Goal: Task Accomplishment & Management: Manage account settings

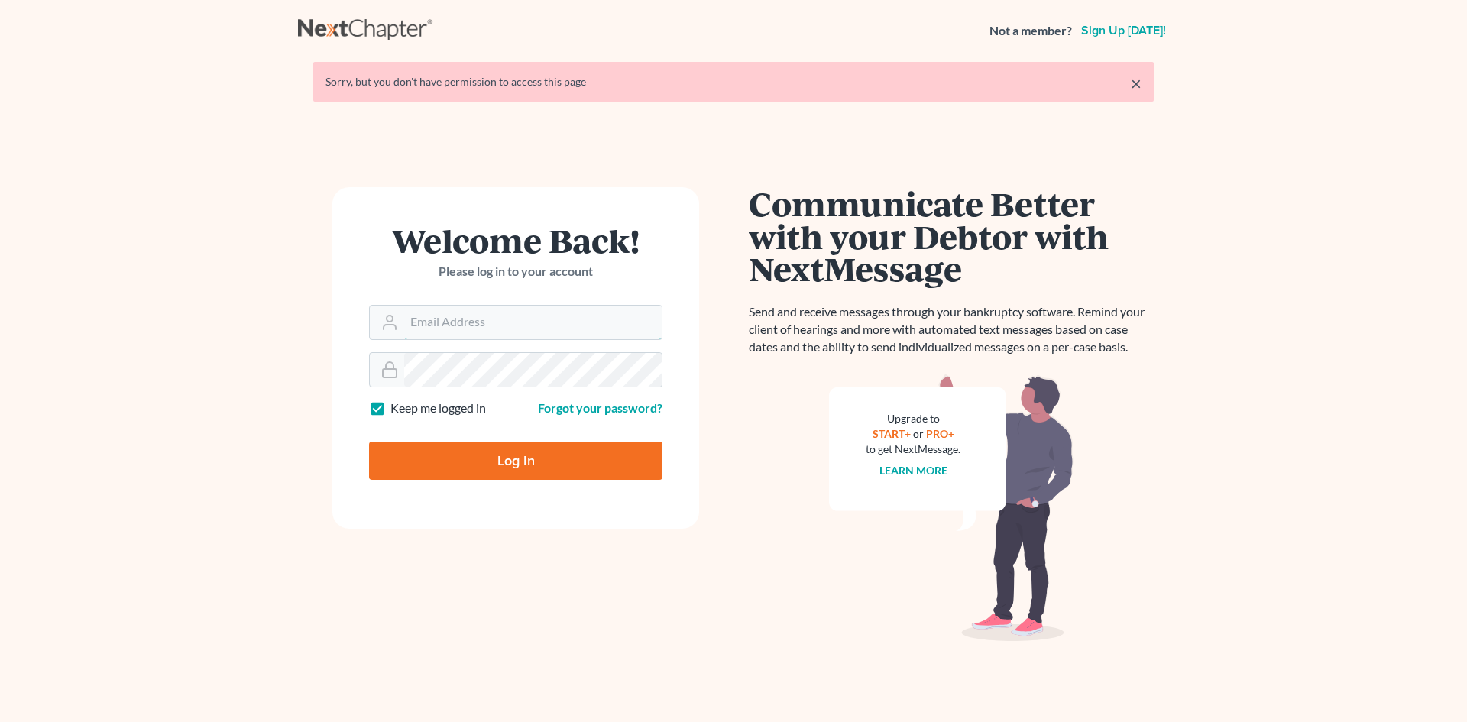
type input "[EMAIL_ADDRESS][DOMAIN_NAME]"
click at [561, 448] on input "Log In" at bounding box center [515, 461] width 293 height 38
type input "Thinking..."
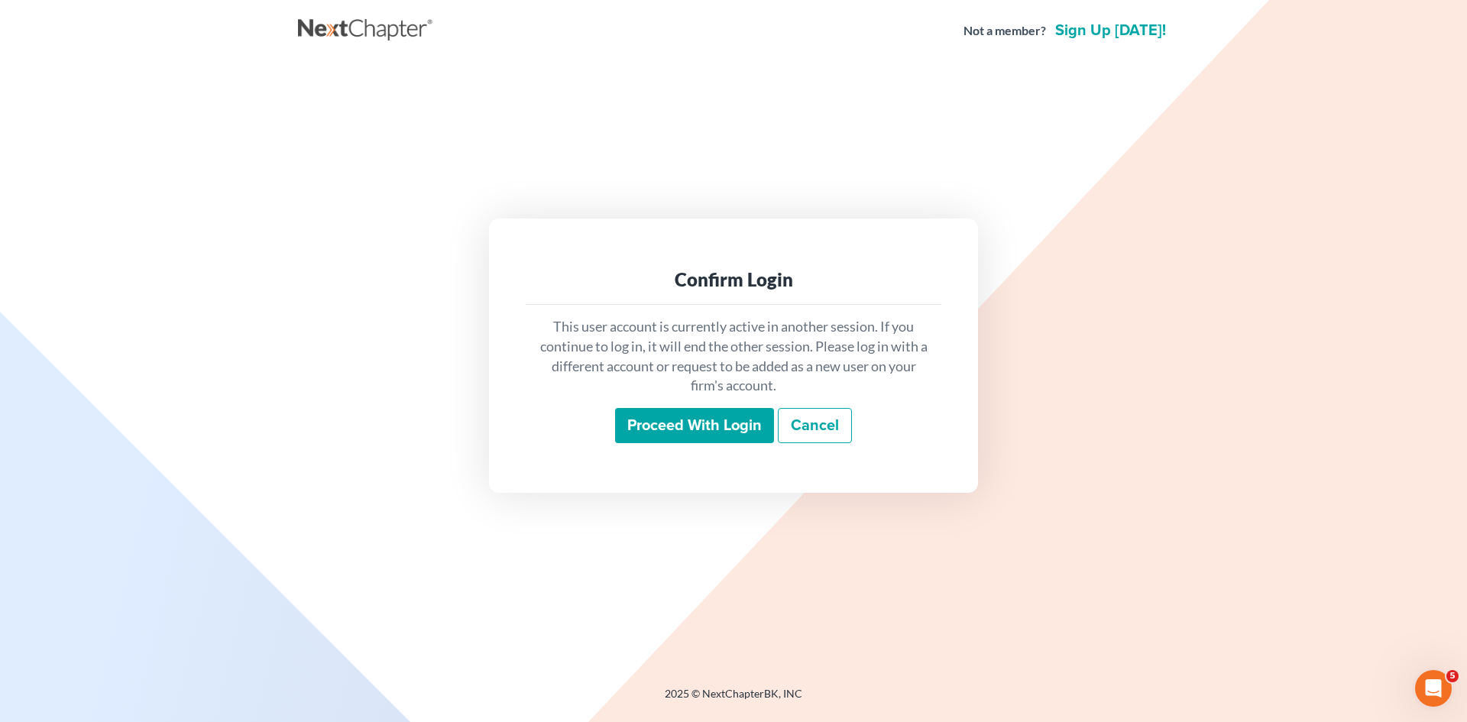
click at [687, 424] on input "Proceed with login" at bounding box center [694, 425] width 159 height 35
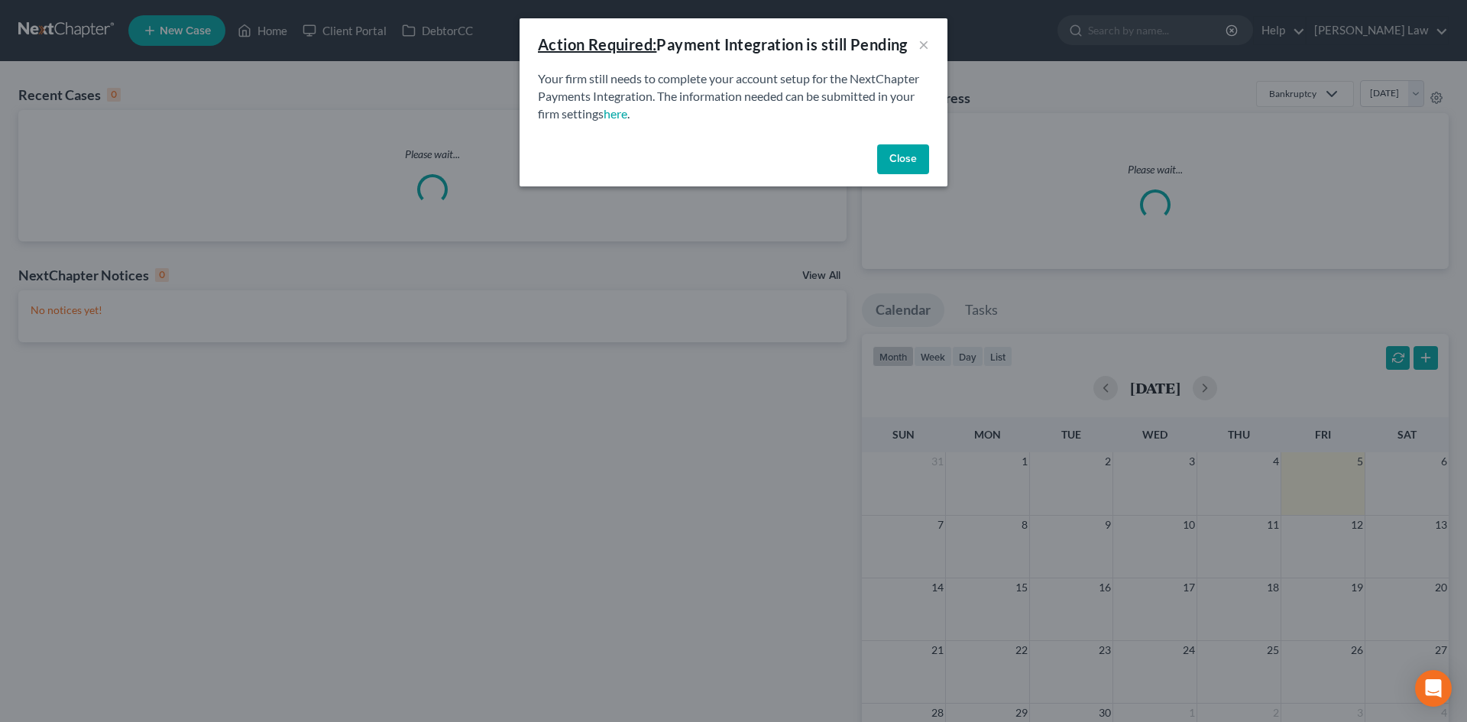
click at [885, 148] on button "Close" at bounding box center [903, 159] width 52 height 31
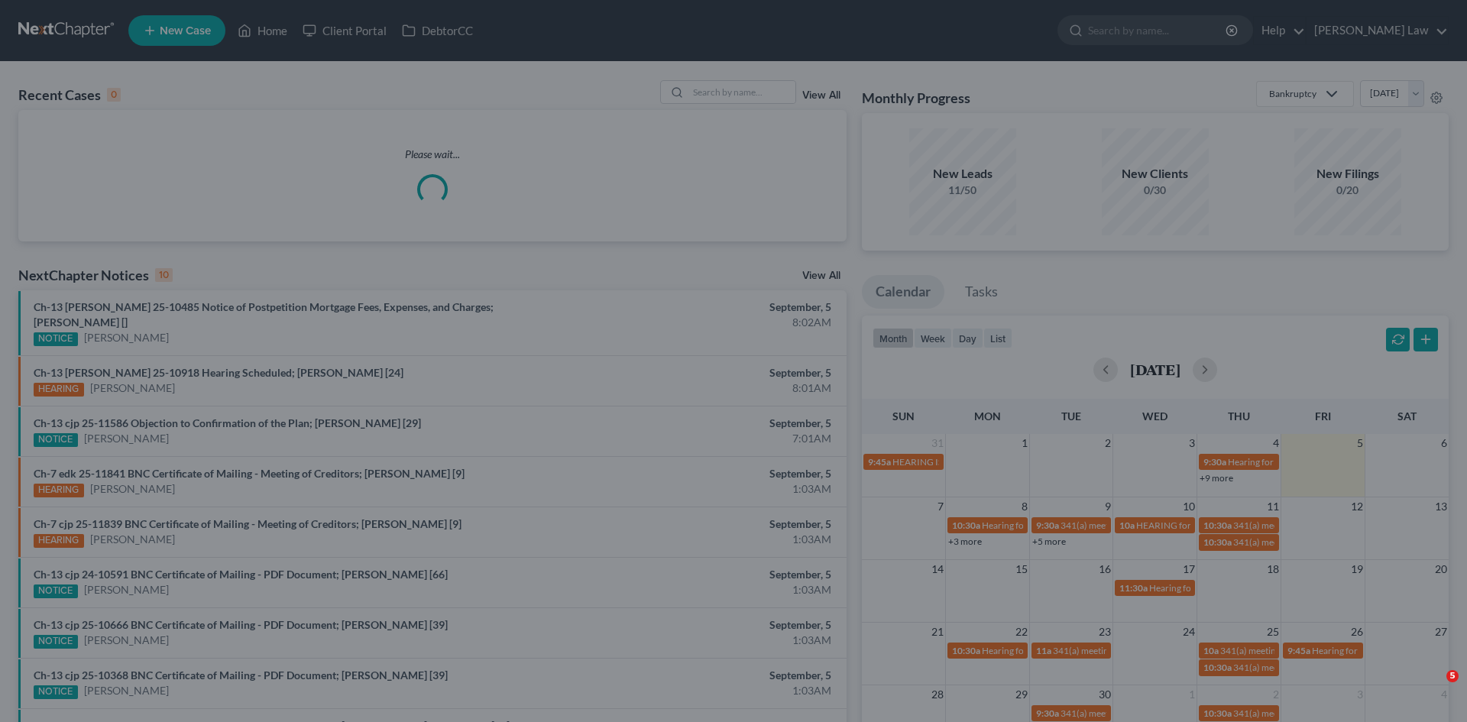
click at [717, 88] on div at bounding box center [733, 361] width 1467 height 722
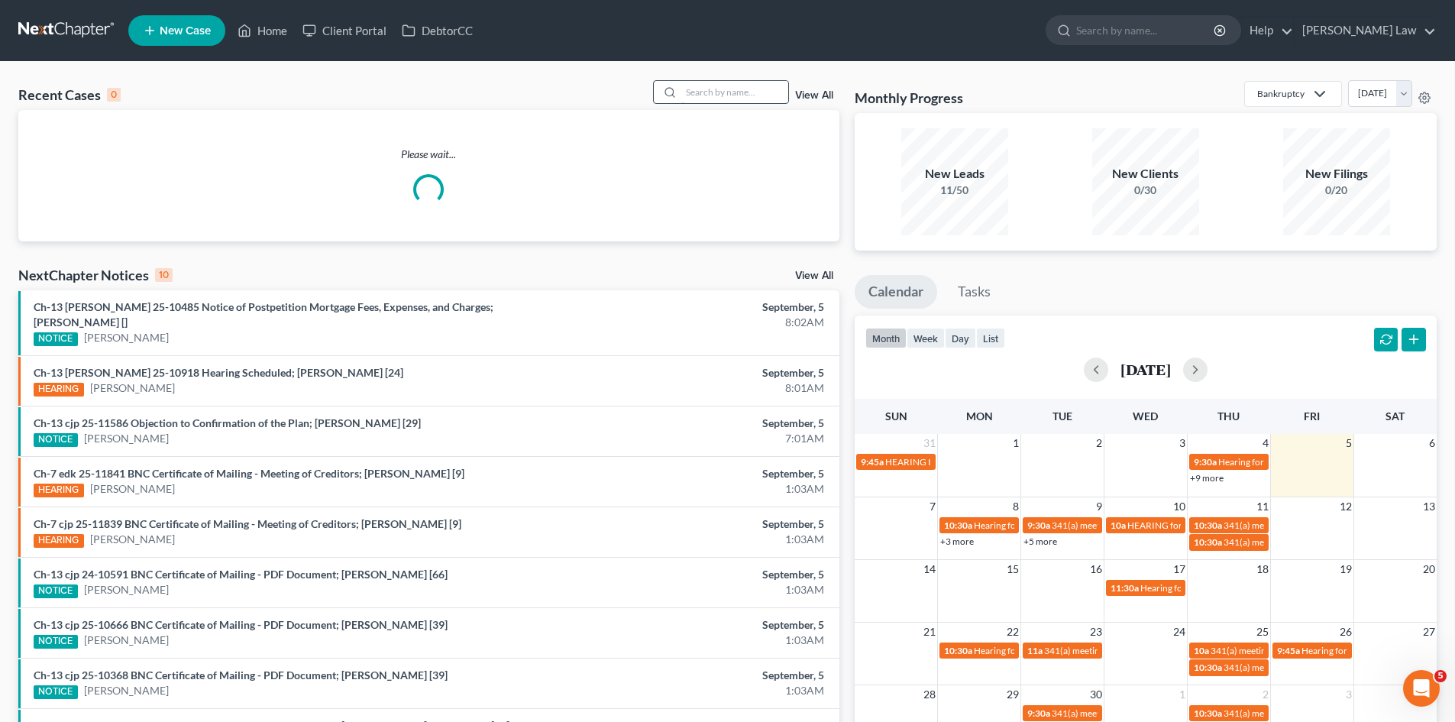
click at [720, 90] on input "search" at bounding box center [734, 92] width 107 height 22
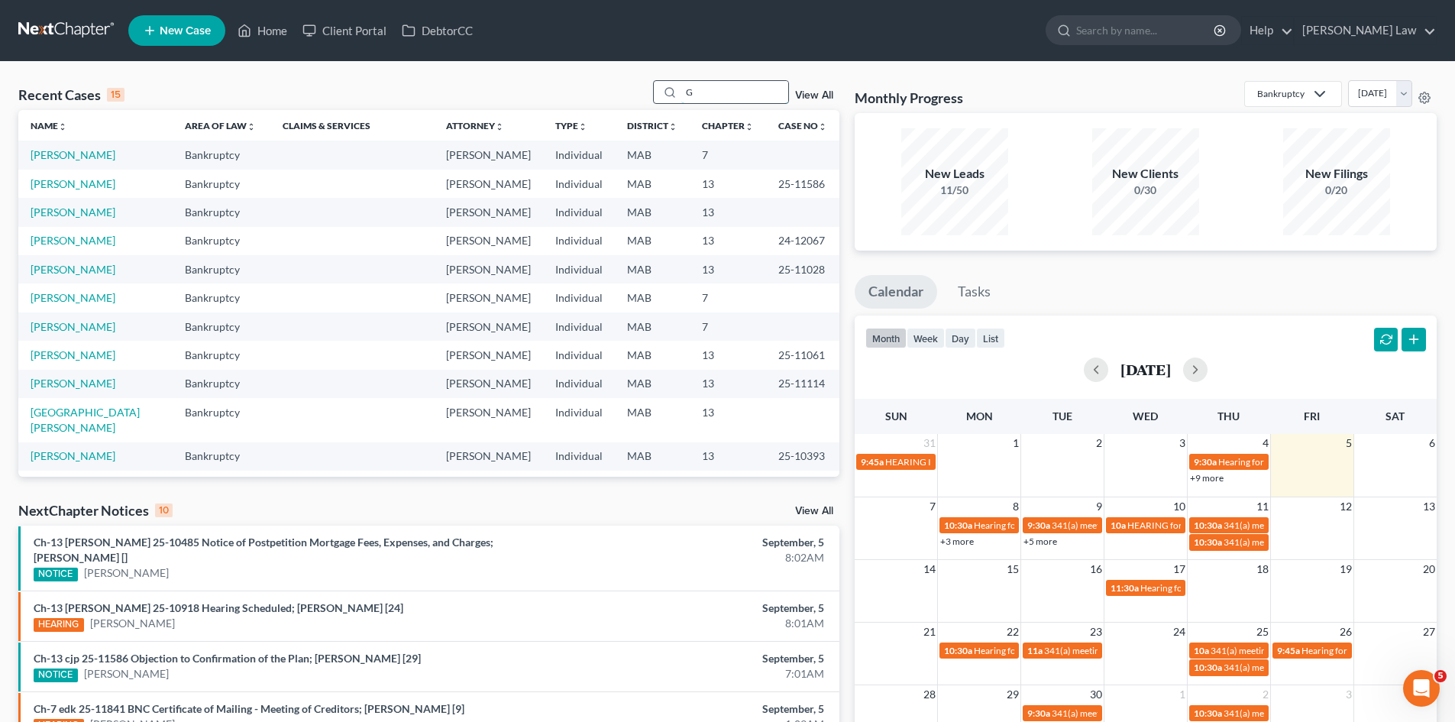
click at [749, 96] on input "G" at bounding box center [734, 92] width 107 height 22
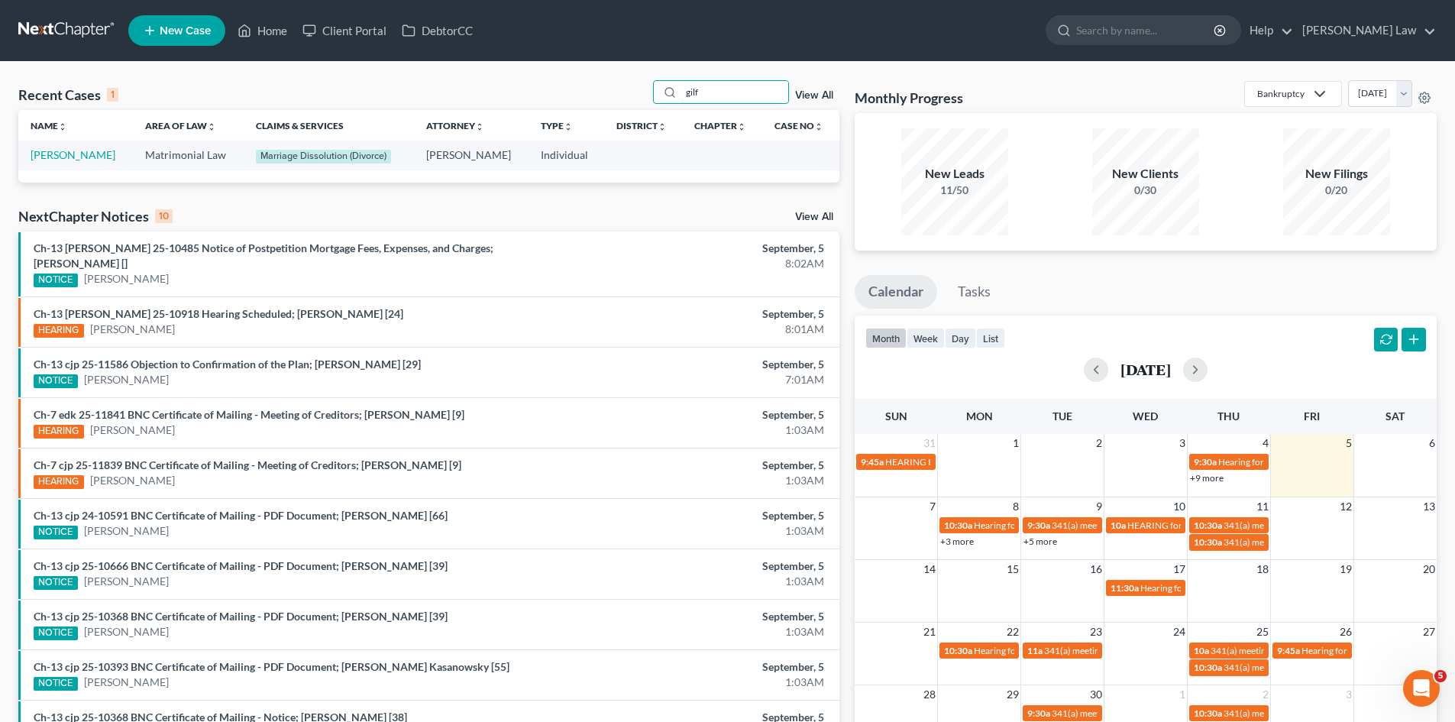
type input "gilf"
click at [45, 161] on link "[PERSON_NAME]" at bounding box center [73, 154] width 85 height 13
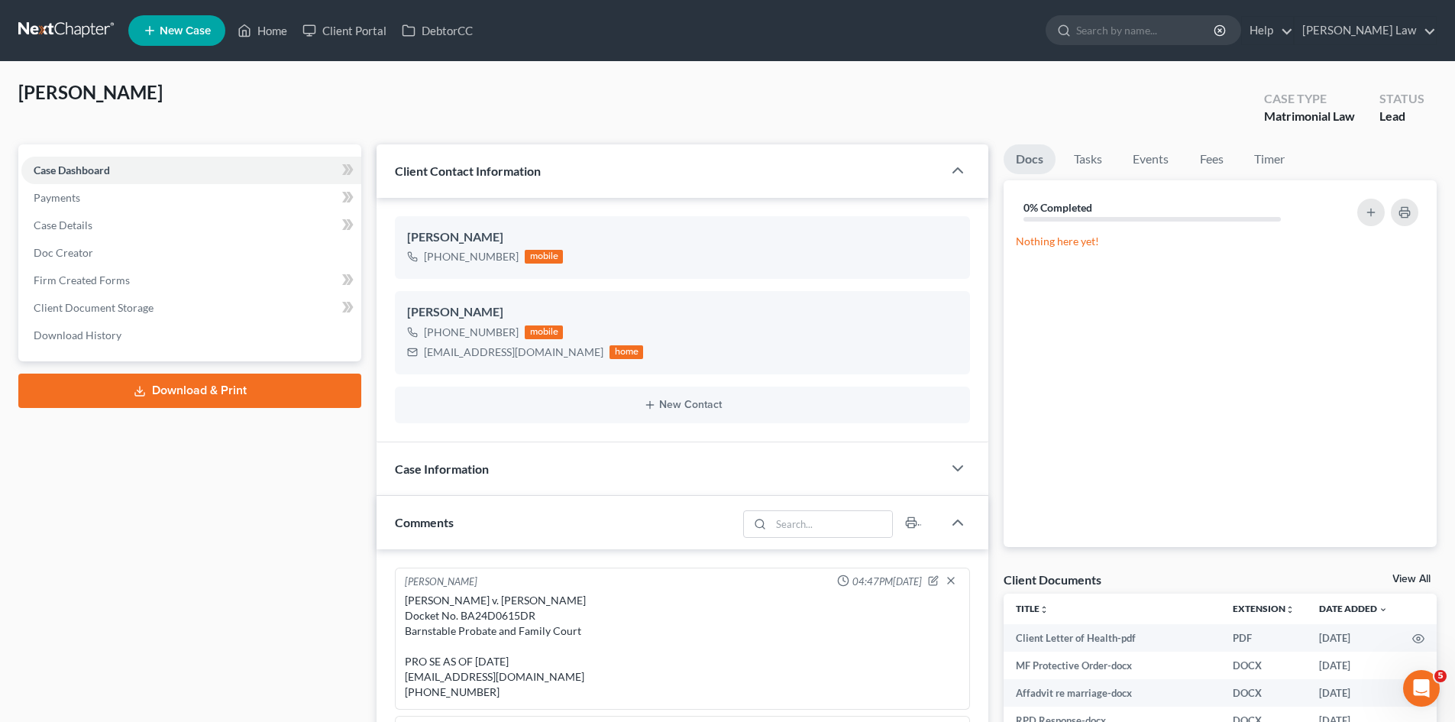
scroll to position [5893, 0]
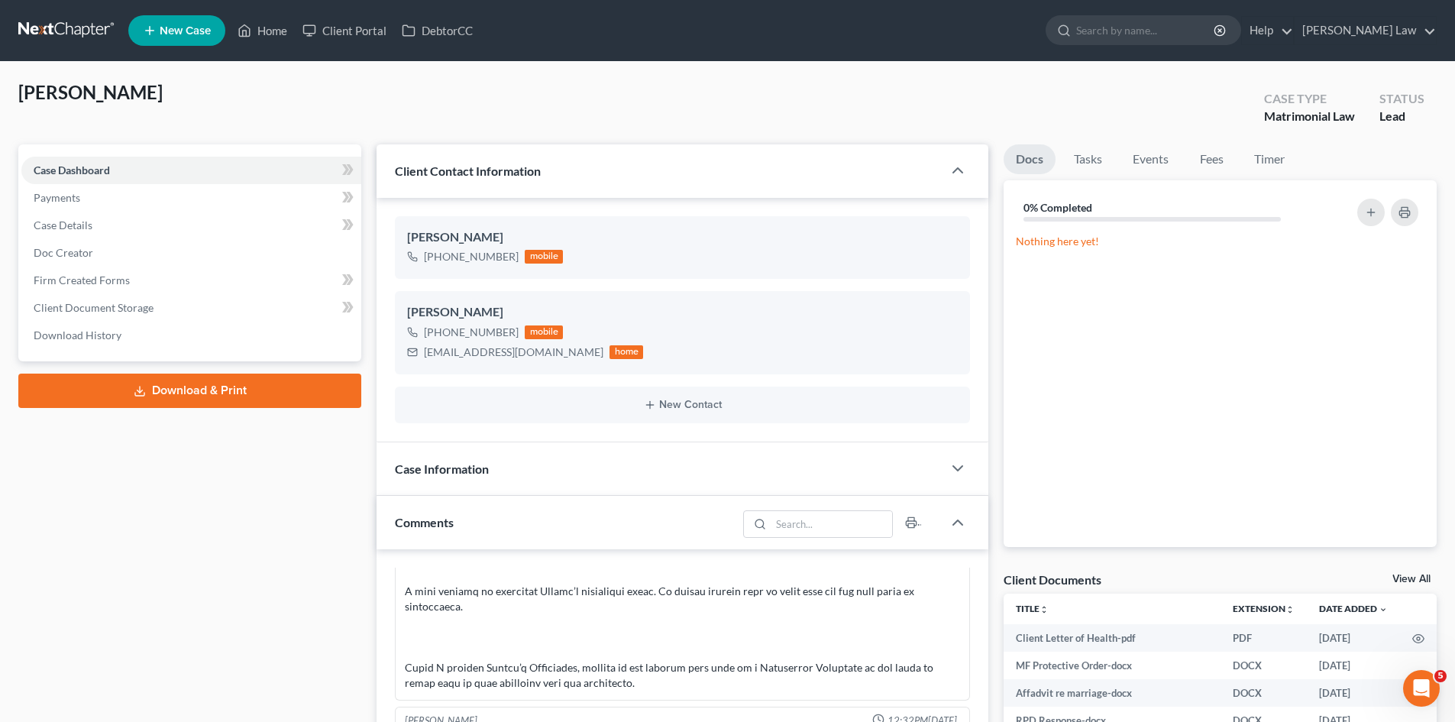
click at [1416, 581] on link "View All" at bounding box center [1412, 579] width 38 height 11
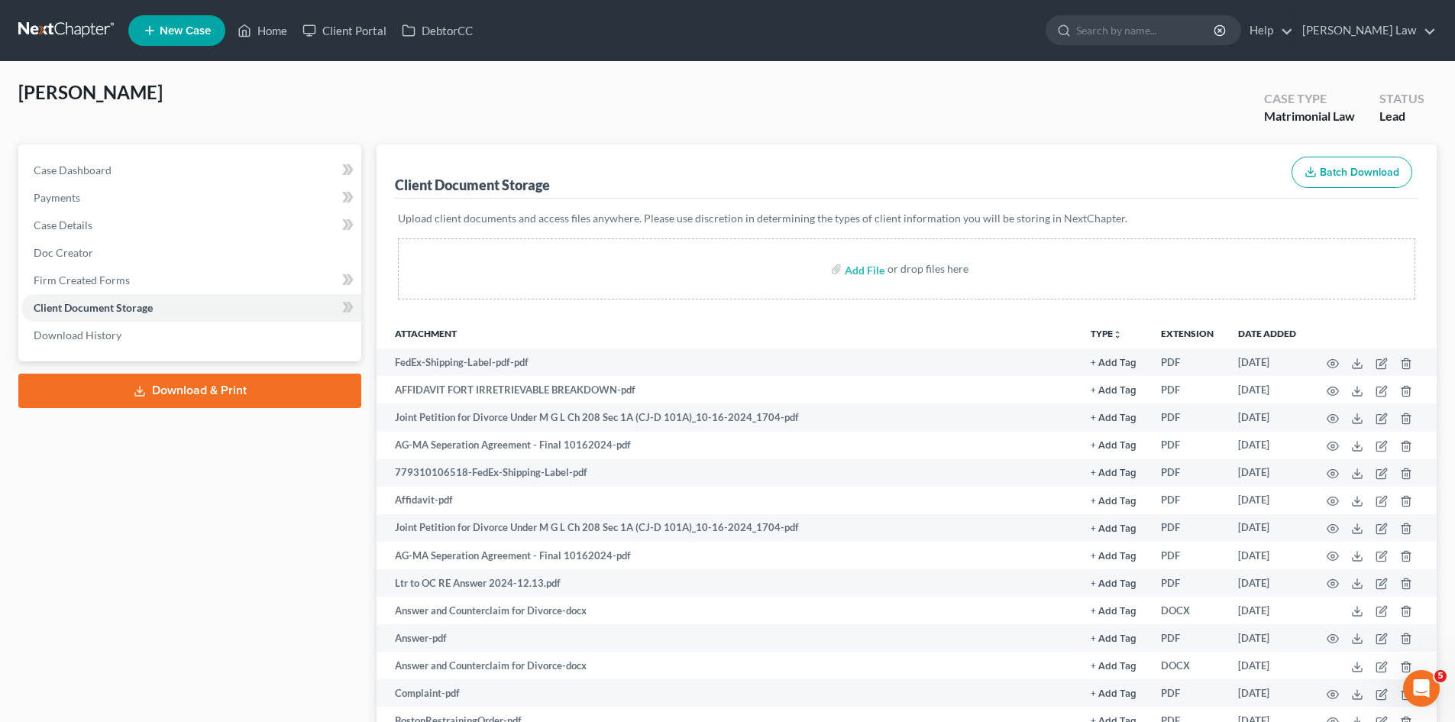
click at [45, 147] on div "Case Dashboard Payments Invoices Payments Payments Case Details Doc Creator" at bounding box center [189, 252] width 343 height 217
click at [58, 162] on link "Case Dashboard" at bounding box center [191, 170] width 340 height 27
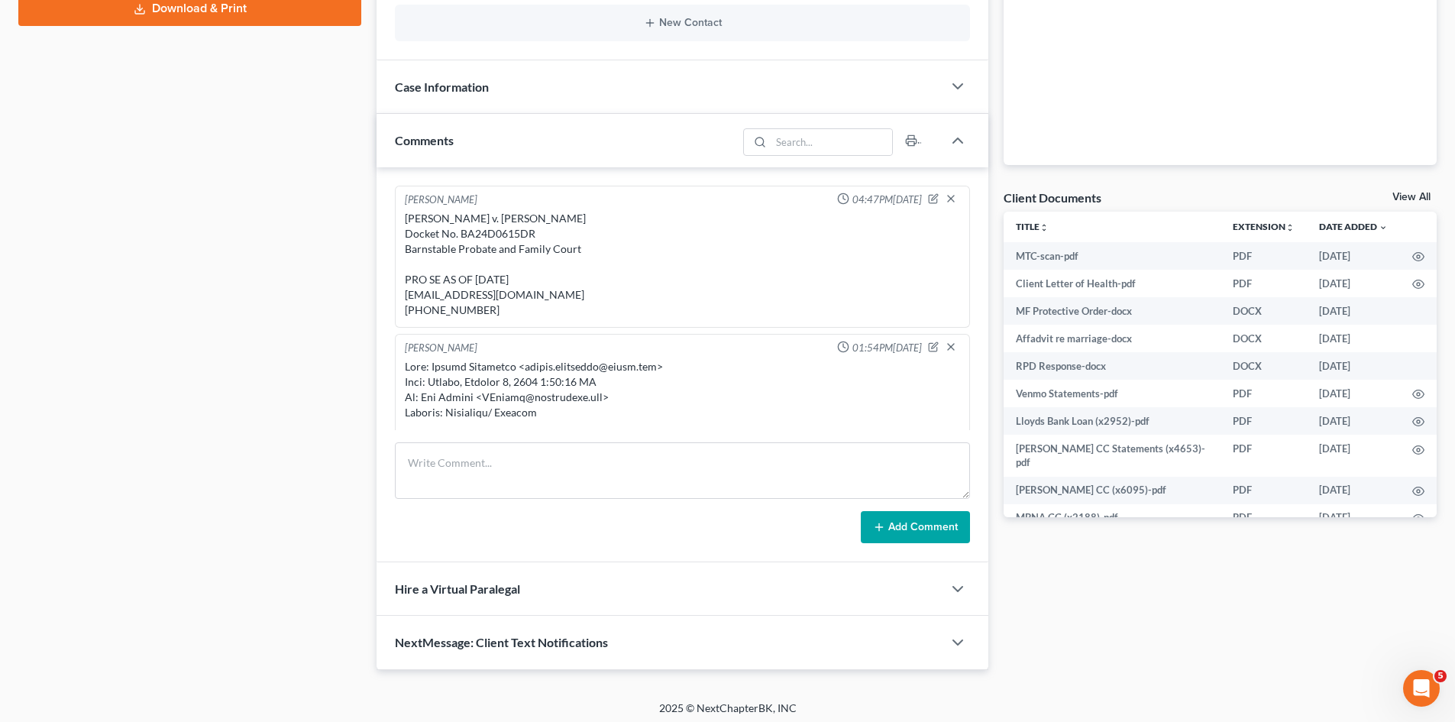
click at [490, 226] on div "Matthew Acevedo v. Andrew James Gilfillan Docket No. BA24D0615DR Barnstable Pro…" at bounding box center [682, 264] width 555 height 107
click at [490, 231] on div "Matthew Acevedo v. Andrew James Gilfillan Docket No. BA24D0615DR Barnstable Pro…" at bounding box center [682, 264] width 555 height 107
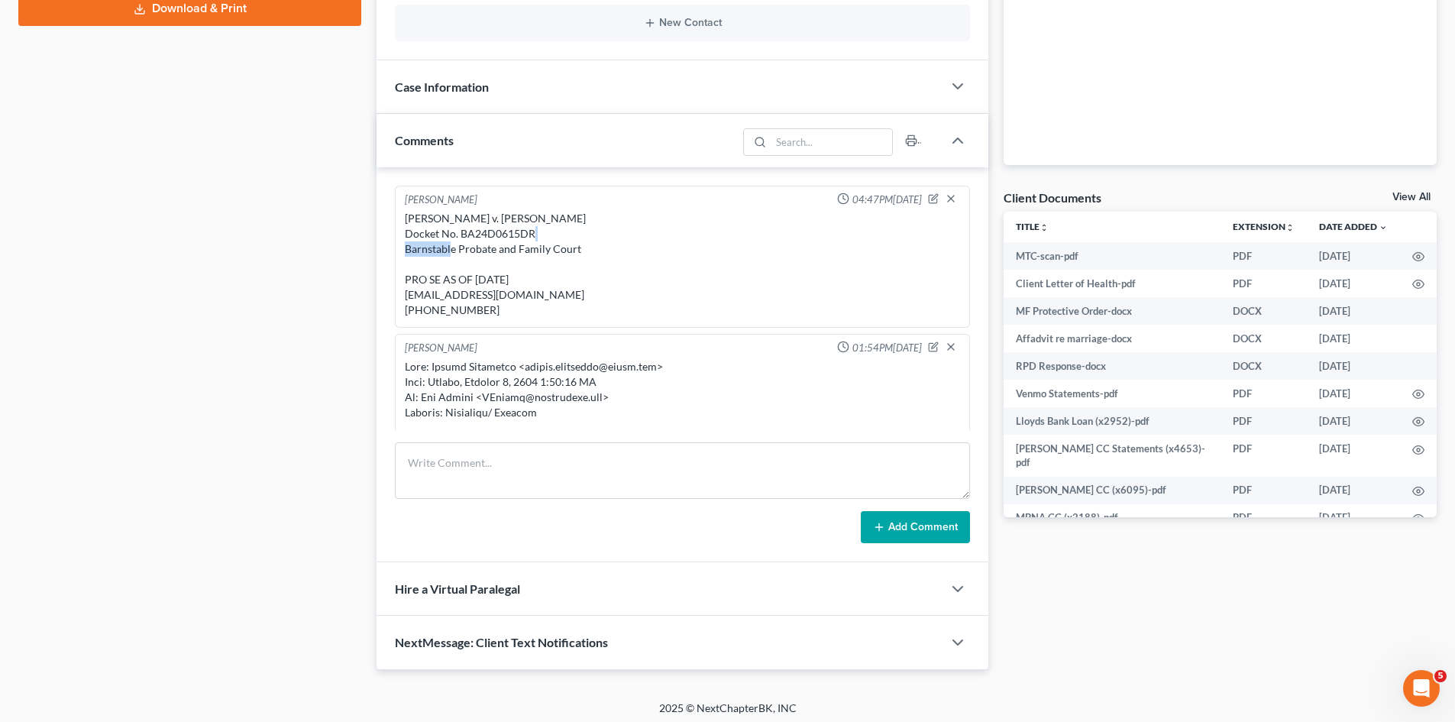
copy div "BA24D0615DR"
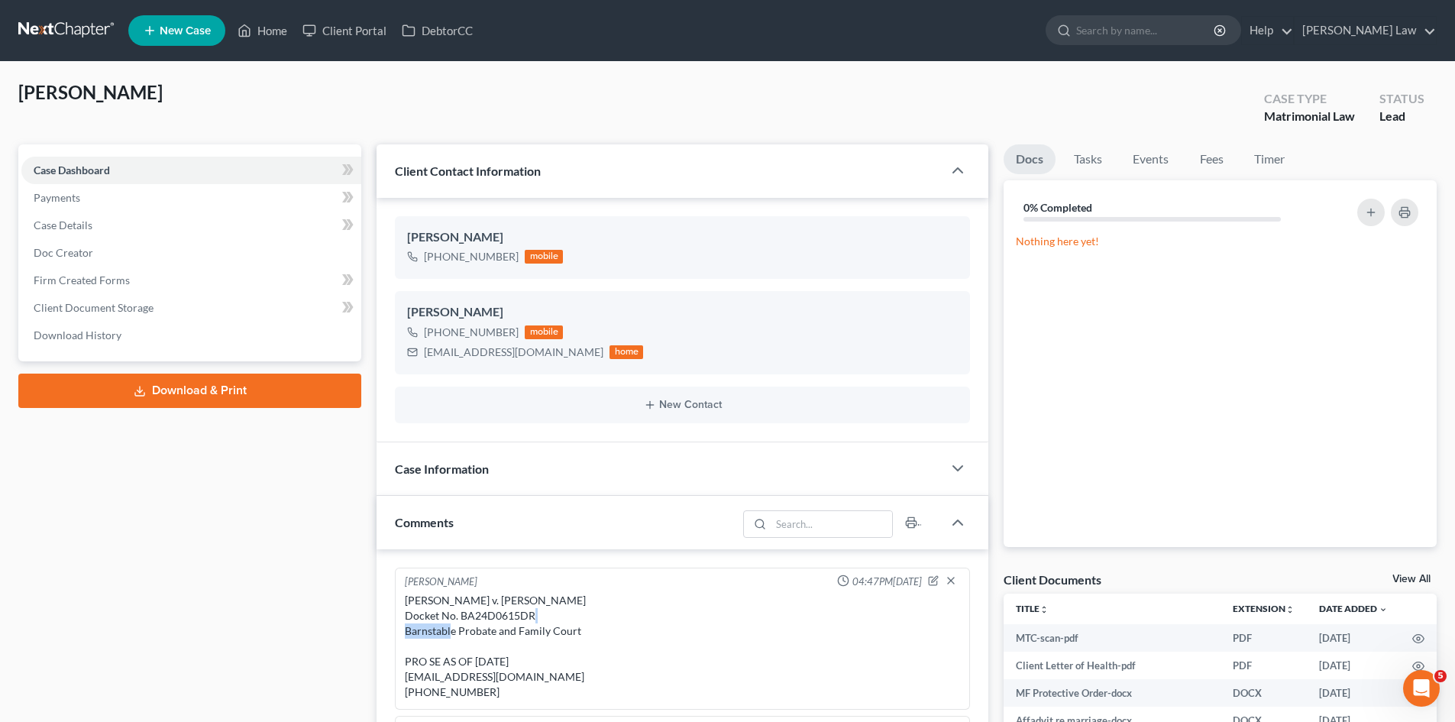
click at [40, 27] on link at bounding box center [67, 30] width 98 height 27
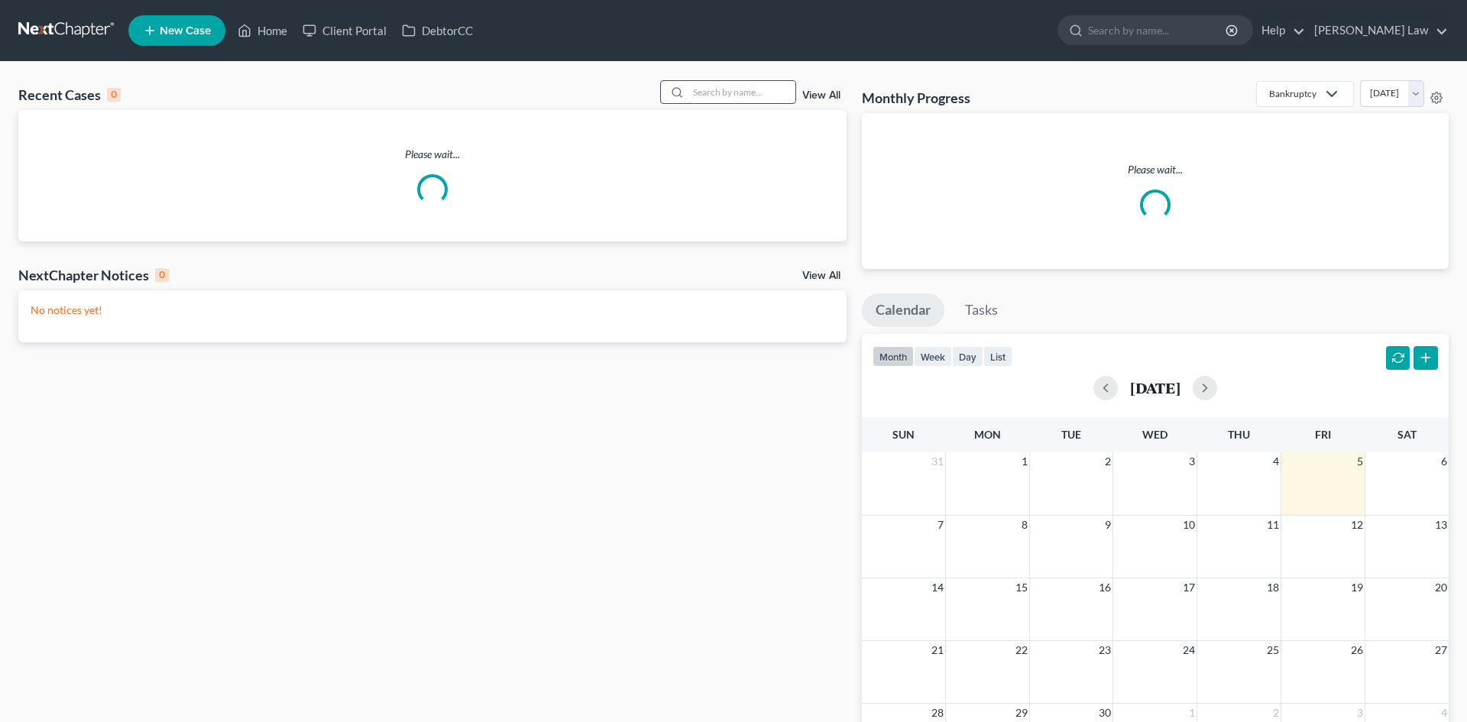
click at [749, 92] on input "search" at bounding box center [741, 92] width 107 height 22
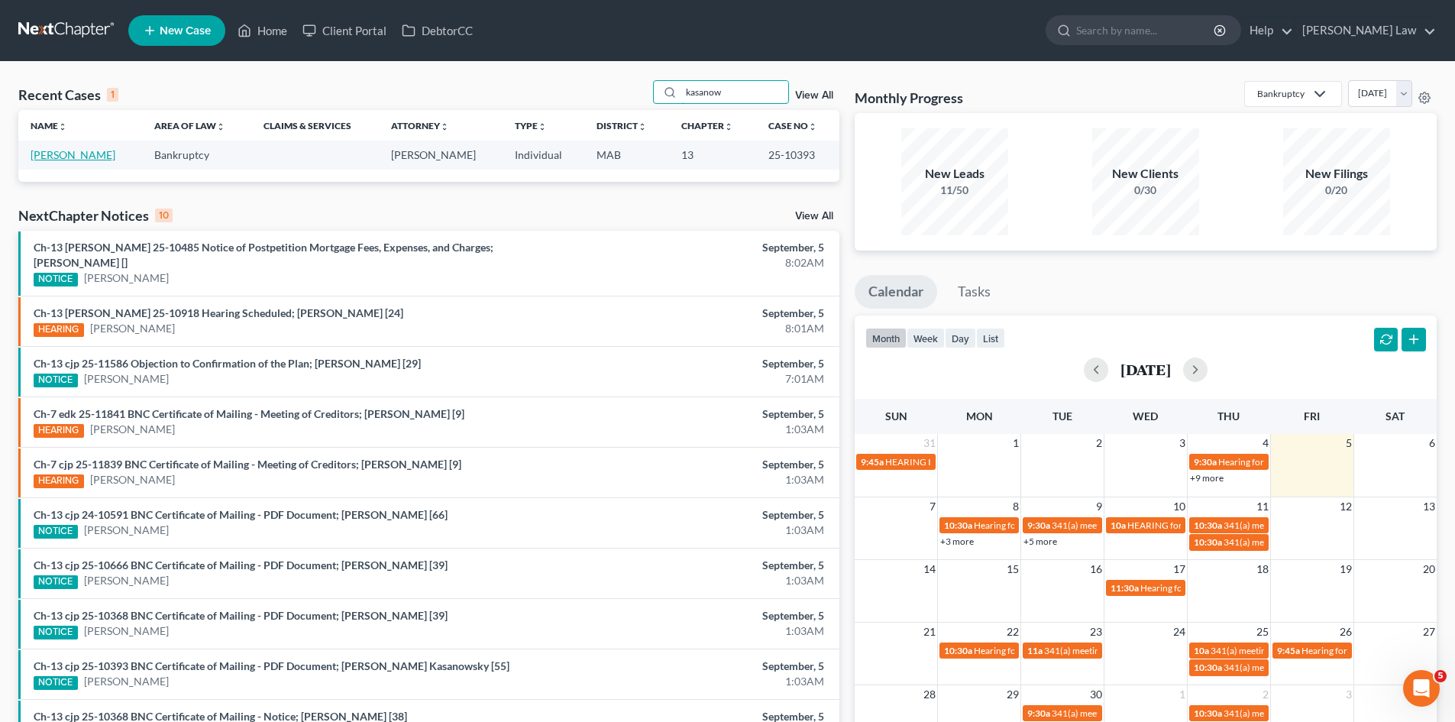
type input "kasanow"
click at [45, 158] on link "Kasanowsky, Christopher" at bounding box center [73, 154] width 85 height 13
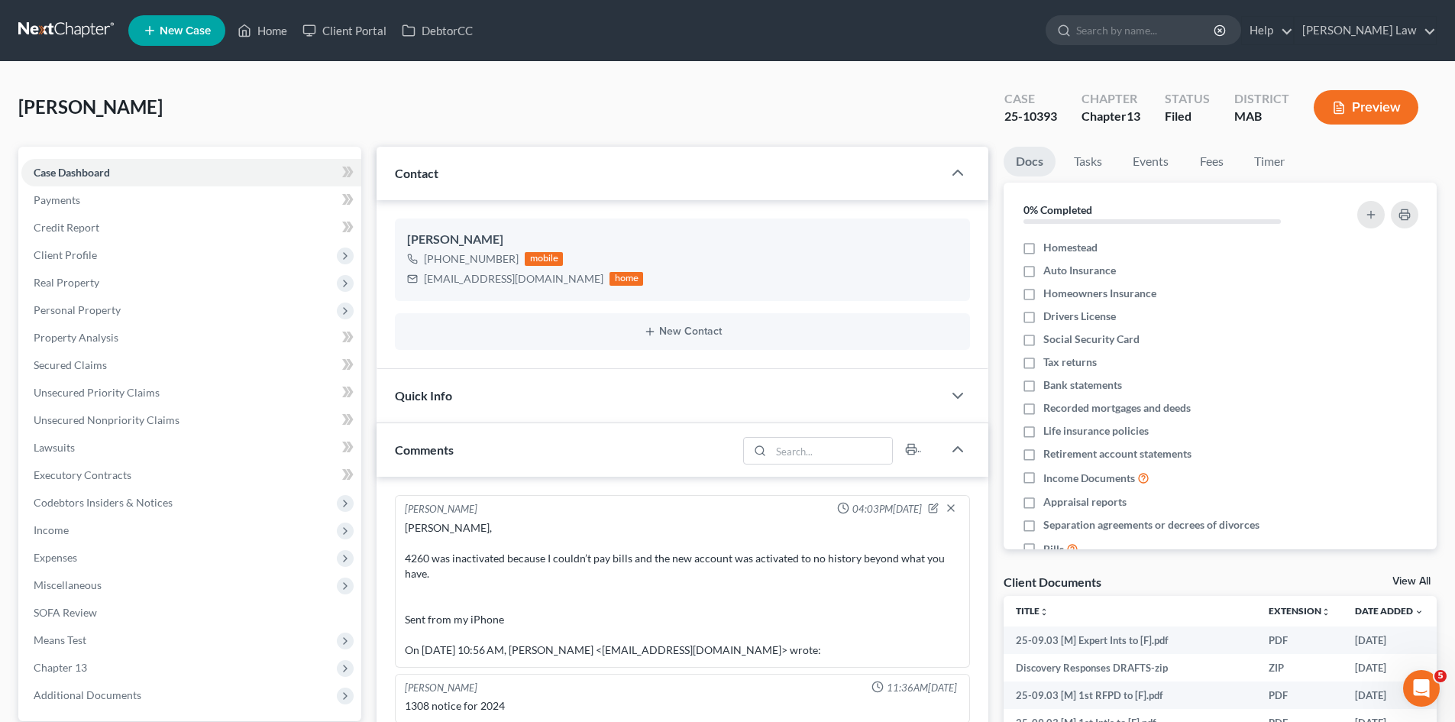
click at [1409, 574] on div "Client Documents View All" at bounding box center [1220, 585] width 433 height 22
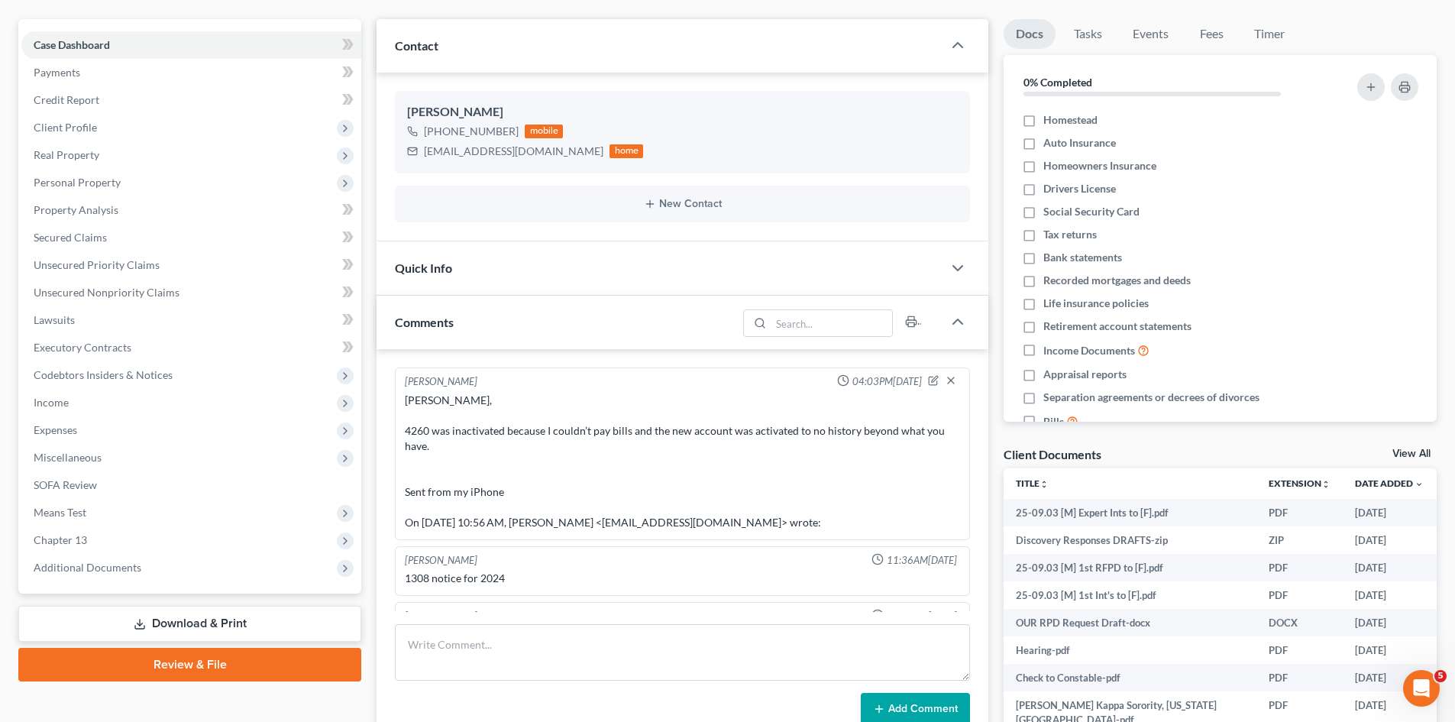
click at [1413, 449] on link "View All" at bounding box center [1412, 453] width 38 height 11
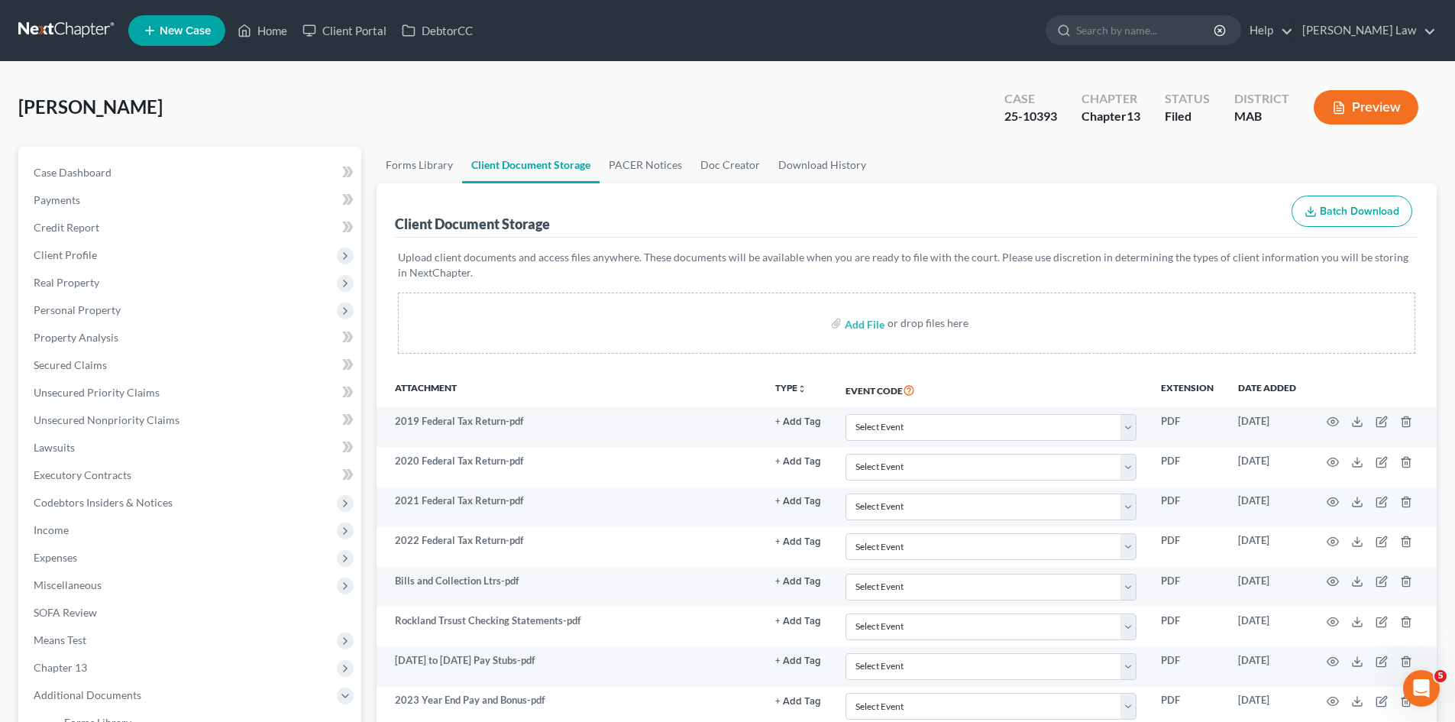
click at [44, 40] on link at bounding box center [67, 30] width 98 height 27
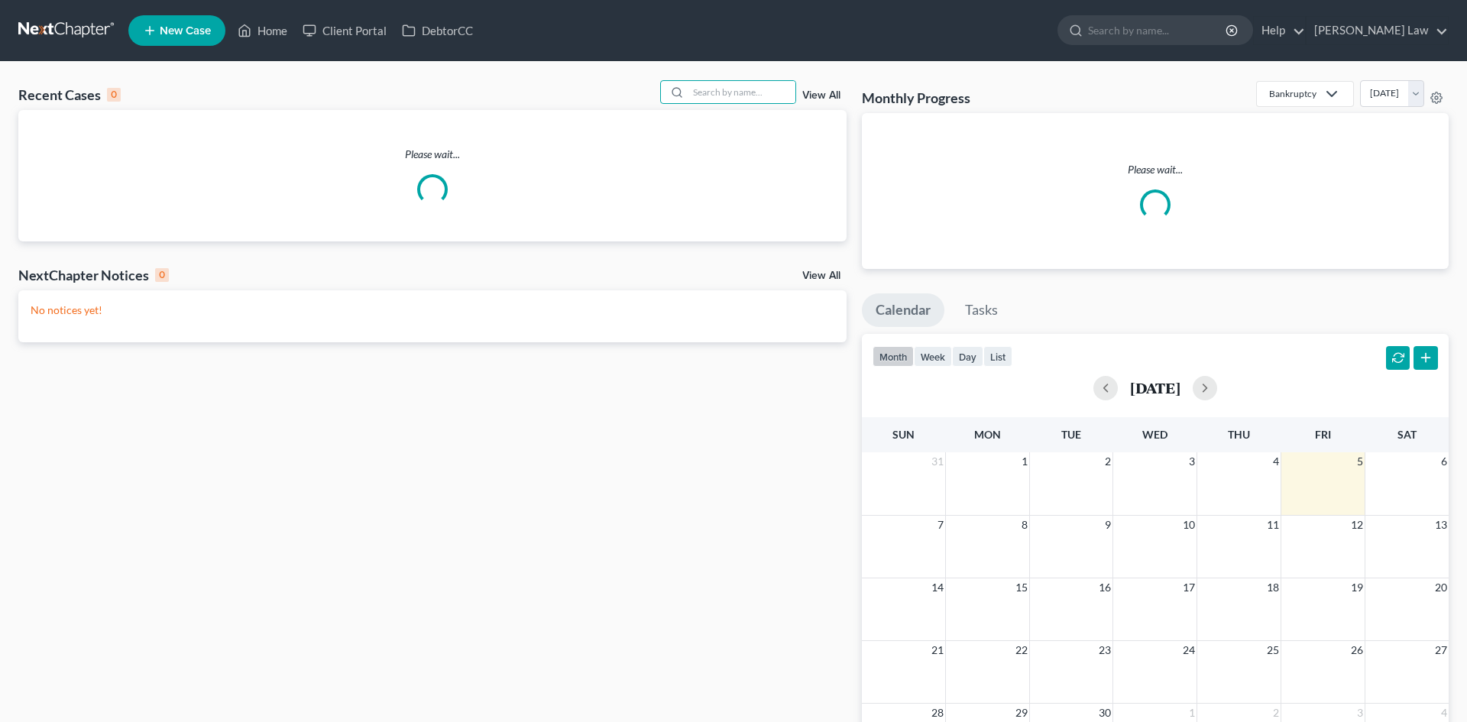
click at [713, 95] on input "search" at bounding box center [741, 92] width 107 height 22
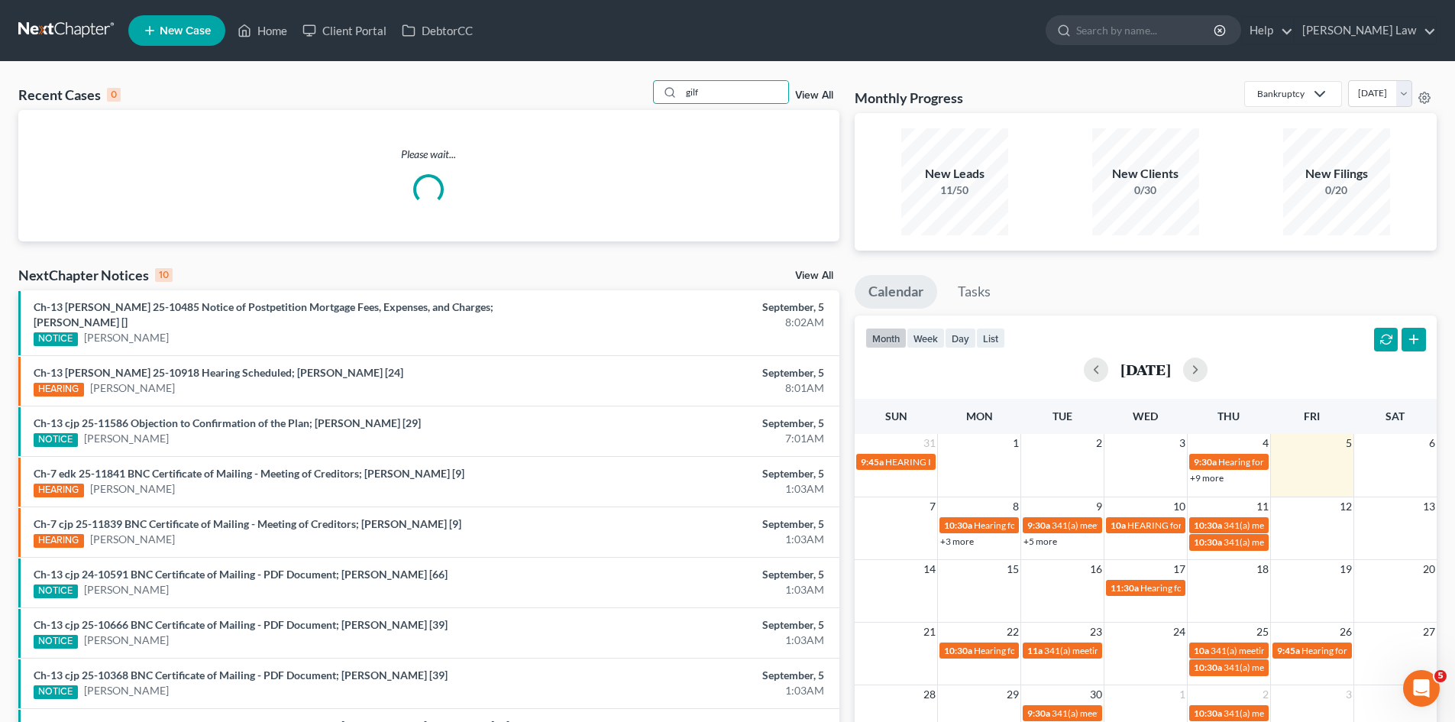
type input "gilf"
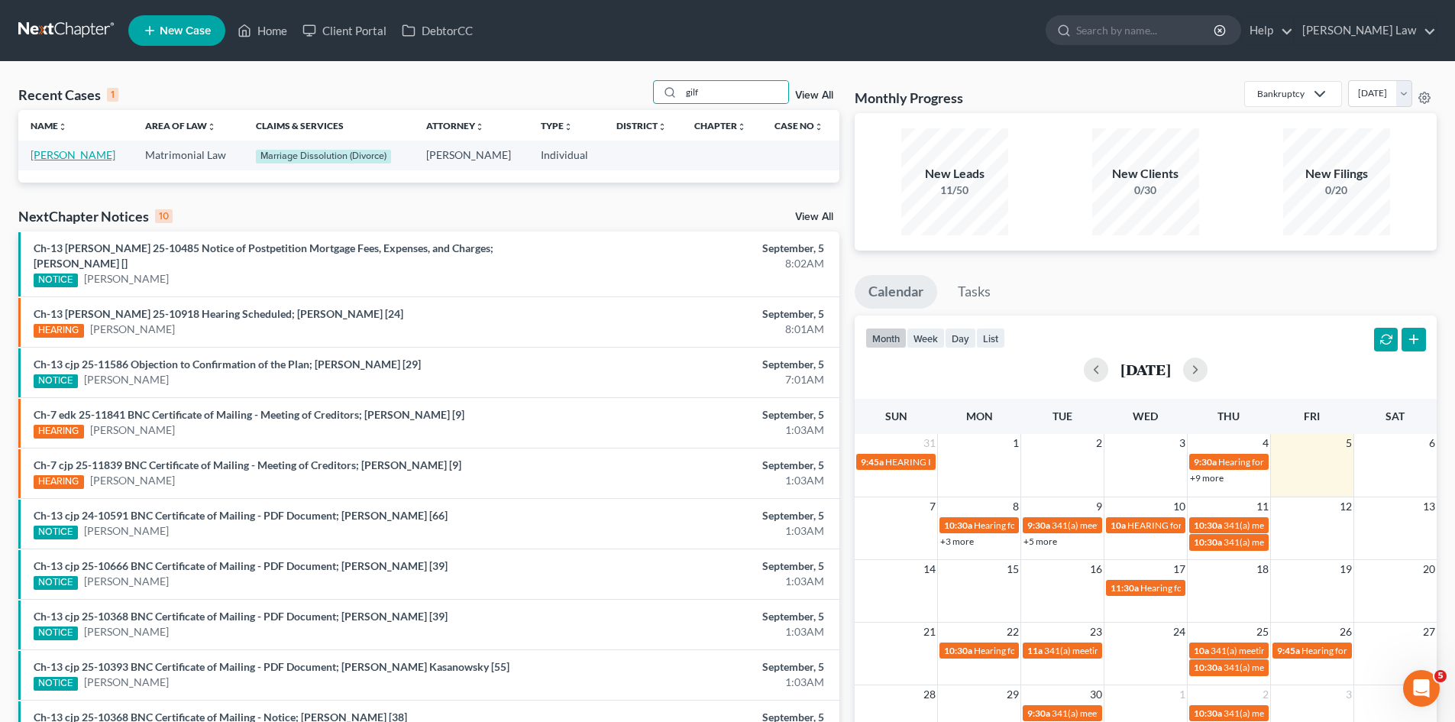
click at [57, 160] on link "[PERSON_NAME]" at bounding box center [73, 154] width 85 height 13
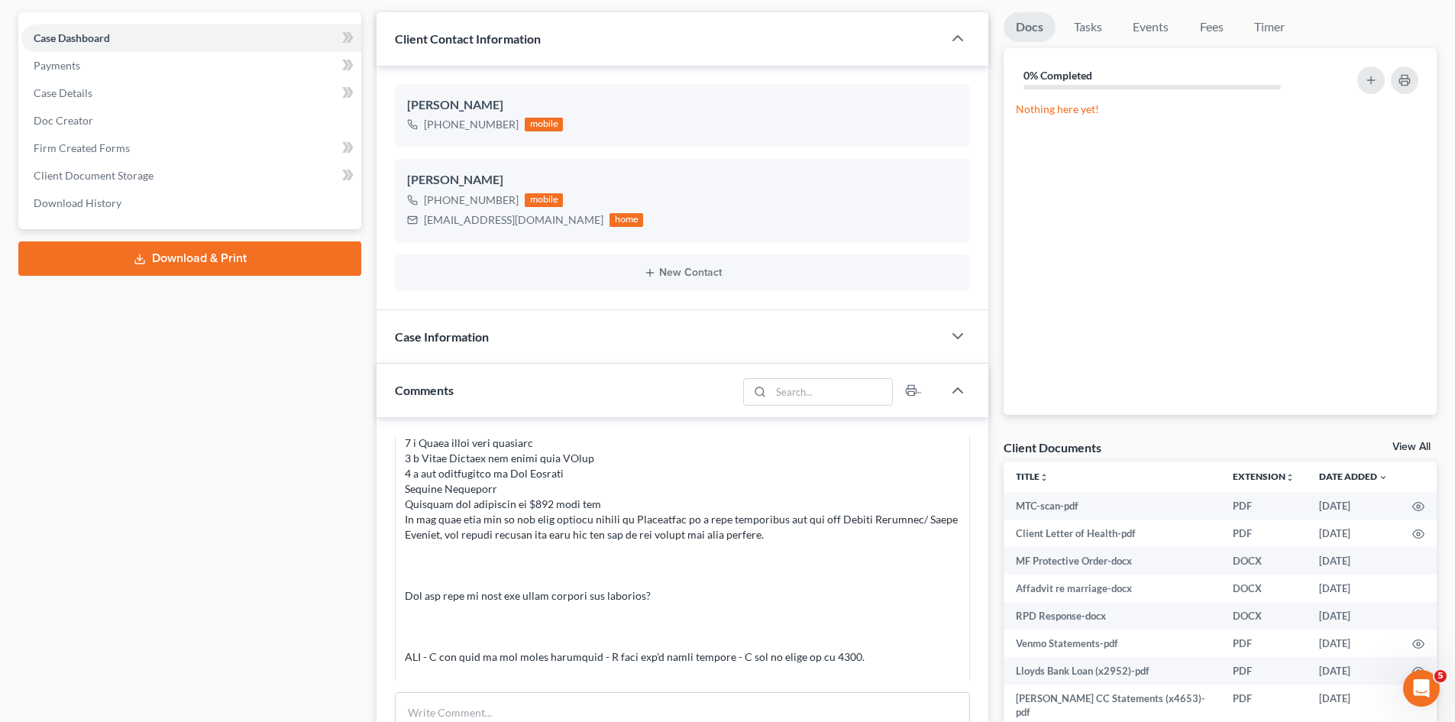
scroll to position [128, 0]
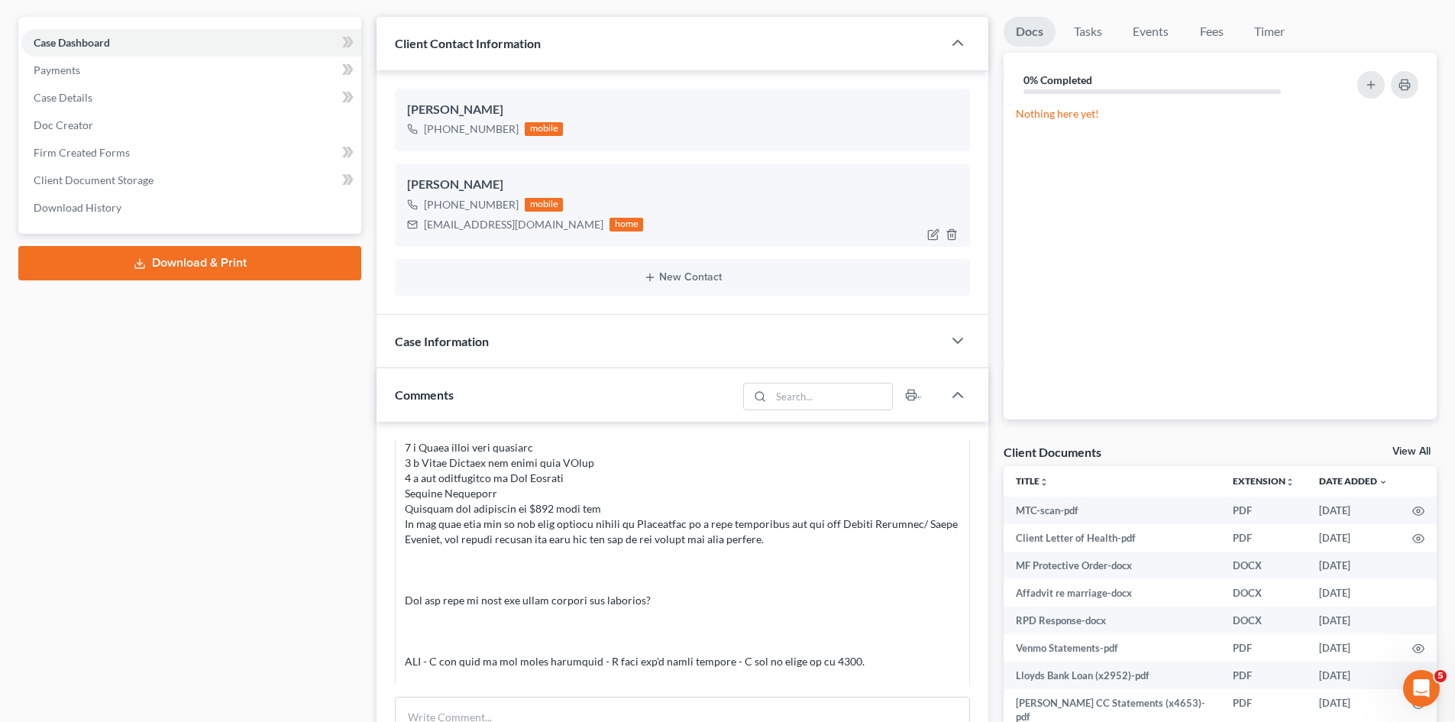
click at [471, 229] on div "[EMAIL_ADDRESS][DOMAIN_NAME]" at bounding box center [514, 224] width 180 height 15
copy div "[EMAIL_ADDRESS][DOMAIN_NAME]"
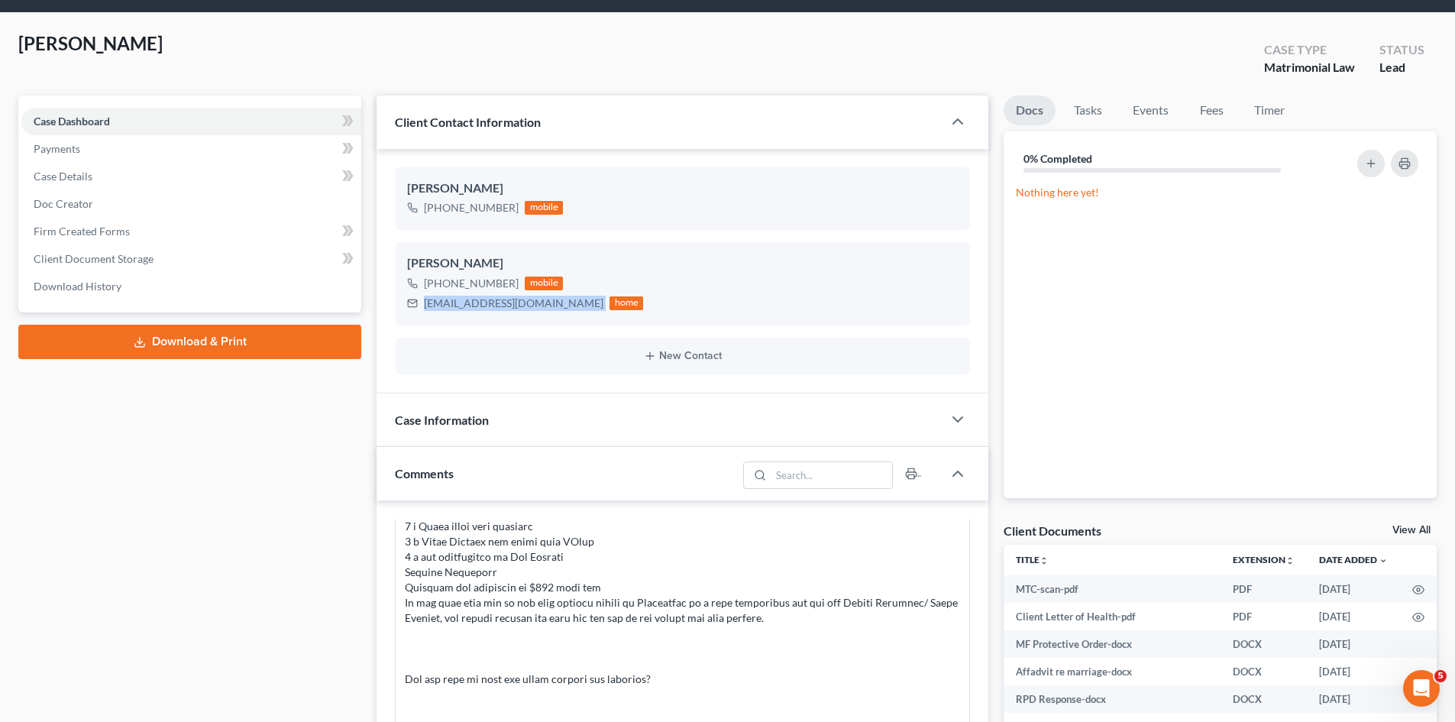
scroll to position [0, 0]
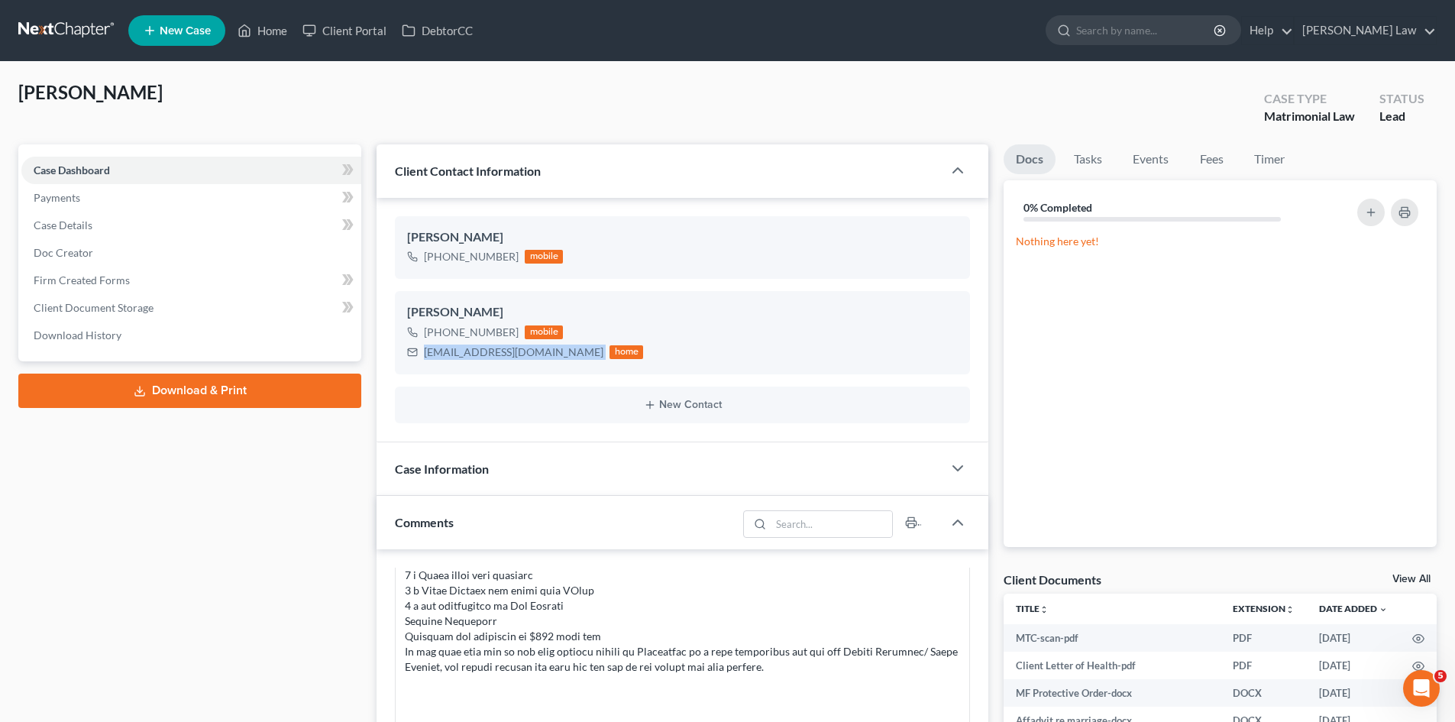
click at [51, 31] on link at bounding box center [67, 30] width 98 height 27
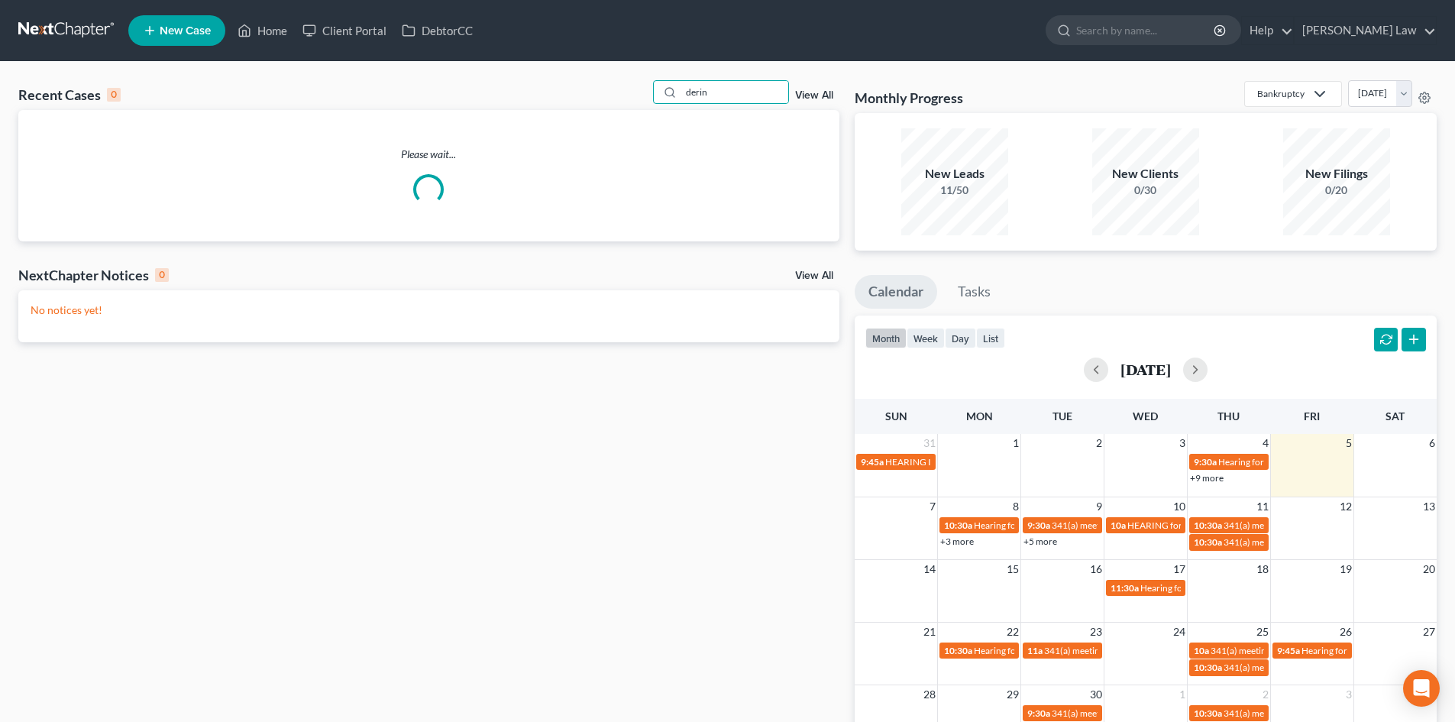
type input "derin"
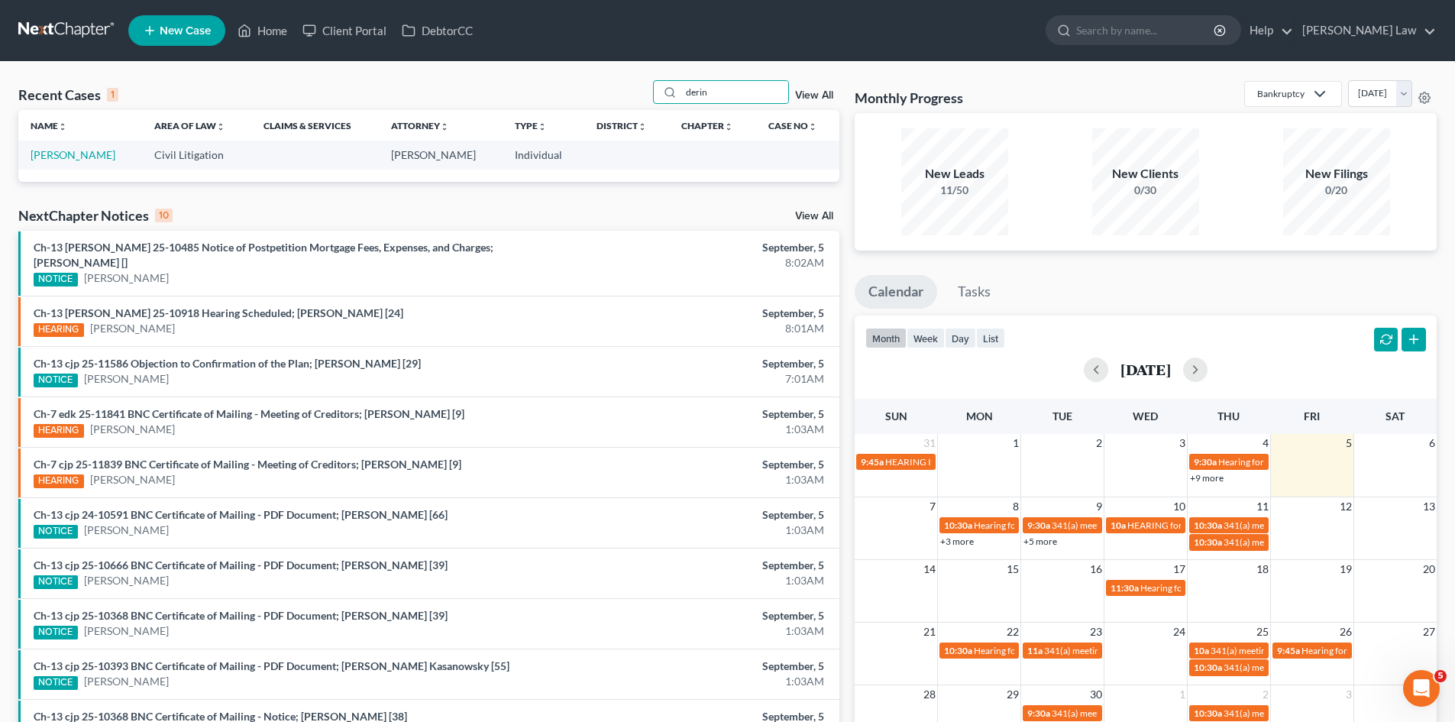
click at [71, 173] on div "Name unfold_more expand_more expand_less Area of Law unfold_more expand_more ex…" at bounding box center [428, 145] width 821 height 71
click at [71, 161] on link "[PERSON_NAME]" at bounding box center [73, 154] width 85 height 13
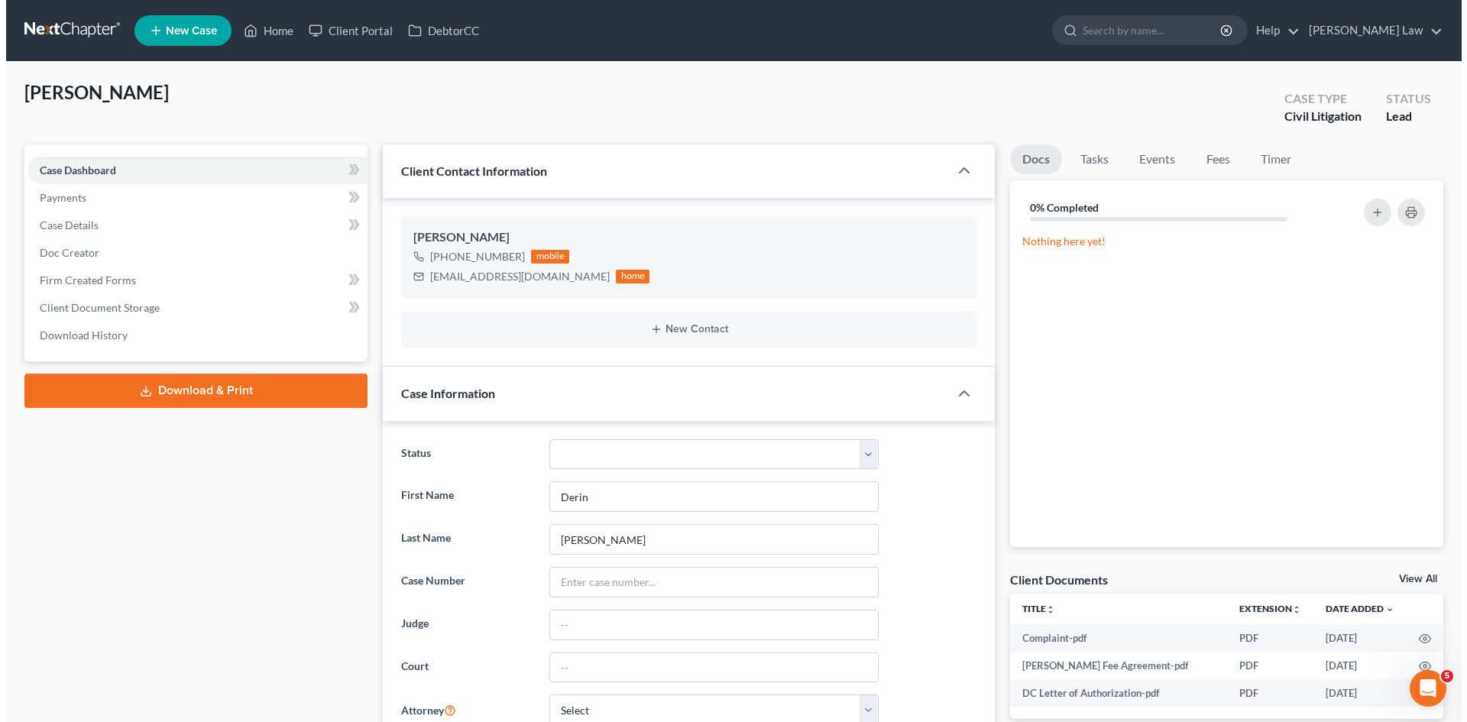
scroll to position [50, 0]
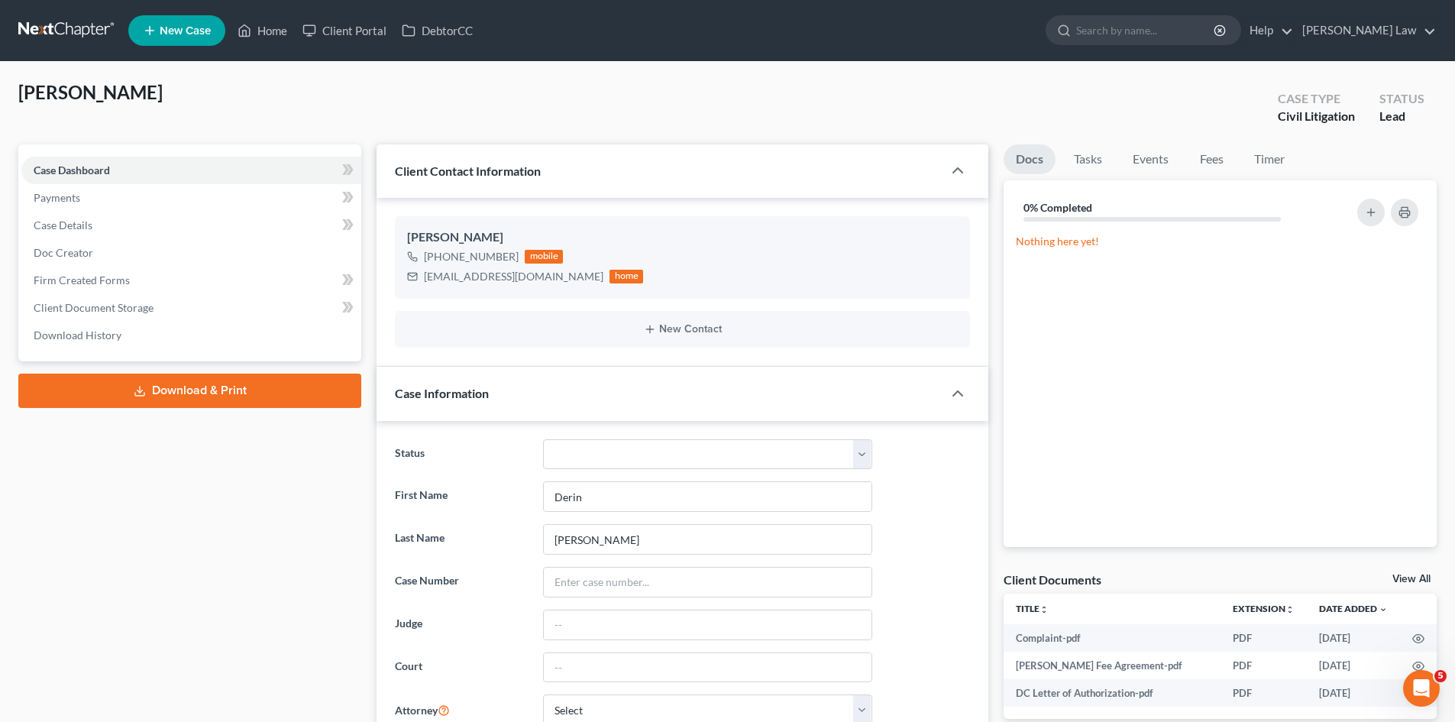
click at [1419, 574] on link "View All" at bounding box center [1412, 579] width 38 height 11
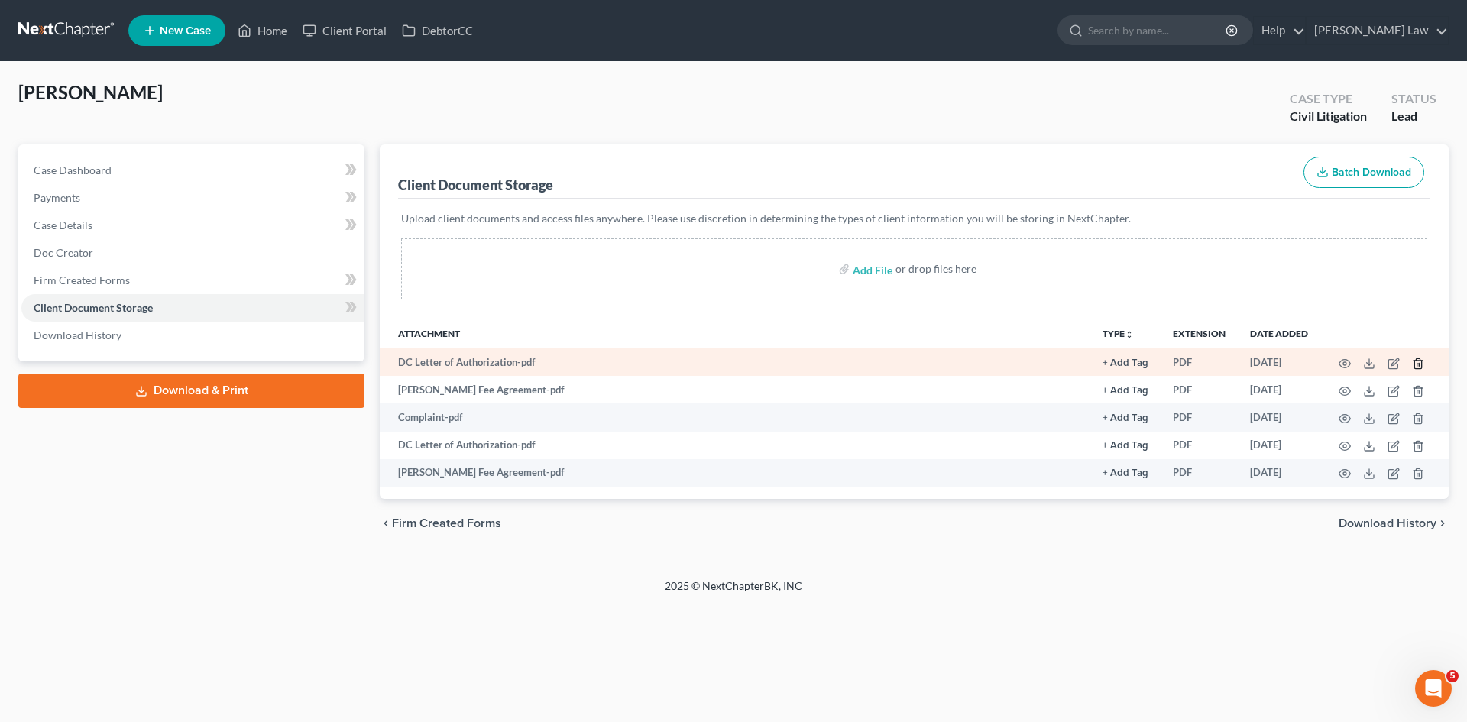
click at [1417, 362] on icon "button" at bounding box center [1418, 363] width 12 height 12
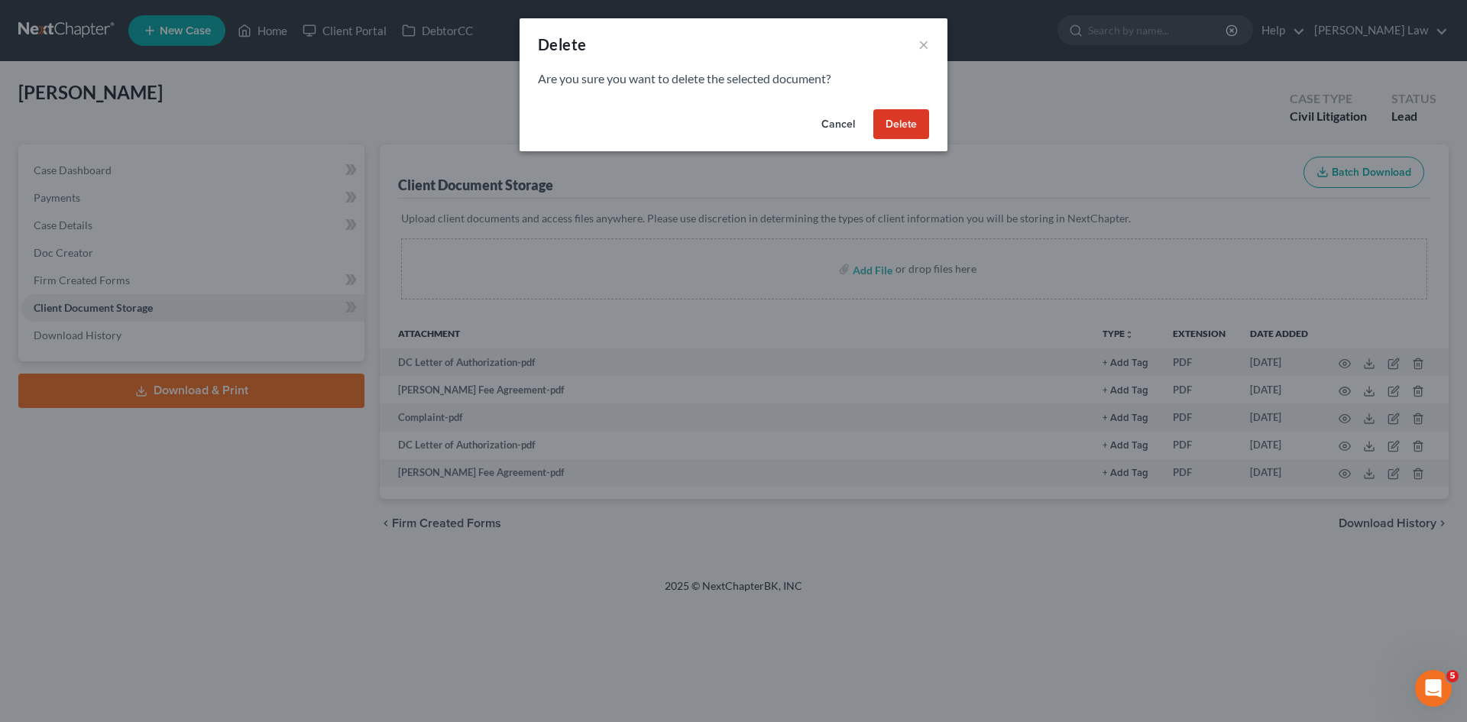
click at [916, 102] on div "Are you sure you want to delete the selected document?" at bounding box center [733, 86] width 428 height 33
click at [916, 115] on button "Delete" at bounding box center [901, 124] width 56 height 31
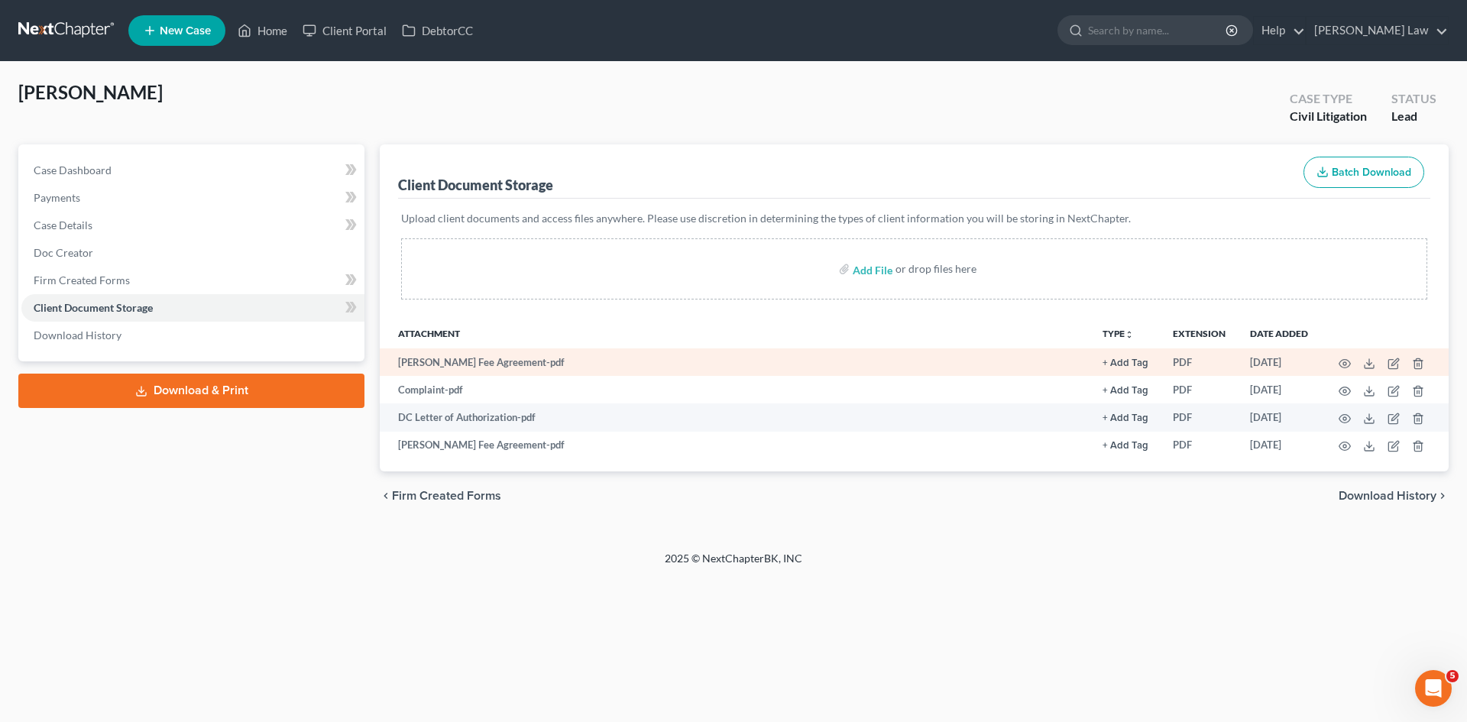
click at [1427, 365] on td at bounding box center [1384, 361] width 128 height 27
click at [1419, 365] on line "button" at bounding box center [1419, 364] width 0 height 3
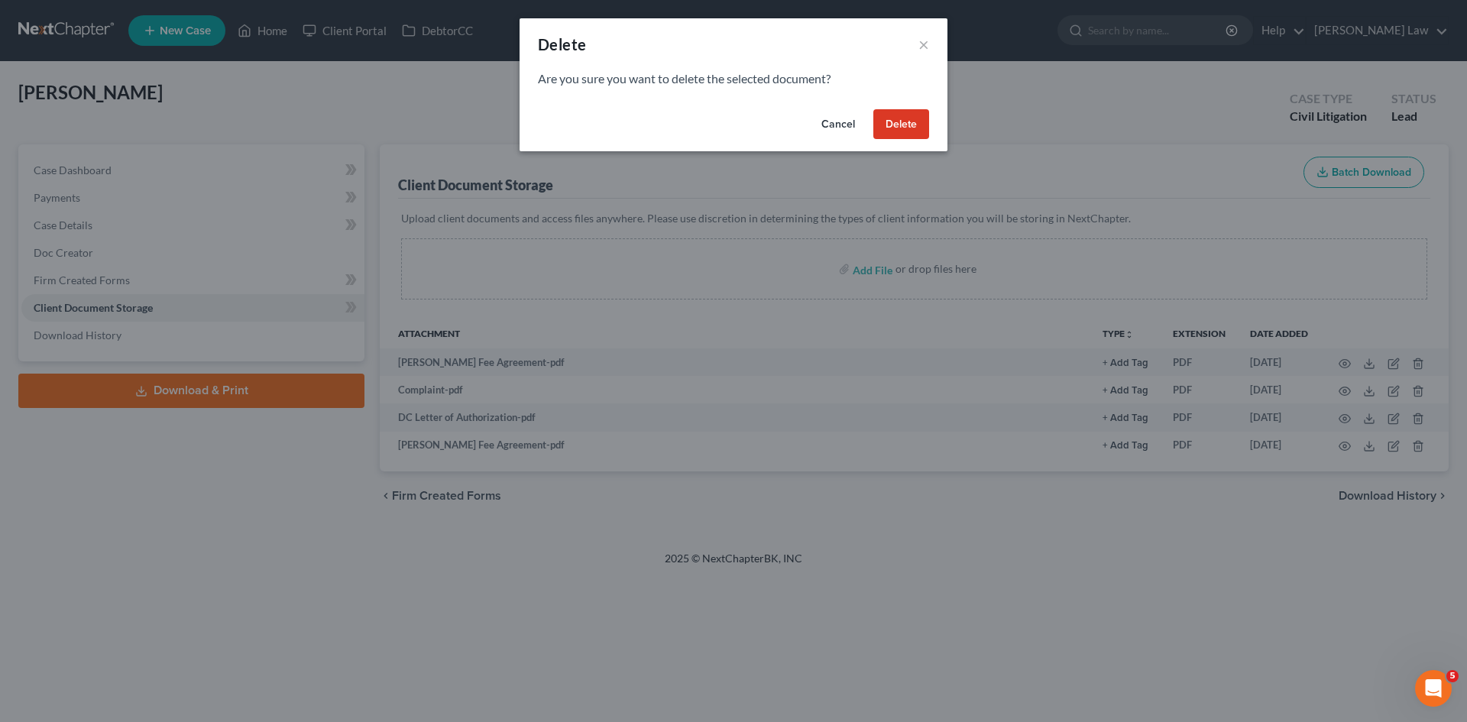
click at [913, 134] on button "Delete" at bounding box center [901, 124] width 56 height 31
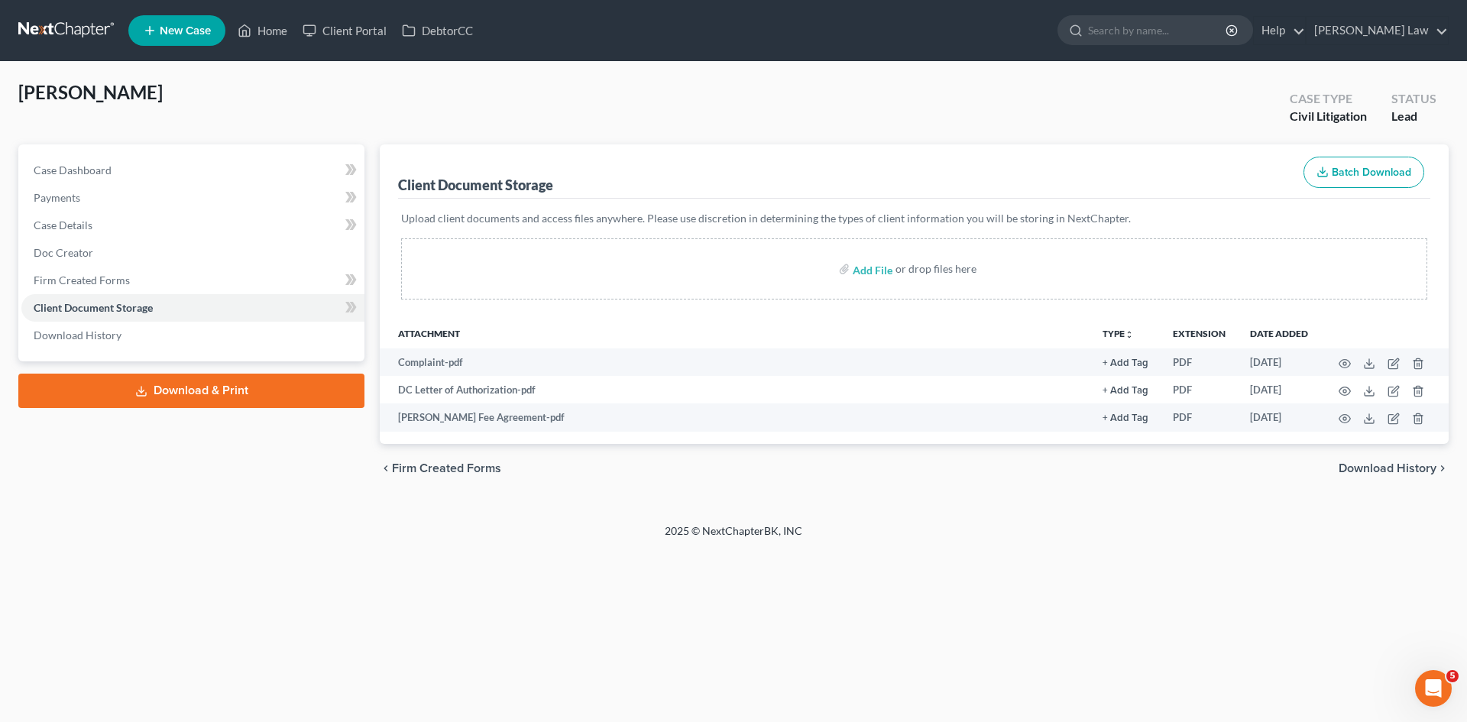
click at [38, 7] on nav "Home New Case Client Portal DebtorCC Benner Law mmanning@tbennerlaw.com My Acco…" at bounding box center [733, 30] width 1467 height 61
click at [52, 27] on link at bounding box center [67, 30] width 98 height 27
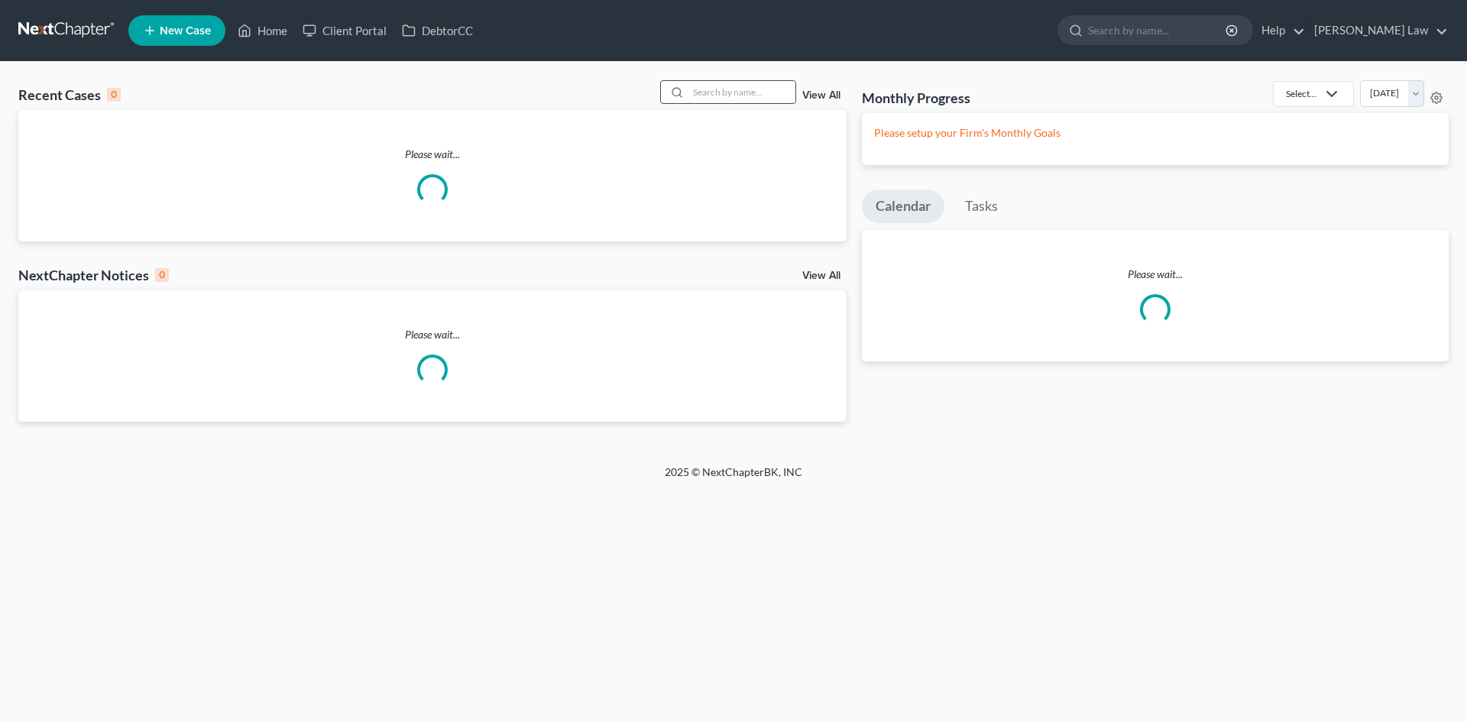
click at [698, 99] on input "search" at bounding box center [741, 92] width 107 height 22
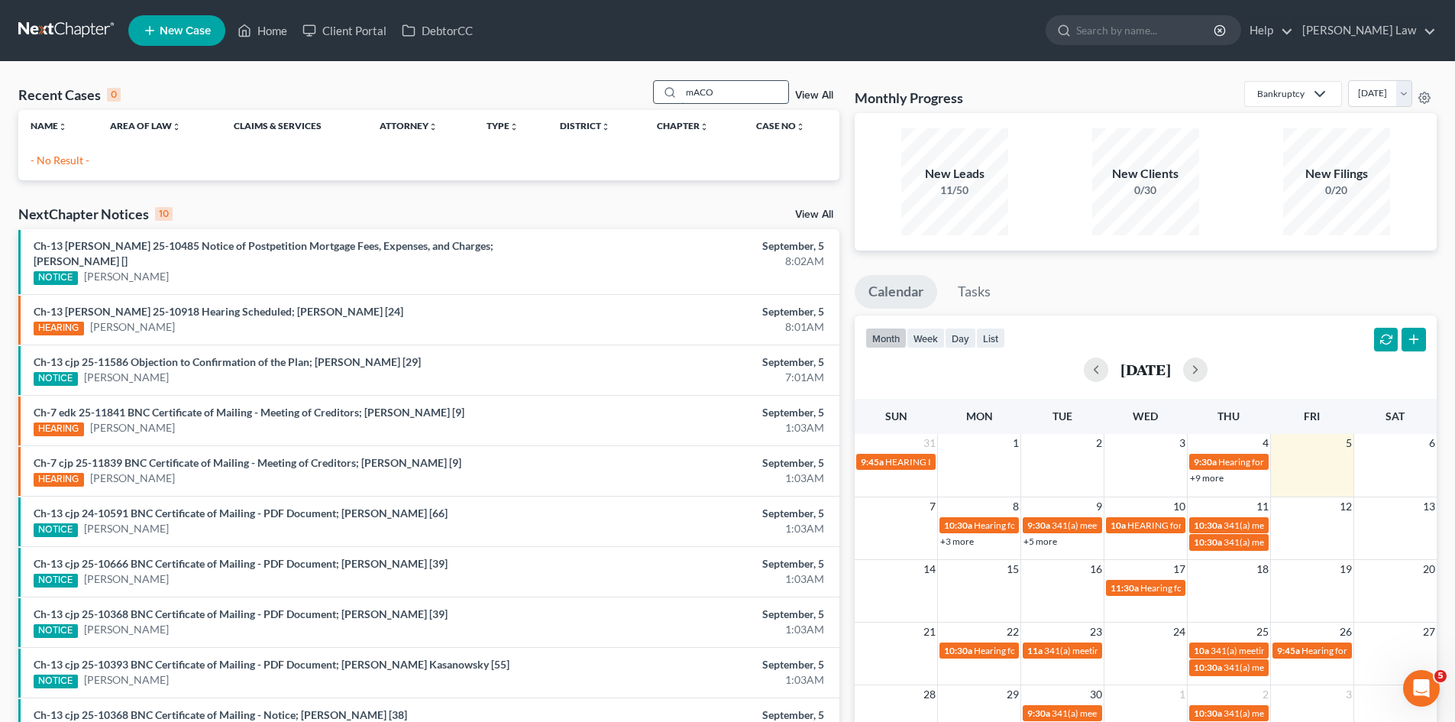
click at [778, 82] on input "mACO" at bounding box center [734, 92] width 107 height 22
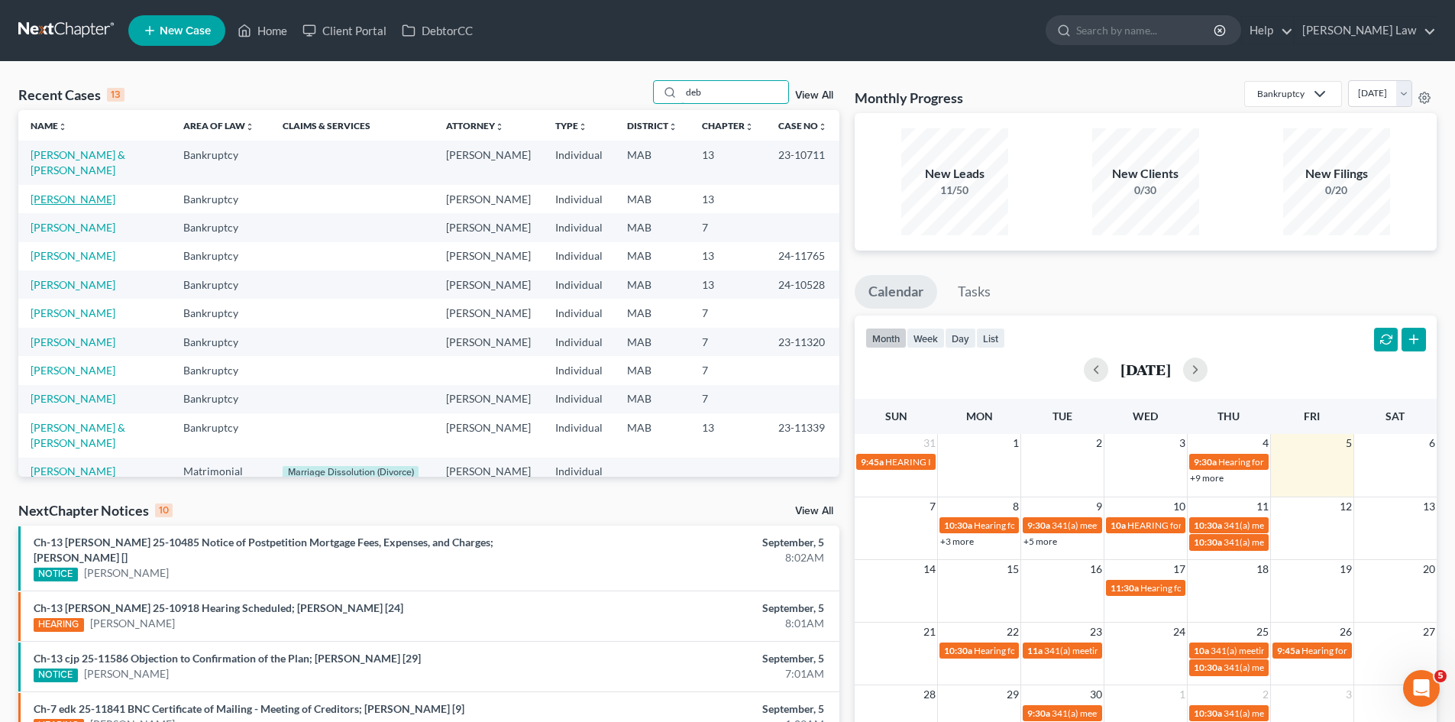
type input "deb"
click at [79, 205] on link "Macaroco, Debora" at bounding box center [73, 198] width 85 height 13
select select "10"
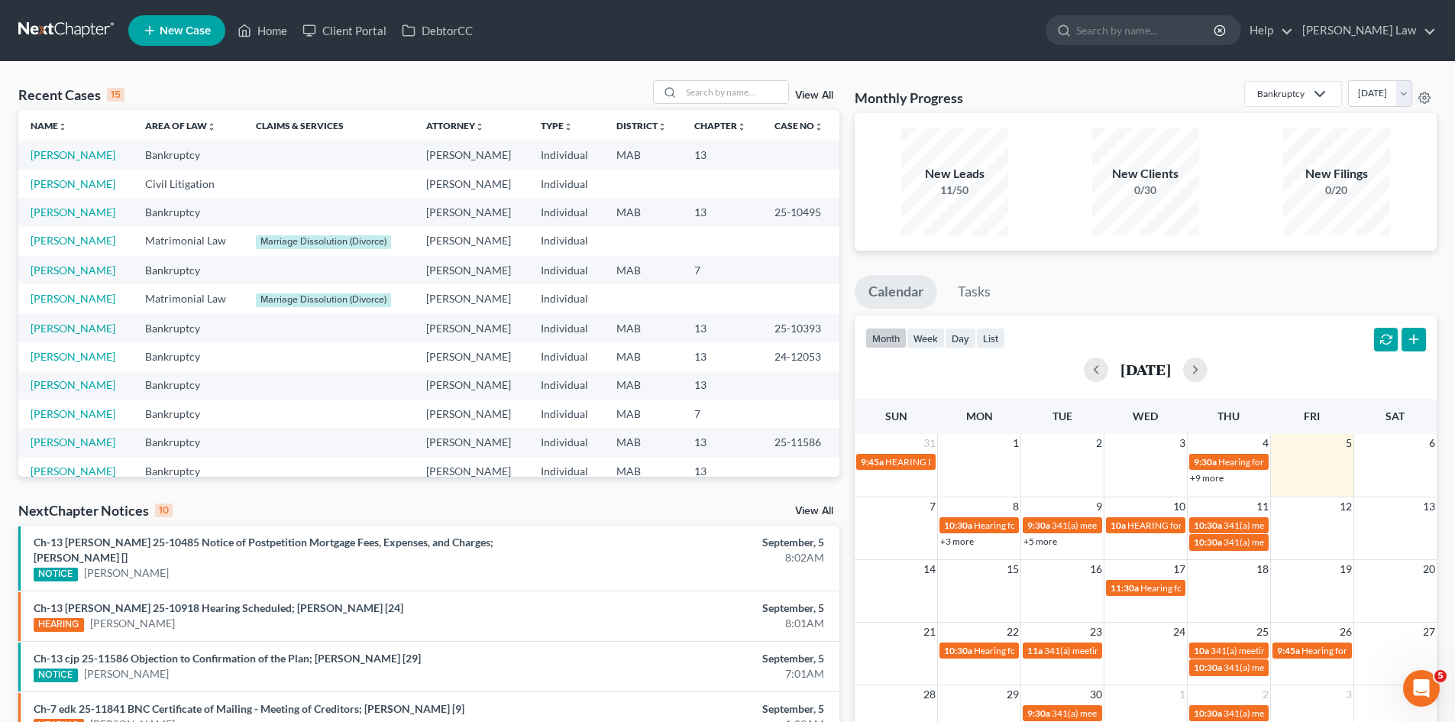
click at [798, 91] on link "View All" at bounding box center [814, 95] width 38 height 11
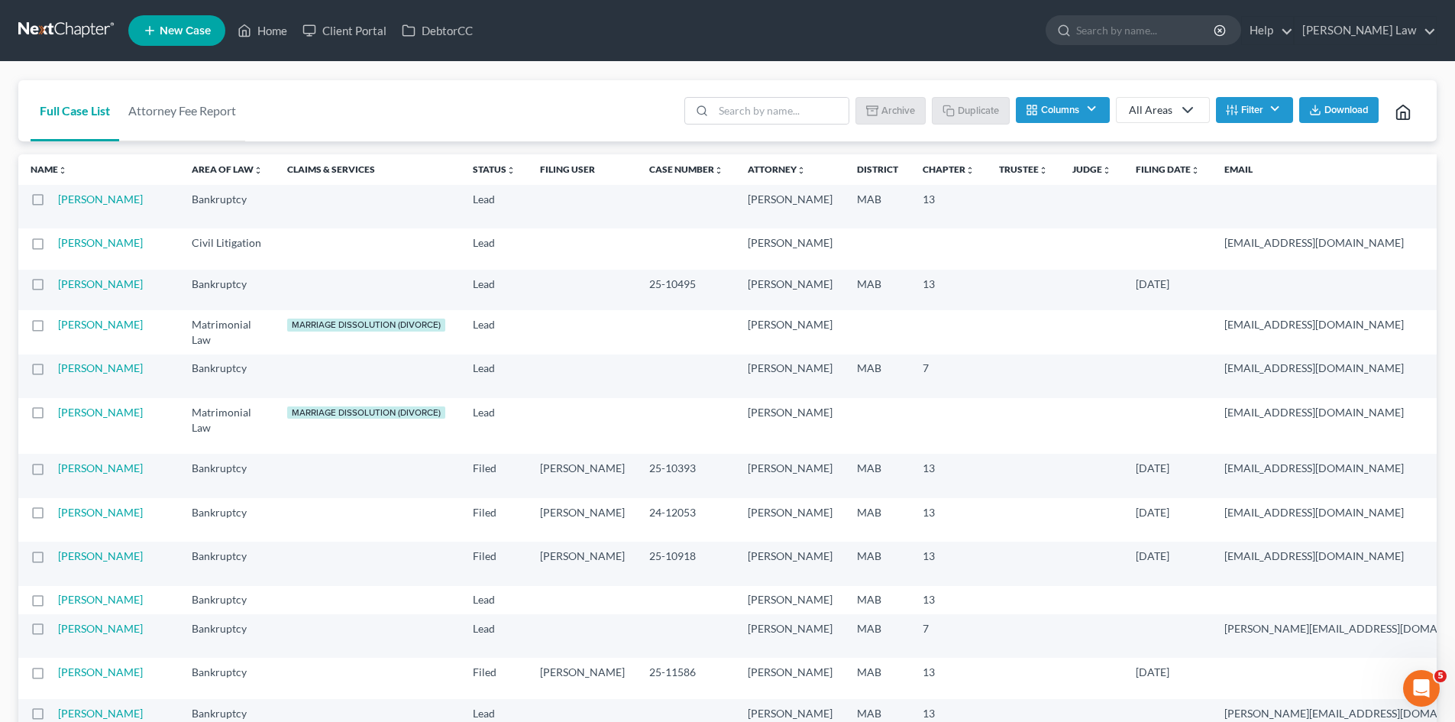
click at [84, 28] on link at bounding box center [67, 30] width 98 height 27
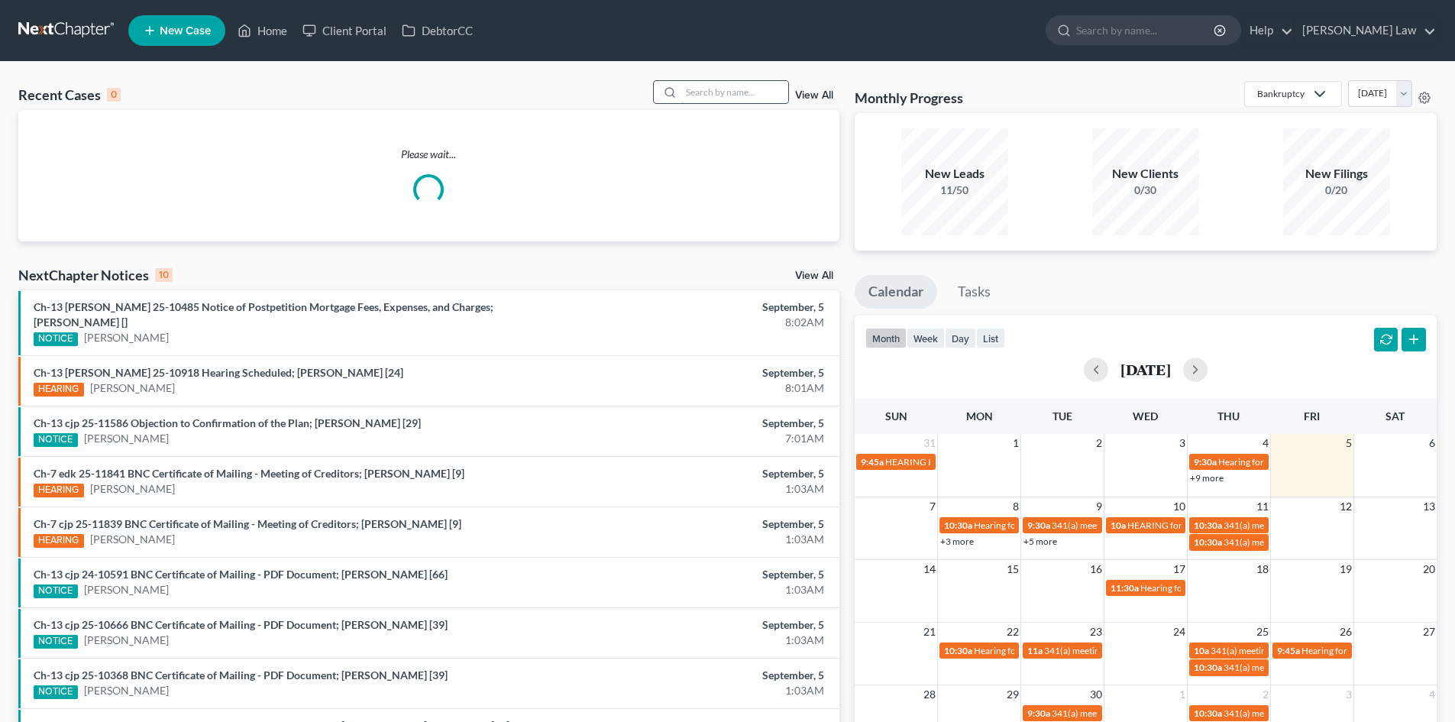
click at [747, 84] on input "search" at bounding box center [734, 92] width 107 height 22
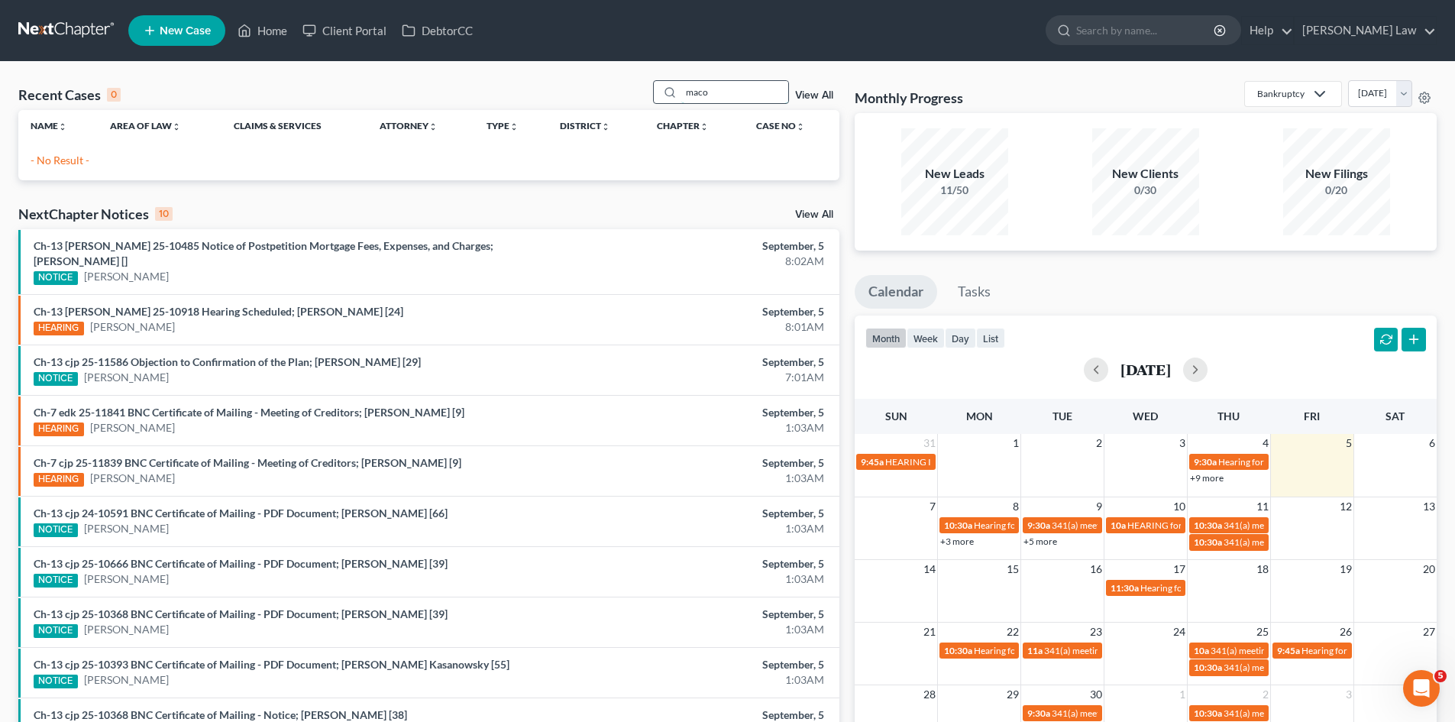
click at [723, 101] on input "maco" at bounding box center [734, 92] width 107 height 22
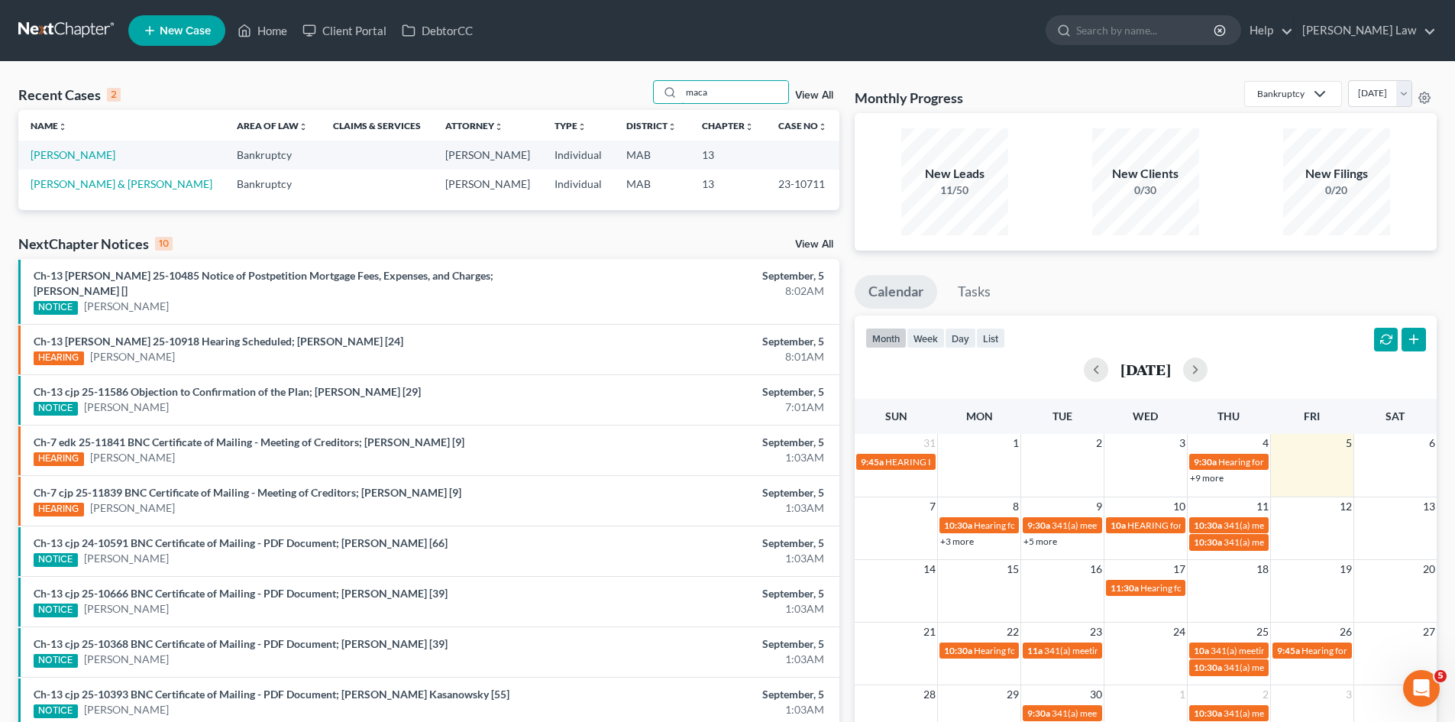
type input "maca"
click at [804, 96] on link "View All" at bounding box center [814, 95] width 38 height 11
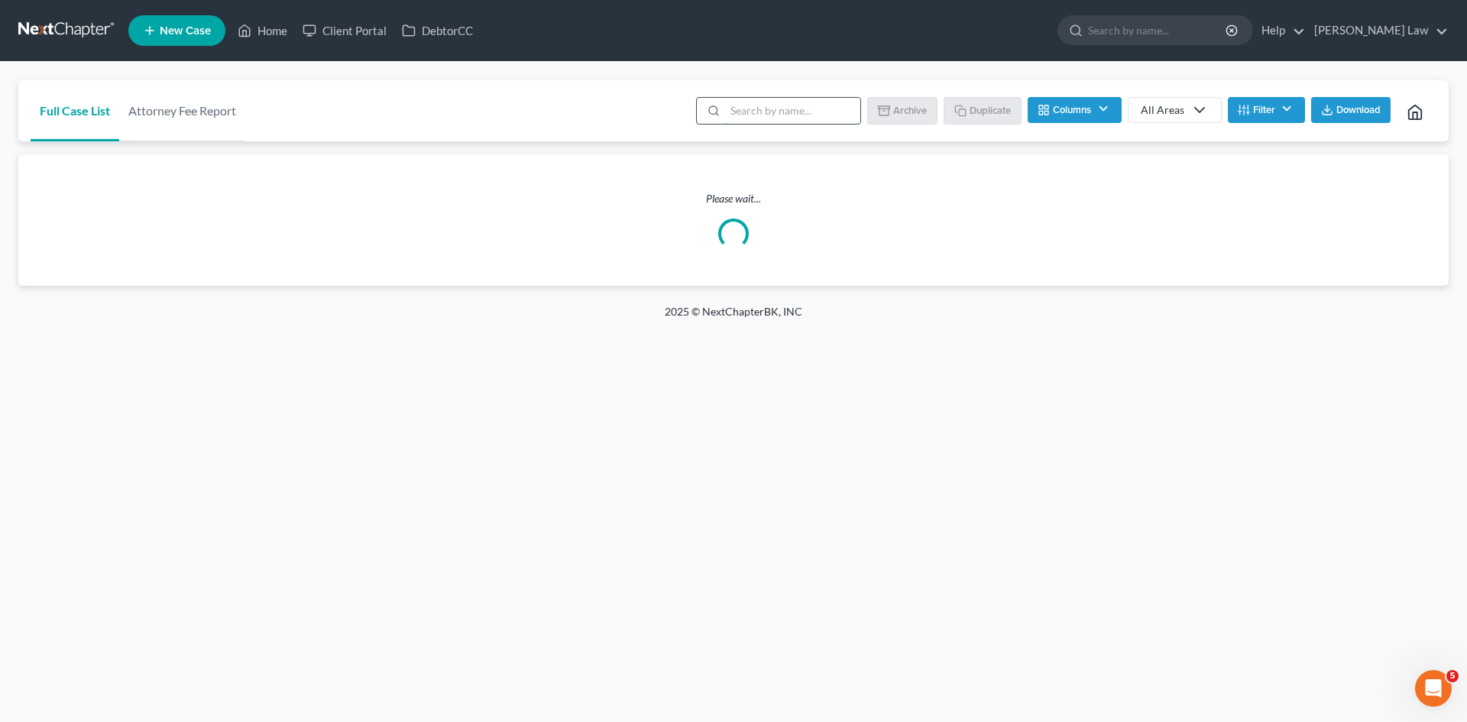
click at [738, 103] on input "search" at bounding box center [792, 111] width 135 height 26
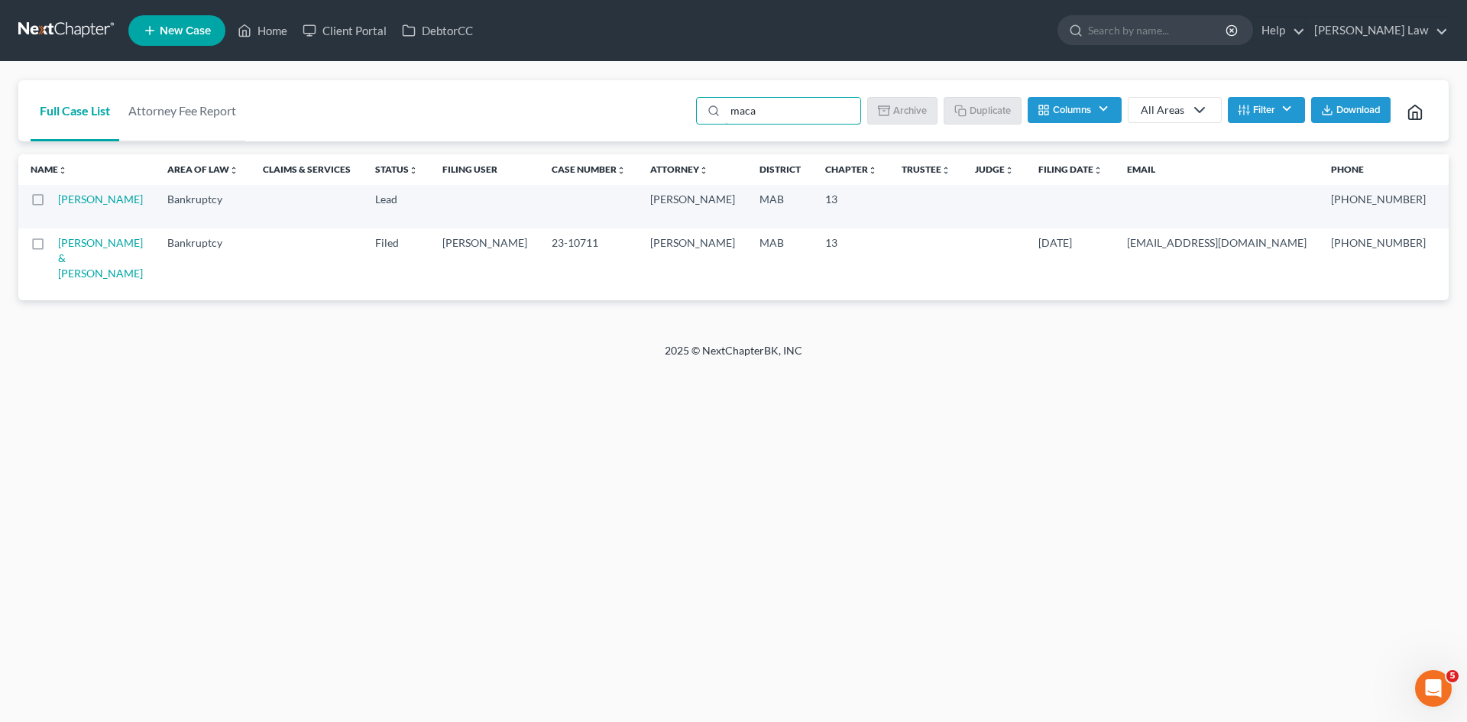
click at [34, 213] on td at bounding box center [38, 207] width 40 height 44
click at [52, 203] on label at bounding box center [52, 203] width 0 height 0
type input "maca"
click at [58, 199] on input "checkbox" at bounding box center [63, 197] width 10 height 10
click at [917, 108] on button "Archive" at bounding box center [904, 110] width 69 height 26
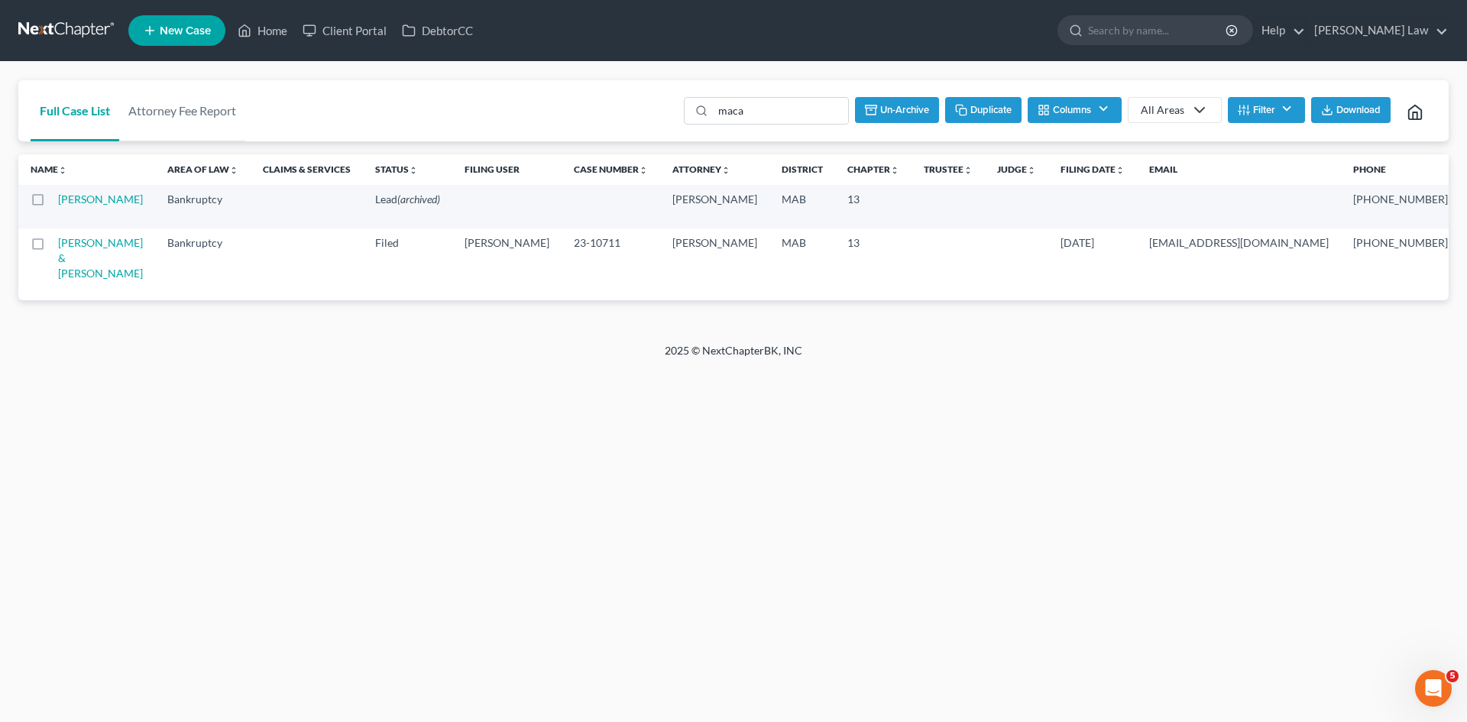
checkbox input "false"
click at [52, 247] on label at bounding box center [52, 247] width 0 height 0
click at [58, 242] on input "checkbox" at bounding box center [63, 240] width 10 height 10
checkbox input "true"
click at [1008, 116] on button "Duplicate" at bounding box center [983, 110] width 76 height 26
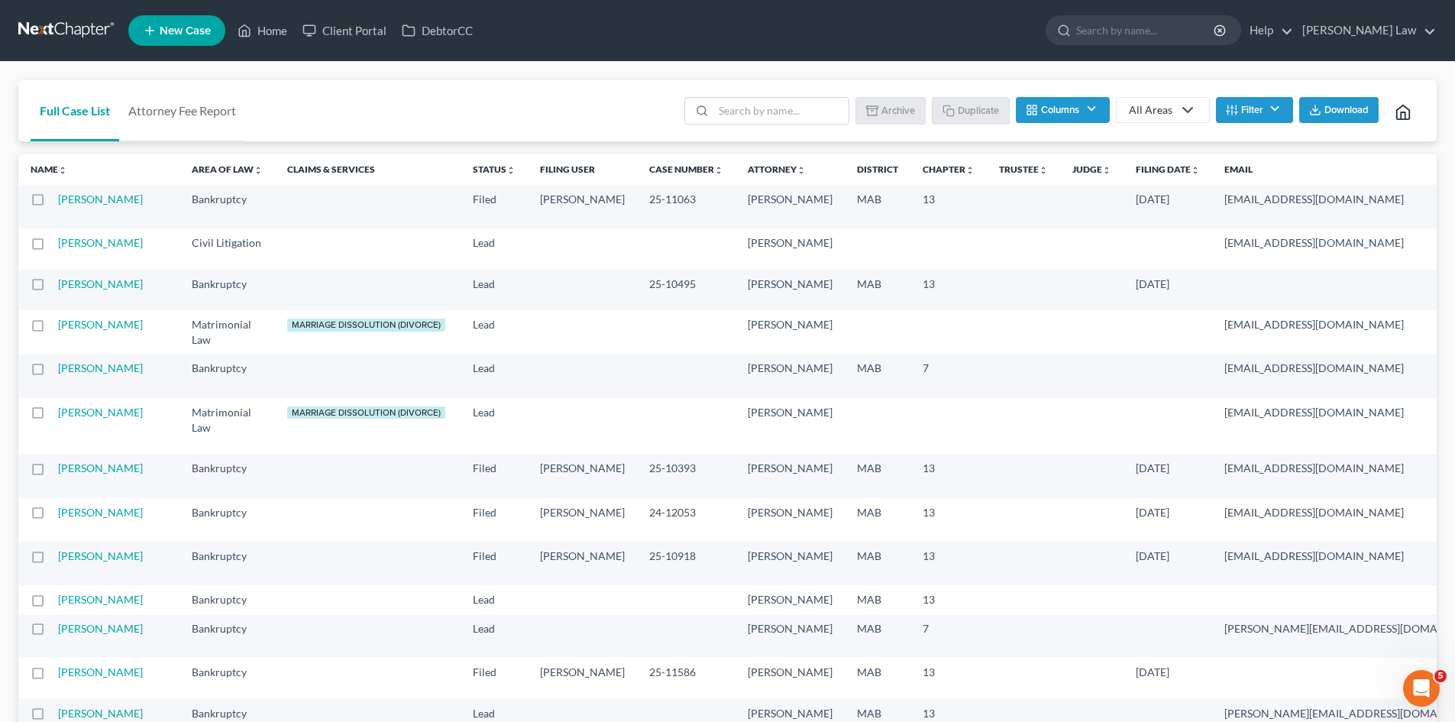
click at [62, 23] on link at bounding box center [67, 30] width 98 height 27
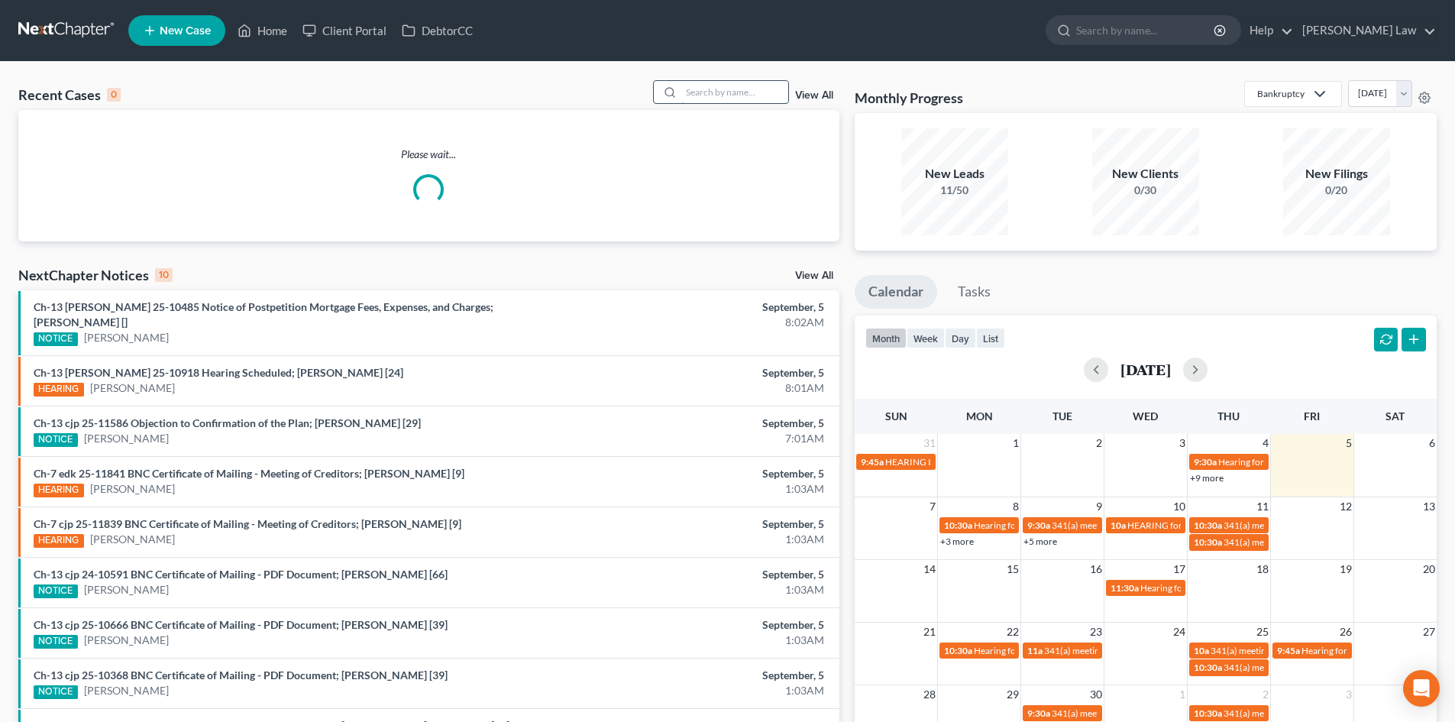
click at [742, 95] on input "search" at bounding box center [734, 92] width 107 height 22
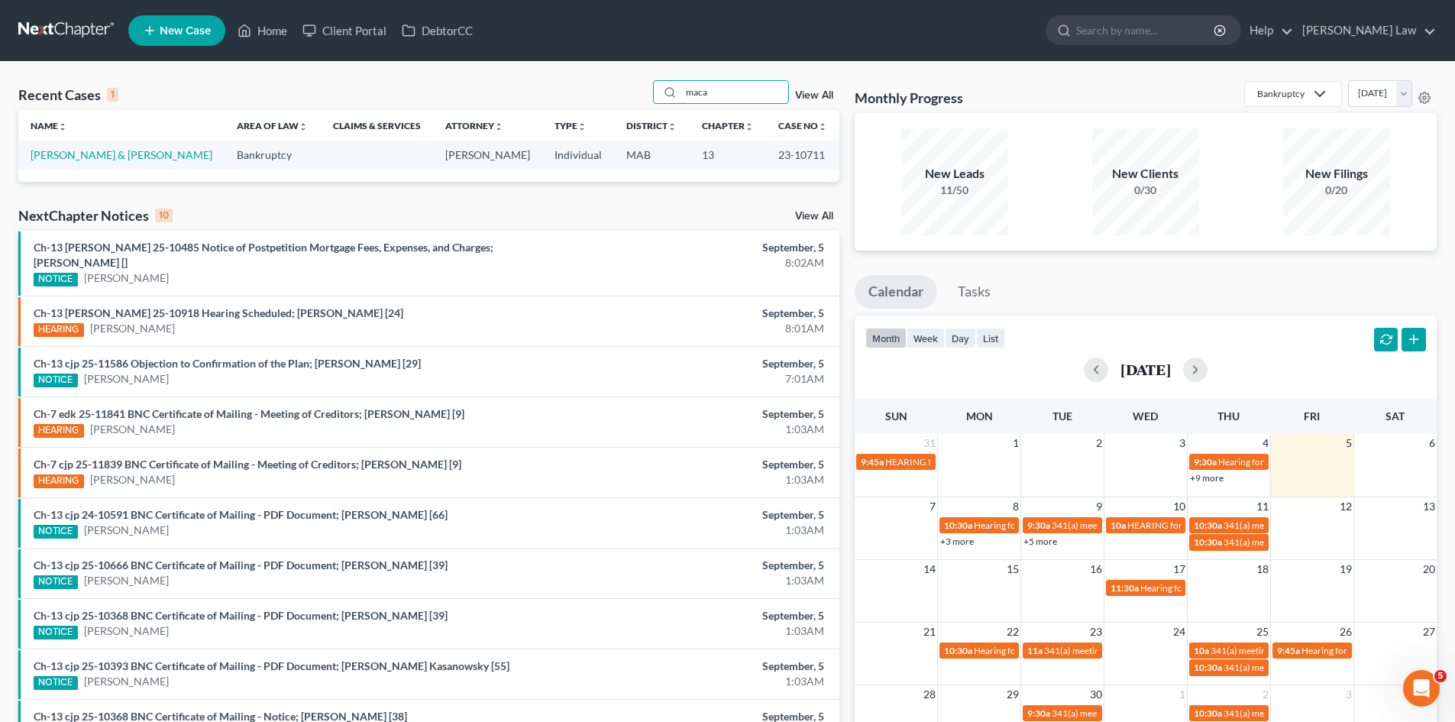
type input "maca"
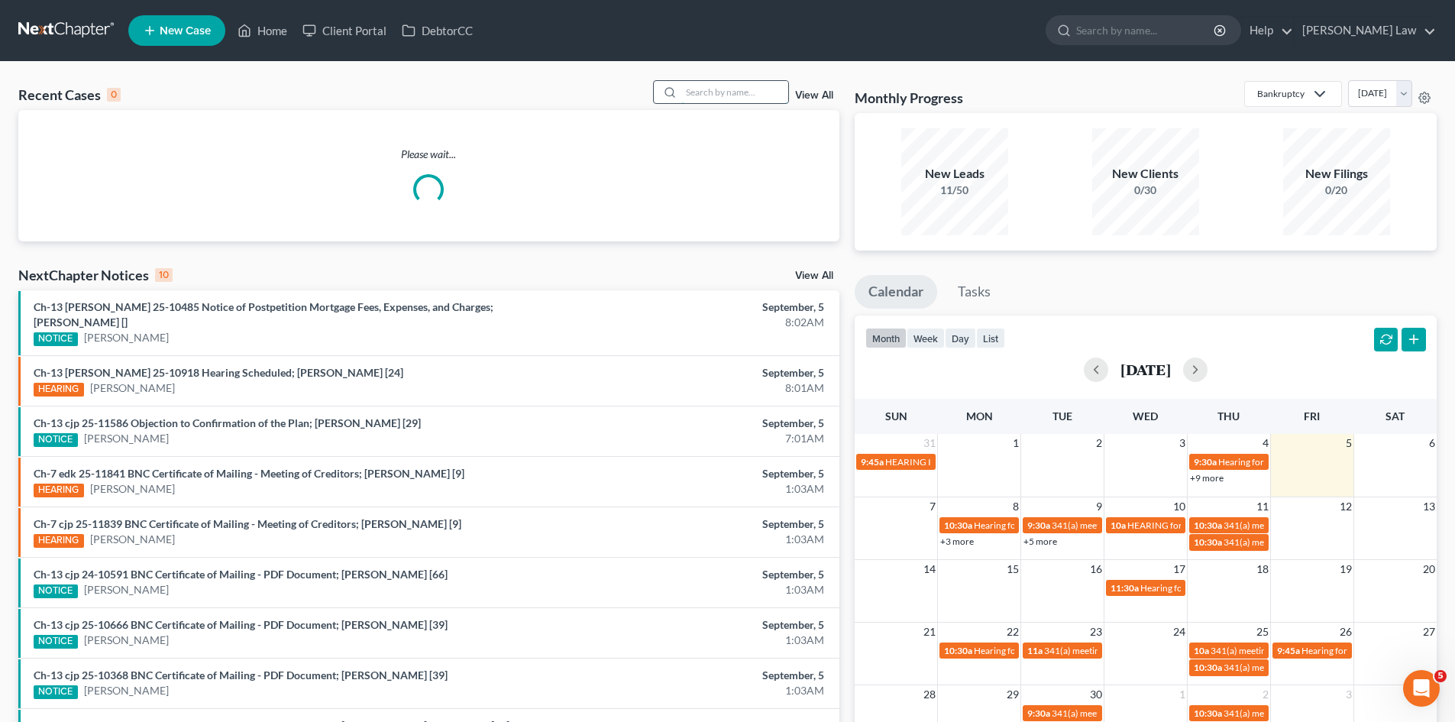
click at [766, 97] on input "search" at bounding box center [734, 92] width 107 height 22
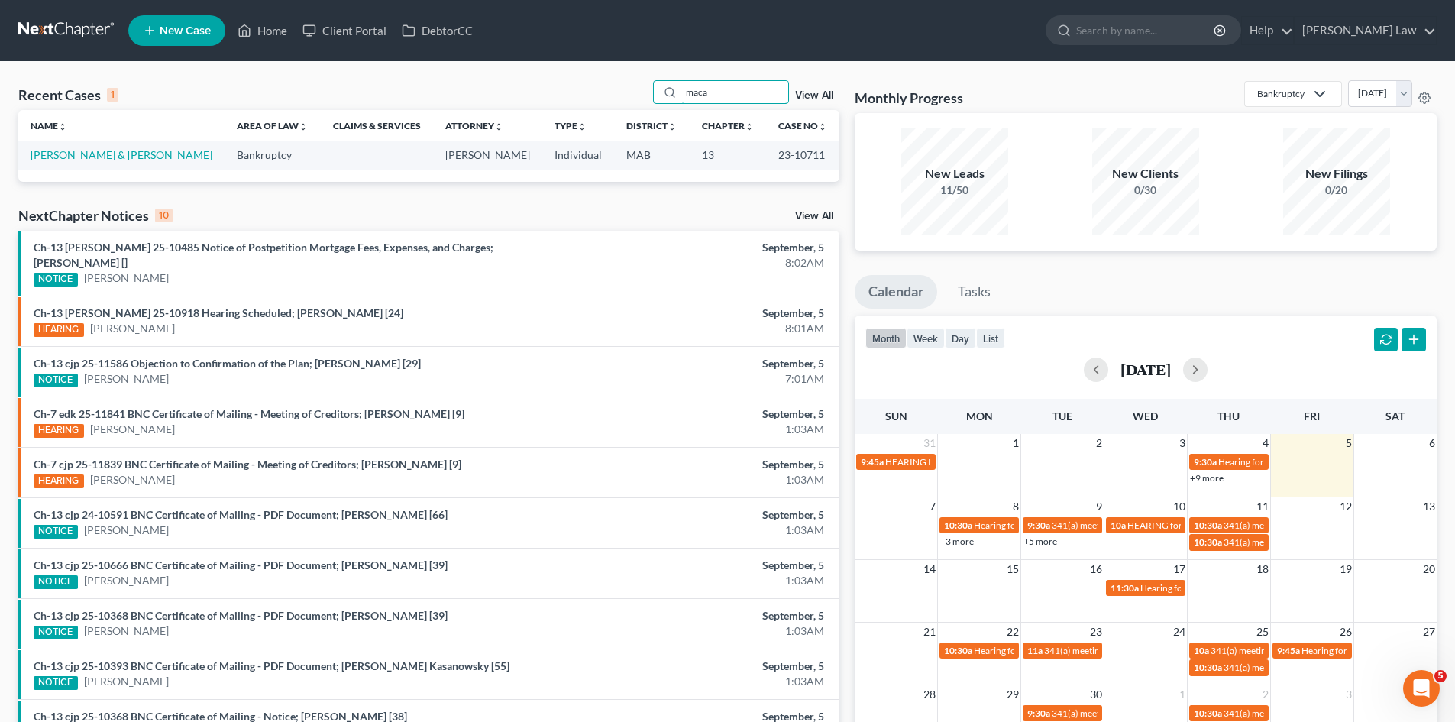
type input "maca"
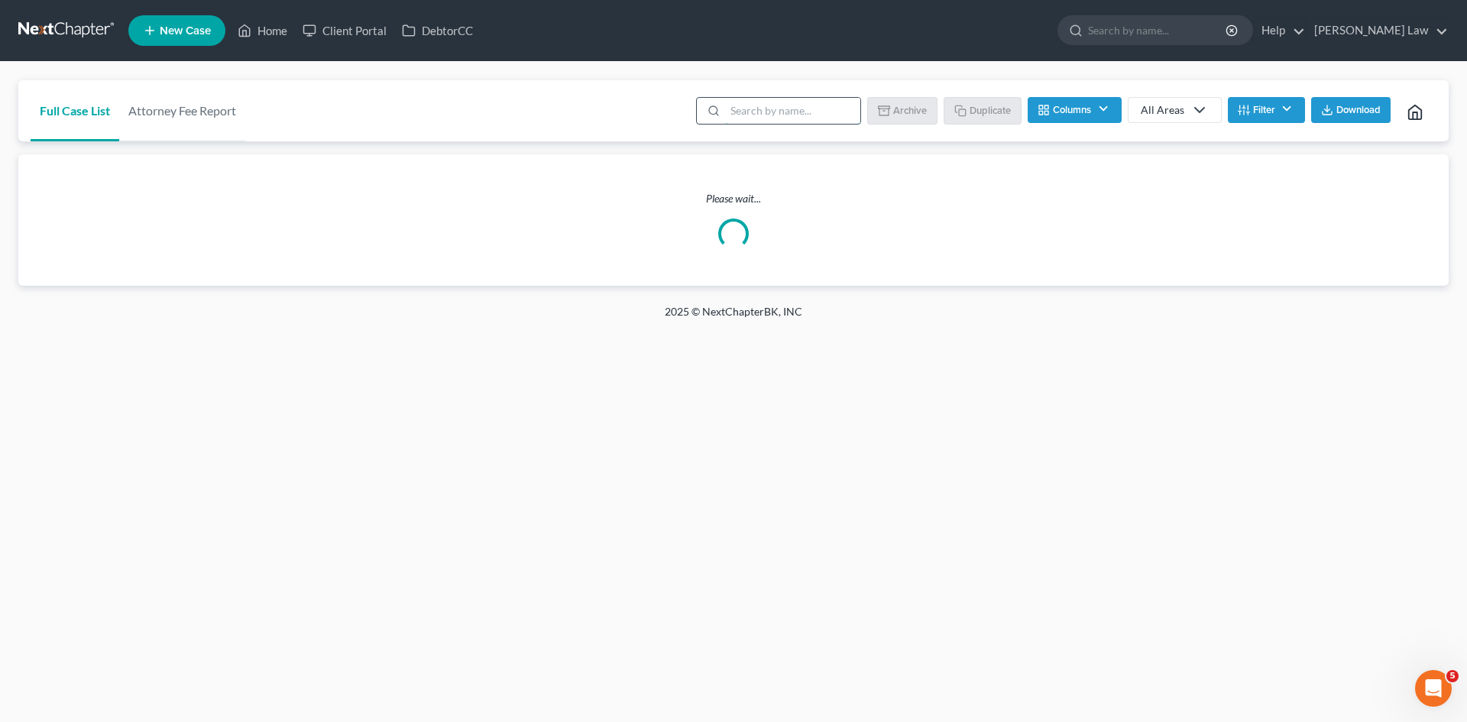
click at [775, 108] on input "search" at bounding box center [792, 111] width 135 height 26
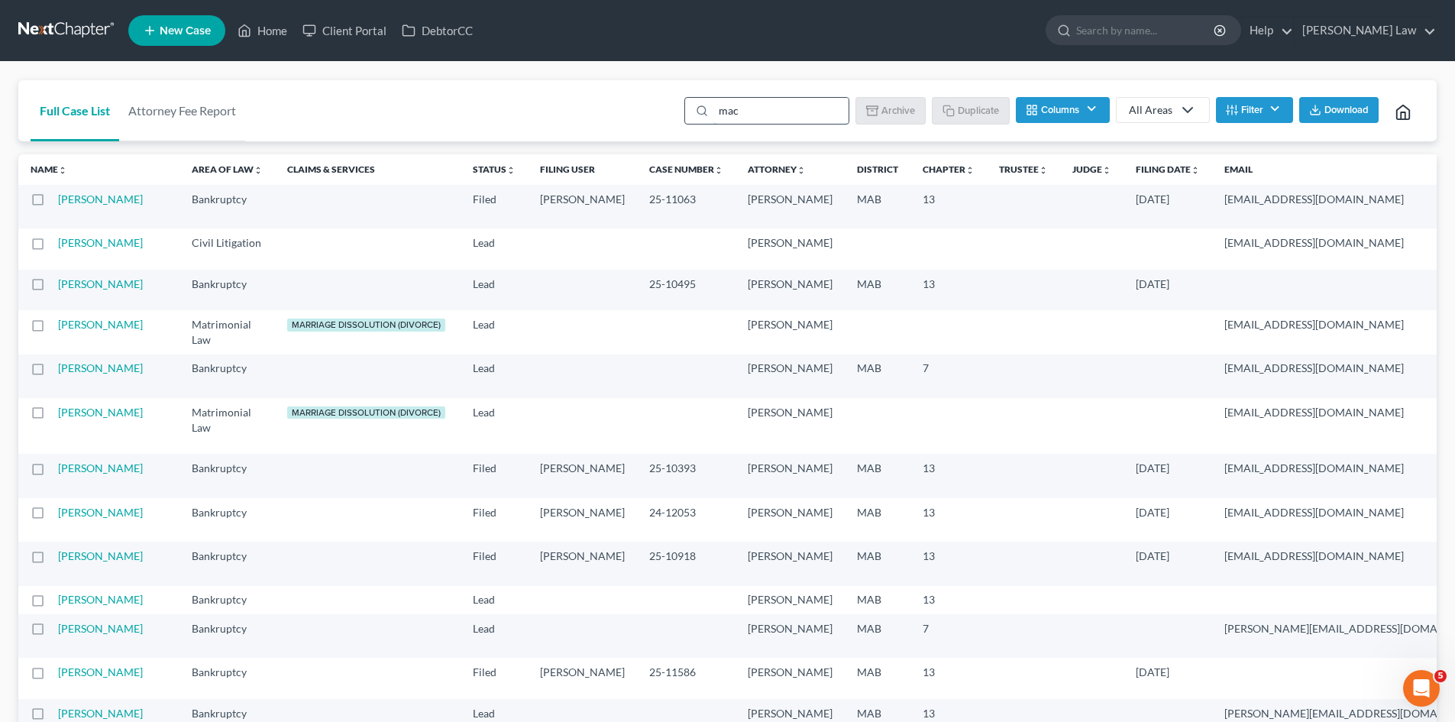
type input "maca"
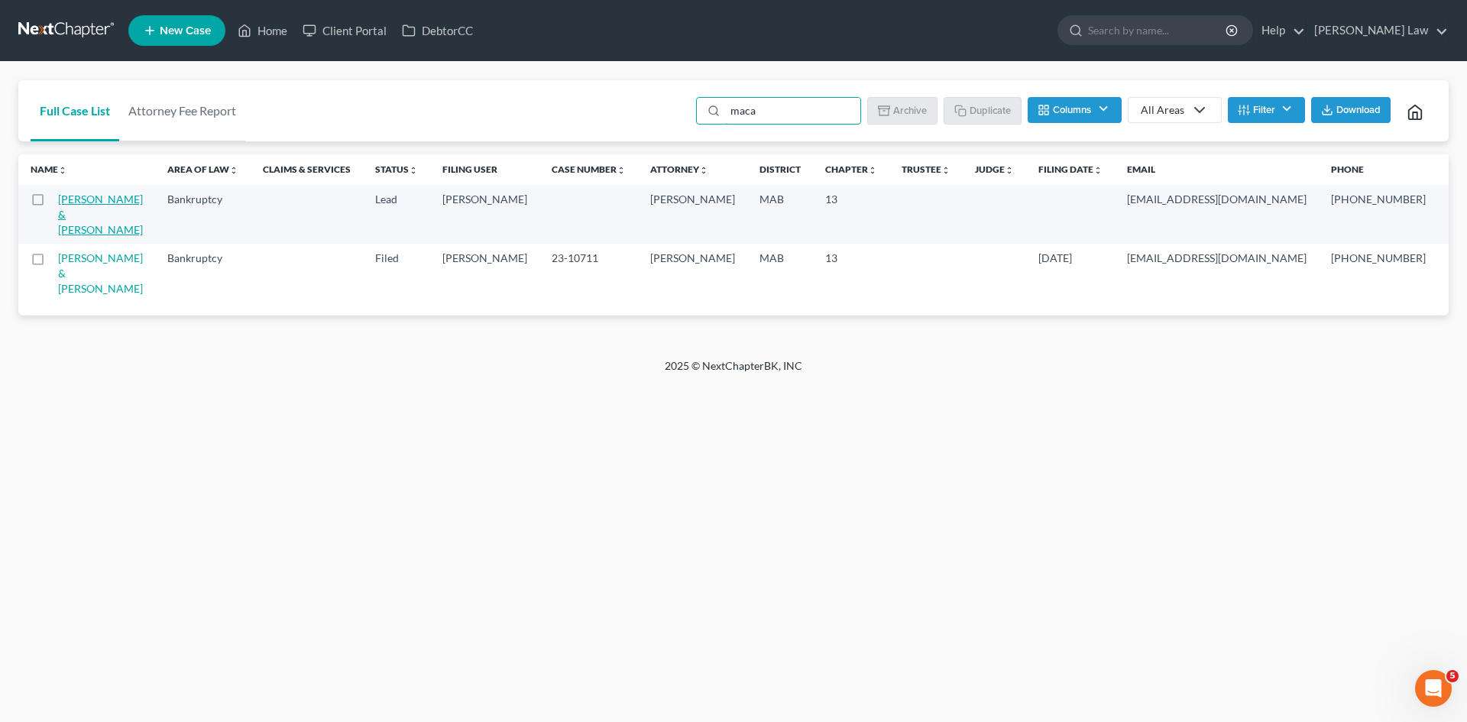
click at [81, 210] on link "[PERSON_NAME] & [PERSON_NAME]" at bounding box center [100, 214] width 85 height 44
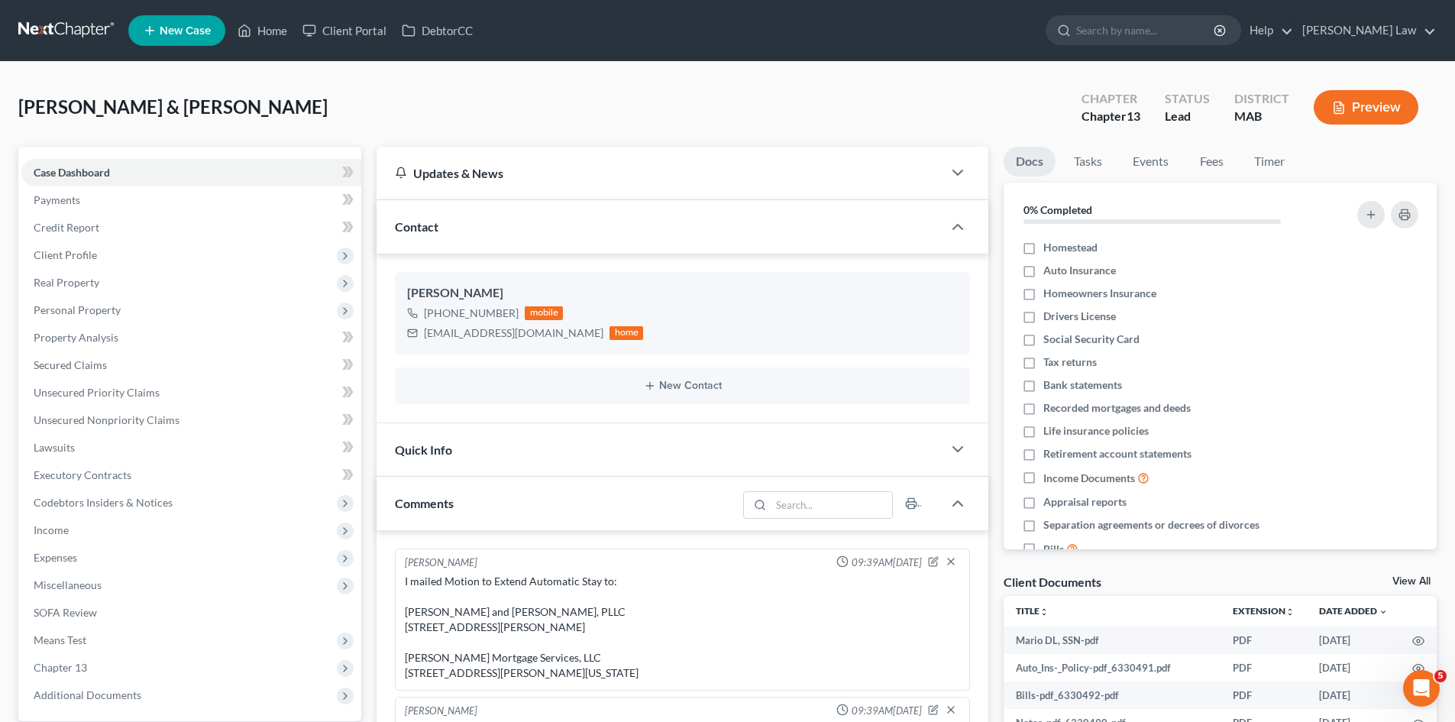
scroll to position [198, 0]
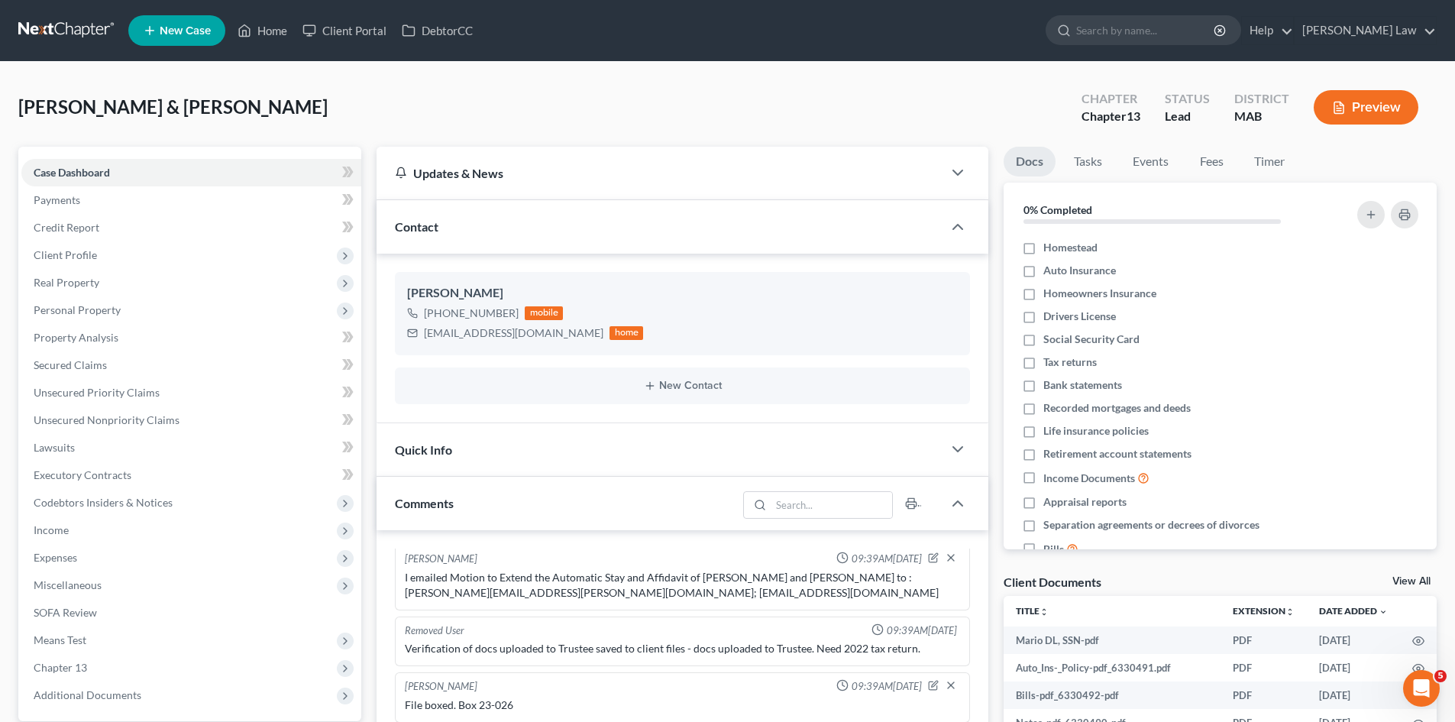
click at [88, 24] on link at bounding box center [67, 30] width 98 height 27
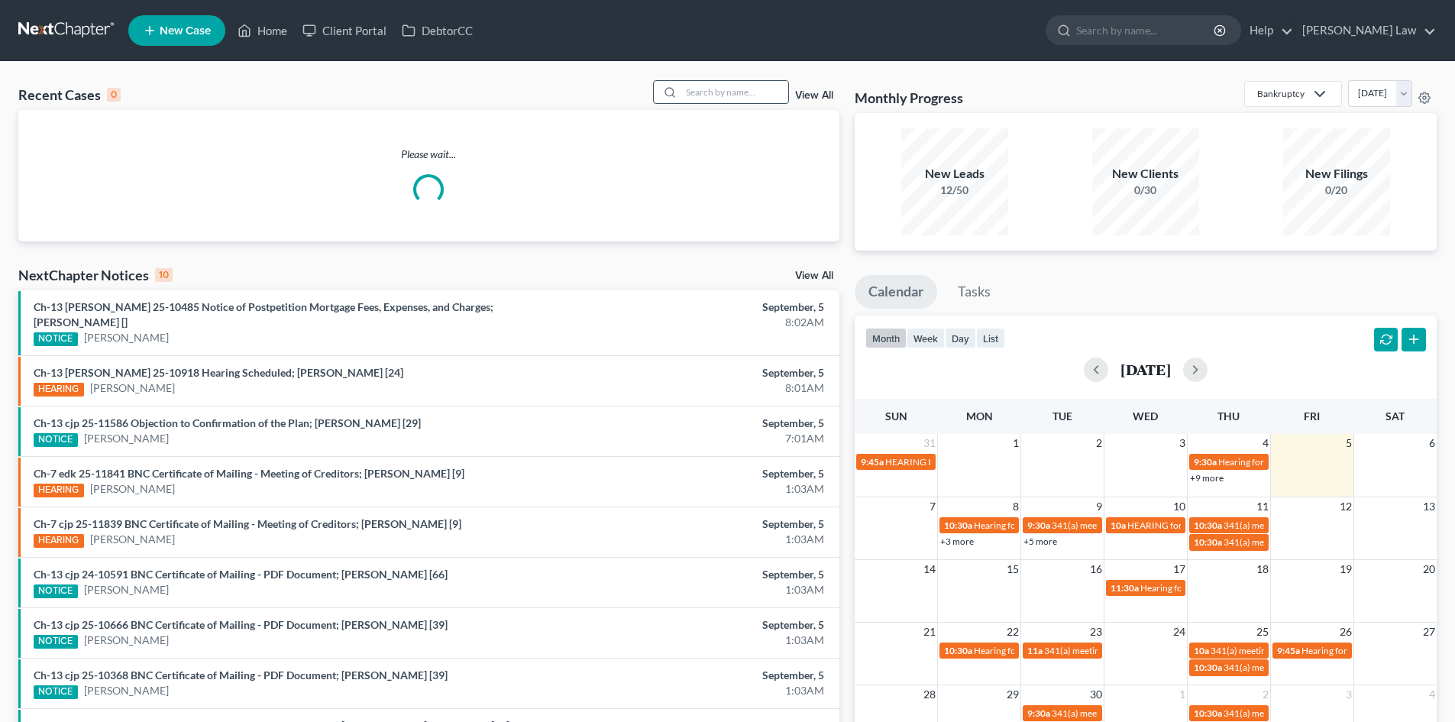
click at [710, 85] on input "search" at bounding box center [734, 92] width 107 height 22
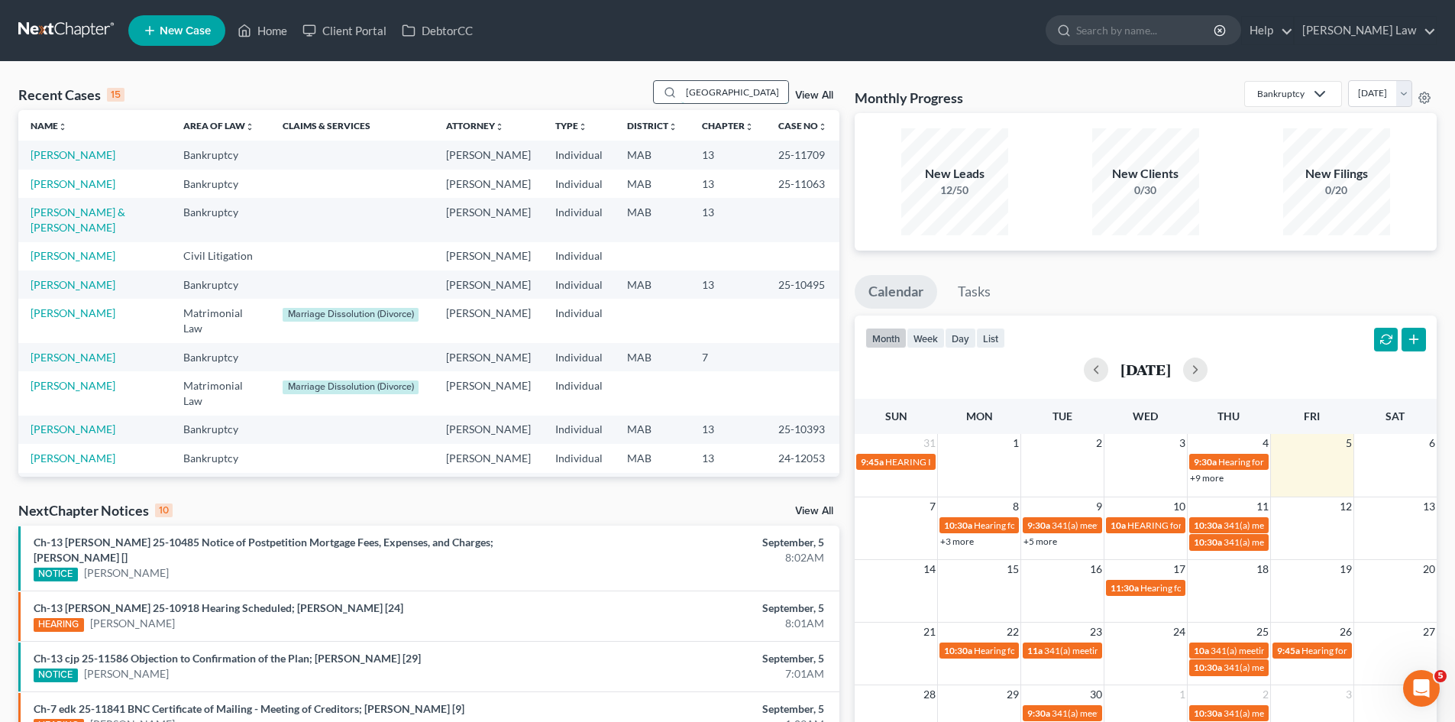
type input "[GEOGRAPHIC_DATA]"
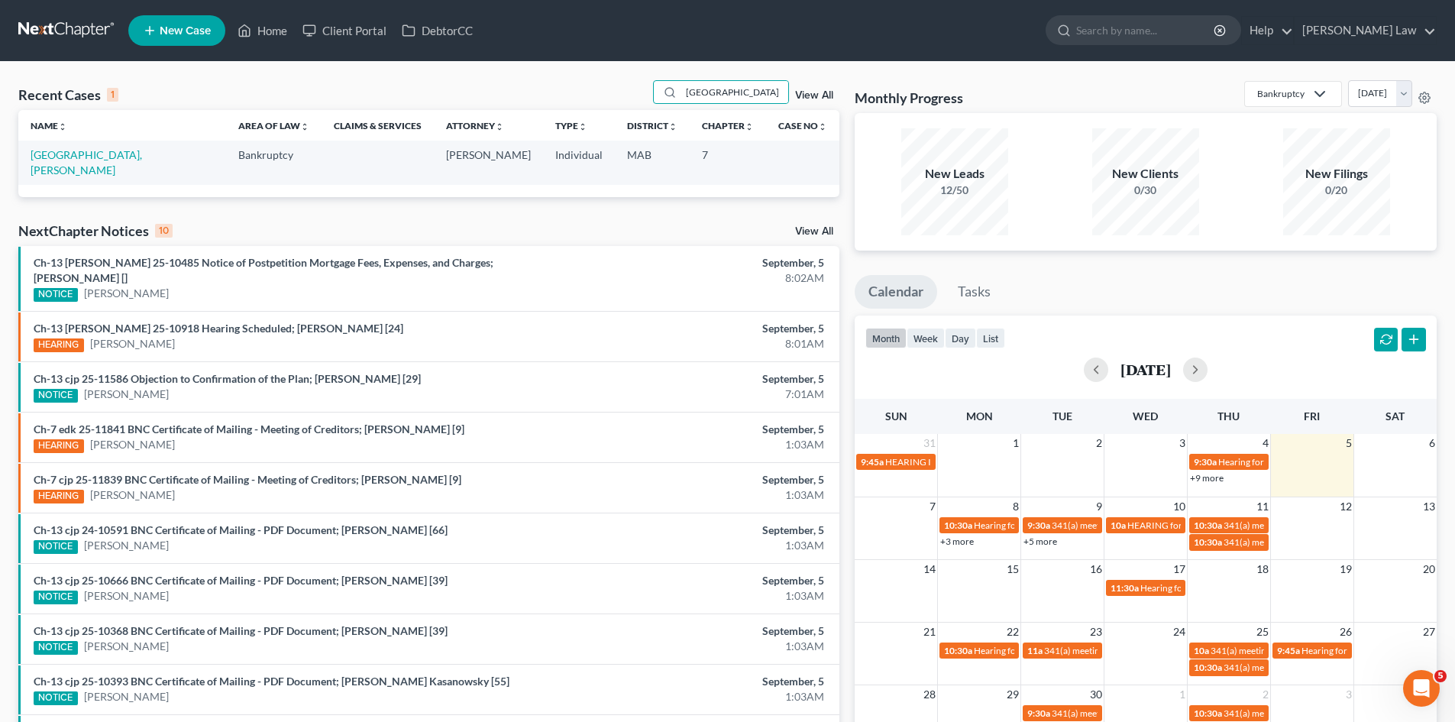
click at [49, 162] on td "[GEOGRAPHIC_DATA], [PERSON_NAME]" at bounding box center [122, 163] width 208 height 44
click at [52, 152] on link "[GEOGRAPHIC_DATA], [PERSON_NAME]" at bounding box center [87, 162] width 112 height 28
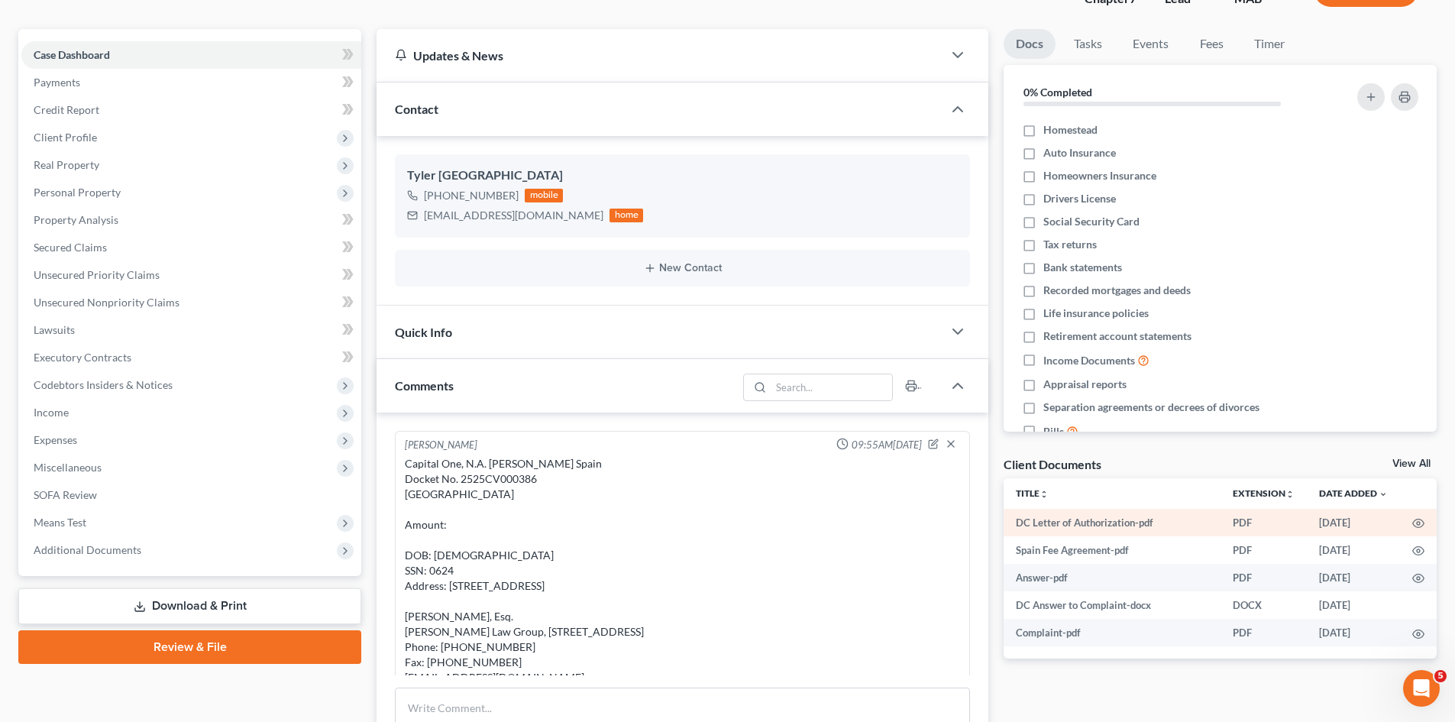
scroll to position [50, 0]
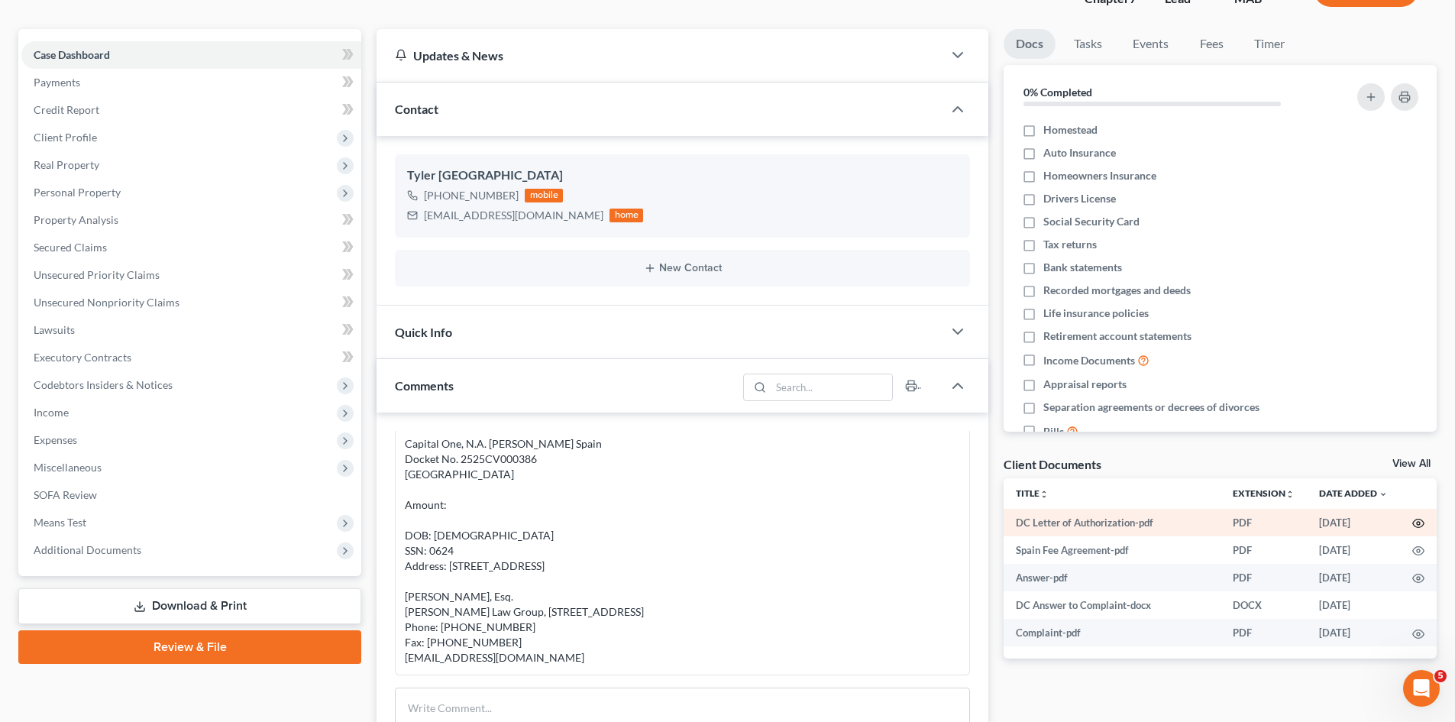
click at [1418, 526] on icon "button" at bounding box center [1418, 523] width 12 height 12
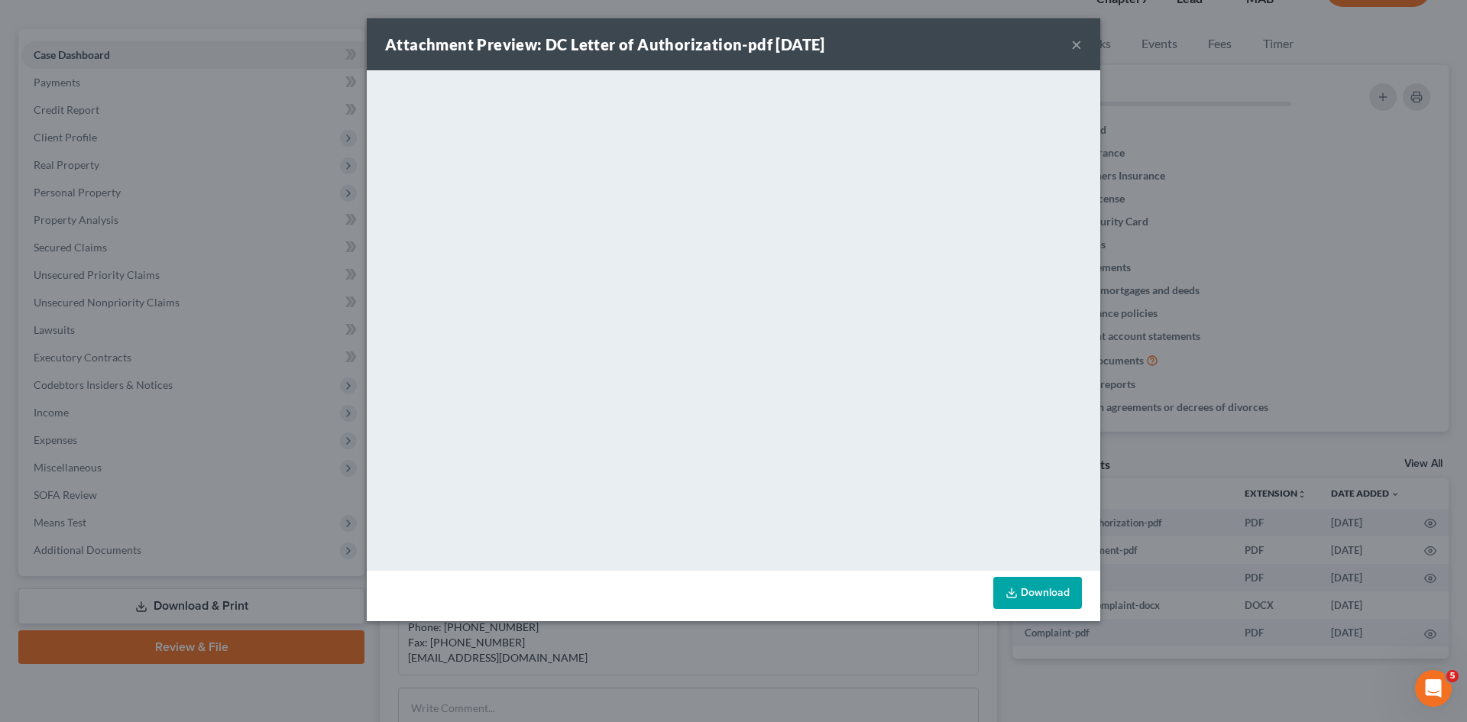
drag, startPoint x: 290, startPoint y: 151, endPoint x: 283, endPoint y: 155, distance: 8.5
click at [290, 151] on div "Attachment Preview: DC Letter of Authorization-pdf 09/03/2025 × <object ng-attr…" at bounding box center [733, 361] width 1467 height 722
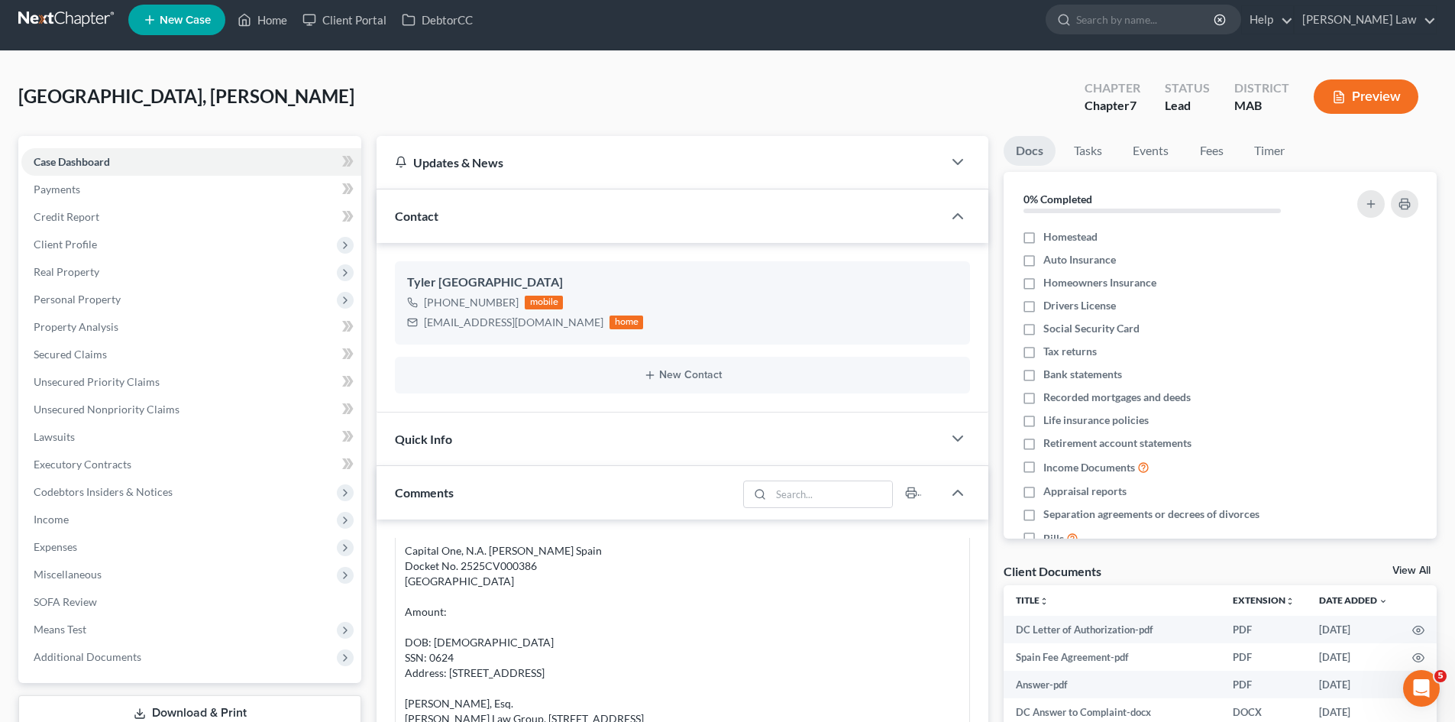
scroll to position [0, 0]
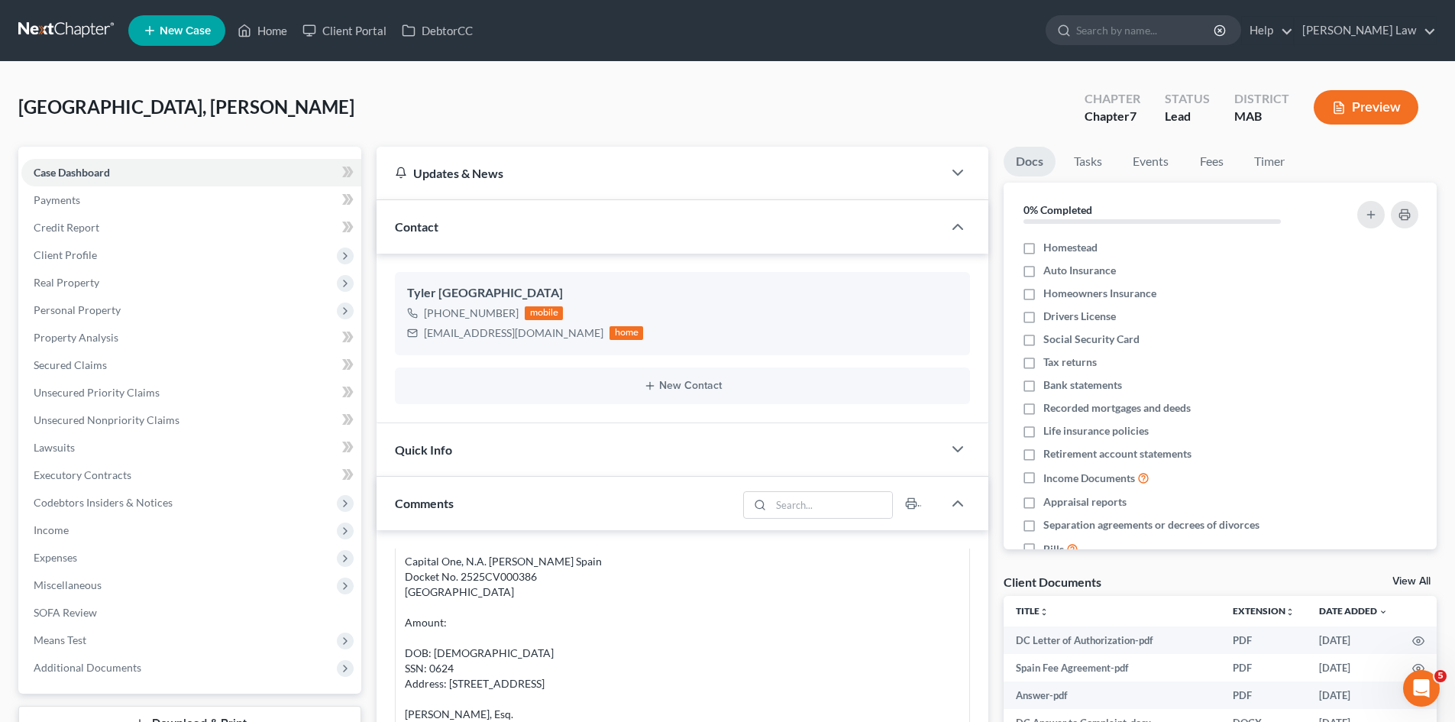
click at [69, 24] on link at bounding box center [67, 30] width 98 height 27
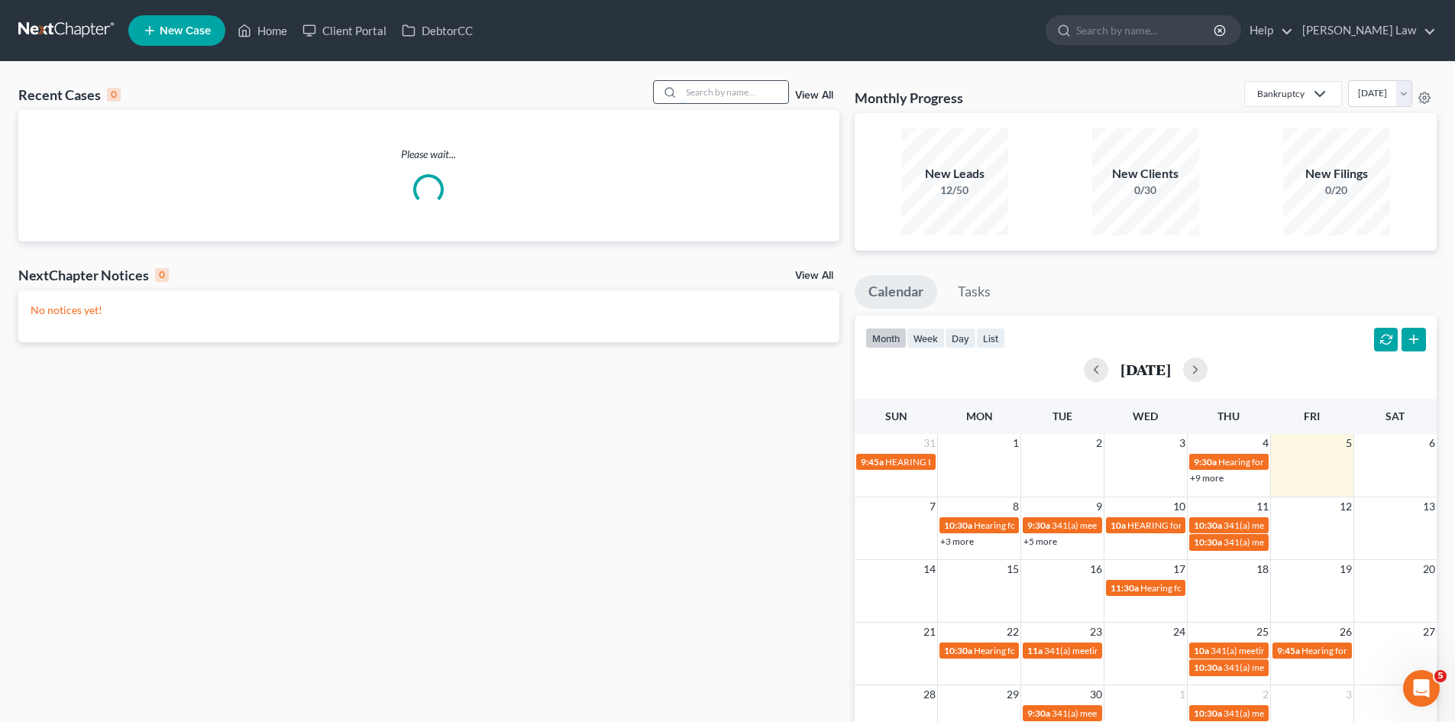
click at [759, 103] on input "search" at bounding box center [734, 92] width 107 height 22
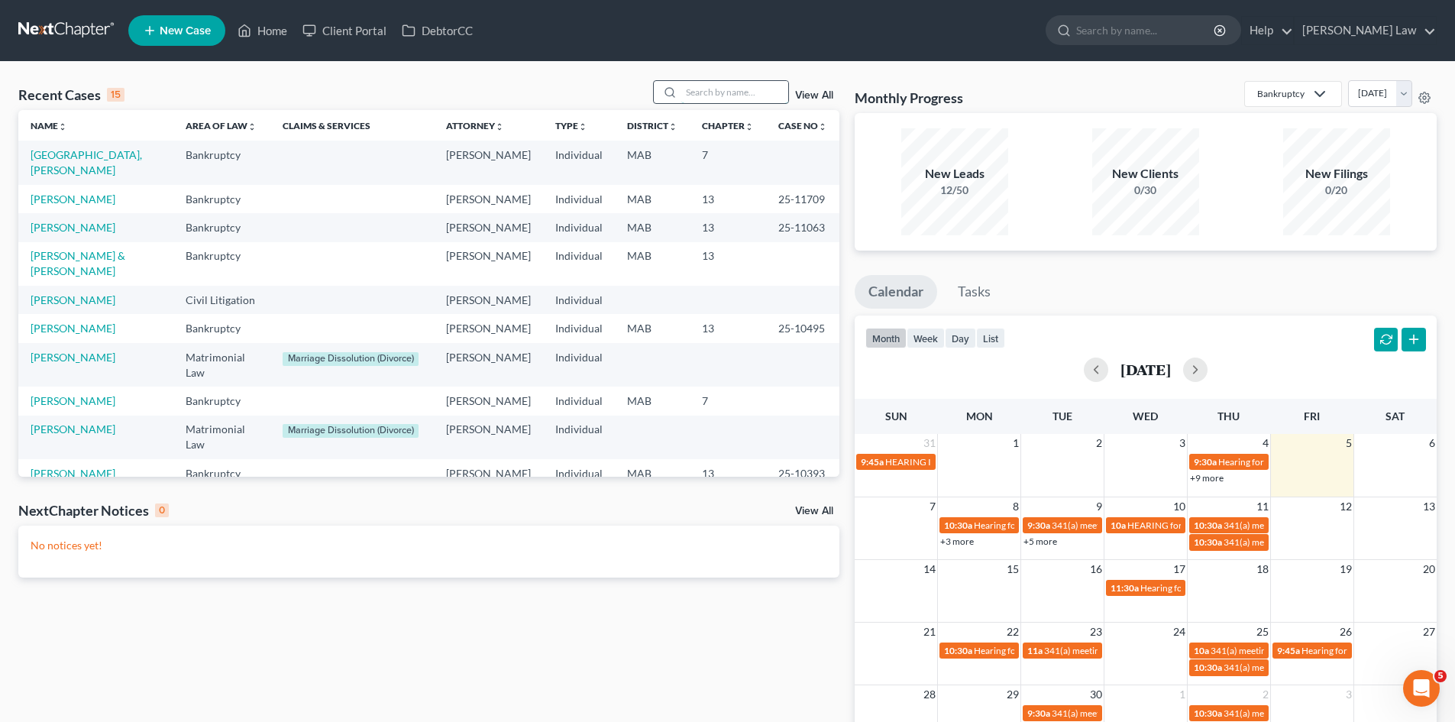
type input "v"
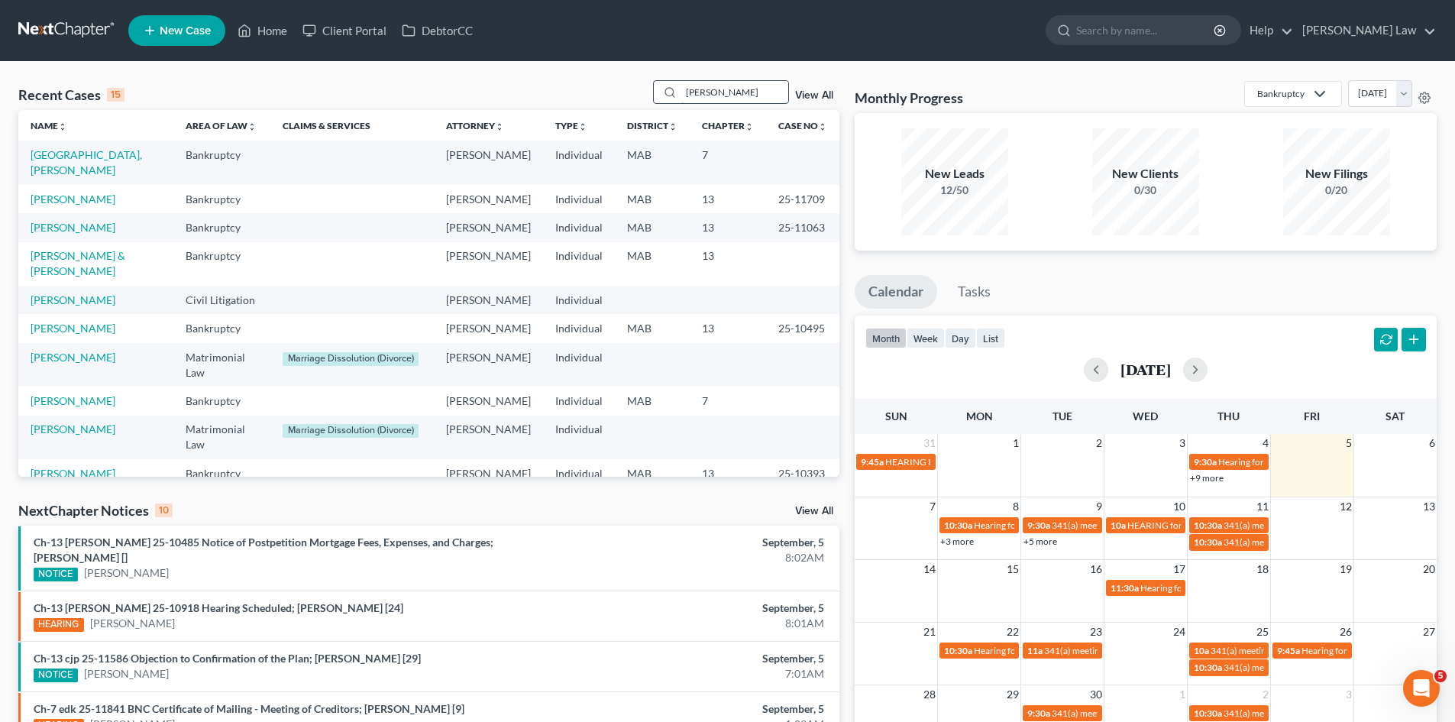
type input "borges"
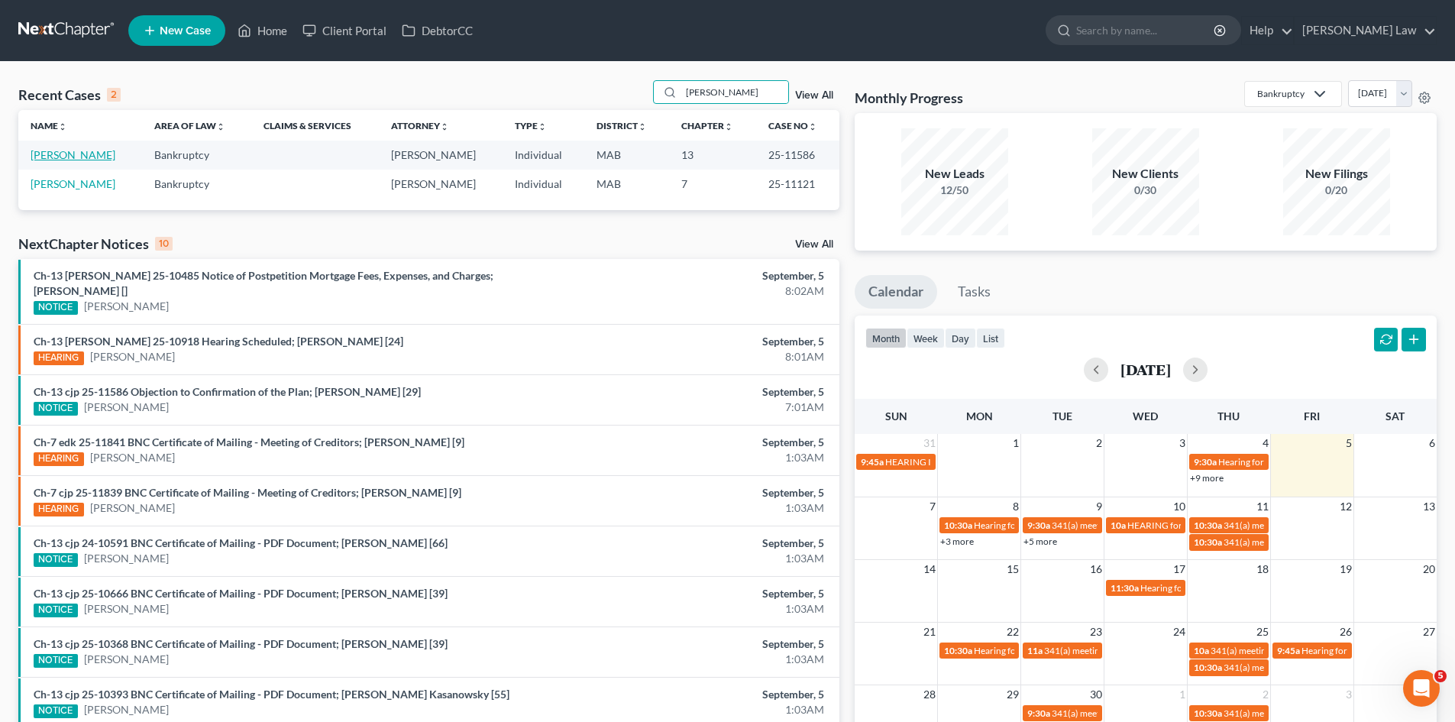
click at [57, 157] on link "[PERSON_NAME]" at bounding box center [73, 154] width 85 height 13
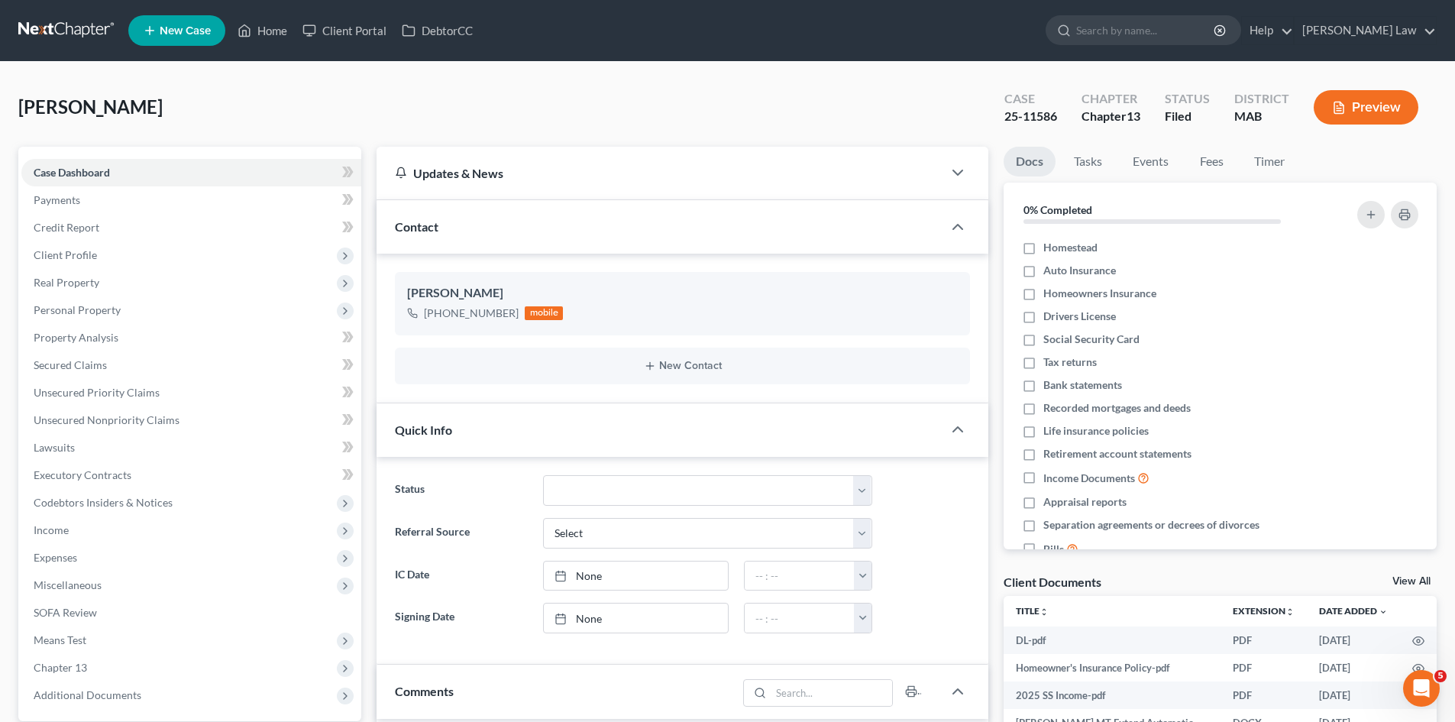
scroll to position [102, 0]
click at [1408, 583] on link "View All" at bounding box center [1412, 581] width 38 height 11
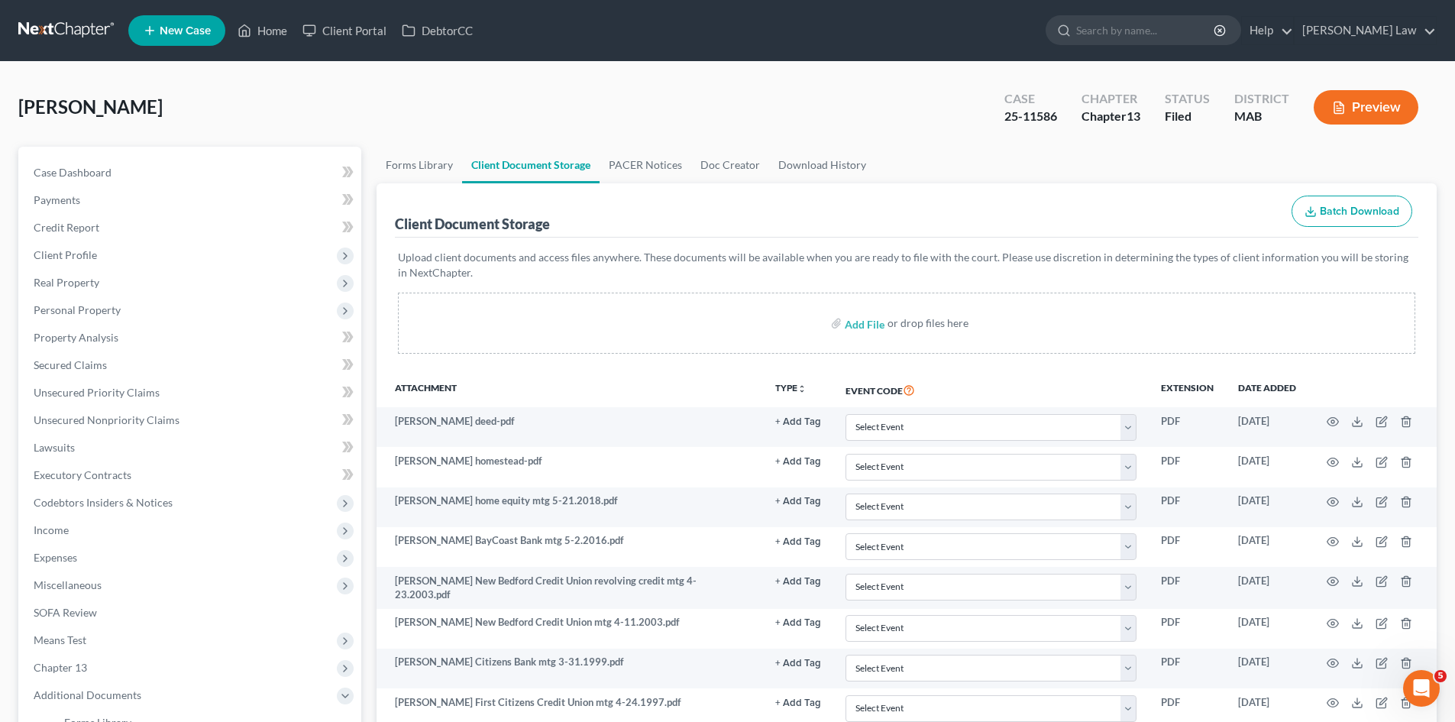
click at [23, 13] on nav "Home New Case Client Portal DebtorCC Benner Law mmanning@tbennerlaw.com My Acco…" at bounding box center [727, 30] width 1455 height 61
click at [51, 25] on link at bounding box center [67, 30] width 98 height 27
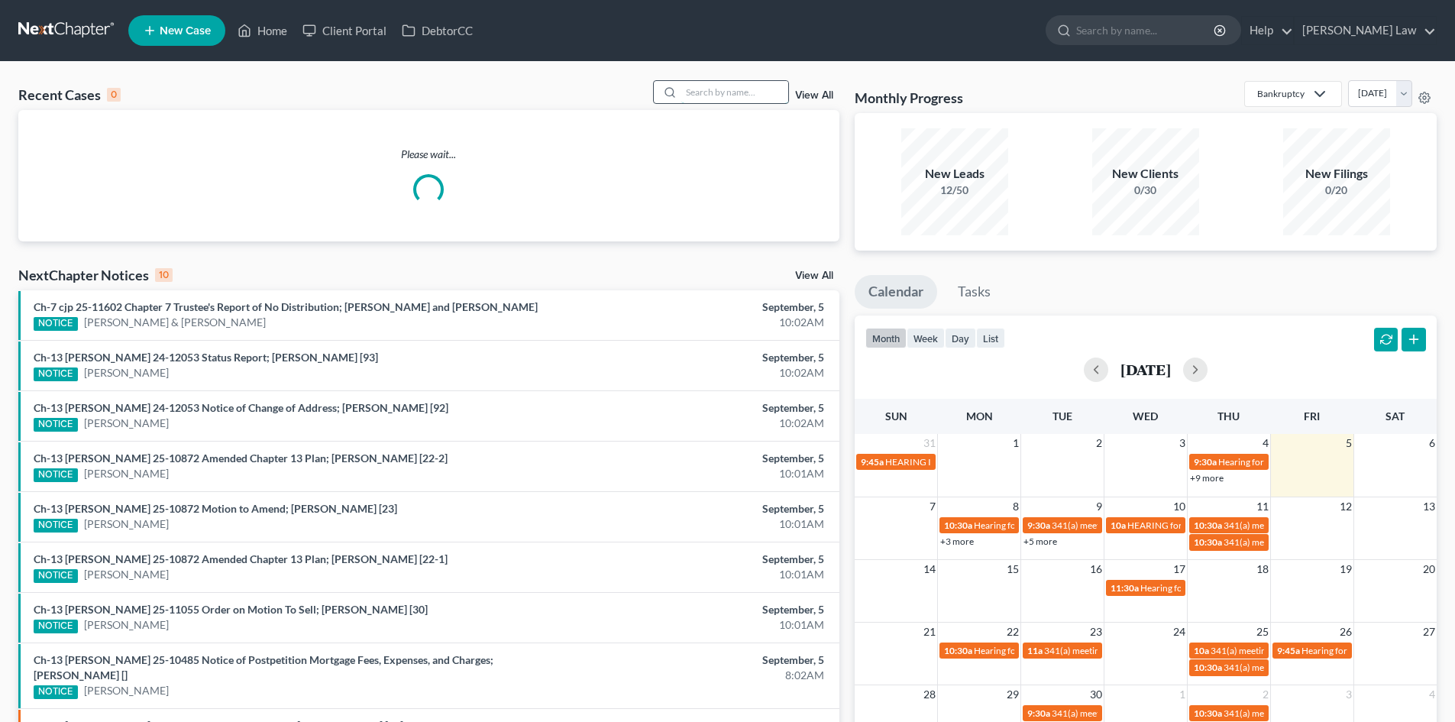
click at [735, 82] on input "search" at bounding box center [734, 92] width 107 height 22
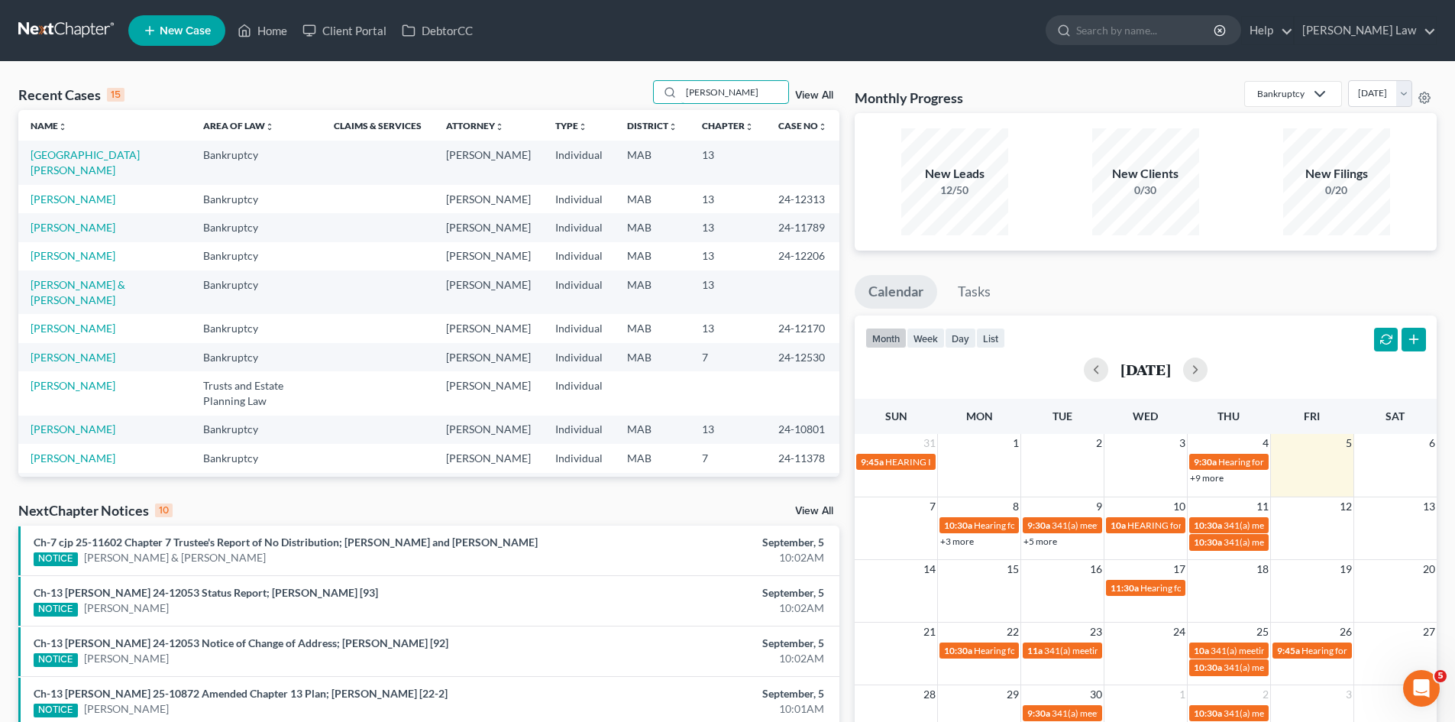
type input "[PERSON_NAME]"
click at [71, 152] on link "[GEOGRAPHIC_DATA][PERSON_NAME]" at bounding box center [85, 162] width 109 height 28
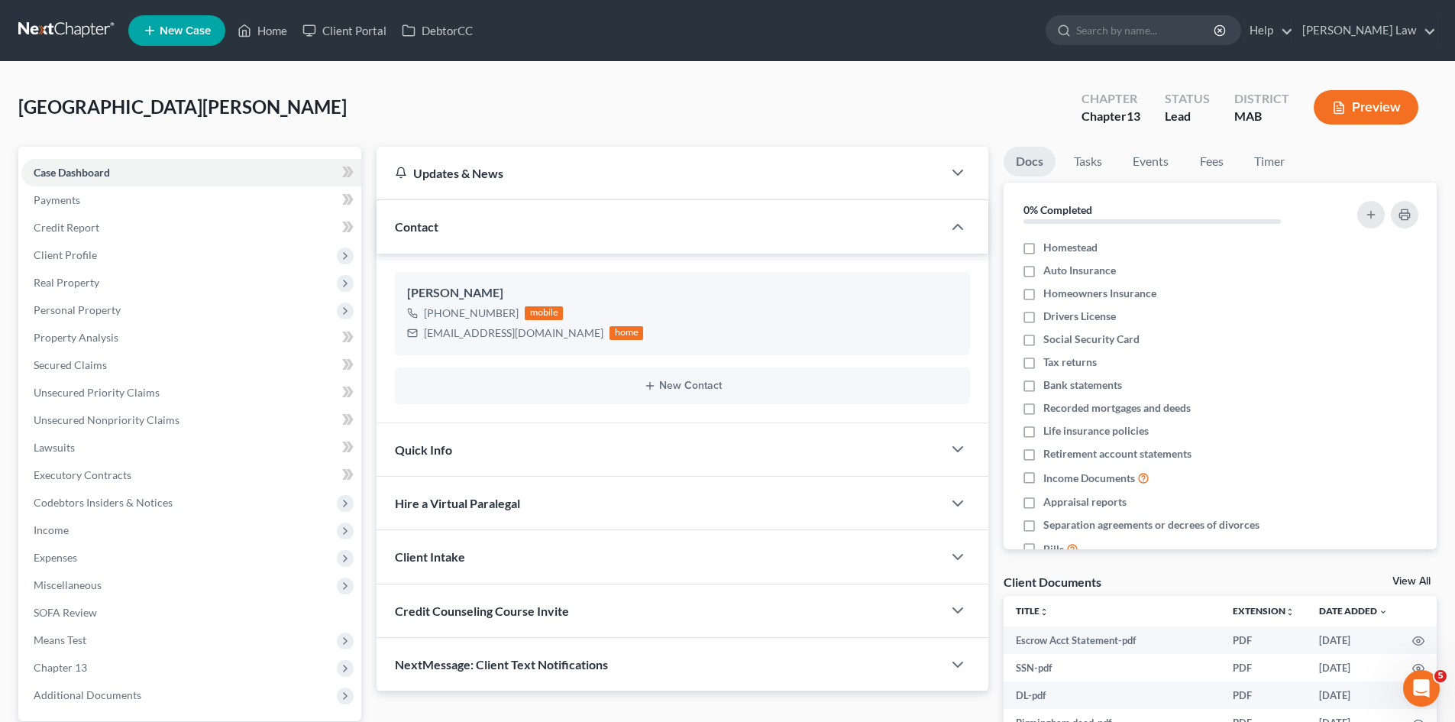
drag, startPoint x: 69, startPoint y: 34, endPoint x: 240, endPoint y: 81, distance: 177.5
click at [69, 34] on link at bounding box center [67, 30] width 98 height 27
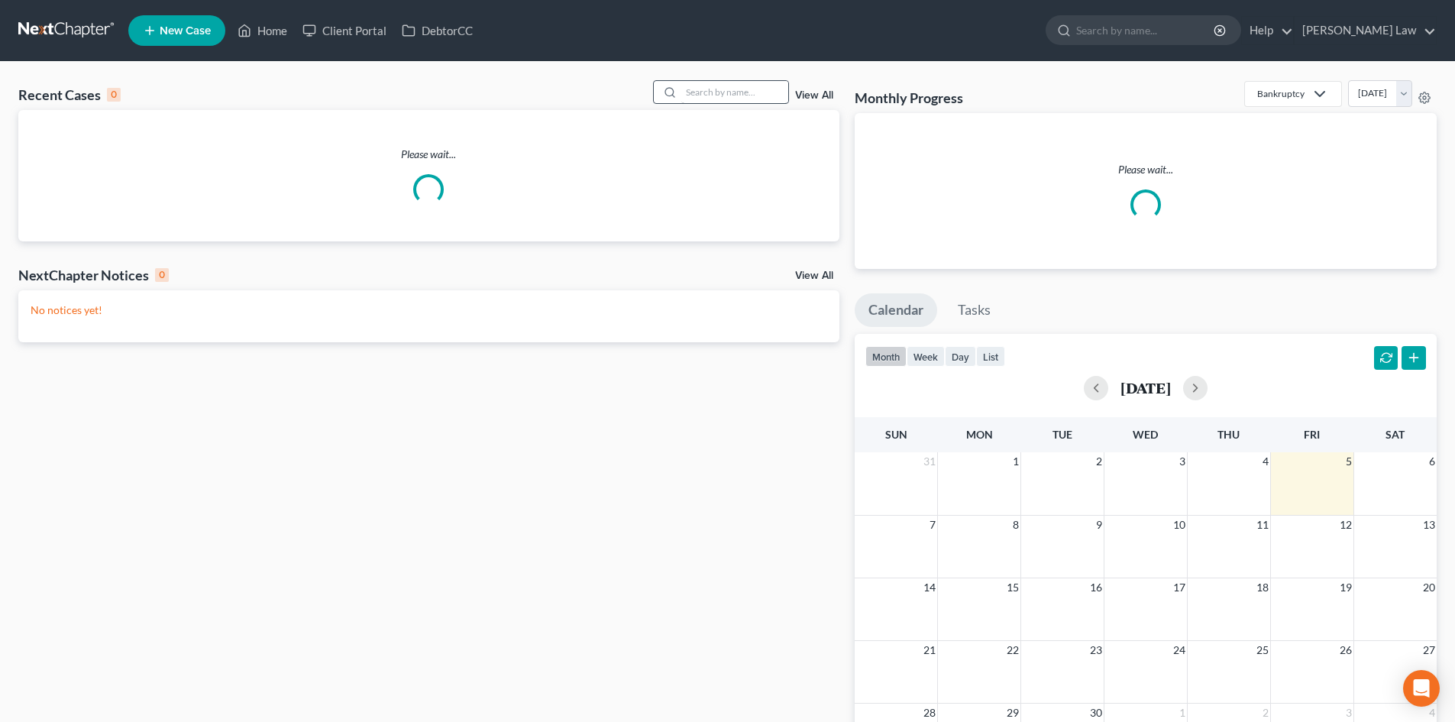
click at [723, 95] on input "search" at bounding box center [734, 92] width 107 height 22
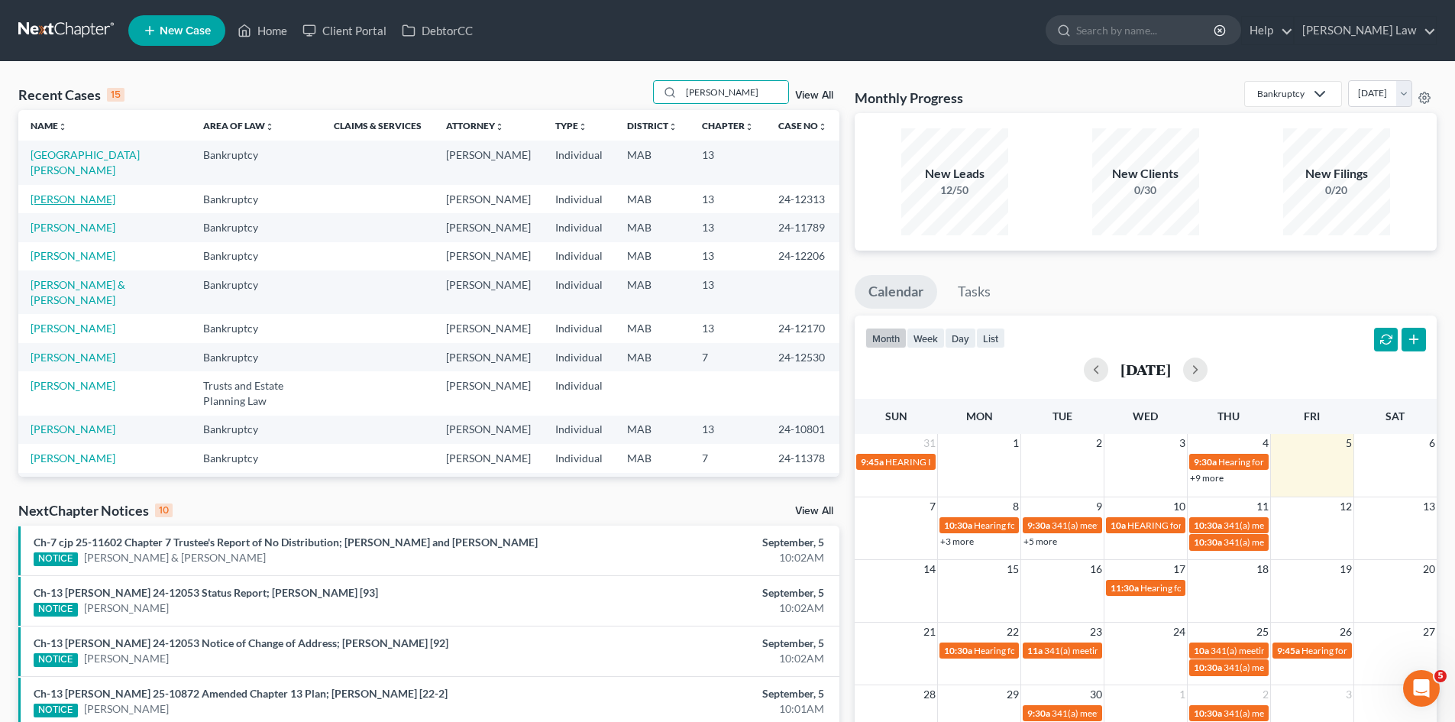
type input "[PERSON_NAME]"
click at [85, 199] on link "[PERSON_NAME]" at bounding box center [73, 198] width 85 height 13
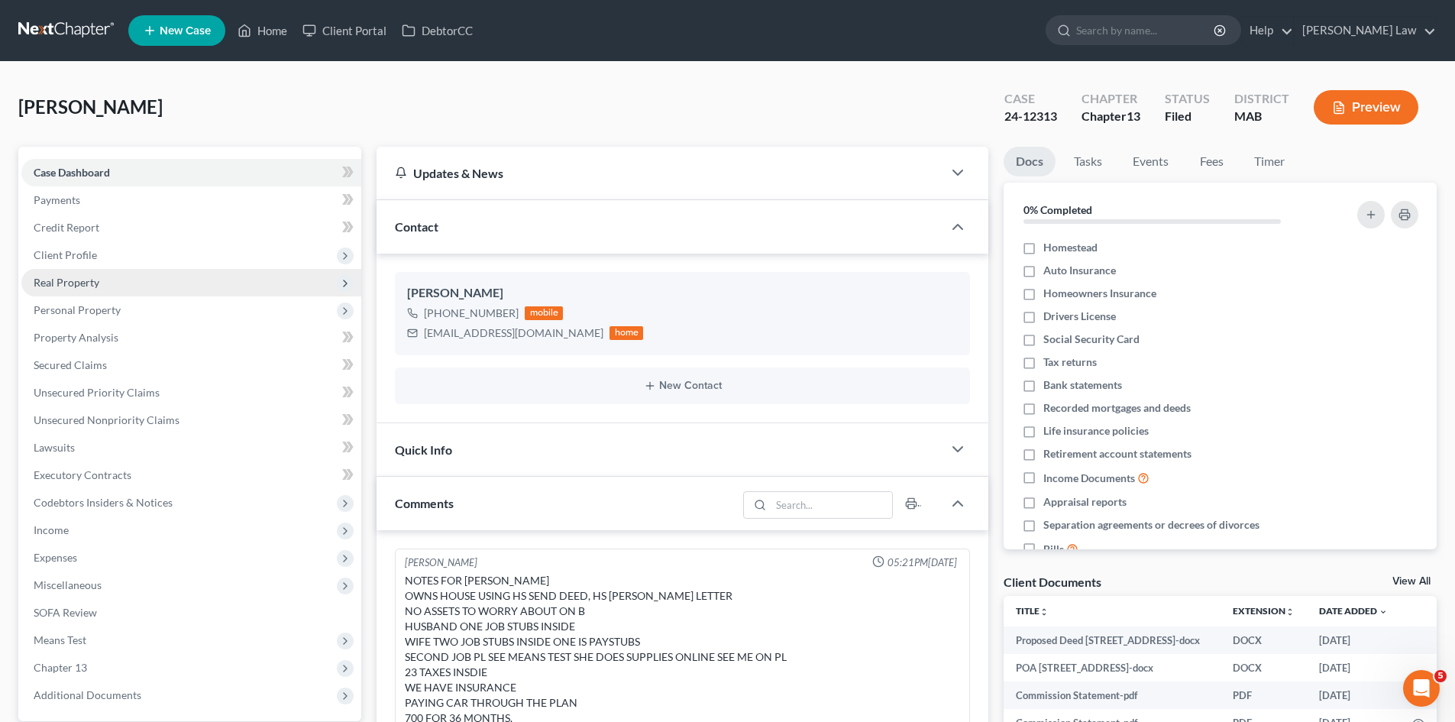
scroll to position [200, 0]
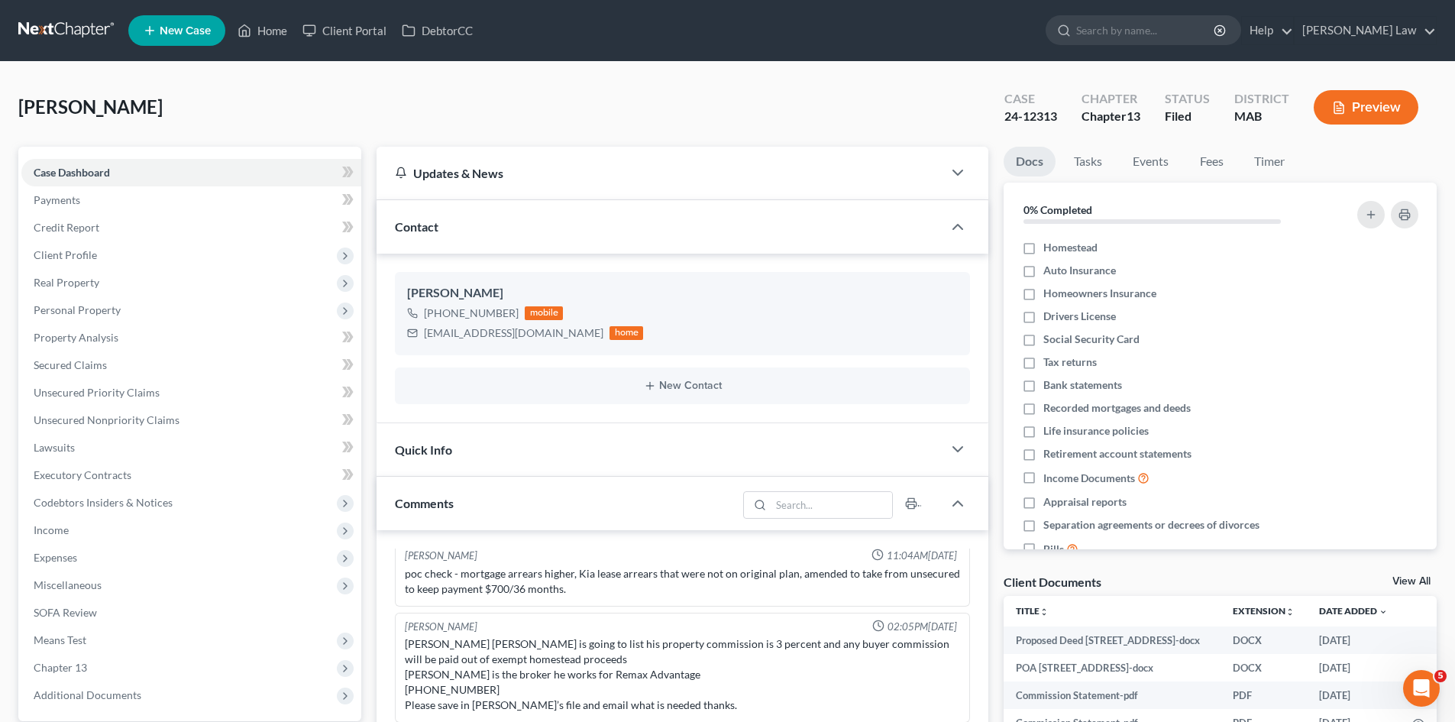
click at [1022, 115] on div "24-12313" at bounding box center [1031, 117] width 53 height 18
copy div "24-12313"
click at [131, 255] on span "Client Profile" at bounding box center [191, 254] width 340 height 27
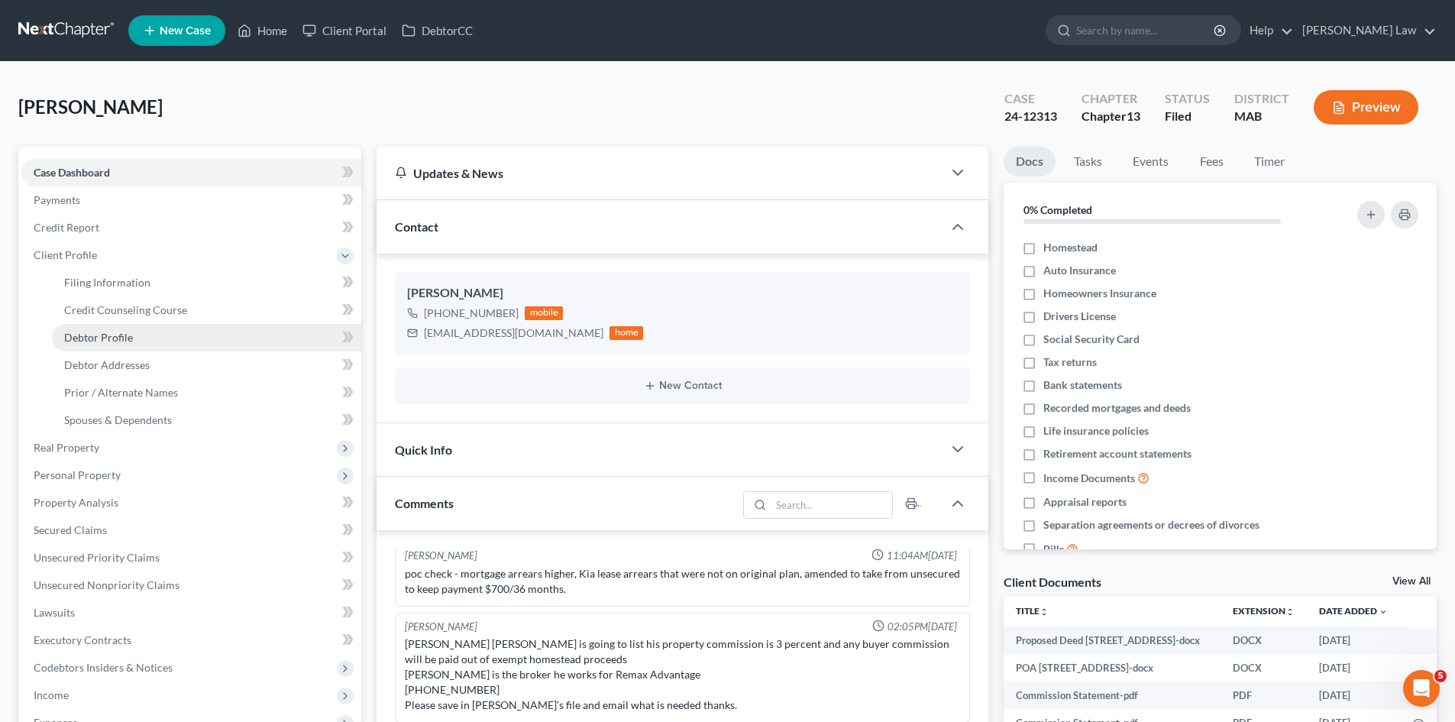
click at [136, 341] on link "Debtor Profile" at bounding box center [206, 337] width 309 height 27
select select "1"
select select "3"
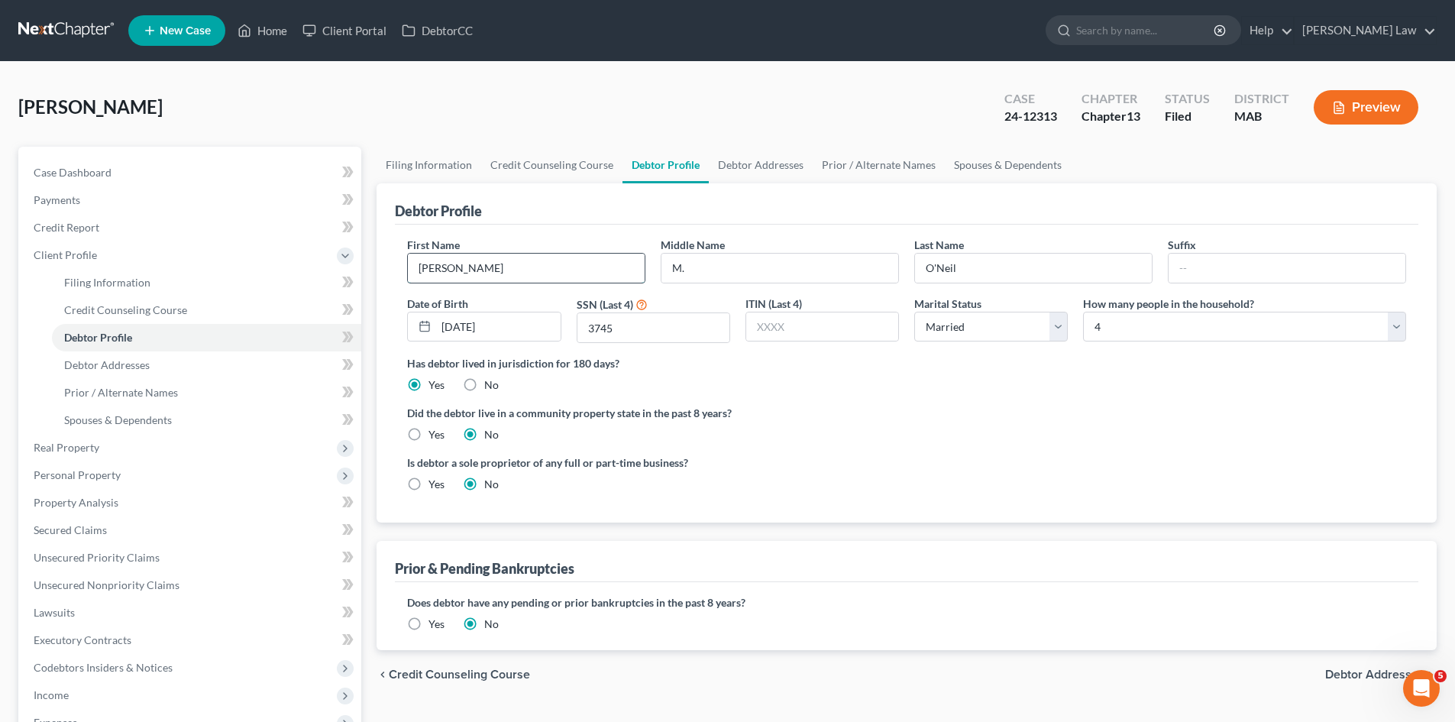
click at [480, 260] on input "Matthew" at bounding box center [526, 268] width 237 height 29
click at [741, 275] on input "M." at bounding box center [780, 268] width 237 height 29
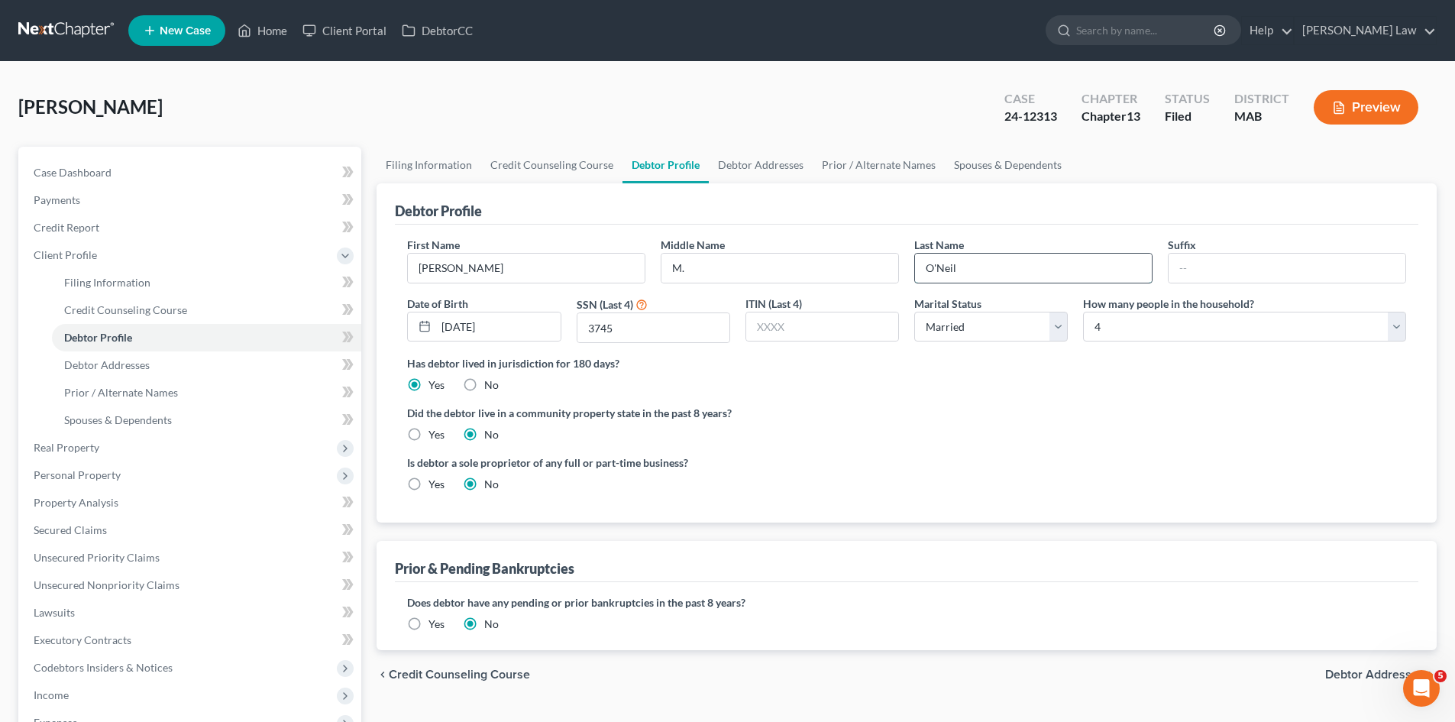
click at [998, 273] on input "O'Neil" at bounding box center [1033, 268] width 237 height 29
click at [998, 272] on input "O'Neil" at bounding box center [1033, 268] width 237 height 29
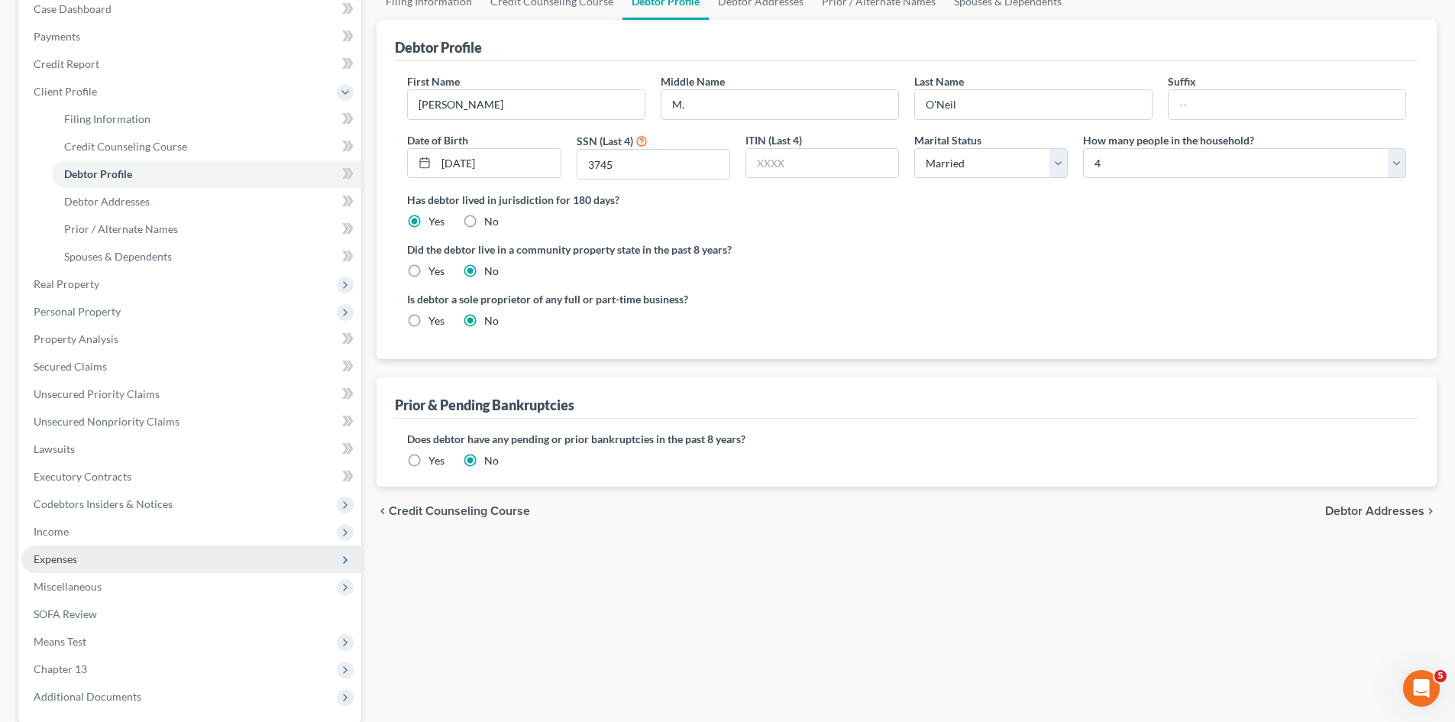
scroll to position [254, 0]
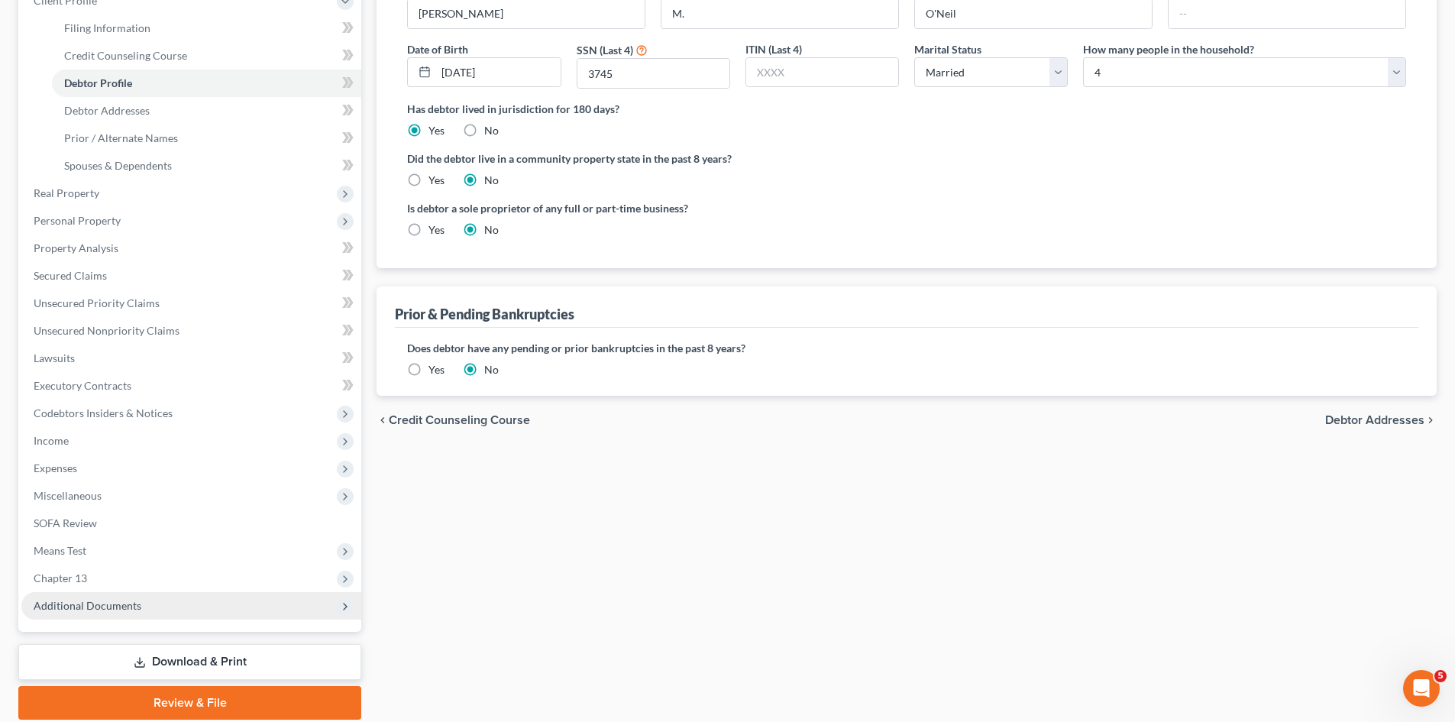
click at [105, 613] on span "Additional Documents" at bounding box center [191, 605] width 340 height 27
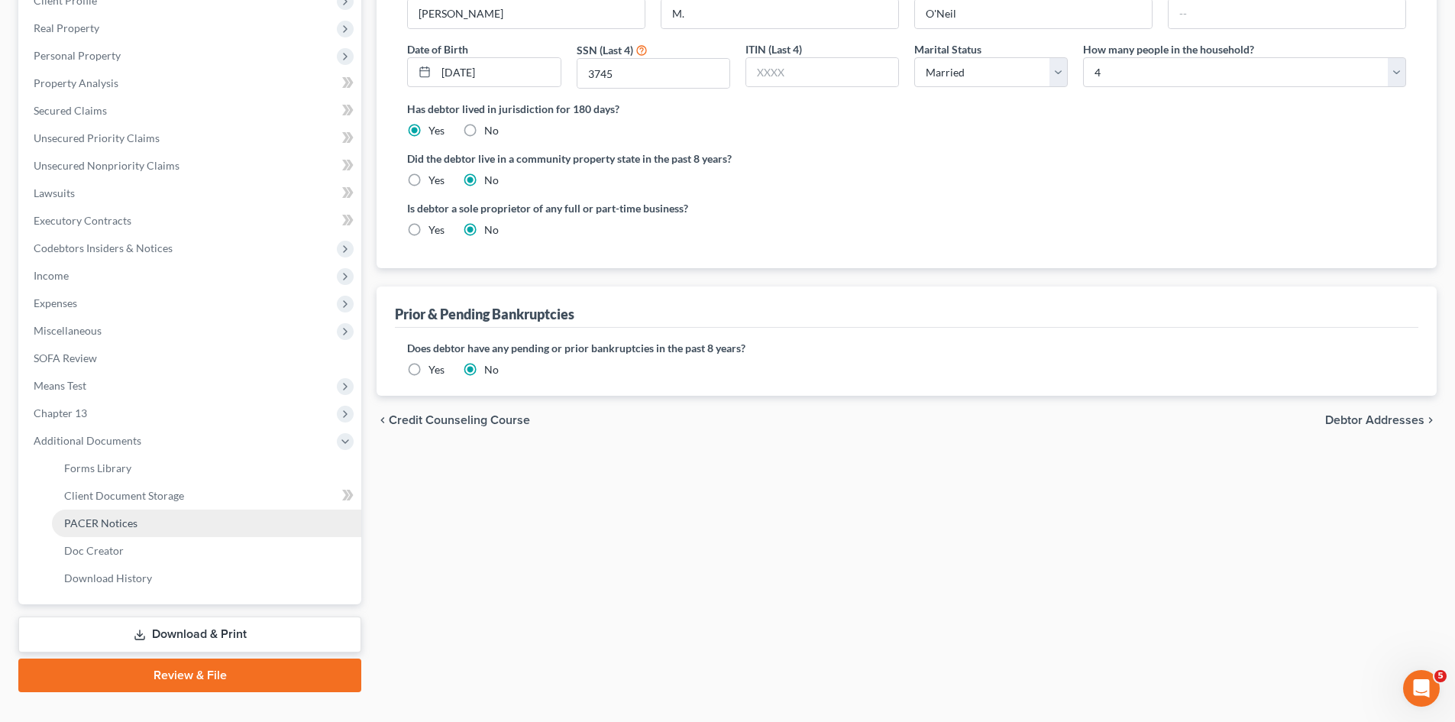
click at [105, 526] on span "PACER Notices" at bounding box center [100, 522] width 73 height 13
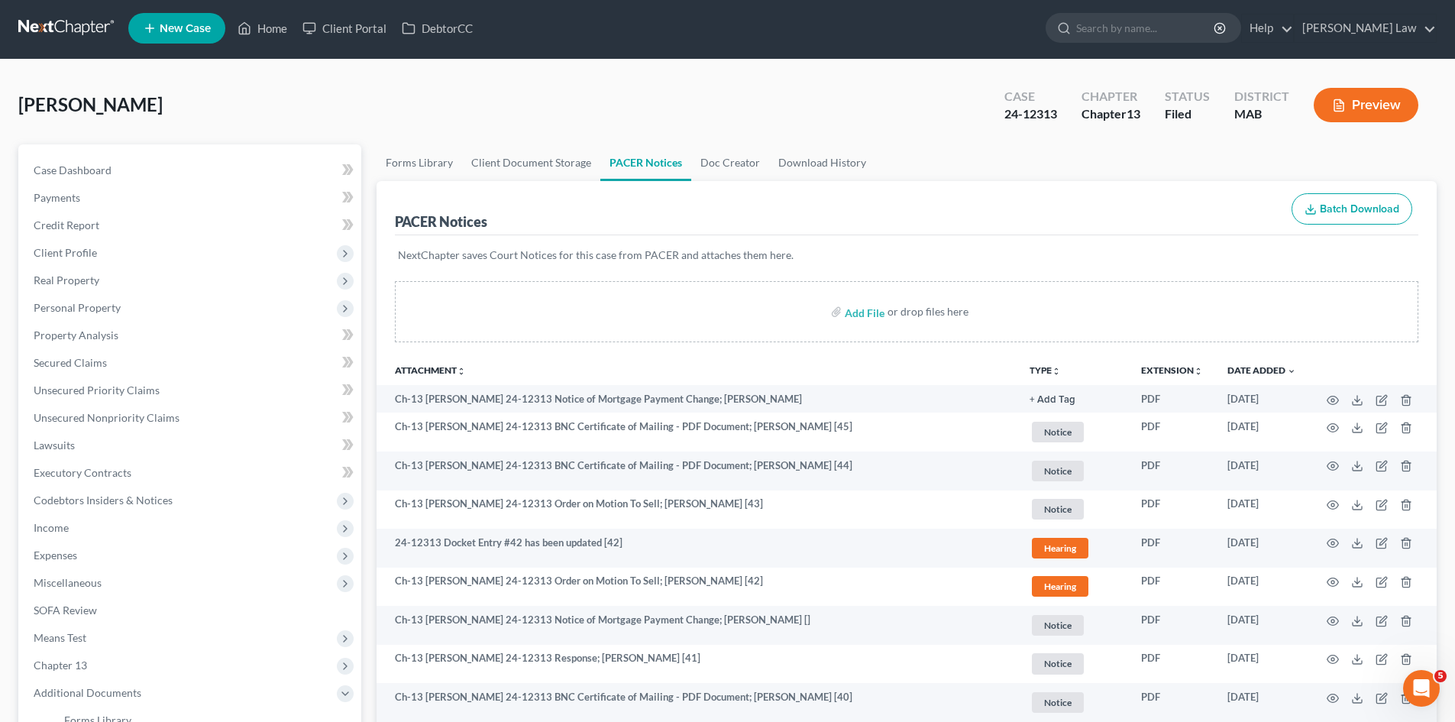
scroll to position [254, 0]
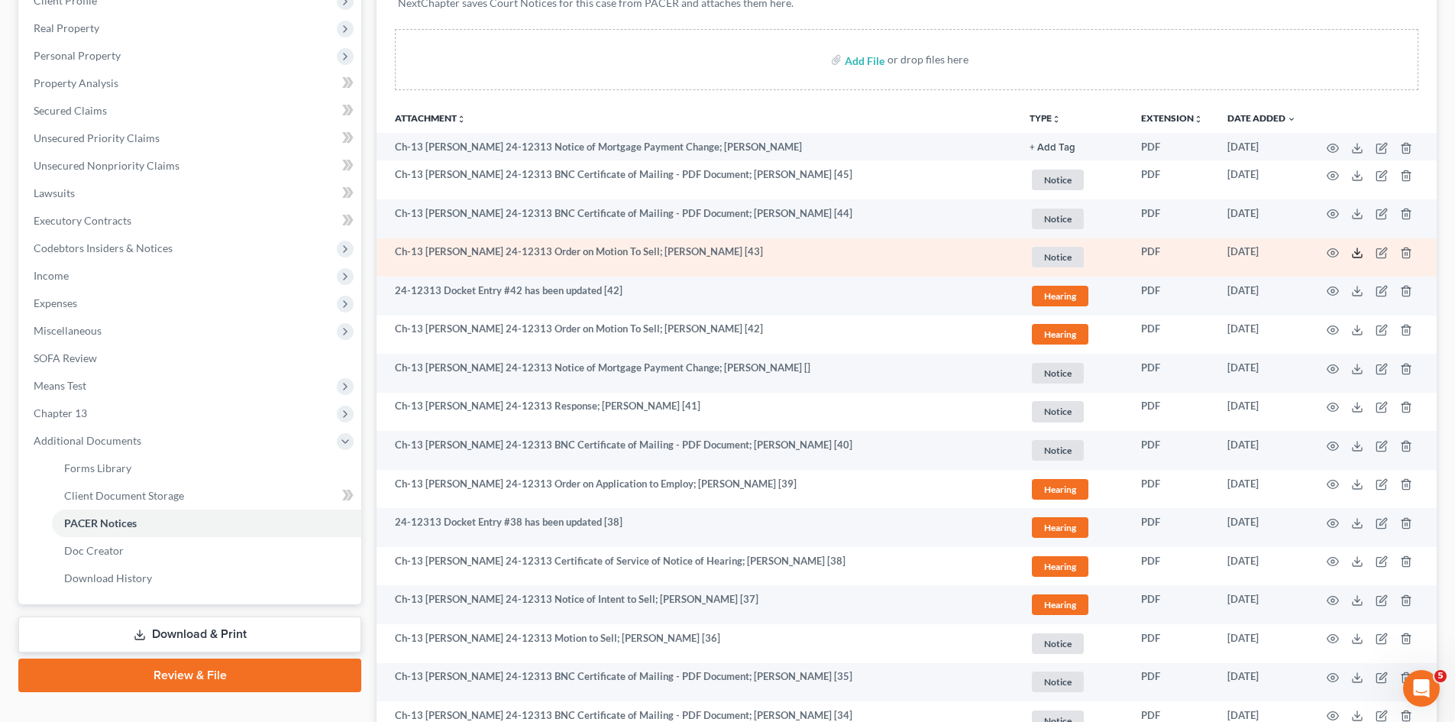
click at [1366, 254] on td at bounding box center [1373, 257] width 128 height 39
click at [1359, 254] on icon at bounding box center [1357, 253] width 12 height 12
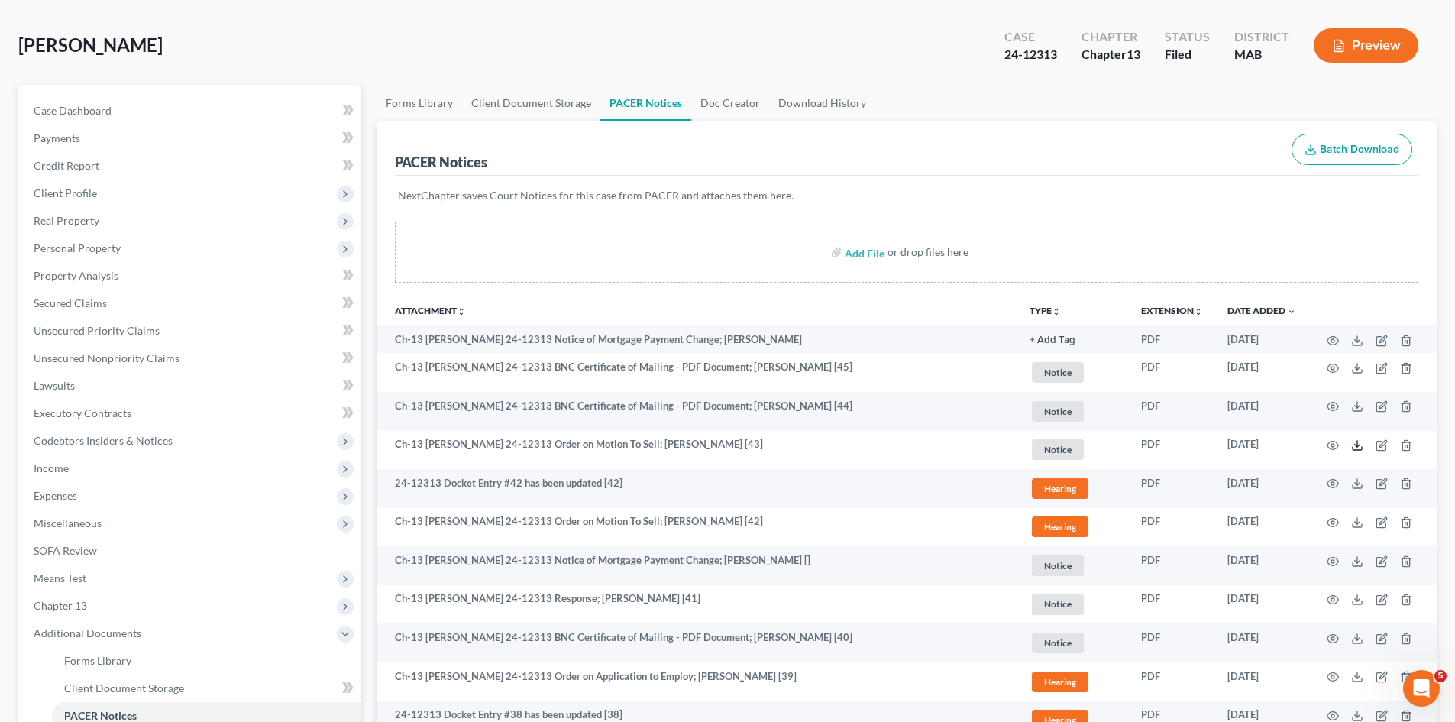
scroll to position [0, 0]
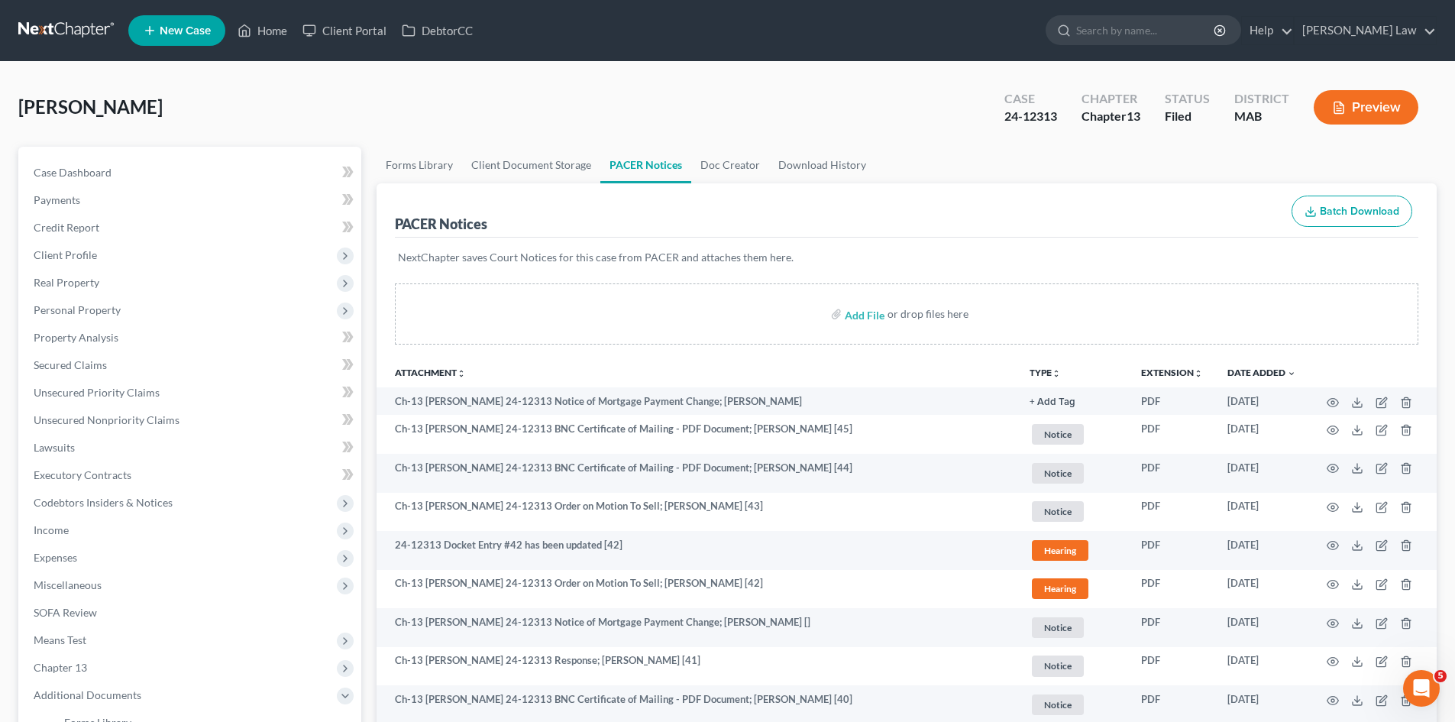
click at [92, 38] on link at bounding box center [67, 30] width 98 height 27
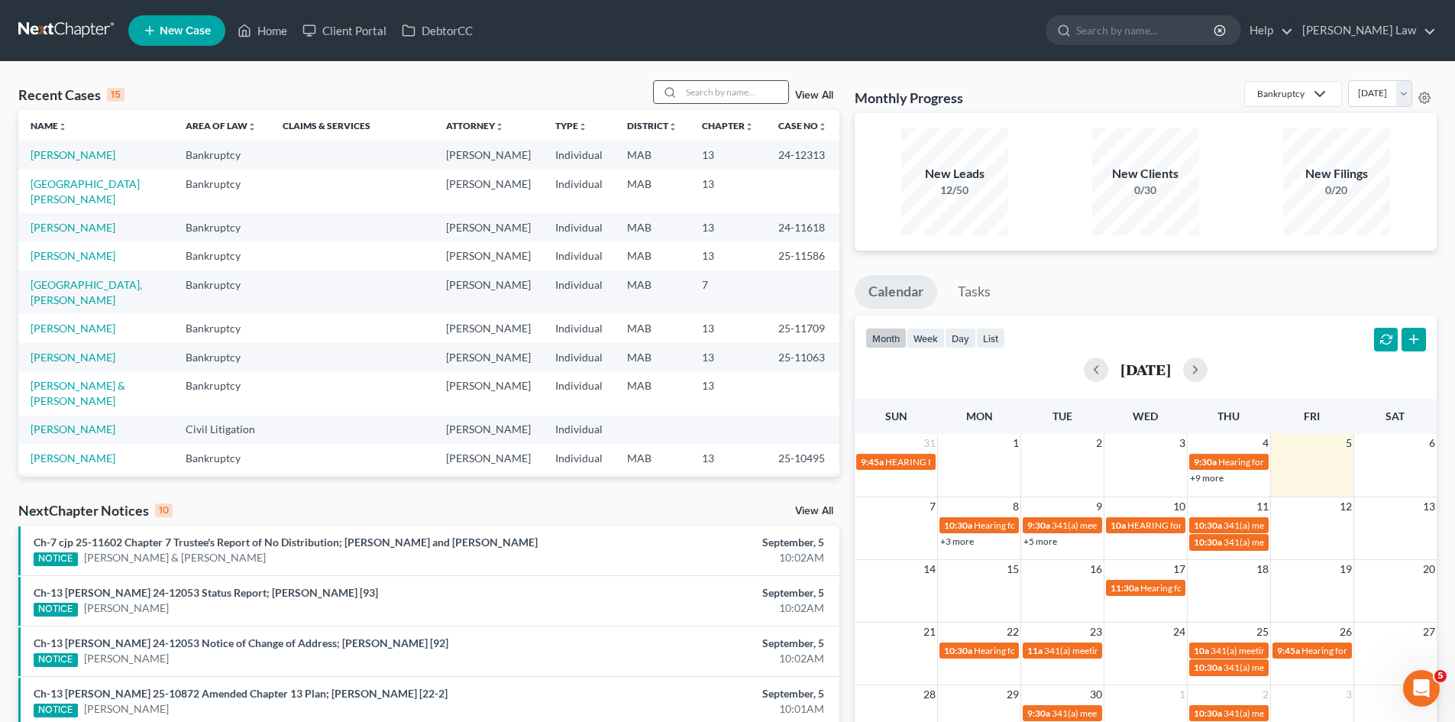
click at [749, 86] on input "search" at bounding box center [734, 92] width 107 height 22
type input "[PERSON_NAME]"
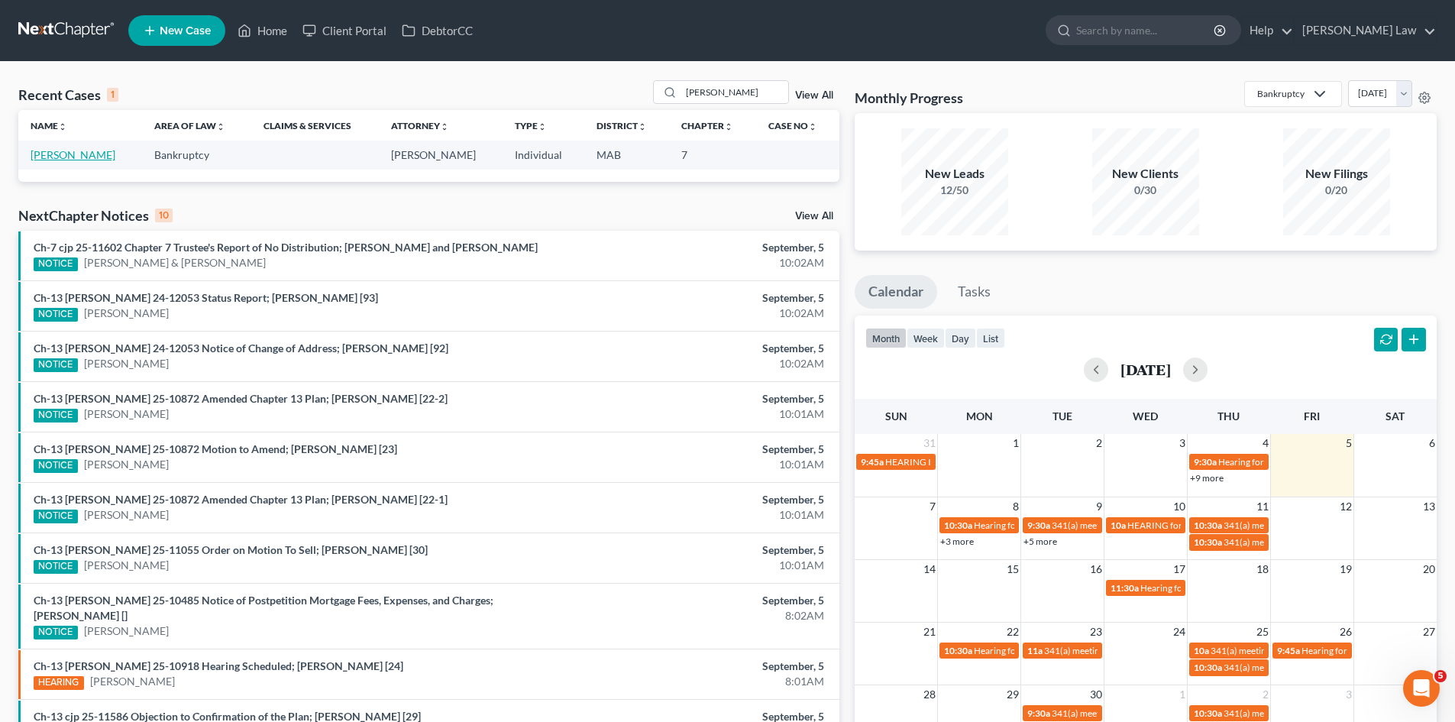
click at [55, 157] on link "[PERSON_NAME]" at bounding box center [73, 154] width 85 height 13
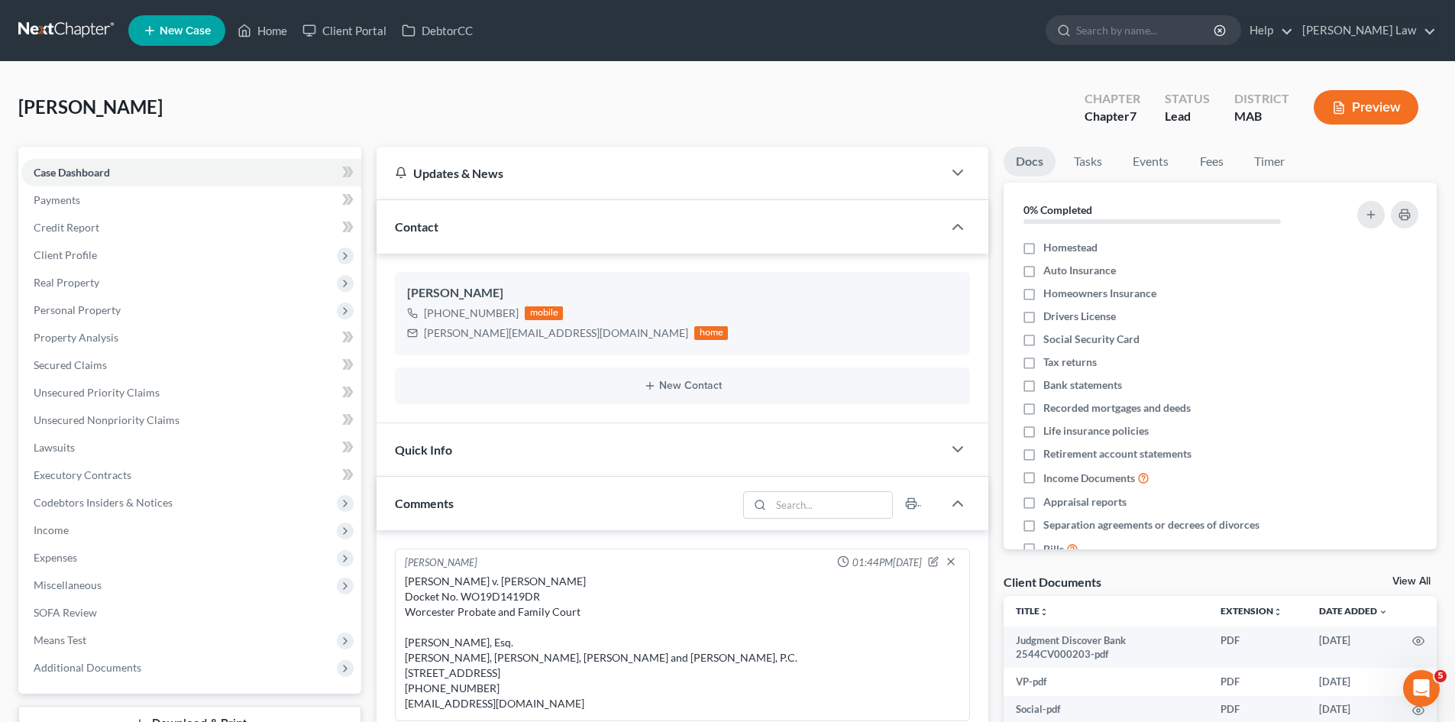
click at [1412, 577] on link "View All" at bounding box center [1412, 581] width 38 height 11
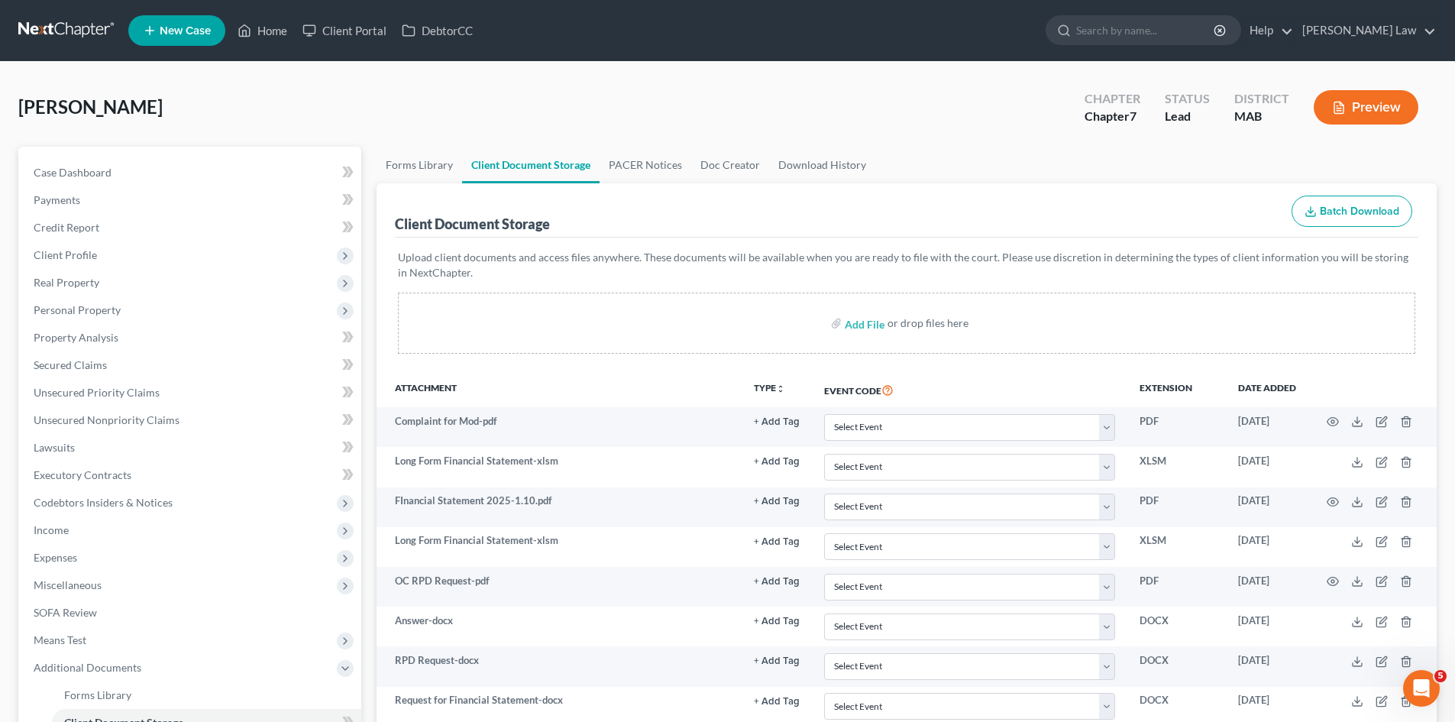
click at [93, 31] on link at bounding box center [67, 30] width 98 height 27
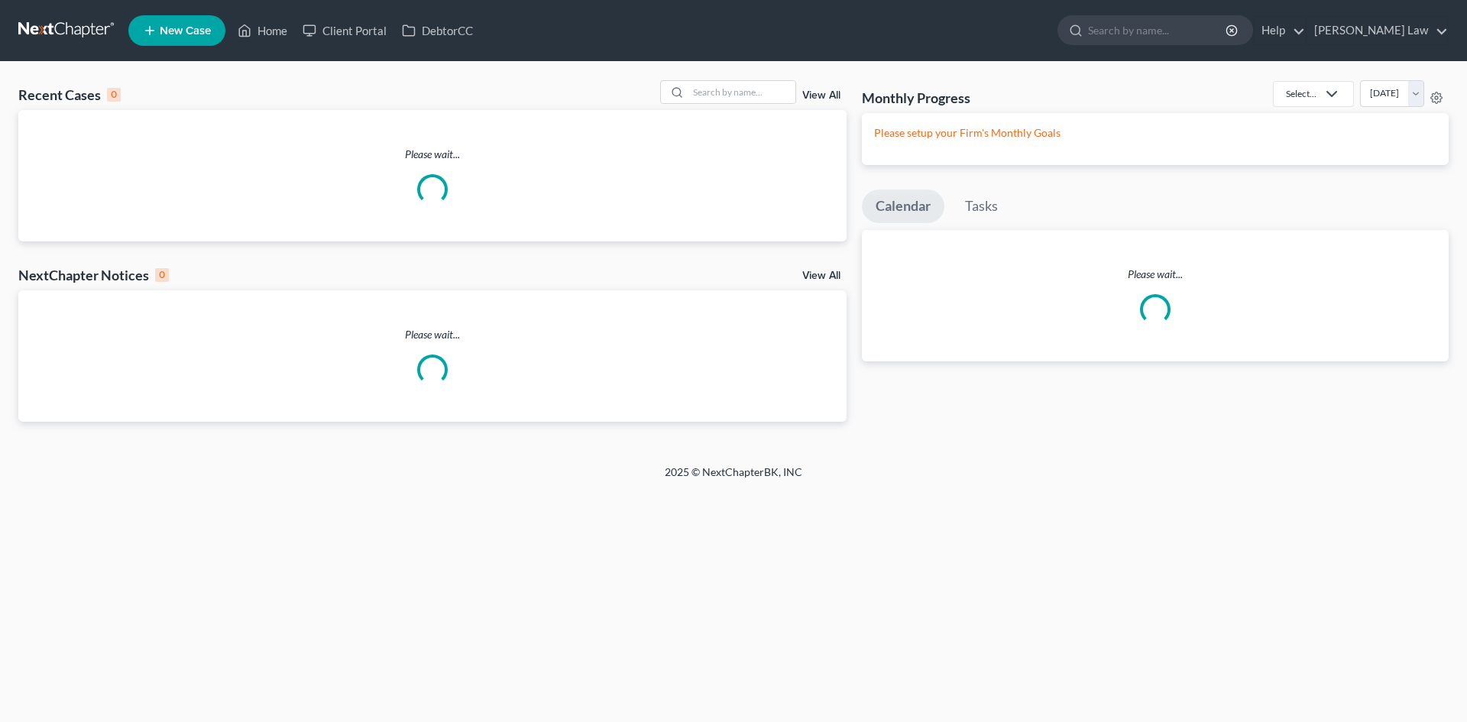
click at [733, 105] on div "Recent Cases 0 View All" at bounding box center [432, 95] width 828 height 30
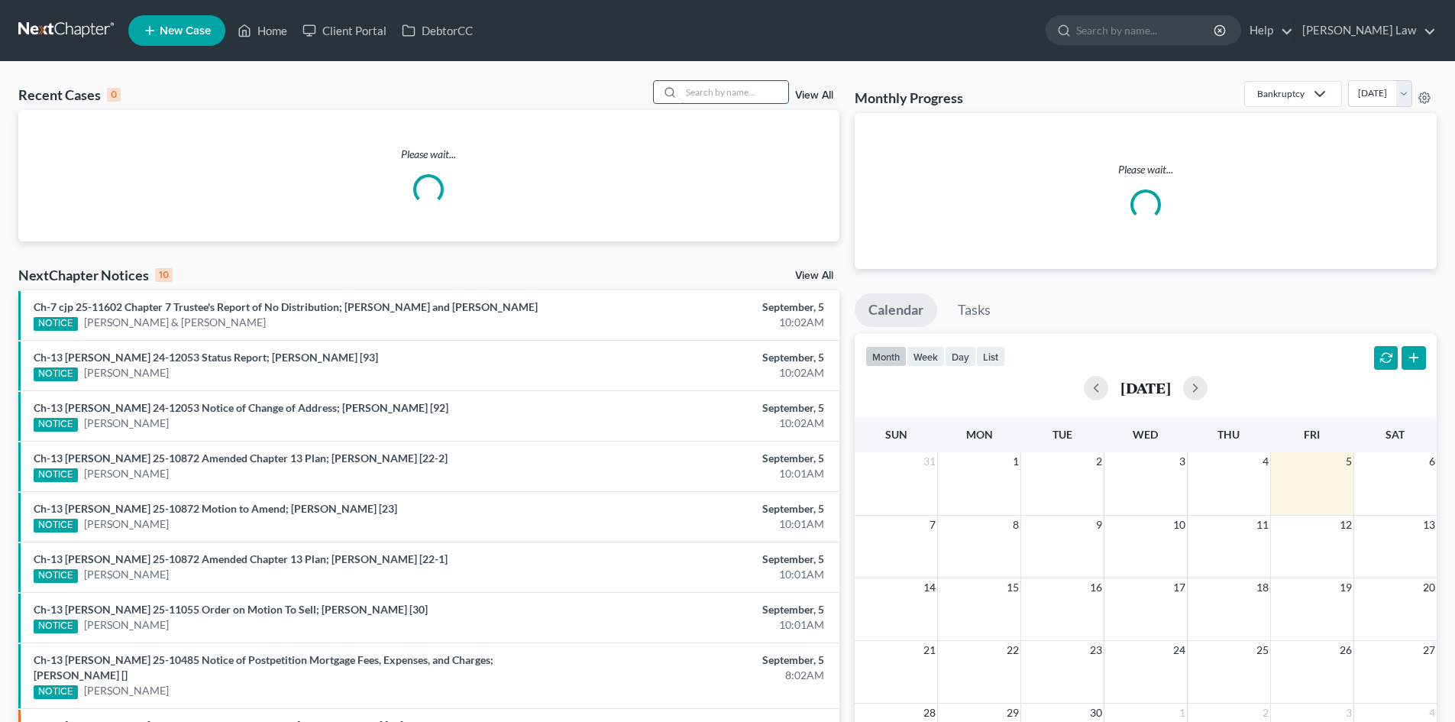
click at [727, 92] on input "search" at bounding box center [734, 92] width 107 height 22
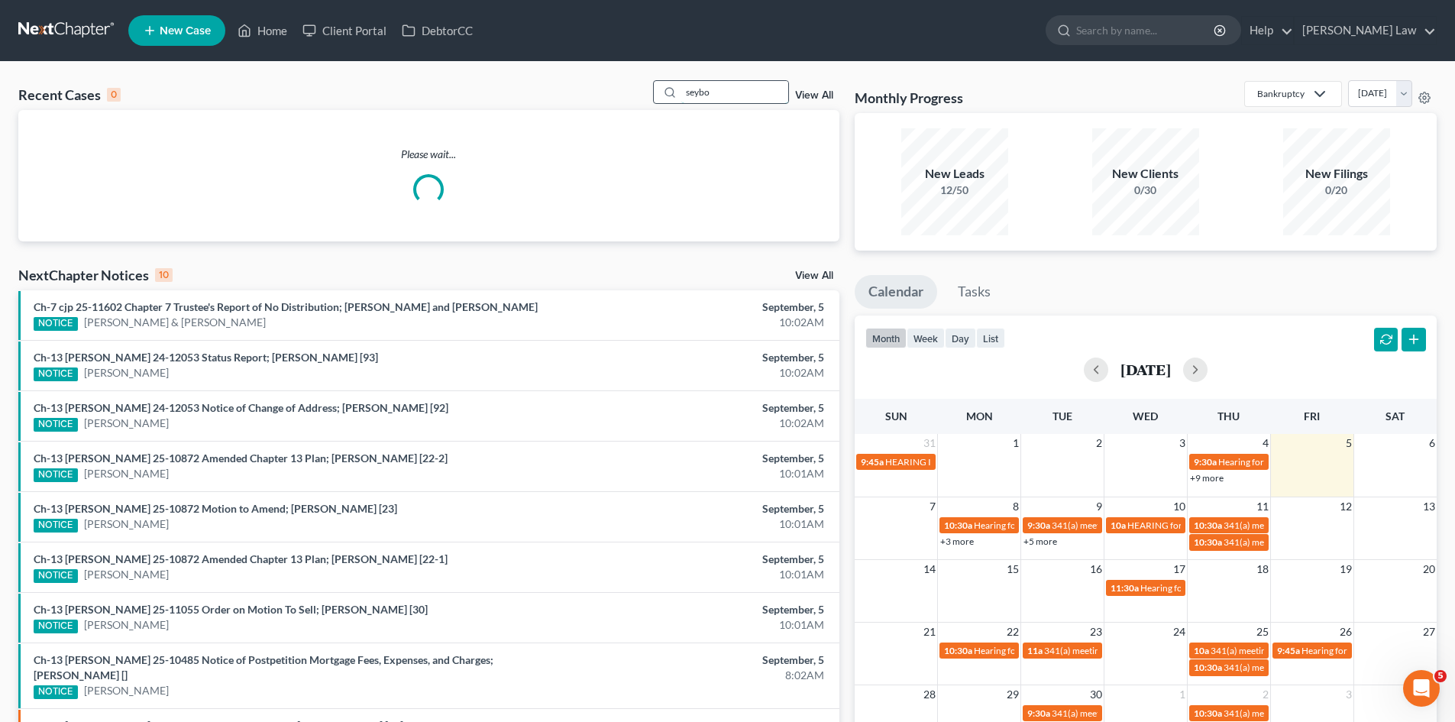
type input "seybo"
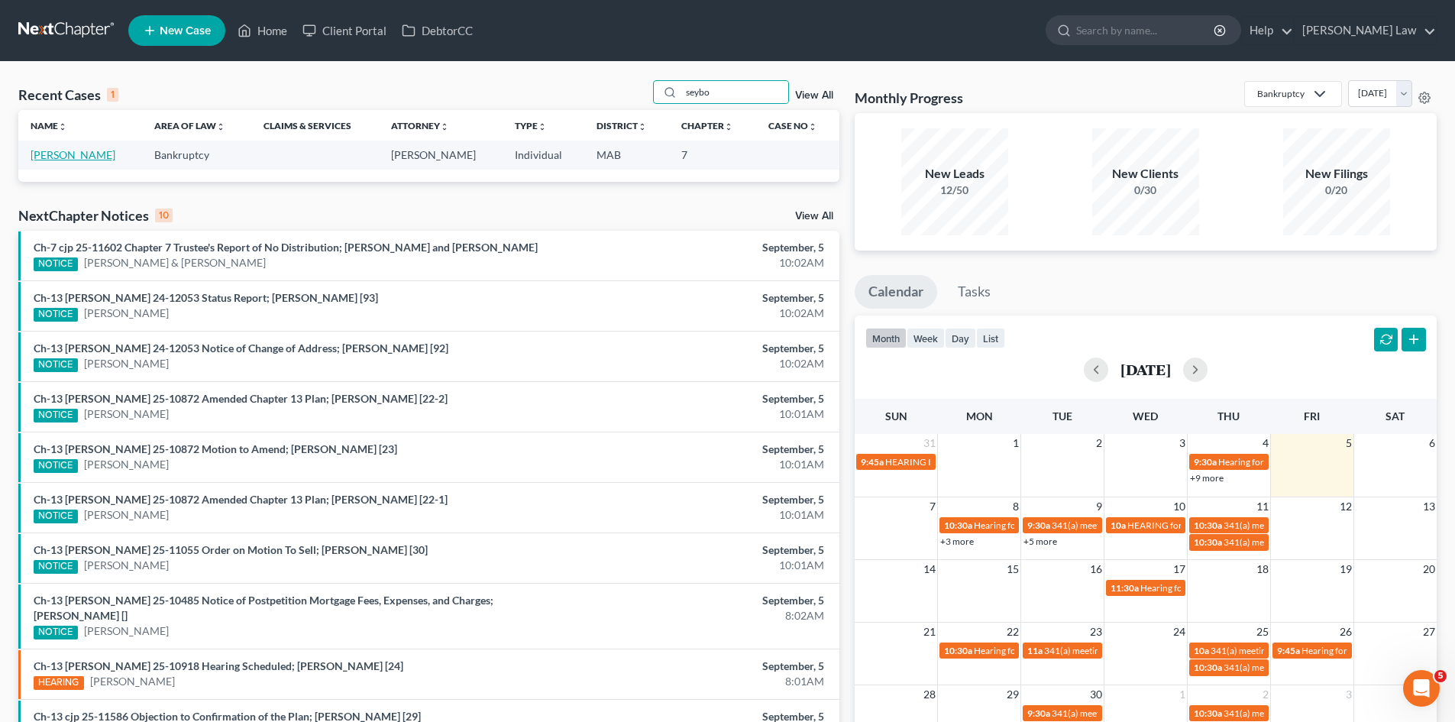
click at [65, 154] on link "[PERSON_NAME]" at bounding box center [73, 154] width 85 height 13
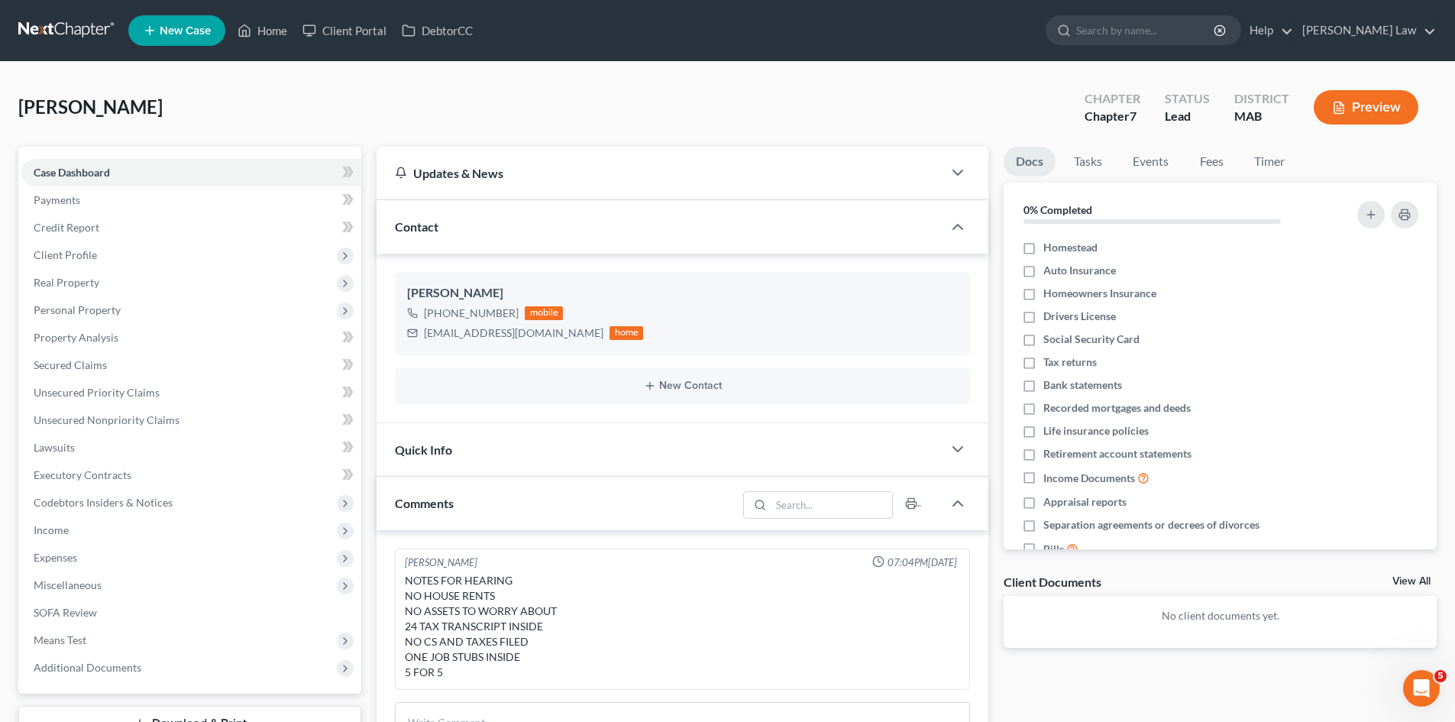
click at [1420, 577] on link "View All" at bounding box center [1412, 581] width 38 height 11
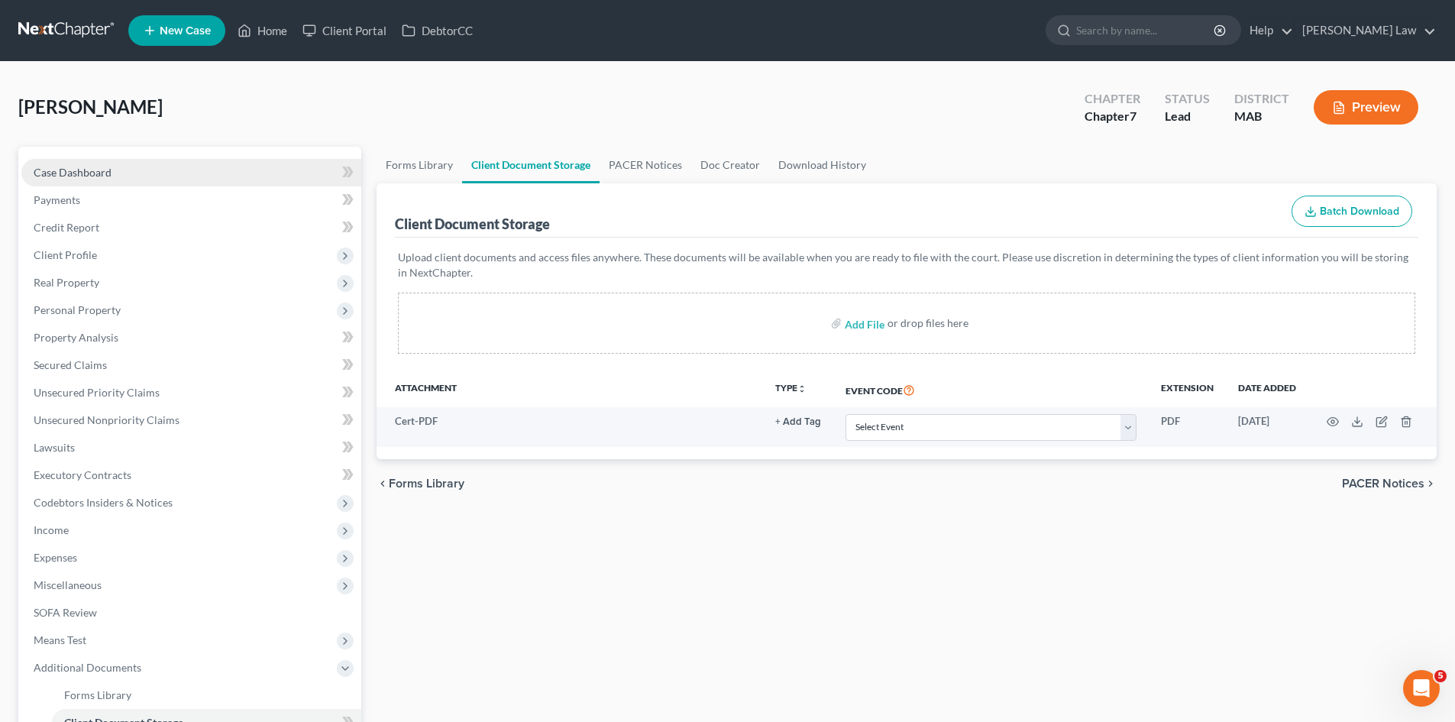
click at [99, 170] on span "Case Dashboard" at bounding box center [73, 172] width 78 height 13
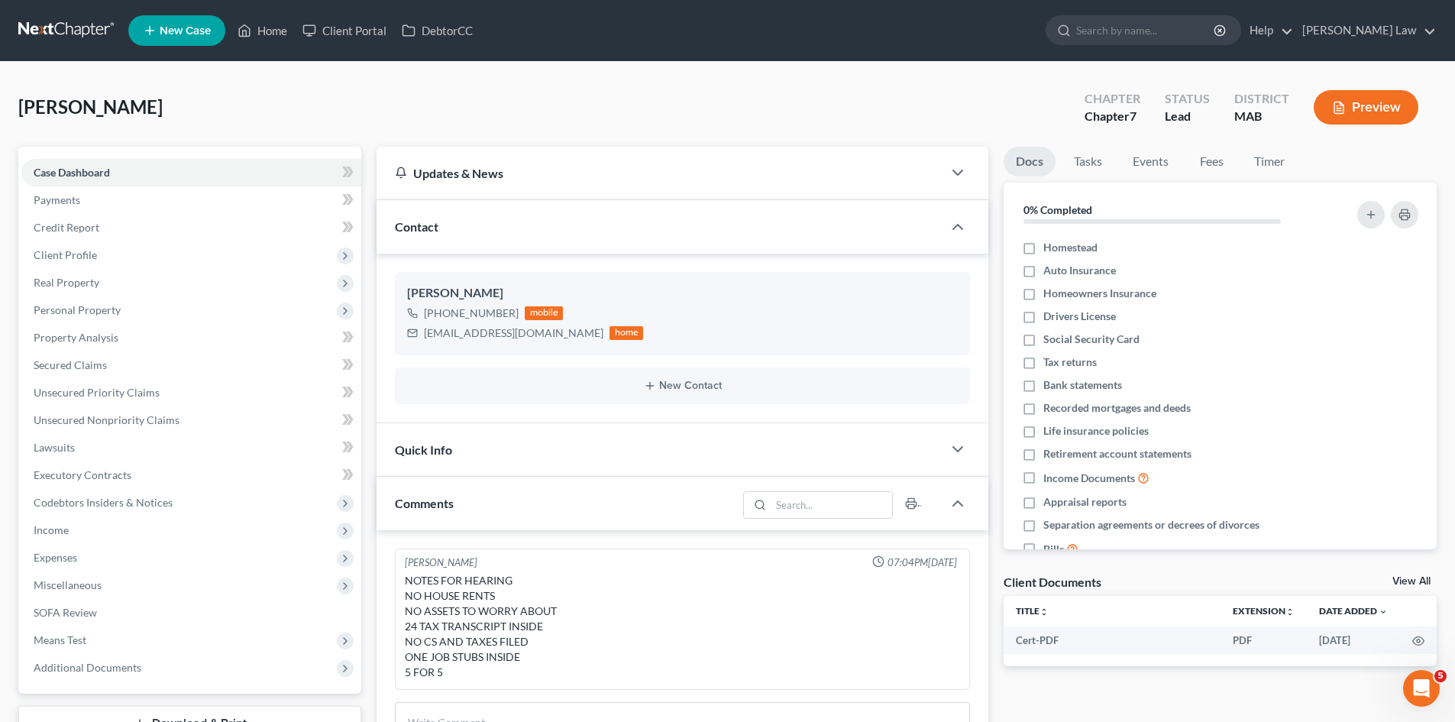
click at [53, 26] on link at bounding box center [67, 30] width 98 height 27
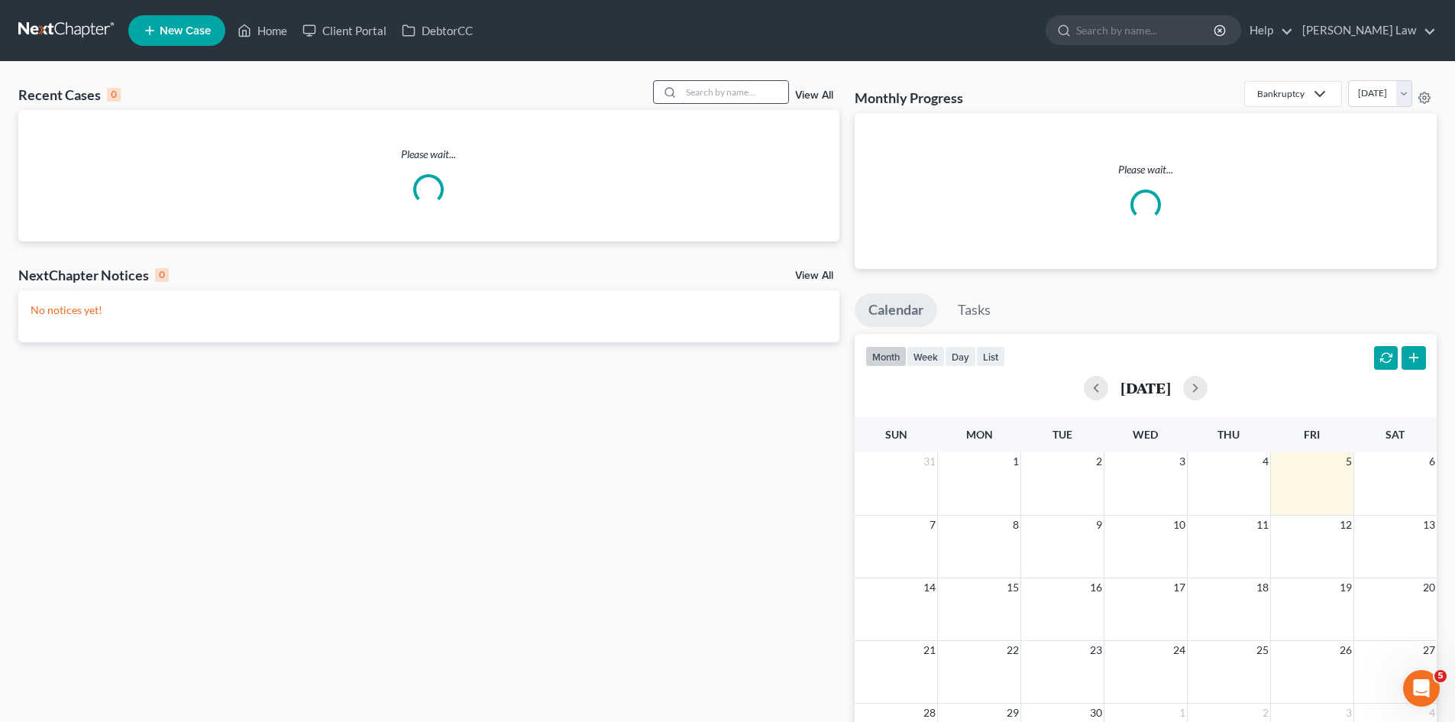
click at [723, 86] on input "search" at bounding box center [734, 92] width 107 height 22
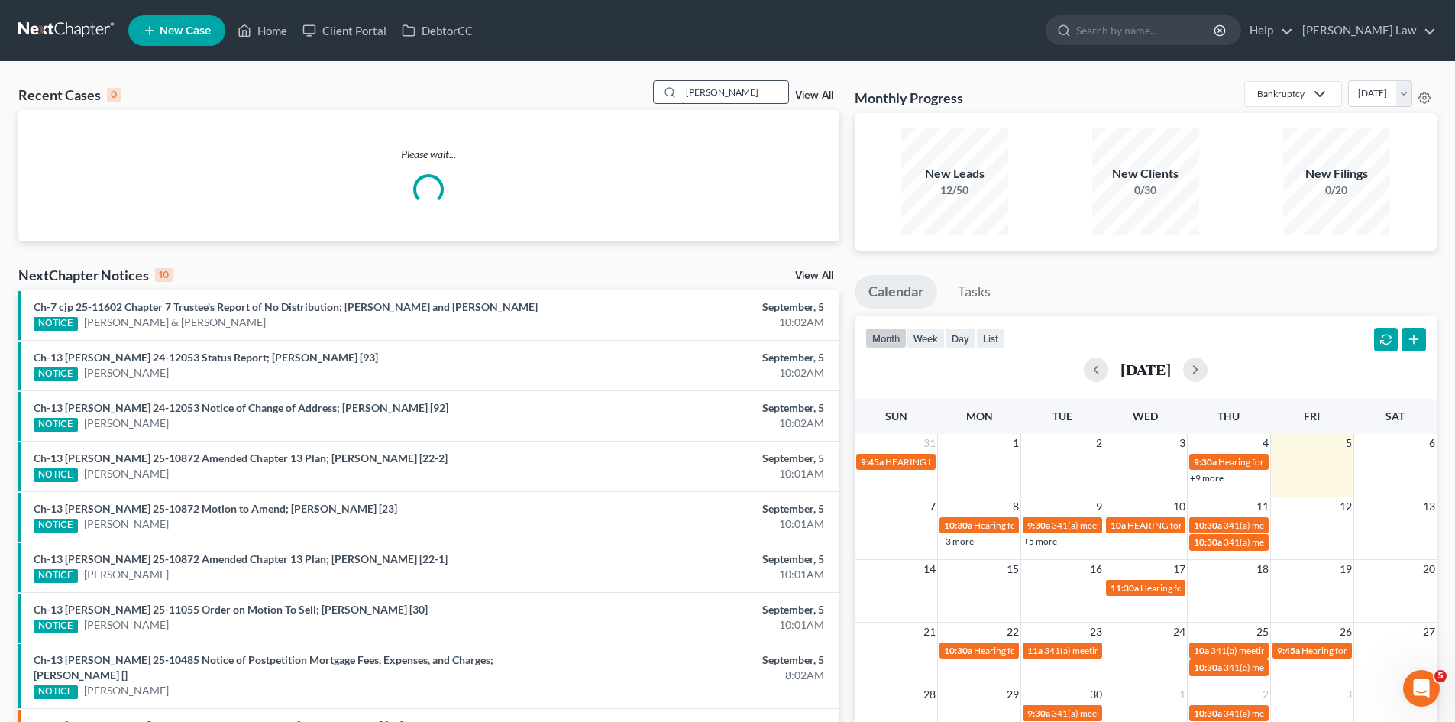
type input "borges"
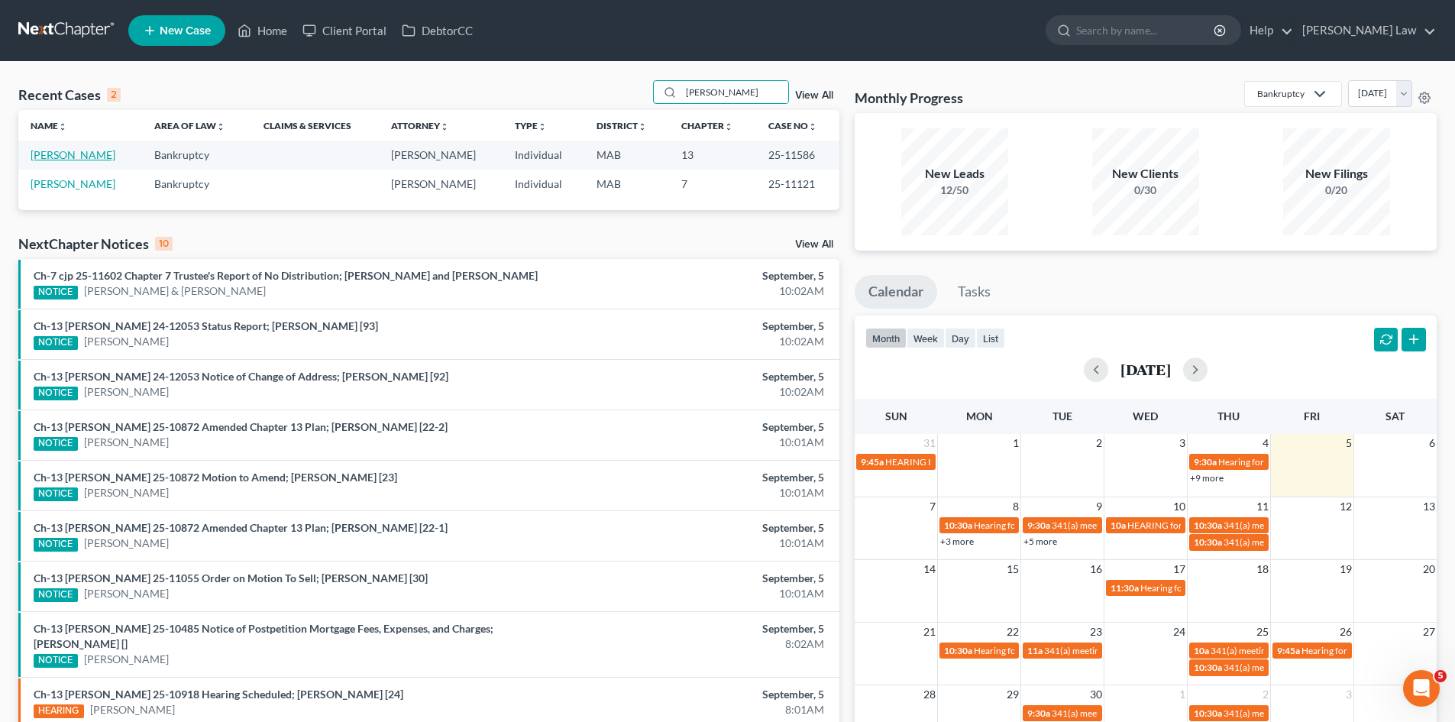
click at [62, 150] on link "[PERSON_NAME]" at bounding box center [73, 154] width 85 height 13
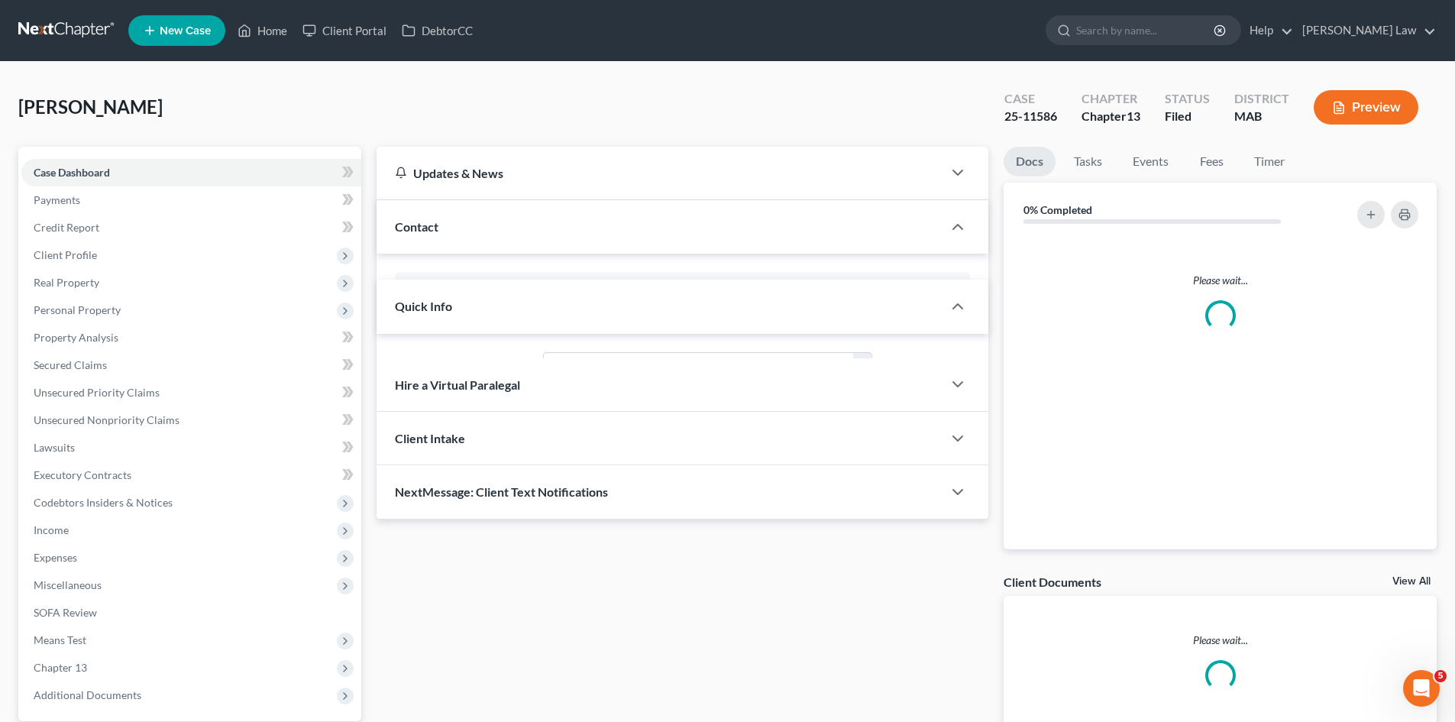
click at [83, 164] on link "Case Dashboard" at bounding box center [191, 172] width 340 height 27
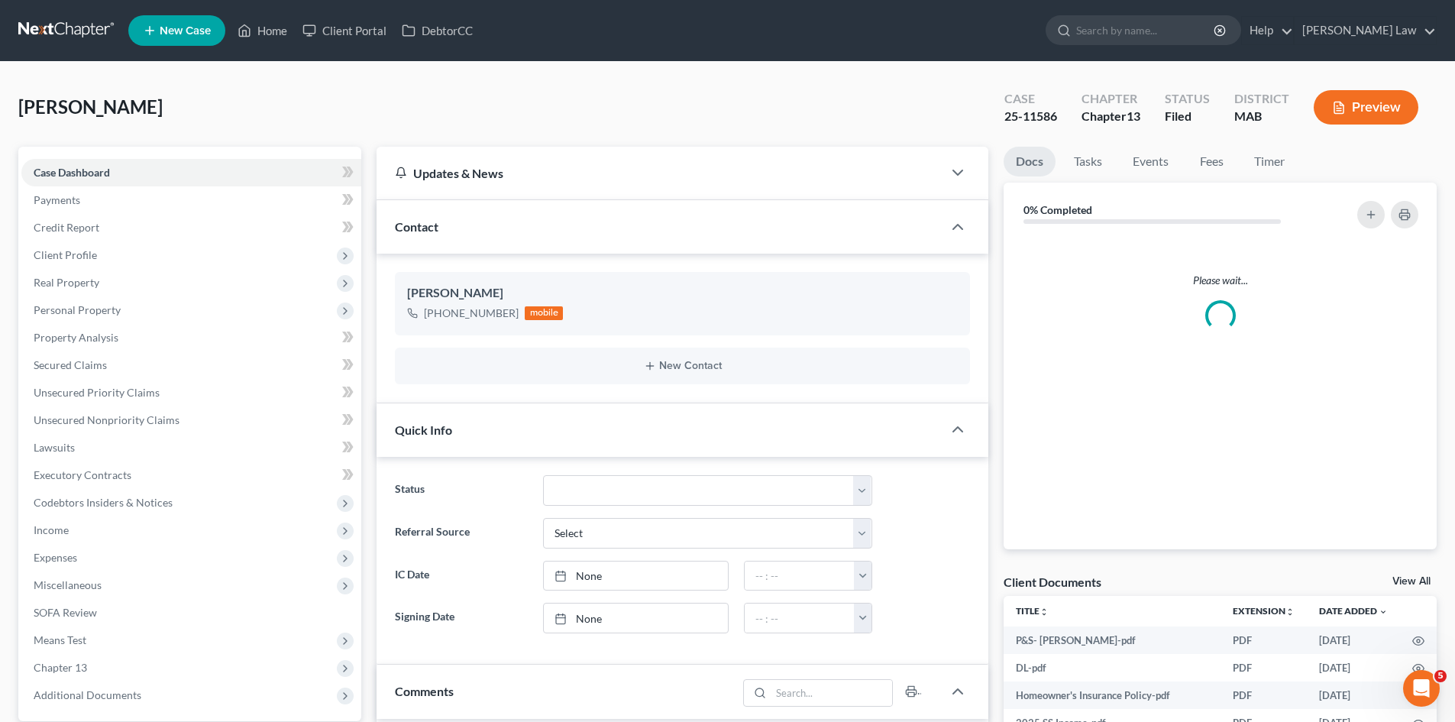
scroll to position [102, 0]
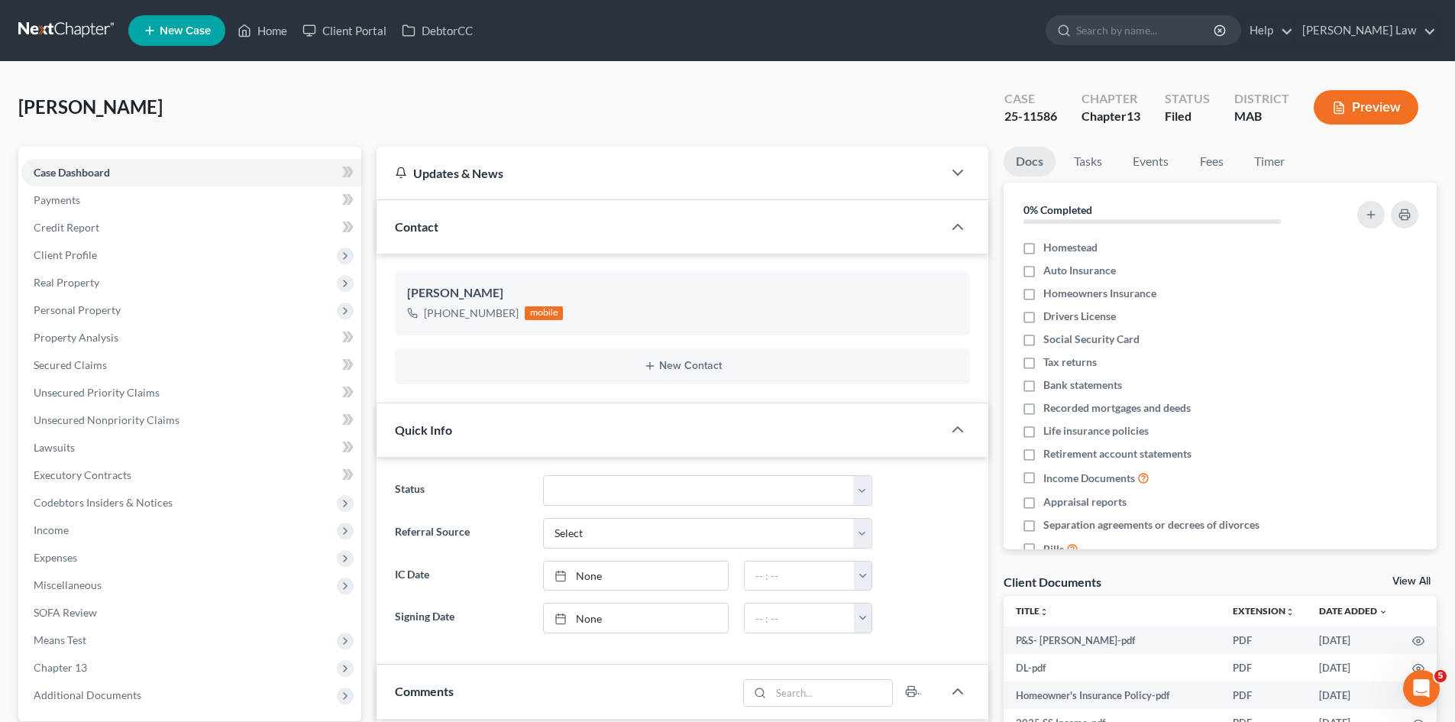
click at [1415, 579] on link "View All" at bounding box center [1412, 581] width 38 height 11
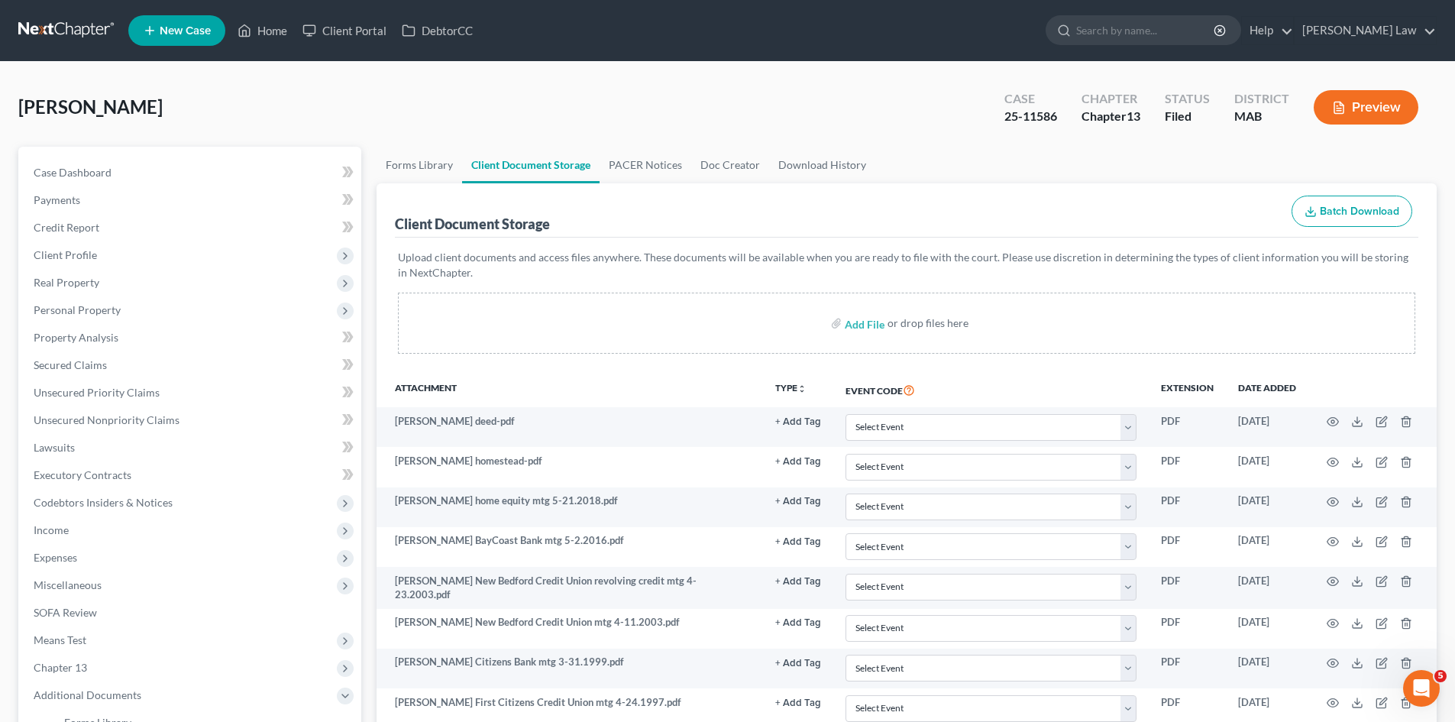
click at [74, 35] on link at bounding box center [67, 30] width 98 height 27
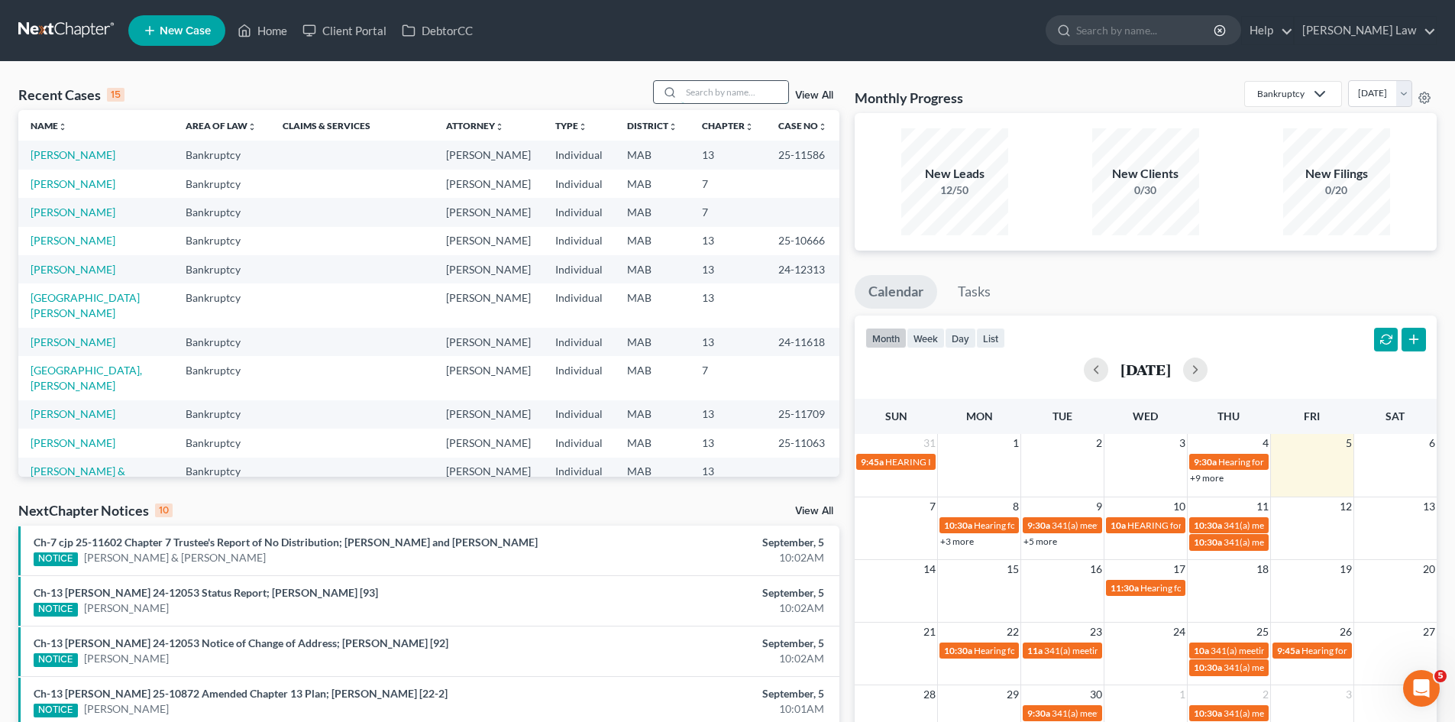
click at [740, 85] on input "search" at bounding box center [734, 92] width 107 height 22
type input "lake"
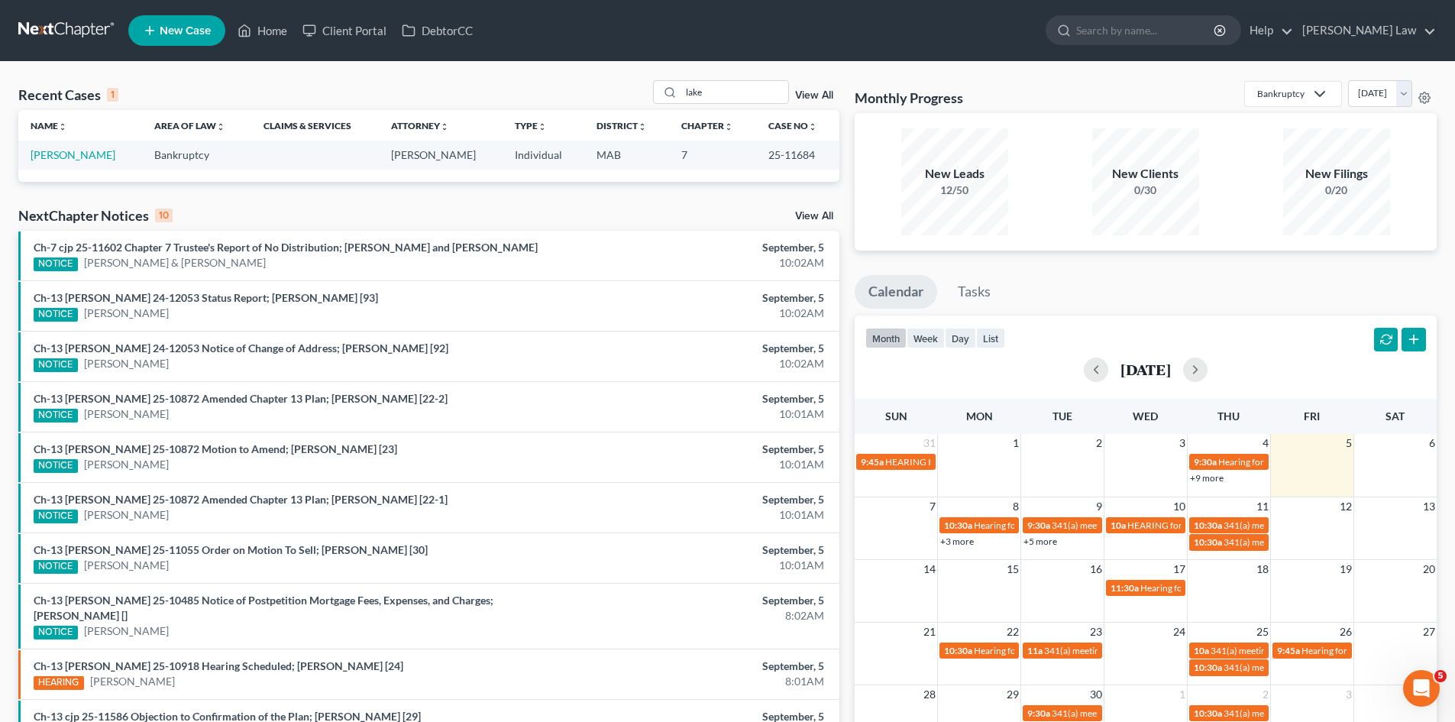
click at [73, 29] on link at bounding box center [67, 30] width 98 height 27
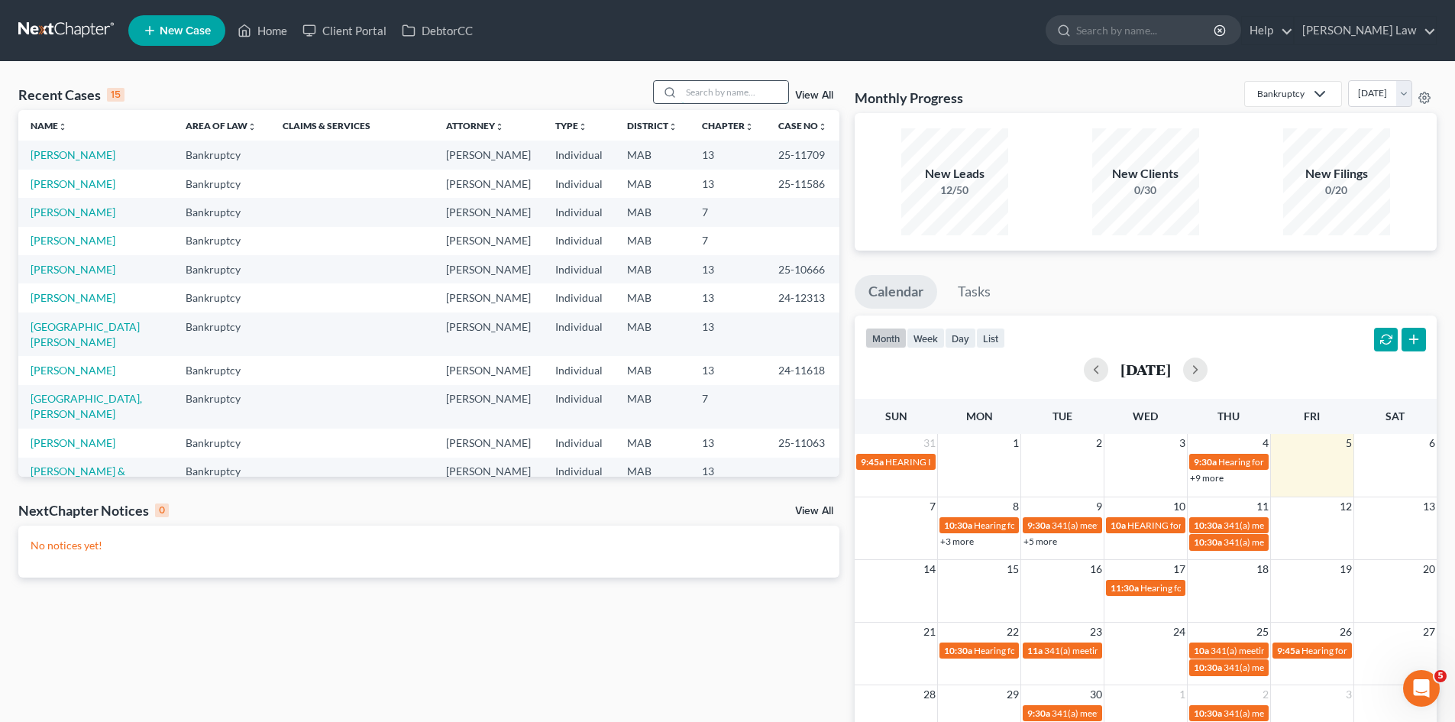
click at [724, 92] on input "search" at bounding box center [734, 92] width 107 height 22
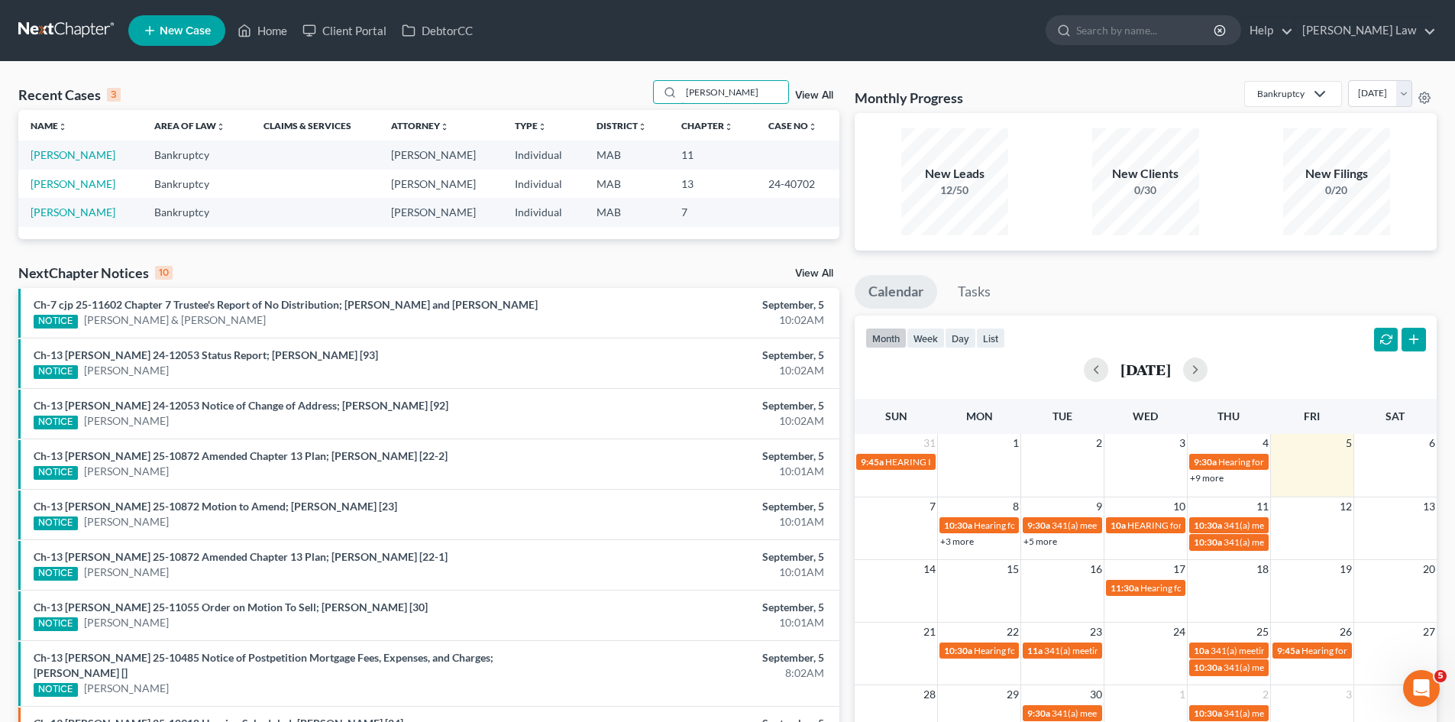
type input "[PERSON_NAME]"
click at [83, 154] on link "[PERSON_NAME]" at bounding box center [73, 154] width 85 height 13
select select "10"
select select "6"
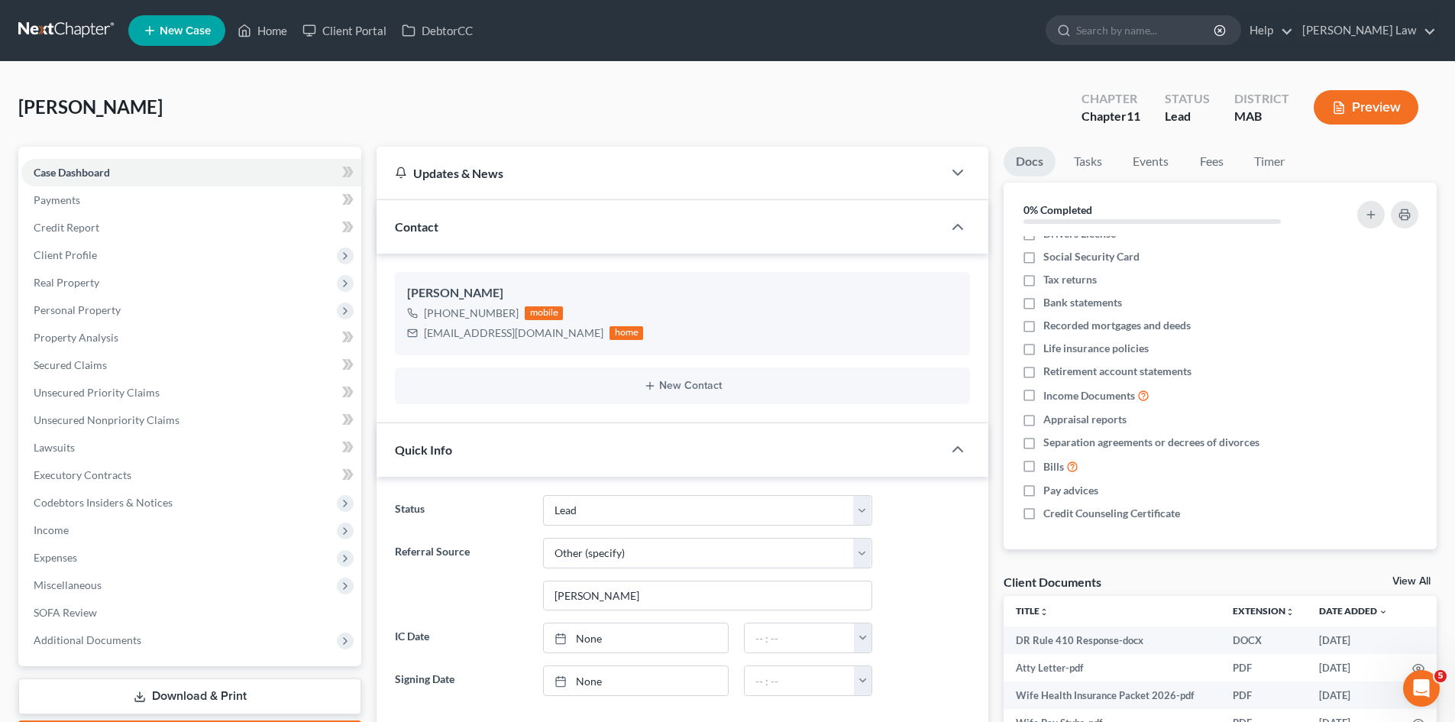
click at [58, 9] on nav "Home New Case Client Portal DebtorCC [PERSON_NAME] Law [EMAIL_ADDRESS][DOMAIN_N…" at bounding box center [727, 30] width 1455 height 61
click at [62, 24] on link at bounding box center [67, 30] width 98 height 27
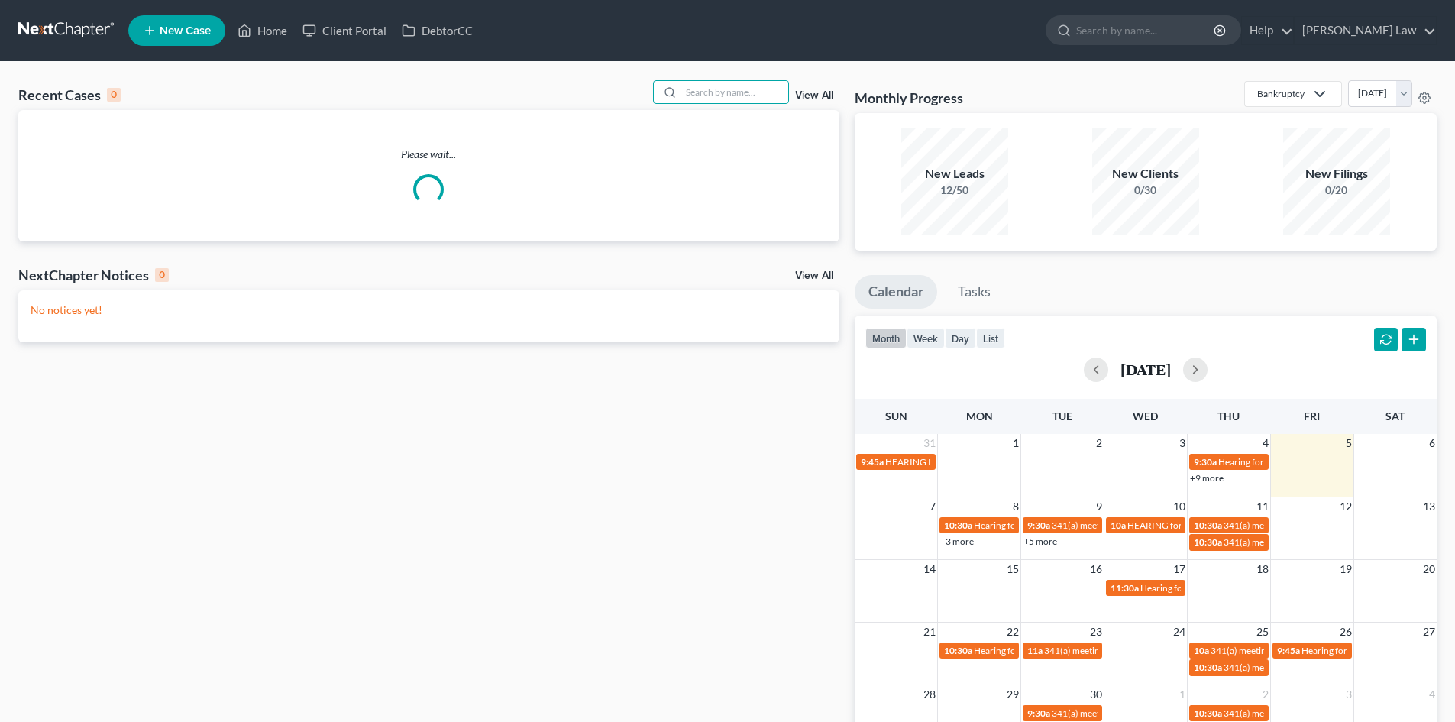
click at [704, 92] on input "search" at bounding box center [734, 92] width 107 height 22
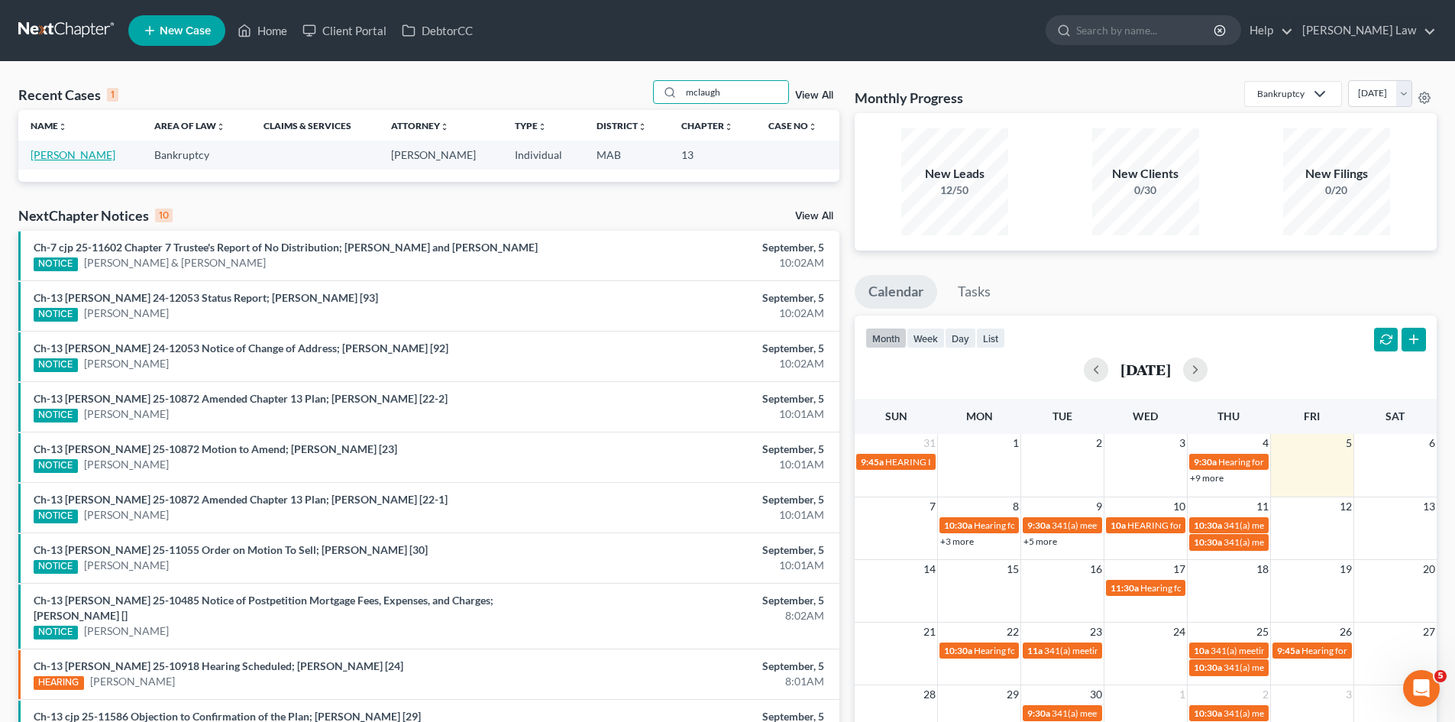
type input "mclaugh"
click at [81, 155] on link "[PERSON_NAME]" at bounding box center [73, 154] width 85 height 13
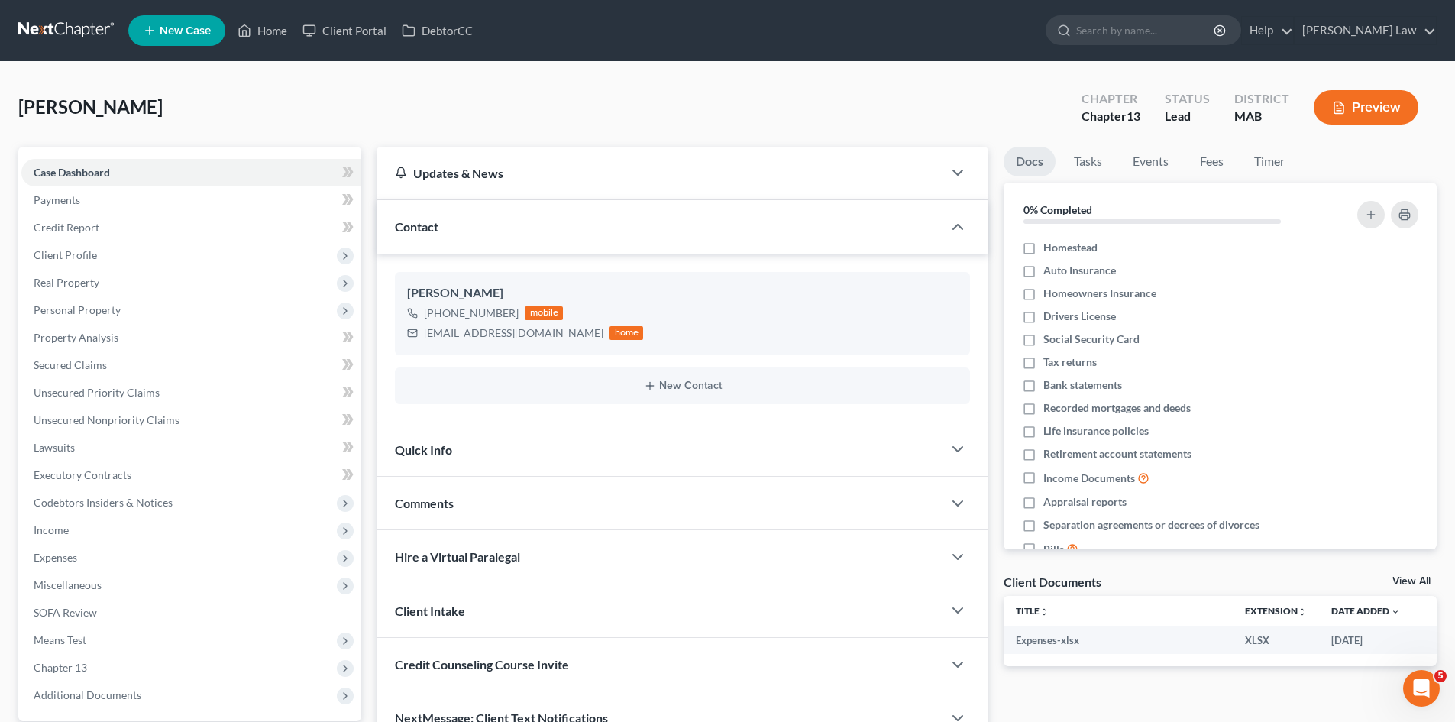
click at [1410, 579] on link "View All" at bounding box center [1412, 581] width 38 height 11
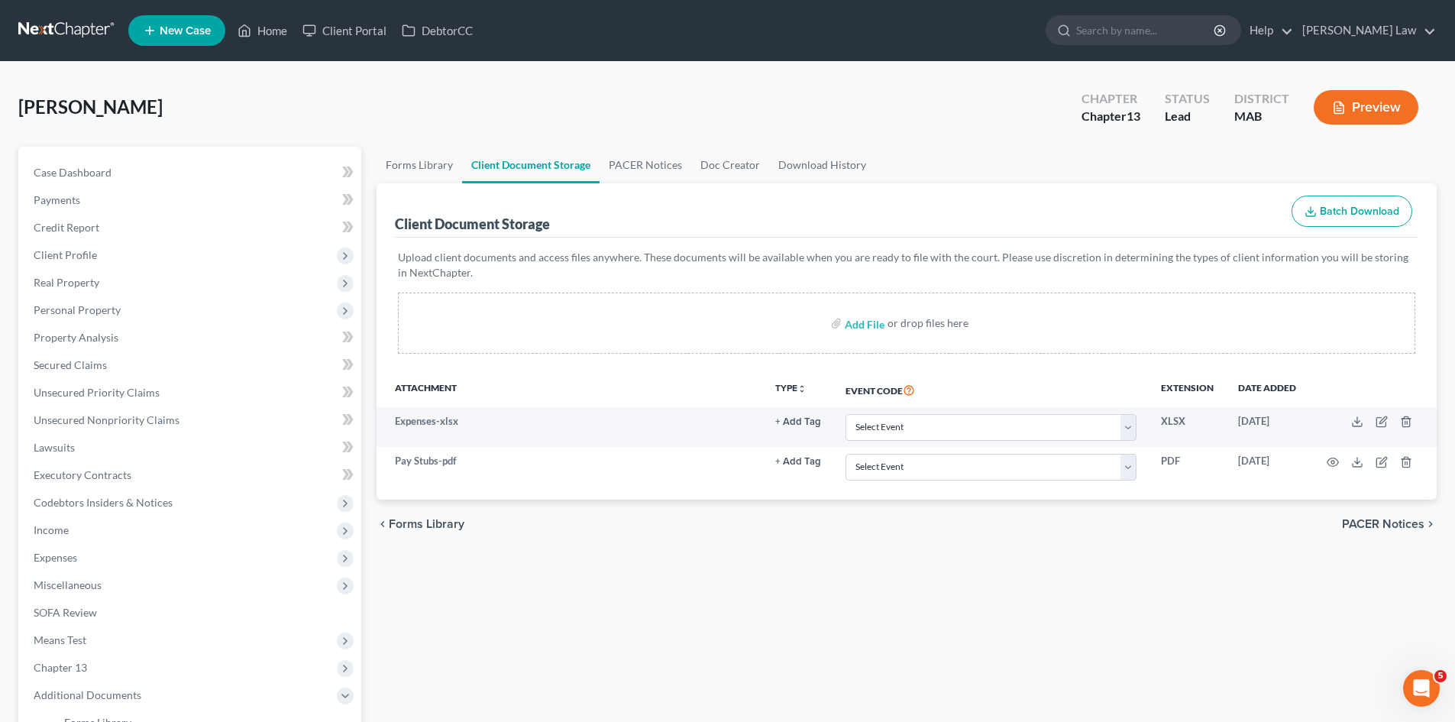
click at [35, 33] on link at bounding box center [67, 30] width 98 height 27
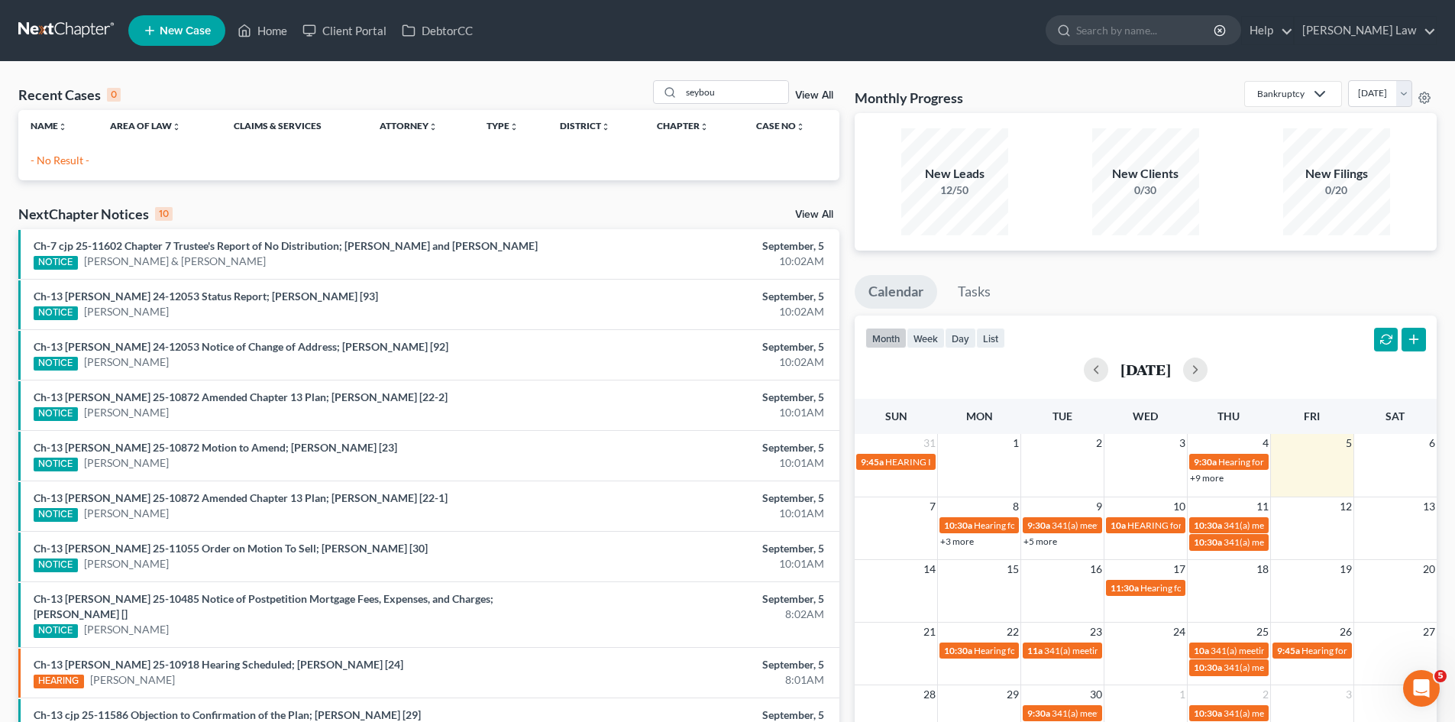
drag, startPoint x: 58, startPoint y: 162, endPoint x: 536, endPoint y: 150, distance: 478.3
click at [60, 161] on p "- No Result -" at bounding box center [429, 160] width 797 height 15
click at [752, 97] on input "seybou" at bounding box center [734, 92] width 107 height 22
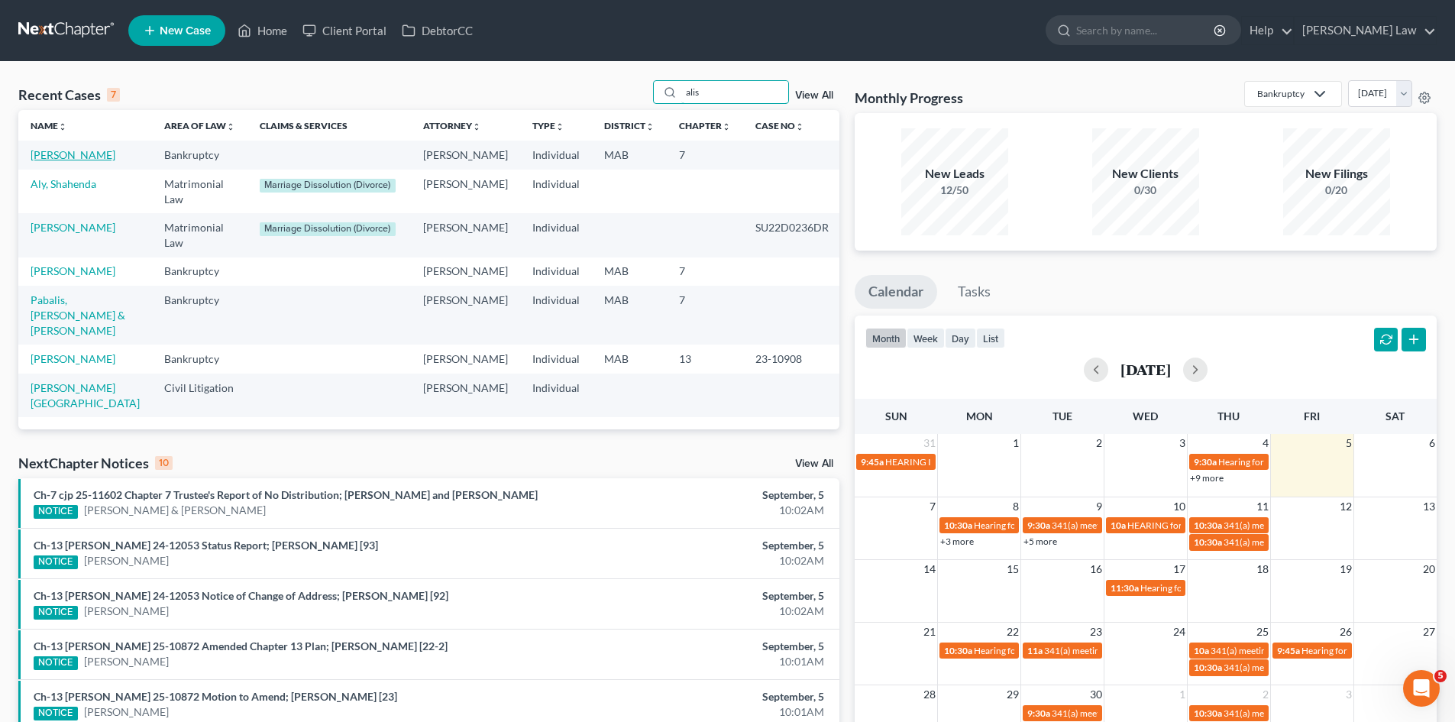
type input "alis"
click at [50, 151] on link "[PERSON_NAME]" at bounding box center [73, 154] width 85 height 13
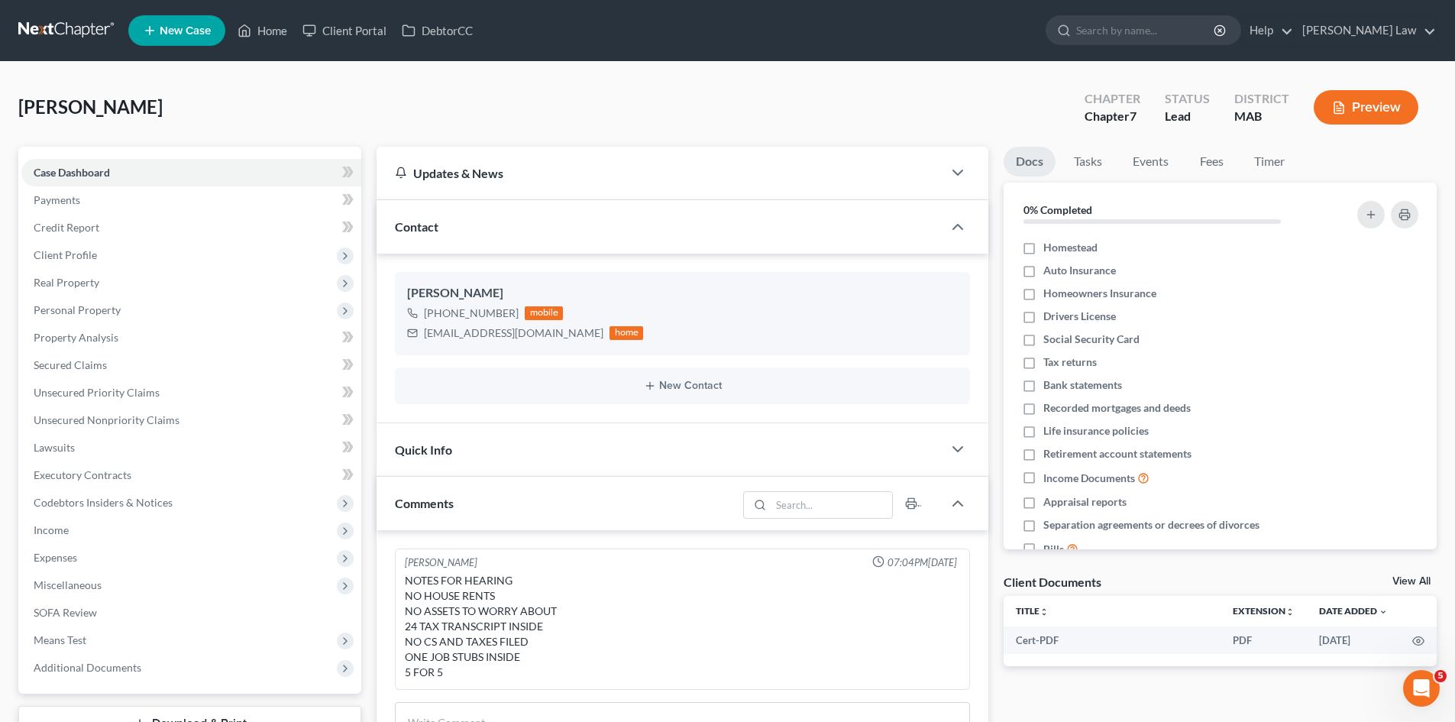
click at [1406, 581] on link "View All" at bounding box center [1412, 581] width 38 height 11
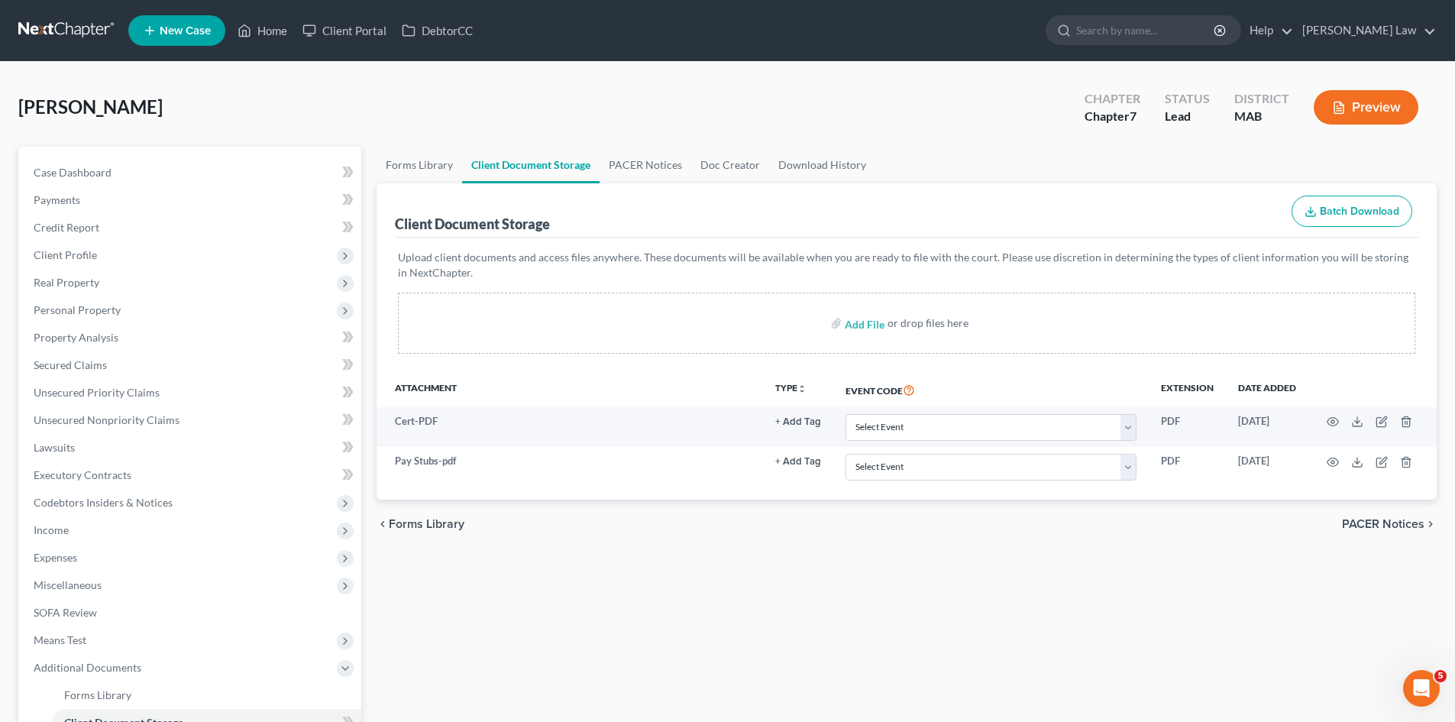
click at [18, 26] on link at bounding box center [67, 30] width 98 height 27
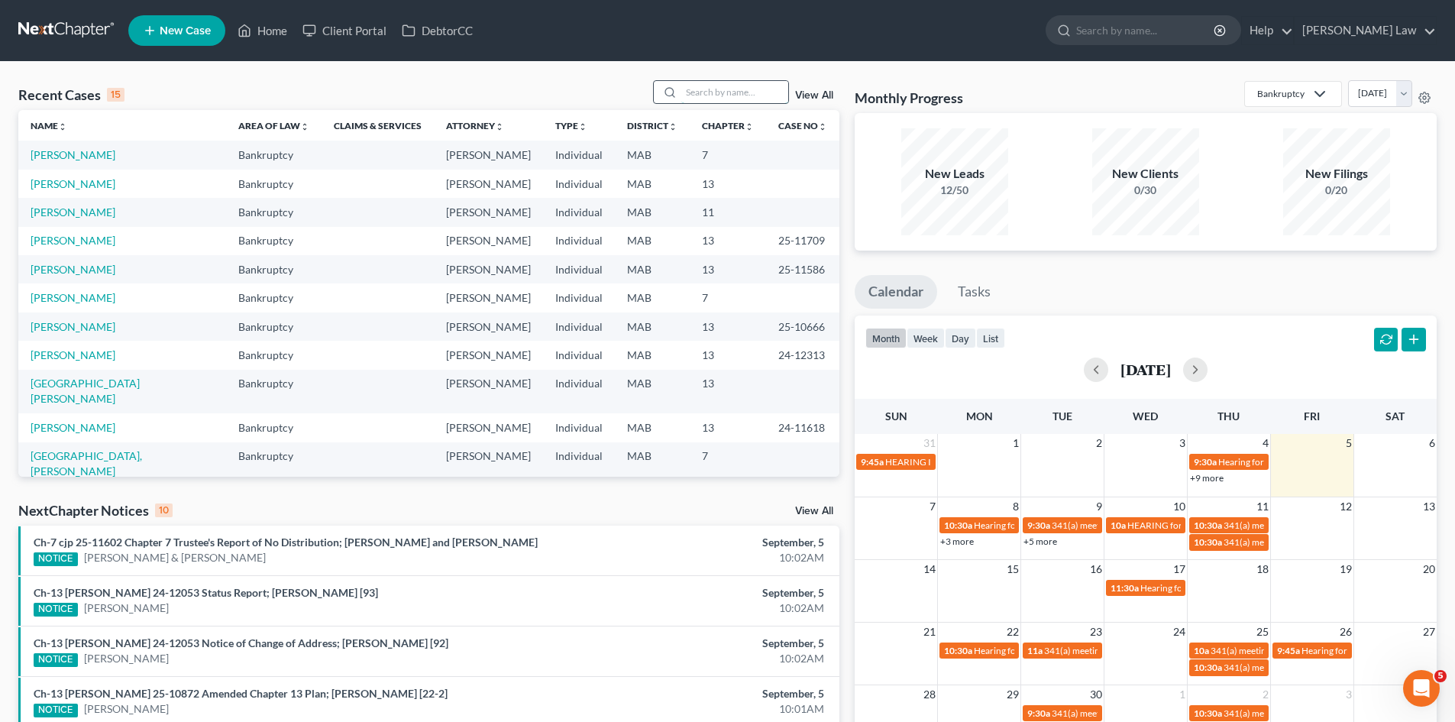
click at [696, 86] on input "search" at bounding box center [734, 92] width 107 height 22
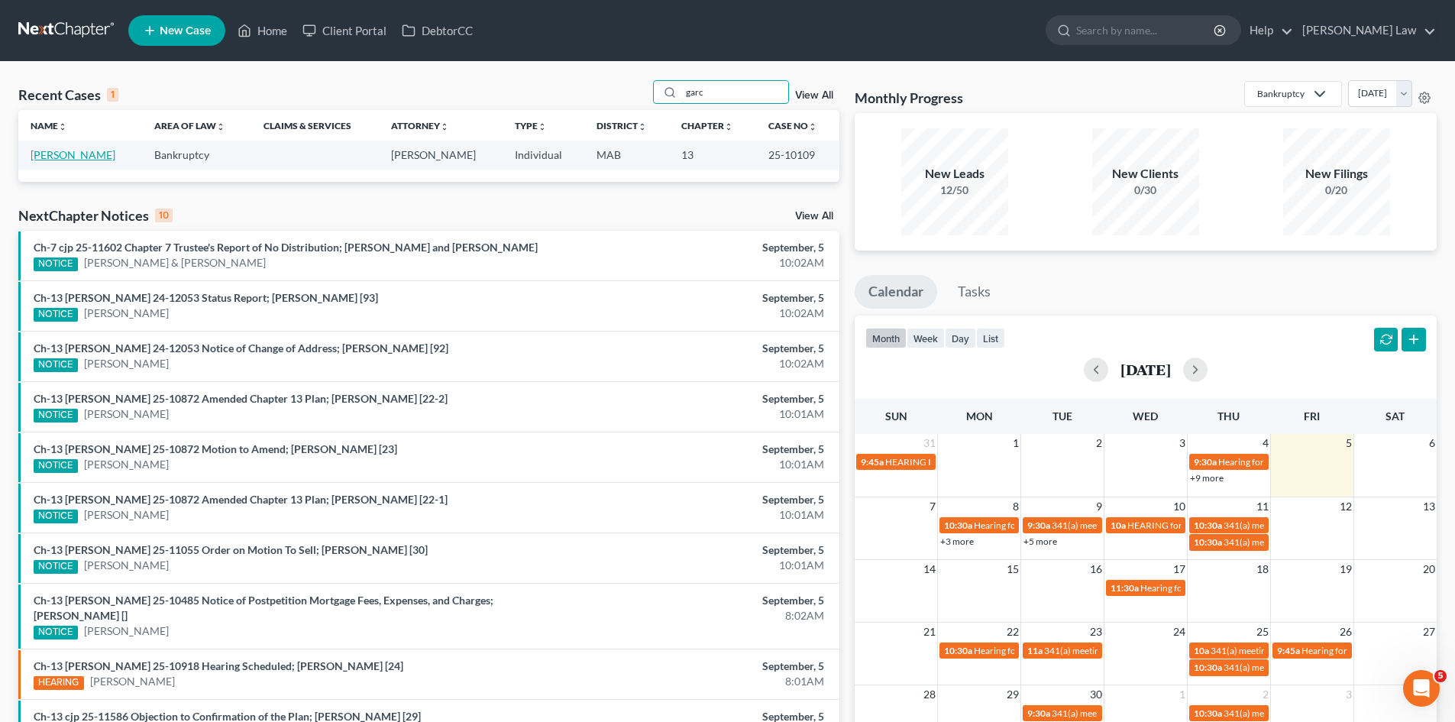
type input "garc"
click at [54, 160] on link "[PERSON_NAME]" at bounding box center [73, 154] width 85 height 13
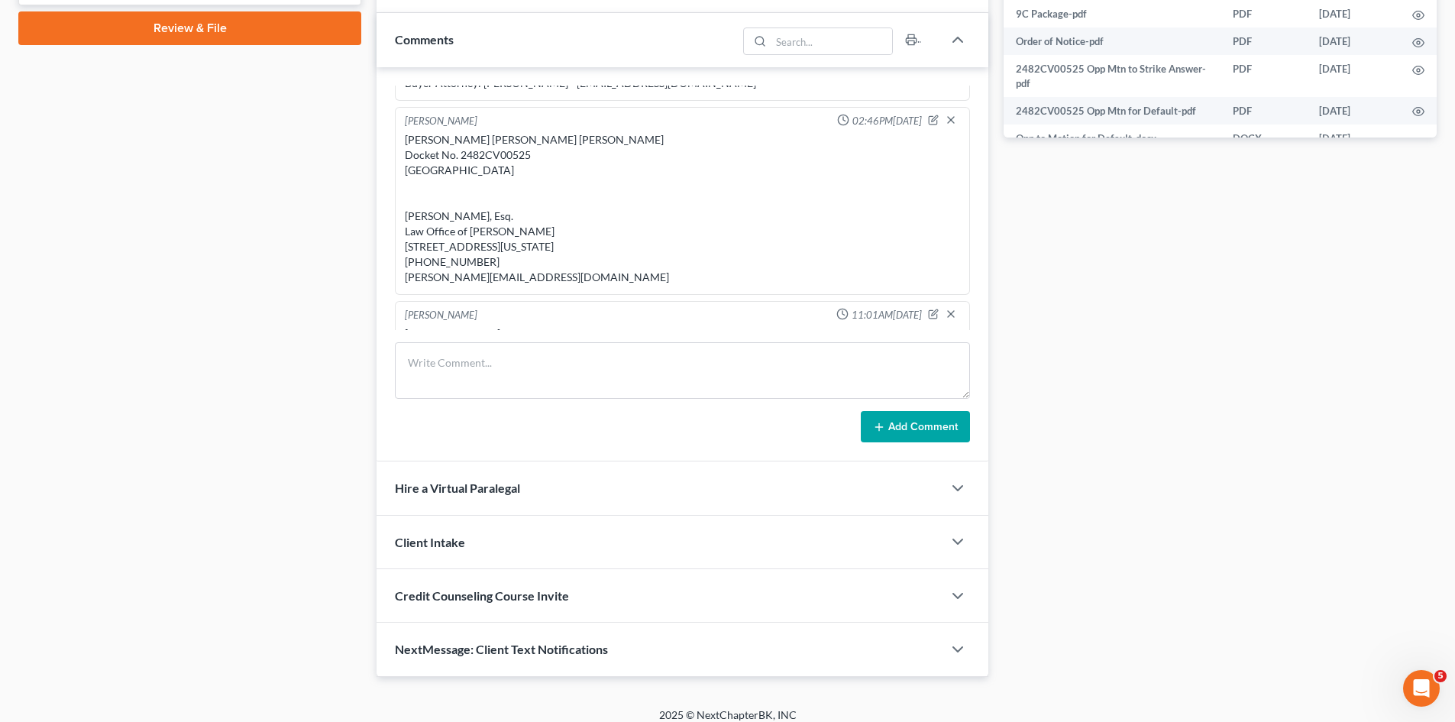
scroll to position [814, 0]
click at [491, 196] on div "Anna Garcia Glynn v. Ramon Garcia, Jr. Docket No. 2482CV00525 Norfolk Superior …" at bounding box center [682, 211] width 555 height 153
click at [491, 189] on div "Anna Garcia Glynn v. Ramon Garcia, Jr. Docket No. 2482CV00525 Norfolk Superior …" at bounding box center [682, 211] width 555 height 153
copy div "2482CV00525"
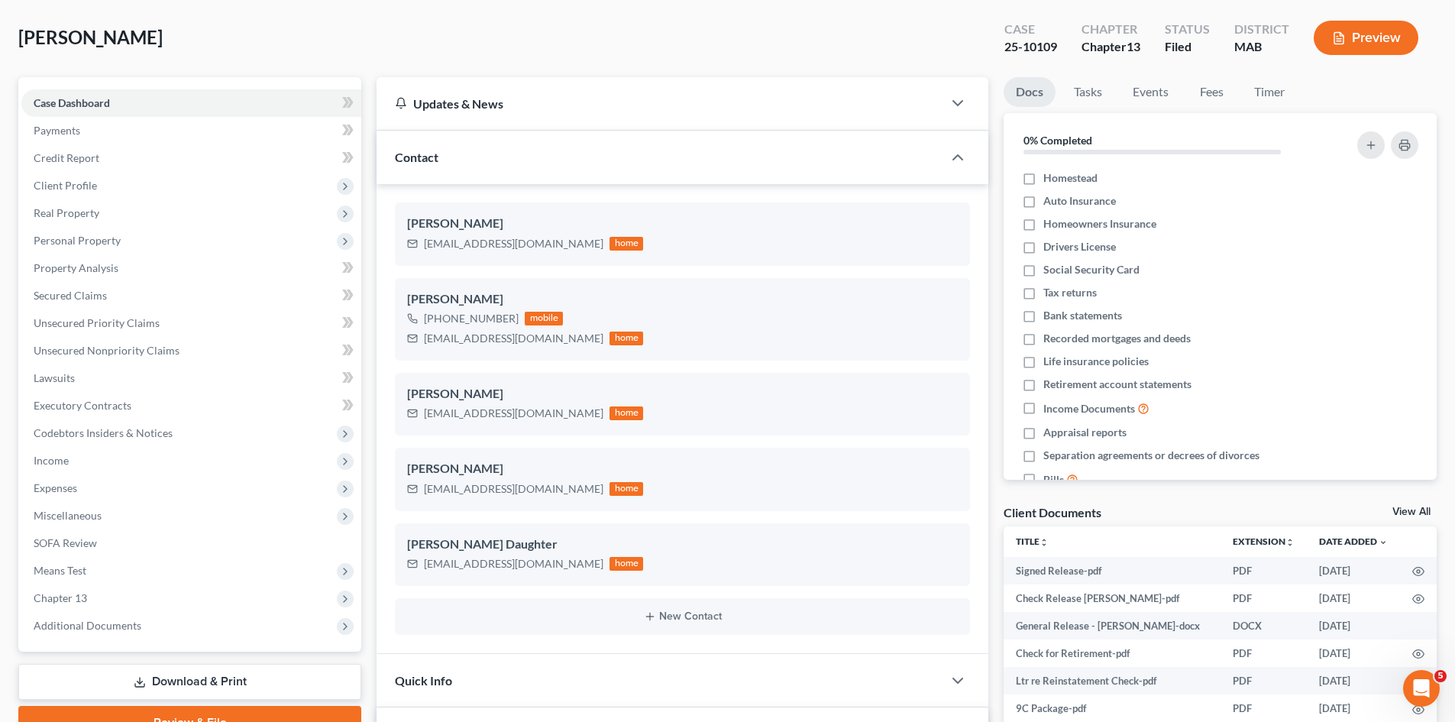
scroll to position [0, 0]
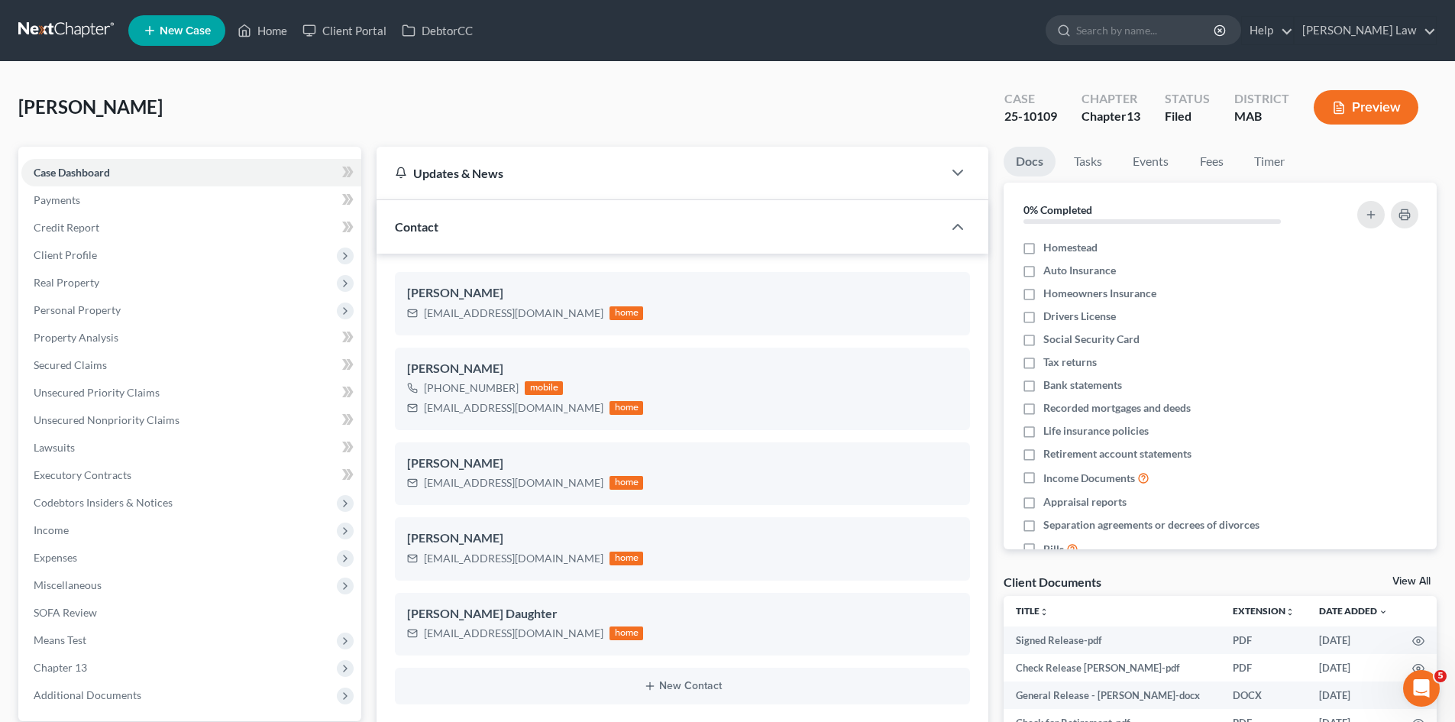
click at [65, 36] on link at bounding box center [67, 30] width 98 height 27
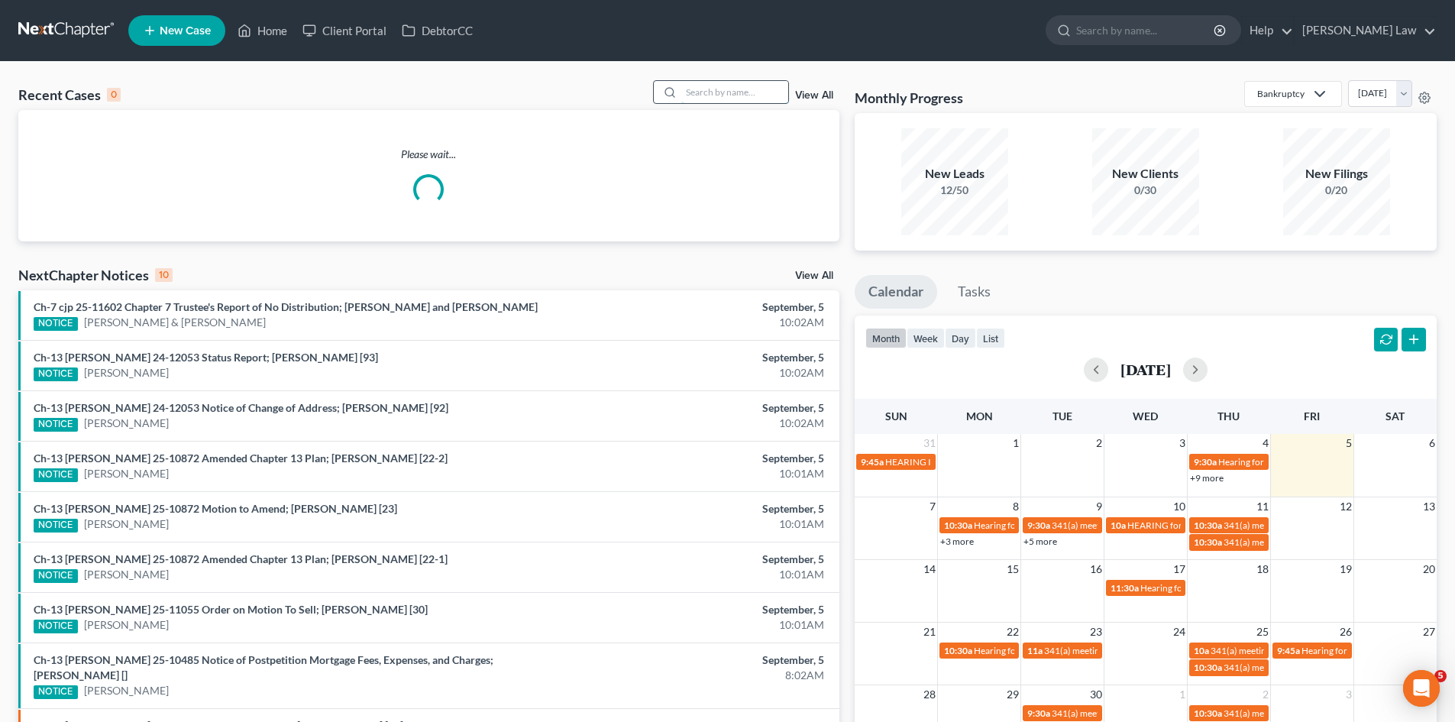
click at [745, 102] on input "search" at bounding box center [734, 92] width 107 height 22
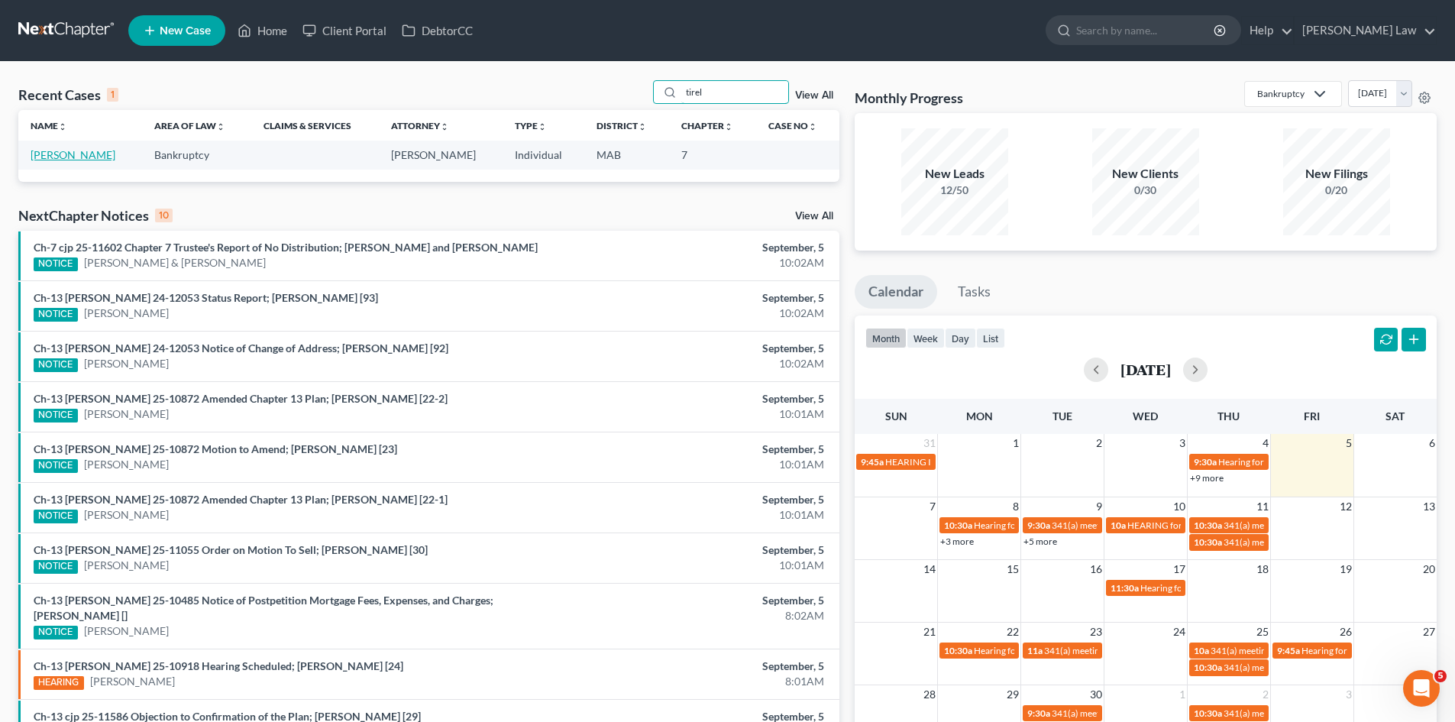
type input "tirel"
click at [70, 154] on link "[PERSON_NAME]" at bounding box center [73, 154] width 85 height 13
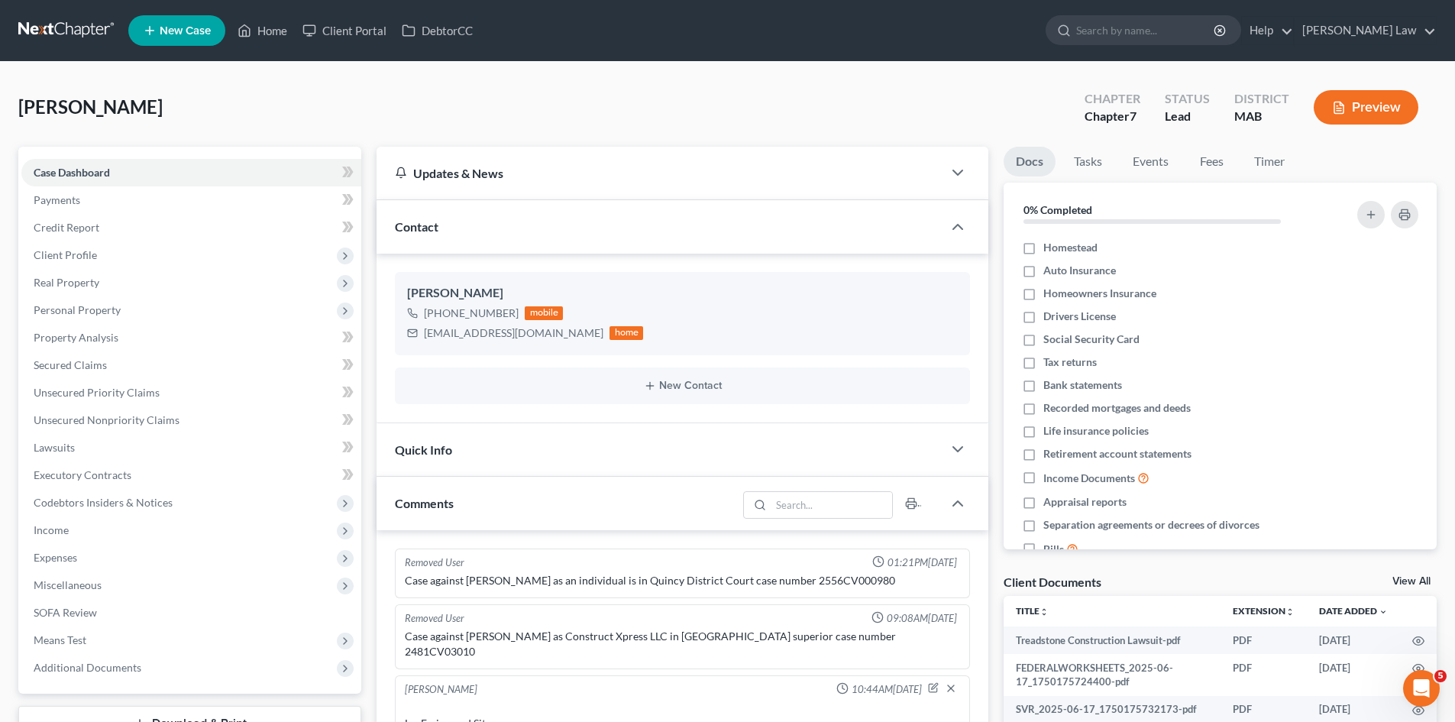
scroll to position [629, 0]
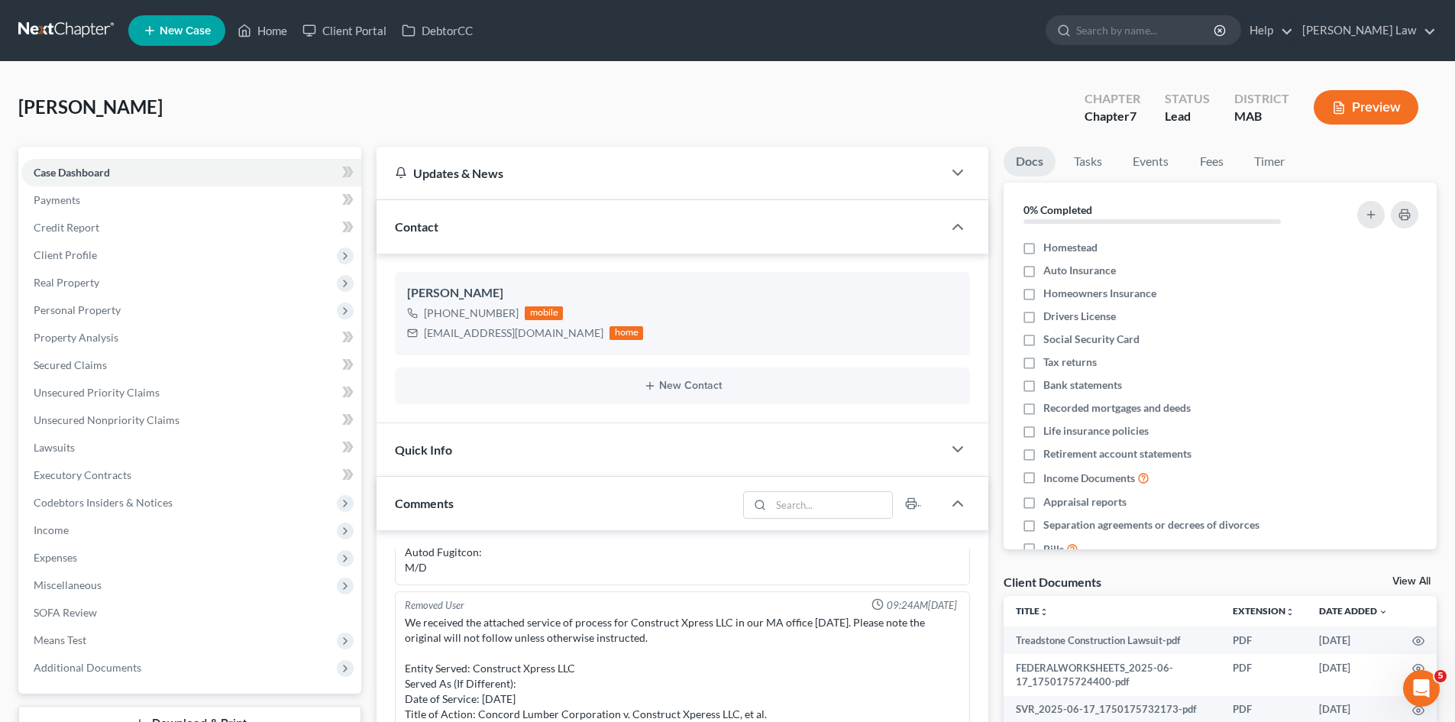
click at [1421, 580] on link "View All" at bounding box center [1412, 581] width 38 height 11
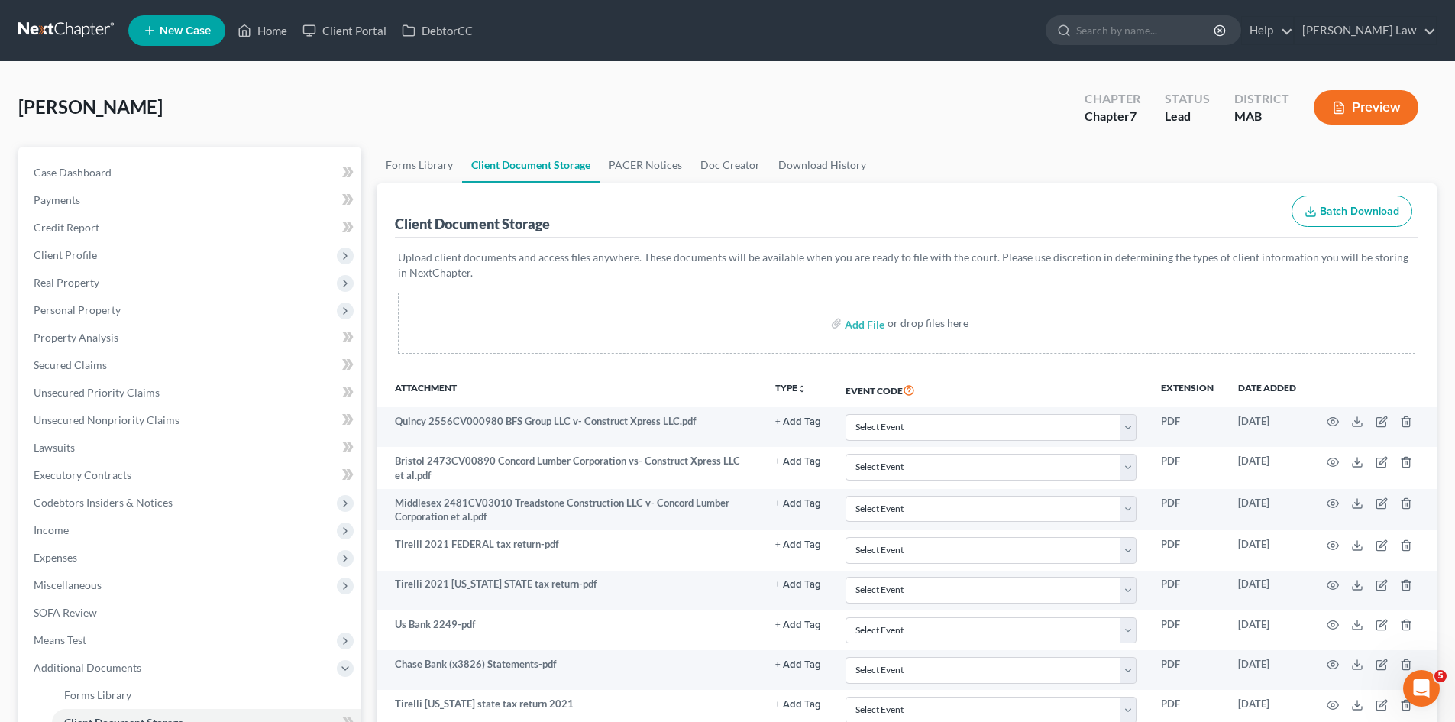
click at [81, 27] on link at bounding box center [67, 30] width 98 height 27
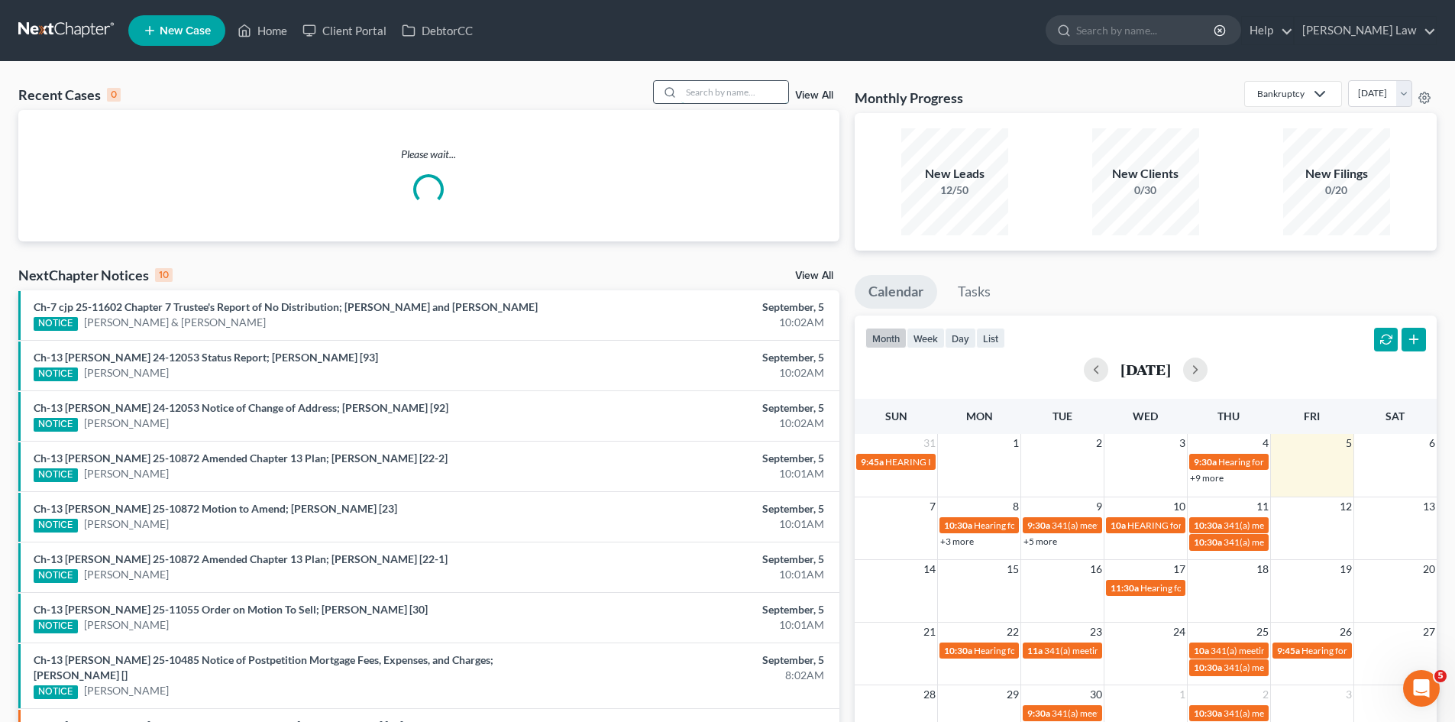
click at [705, 99] on input "search" at bounding box center [734, 92] width 107 height 22
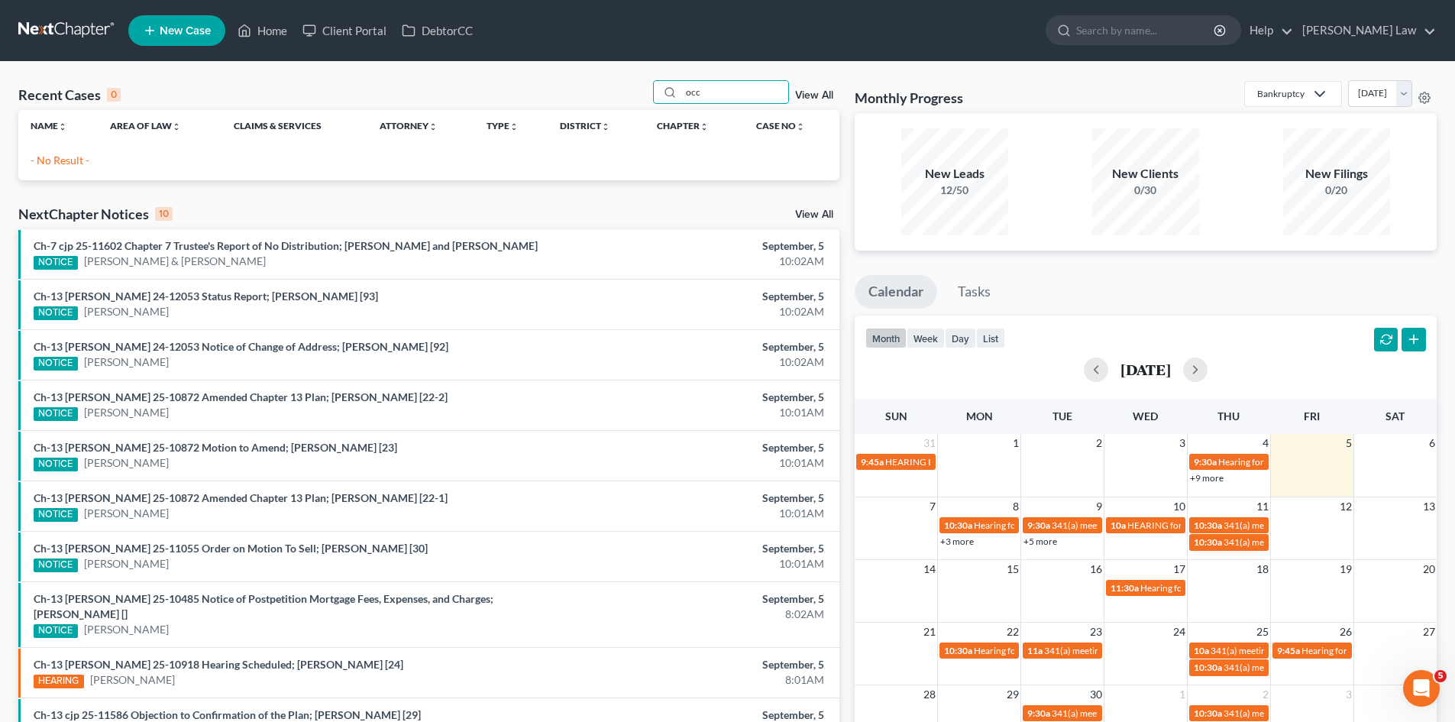
type input "occ"
click at [187, 38] on link "New Case" at bounding box center [176, 30] width 97 height 31
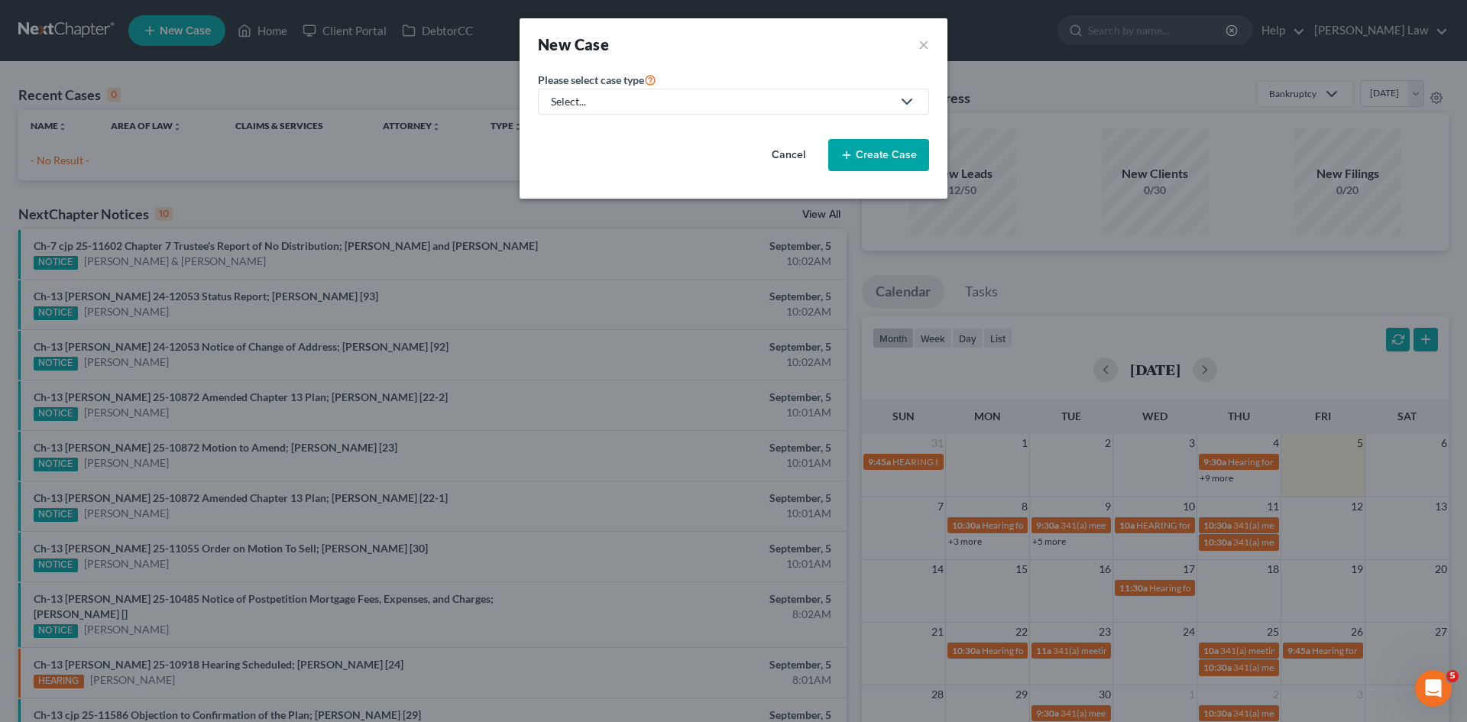
click at [630, 108] on div "Select..." at bounding box center [721, 101] width 341 height 15
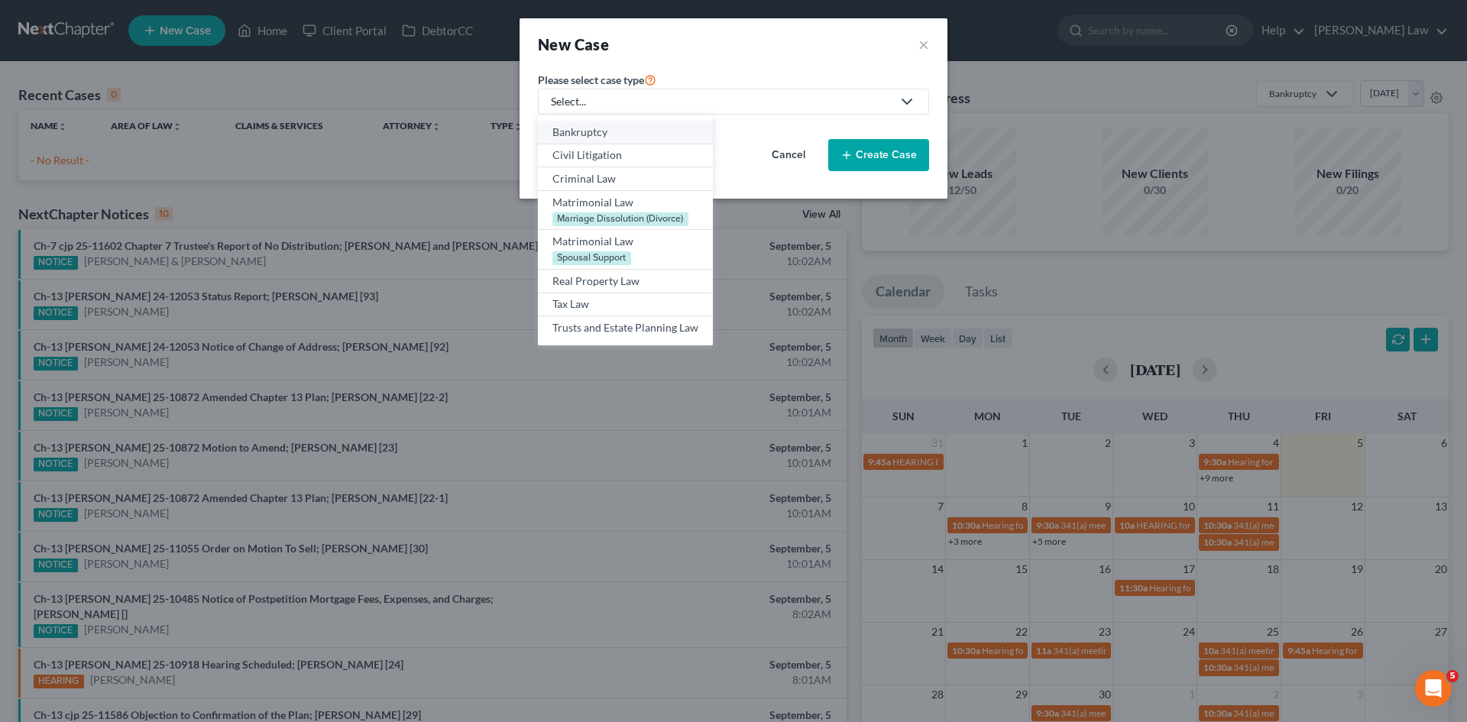
click at [595, 138] on div "Bankruptcy" at bounding box center [625, 132] width 146 height 15
select select "39"
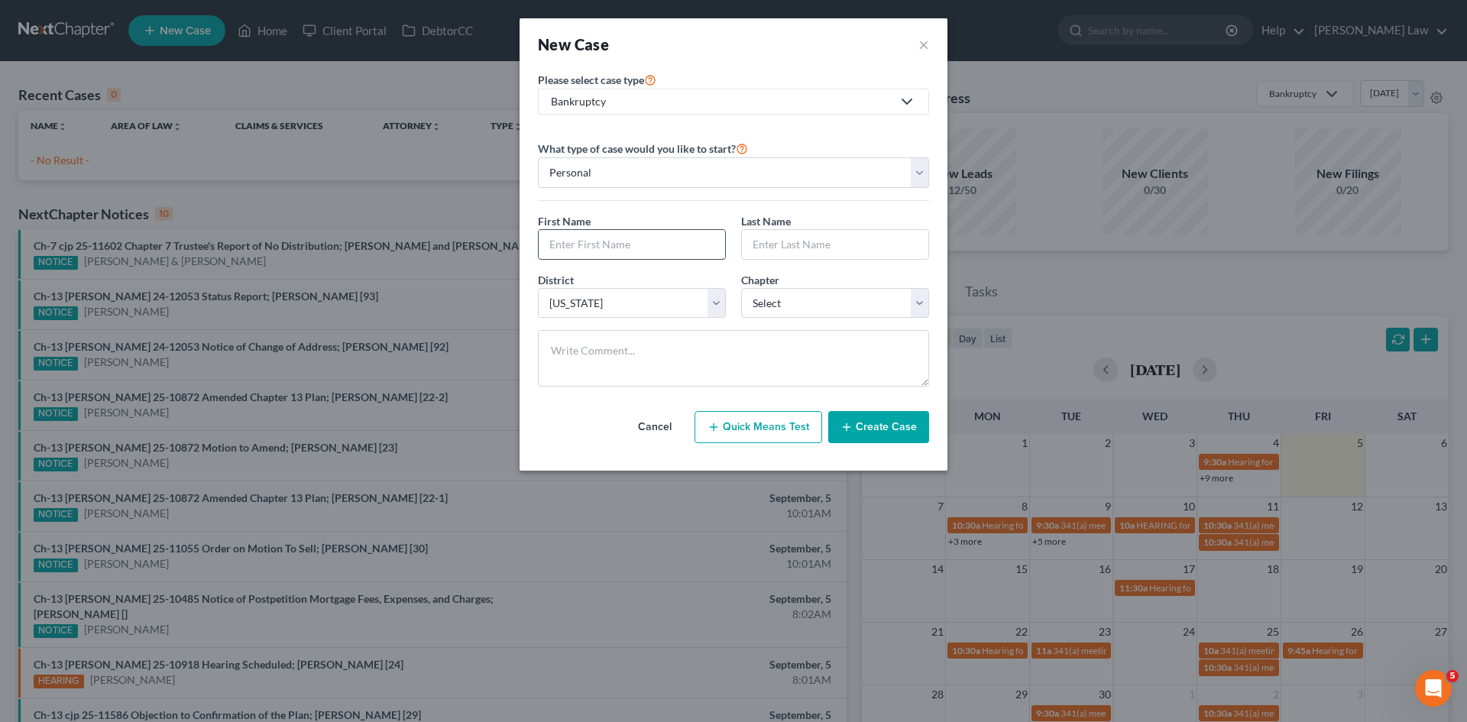
click at [677, 239] on input "text" at bounding box center [632, 244] width 186 height 29
type input "David"
type input "Occhipinti"
click at [778, 302] on select "Select 7 11 12 13" at bounding box center [835, 303] width 188 height 31
select select "0"
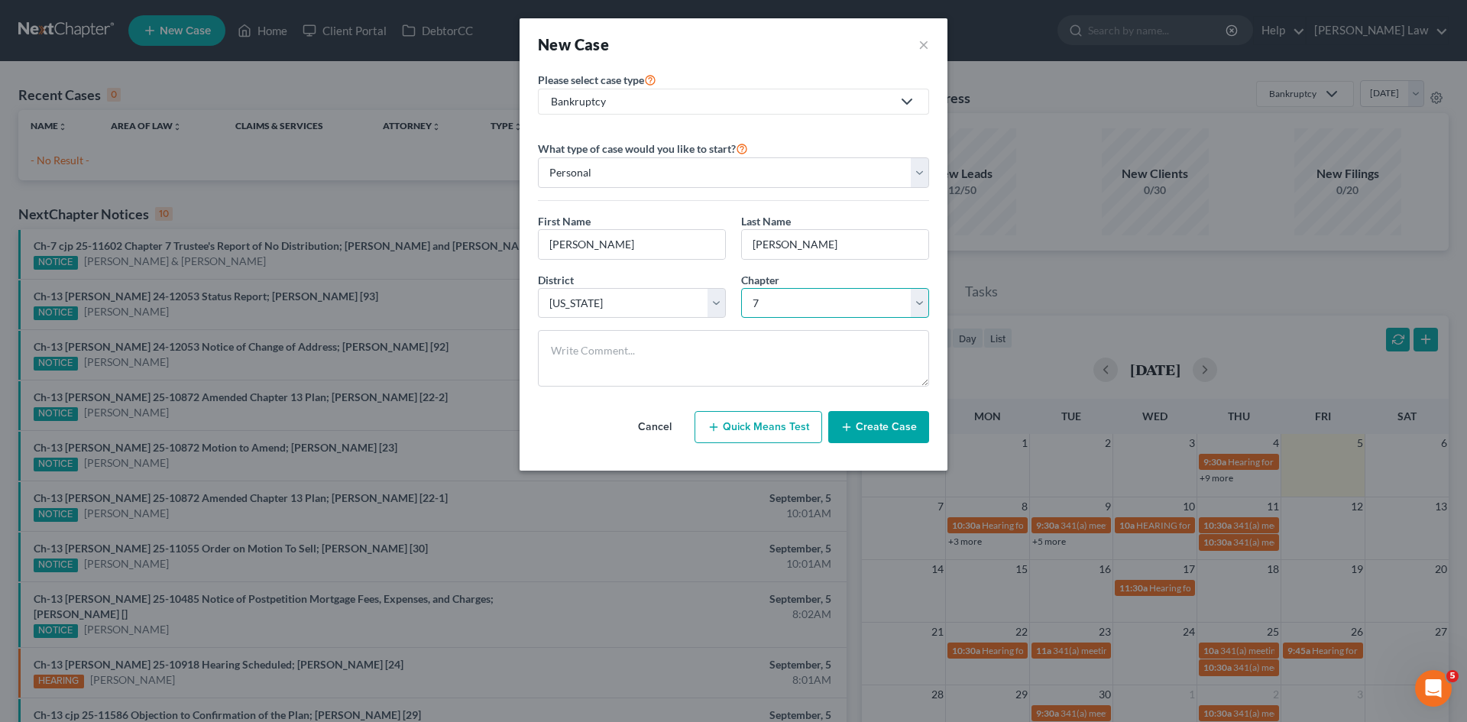
click at [741, 288] on select "Select 7 11 12 13" at bounding box center [835, 303] width 188 height 31
click at [846, 398] on div at bounding box center [733, 364] width 406 height 69
click at [860, 425] on button "Create Case" at bounding box center [878, 427] width 101 height 32
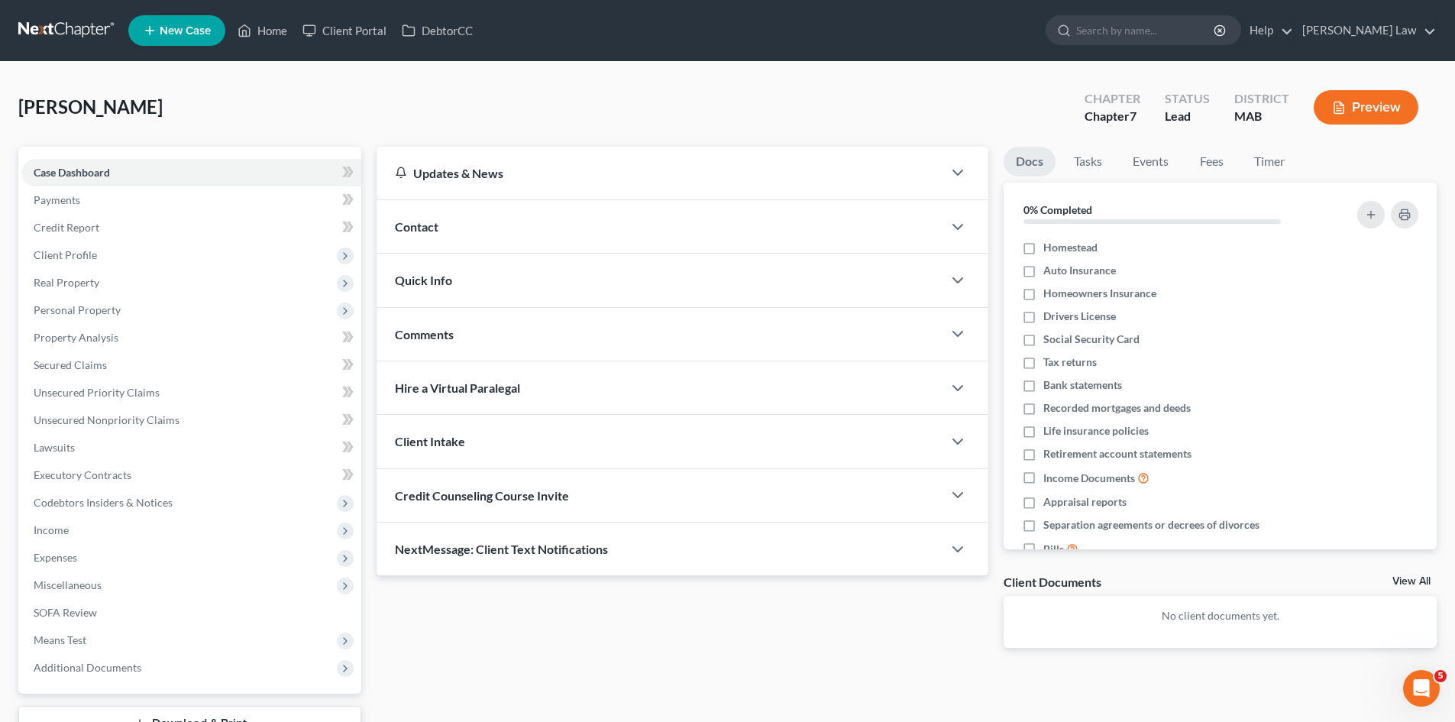
drag, startPoint x: 1404, startPoint y: 582, endPoint x: 1456, endPoint y: 578, distance: 52.1
click at [1404, 582] on link "View All" at bounding box center [1412, 581] width 38 height 11
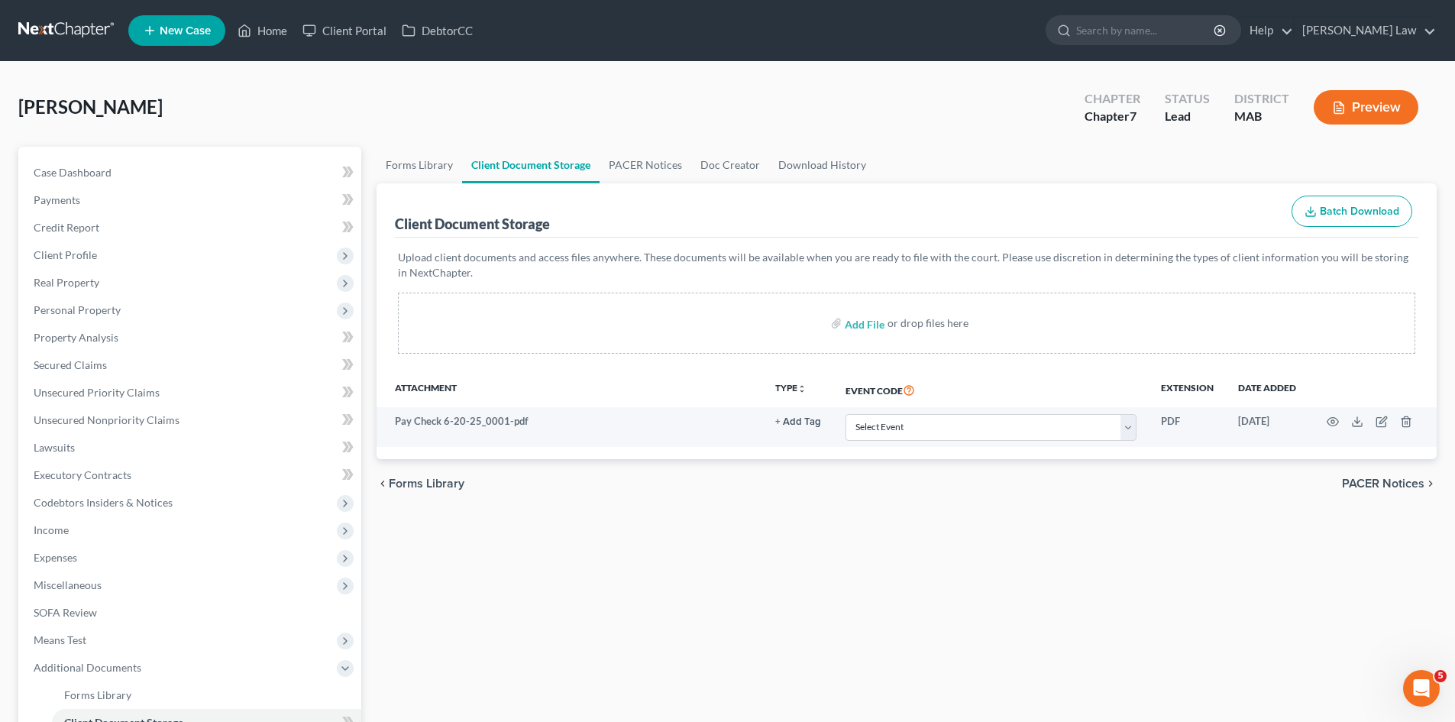
click at [45, 32] on link at bounding box center [67, 30] width 98 height 27
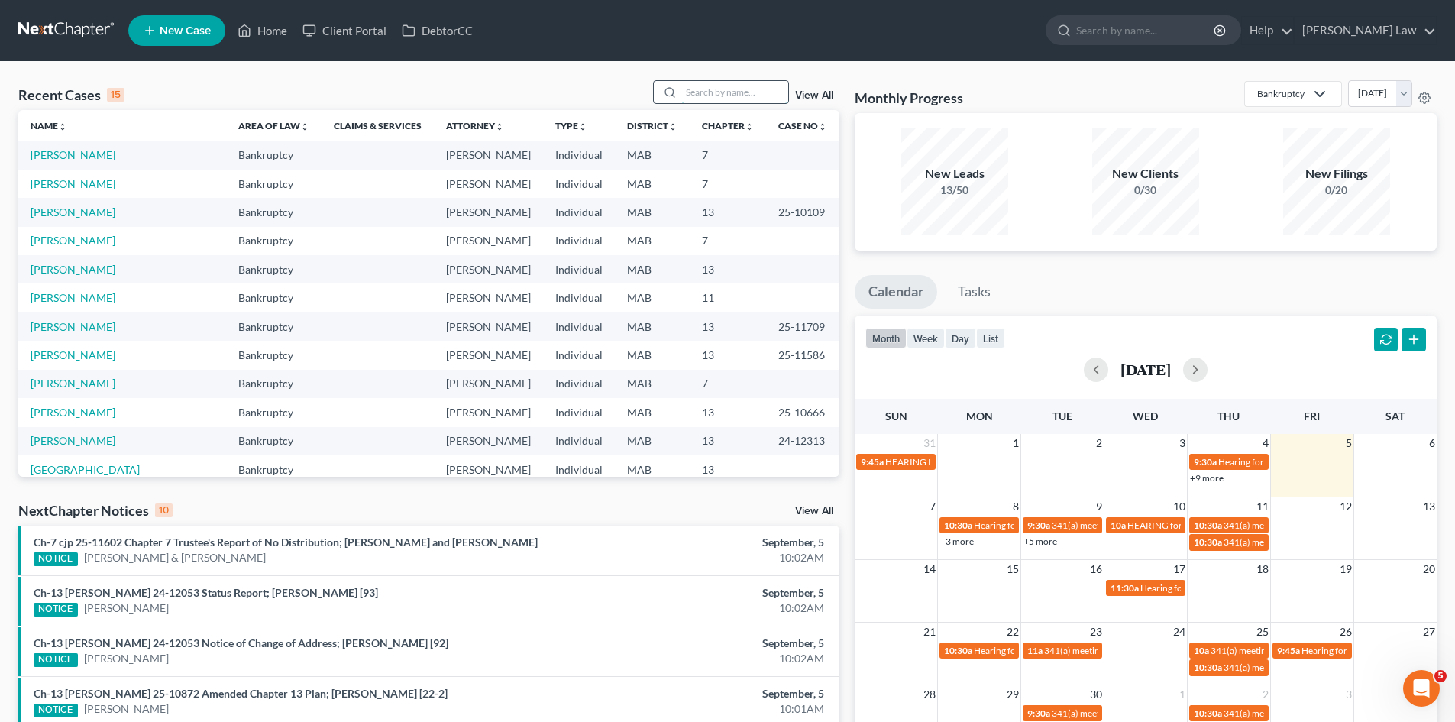
click at [765, 102] on input "search" at bounding box center [734, 92] width 107 height 22
type input "felit"
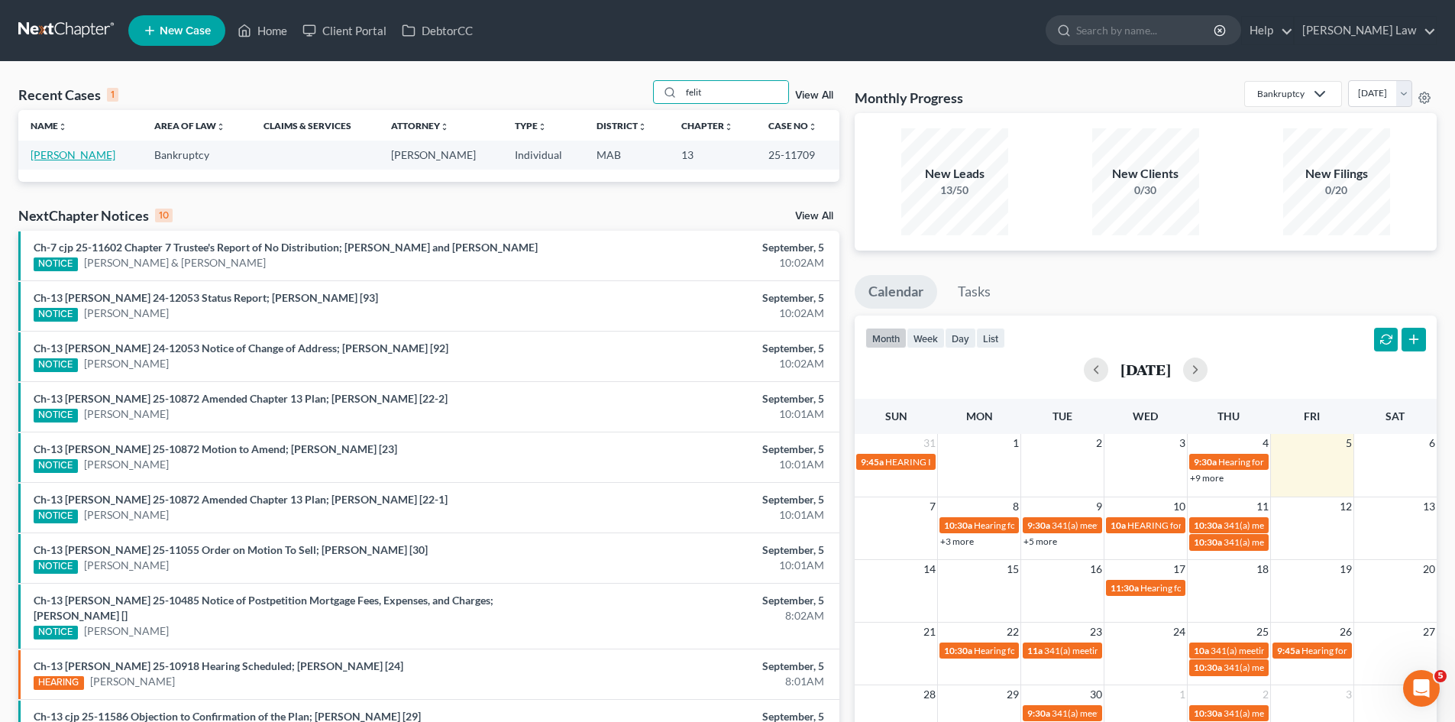
click at [72, 154] on link "[PERSON_NAME]" at bounding box center [73, 154] width 85 height 13
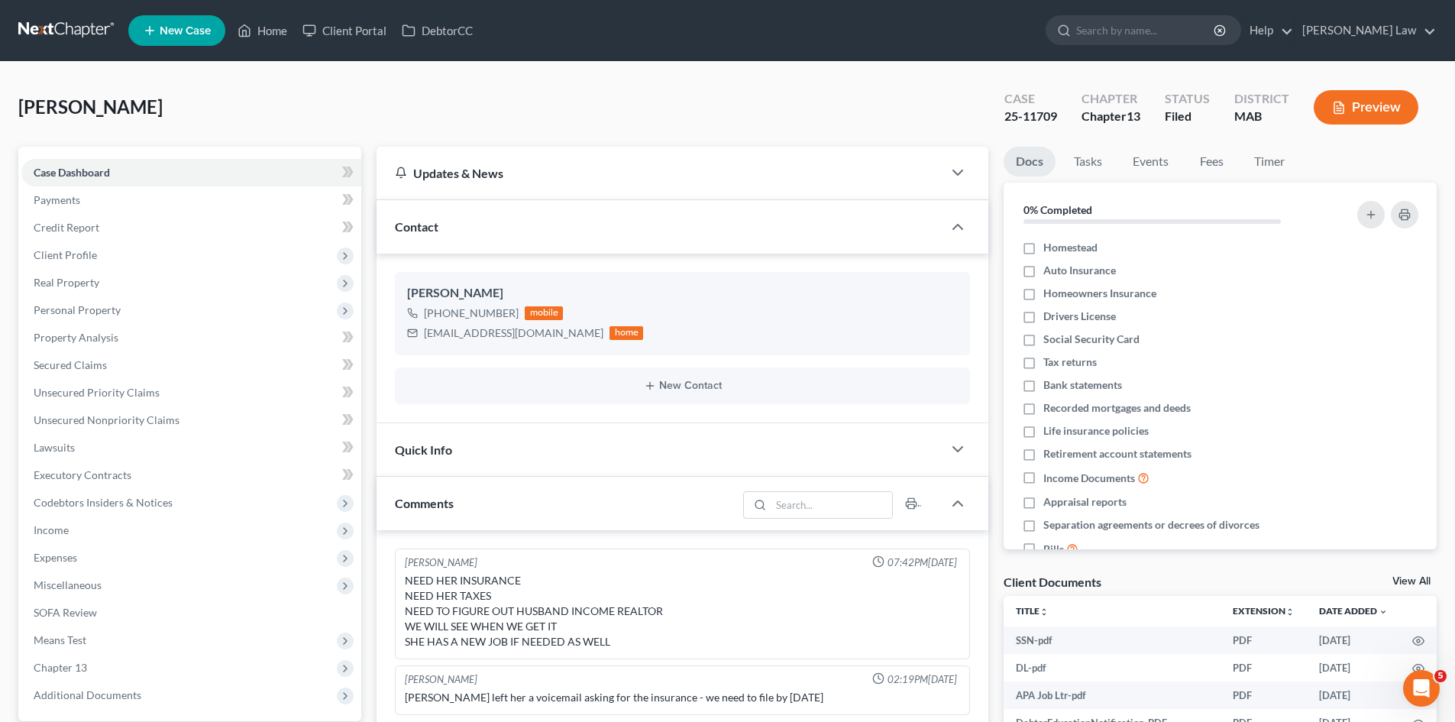
click at [1428, 577] on link "View All" at bounding box center [1412, 581] width 38 height 11
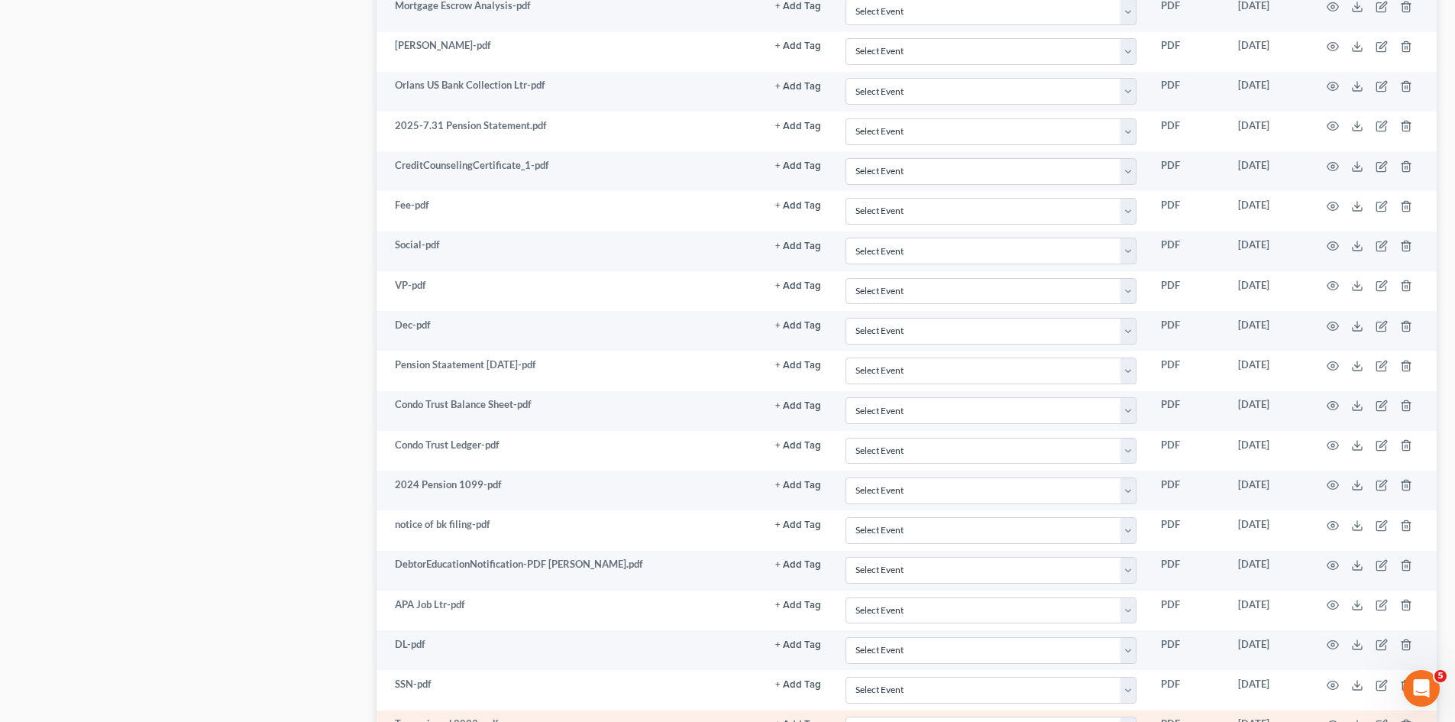
scroll to position [1321, 0]
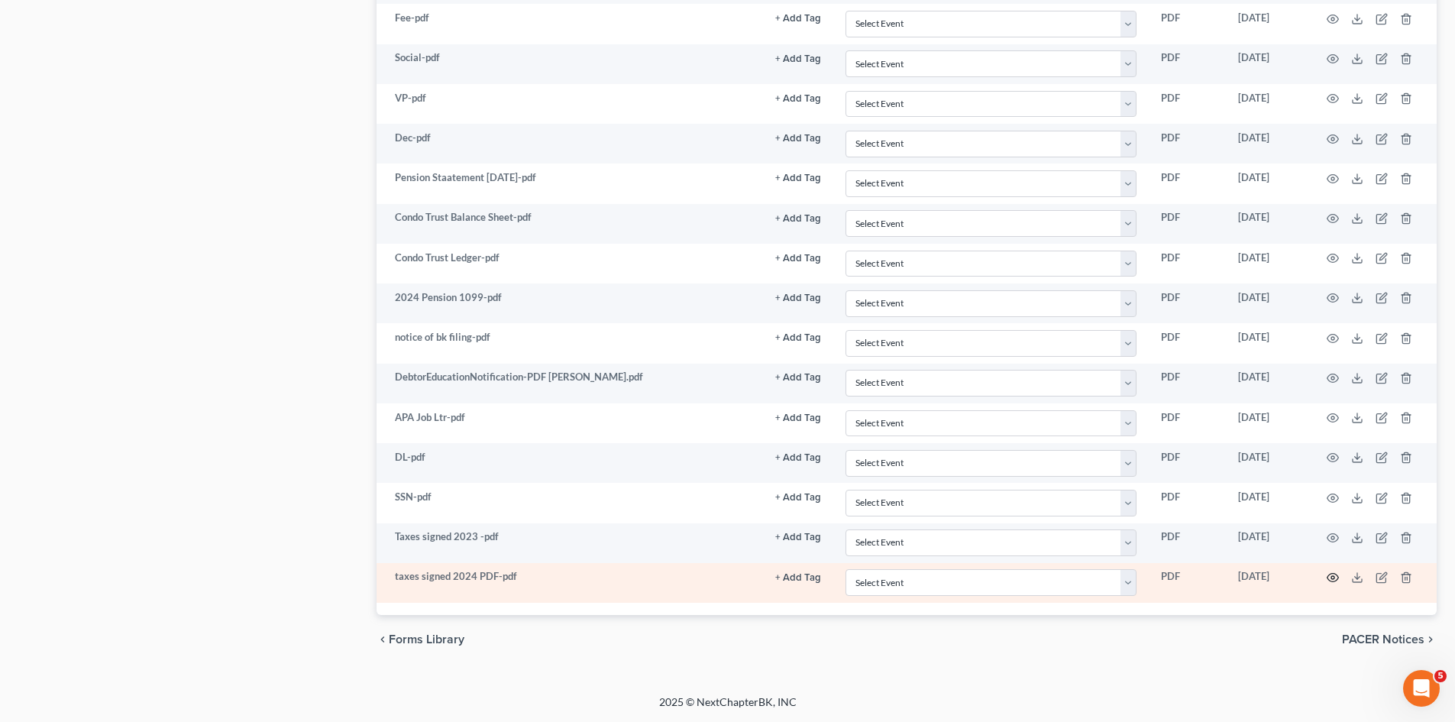
click at [1328, 581] on icon "button" at bounding box center [1333, 577] width 12 height 12
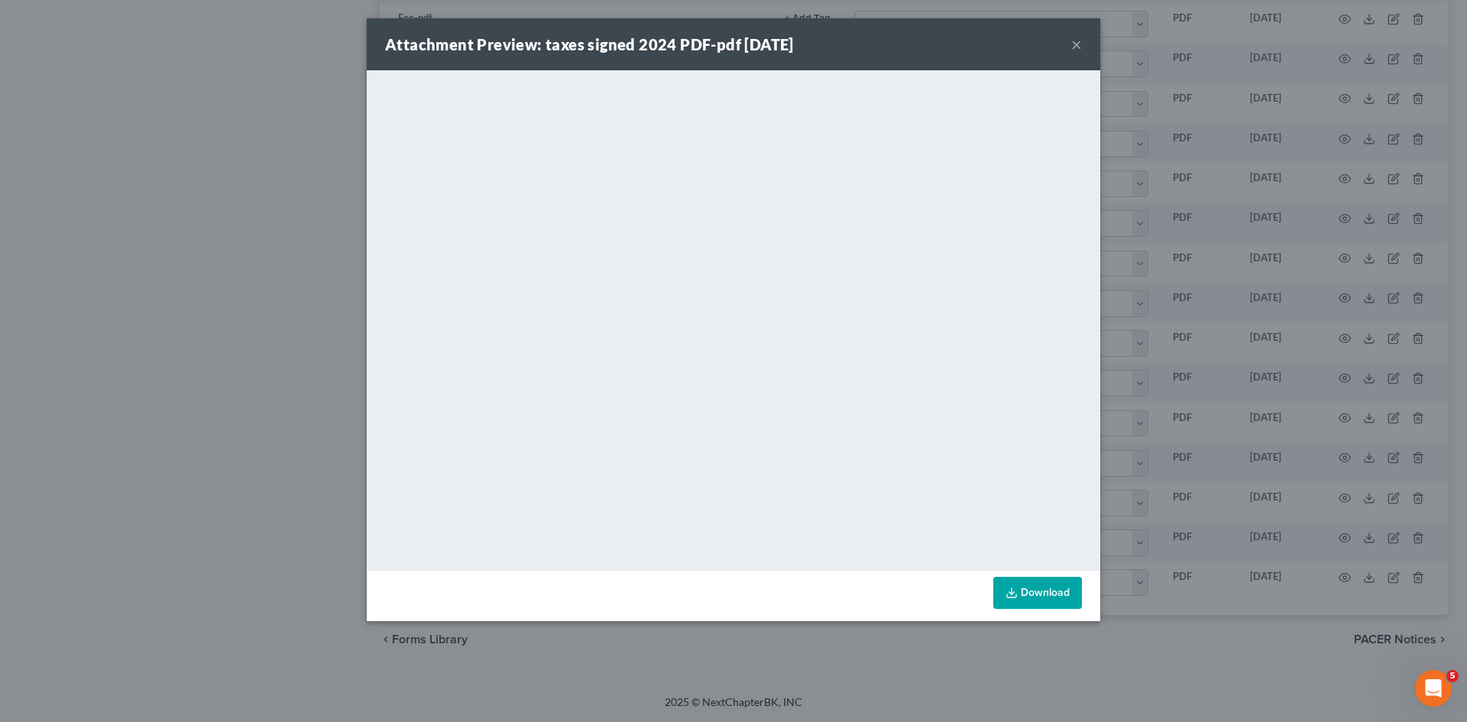
click at [1160, 260] on div "Attachment Preview: taxes signed 2024 PDF-pdf 09/05/2025 × <object ng-attr-data…" at bounding box center [733, 361] width 1467 height 722
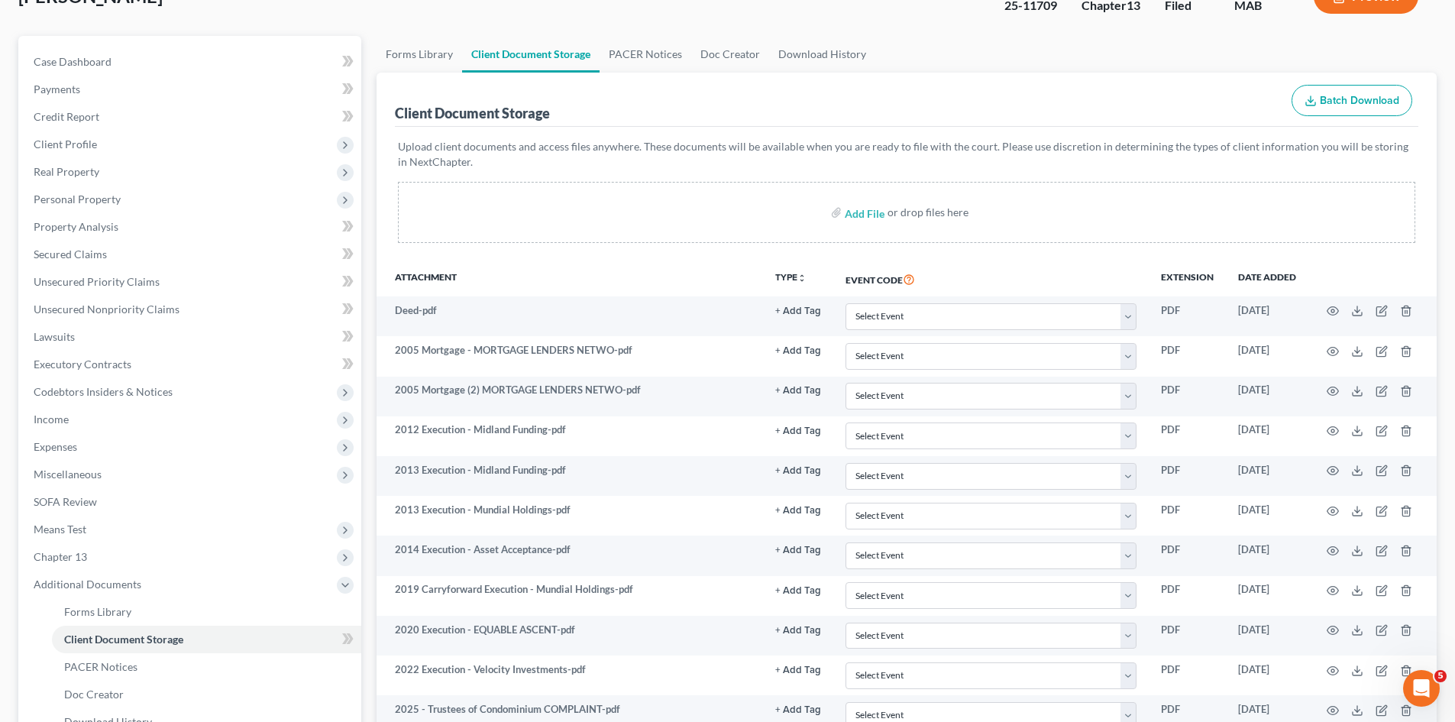
scroll to position [0, 0]
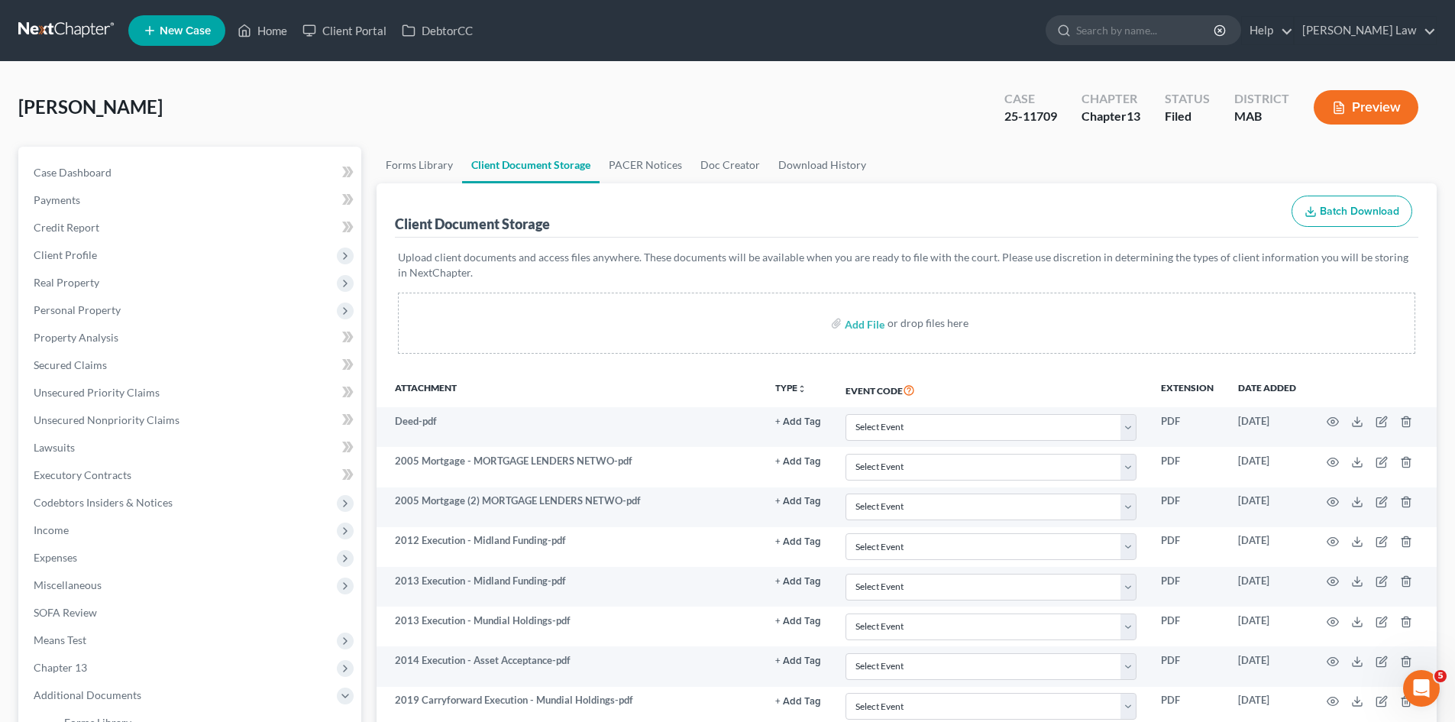
click at [76, 27] on link at bounding box center [67, 30] width 98 height 27
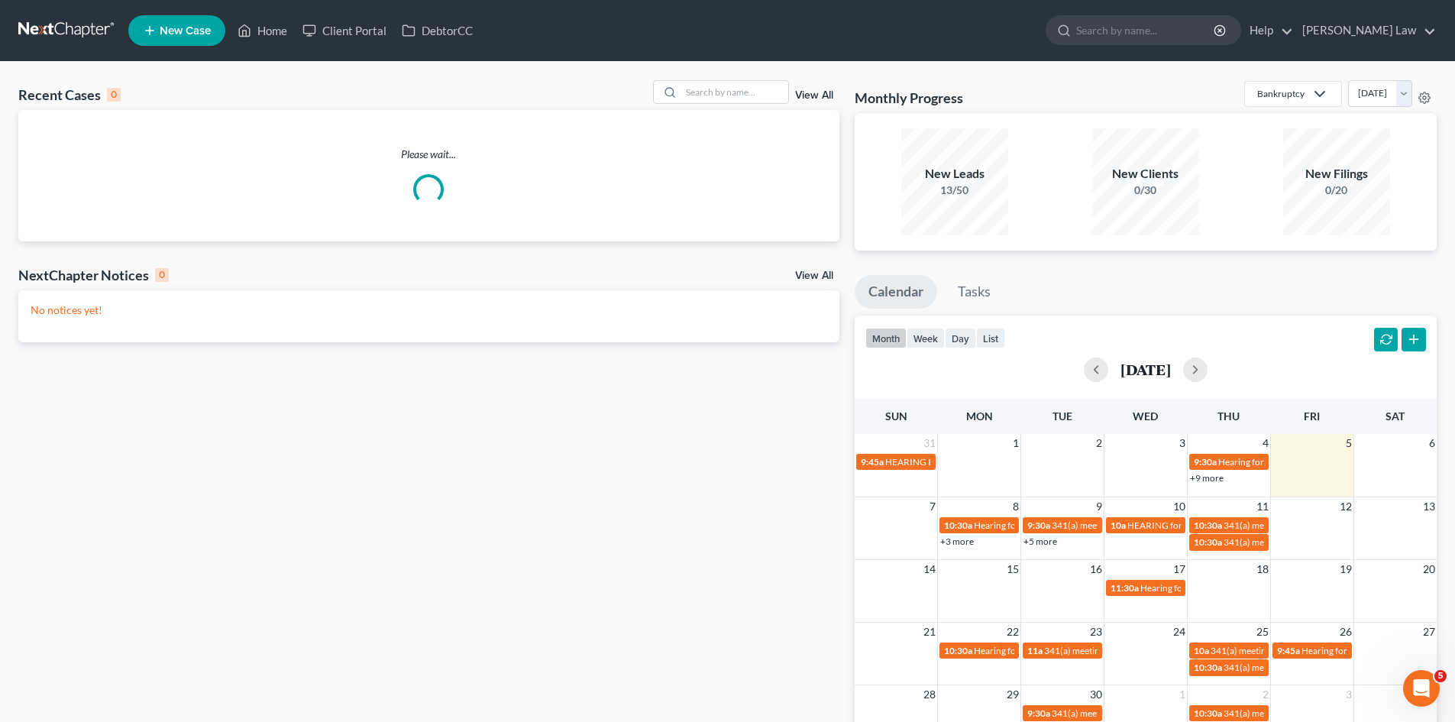
click at [704, 108] on div "Recent Cases 0 View All" at bounding box center [428, 95] width 821 height 30
click at [705, 103] on input "search" at bounding box center [734, 92] width 107 height 22
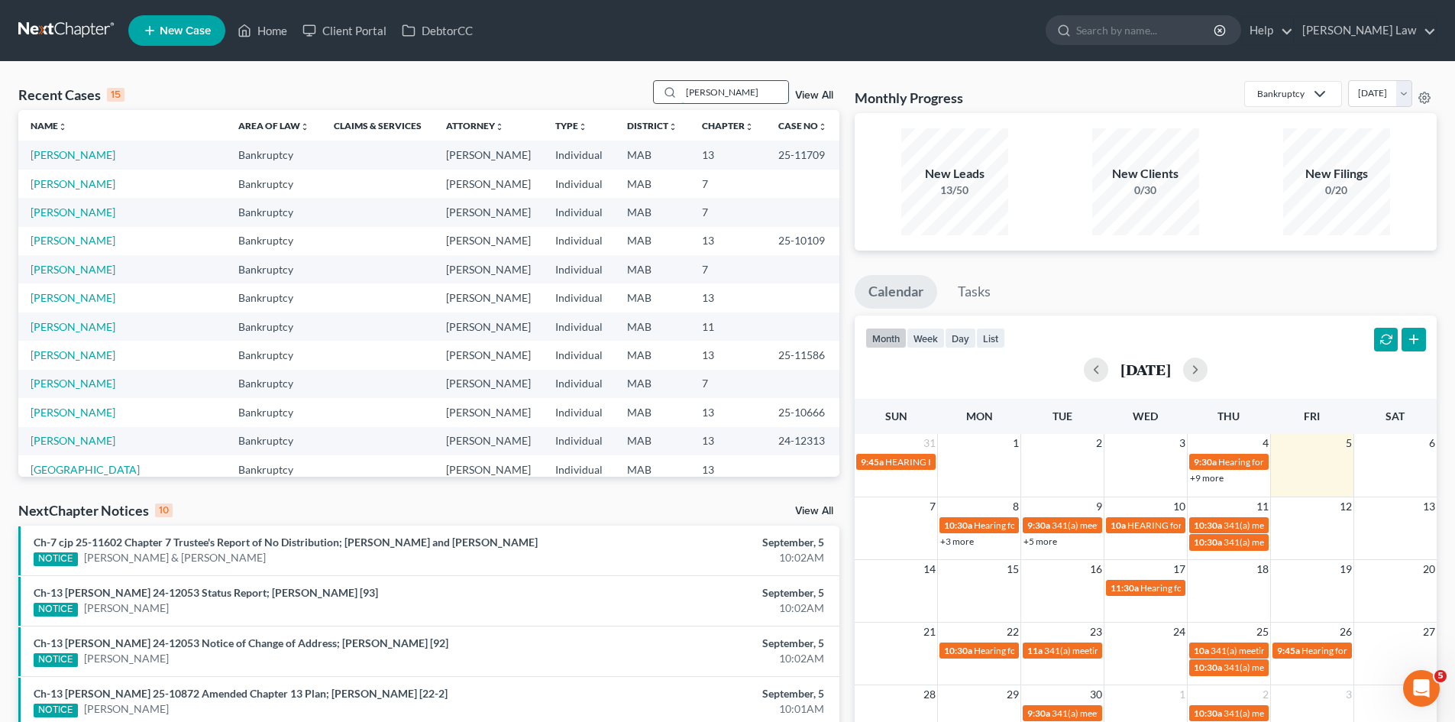
type input "[PERSON_NAME]"
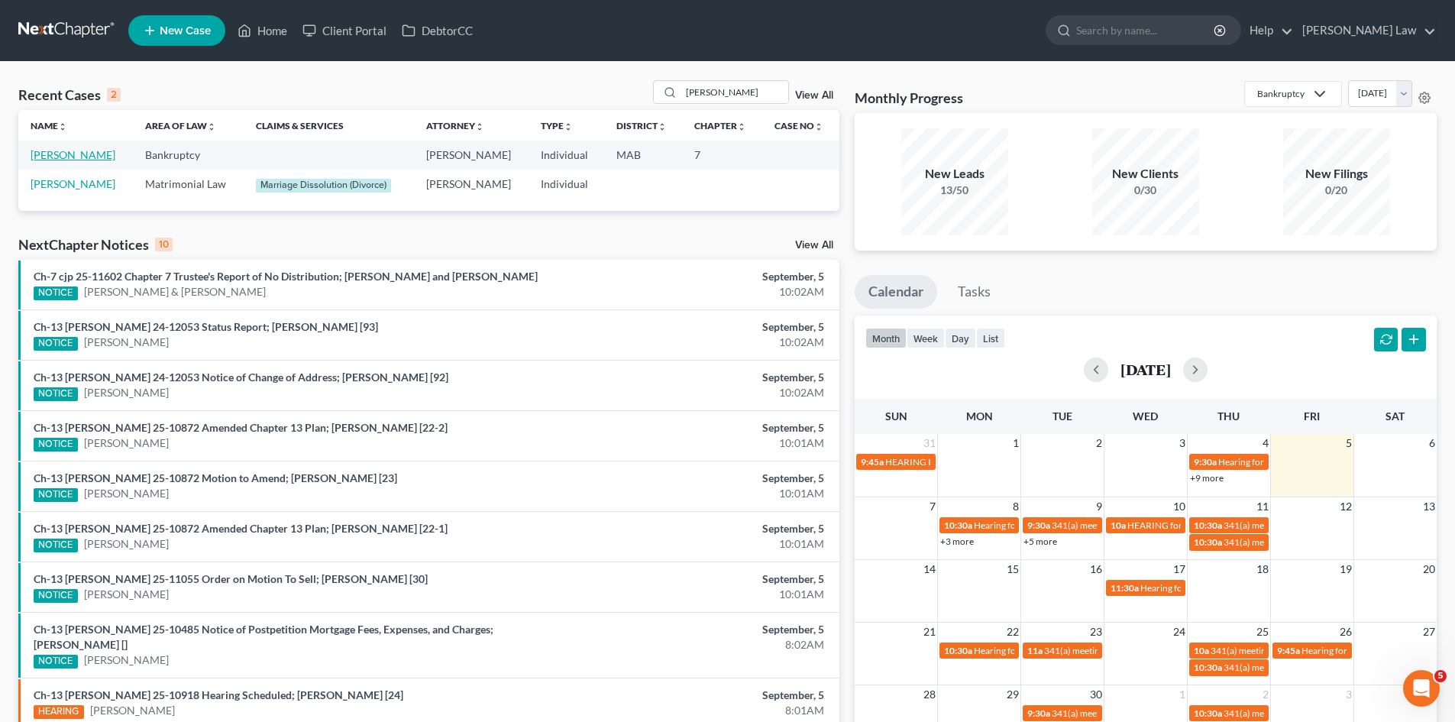
click at [85, 154] on link "[PERSON_NAME]" at bounding box center [73, 154] width 85 height 13
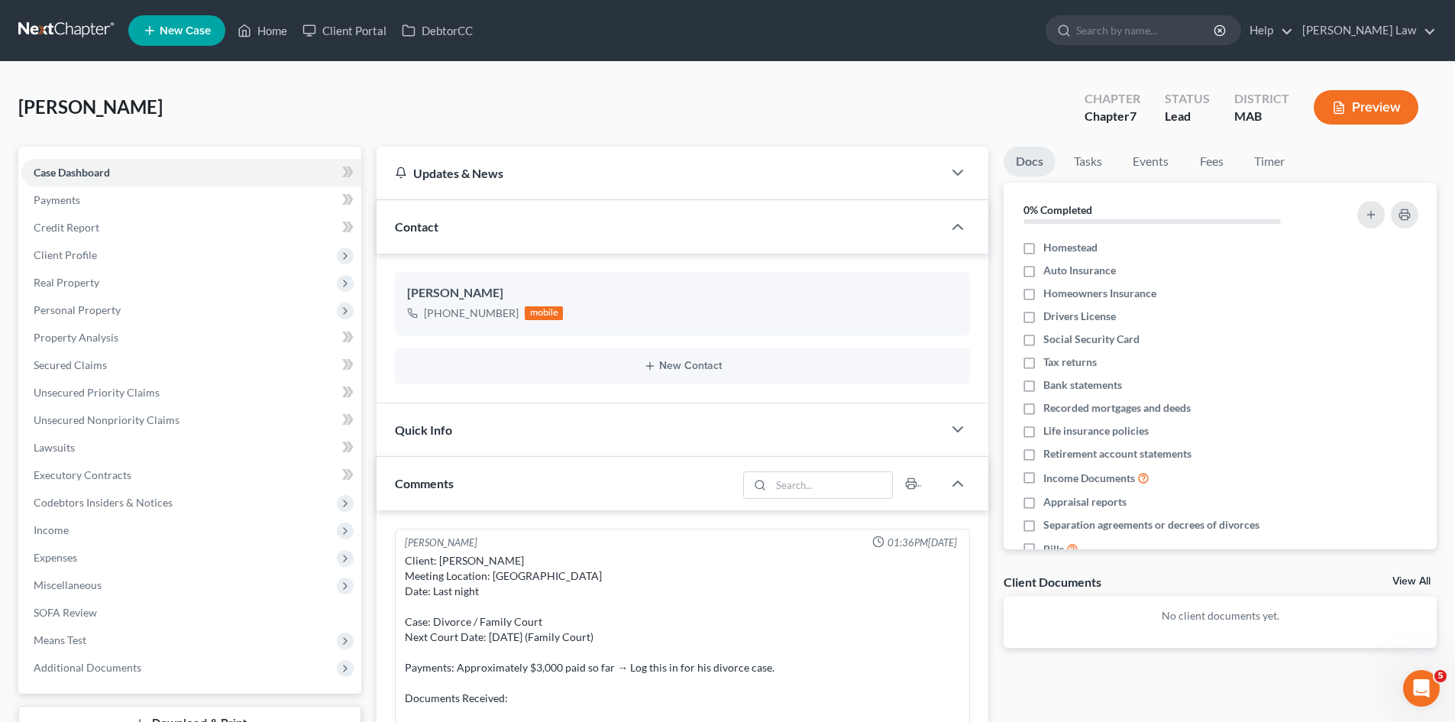
scroll to position [294, 0]
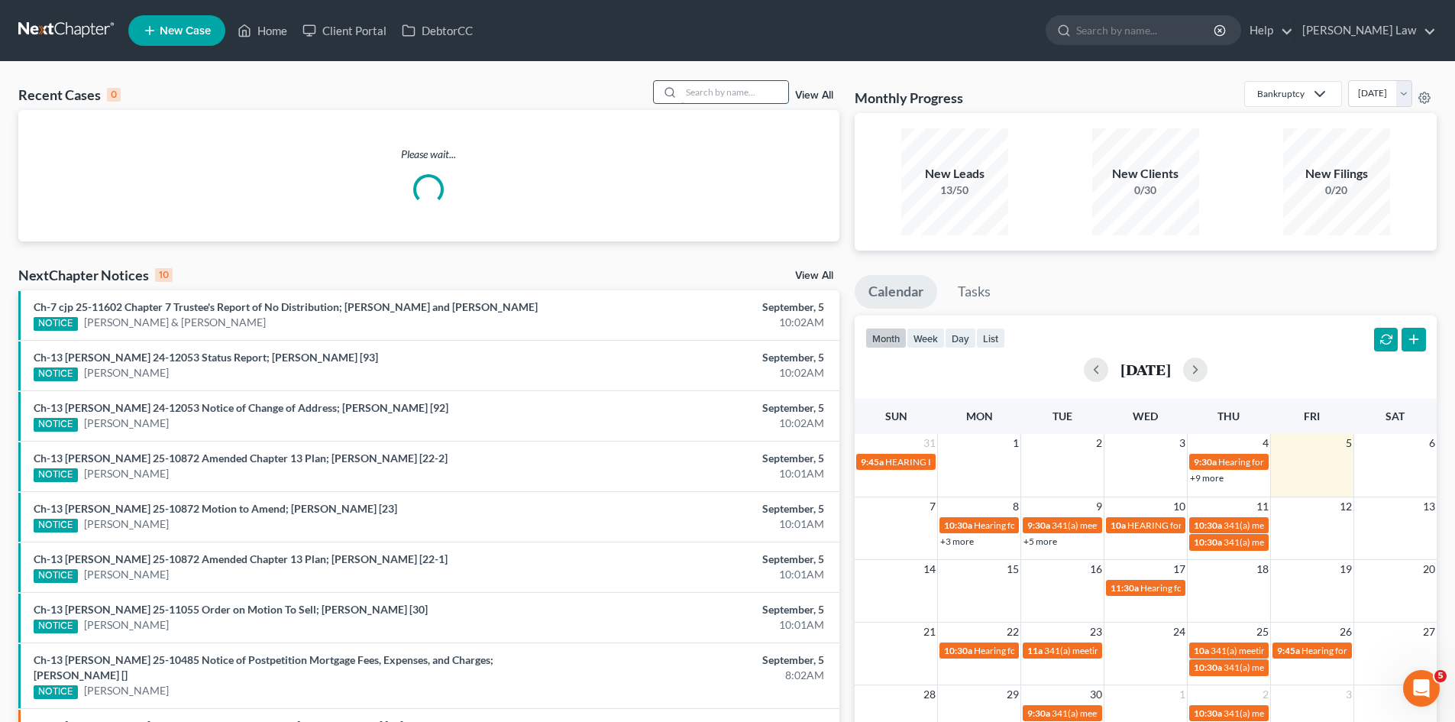
click at [700, 84] on input "search" at bounding box center [734, 92] width 107 height 22
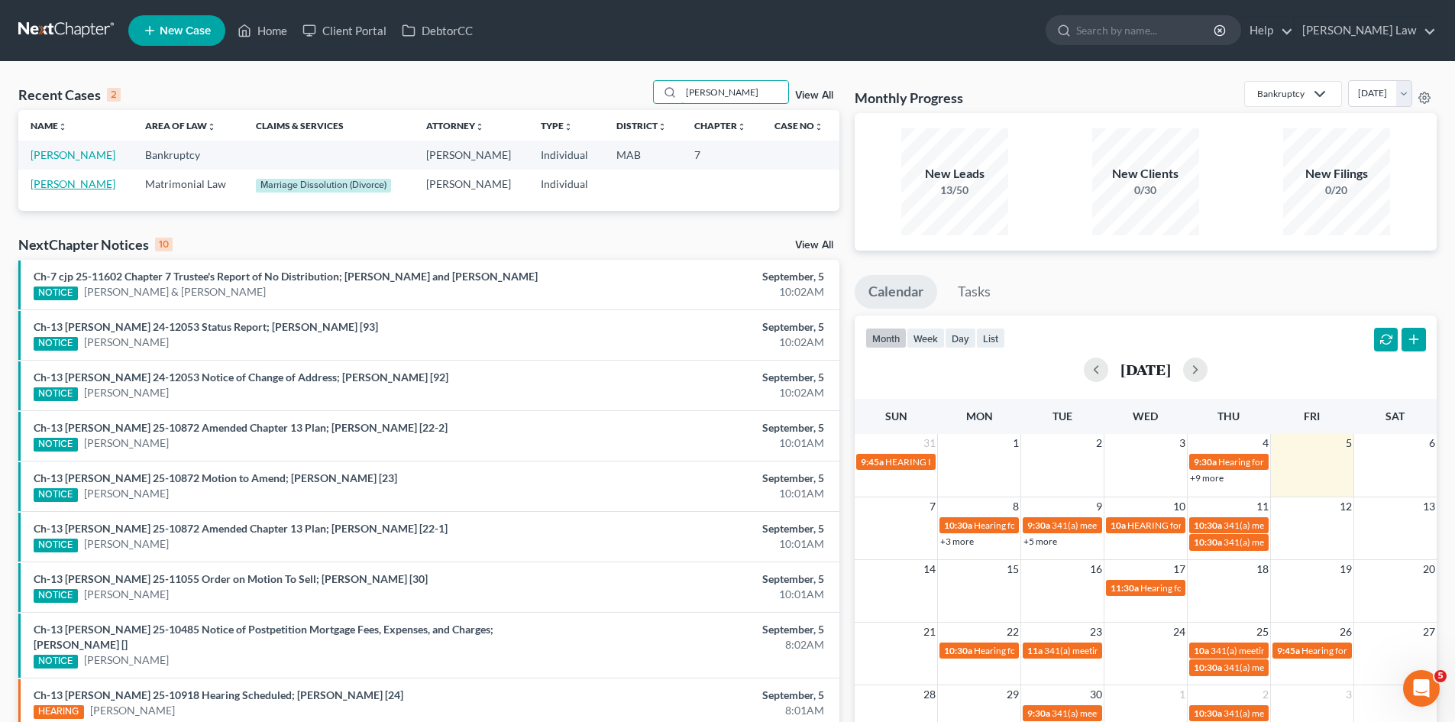
type input "[PERSON_NAME]"
click at [73, 188] on link "[PERSON_NAME]" at bounding box center [73, 183] width 85 height 13
click at [78, 183] on link "[PERSON_NAME]" at bounding box center [73, 183] width 85 height 13
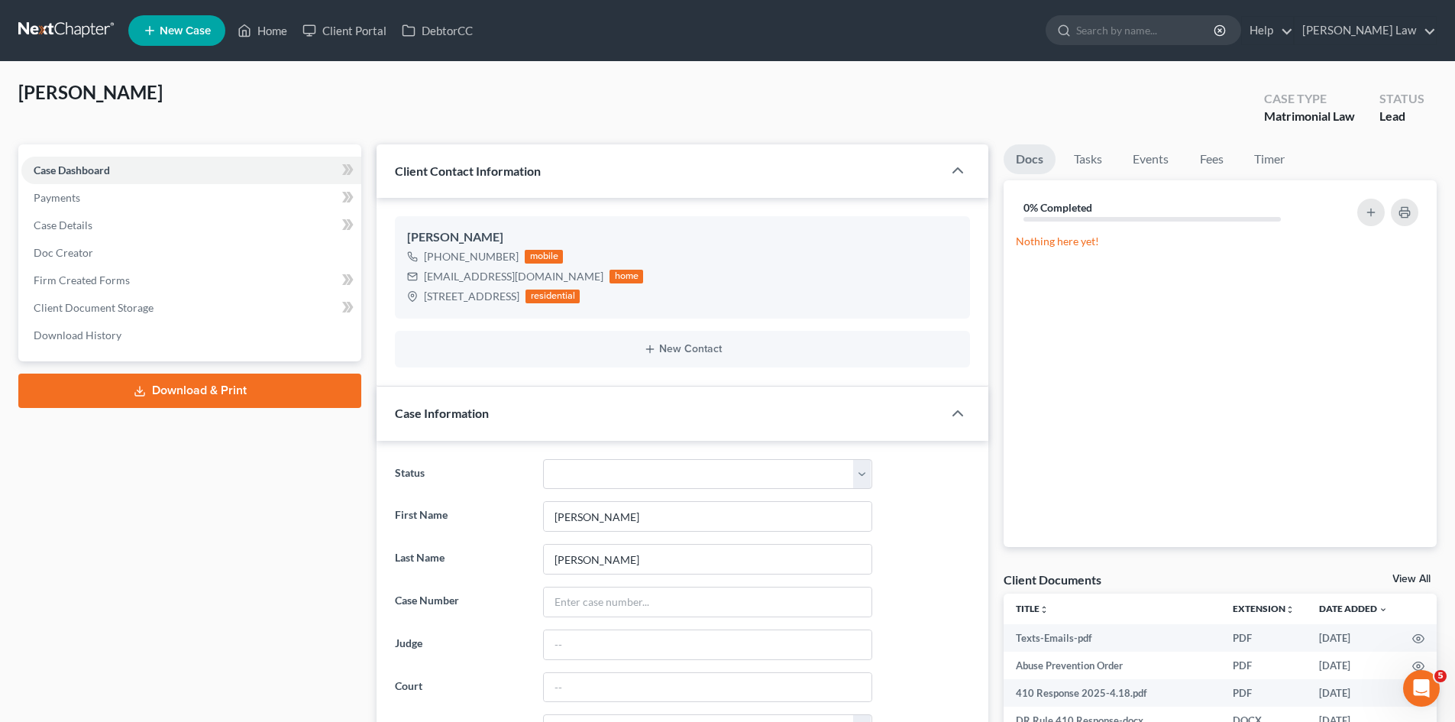
scroll to position [662, 0]
click at [1404, 574] on link "View All" at bounding box center [1412, 579] width 38 height 11
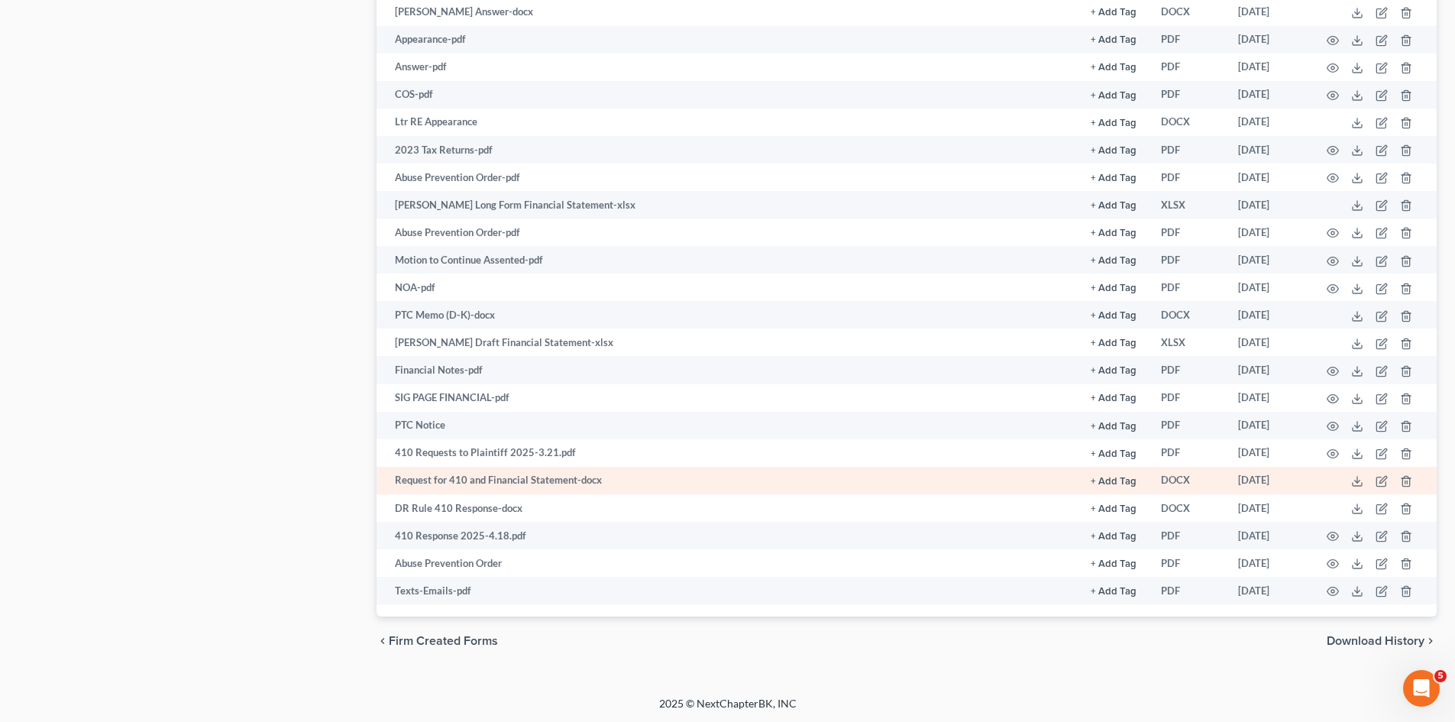
scroll to position [765, 0]
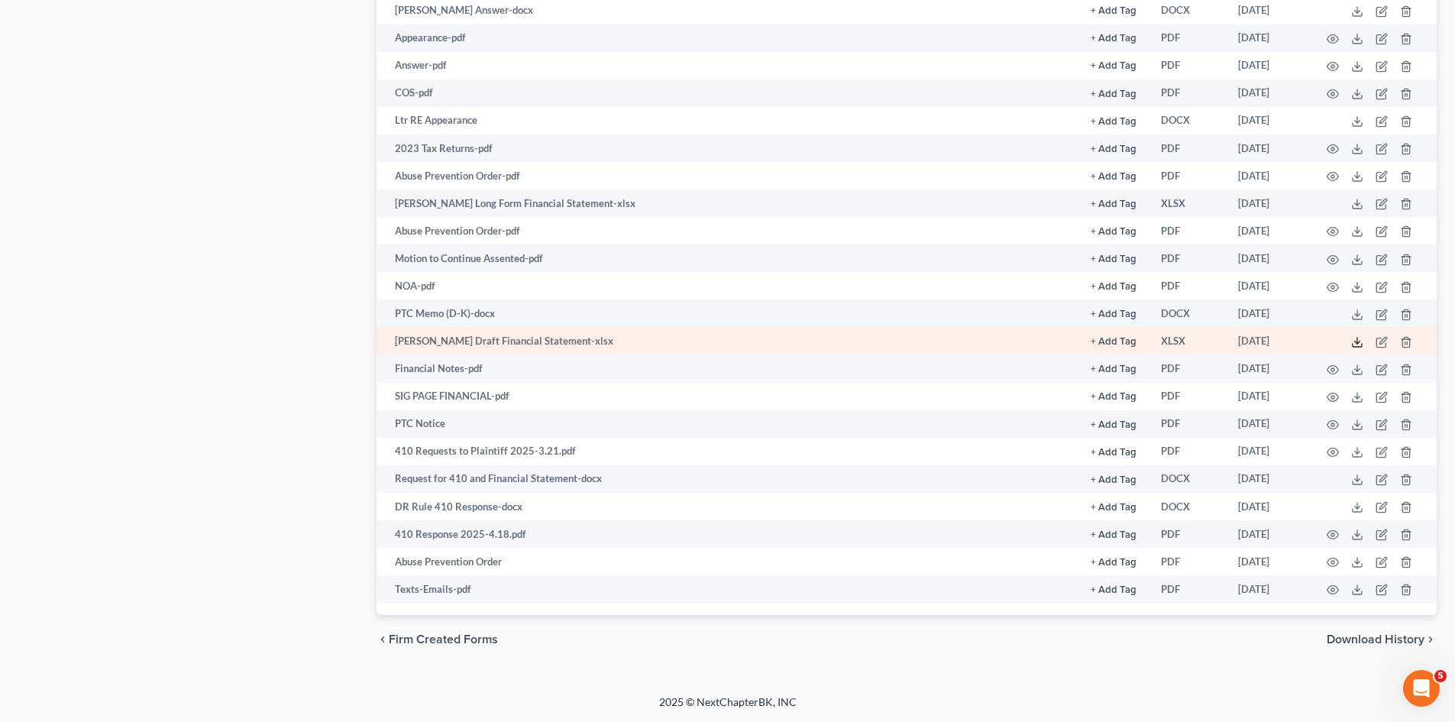
click at [1354, 341] on icon at bounding box center [1357, 342] width 12 height 12
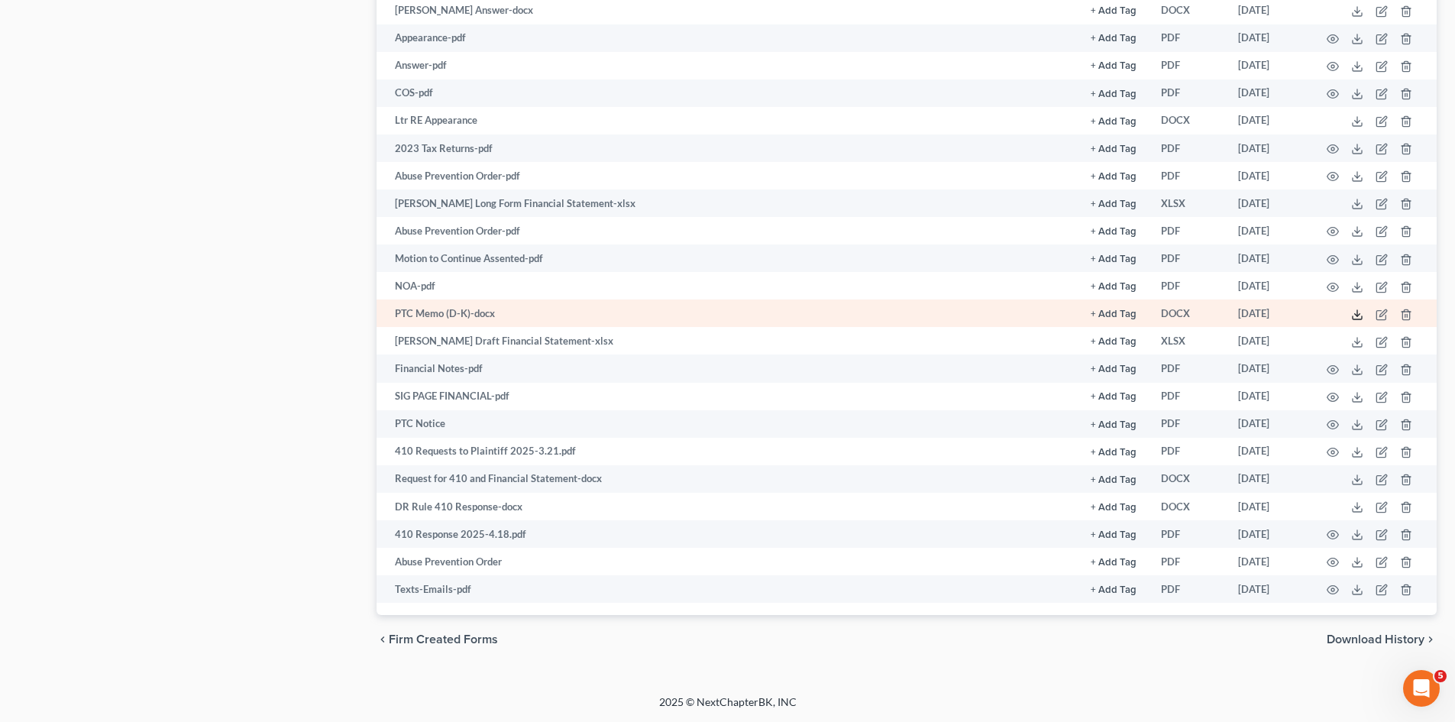
click at [1357, 315] on line at bounding box center [1357, 313] width 0 height 6
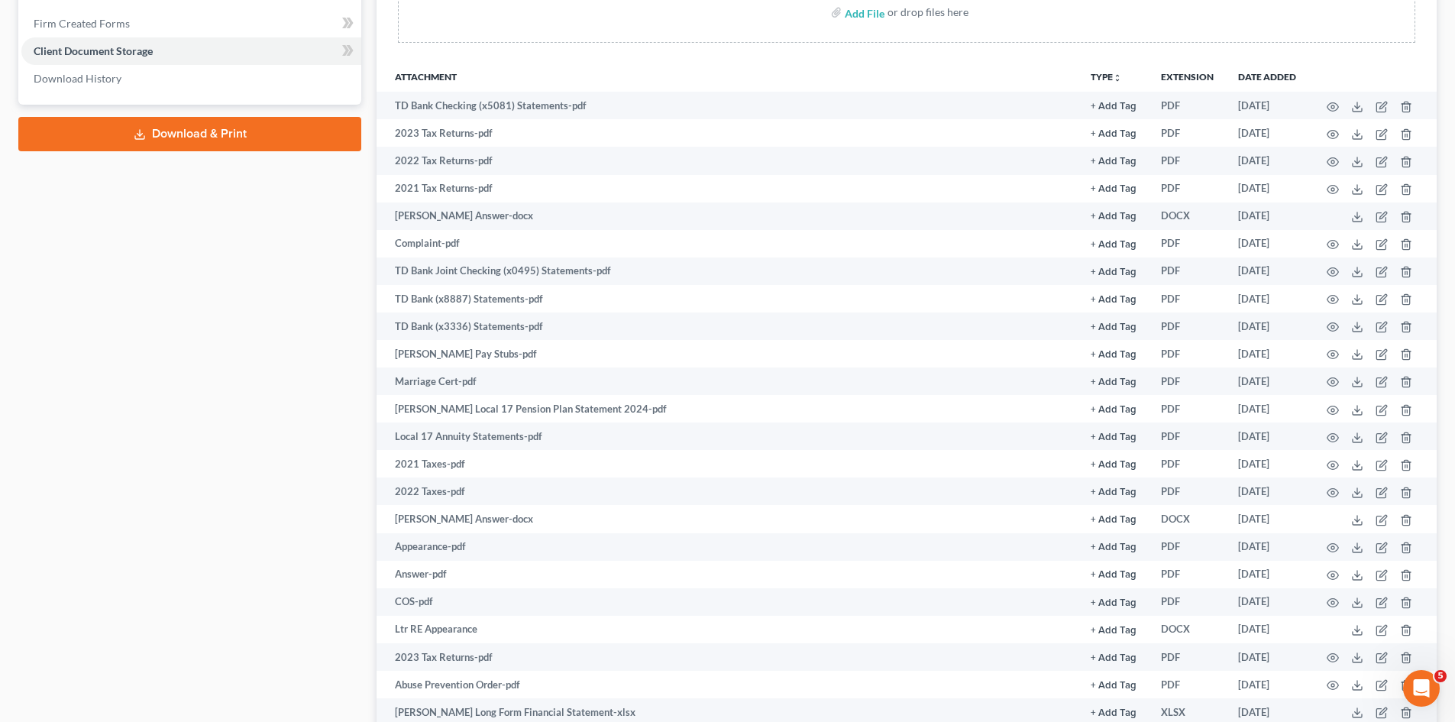
scroll to position [256, 0]
click at [230, 391] on div "Case Dashboard Payments Invoices Payments Payments Case Details Doc Creator" at bounding box center [190, 530] width 358 height 1285
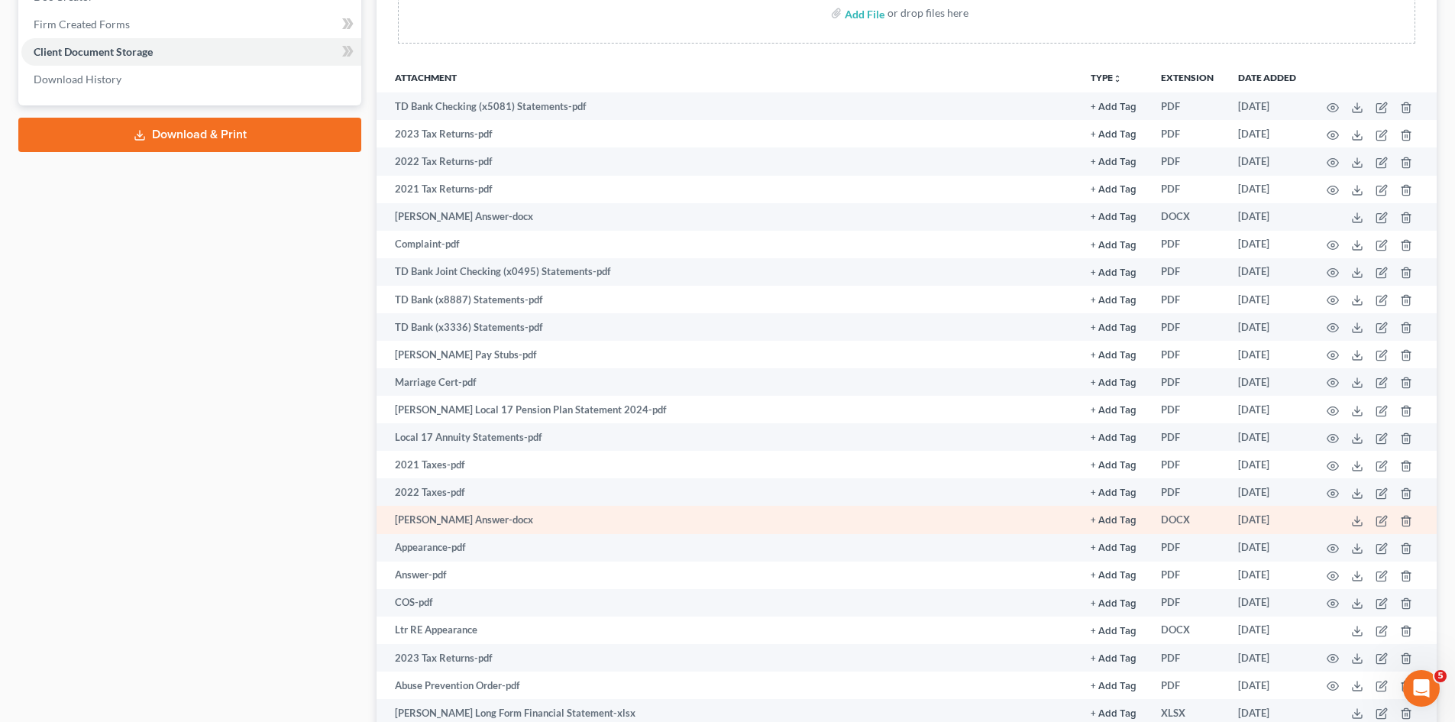
scroll to position [765, 0]
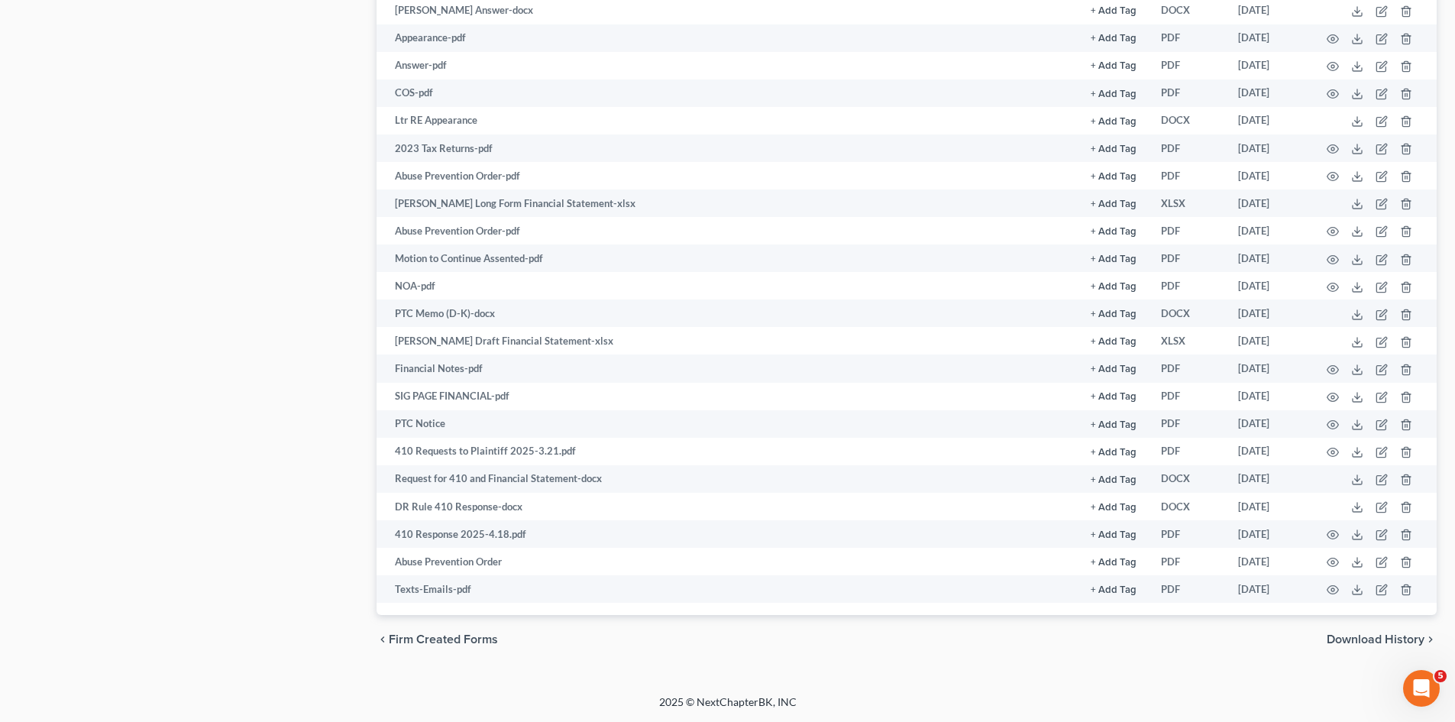
click at [273, 274] on div "Case Dashboard Payments Invoices Payments Payments Case Details Doc Creator" at bounding box center [190, 21] width 358 height 1285
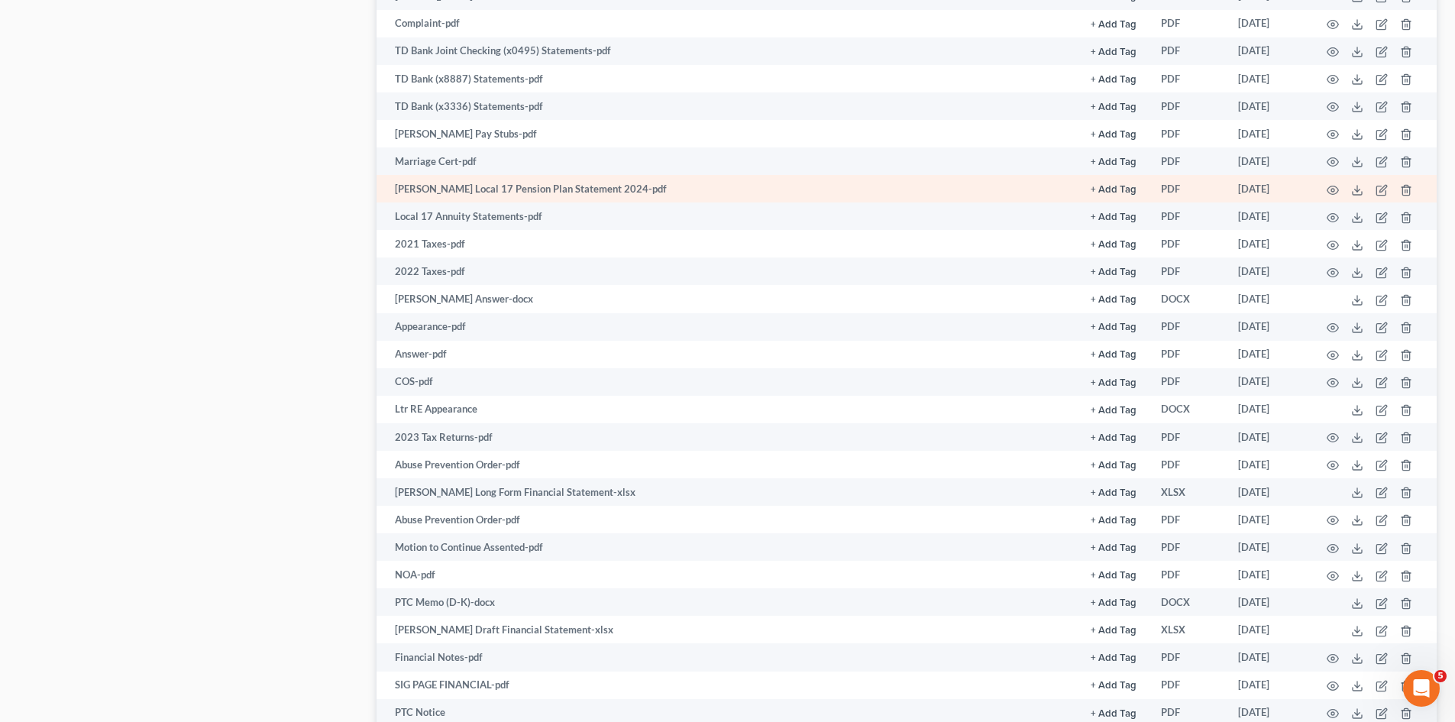
scroll to position [510, 0]
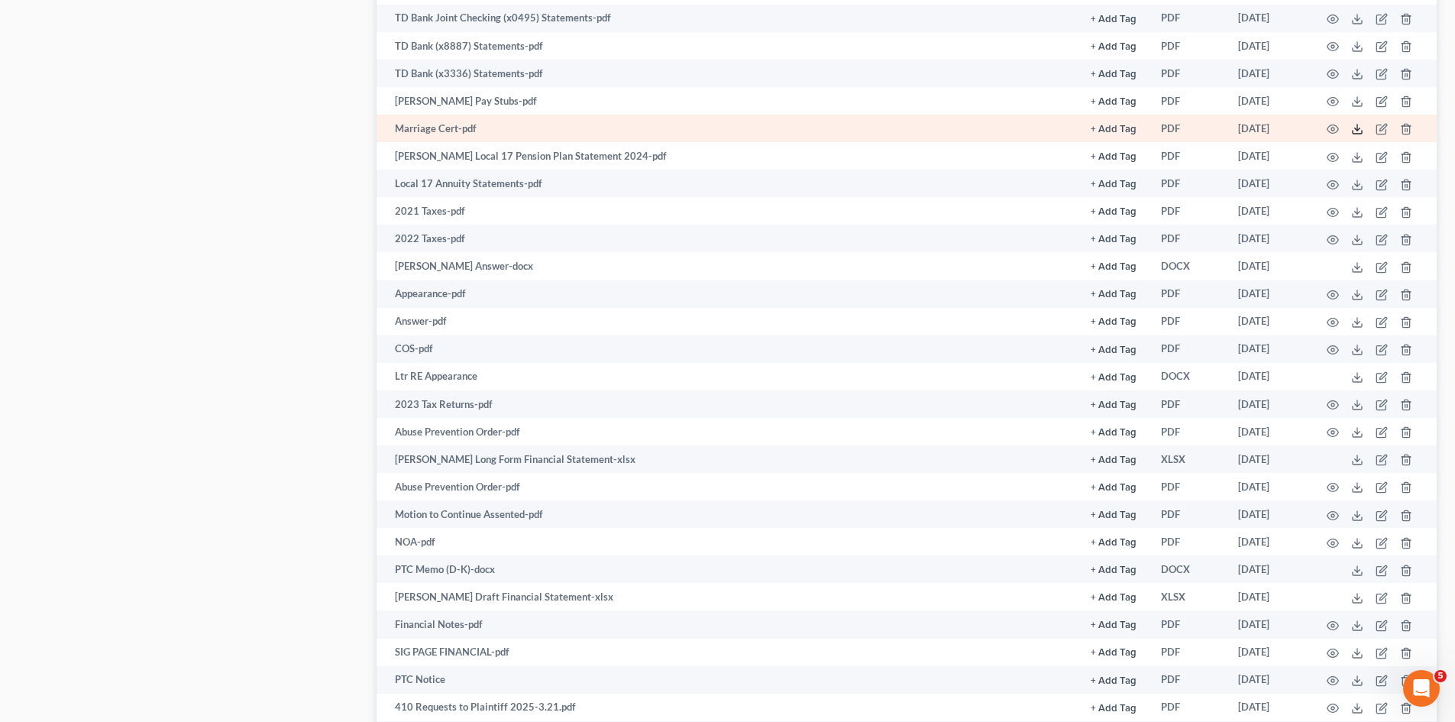
click at [1357, 130] on line at bounding box center [1357, 128] width 0 height 6
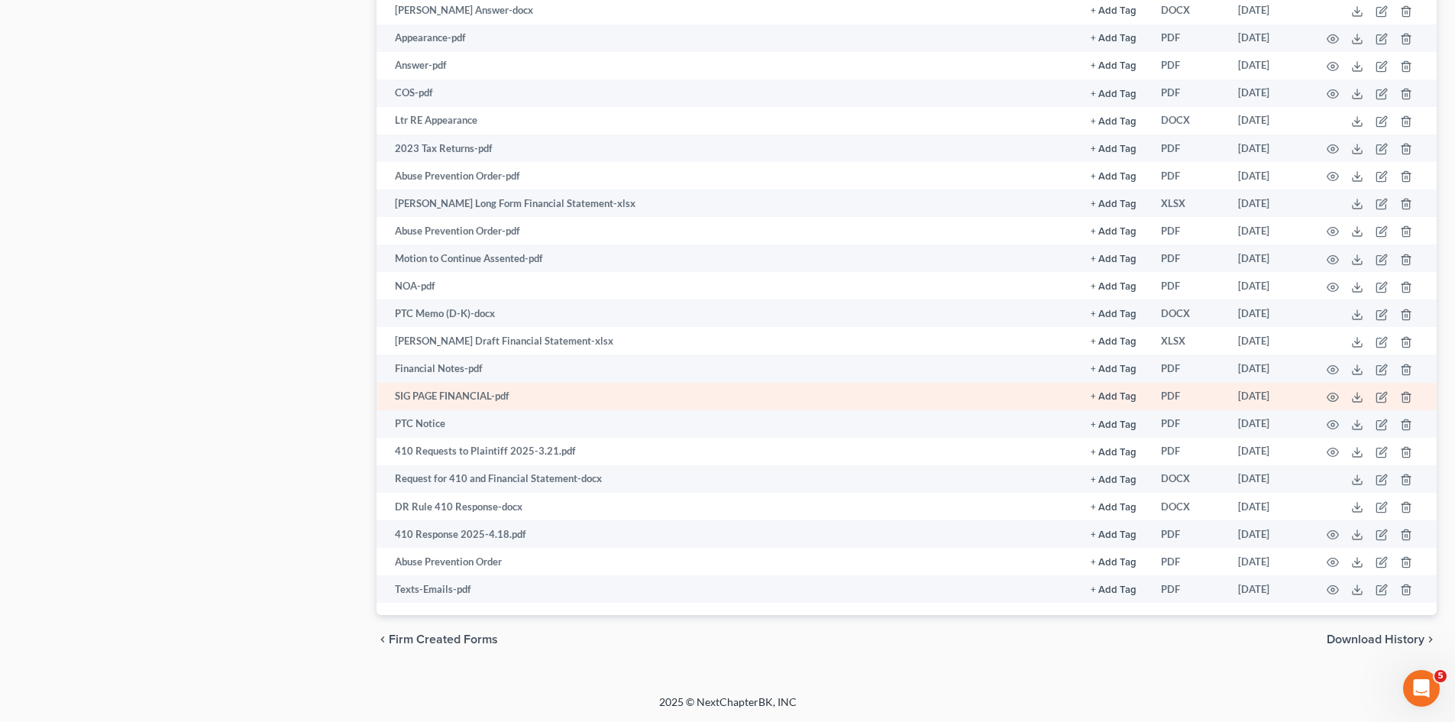
scroll to position [129, 0]
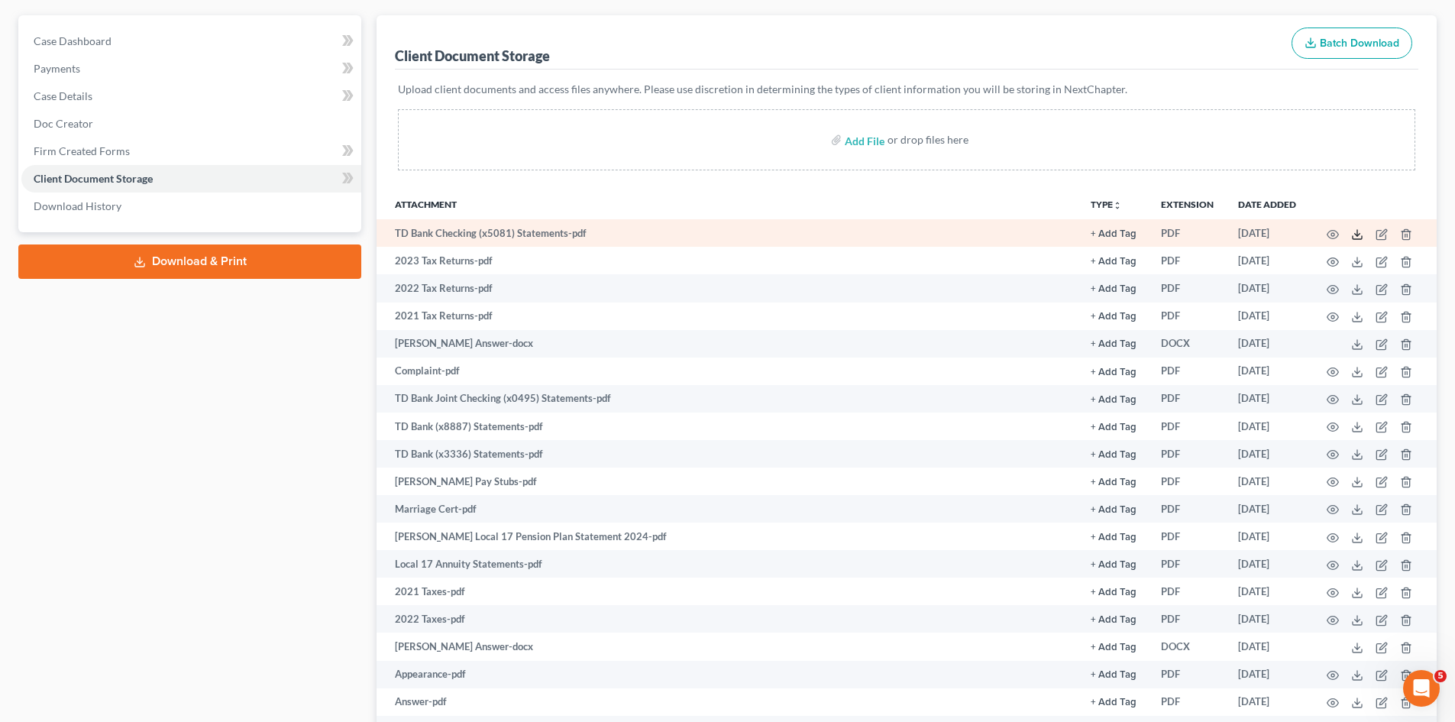
click at [1356, 237] on icon at bounding box center [1357, 234] width 12 height 12
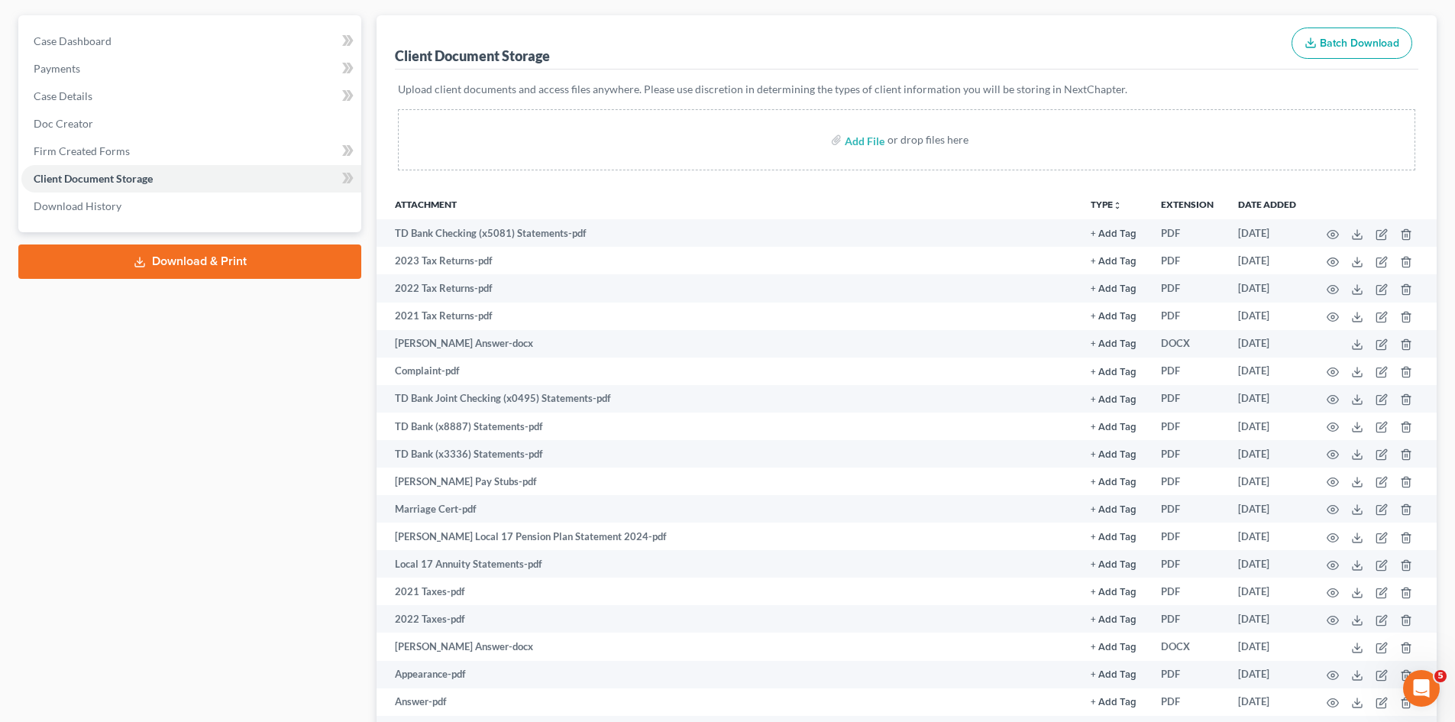
drag, startPoint x: 163, startPoint y: 17, endPoint x: 173, endPoint y: 24, distance: 12.7
click at [163, 17] on div "Case Dashboard Payments Invoices Payments Payments Case Details Doc Creator" at bounding box center [189, 123] width 343 height 217
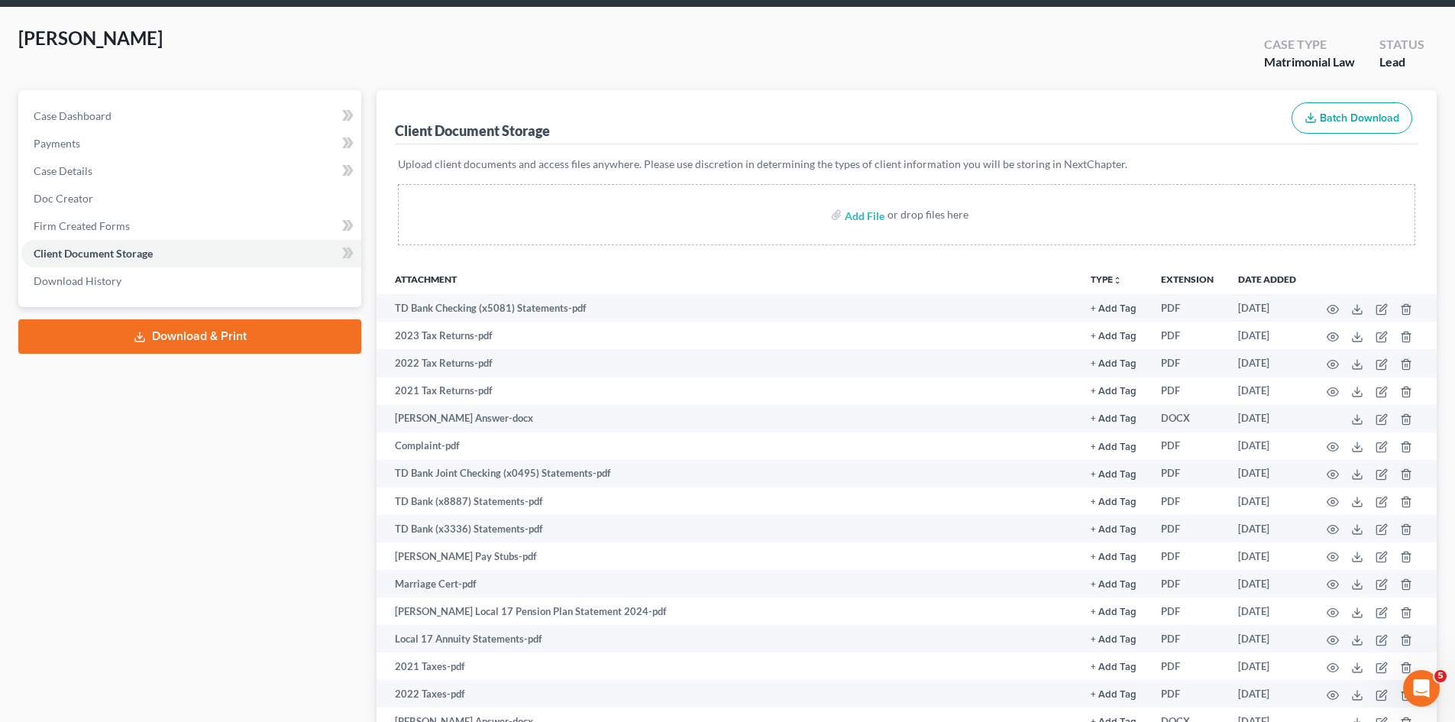
scroll to position [0, 0]
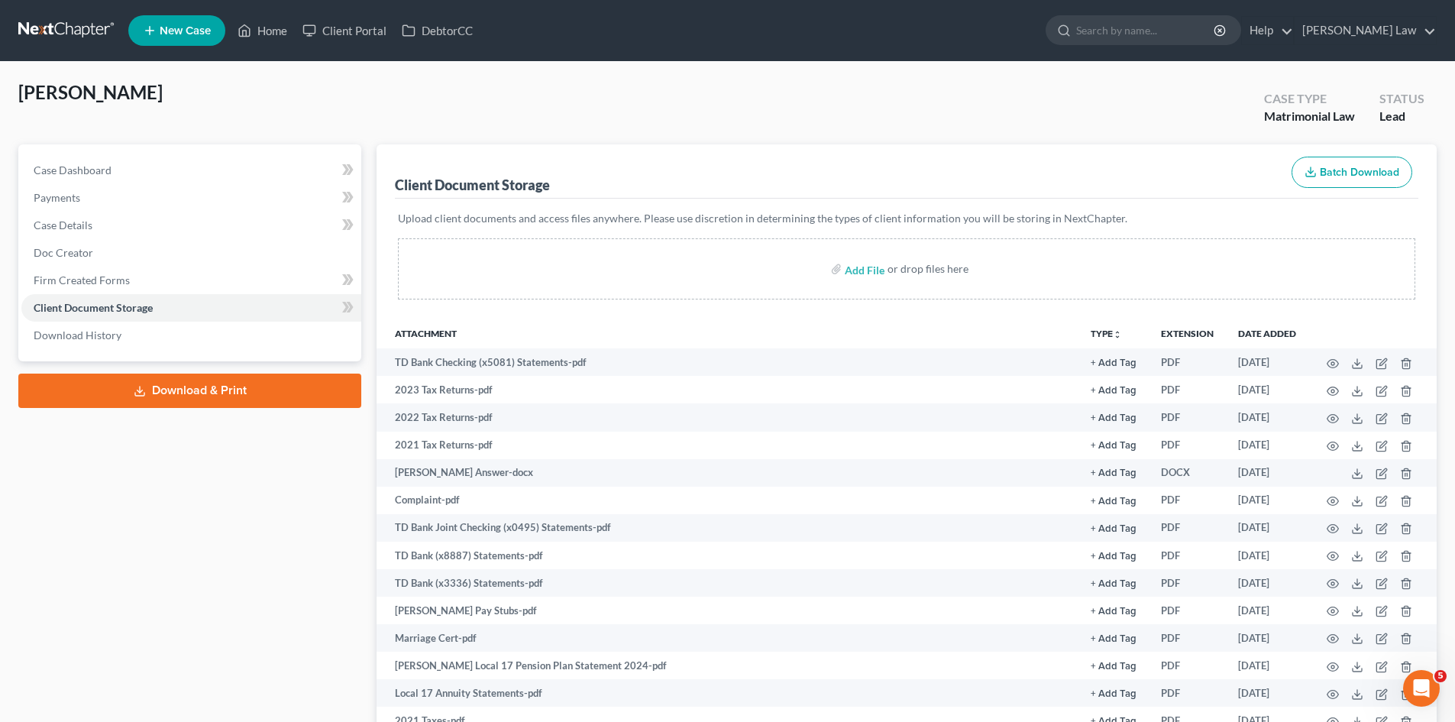
click at [67, 34] on link at bounding box center [67, 30] width 98 height 27
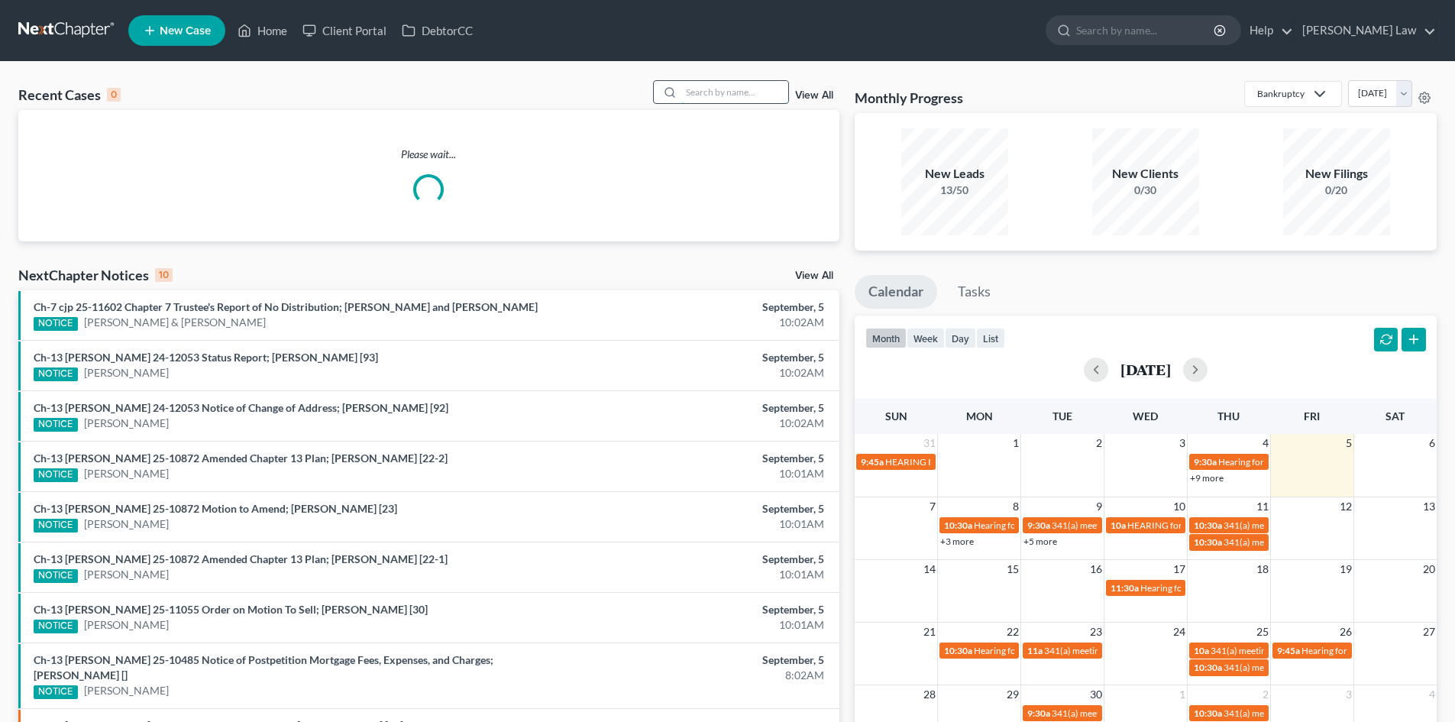
click at [761, 84] on input "search" at bounding box center [734, 92] width 107 height 22
click at [755, 87] on input "search" at bounding box center [734, 92] width 107 height 22
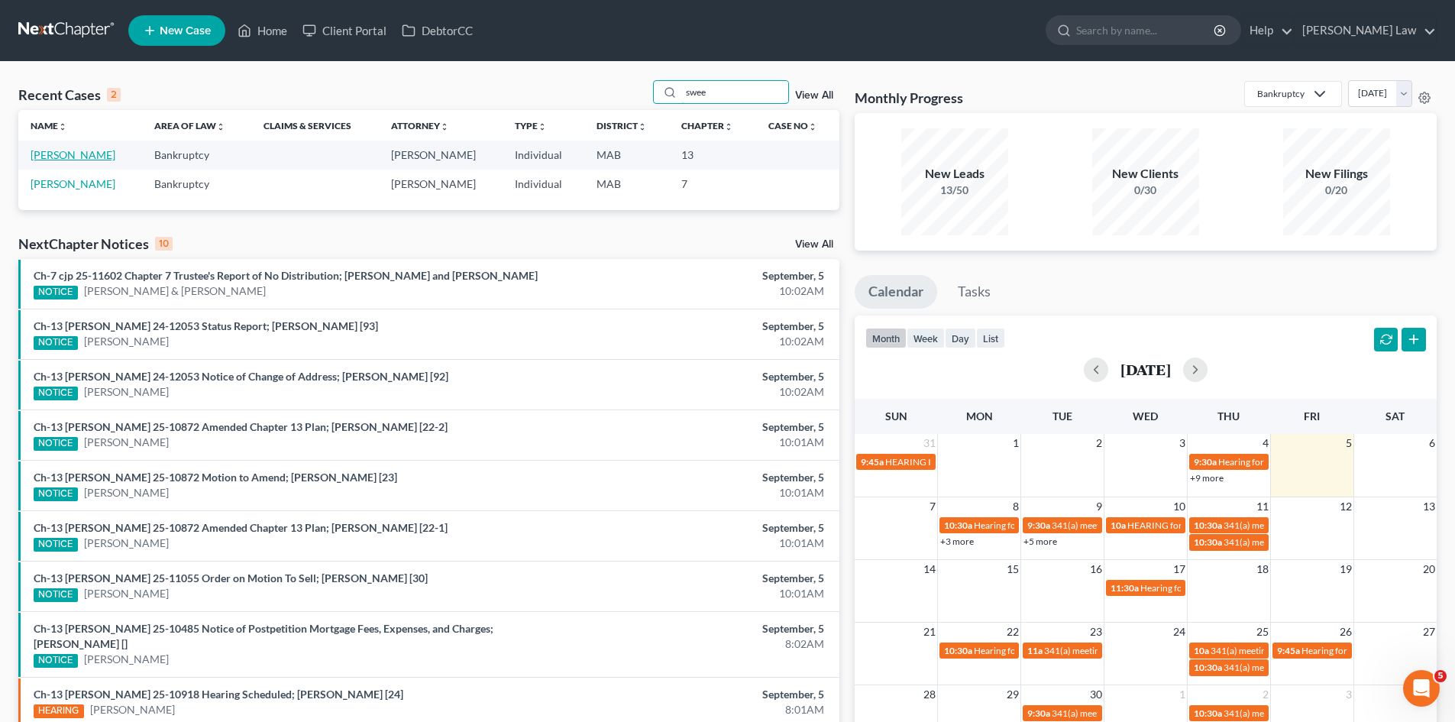
type input "swee"
click at [64, 157] on link "[PERSON_NAME]" at bounding box center [73, 154] width 85 height 13
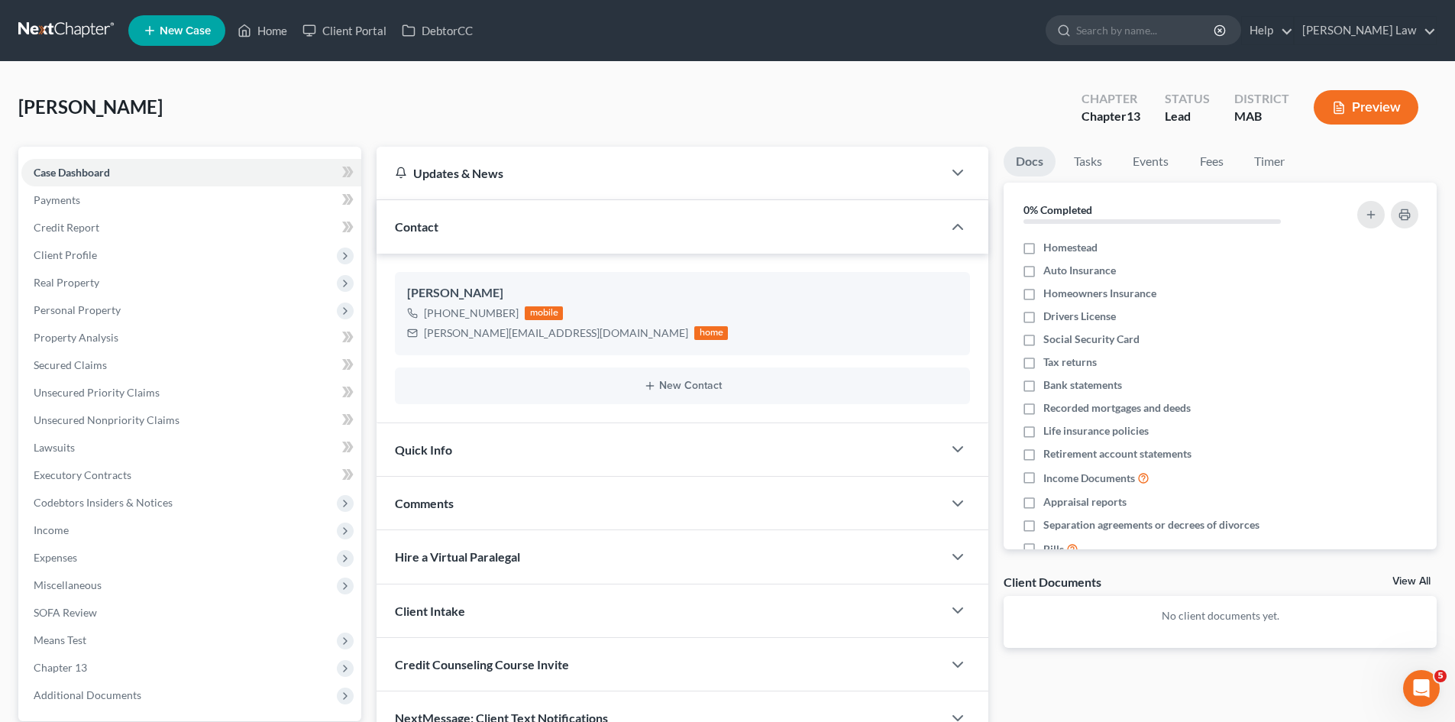
click at [1422, 577] on link "View All" at bounding box center [1412, 581] width 38 height 11
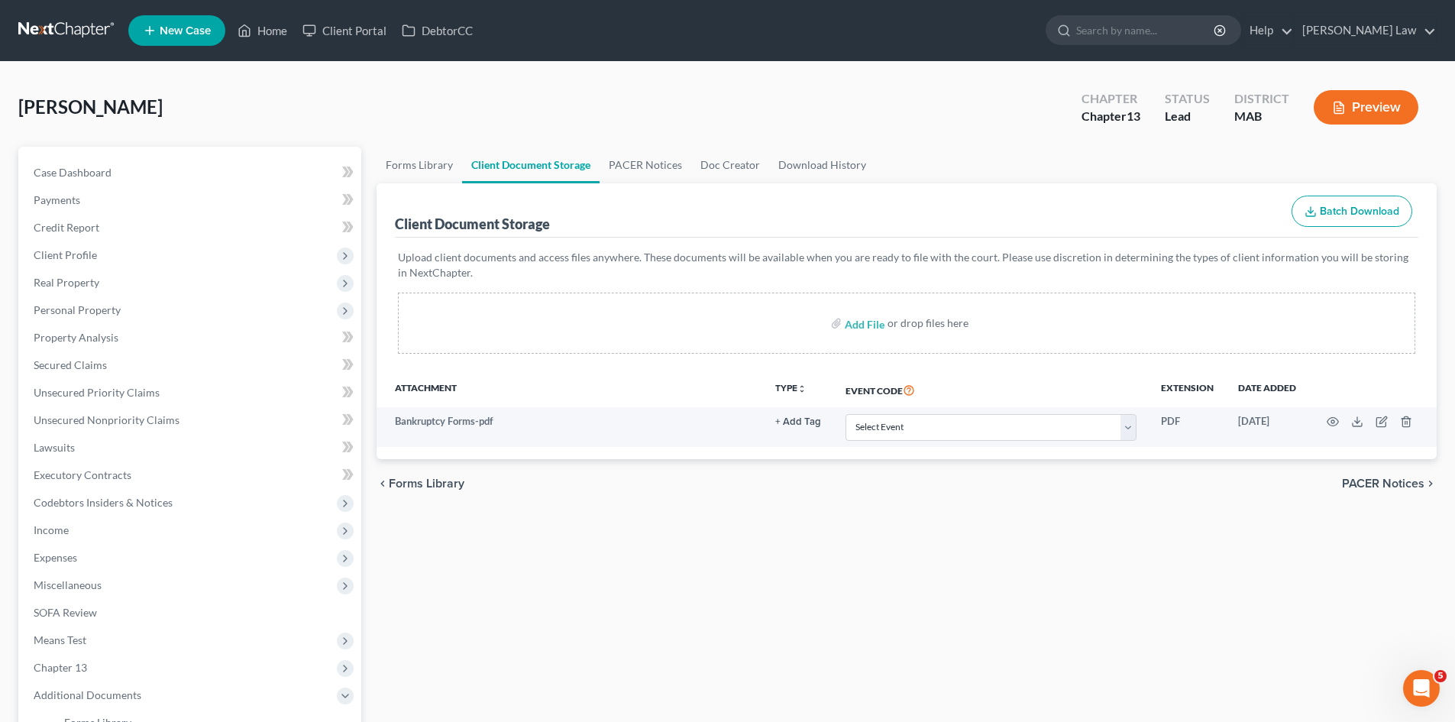
click at [76, 33] on link at bounding box center [67, 30] width 98 height 27
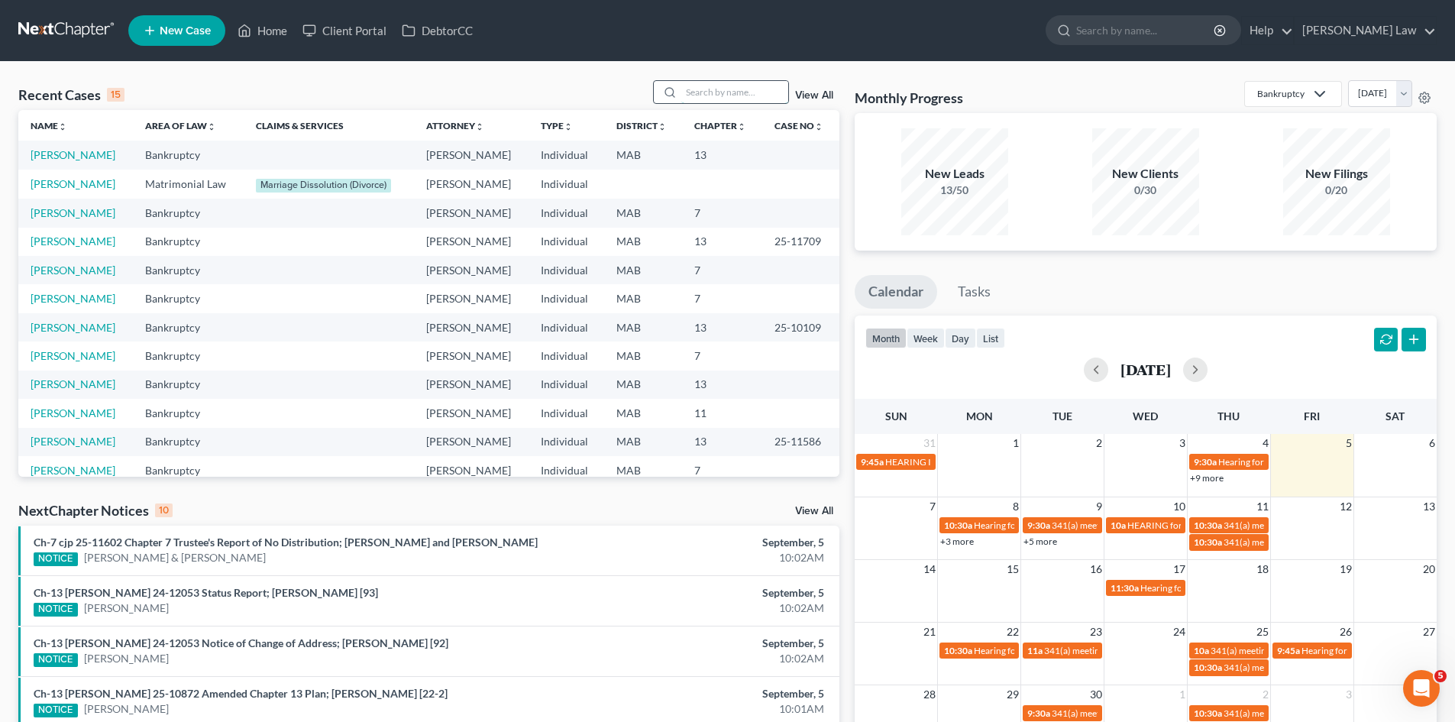
click at [722, 94] on input "search" at bounding box center [734, 92] width 107 height 22
type input "[GEOGRAPHIC_DATA]"
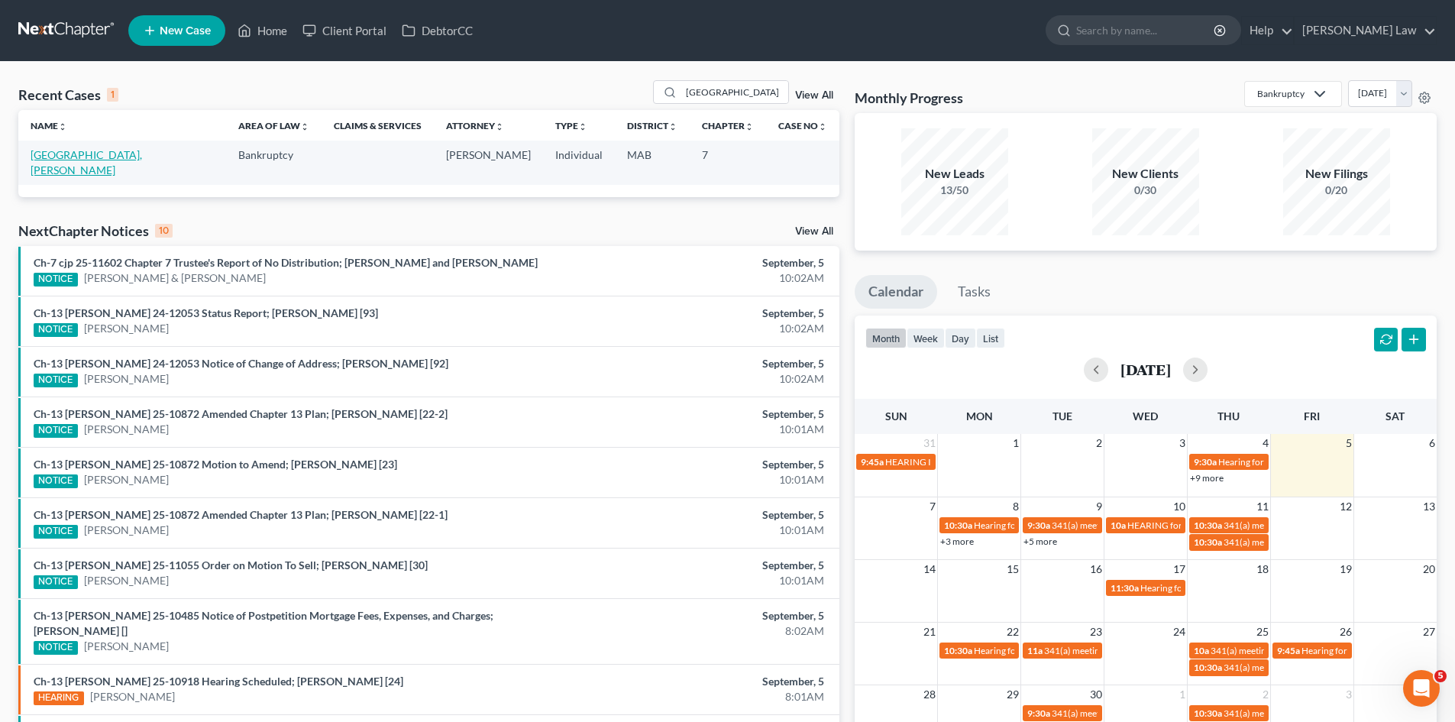
click at [62, 151] on link "[GEOGRAPHIC_DATA], [PERSON_NAME]" at bounding box center [87, 162] width 112 height 28
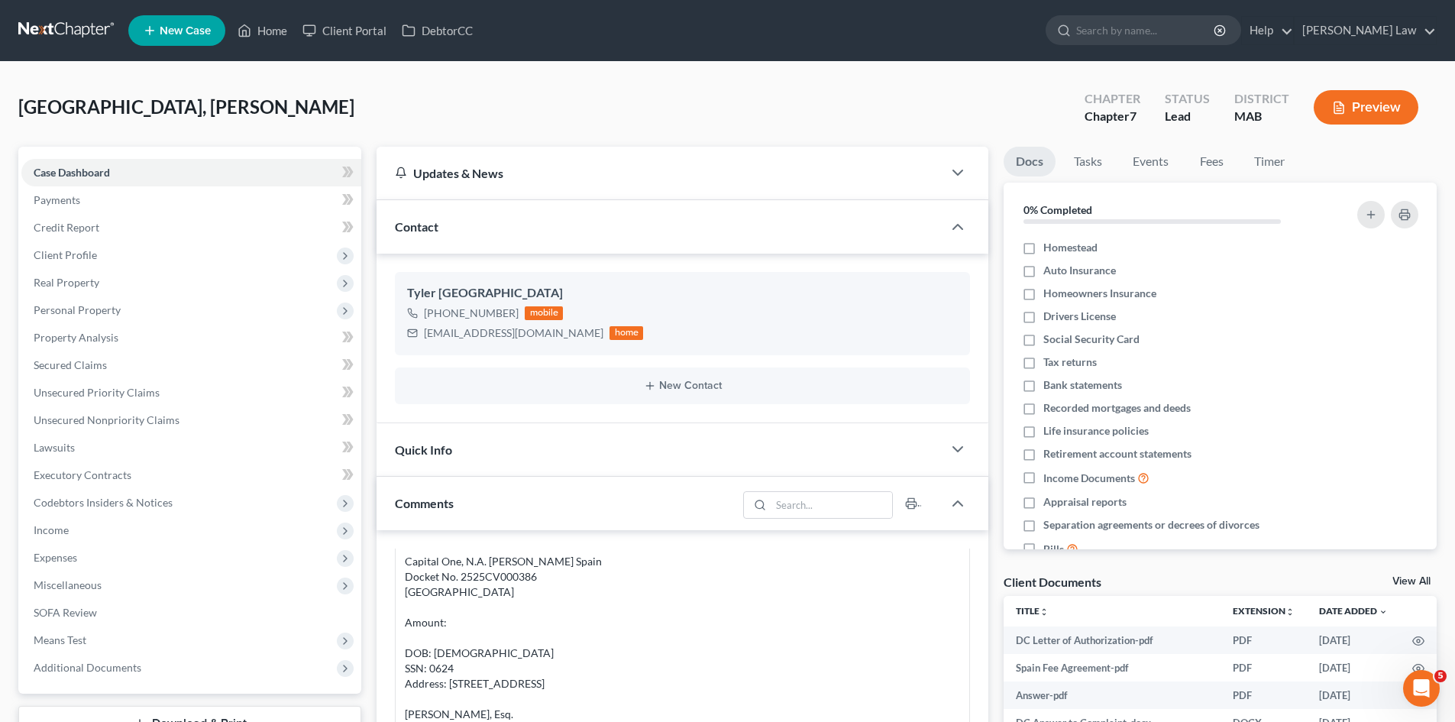
click at [95, 18] on link at bounding box center [67, 30] width 98 height 27
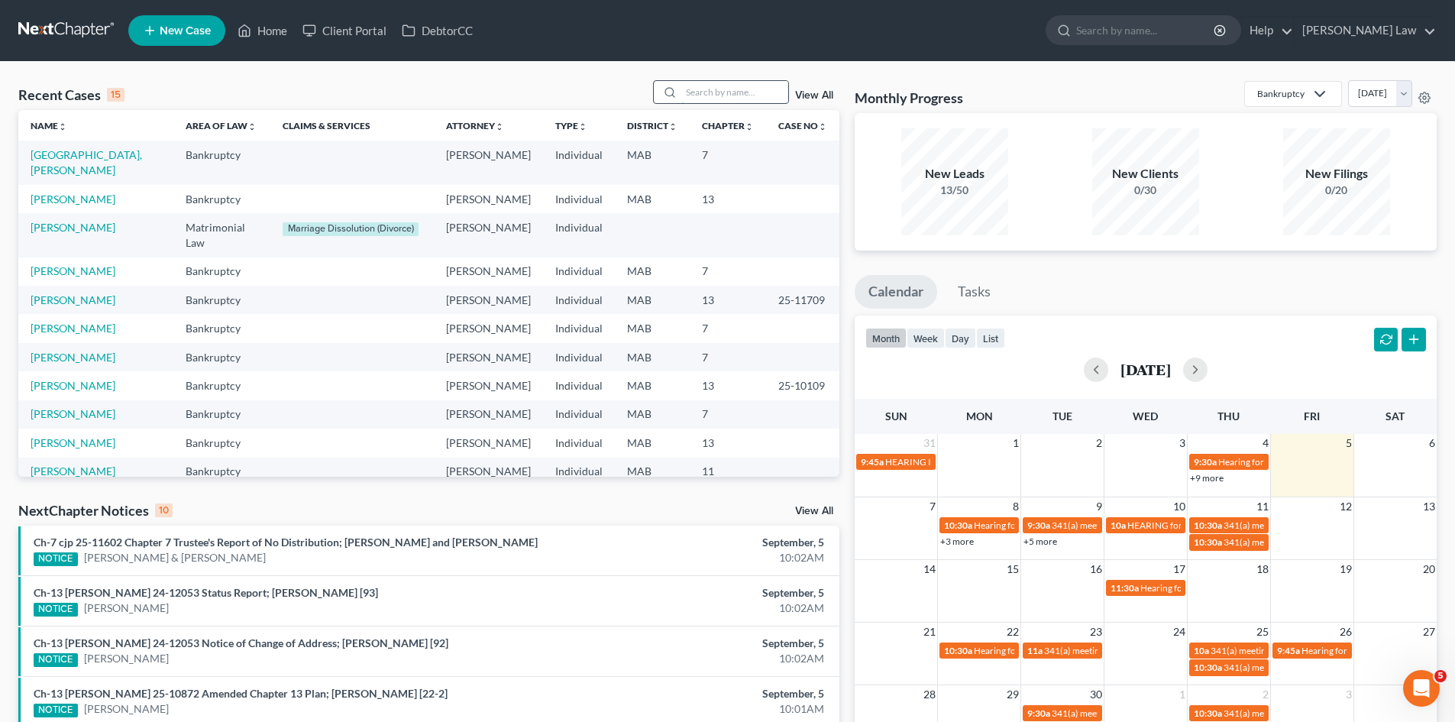
click at [688, 84] on input "search" at bounding box center [734, 92] width 107 height 22
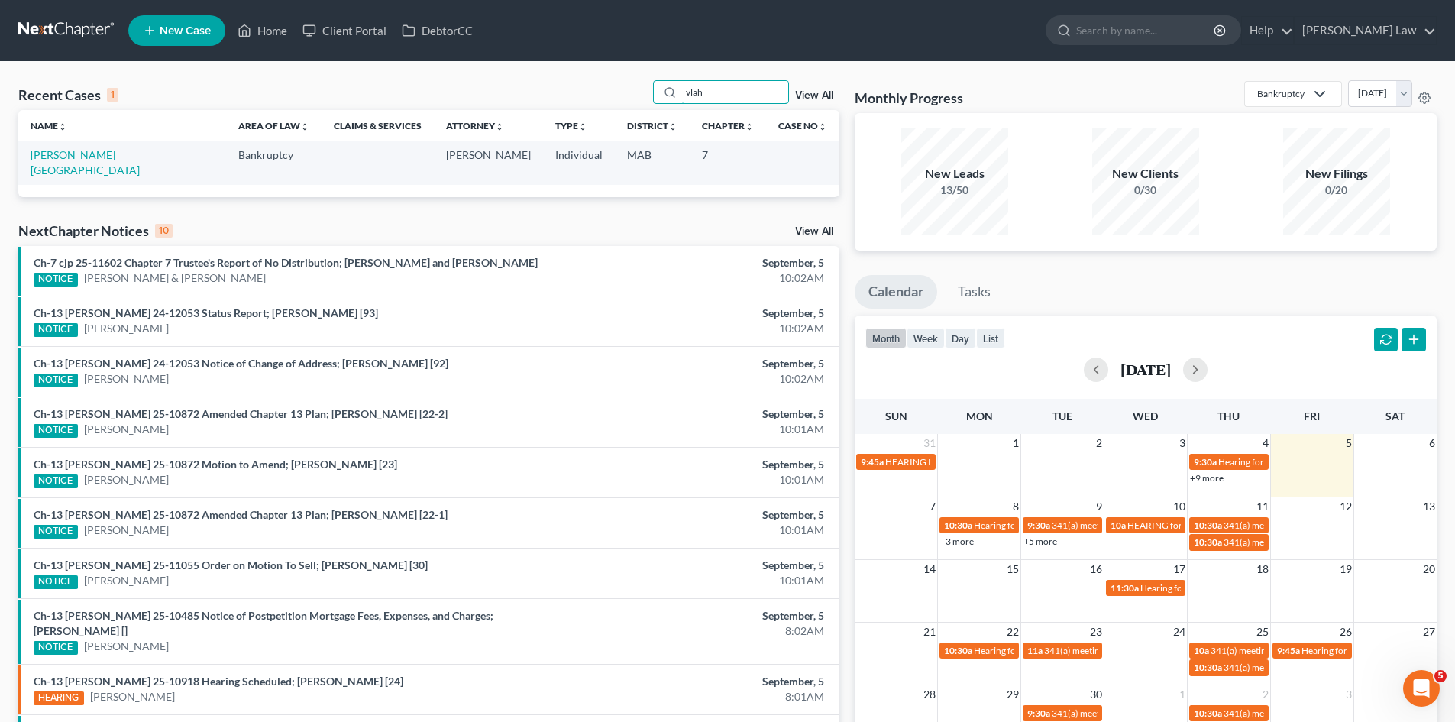
type input "vlah"
click at [73, 163] on td "Vlahos, Haralambos" at bounding box center [122, 163] width 208 height 44
click at [76, 158] on link "Vlahos, Haralambos" at bounding box center [85, 162] width 109 height 28
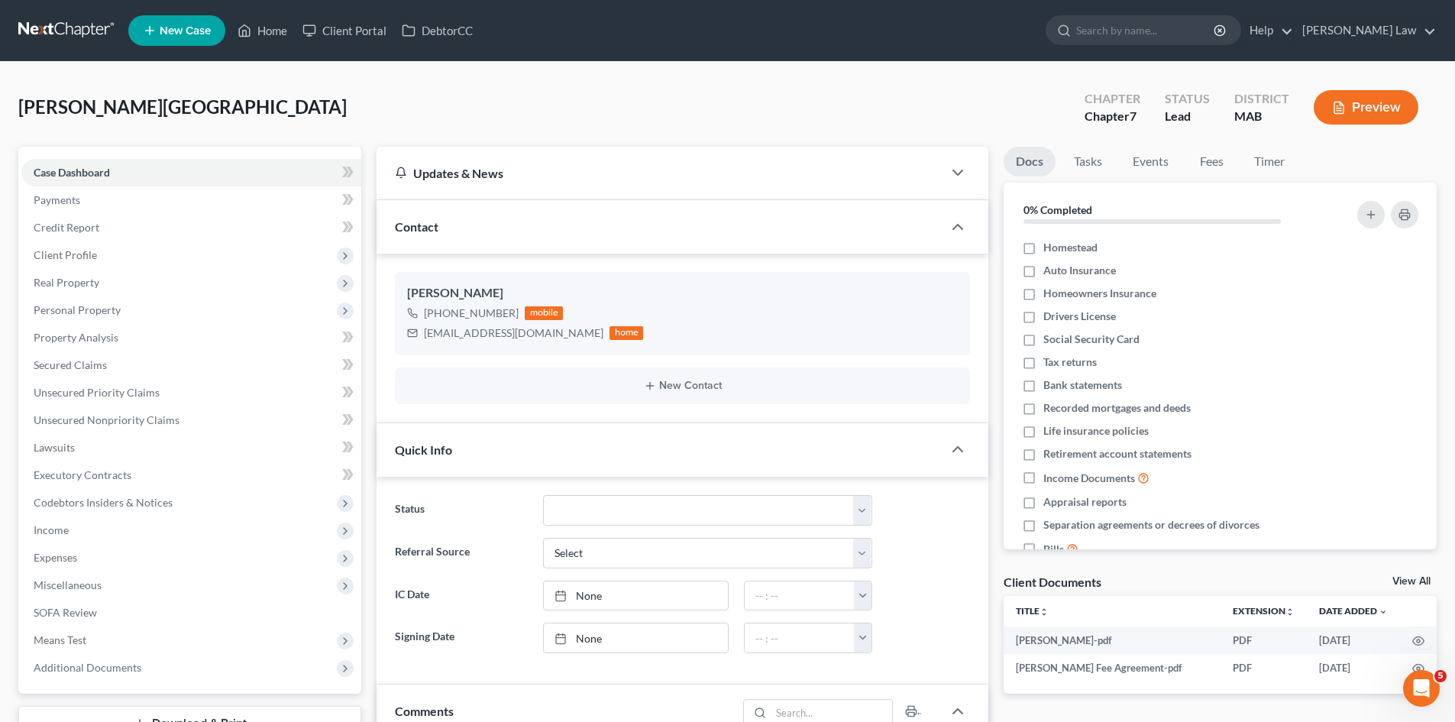
click at [1415, 576] on link "View All" at bounding box center [1412, 581] width 38 height 11
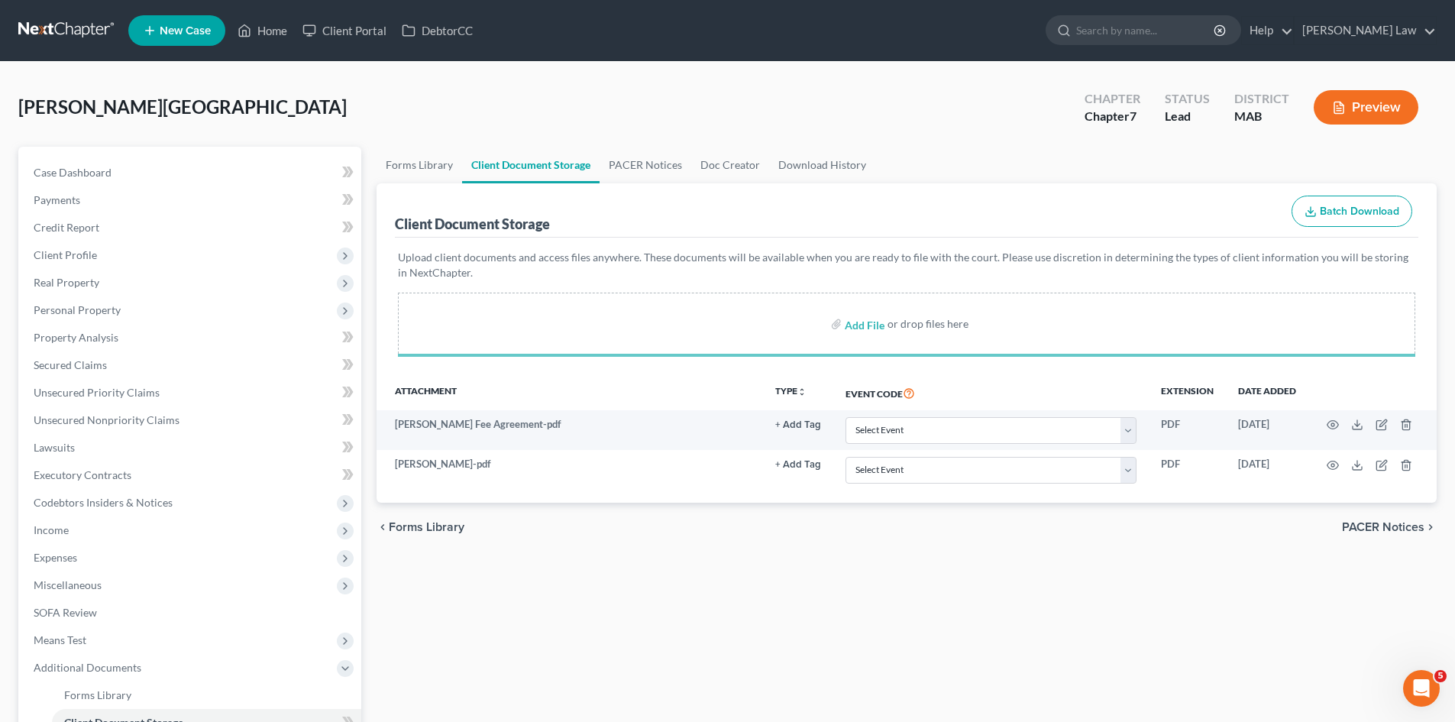
click at [1243, 553] on div "Forms Library Client Document Storage PACER Notices Doc Creator Download Histor…" at bounding box center [907, 533] width 1076 height 772
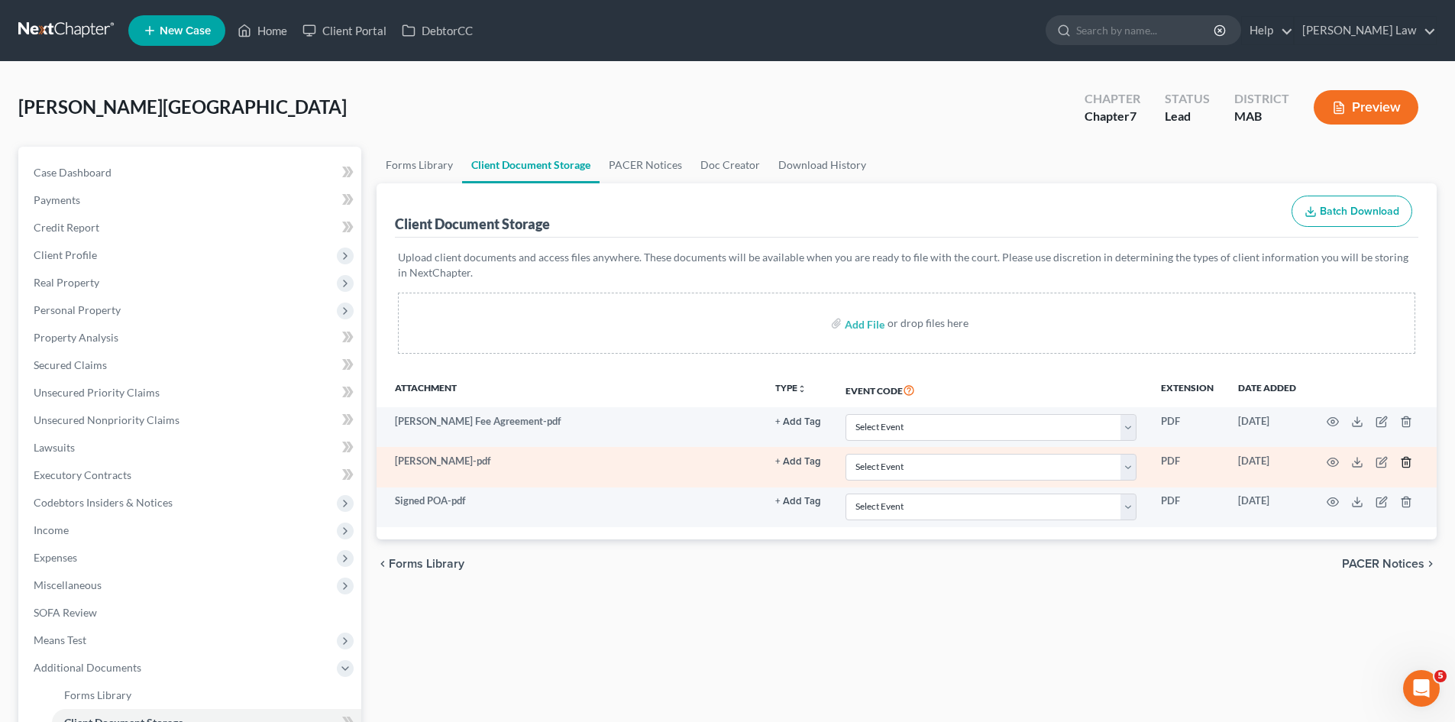
click at [1403, 461] on icon "button" at bounding box center [1405, 462] width 7 height 10
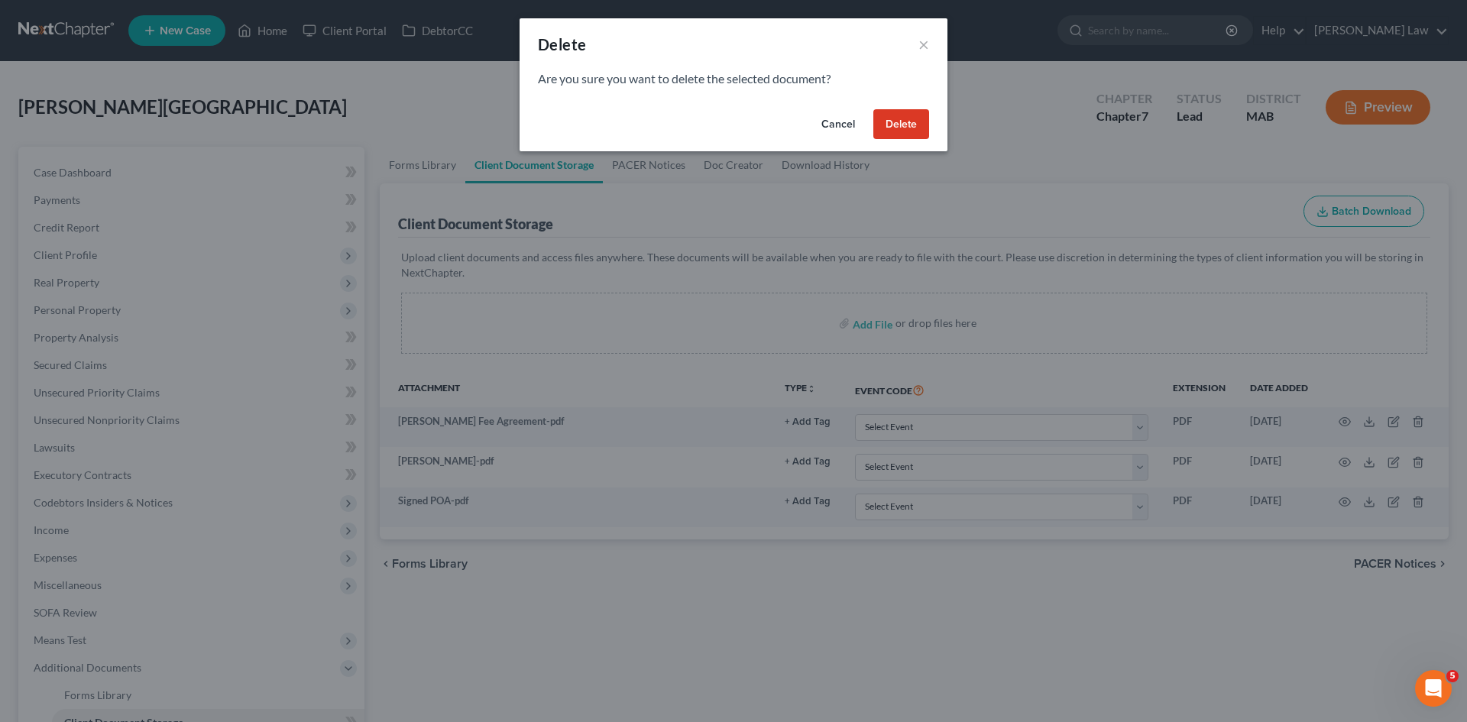
click at [904, 129] on button "Delete" at bounding box center [901, 124] width 56 height 31
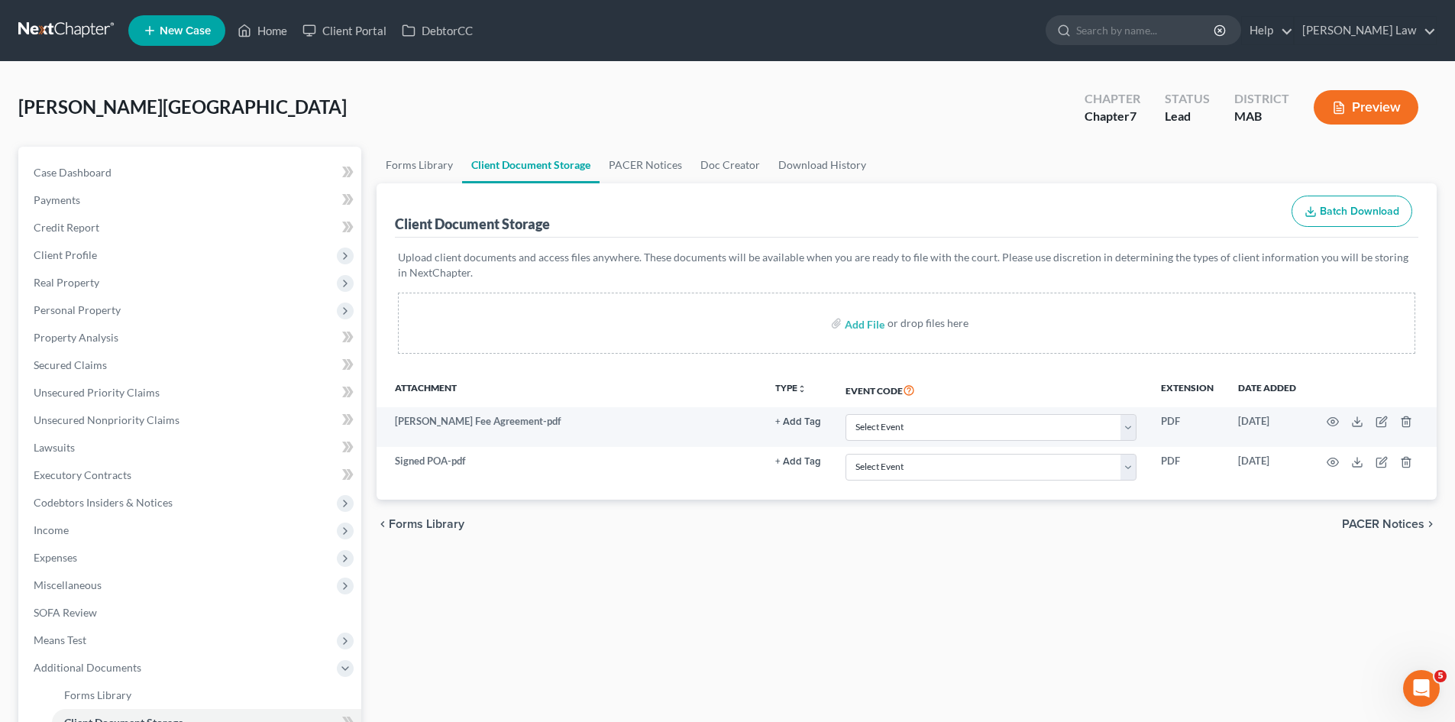
click at [86, 29] on link at bounding box center [67, 30] width 98 height 27
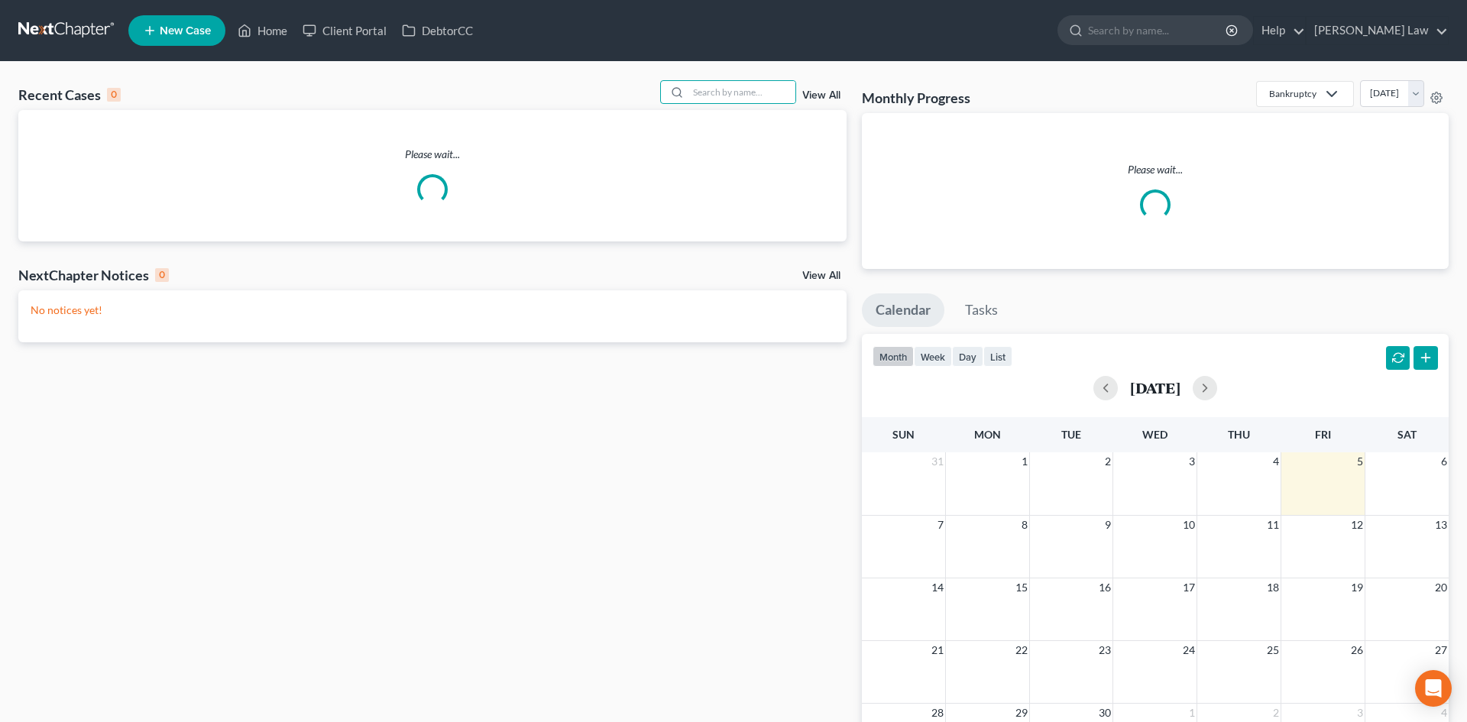
click at [730, 91] on input "search" at bounding box center [741, 92] width 107 height 22
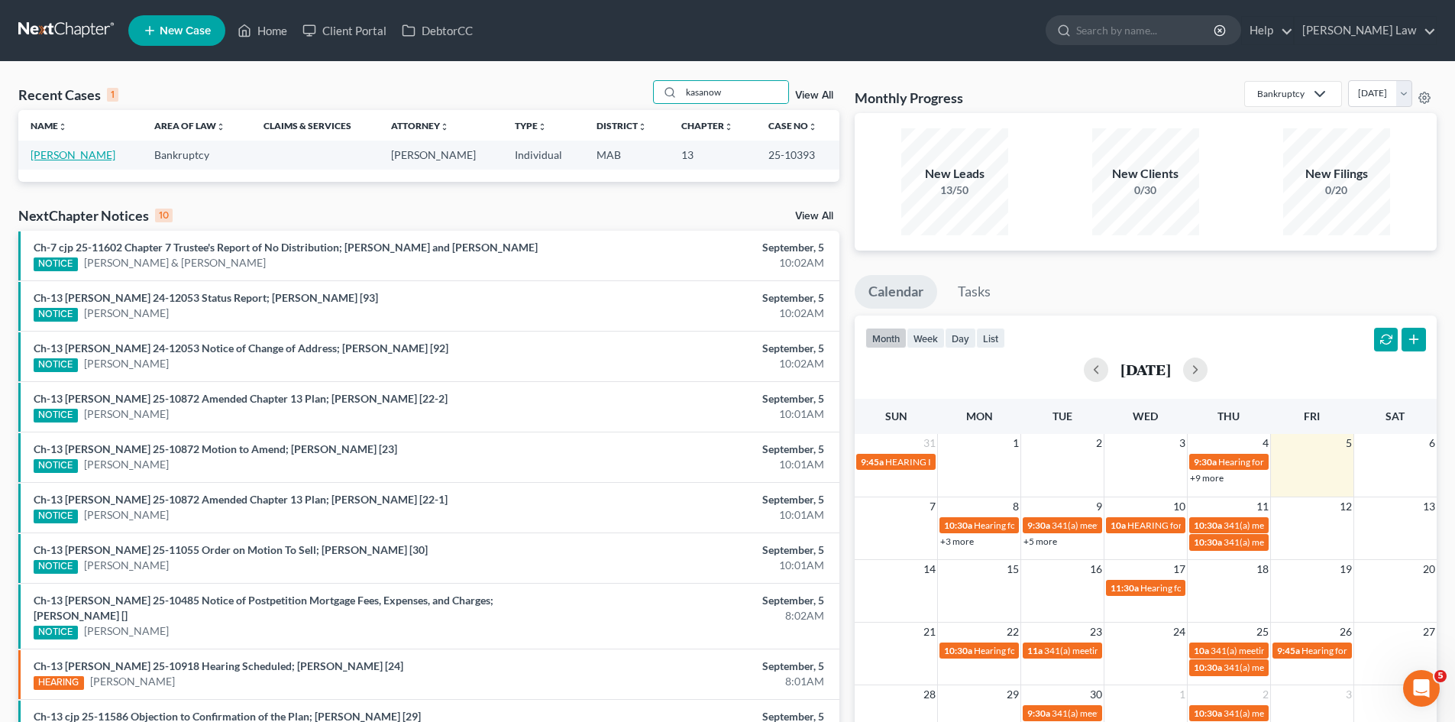
type input "kasanow"
click at [75, 151] on link "[PERSON_NAME]" at bounding box center [73, 154] width 85 height 13
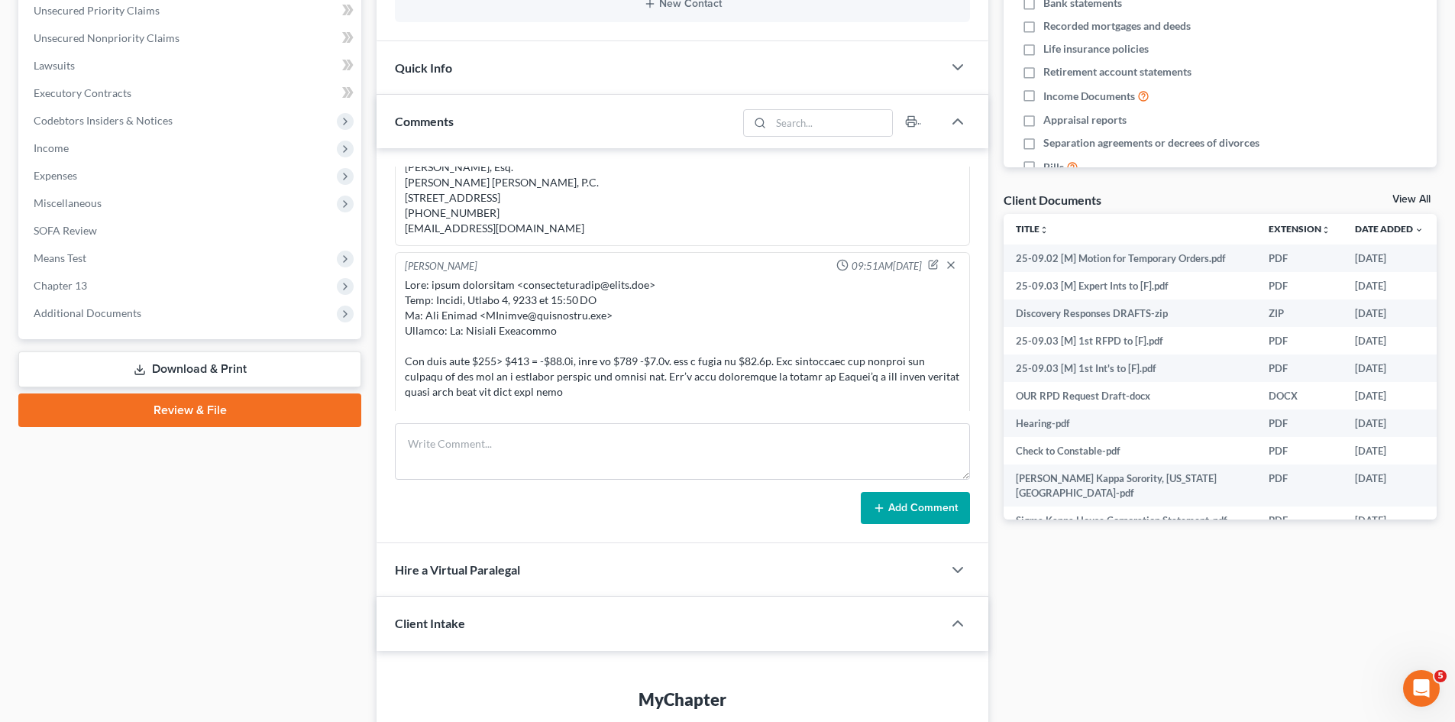
scroll to position [254, 0]
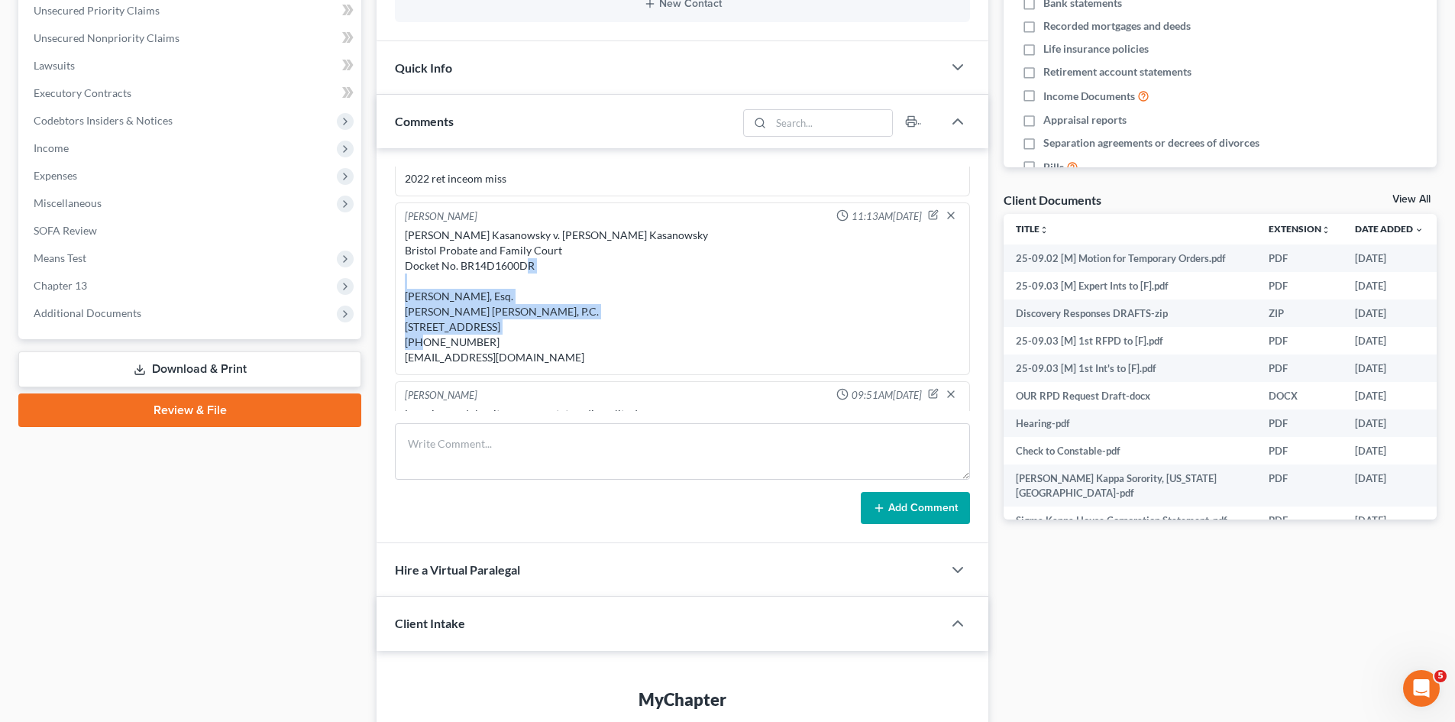
drag, startPoint x: 401, startPoint y: 302, endPoint x: 506, endPoint y: 341, distance: 112.7
click at [506, 341] on div "[PERSON_NAME] 11:13AM[DATE] [PERSON_NAME] Kasanowsky v. [PERSON_NAME] Kasanowsk…" at bounding box center [682, 288] width 575 height 173
copy div "[PERSON_NAME], Esq. [PERSON_NAME] [PERSON_NAME], P.C. [STREET_ADDRESS]"
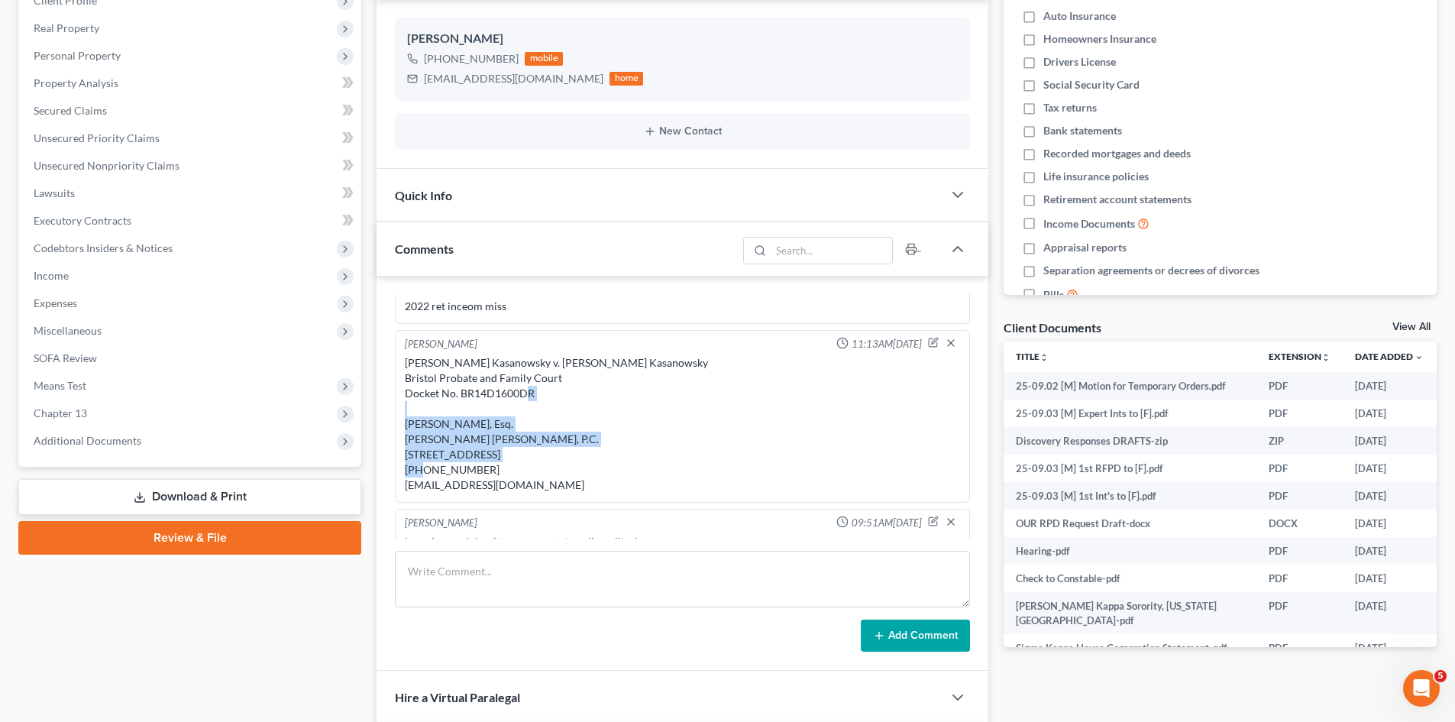
click at [1416, 330] on link "View All" at bounding box center [1412, 327] width 38 height 11
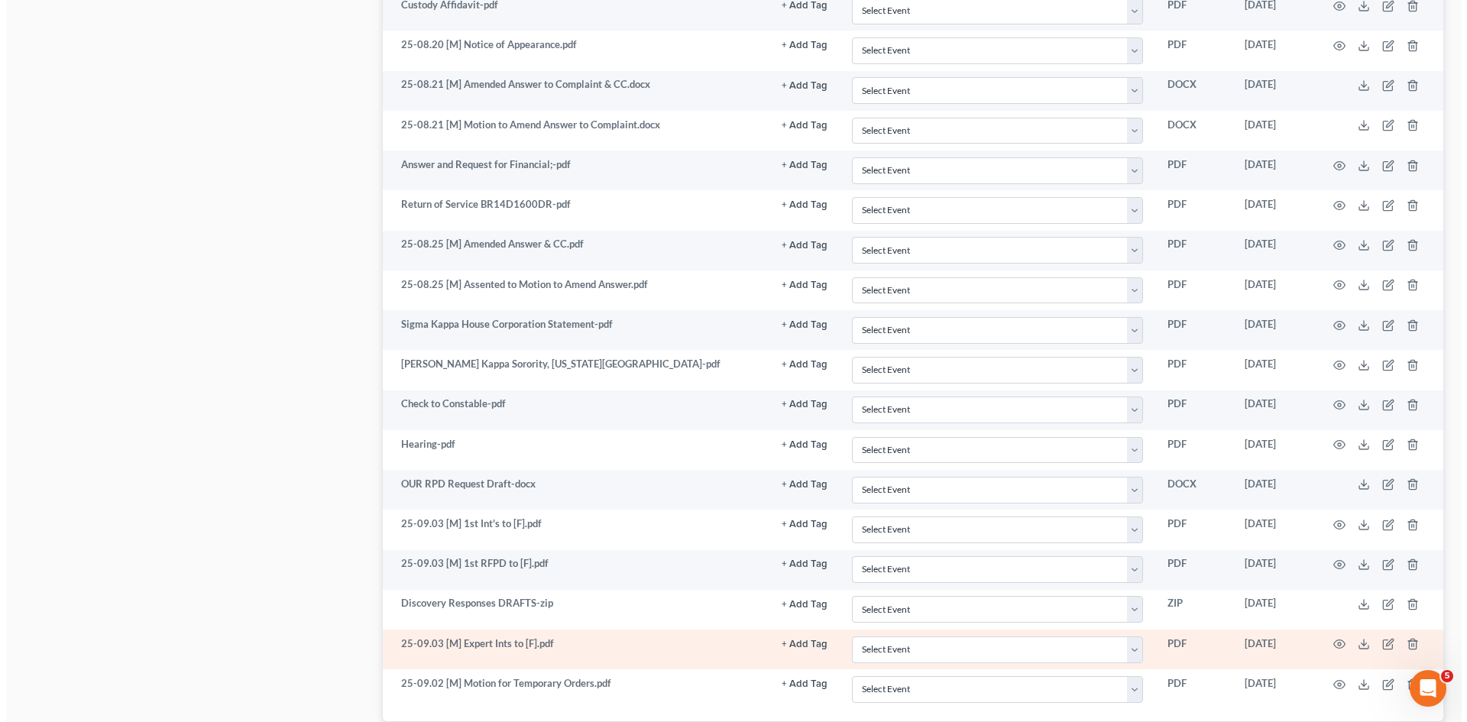
scroll to position [2597, 0]
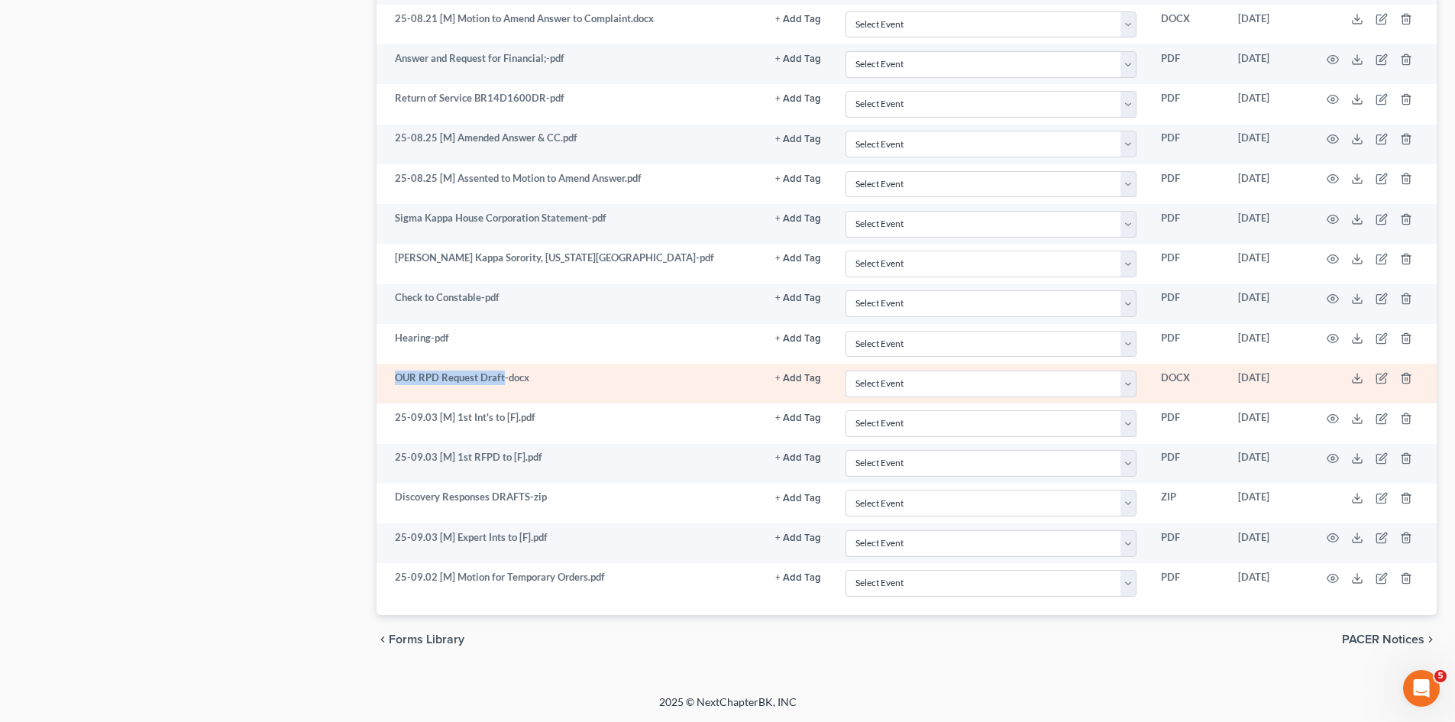
drag, startPoint x: 391, startPoint y: 379, endPoint x: 502, endPoint y: 376, distance: 110.8
click at [502, 376] on td "OUR RPD Request Draft-docx" at bounding box center [570, 384] width 387 height 40
click at [1406, 379] on line "button" at bounding box center [1406, 379] width 0 height 3
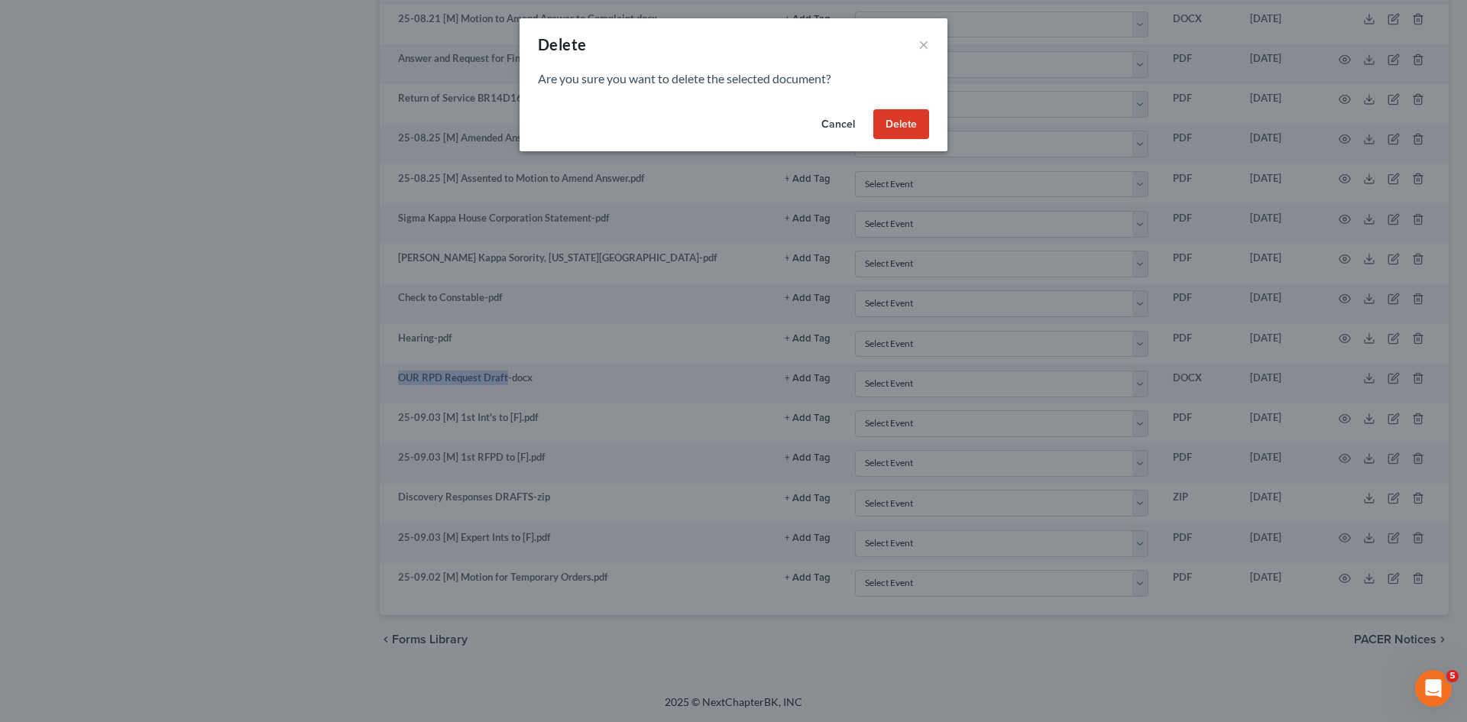
click at [914, 125] on button "Delete" at bounding box center [901, 124] width 56 height 31
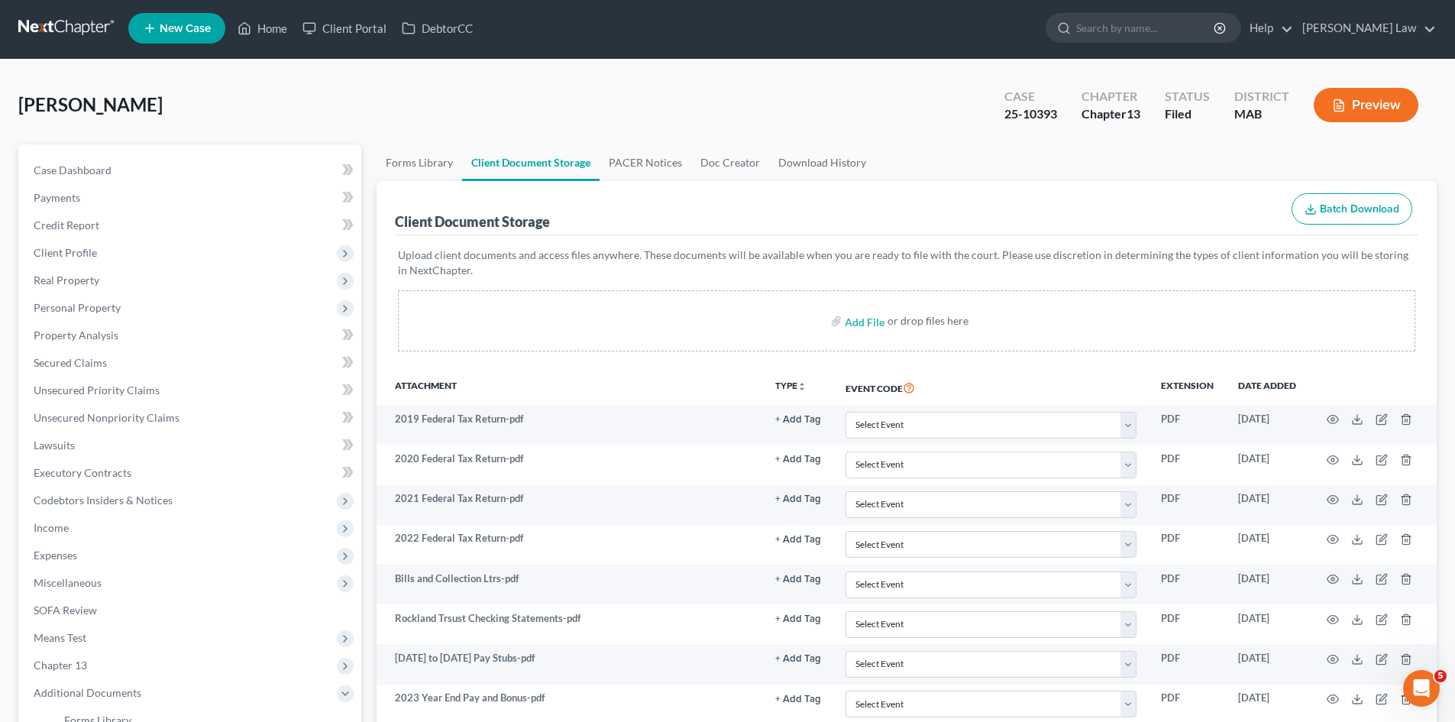
scroll to position [0, 0]
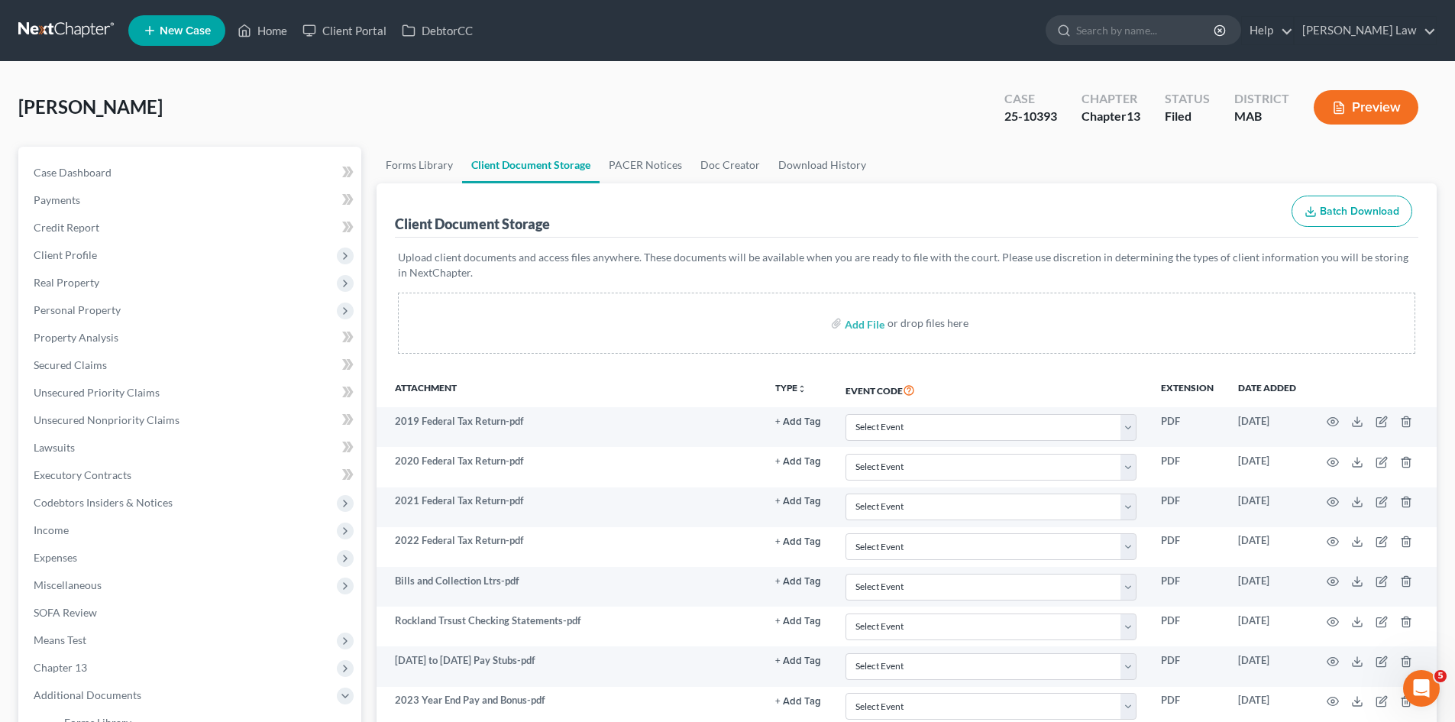
click at [80, 47] on nav "Home New Case Client Portal DebtorCC [PERSON_NAME] Law [EMAIL_ADDRESS][DOMAIN_N…" at bounding box center [727, 30] width 1455 height 61
click at [102, 35] on link at bounding box center [67, 30] width 98 height 27
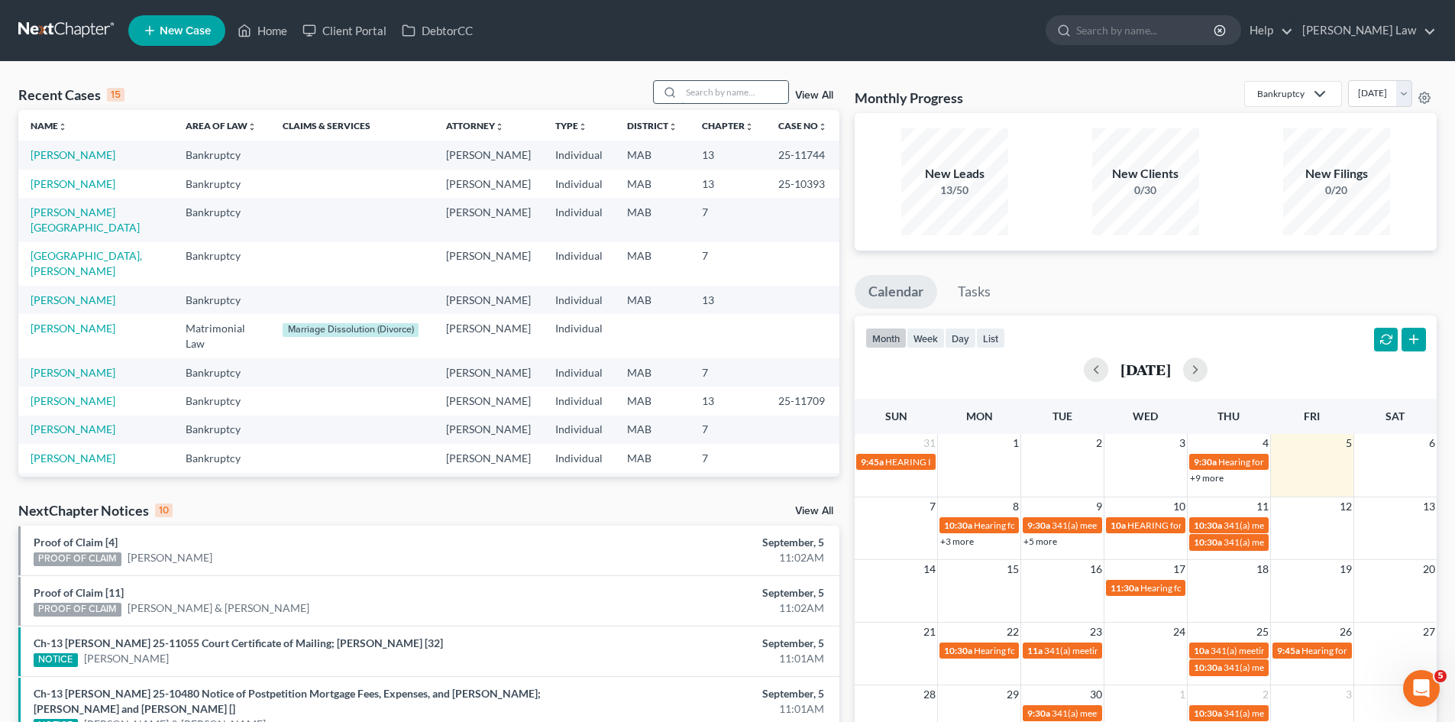
click at [710, 93] on input "search" at bounding box center [734, 92] width 107 height 22
type input "laubens"
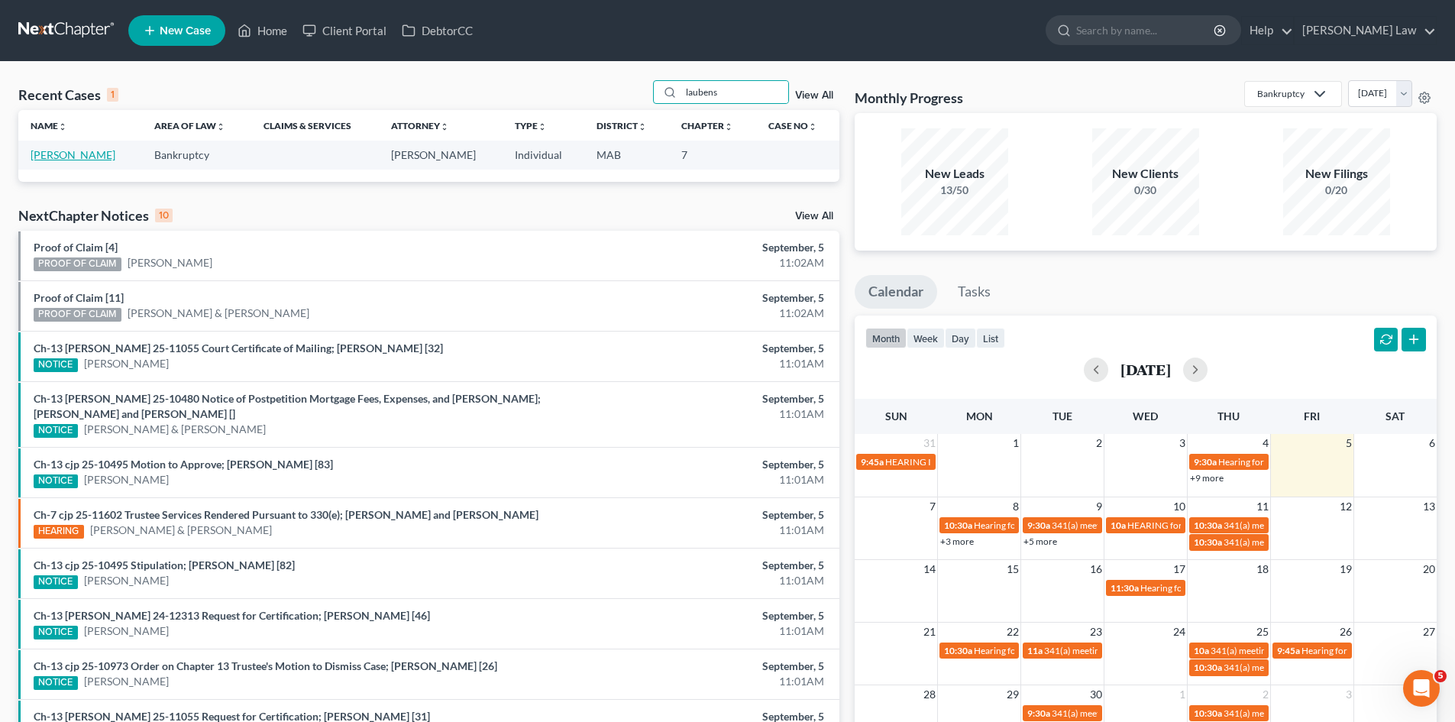
click at [79, 158] on link "[PERSON_NAME]" at bounding box center [73, 154] width 85 height 13
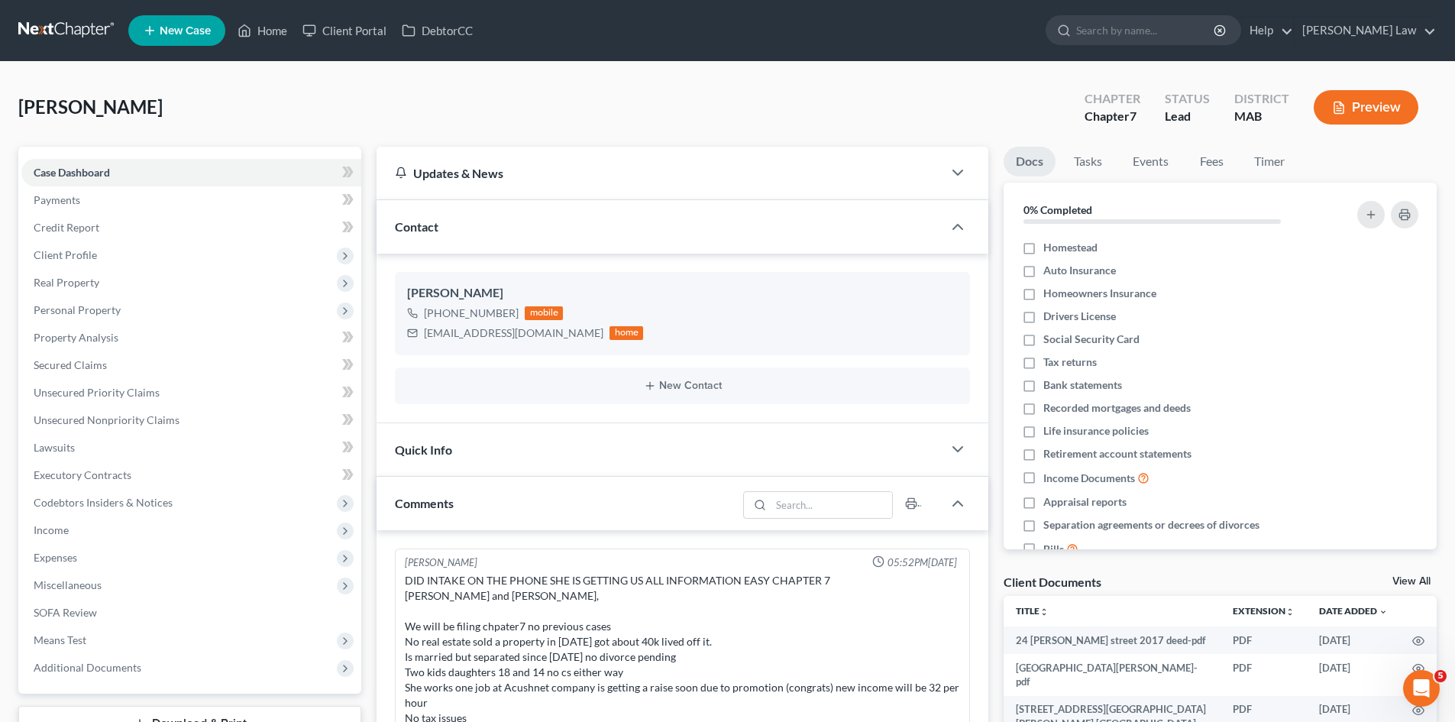
scroll to position [237, 0]
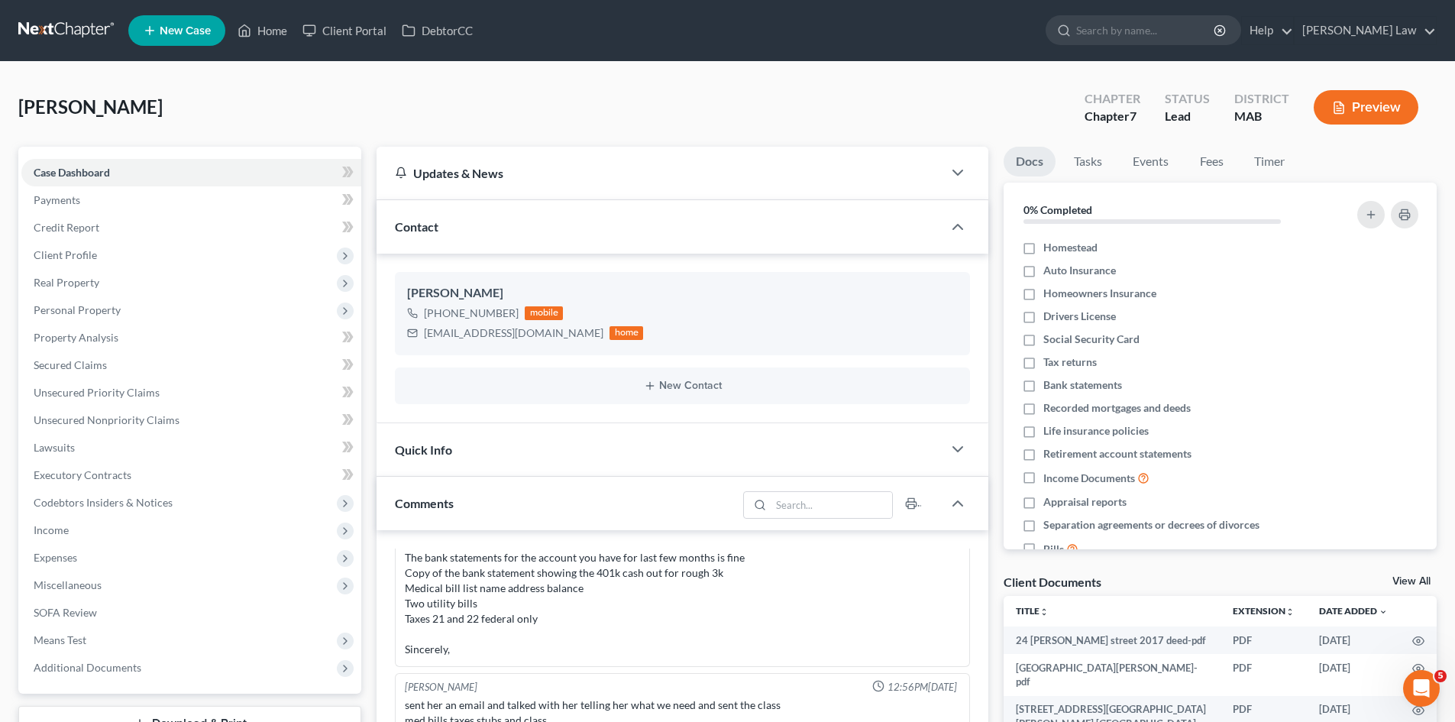
click at [1422, 581] on link "View All" at bounding box center [1412, 581] width 38 height 11
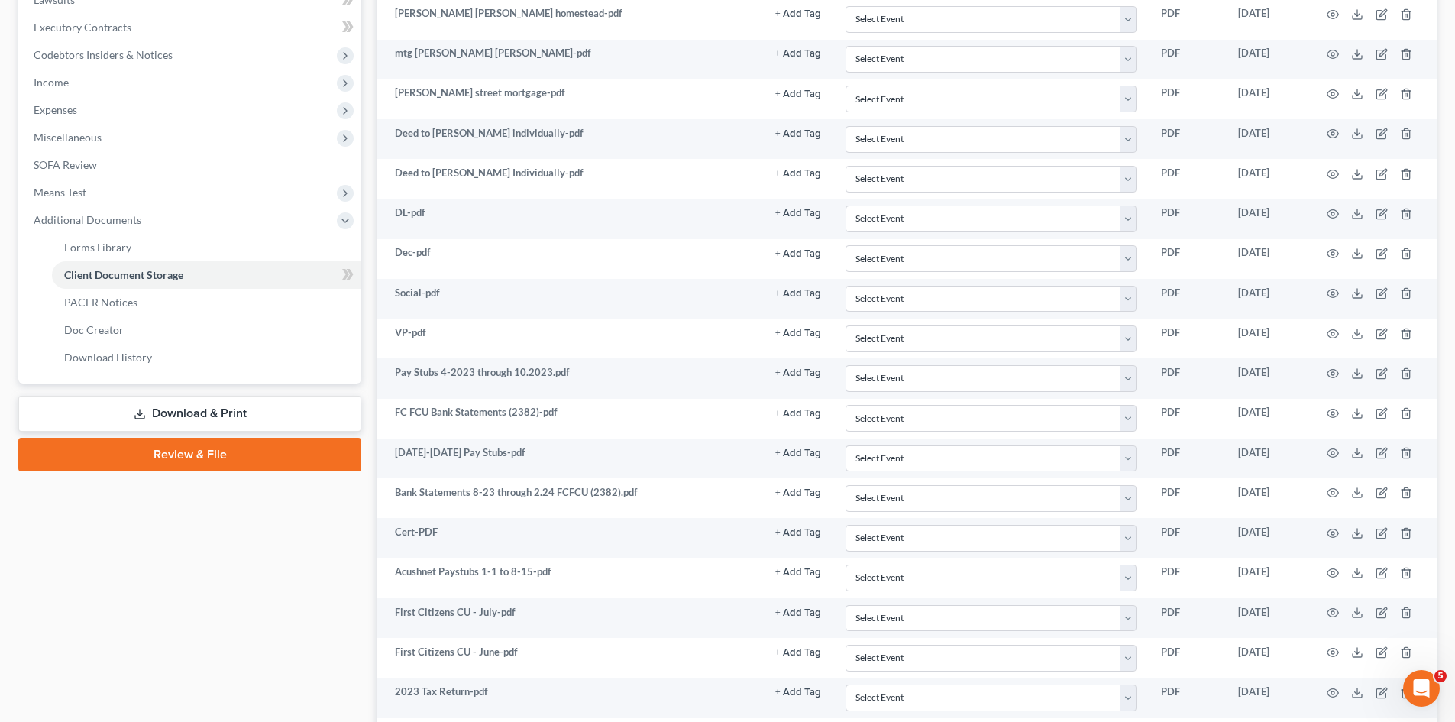
scroll to position [510, 0]
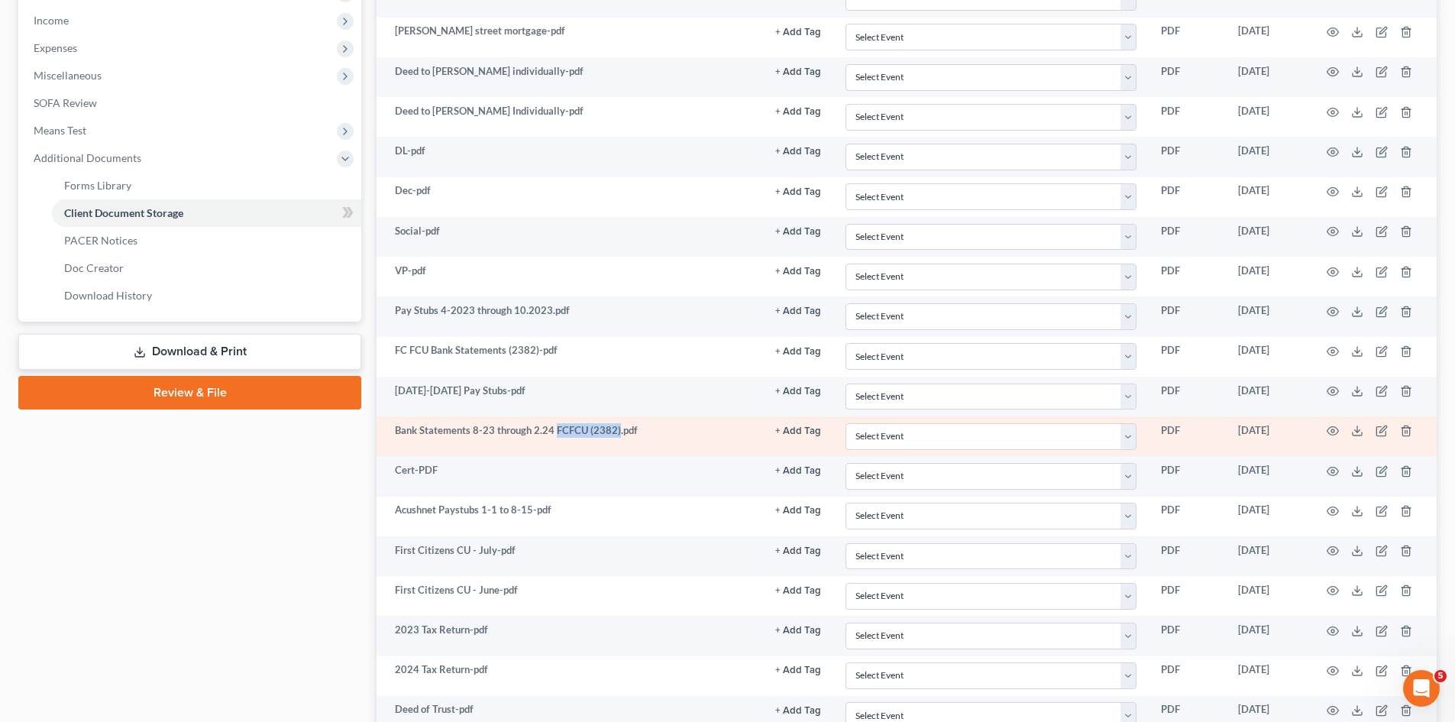
drag, startPoint x: 617, startPoint y: 430, endPoint x: 557, endPoint y: 429, distance: 60.4
click at [557, 429] on td "Bank Statements 8-23 through 2.24 FCFCU (2382).pdf" at bounding box center [570, 436] width 387 height 40
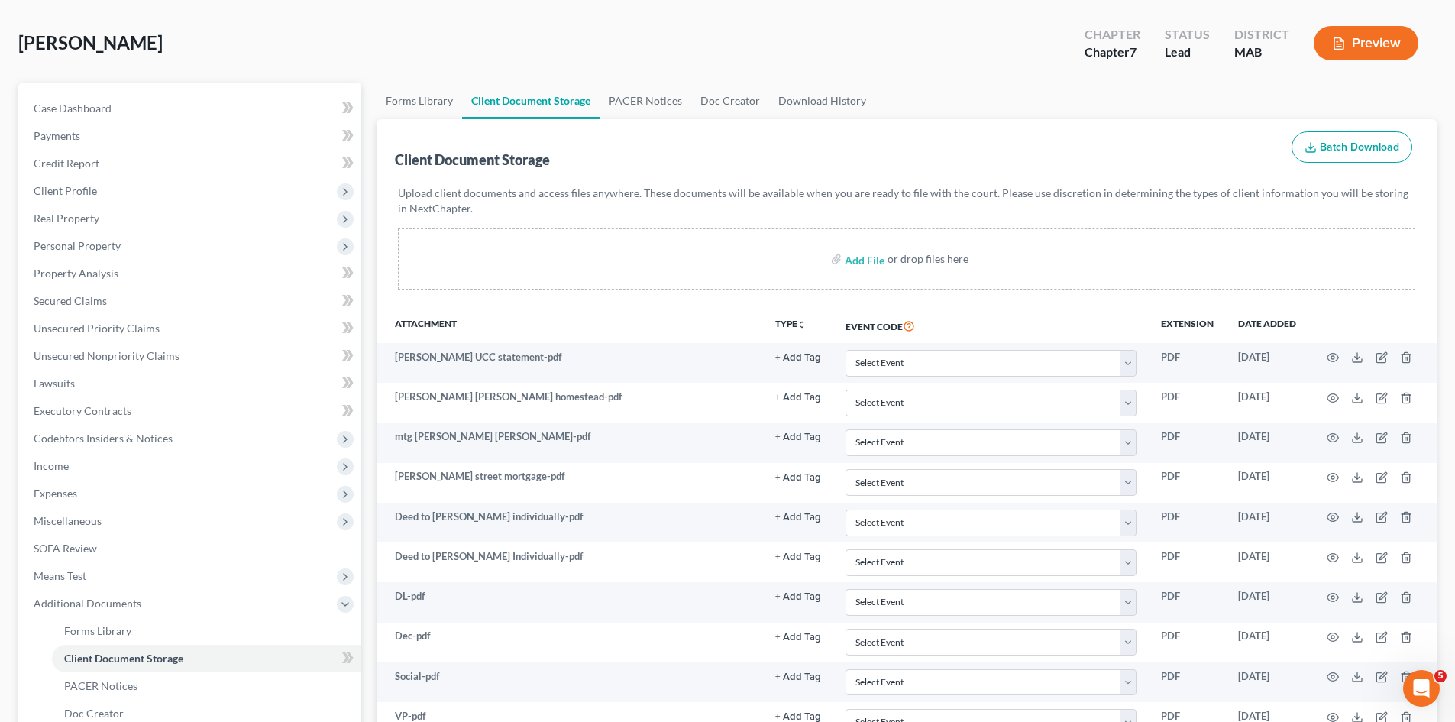
scroll to position [0, 0]
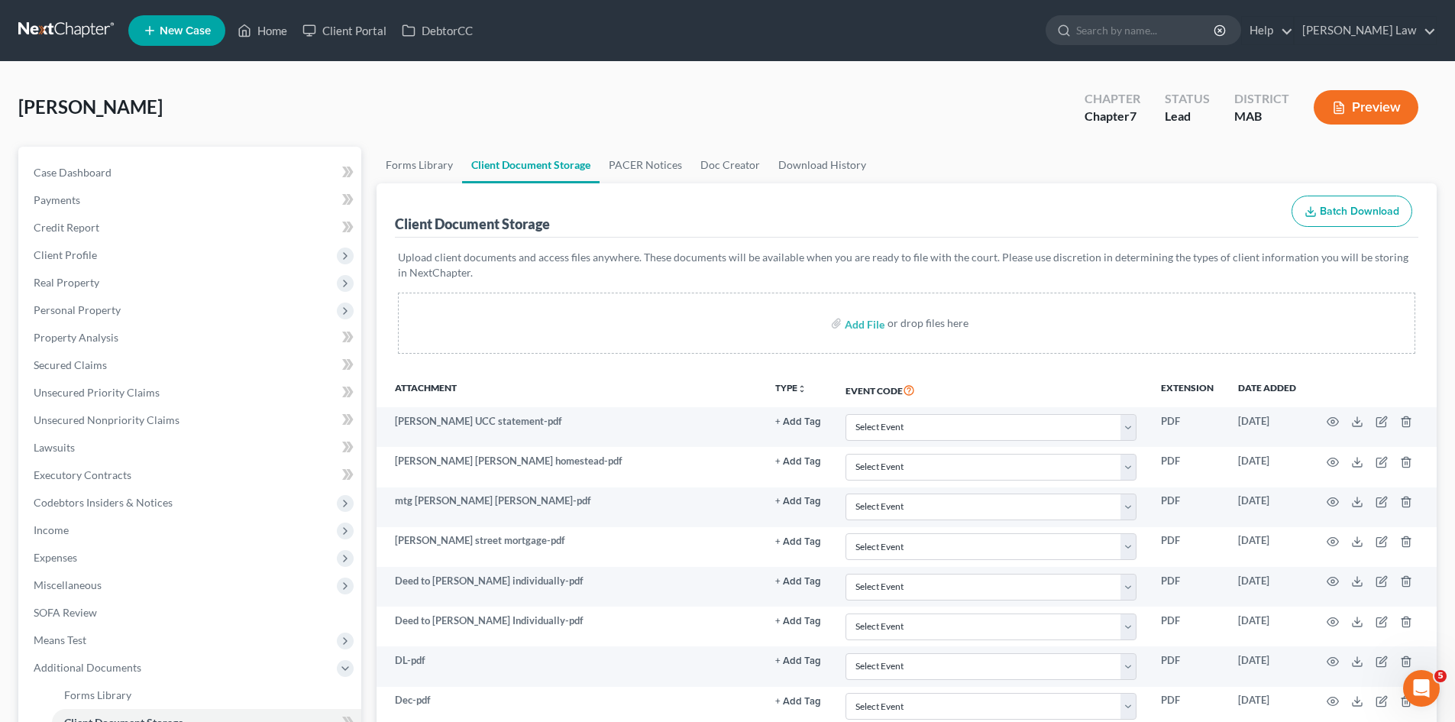
click at [71, 25] on link at bounding box center [67, 30] width 98 height 27
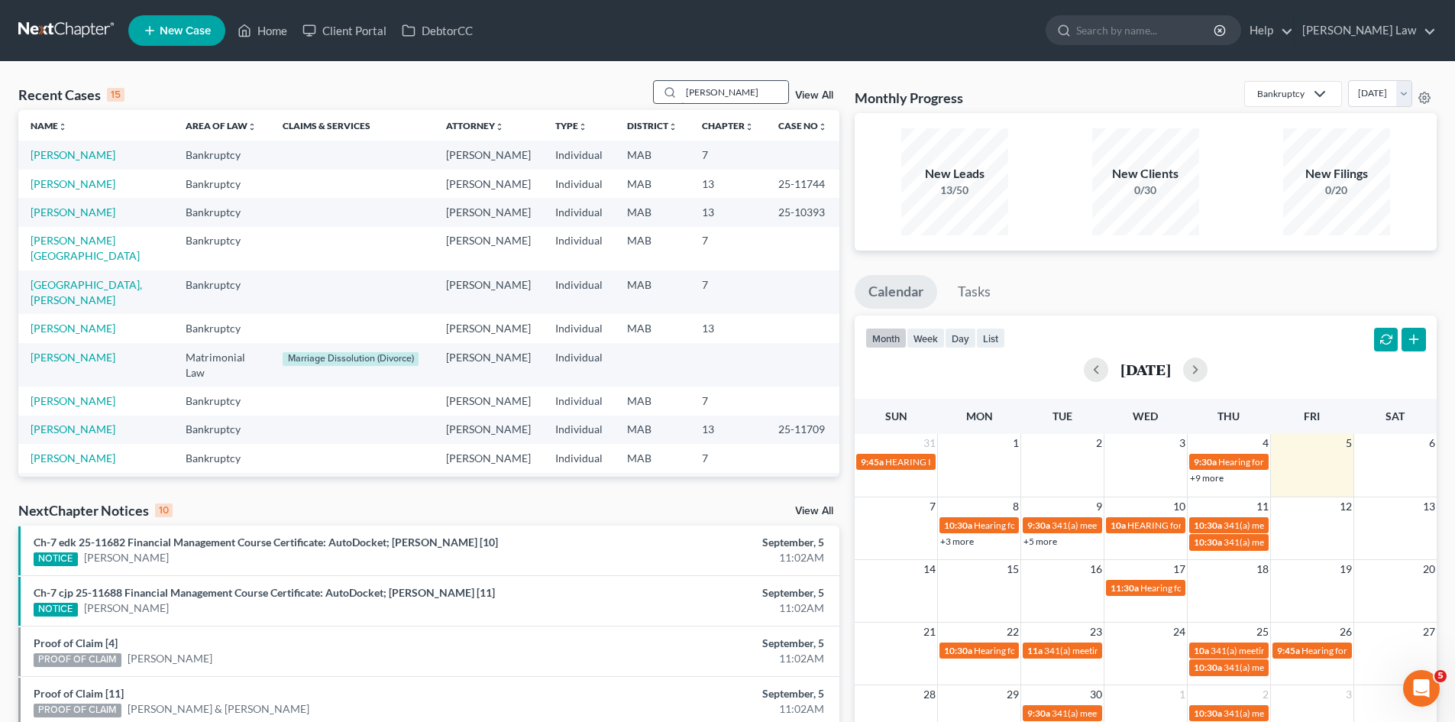
type input "[PERSON_NAME]"
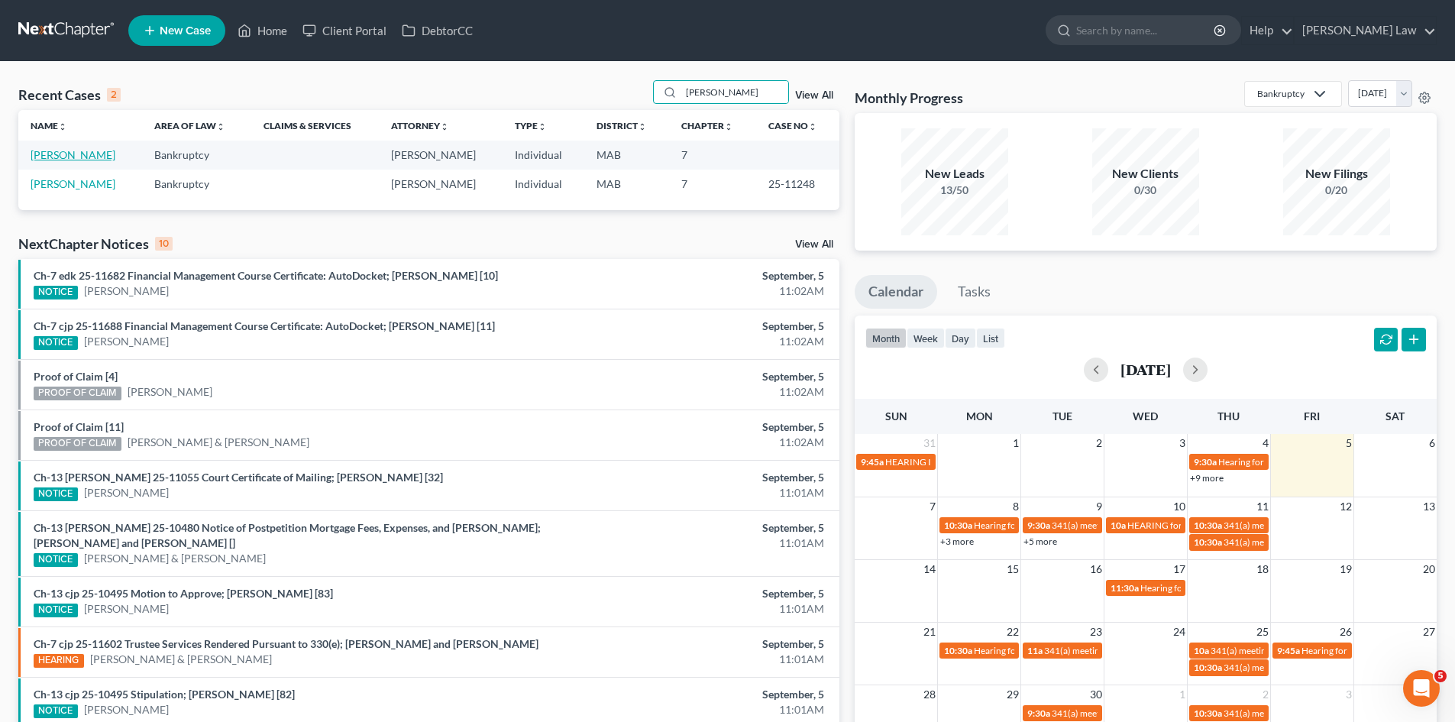
click at [87, 151] on link "[PERSON_NAME]" at bounding box center [73, 154] width 85 height 13
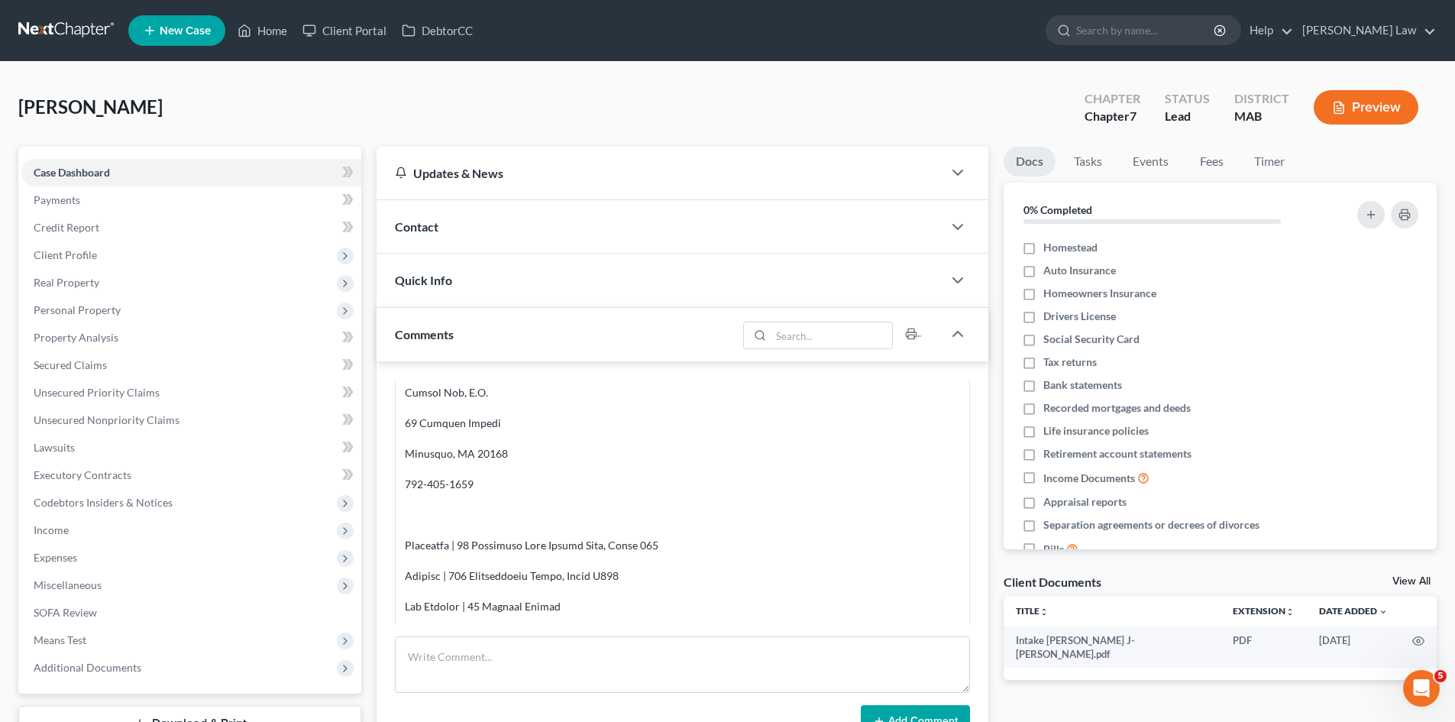
click at [79, 264] on span "Client Profile" at bounding box center [191, 254] width 340 height 27
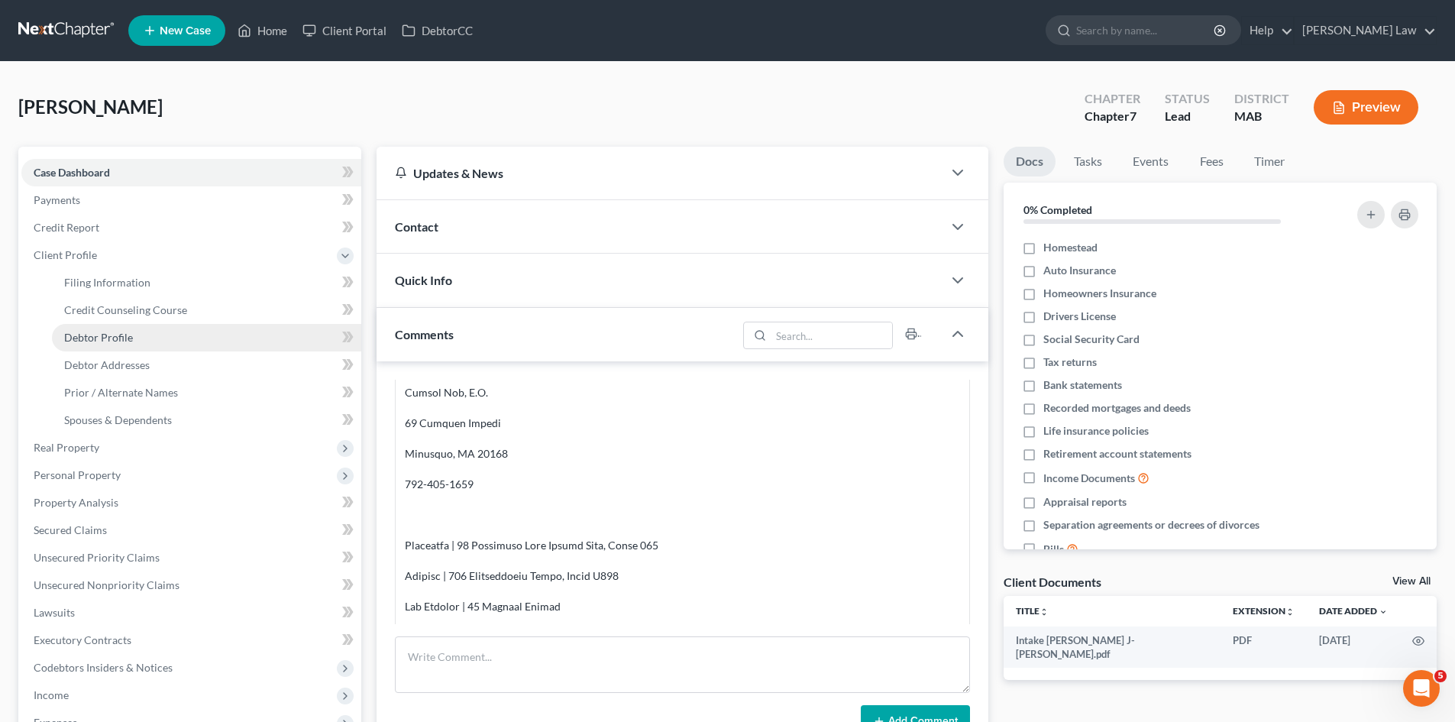
click at [102, 348] on link "Debtor Profile" at bounding box center [206, 337] width 309 height 27
select select "0"
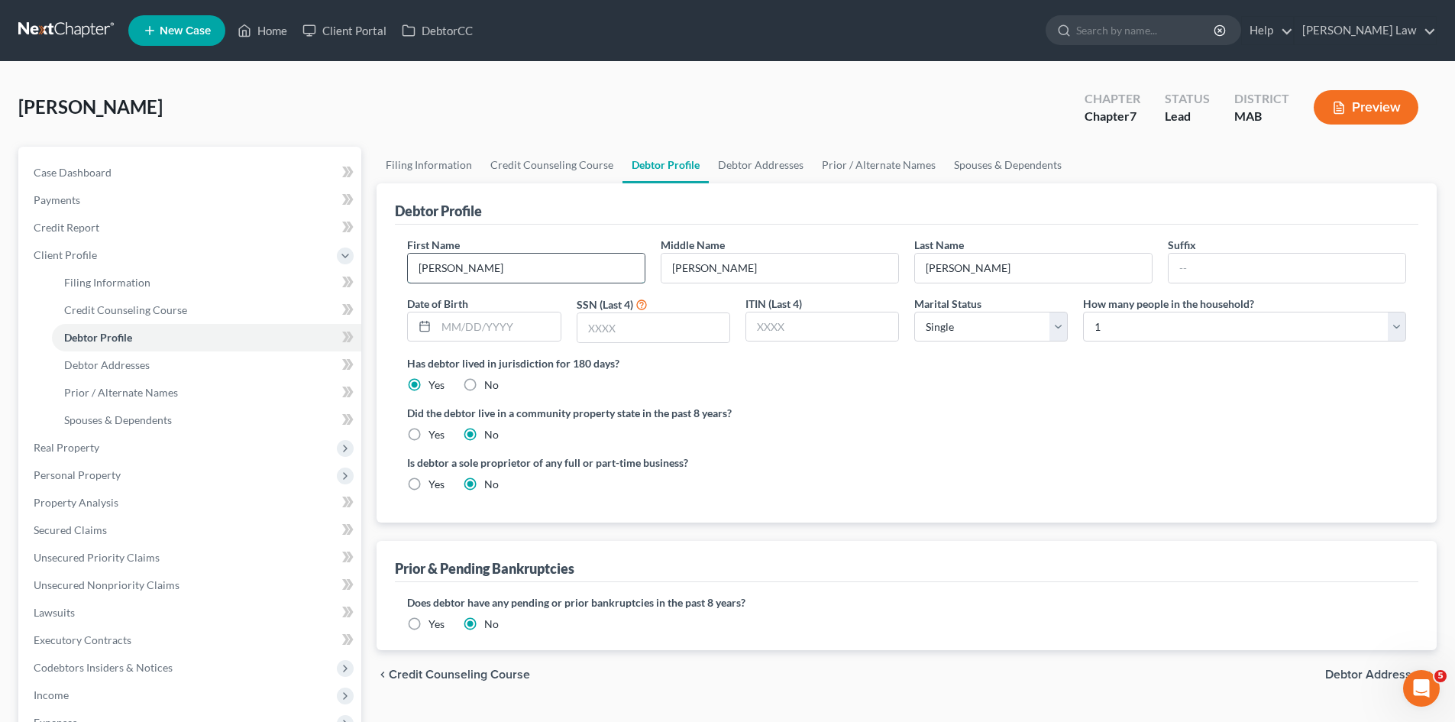
click at [483, 270] on input "Lynda" at bounding box center [526, 268] width 237 height 29
click at [792, 270] on input "J." at bounding box center [780, 268] width 237 height 29
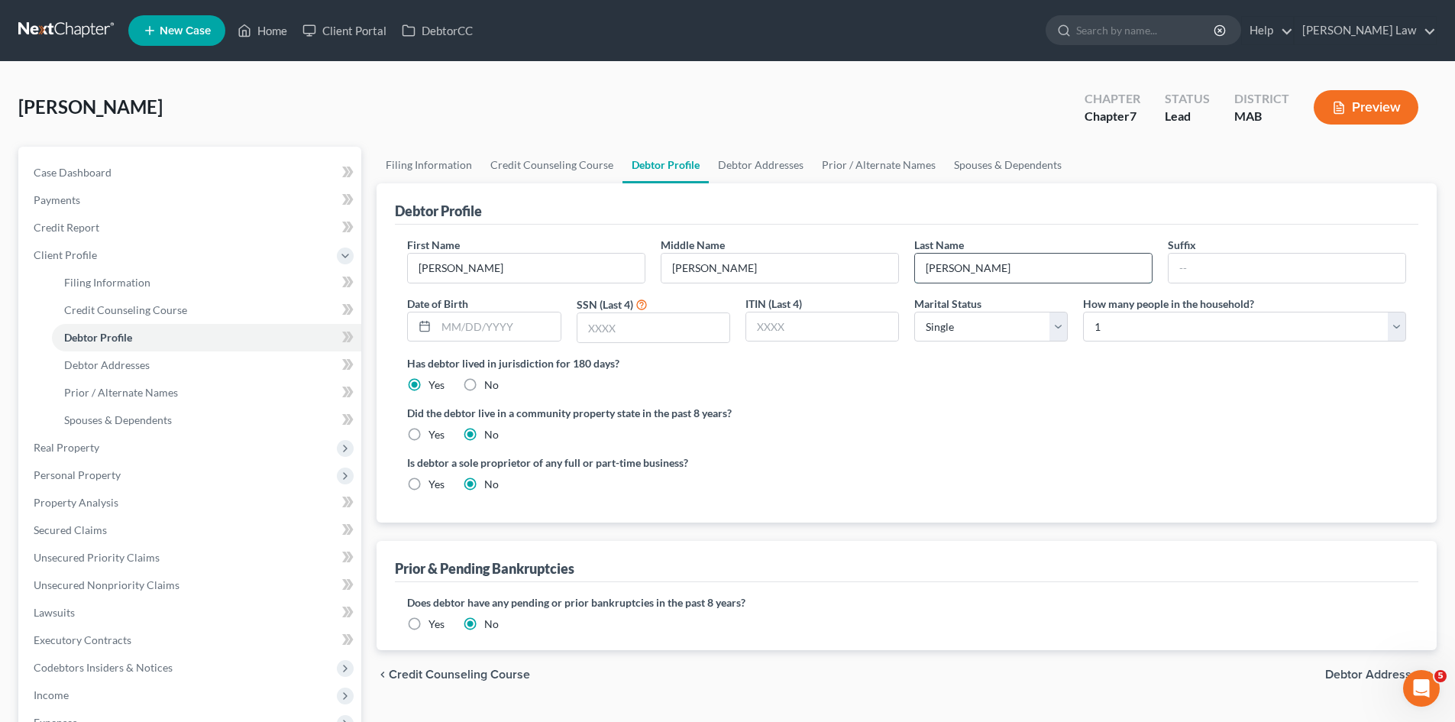
click at [1084, 265] on input "MacDonald" at bounding box center [1033, 268] width 237 height 29
click at [90, 222] on span "Credit Report" at bounding box center [67, 227] width 66 height 13
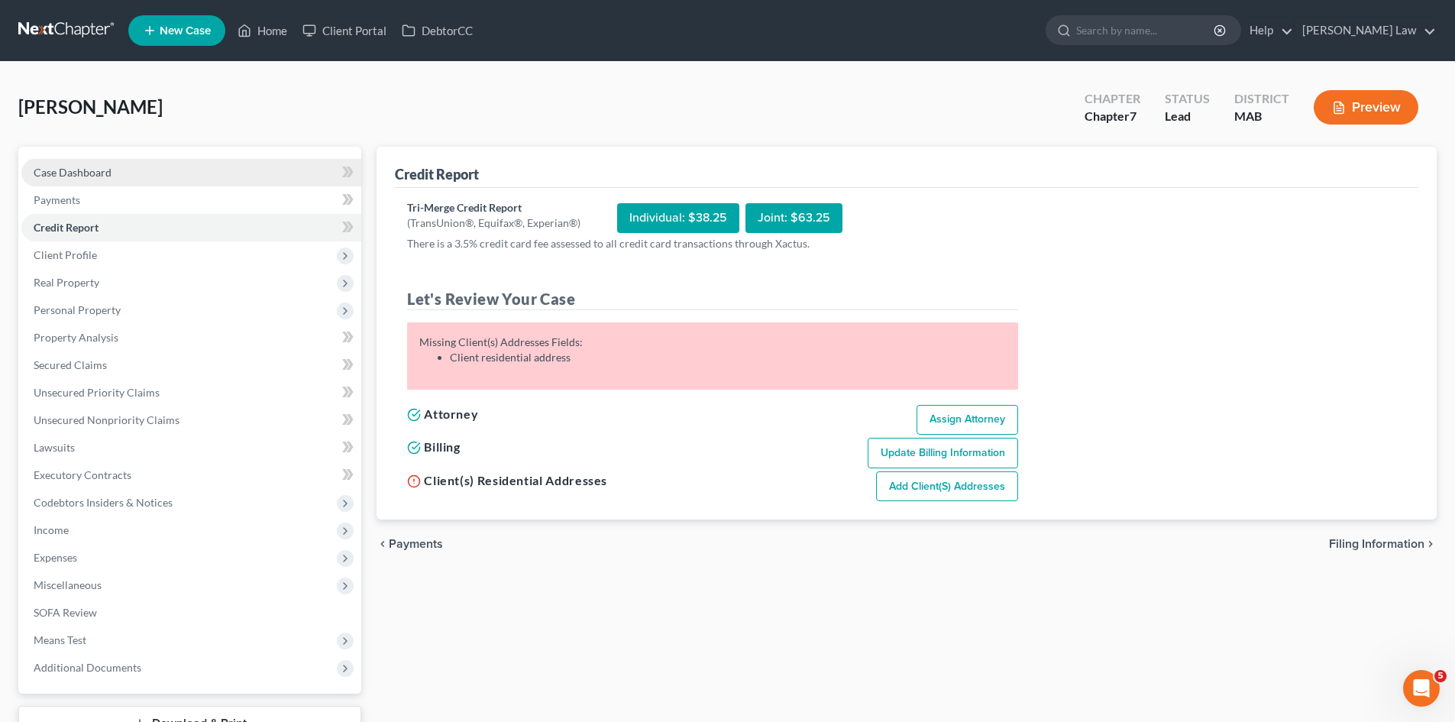
click at [105, 166] on span "Case Dashboard" at bounding box center [73, 172] width 78 height 13
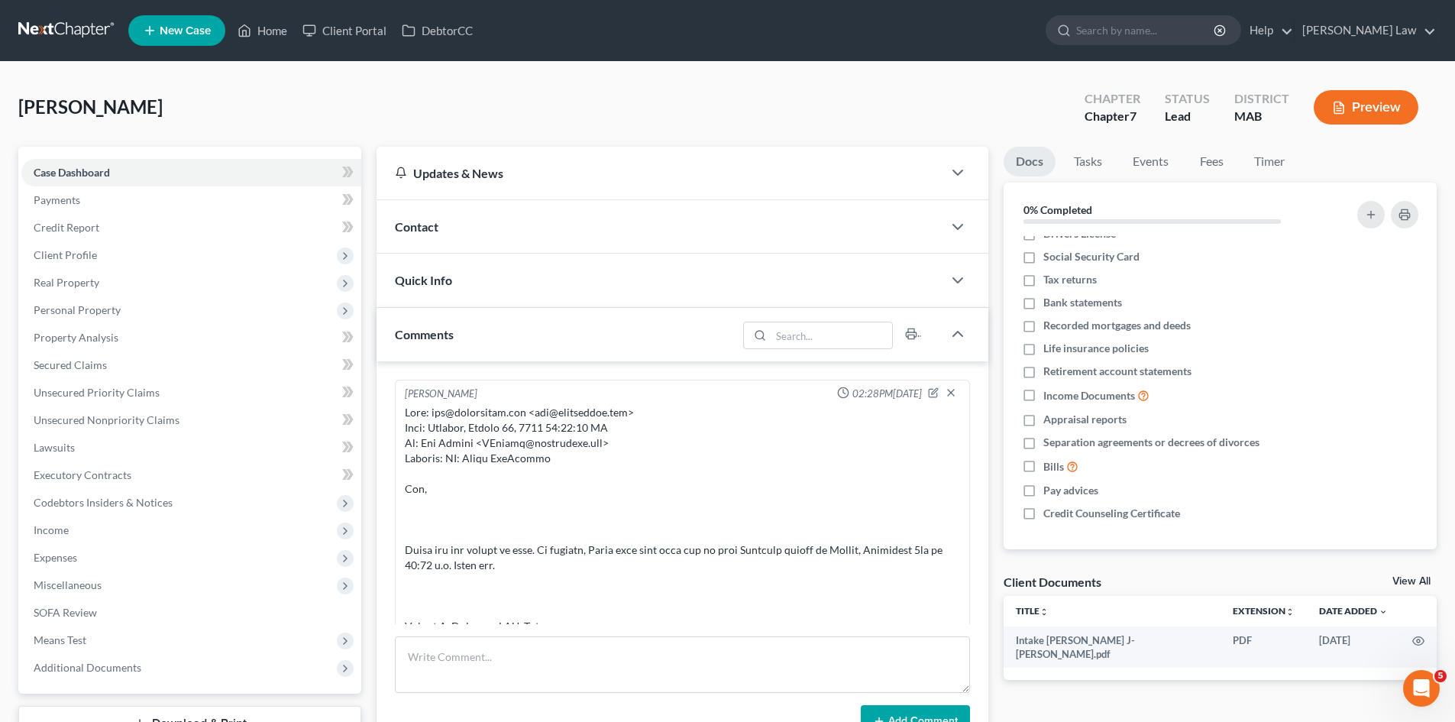
scroll to position [1899, 0]
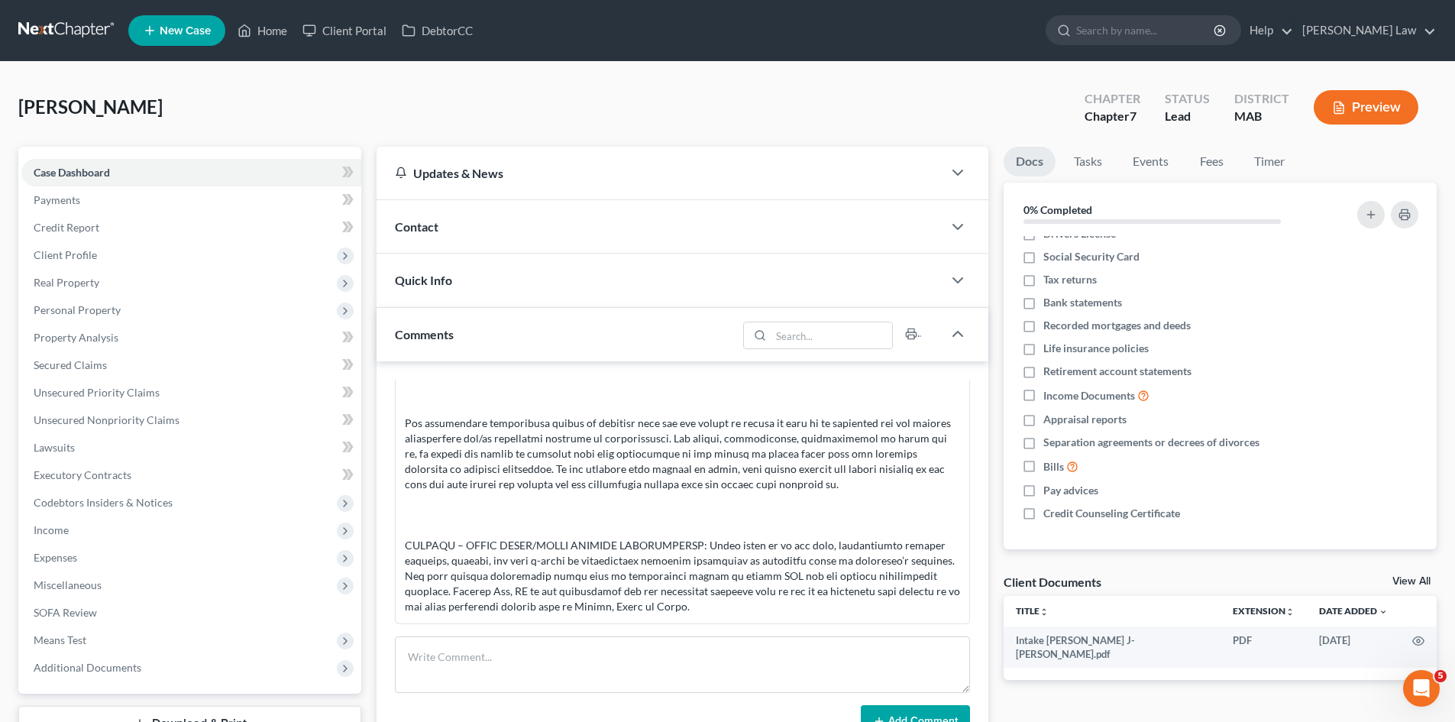
click at [1422, 580] on link "View All" at bounding box center [1412, 581] width 38 height 11
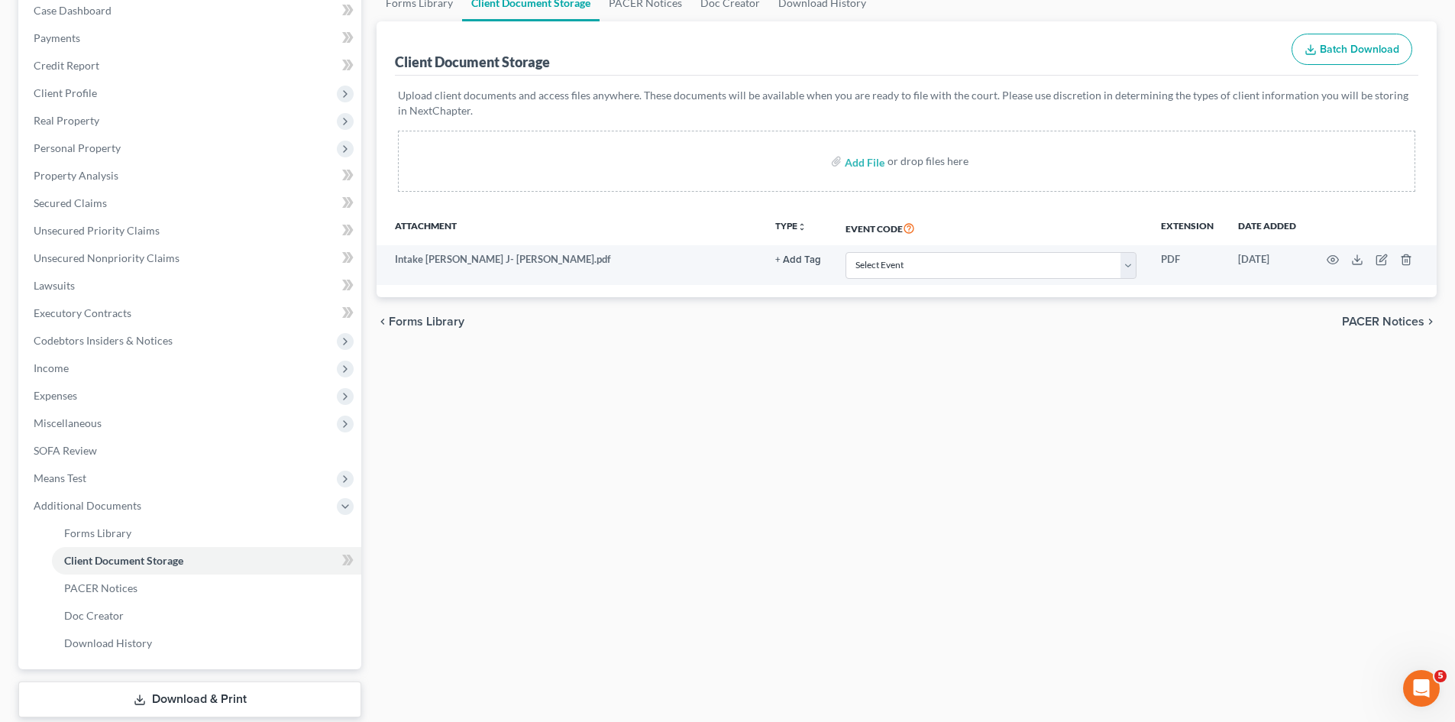
scroll to position [254, 0]
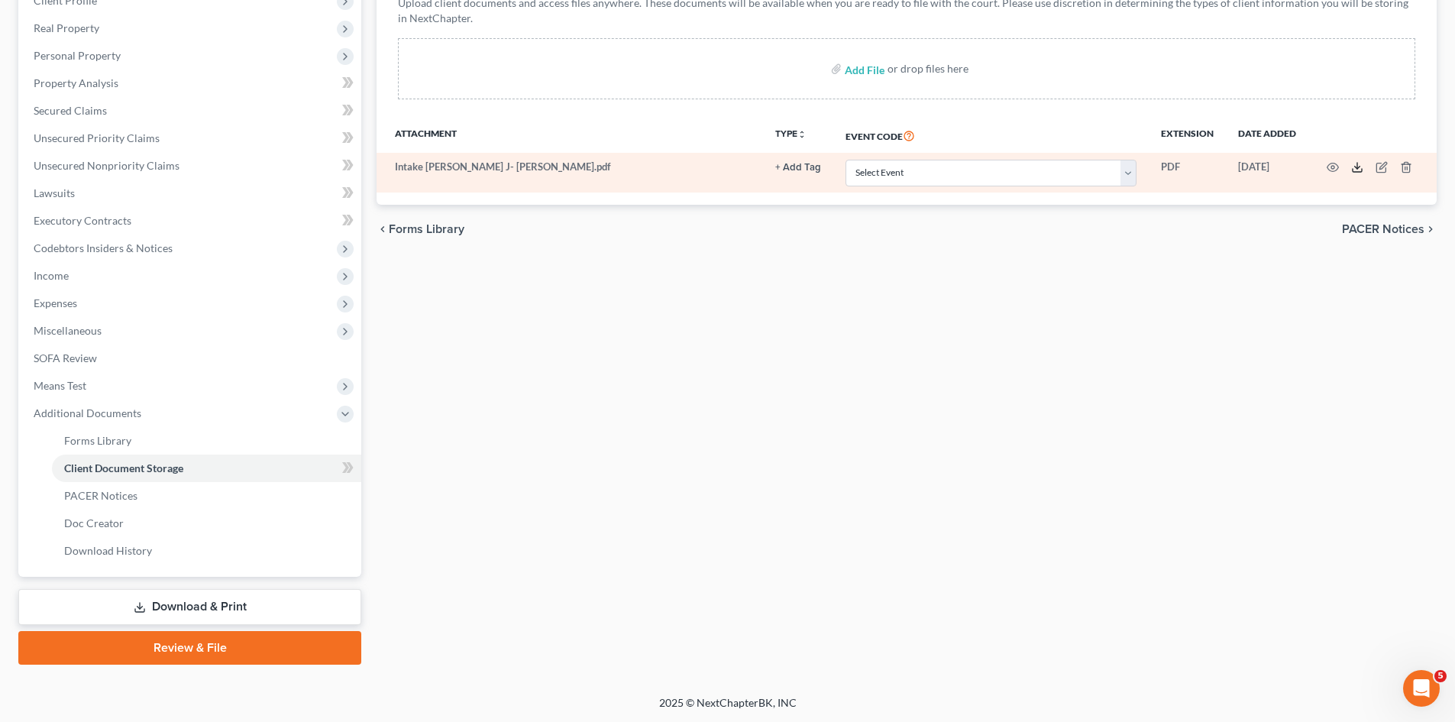
click at [1357, 168] on polyline at bounding box center [1357, 168] width 5 height 2
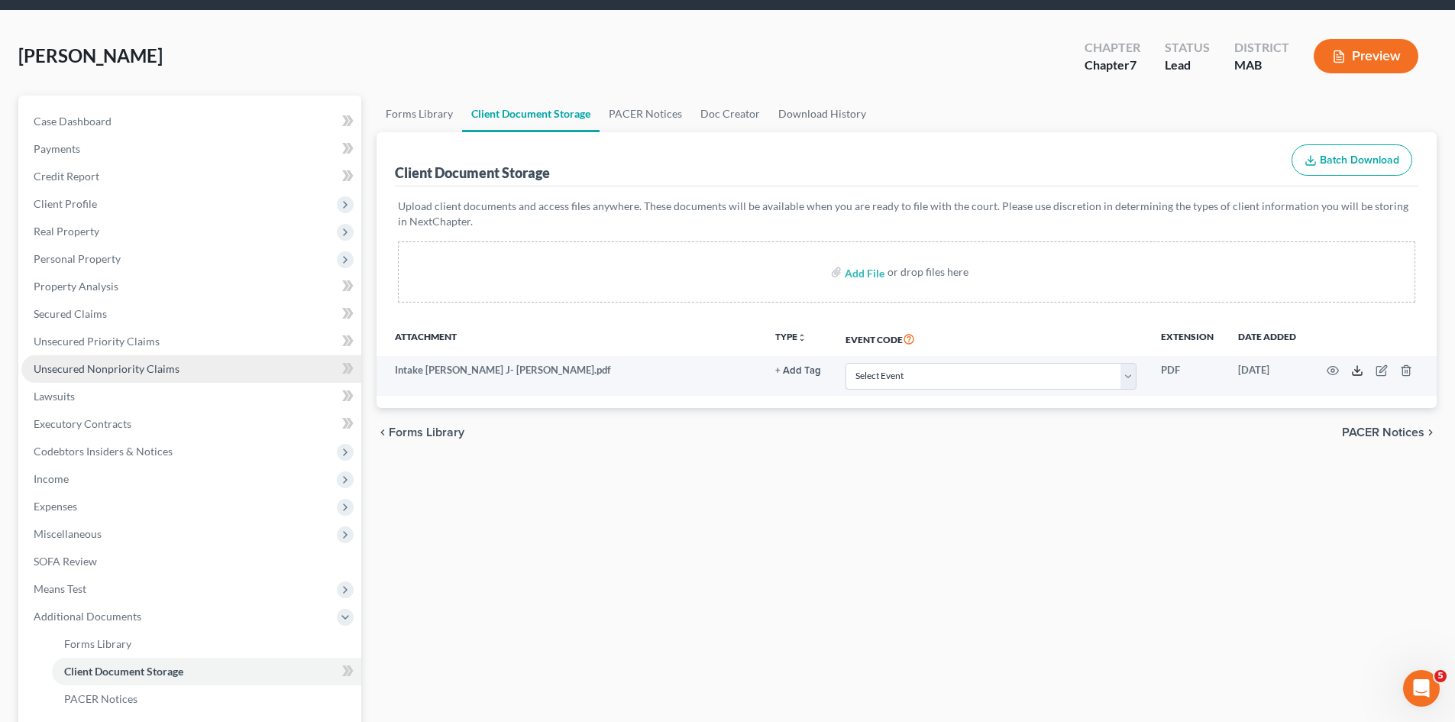
scroll to position [0, 0]
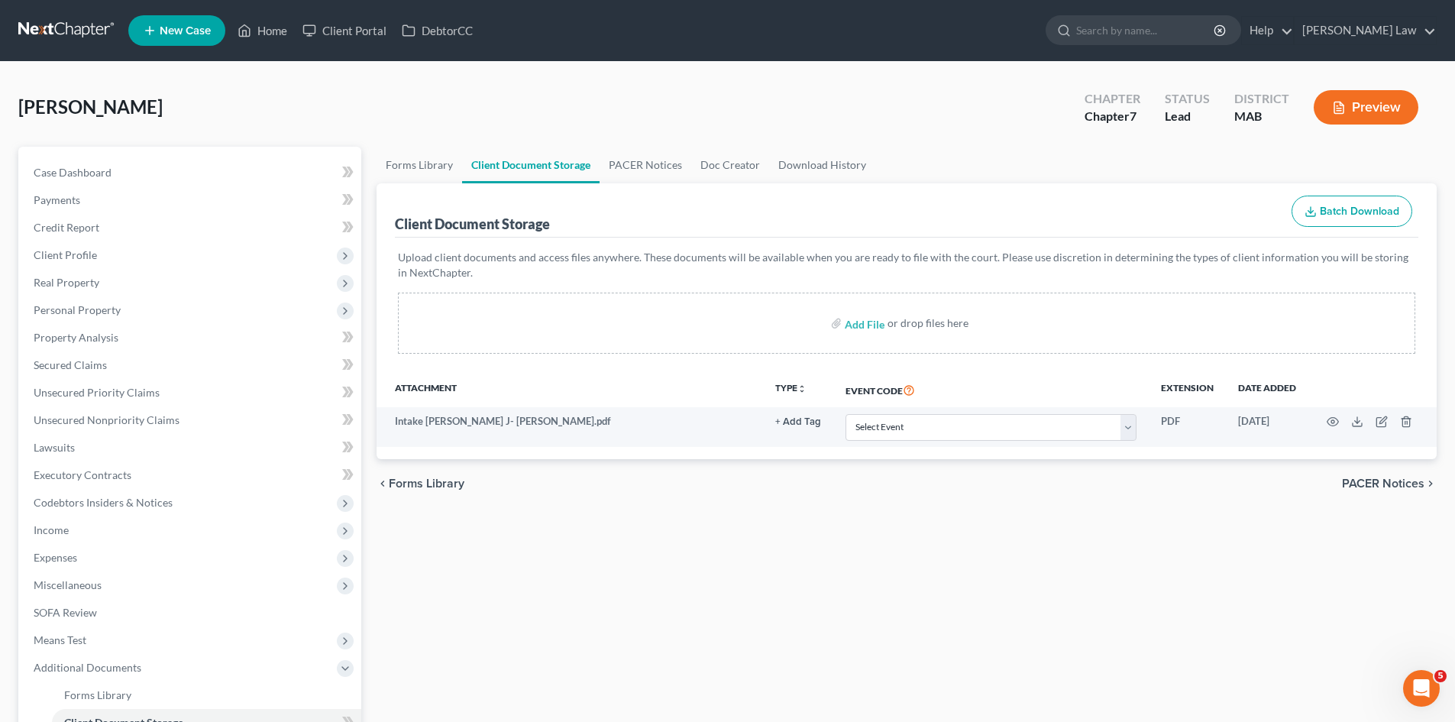
click at [252, 108] on div "MacDonald, Lynda Upgraded Chapter Chapter 7 Status Lead District MAB Preview" at bounding box center [727, 113] width 1419 height 66
drag, startPoint x: 70, startPoint y: 11, endPoint x: 77, endPoint y: 15, distance: 8.5
click at [70, 11] on nav "Home New Case Client Portal DebtorCC Benner Law mmanning@tbennerlaw.com My Acco…" at bounding box center [727, 30] width 1455 height 61
click at [84, 28] on link at bounding box center [67, 30] width 98 height 27
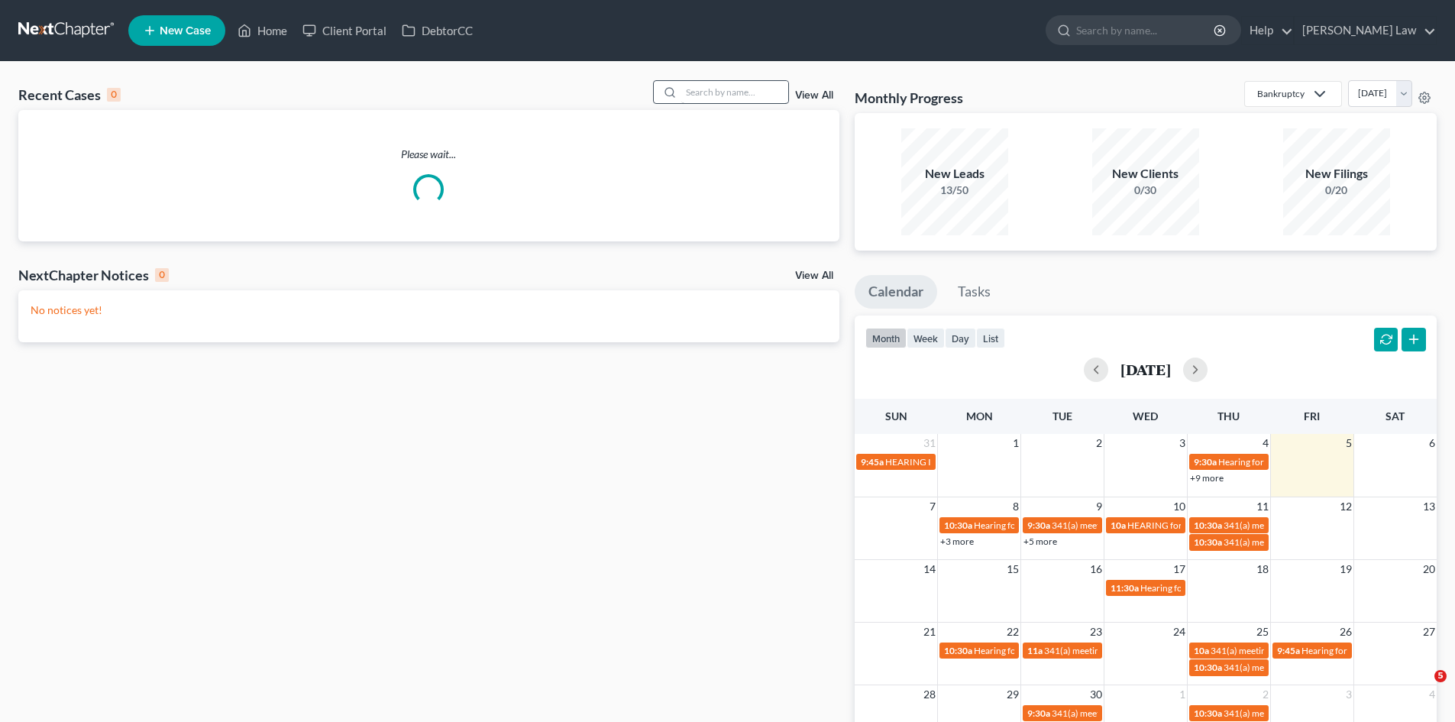
click at [748, 86] on div "Recent Cases 0 View All Please wait... NextChapter Notices 0 View All No notice…" at bounding box center [727, 458] width 1455 height 793
click at [747, 88] on input "search" at bounding box center [734, 92] width 107 height 22
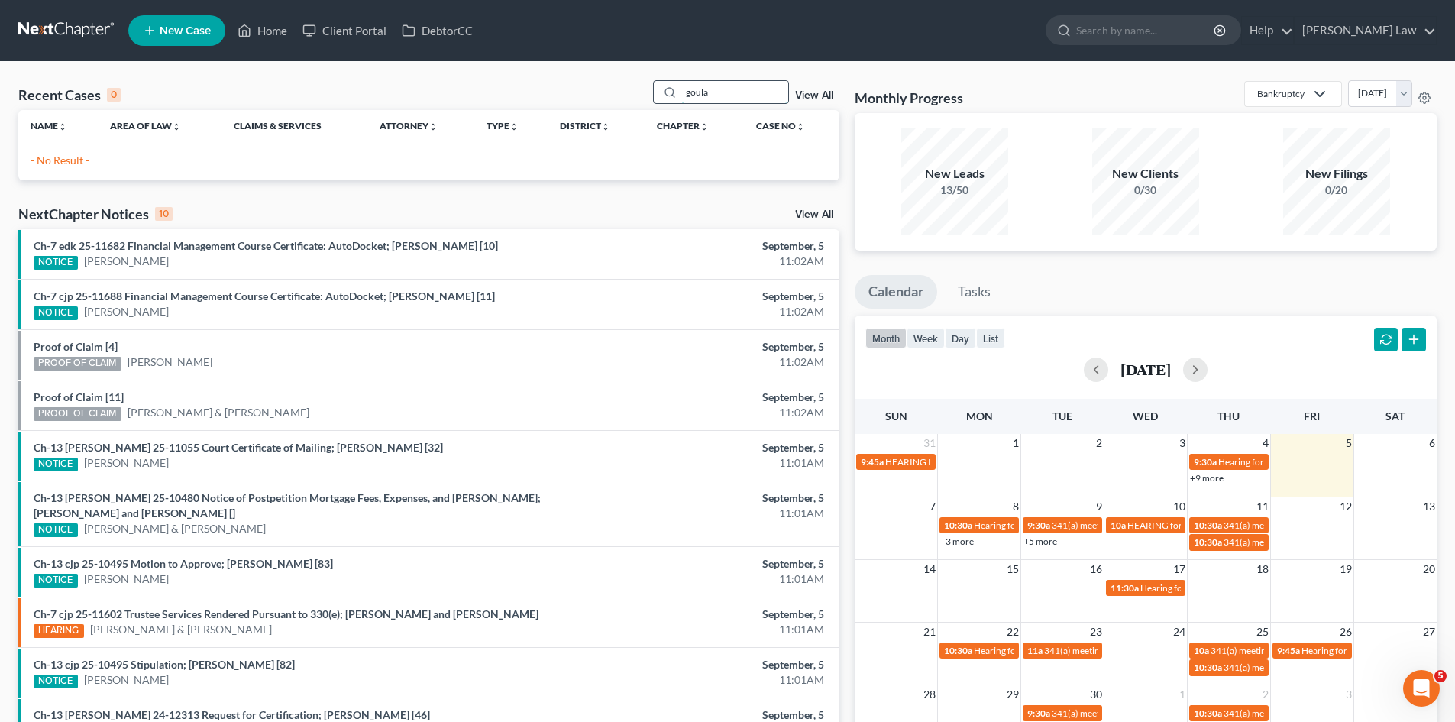
click at [727, 99] on input "goula" at bounding box center [734, 92] width 107 height 22
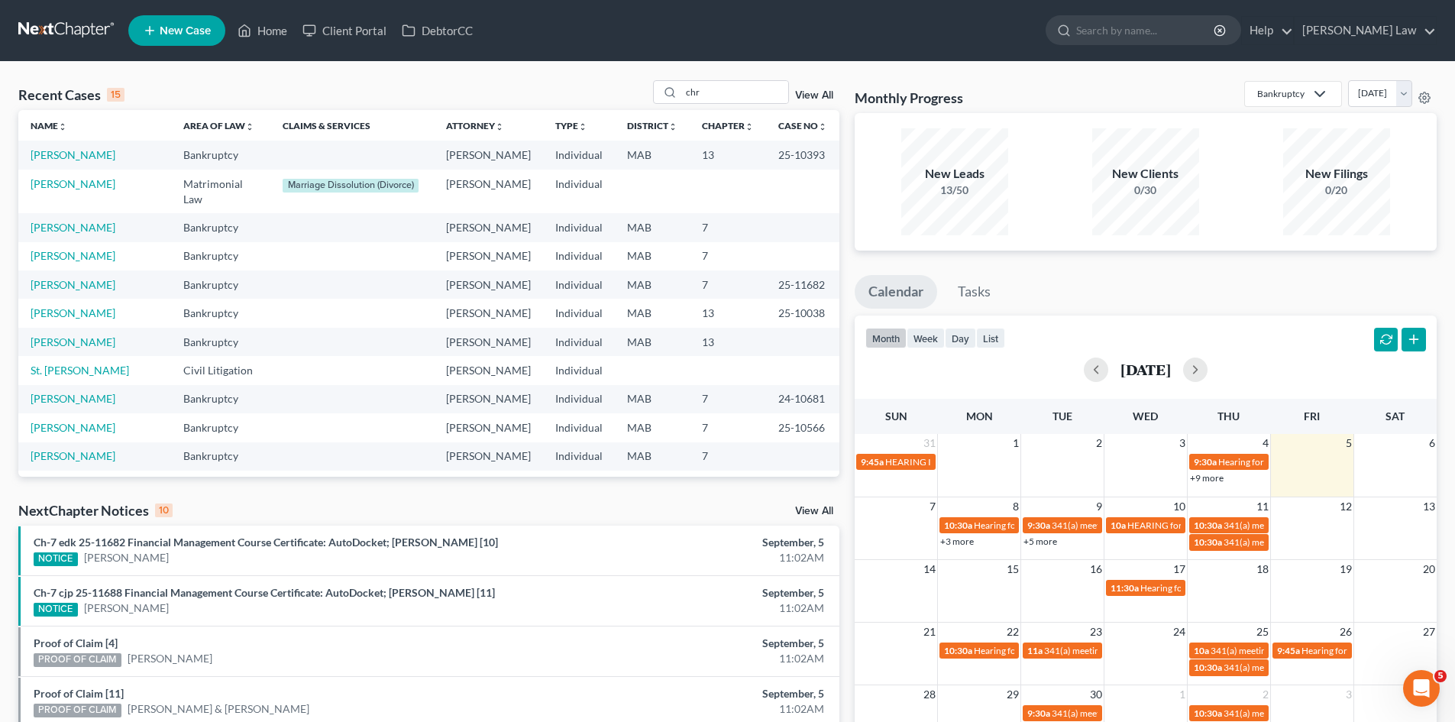
click at [356, 66] on div "Recent Cases 15 chr View All Name unfold_more expand_more expand_less Area of L…" at bounding box center [727, 574] width 1455 height 1025
click at [743, 96] on input "chr" at bounding box center [734, 92] width 107 height 22
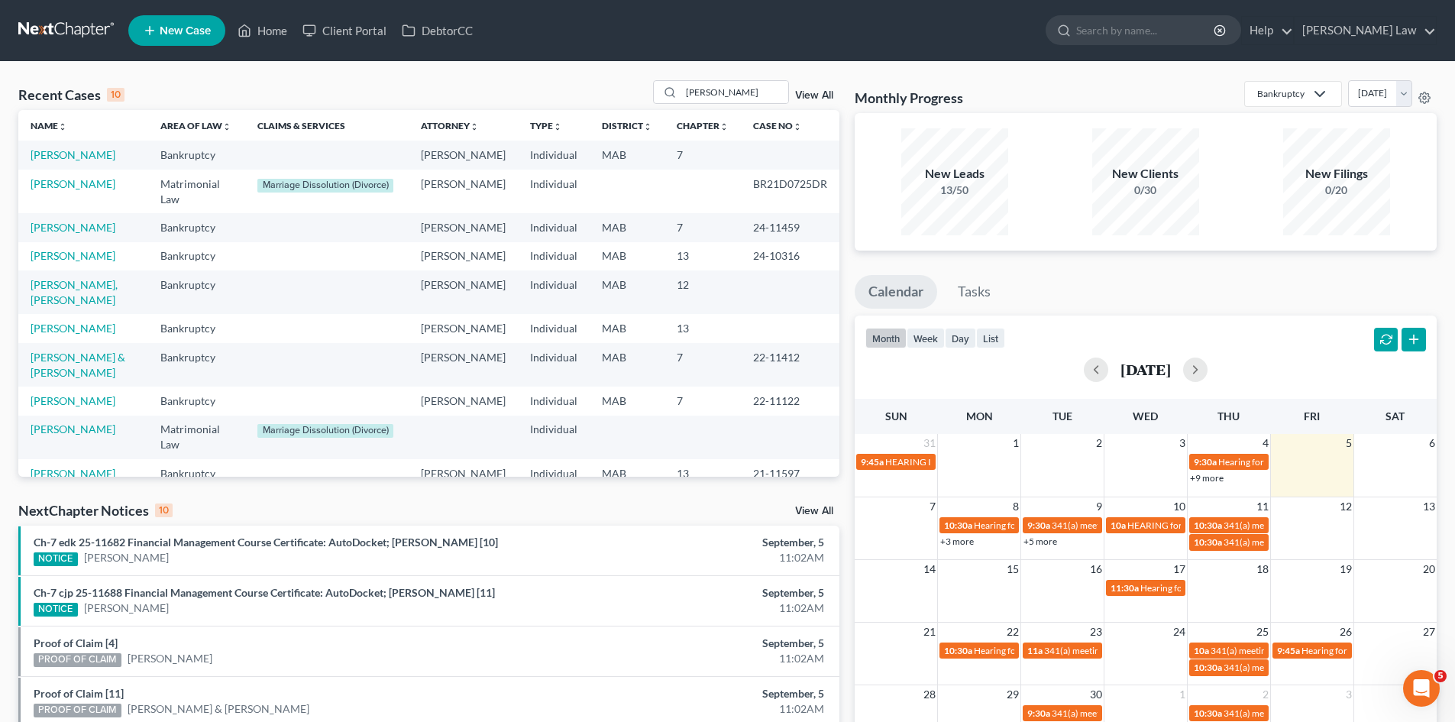
click at [313, 102] on div "Recent Cases 10 [PERSON_NAME] View All" at bounding box center [428, 95] width 821 height 30
click at [746, 84] on input "[PERSON_NAME]" at bounding box center [734, 92] width 107 height 22
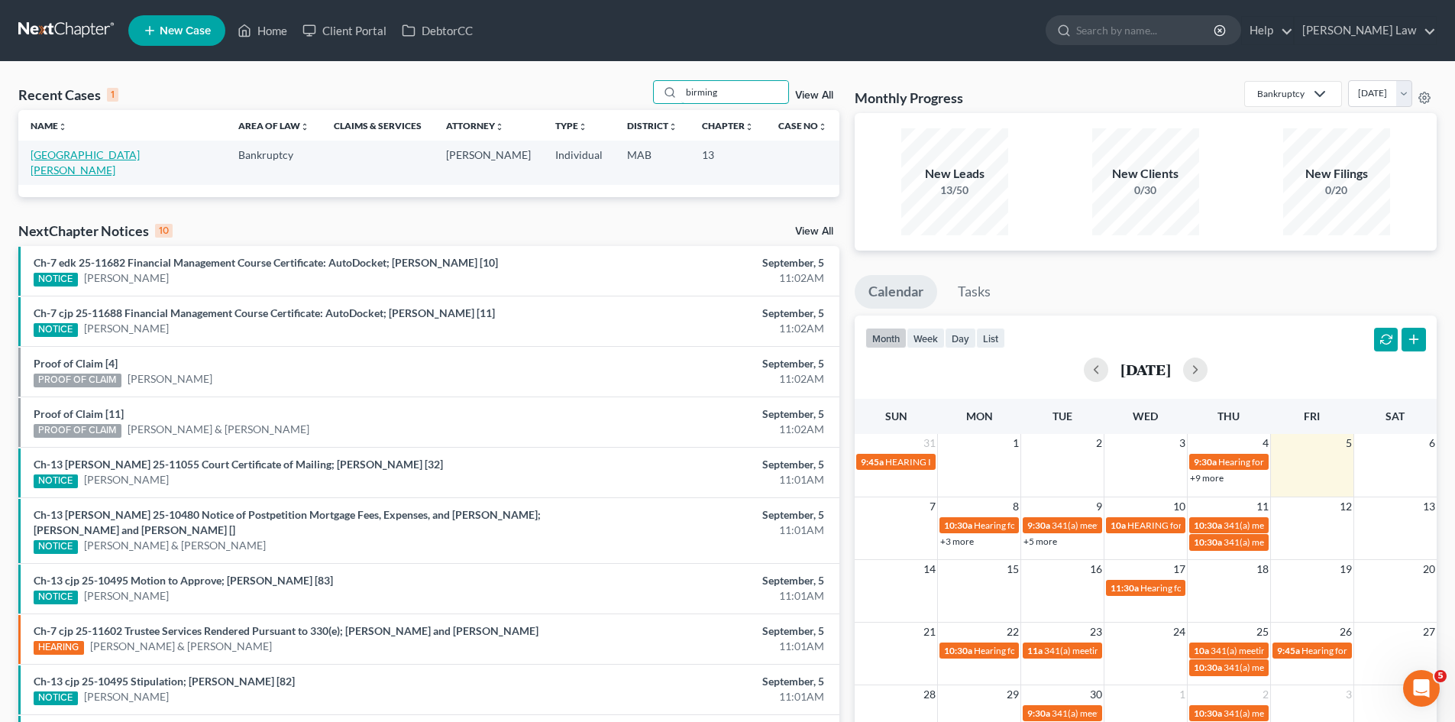
type input "birming"
click at [66, 150] on link "[GEOGRAPHIC_DATA][PERSON_NAME]" at bounding box center [85, 162] width 109 height 28
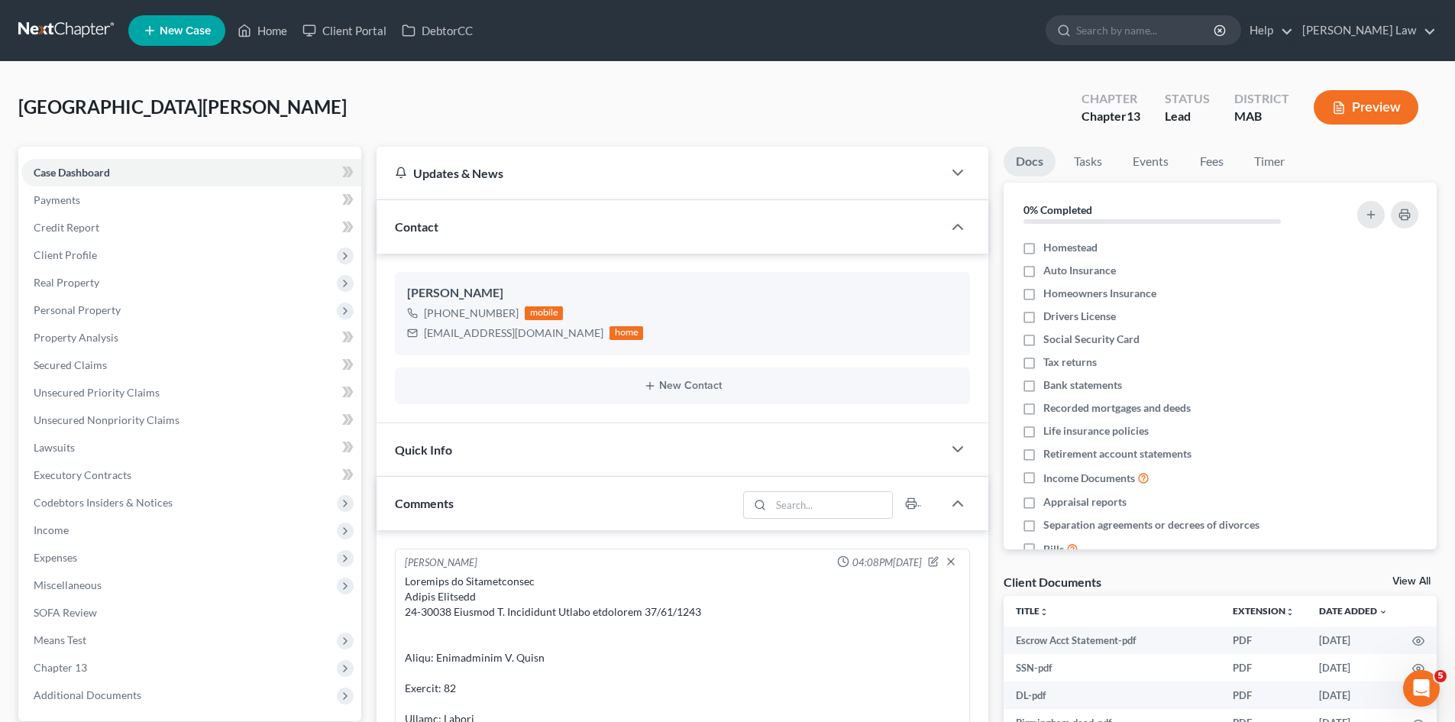
scroll to position [7200, 0]
click at [487, 298] on div "Matthew Birmingham" at bounding box center [682, 293] width 551 height 18
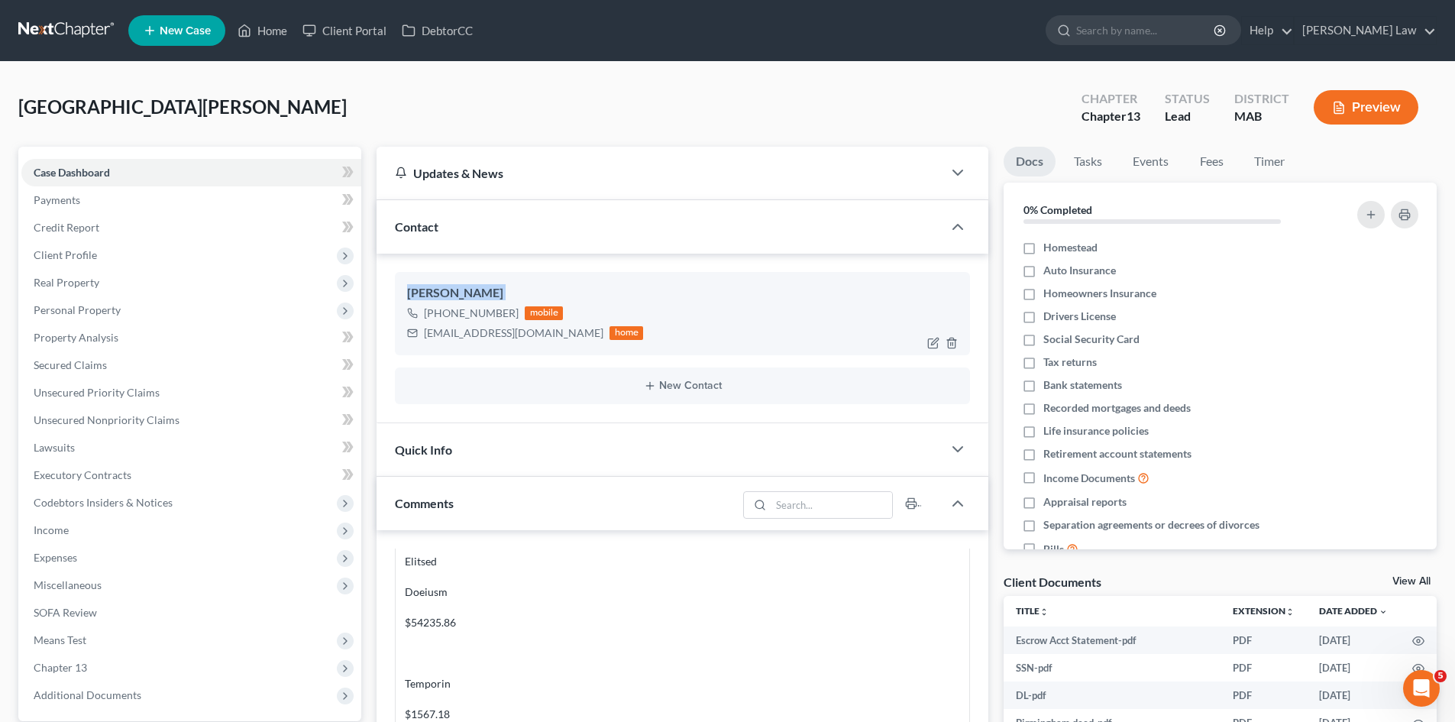
click at [487, 298] on div "Matthew Birmingham" at bounding box center [682, 293] width 551 height 18
copy div "Matthew Birmingham"
click at [53, 264] on span "Client Profile" at bounding box center [191, 254] width 340 height 27
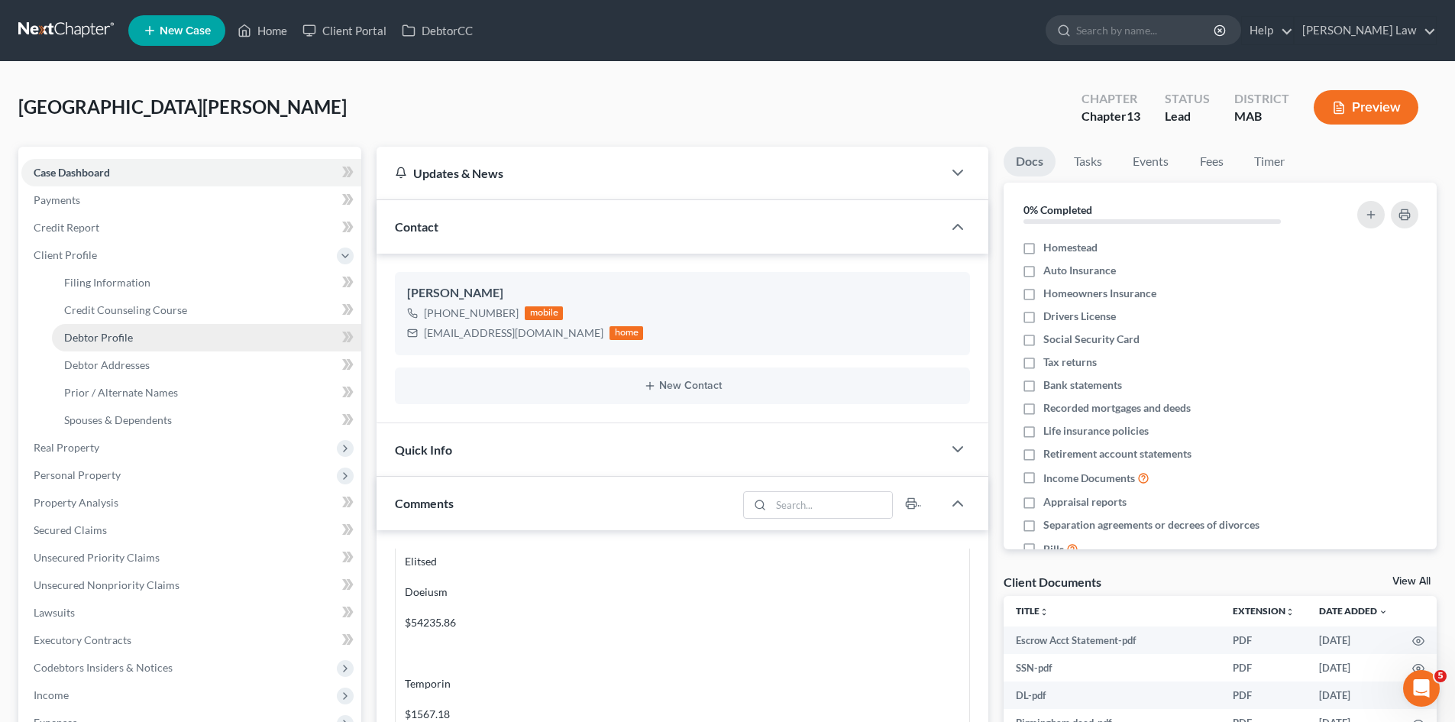
click at [106, 338] on span "Debtor Profile" at bounding box center [98, 337] width 69 height 13
select select "0"
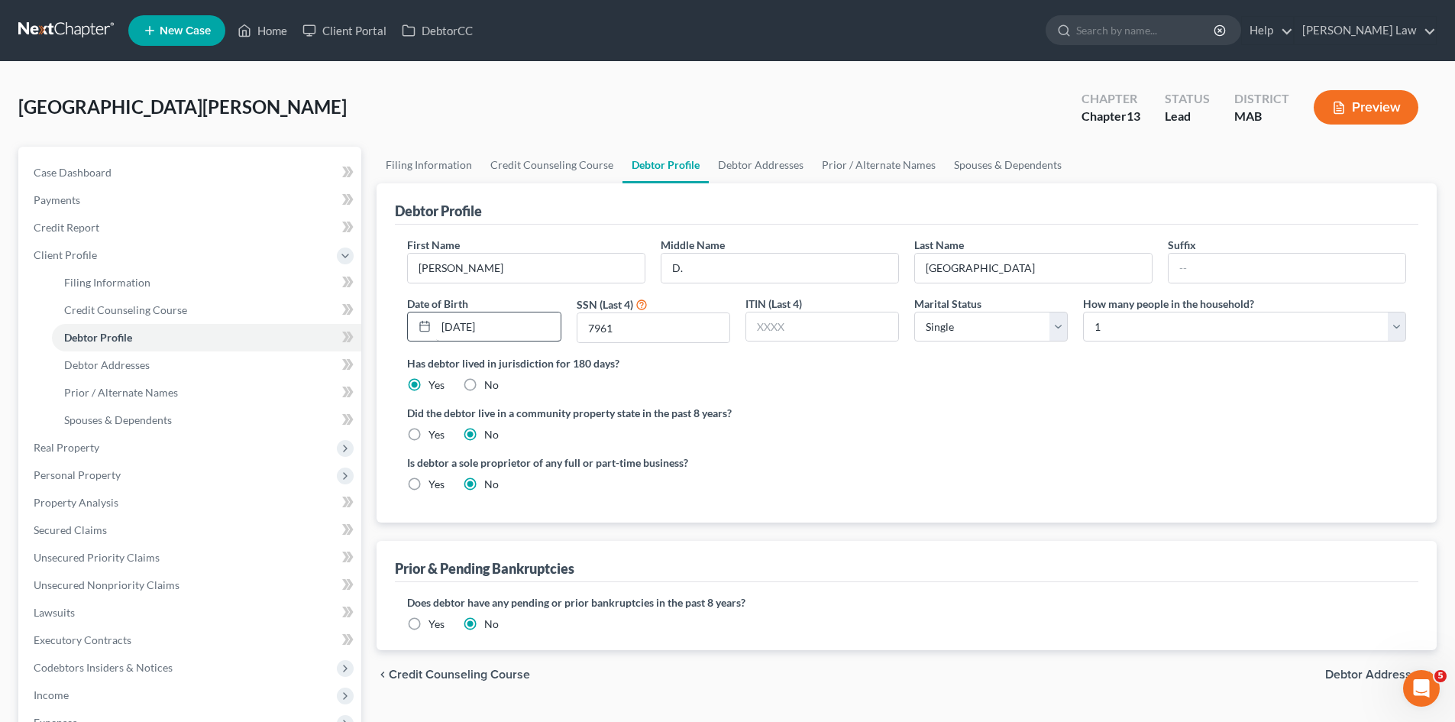
radio input "true"
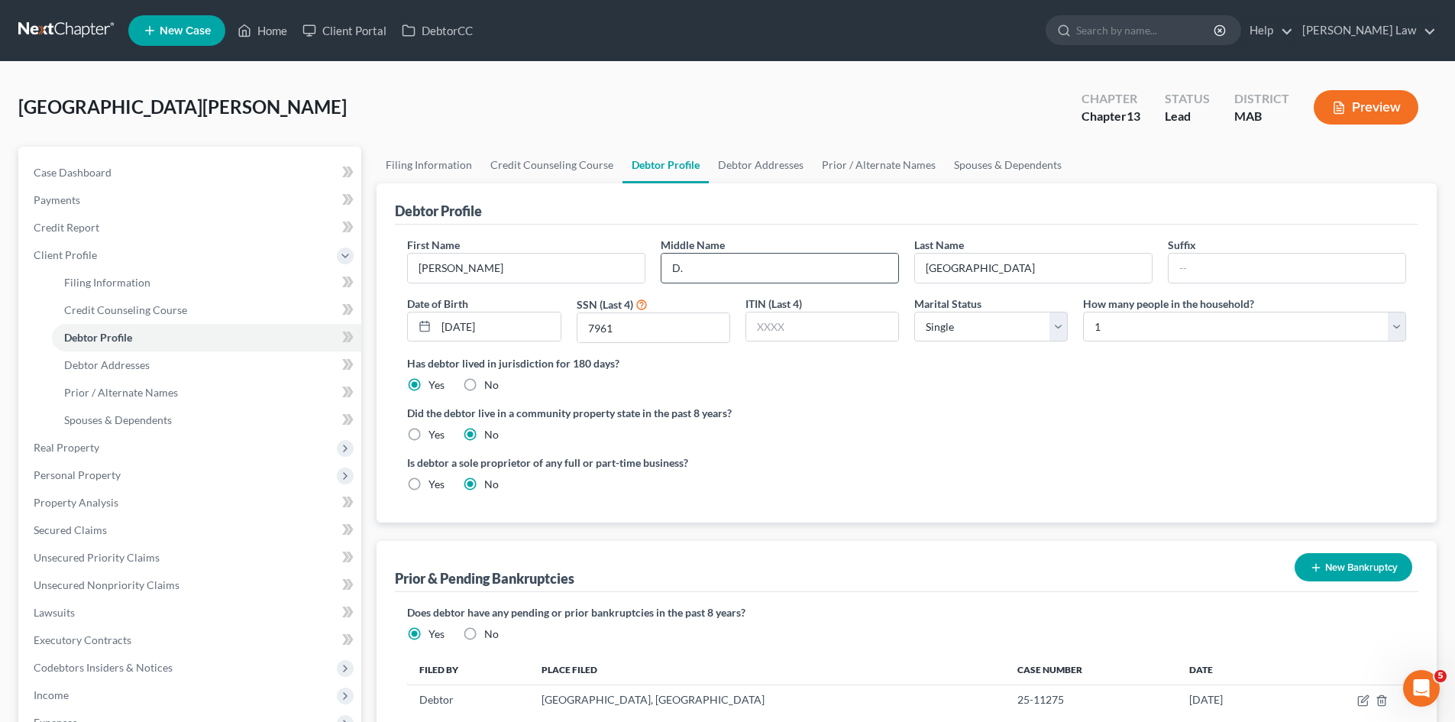
click at [727, 276] on input "D." at bounding box center [780, 268] width 237 height 29
click at [728, 276] on input "D." at bounding box center [780, 268] width 237 height 29
click at [116, 238] on link "Credit Report" at bounding box center [191, 227] width 340 height 27
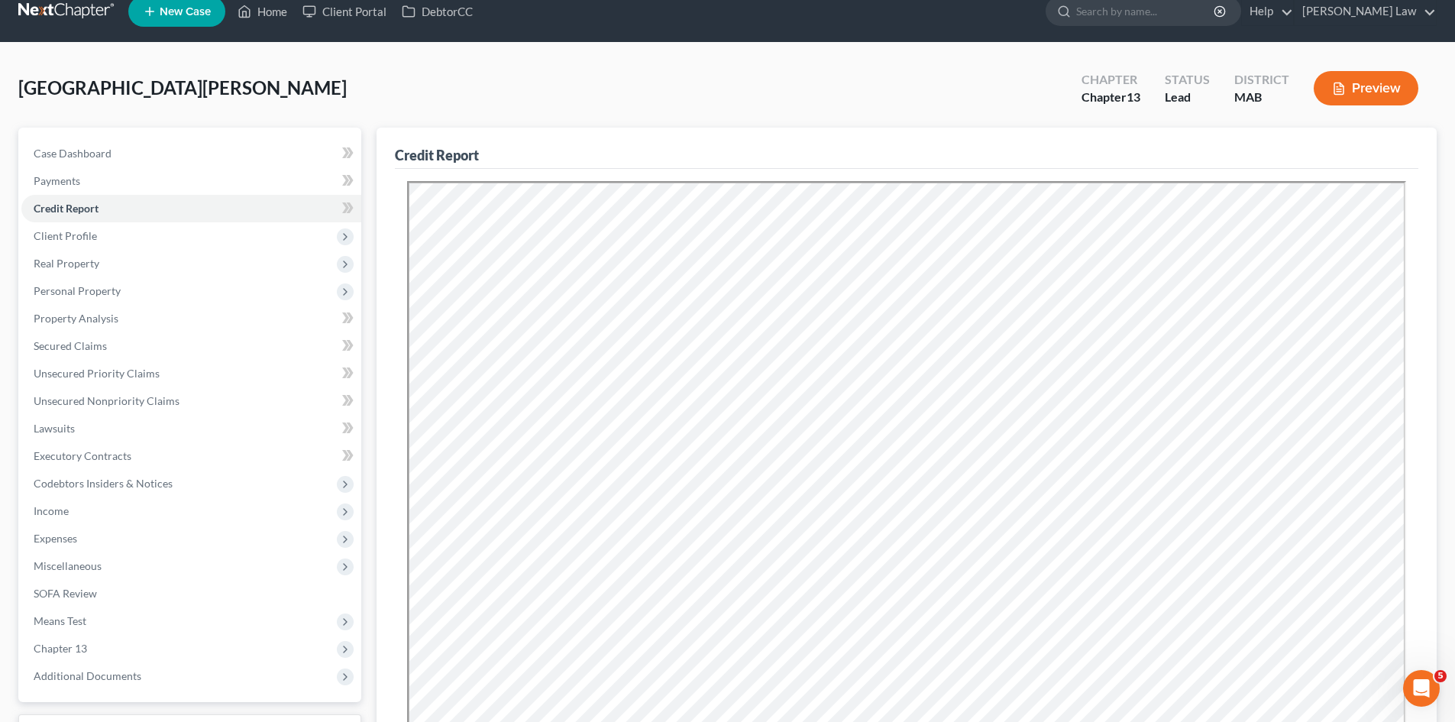
scroll to position [254, 0]
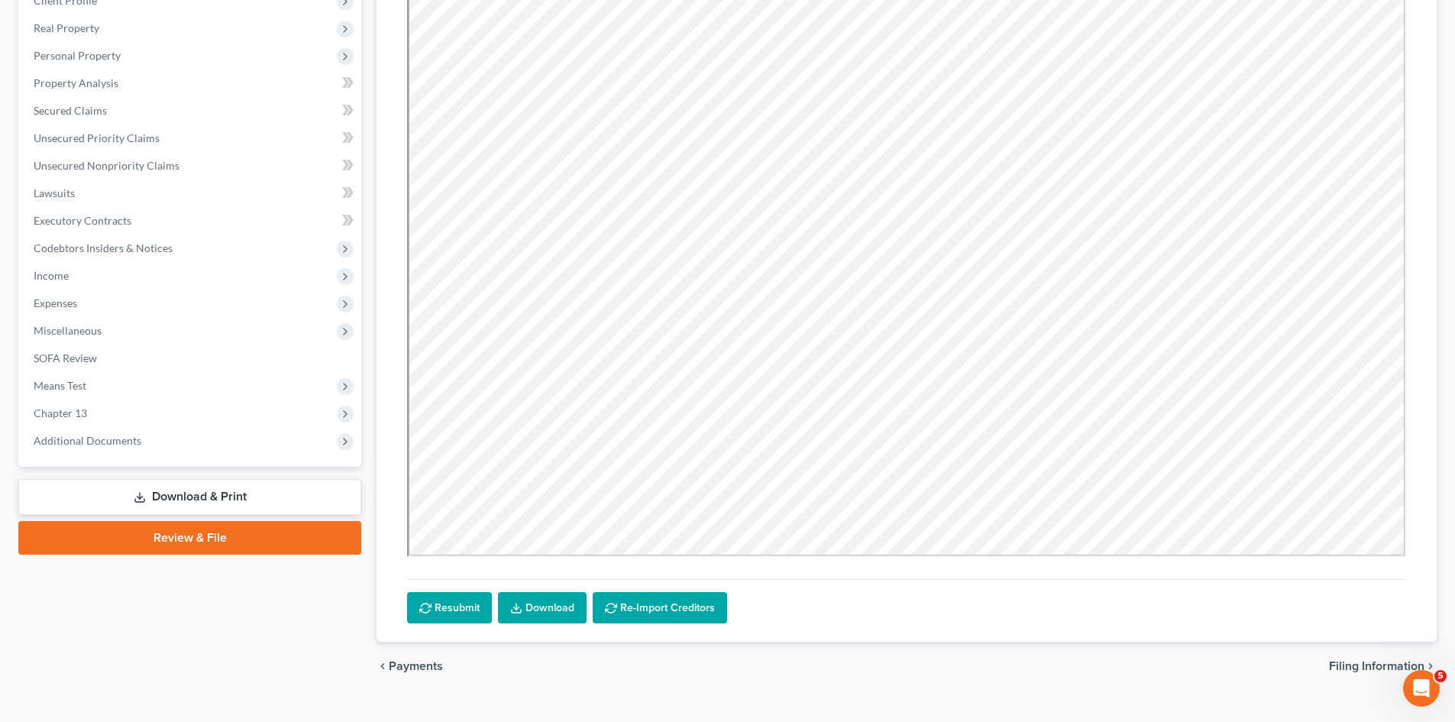
click at [561, 601] on link "Download" at bounding box center [542, 608] width 89 height 32
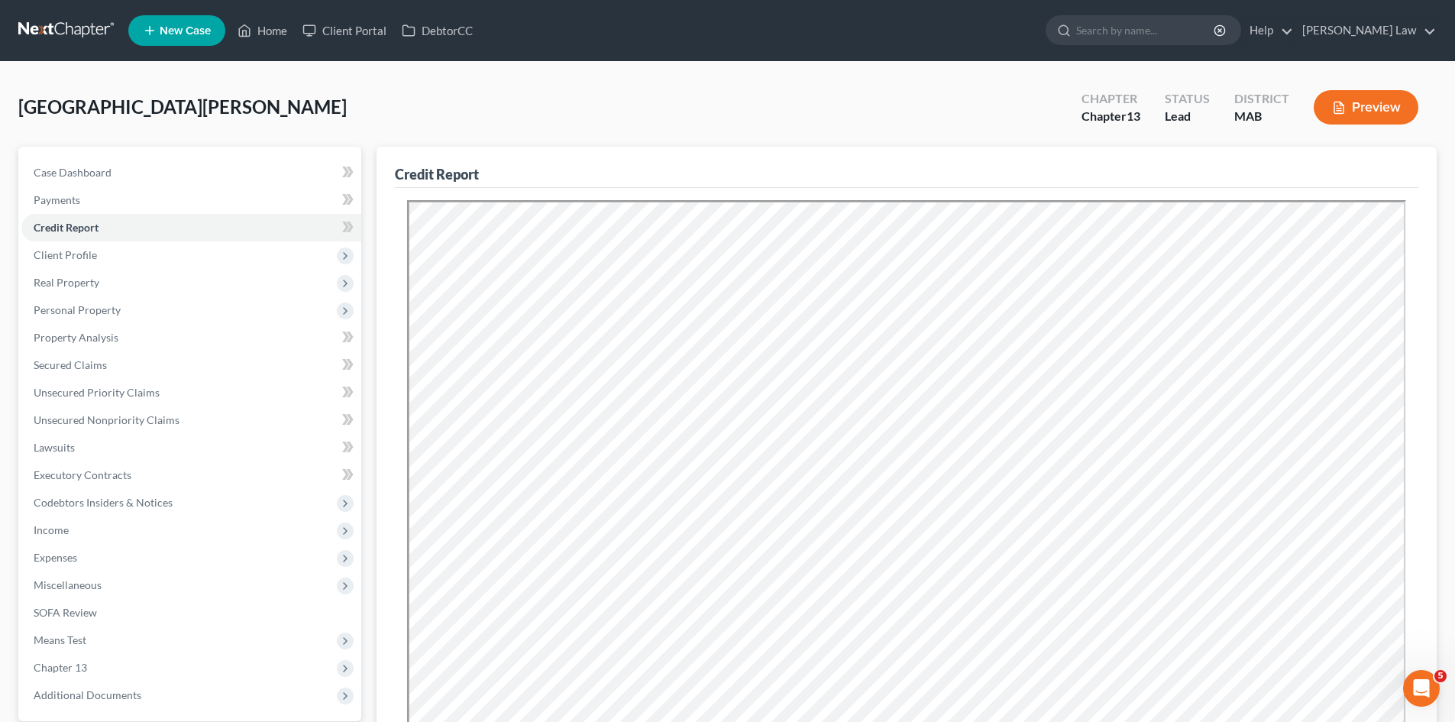
click at [93, 30] on link at bounding box center [67, 30] width 98 height 27
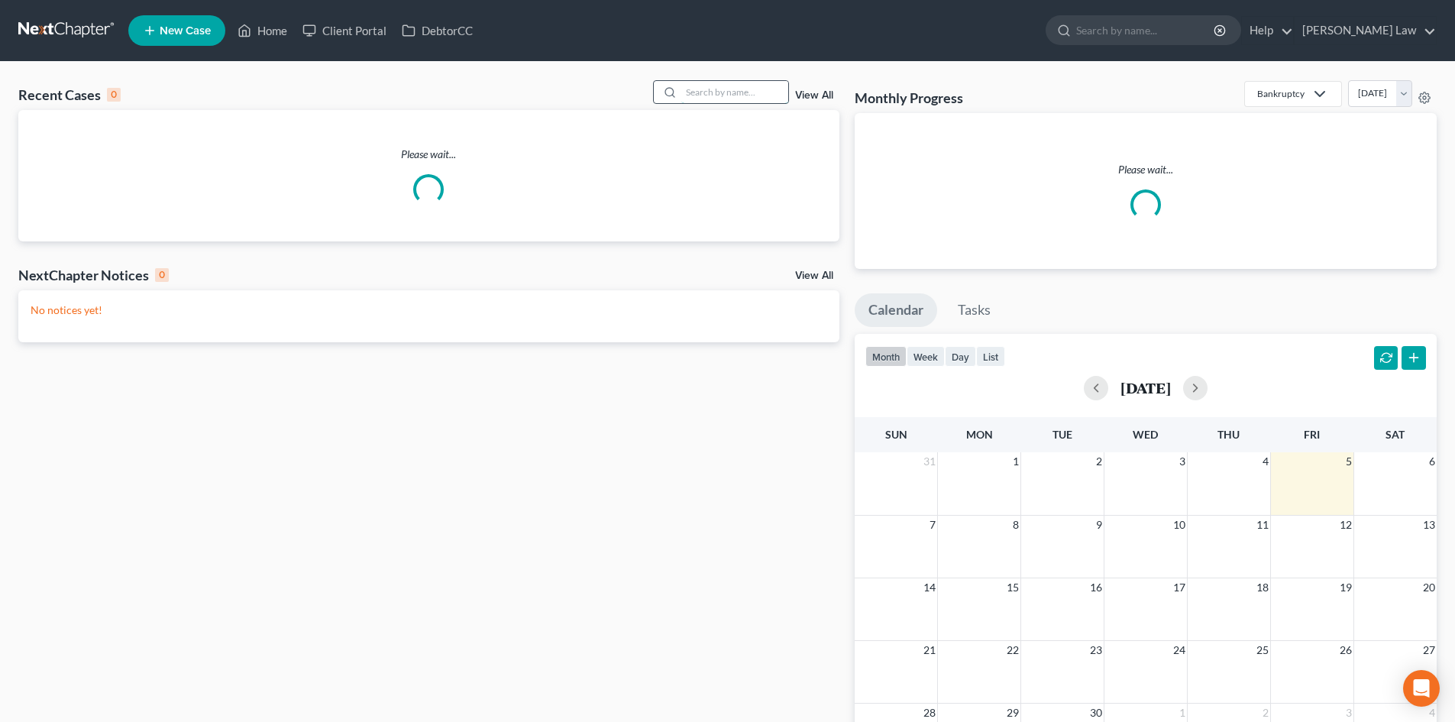
click at [736, 95] on input "search" at bounding box center [734, 92] width 107 height 22
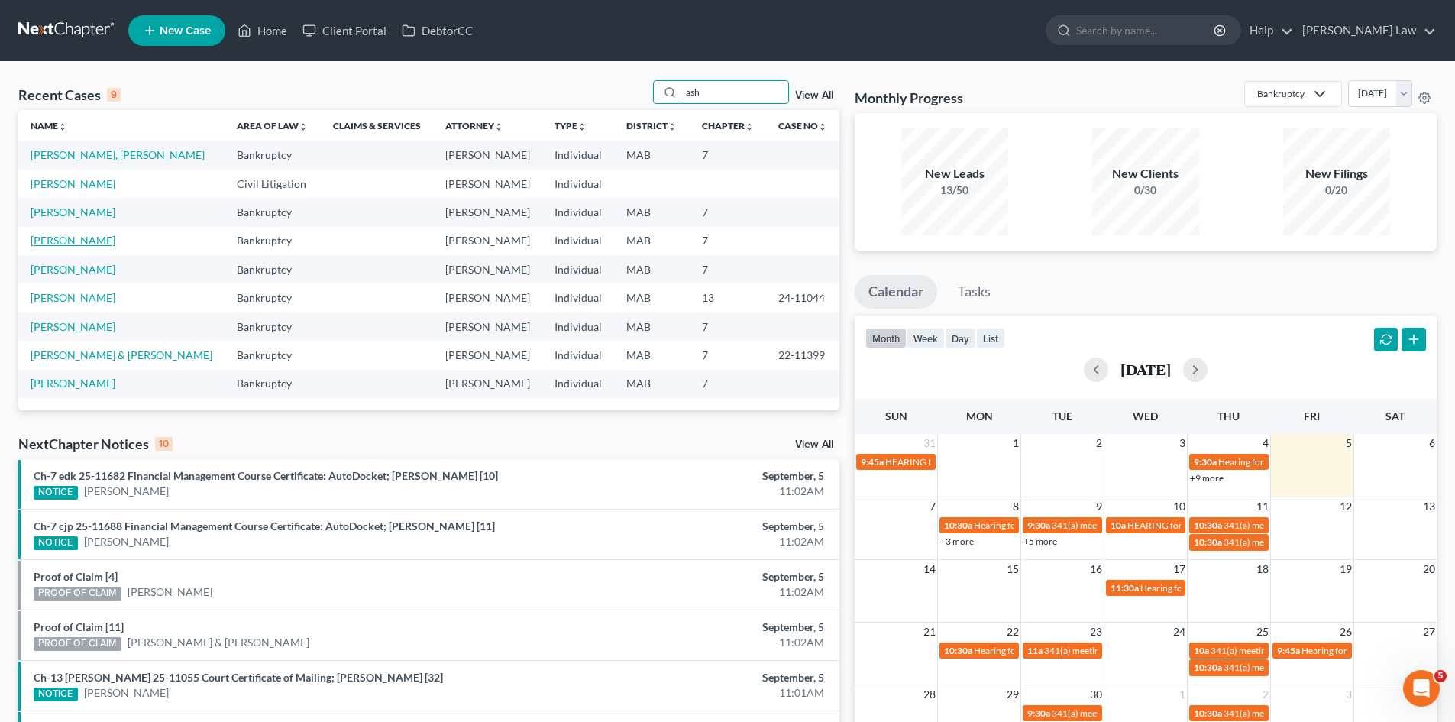
type input "ash"
click at [75, 241] on link "[PERSON_NAME]" at bounding box center [73, 240] width 85 height 13
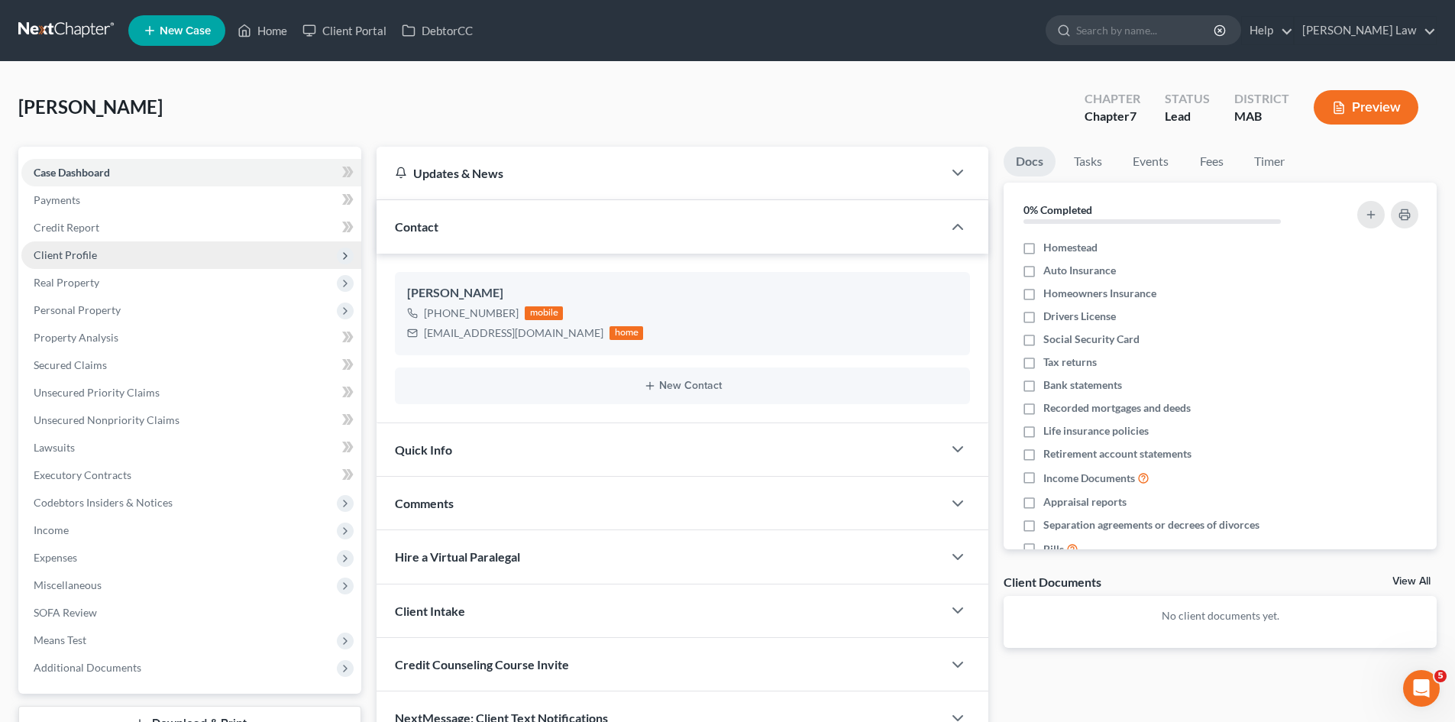
click at [89, 241] on span "Client Profile" at bounding box center [191, 254] width 340 height 27
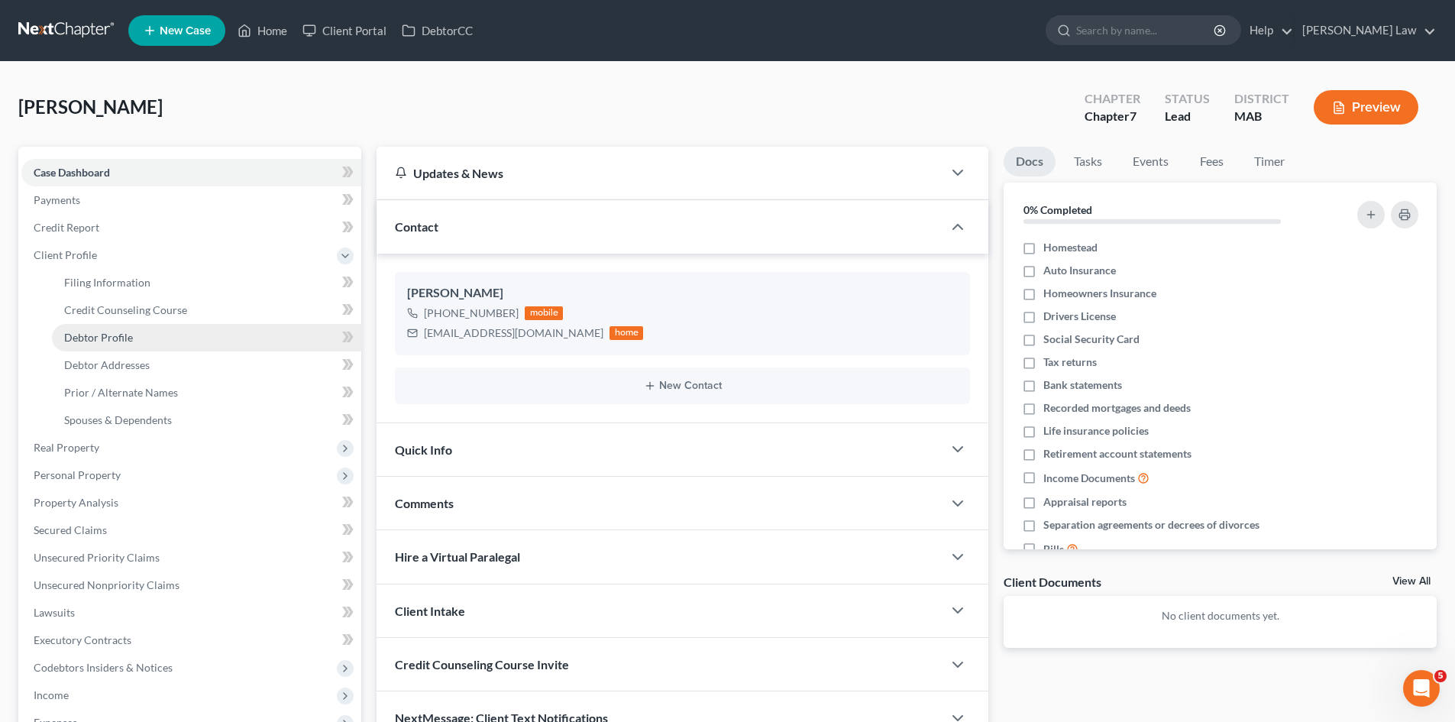
click at [101, 340] on span "Debtor Profile" at bounding box center [98, 337] width 69 height 13
select select "0"
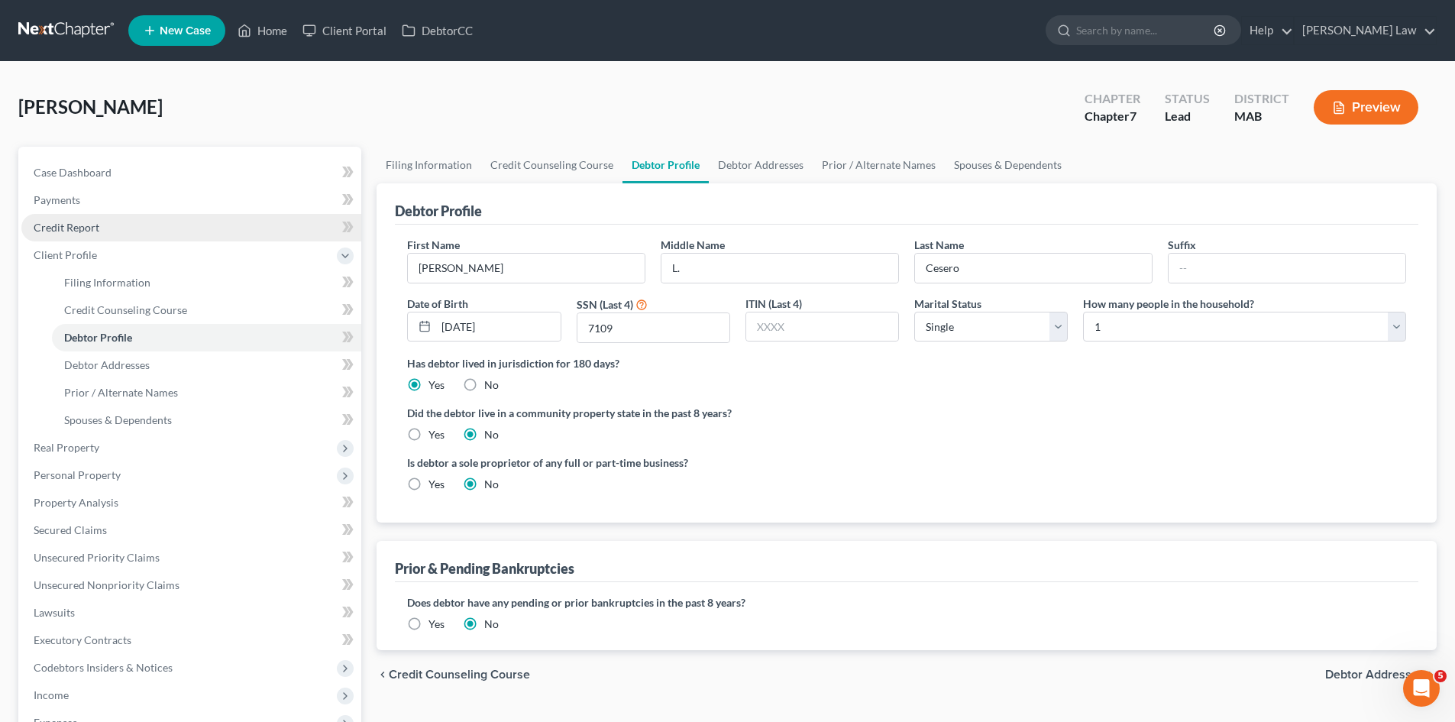
click at [79, 228] on span "Credit Report" at bounding box center [67, 227] width 66 height 13
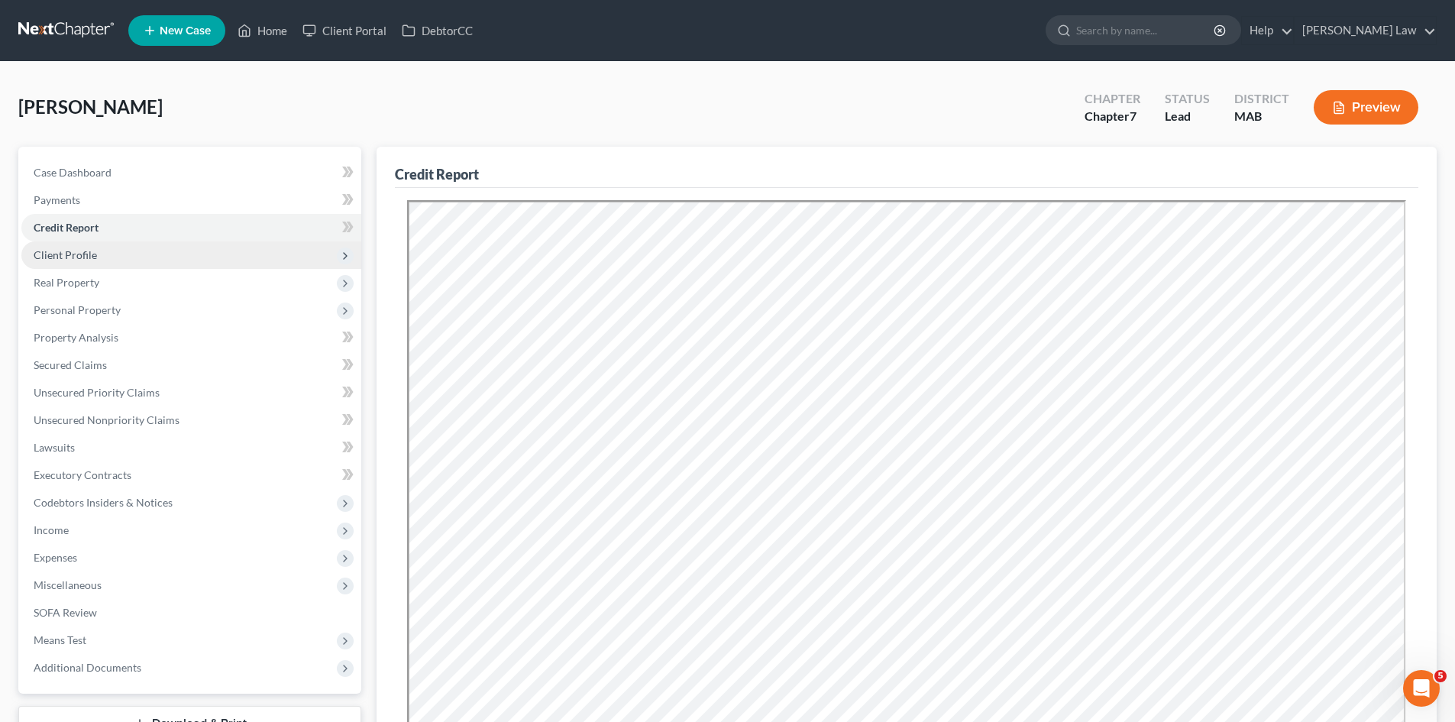
drag, startPoint x: 130, startPoint y: 250, endPoint x: 128, endPoint y: 257, distance: 8.0
click at [130, 250] on span "Client Profile" at bounding box center [191, 254] width 340 height 27
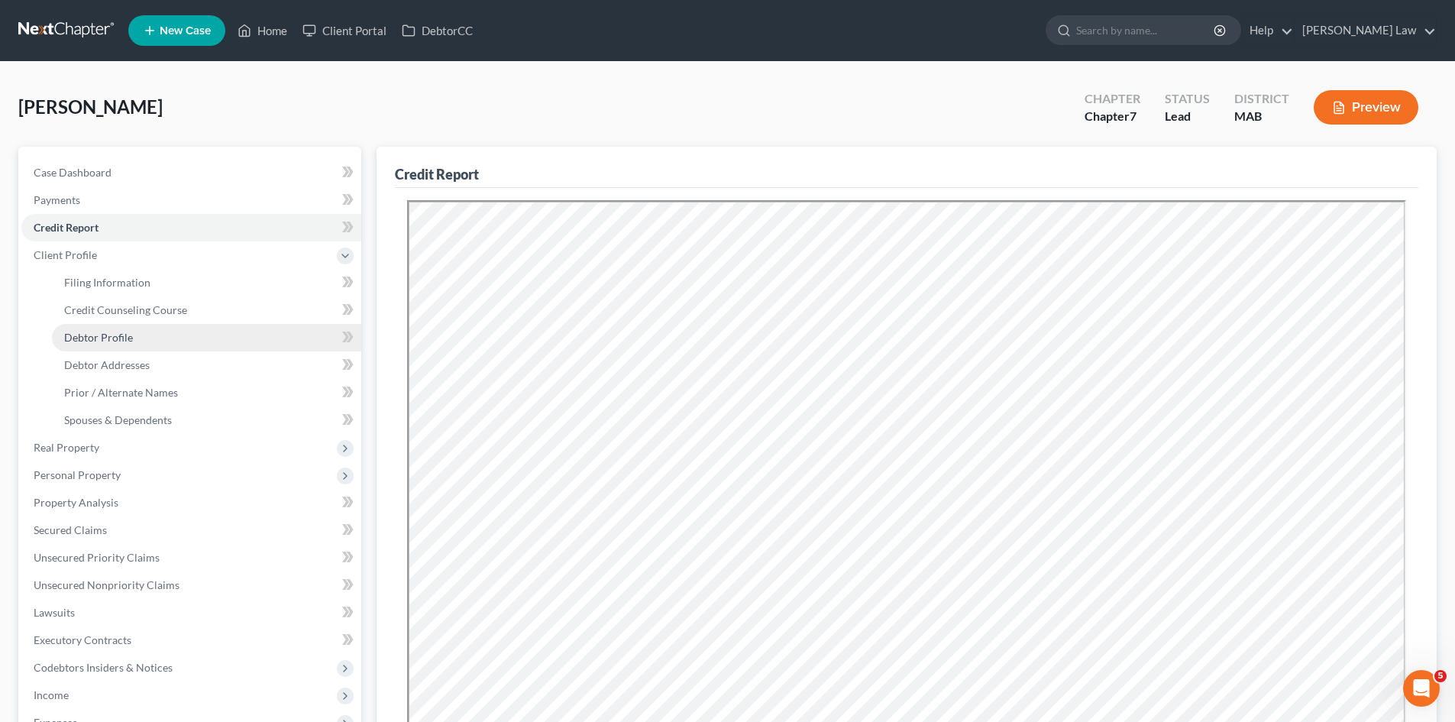
click at [115, 331] on span "Debtor Profile" at bounding box center [98, 337] width 69 height 13
select select "0"
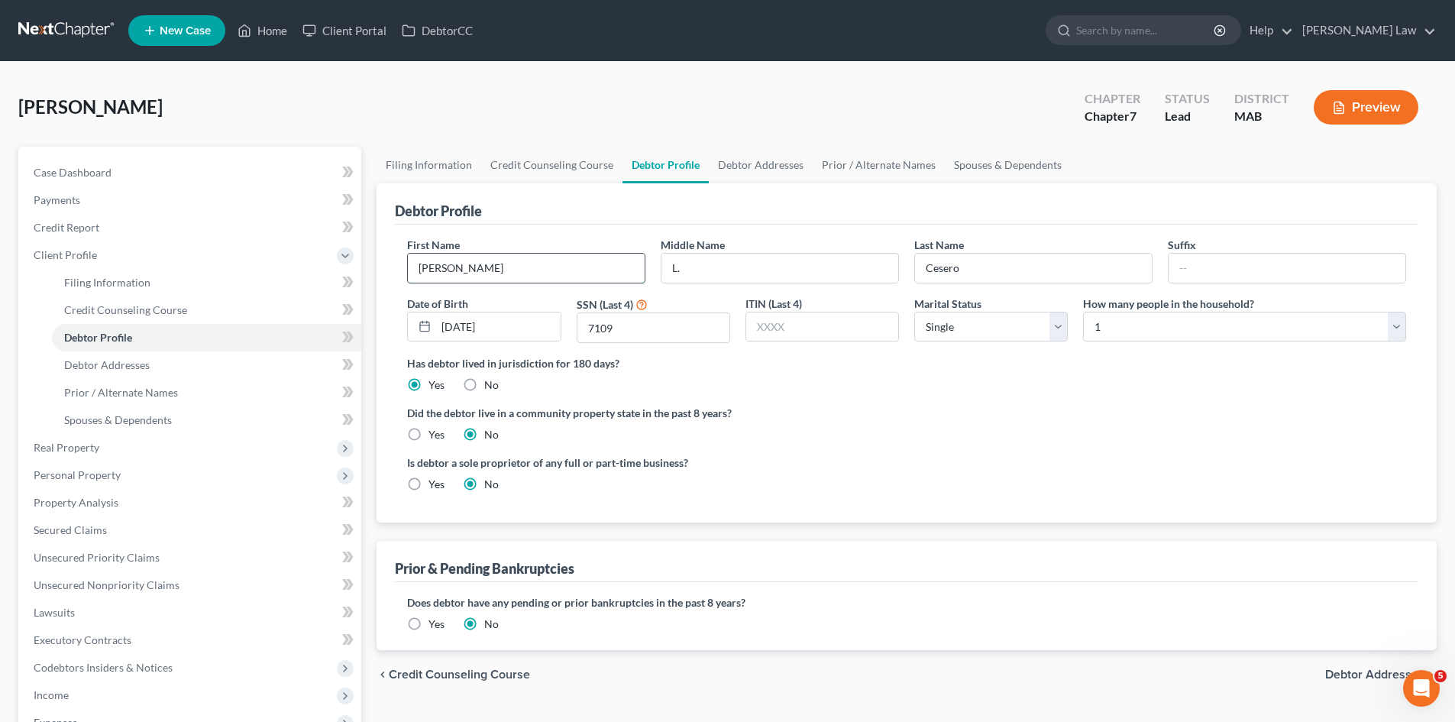
click at [574, 270] on input "Ashley" at bounding box center [526, 268] width 237 height 29
click at [746, 266] on input "L." at bounding box center [780, 268] width 237 height 29
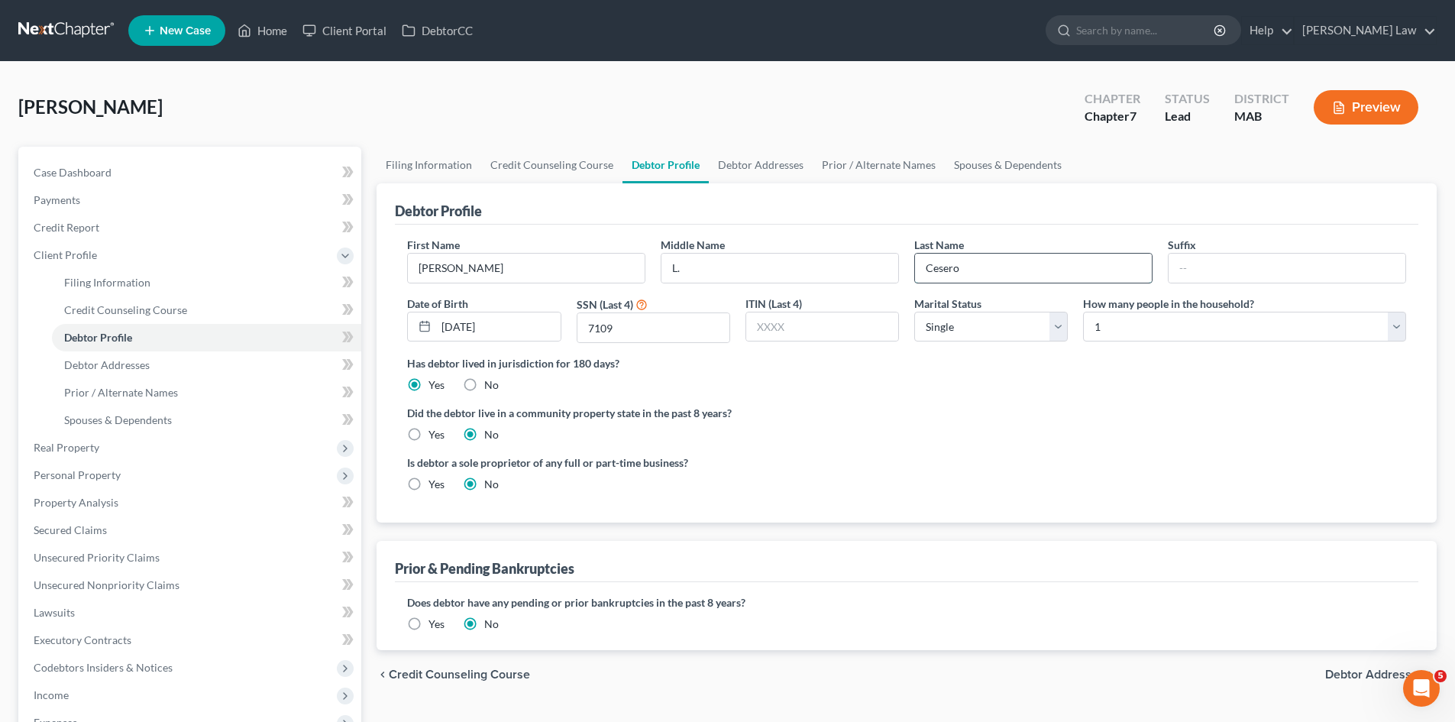
click at [1053, 278] on input "Cesero" at bounding box center [1033, 268] width 237 height 29
click at [332, 107] on div "Cesero, Ashley Upgraded Chapter Chapter 7 Status Lead District MAB Preview" at bounding box center [727, 113] width 1419 height 66
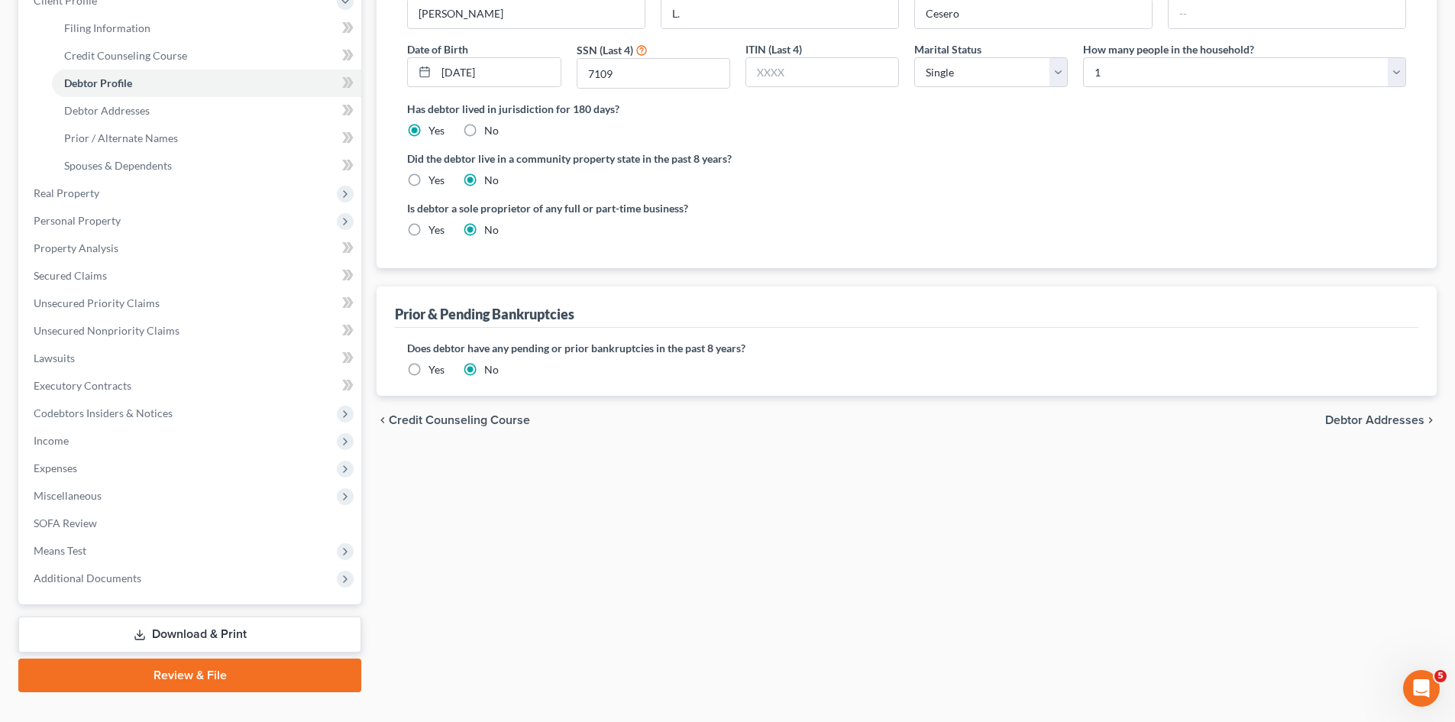
drag, startPoint x: 140, startPoint y: 628, endPoint x: 191, endPoint y: 625, distance: 51.3
click at [140, 629] on icon at bounding box center [140, 635] width 12 height 12
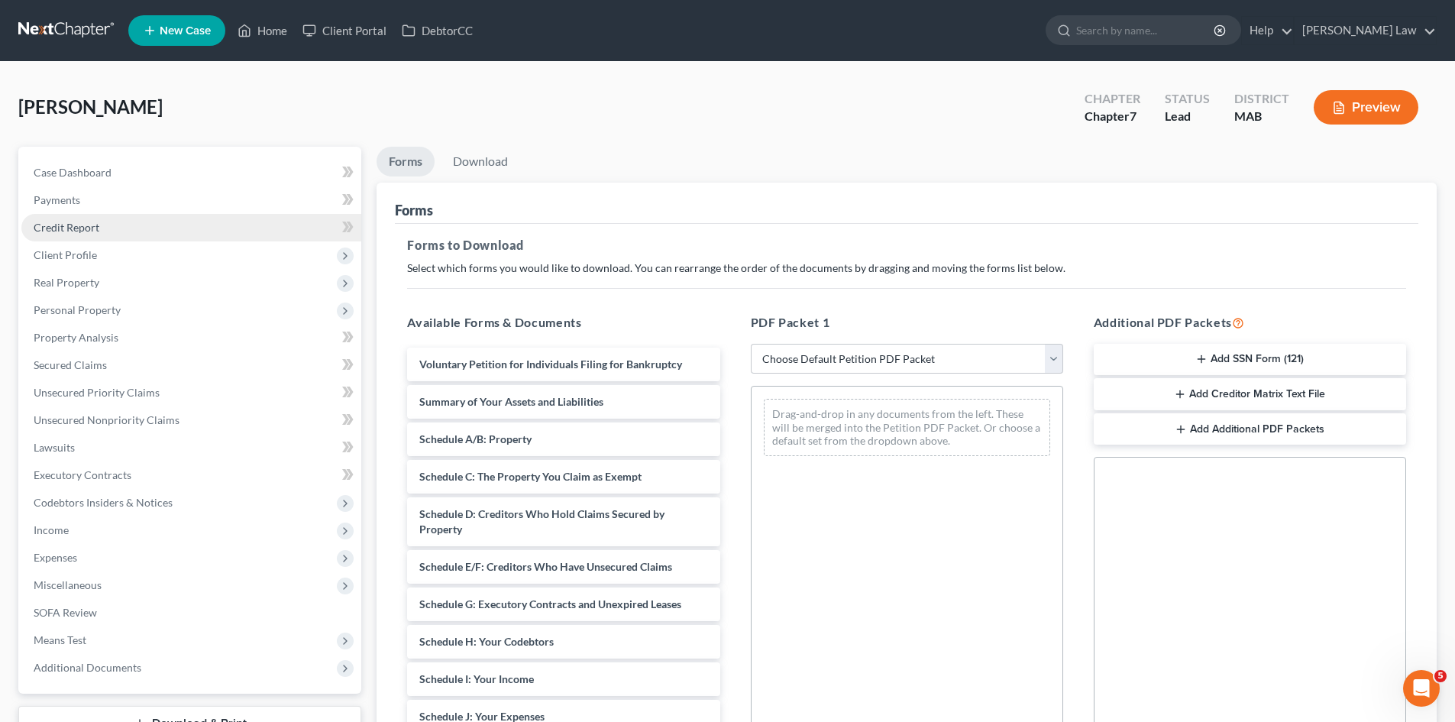
click at [70, 225] on span "Credit Report" at bounding box center [67, 227] width 66 height 13
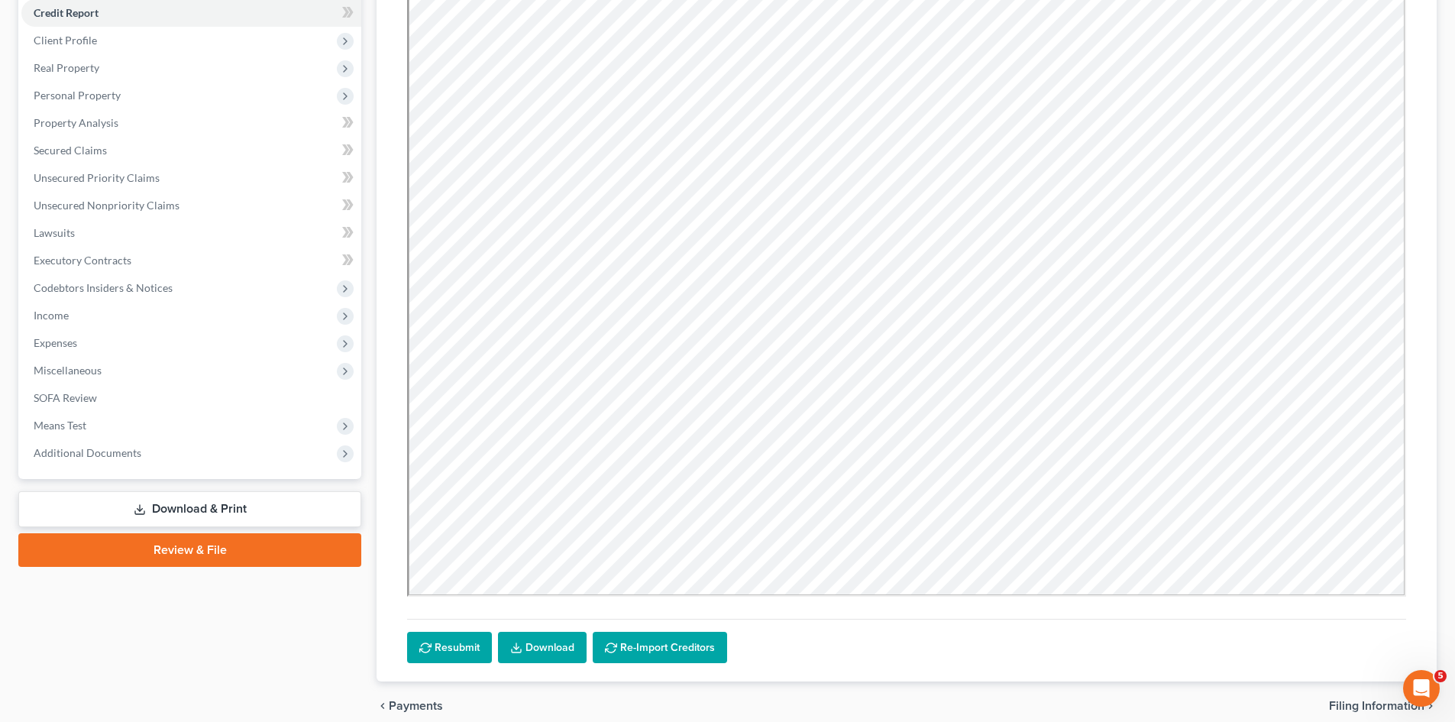
scroll to position [281, 0]
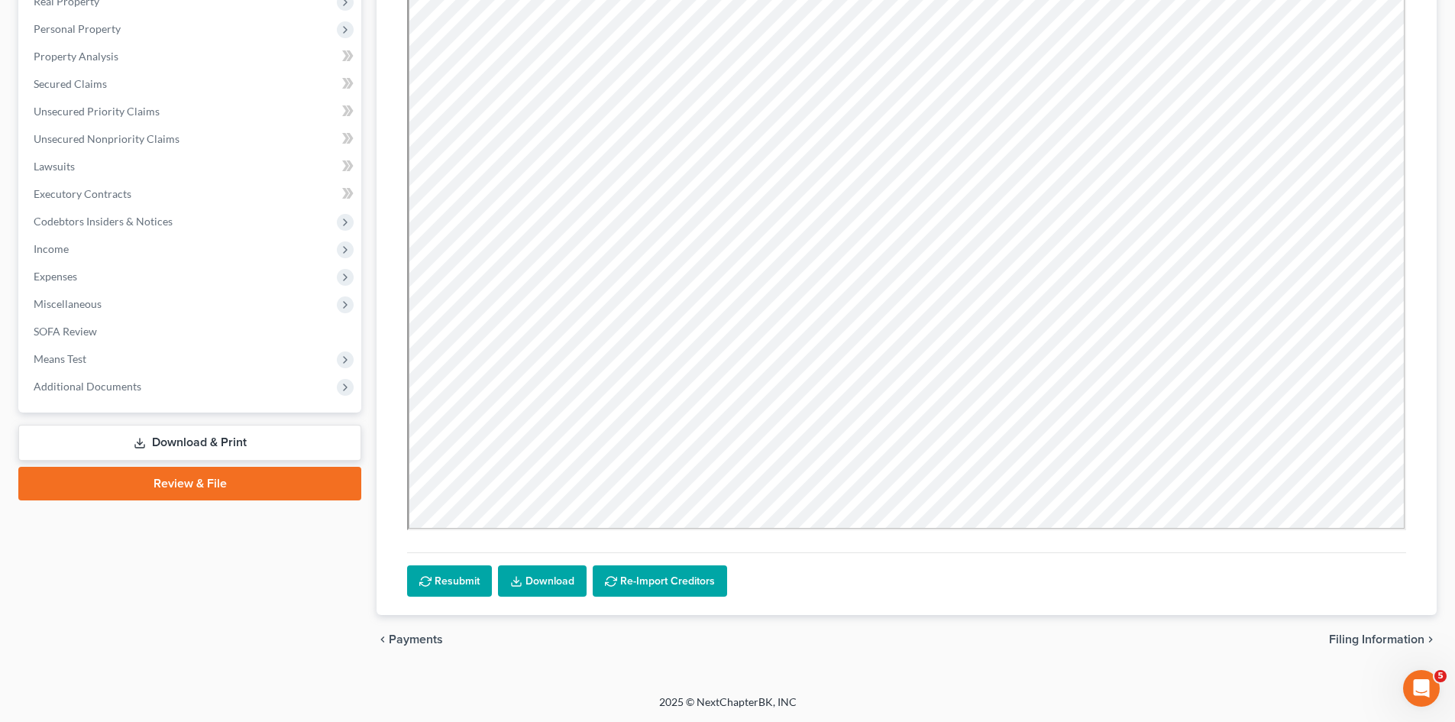
click at [526, 582] on link "Download" at bounding box center [542, 581] width 89 height 32
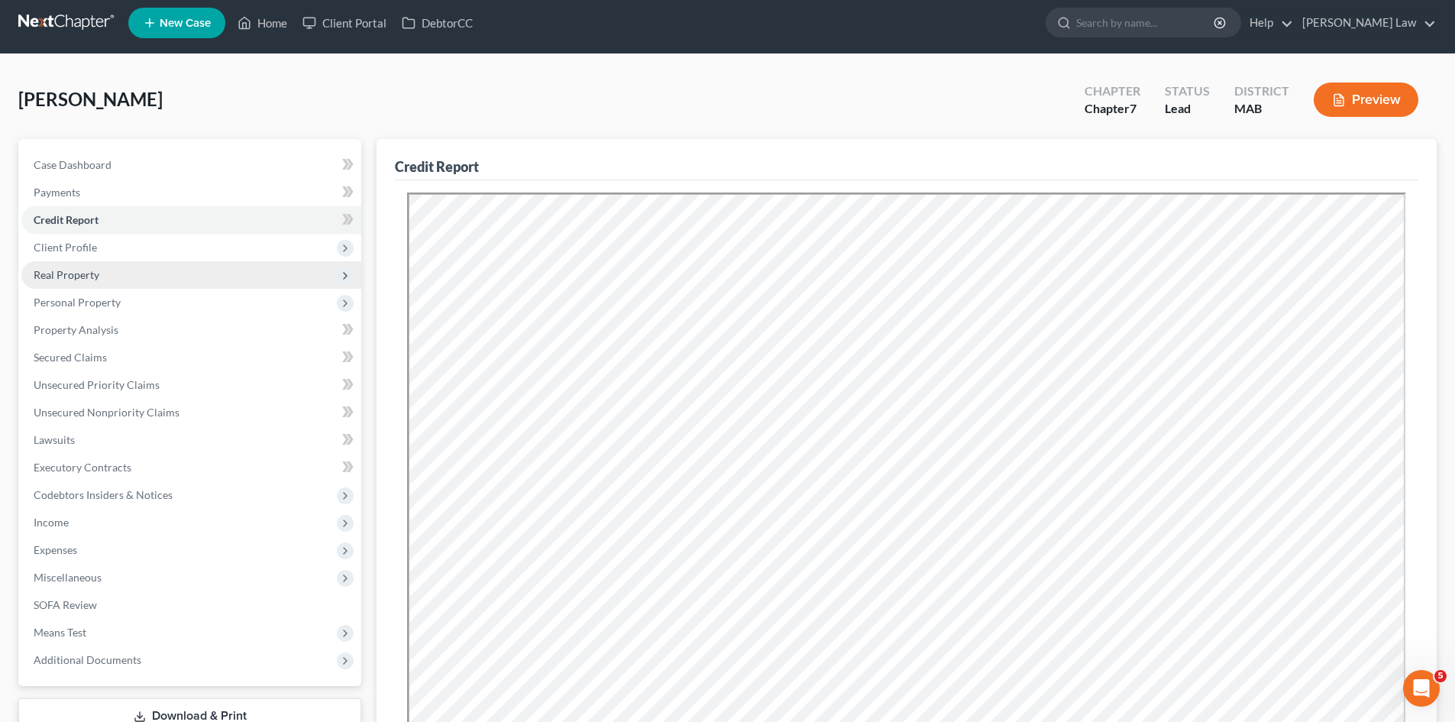
scroll to position [0, 0]
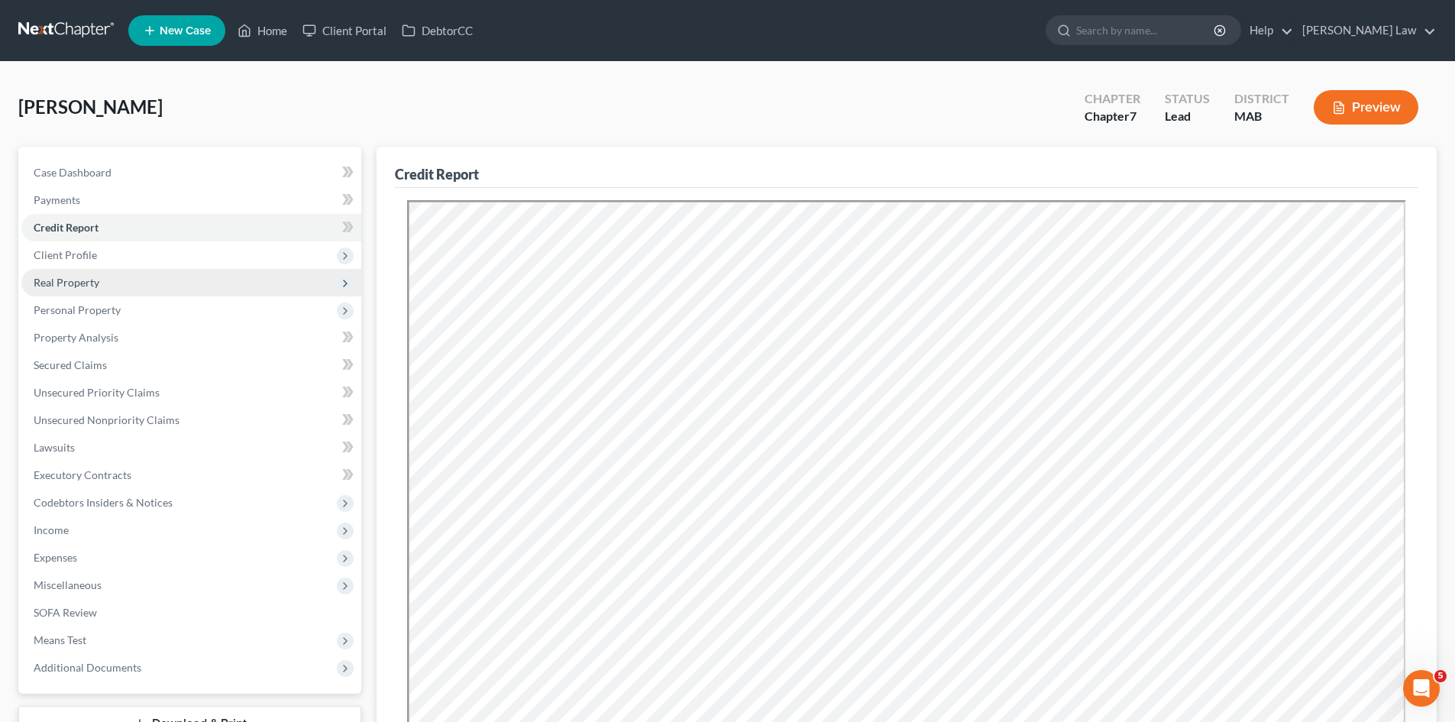
drag, startPoint x: 209, startPoint y: 253, endPoint x: 209, endPoint y: 270, distance: 17.6
click at [209, 253] on span "Client Profile" at bounding box center [191, 254] width 340 height 27
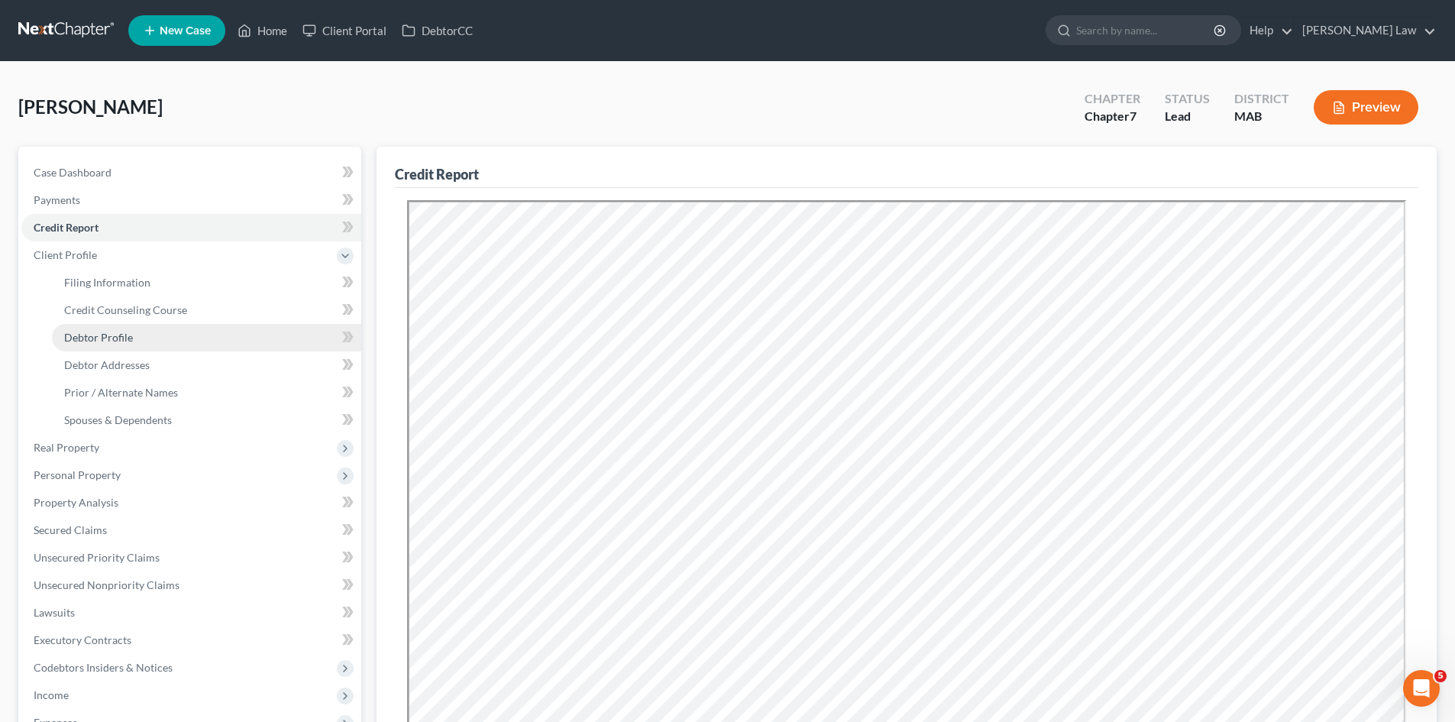
click at [172, 346] on link "Debtor Profile" at bounding box center [206, 337] width 309 height 27
select select "0"
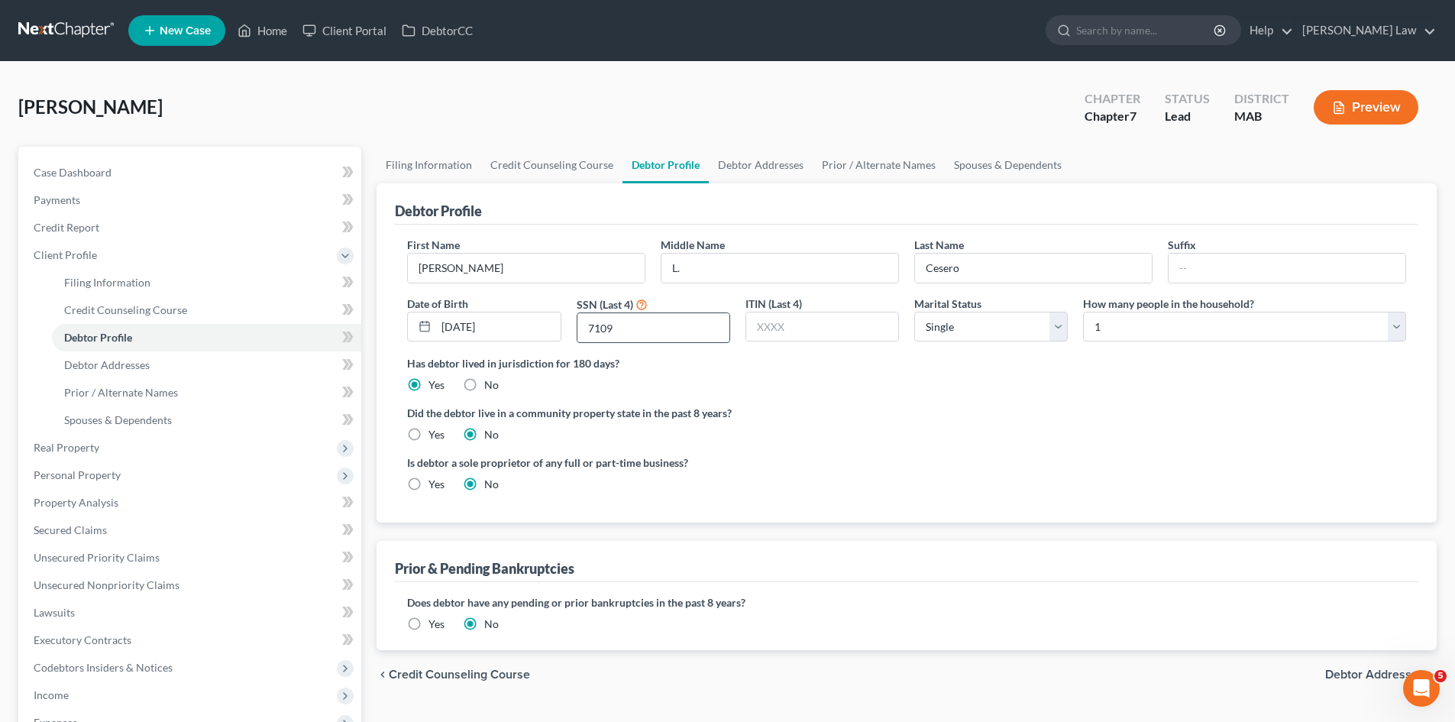
click at [595, 333] on input "7109" at bounding box center [653, 327] width 152 height 29
drag, startPoint x: 83, startPoint y: 362, endPoint x: 194, endPoint y: 365, distance: 110.8
click at [83, 362] on span "Debtor Addresses" at bounding box center [107, 364] width 86 height 13
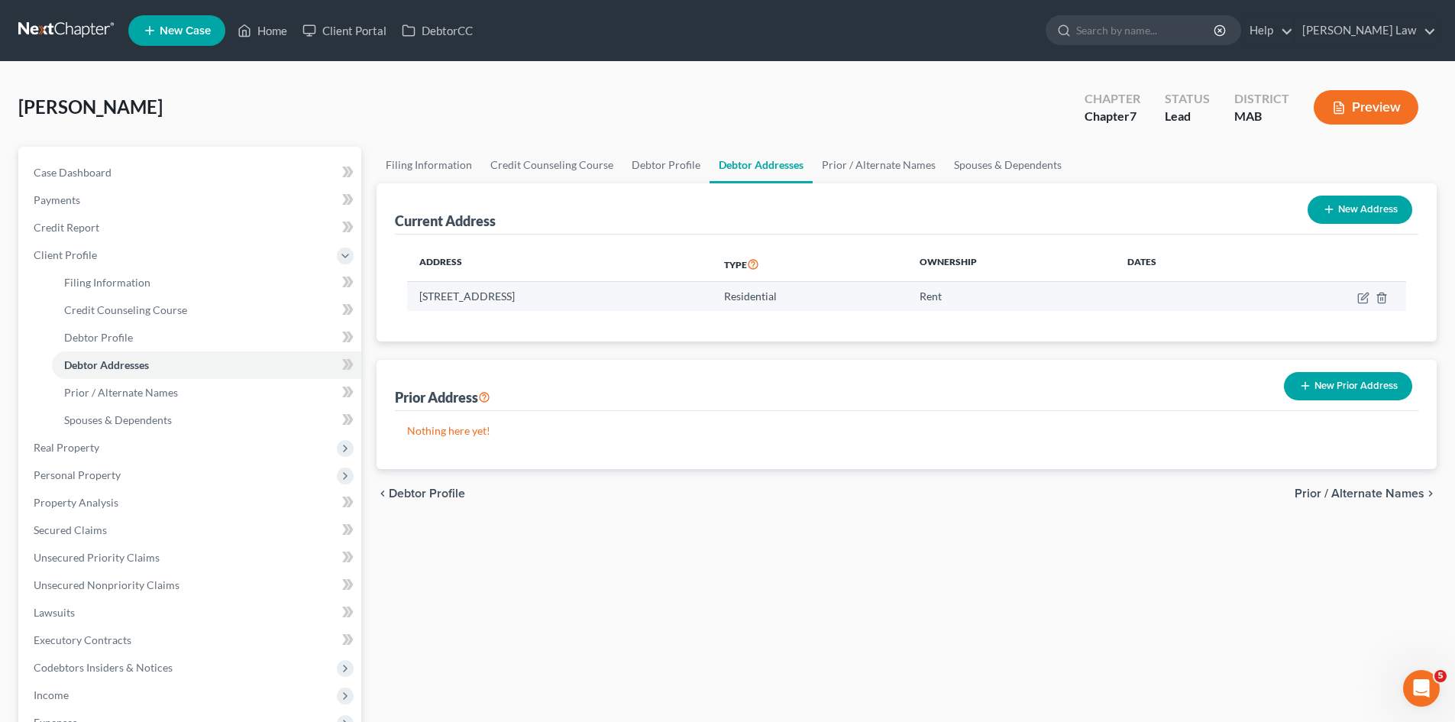
click at [574, 301] on td "18 Kayla Circle, Plymouth, MA 02360" at bounding box center [559, 296] width 305 height 29
copy td "02360"
click at [280, 82] on div "Cesero, Ashley Upgraded Chapter Chapter 7 Status Lead District MAB Preview" at bounding box center [727, 113] width 1419 height 66
click at [70, 26] on link at bounding box center [67, 30] width 98 height 27
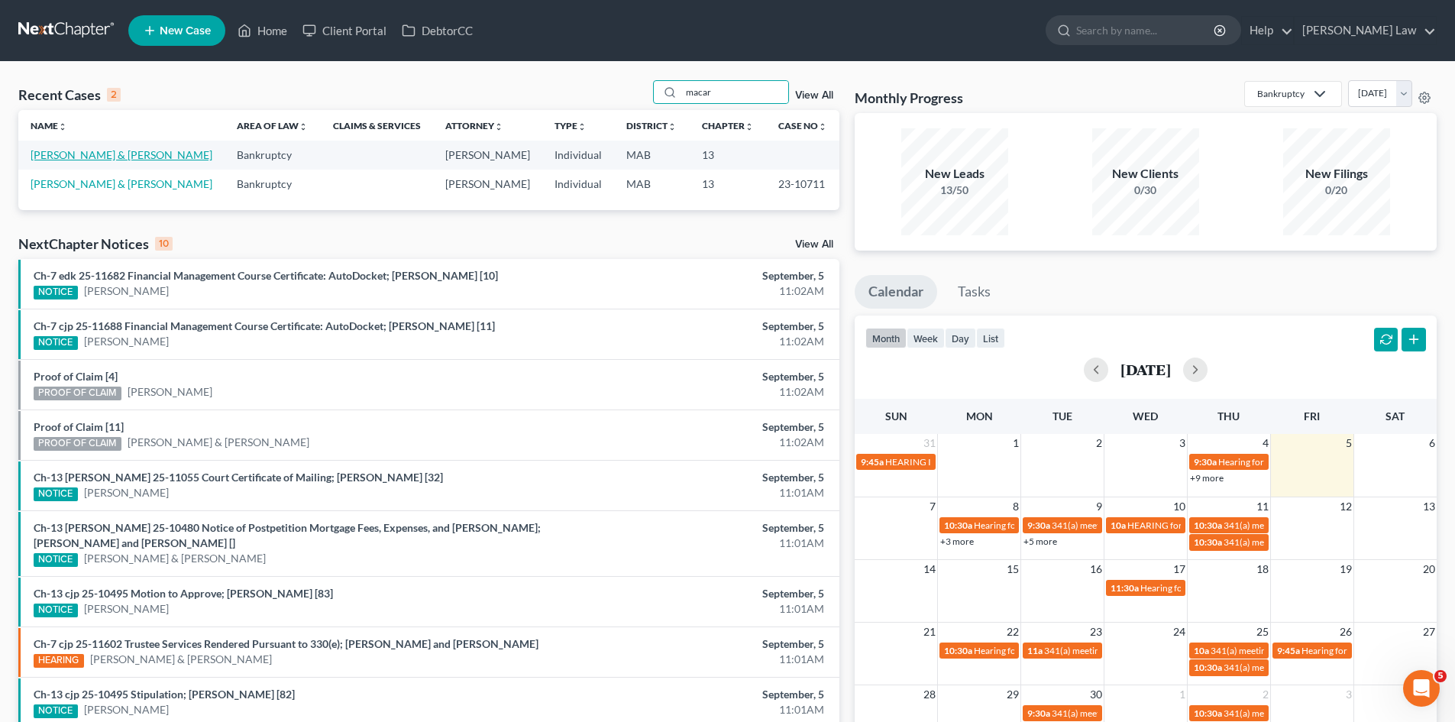
type input "macar"
click at [98, 160] on link "Macaroco, Mario & Debora" at bounding box center [122, 154] width 182 height 13
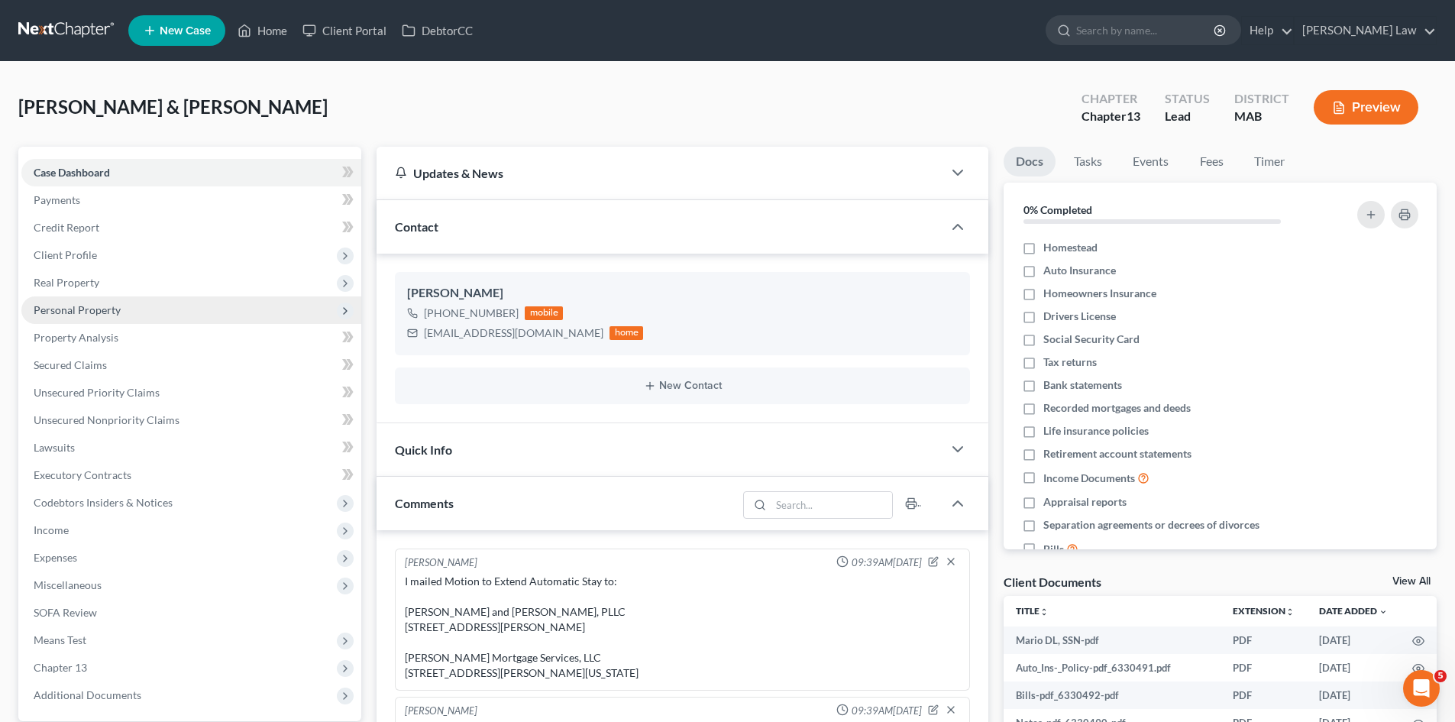
scroll to position [198, 0]
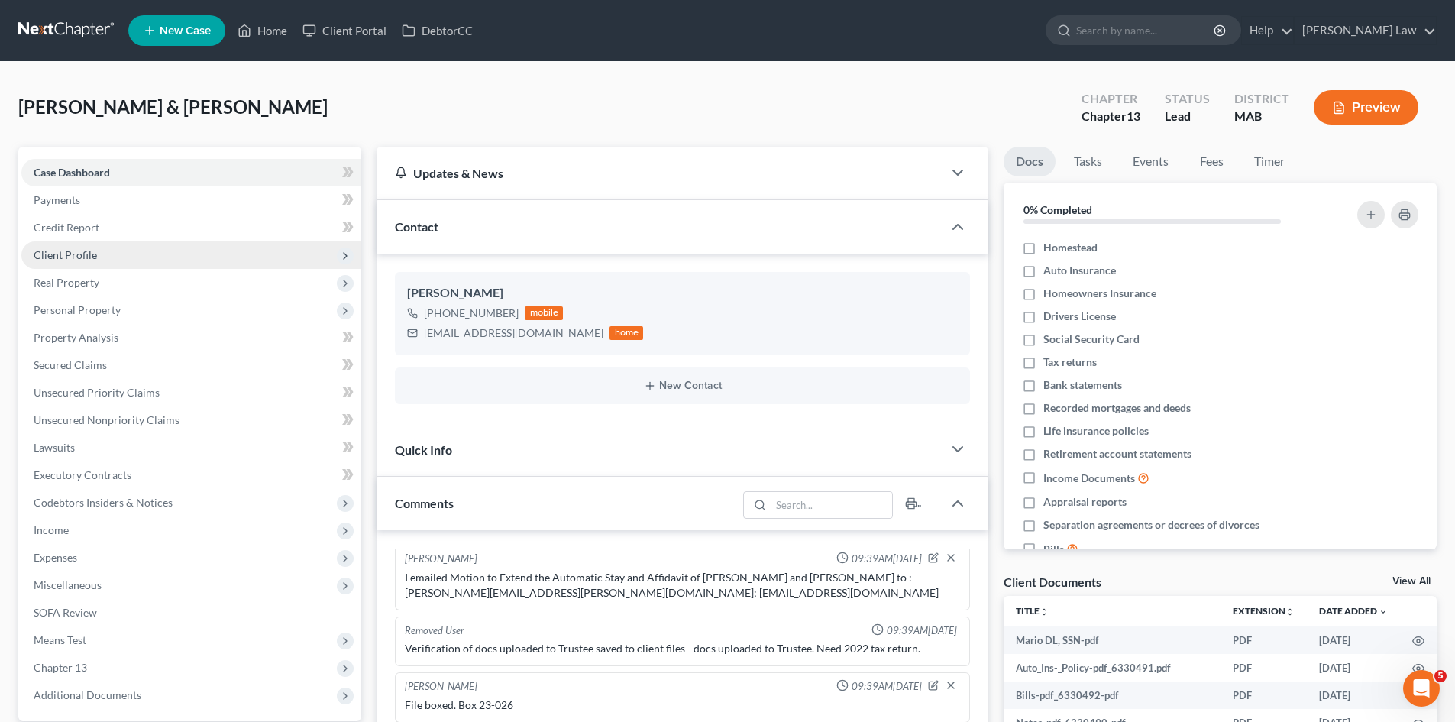
click at [99, 257] on span "Client Profile" at bounding box center [191, 254] width 340 height 27
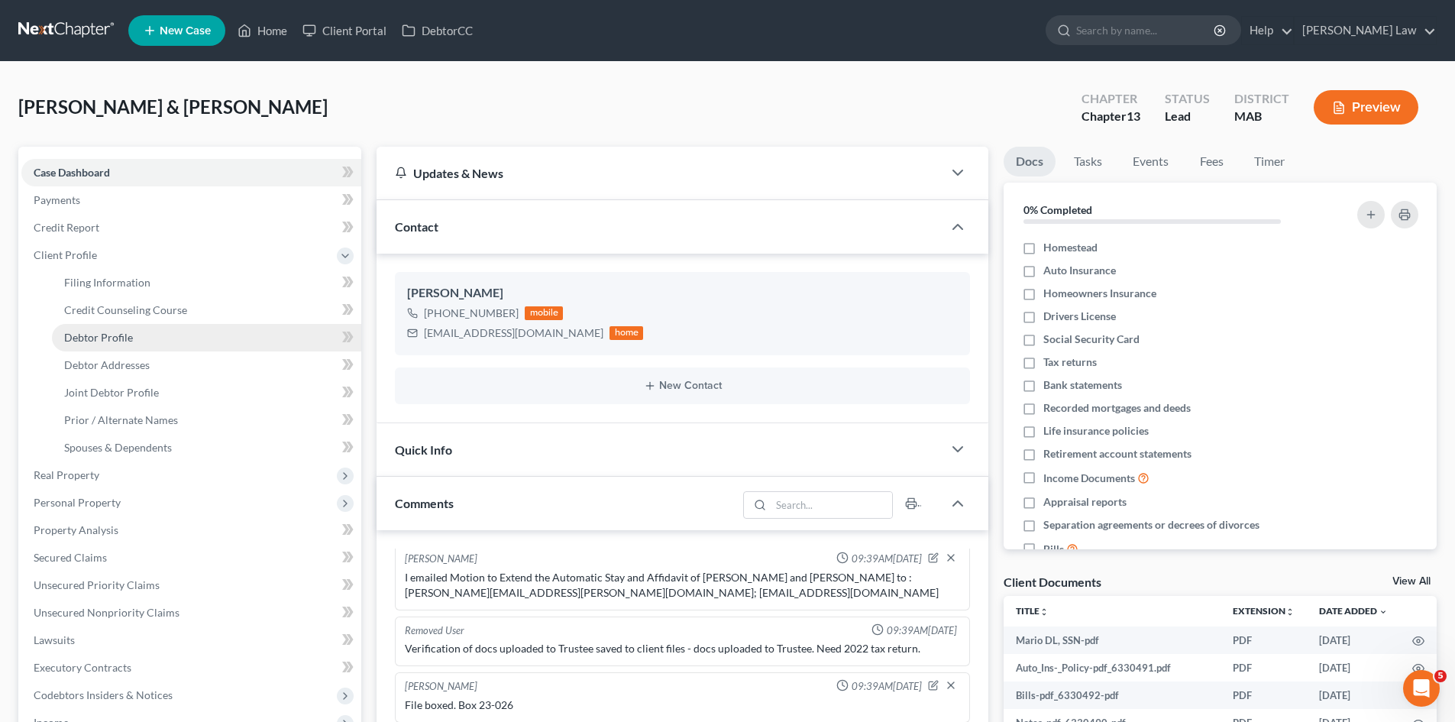
click at [121, 344] on link "Debtor Profile" at bounding box center [206, 337] width 309 height 27
select select "1"
select select "2"
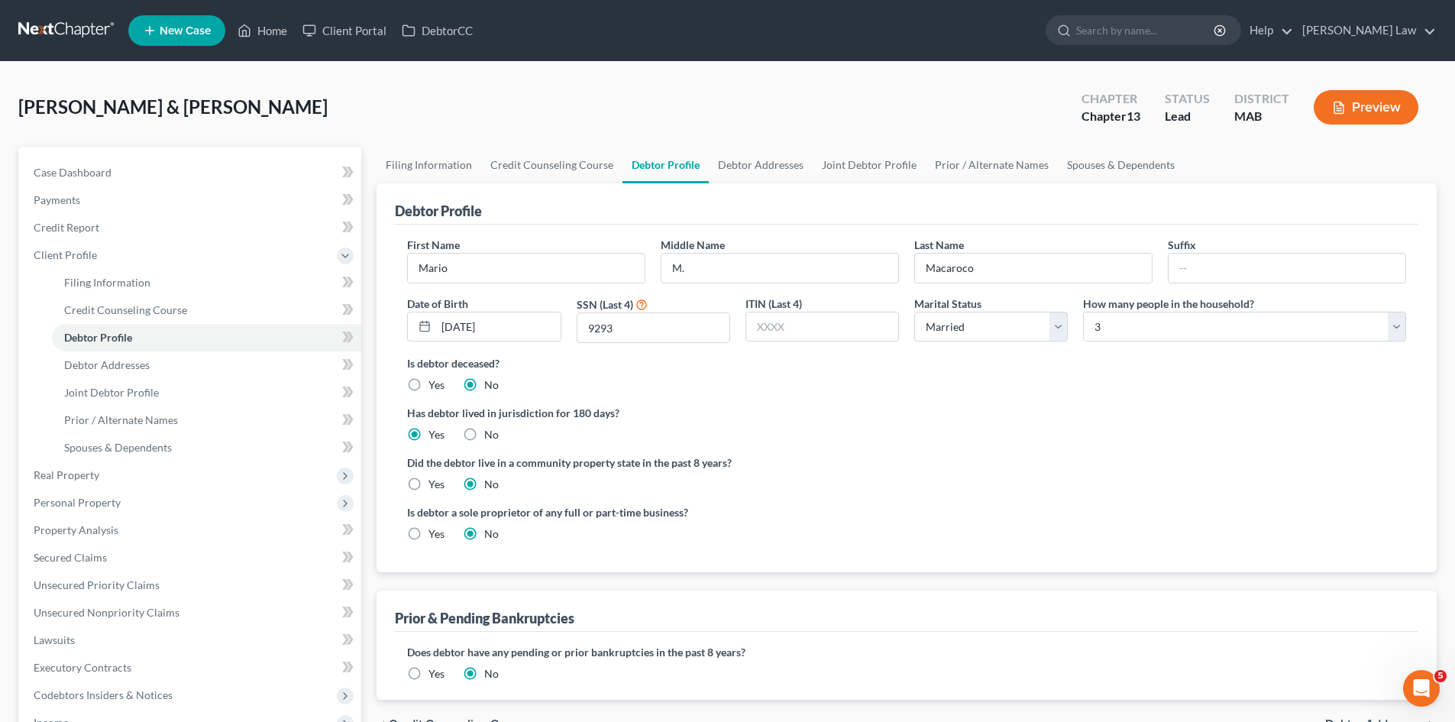
radio input "true"
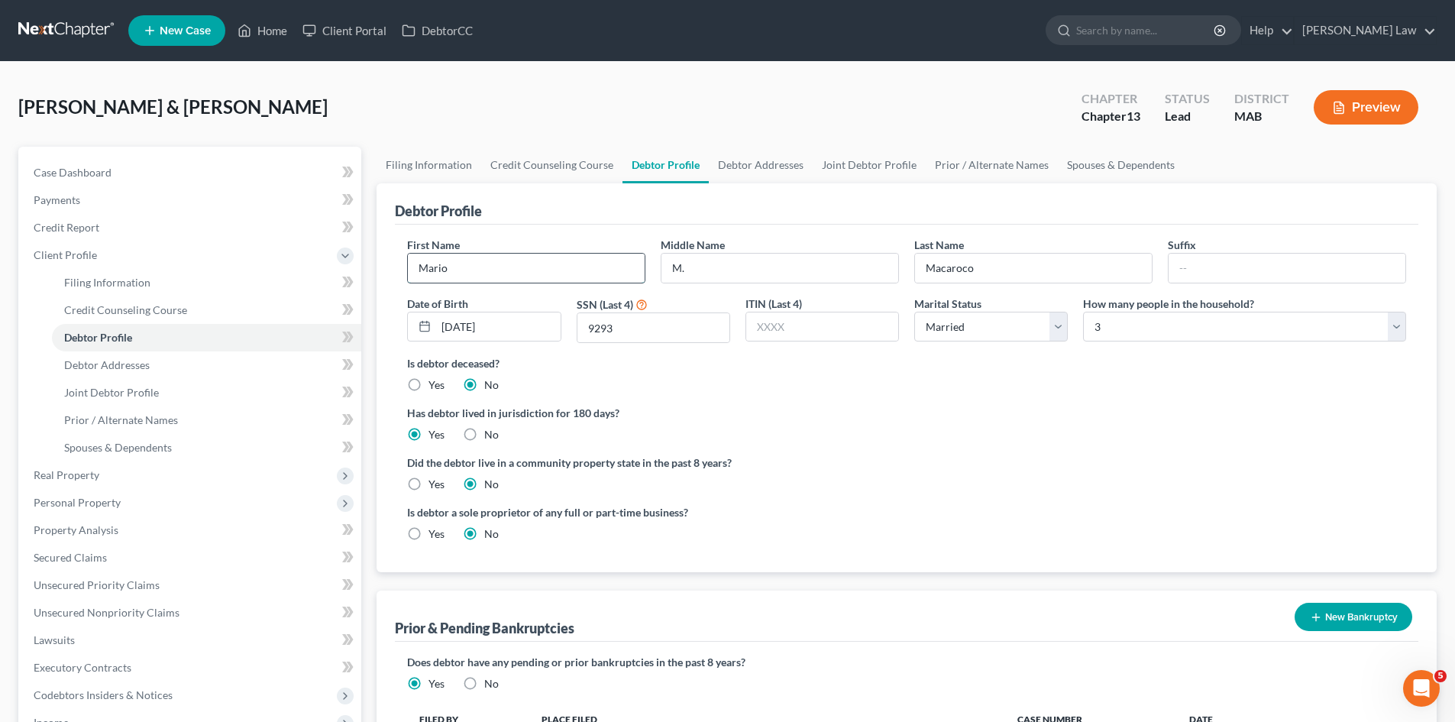
click at [516, 272] on input "Mario" at bounding box center [526, 268] width 237 height 29
click at [954, 263] on input "Macaroco" at bounding box center [1033, 268] width 237 height 29
drag, startPoint x: 211, startPoint y: 372, endPoint x: 228, endPoint y: 372, distance: 16.8
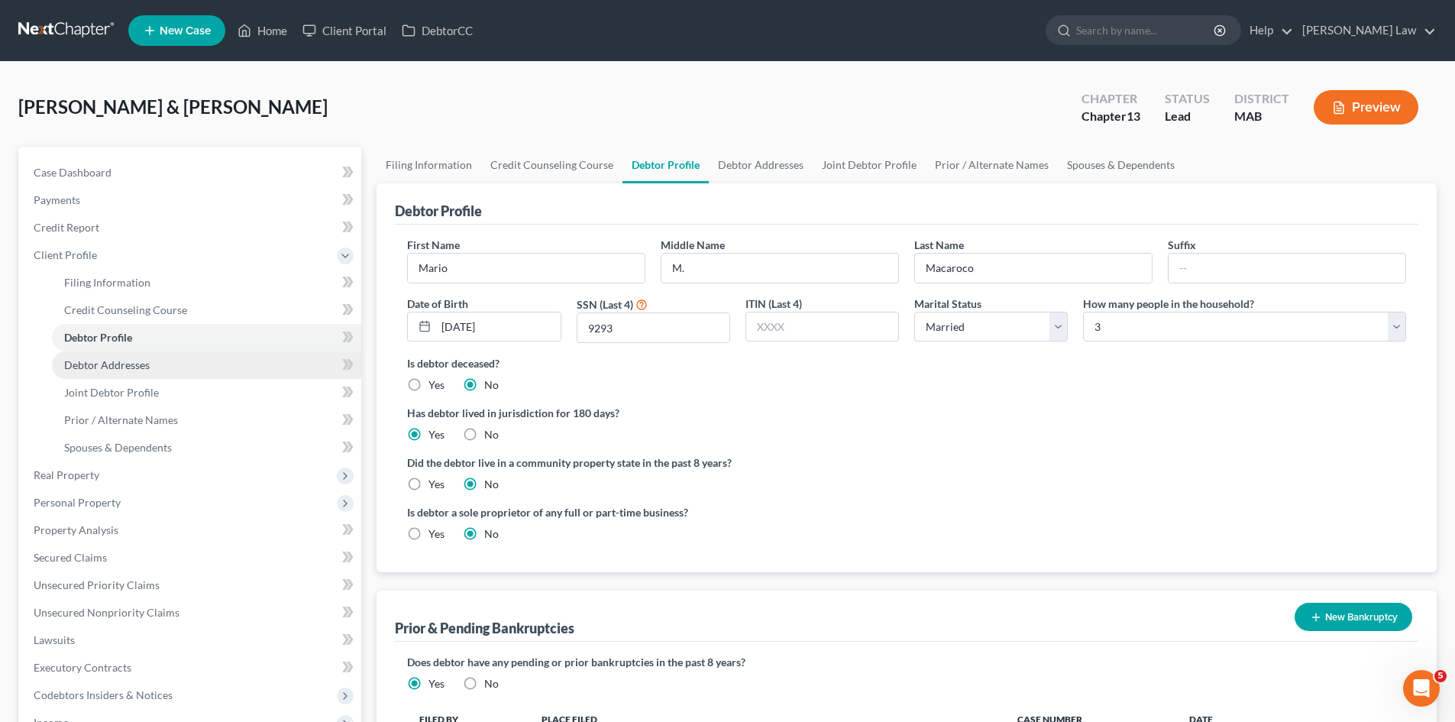
click at [211, 372] on link "Debtor Addresses" at bounding box center [206, 364] width 309 height 27
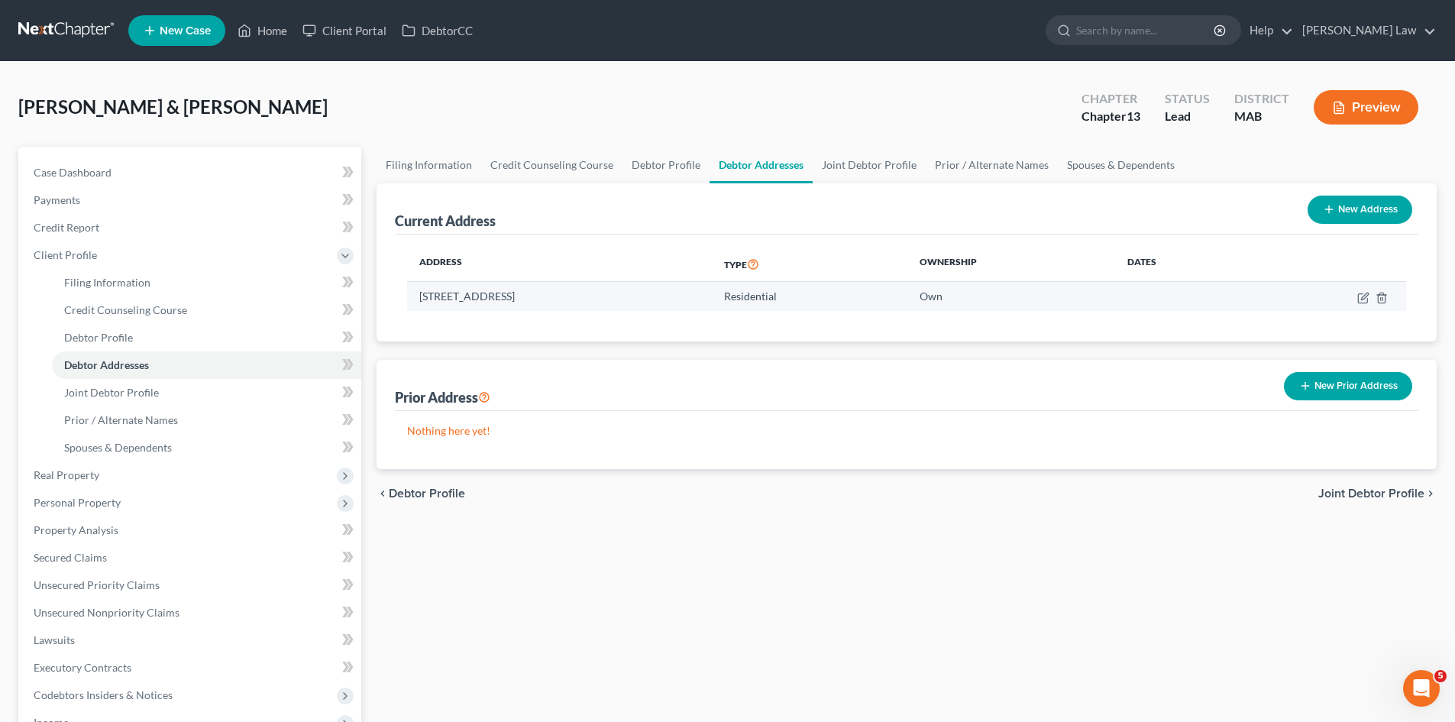
drag, startPoint x: 412, startPoint y: 293, endPoint x: 517, endPoint y: 291, distance: 104.7
click at [517, 291] on td "1017 Bedford Street, Fall River, MA 02723" at bounding box center [559, 296] width 305 height 29
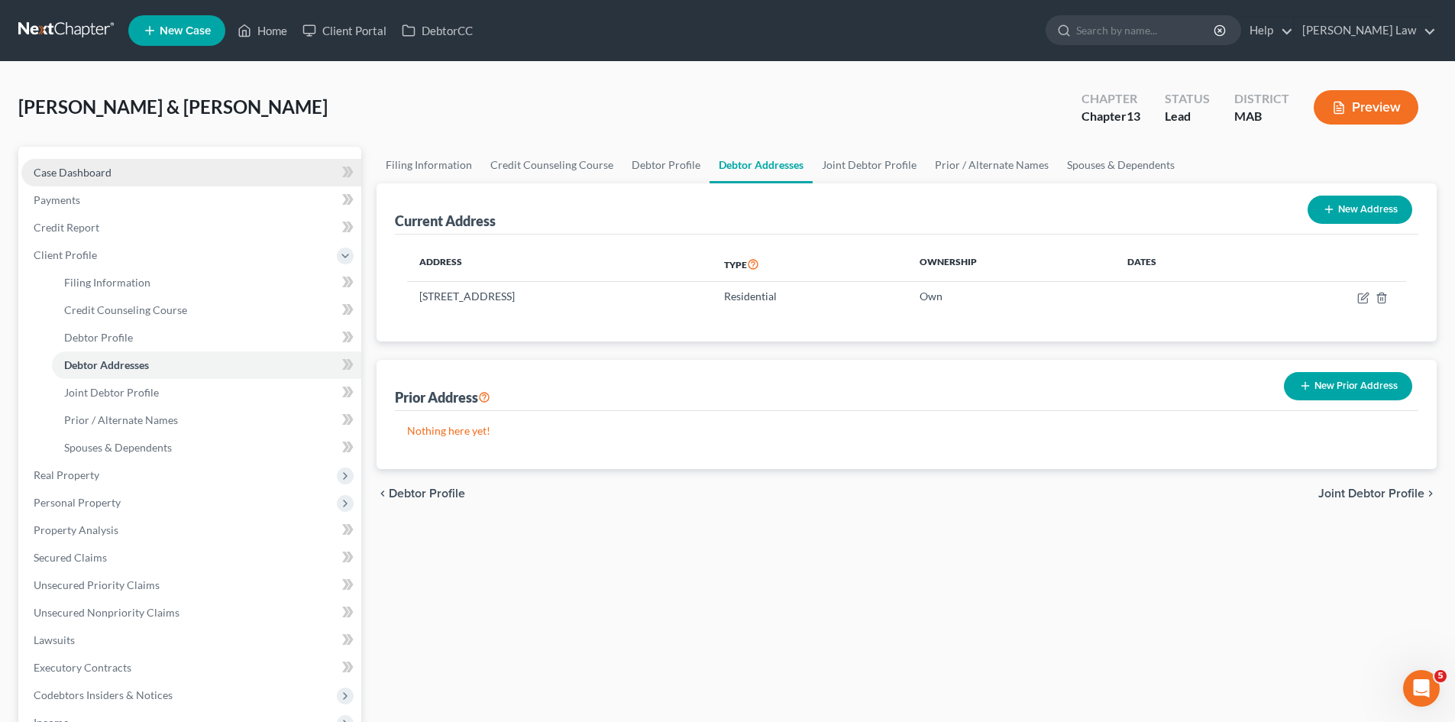
click at [111, 180] on link "Case Dashboard" at bounding box center [191, 172] width 340 height 27
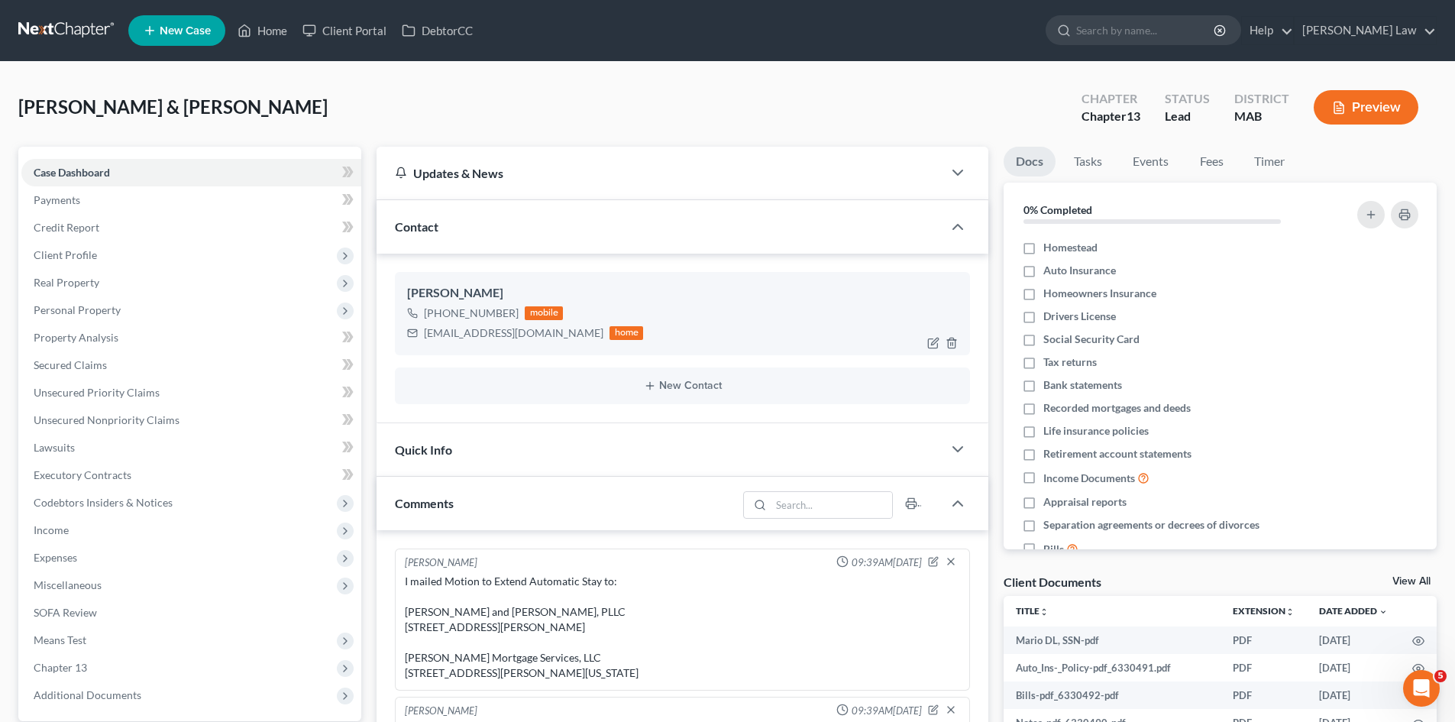
scroll to position [198, 0]
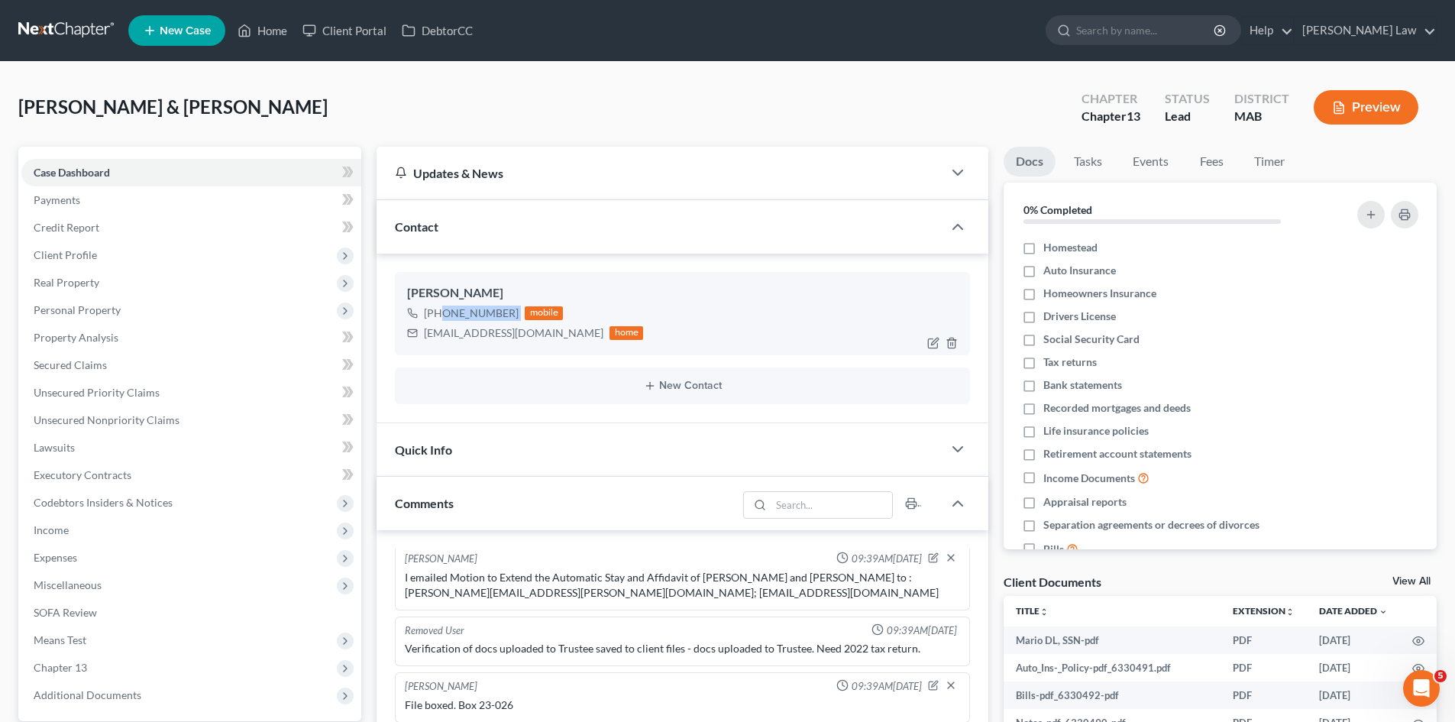
drag, startPoint x: 516, startPoint y: 312, endPoint x: 438, endPoint y: 318, distance: 78.2
click at [438, 318] on div "+1 (774) 534-1108 mobile" at bounding box center [525, 313] width 236 height 20
copy div "(774) 534-1108"
click at [506, 340] on div "debmacaroco@gmail.com" at bounding box center [514, 332] width 180 height 15
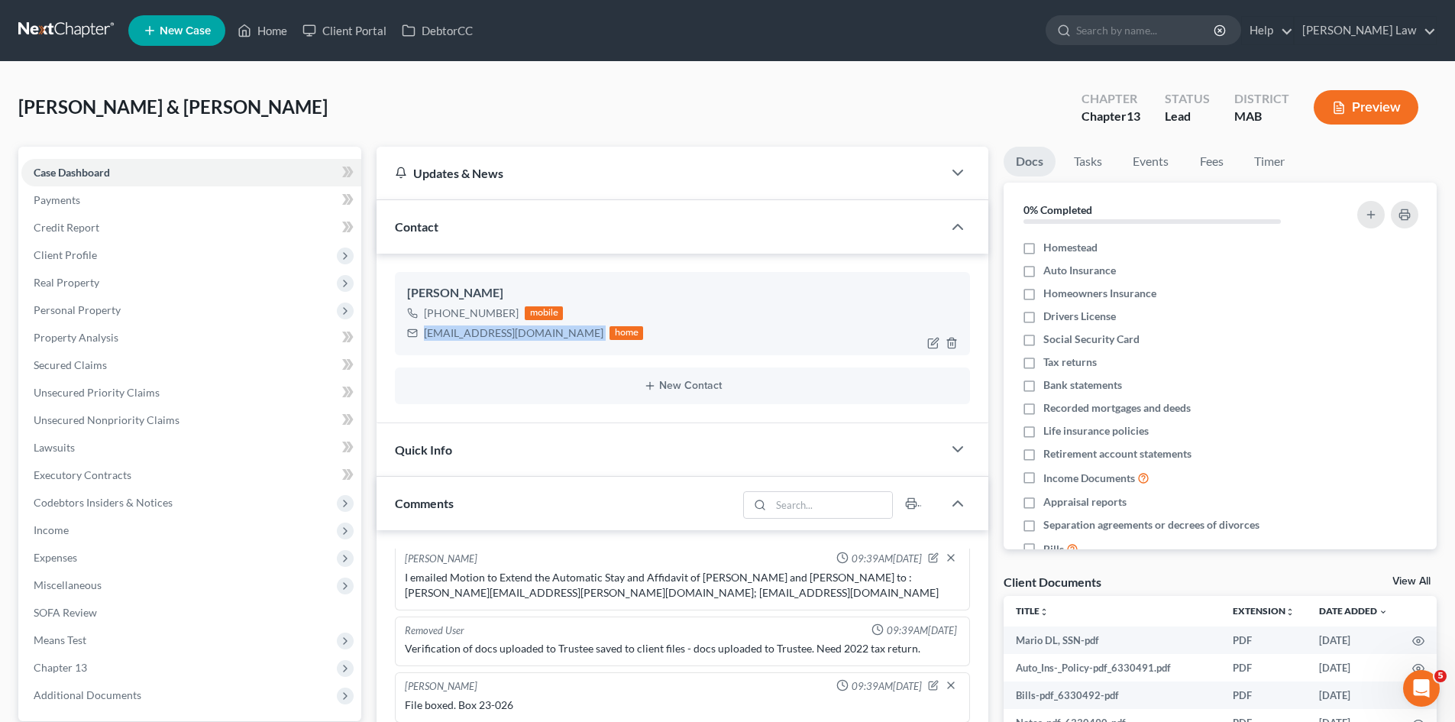
click at [506, 340] on div "debmacaroco@gmail.com" at bounding box center [514, 332] width 180 height 15
copy div "debmacaroco@gmail.com"
click at [132, 228] on link "Credit Report" at bounding box center [191, 227] width 340 height 27
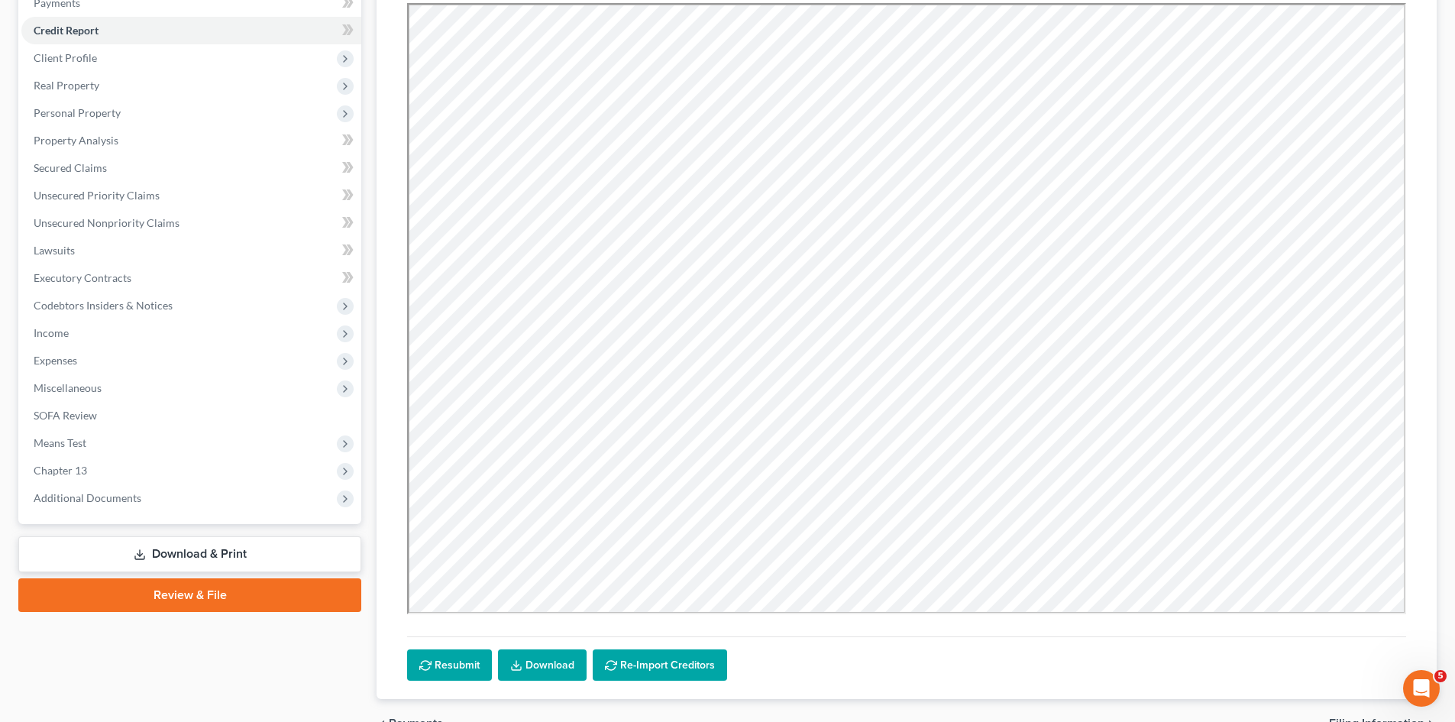
scroll to position [254, 0]
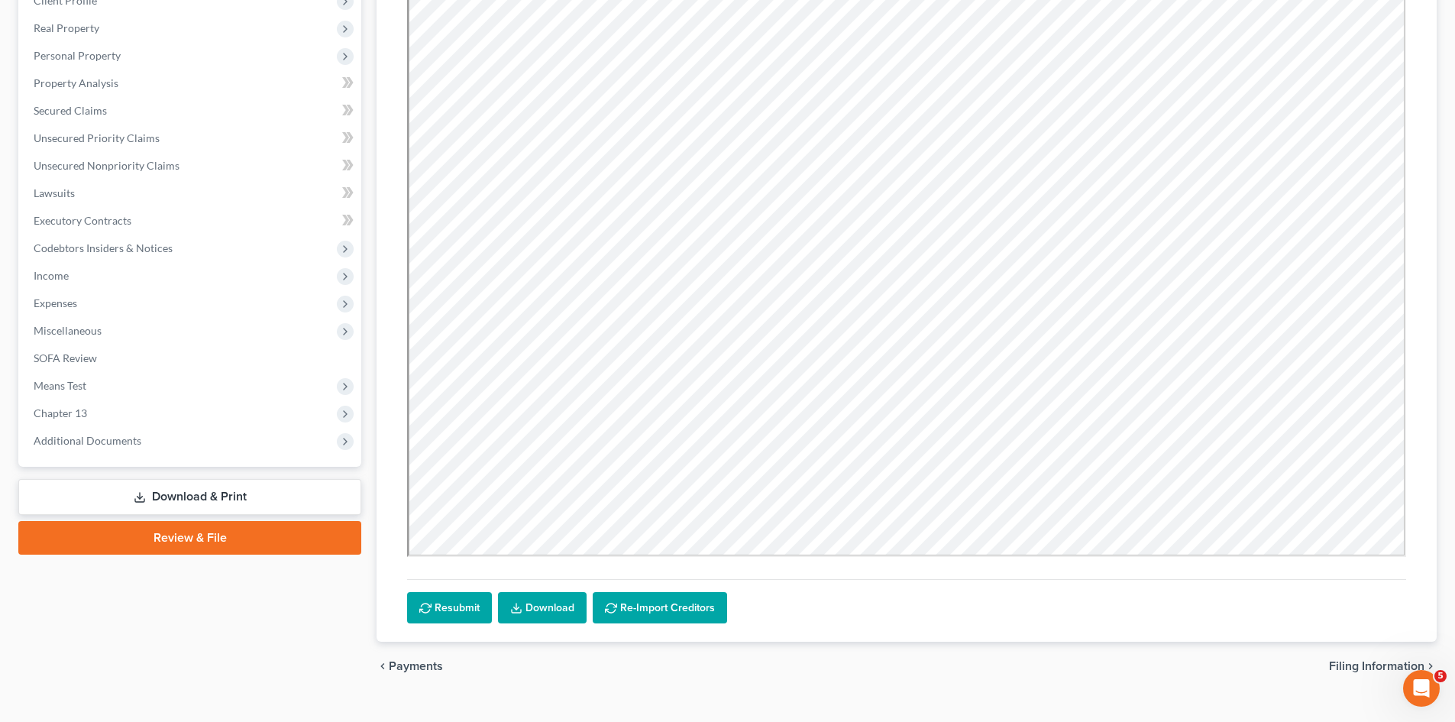
click at [548, 606] on link "Download" at bounding box center [542, 608] width 89 height 32
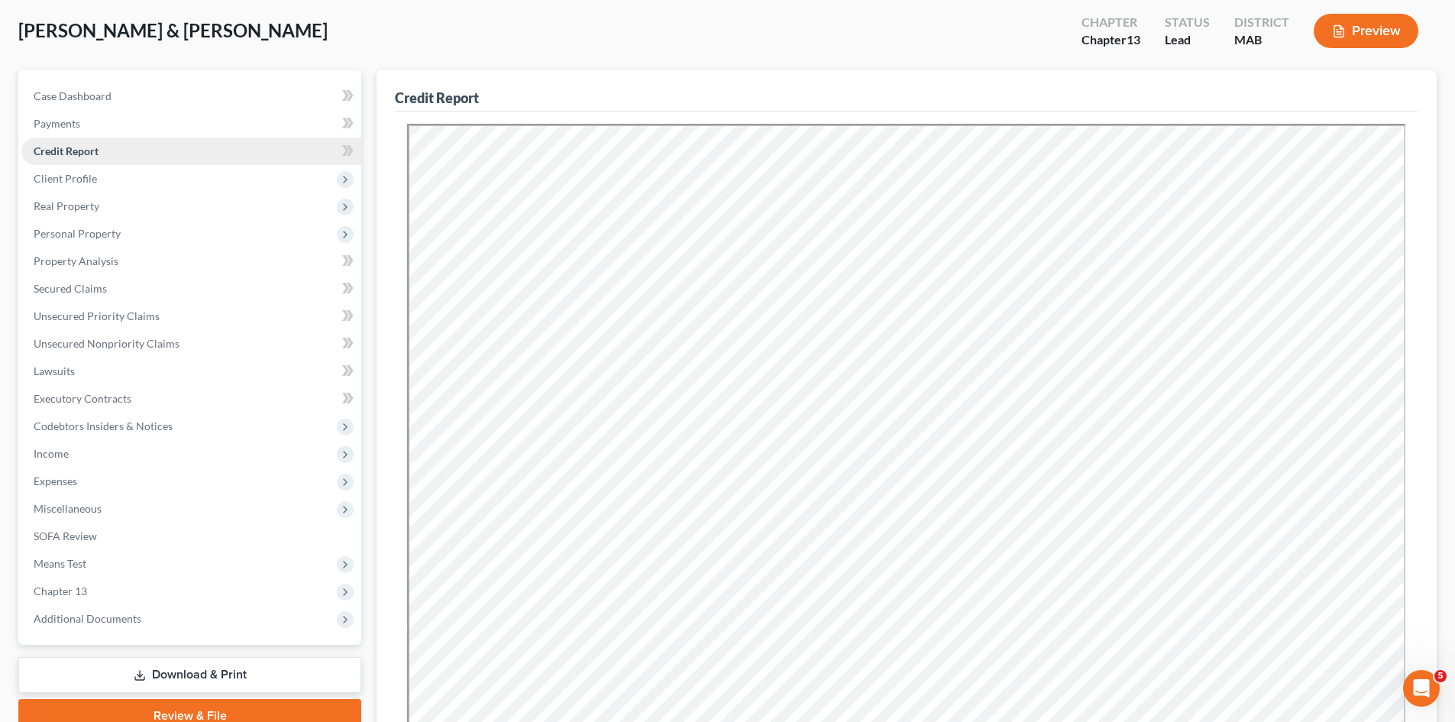
scroll to position [0, 0]
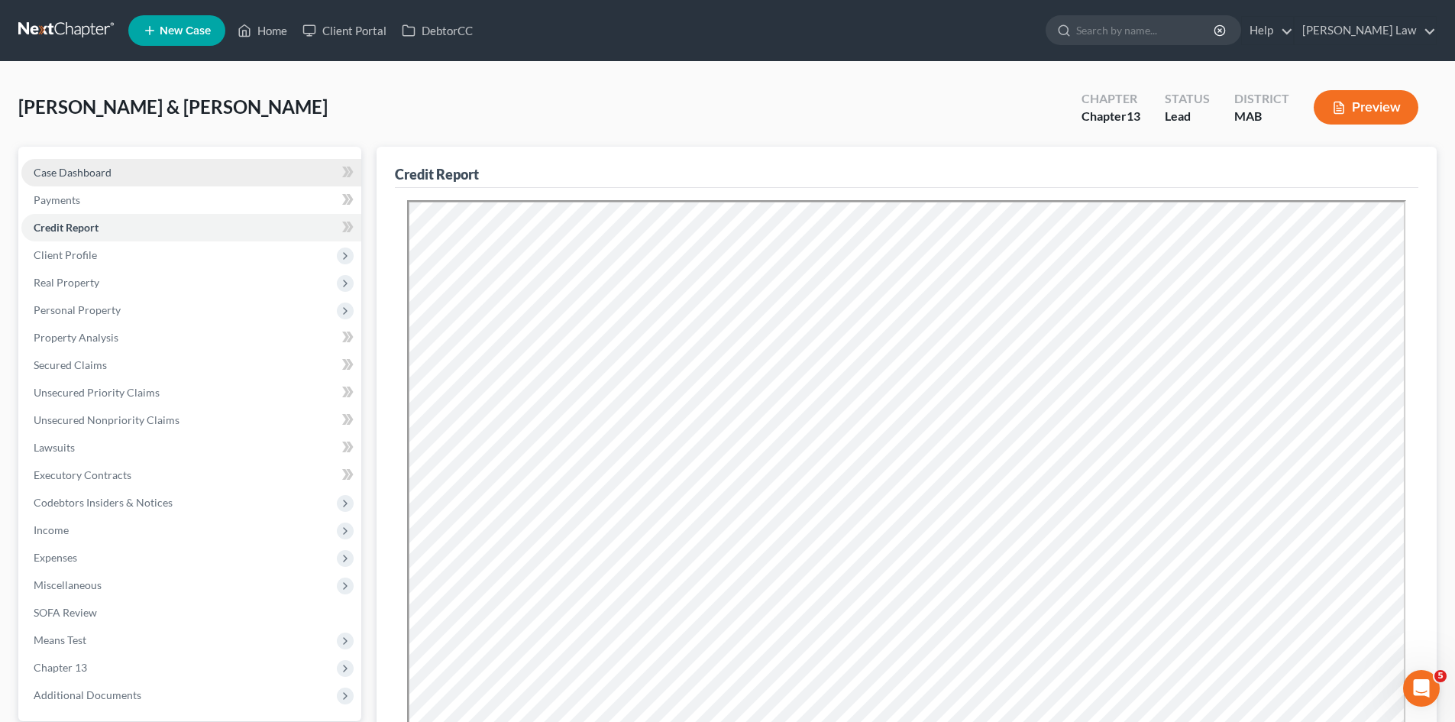
click at [129, 170] on link "Case Dashboard" at bounding box center [191, 172] width 340 height 27
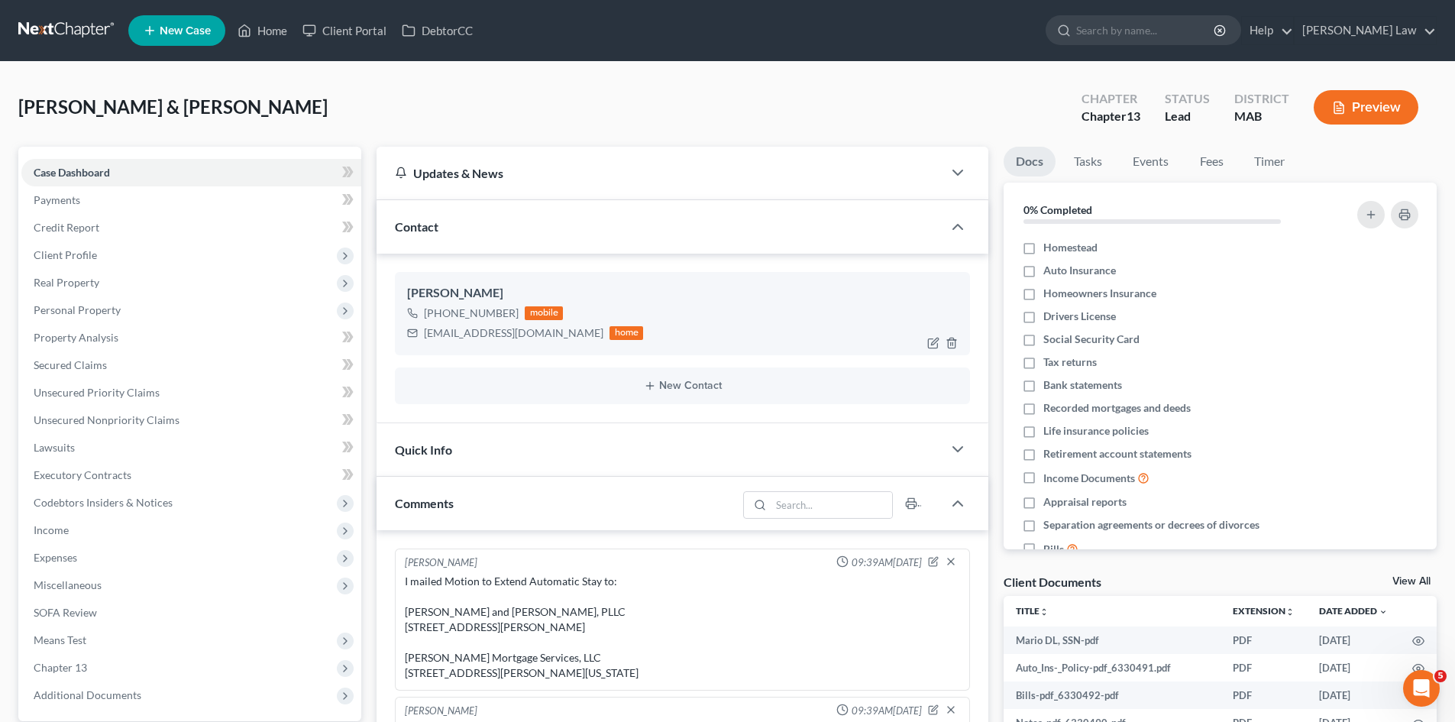
scroll to position [198, 0]
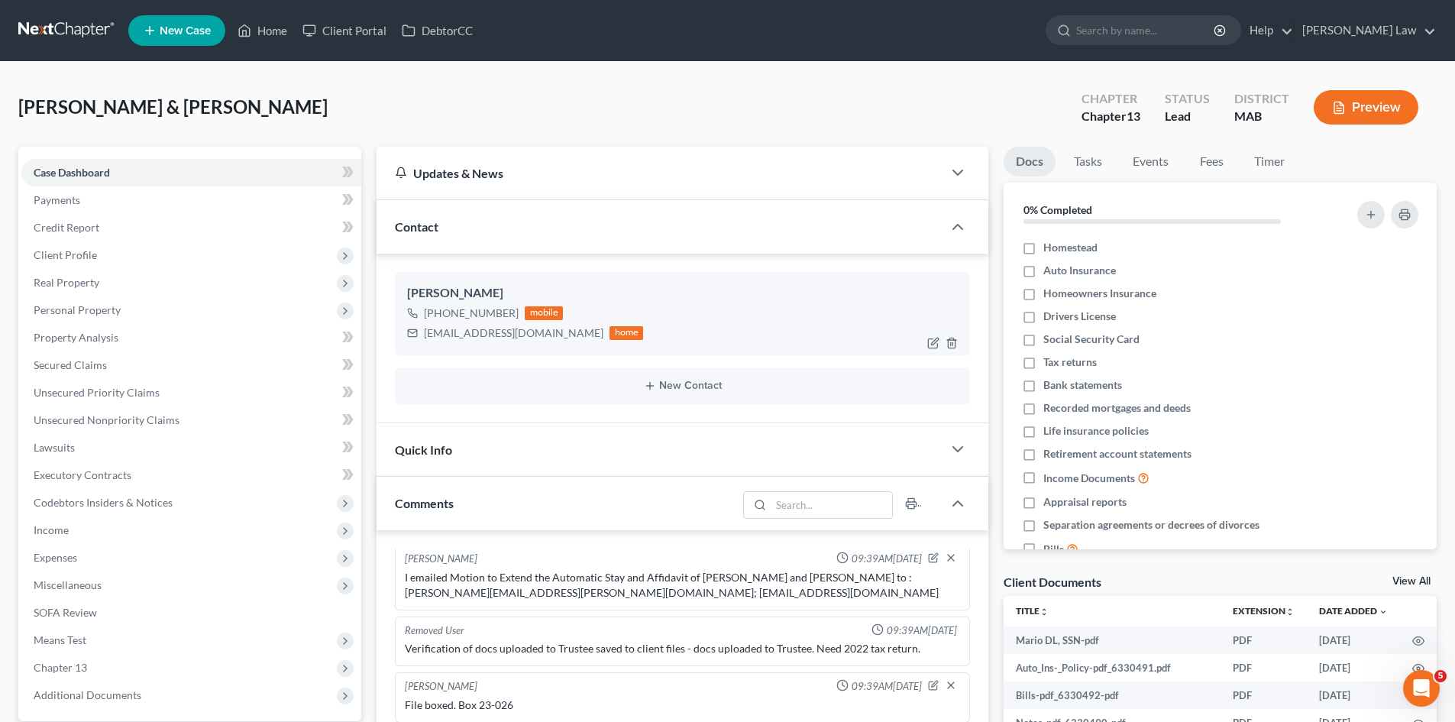
drag, startPoint x: 513, startPoint y: 317, endPoint x: 438, endPoint y: 319, distance: 74.9
click at [438, 319] on div "+1 (774) 534-1108" at bounding box center [471, 313] width 95 height 15
copy div "(774) 534-1108"
click at [508, 334] on div "debmacaroco@gmail.com" at bounding box center [514, 332] width 180 height 15
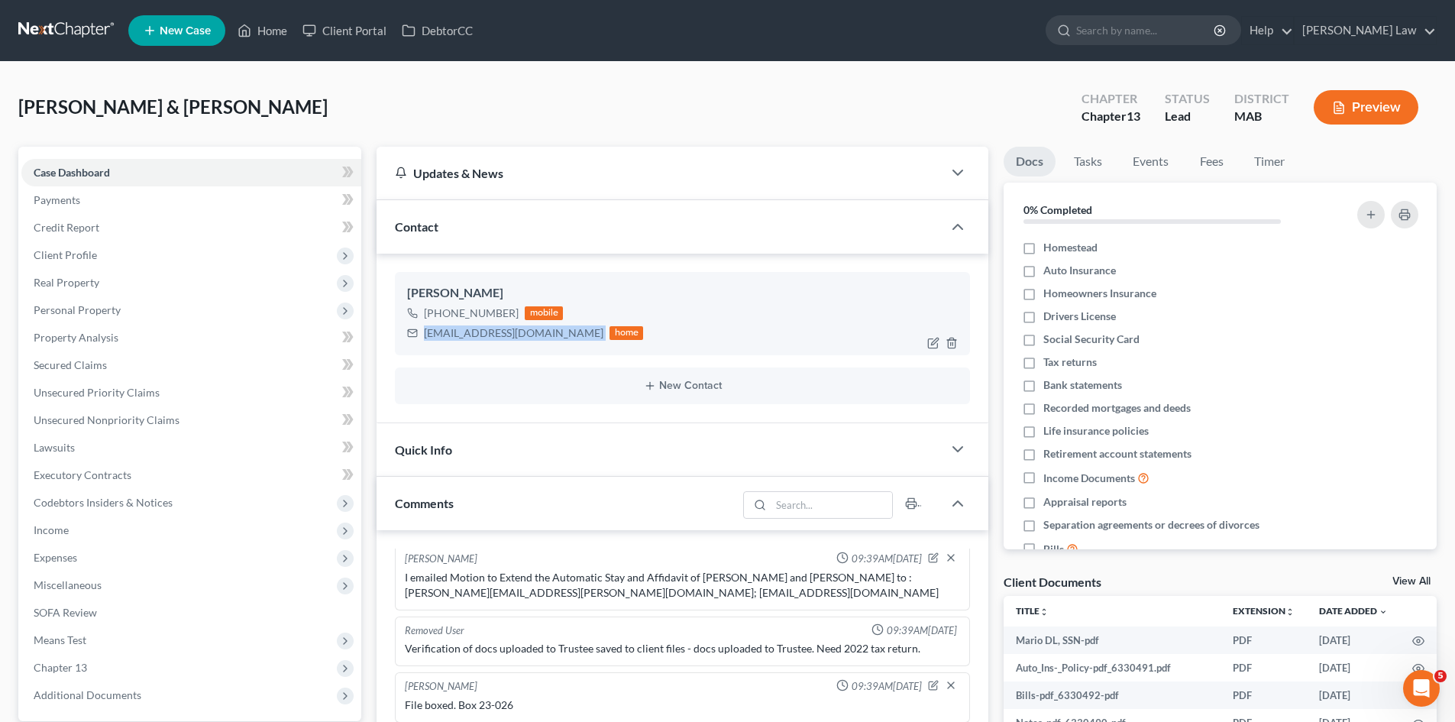
click at [508, 334] on div "debmacaroco@gmail.com" at bounding box center [514, 332] width 180 height 15
copy div "debmacaroco@gmail.com"
drag, startPoint x: 87, startPoint y: 254, endPoint x: 121, endPoint y: 319, distance: 73.8
click at [87, 254] on span "Client Profile" at bounding box center [65, 254] width 63 height 13
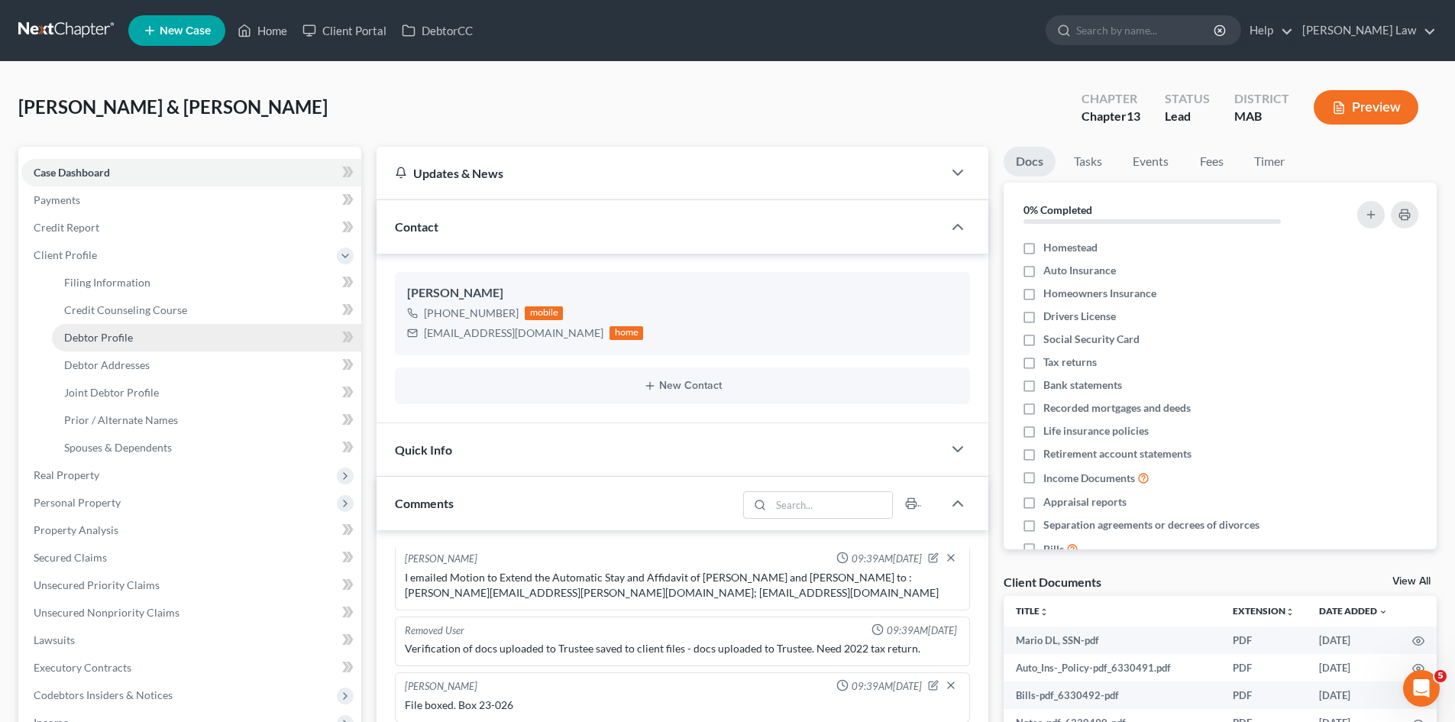
click at [123, 338] on span "Debtor Profile" at bounding box center [98, 337] width 69 height 13
select select "1"
select select "2"
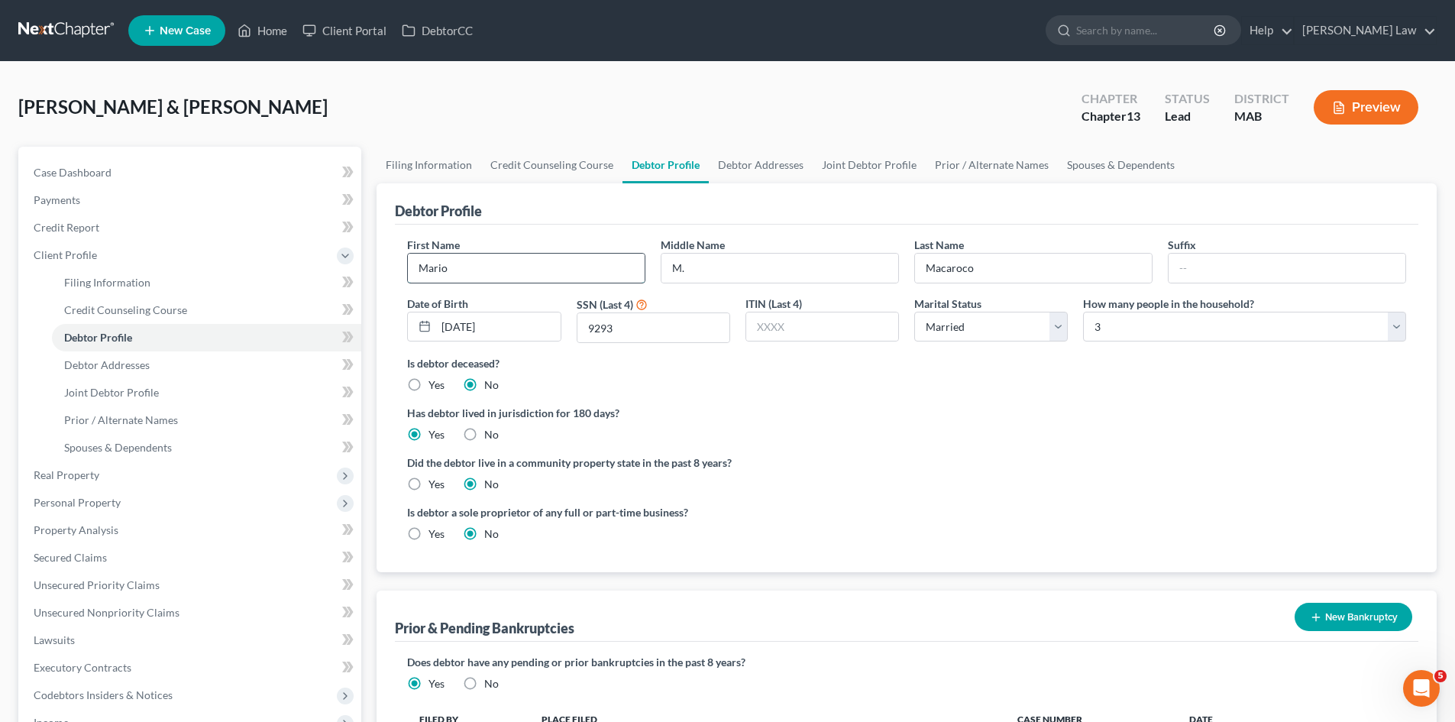
click at [496, 282] on input "Mario" at bounding box center [526, 268] width 237 height 29
click at [709, 263] on input "M." at bounding box center [780, 268] width 237 height 29
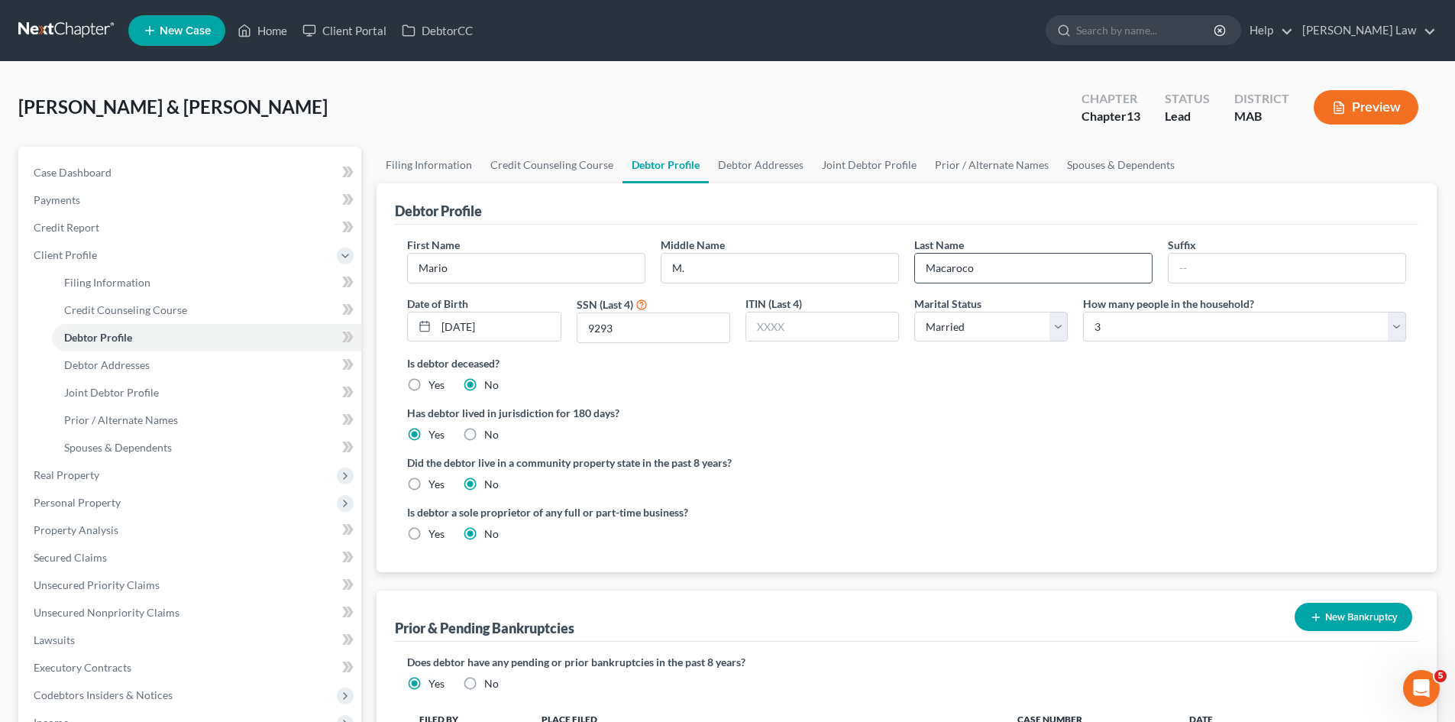
click at [1019, 265] on input "Macaroco" at bounding box center [1033, 268] width 237 height 29
click at [841, 167] on link "Joint Debtor Profile" at bounding box center [869, 165] width 113 height 37
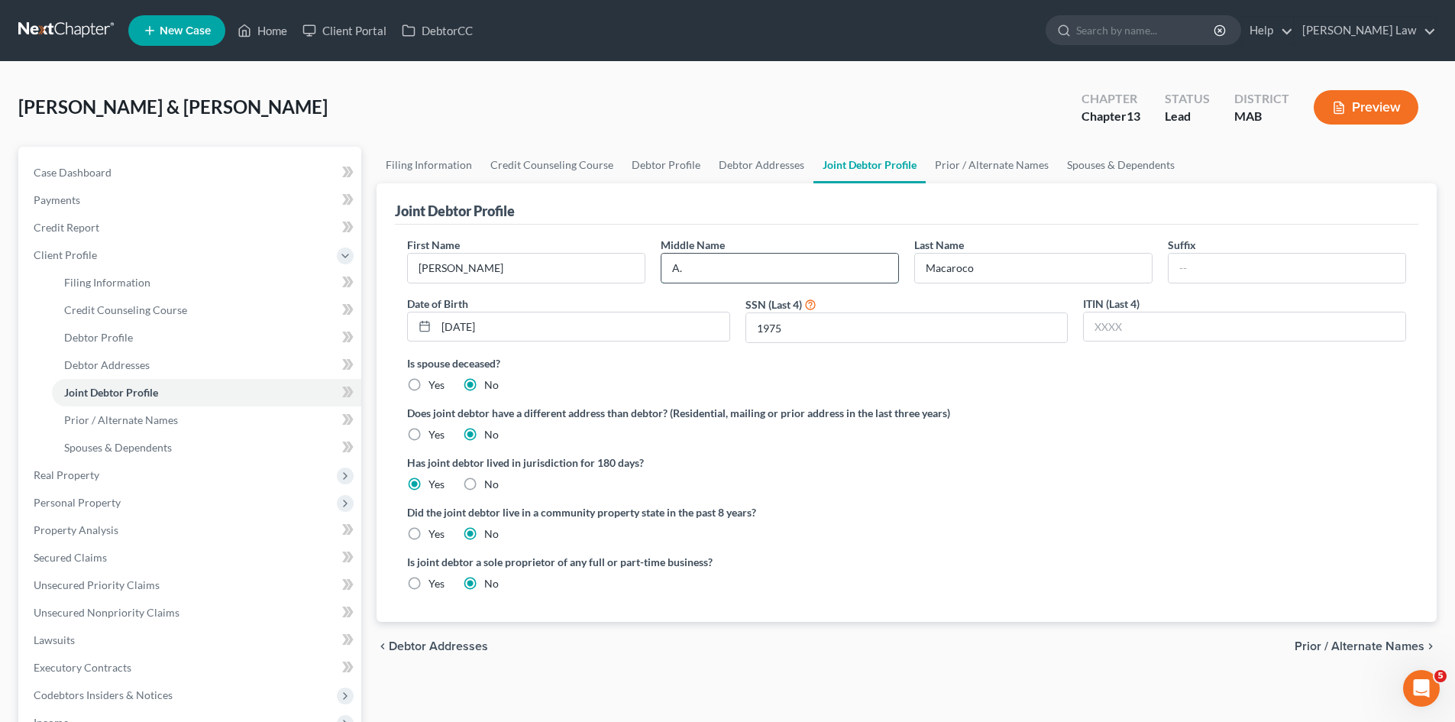
click at [739, 257] on input "A." at bounding box center [780, 268] width 237 height 29
click at [532, 265] on input "Debora" at bounding box center [526, 268] width 237 height 29
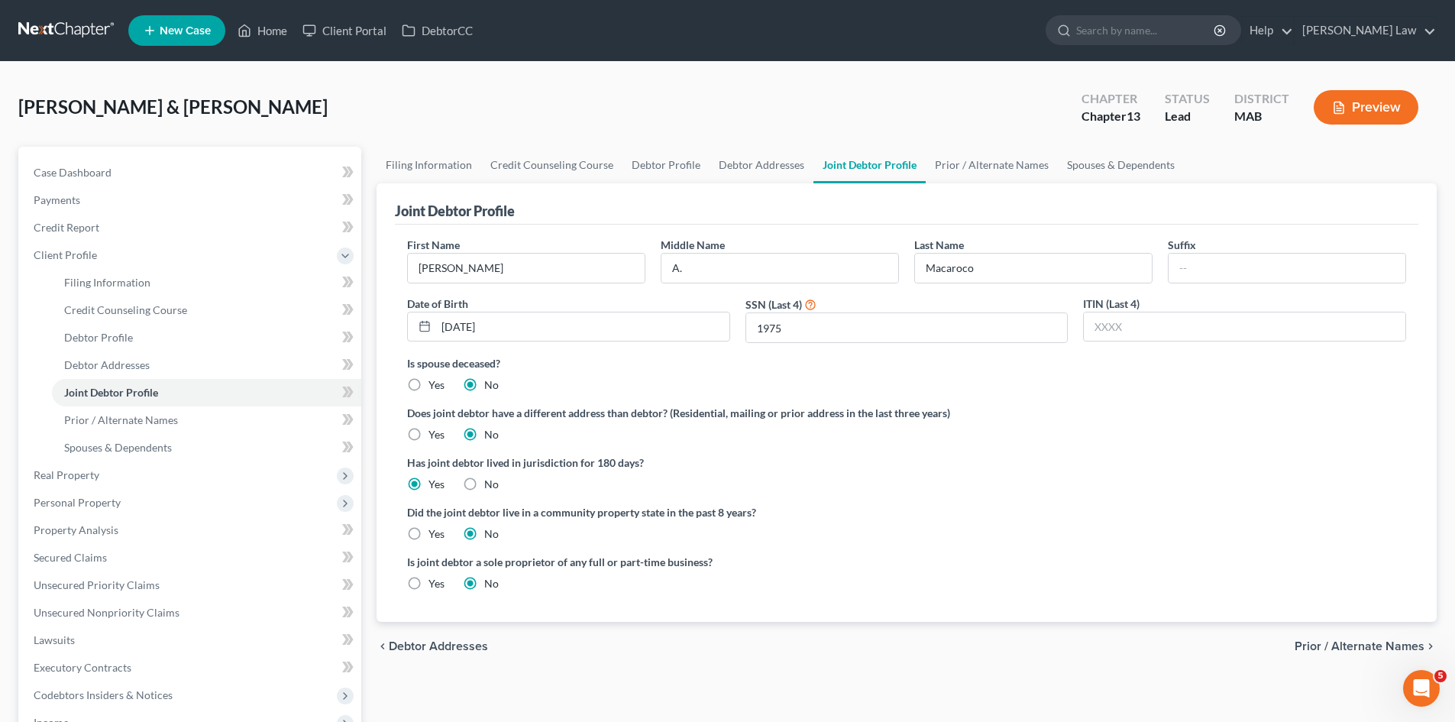
drag, startPoint x: 286, startPoint y: 66, endPoint x: 202, endPoint y: 86, distance: 85.8
click at [286, 66] on div "Macaroco, Mario & Debora Upgraded Chapter Chapter 13 Status Lead District MAB P…" at bounding box center [727, 547] width 1455 height 970
click at [121, 167] on link "Case Dashboard" at bounding box center [191, 172] width 340 height 27
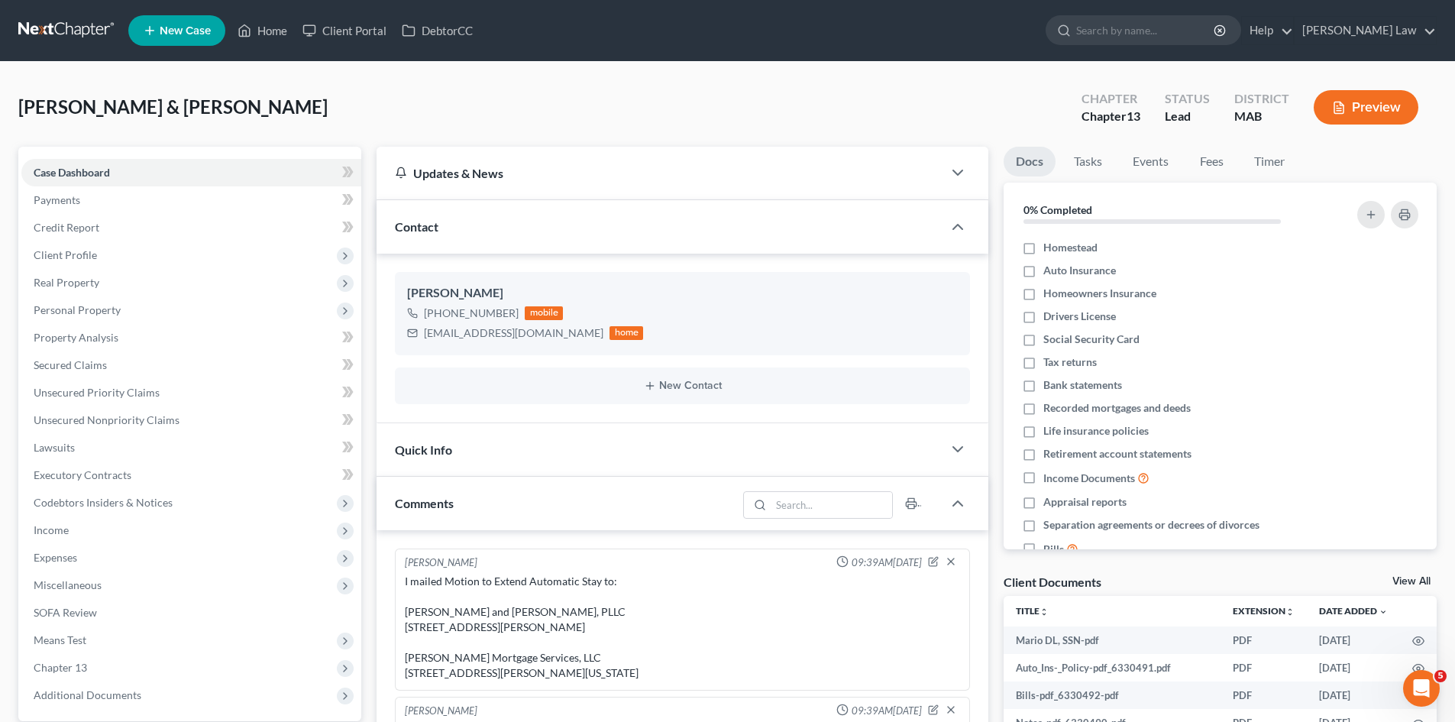
click at [1403, 587] on div "View All" at bounding box center [1415, 583] width 44 height 14
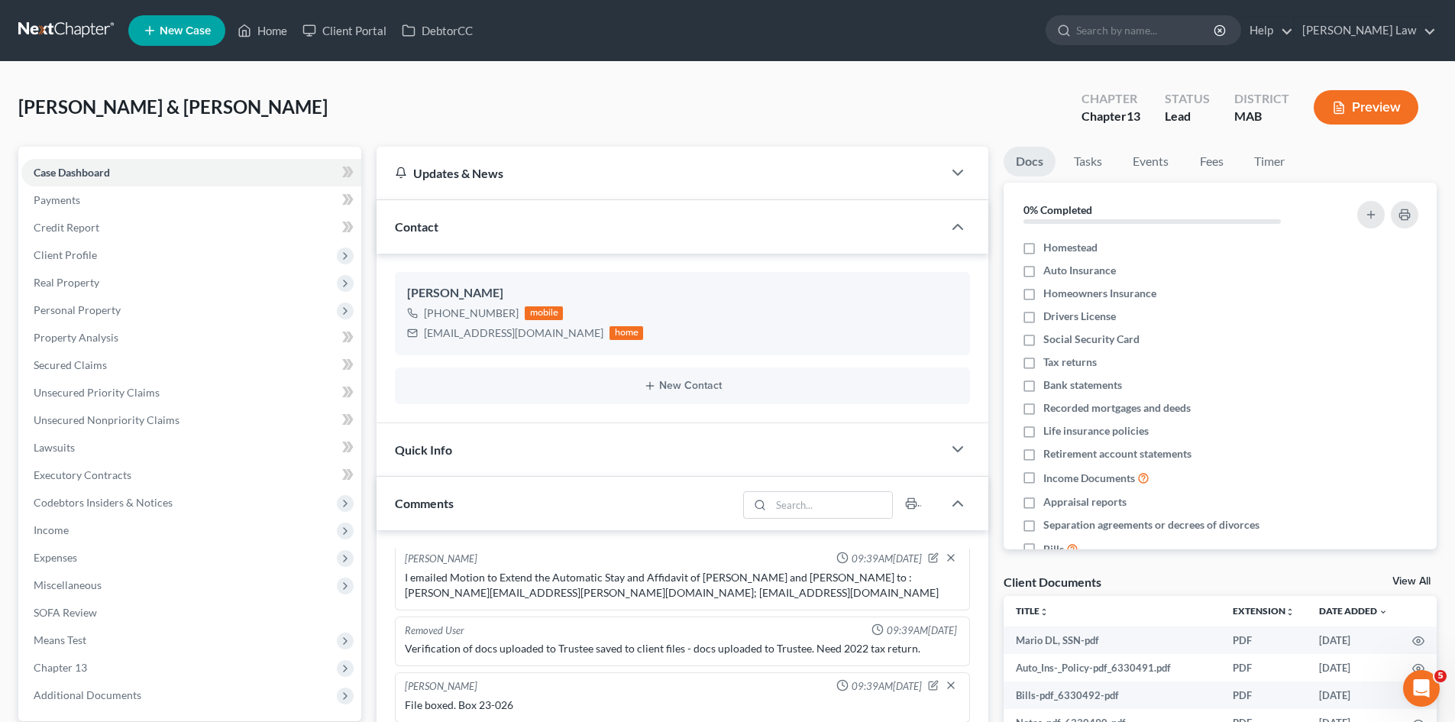
click at [1402, 585] on link "View All" at bounding box center [1412, 581] width 38 height 11
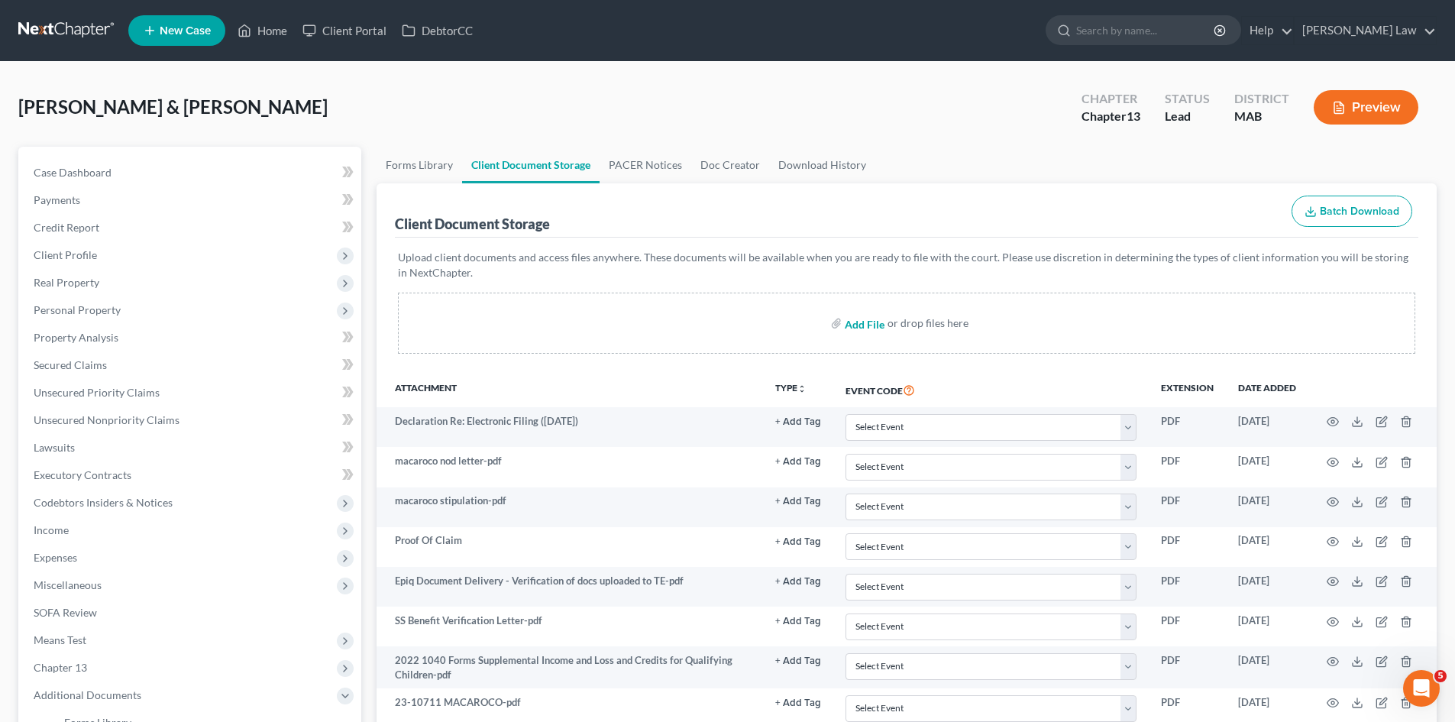
click at [852, 320] on input "file" at bounding box center [863, 322] width 37 height 27
type input "C:\fakepath\13 Signature Pages.pdf"
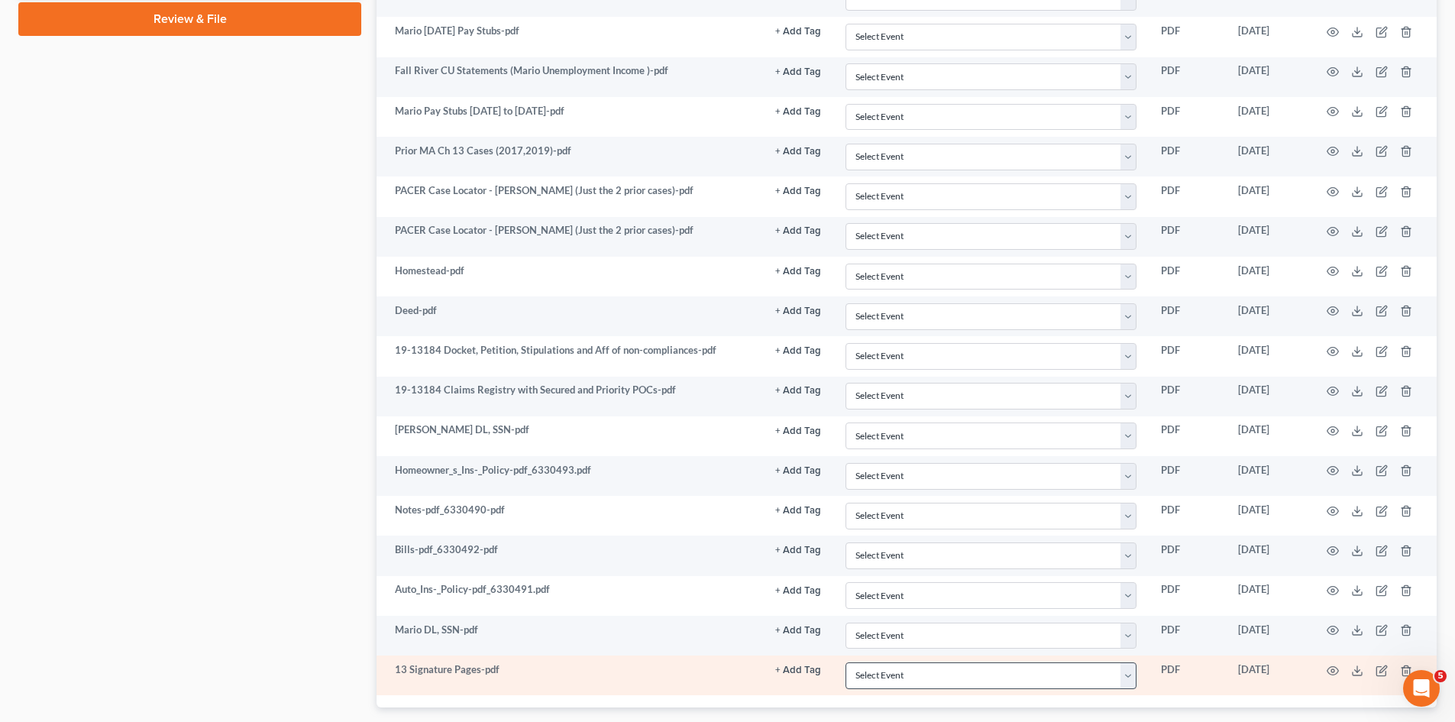
scroll to position [1003, 0]
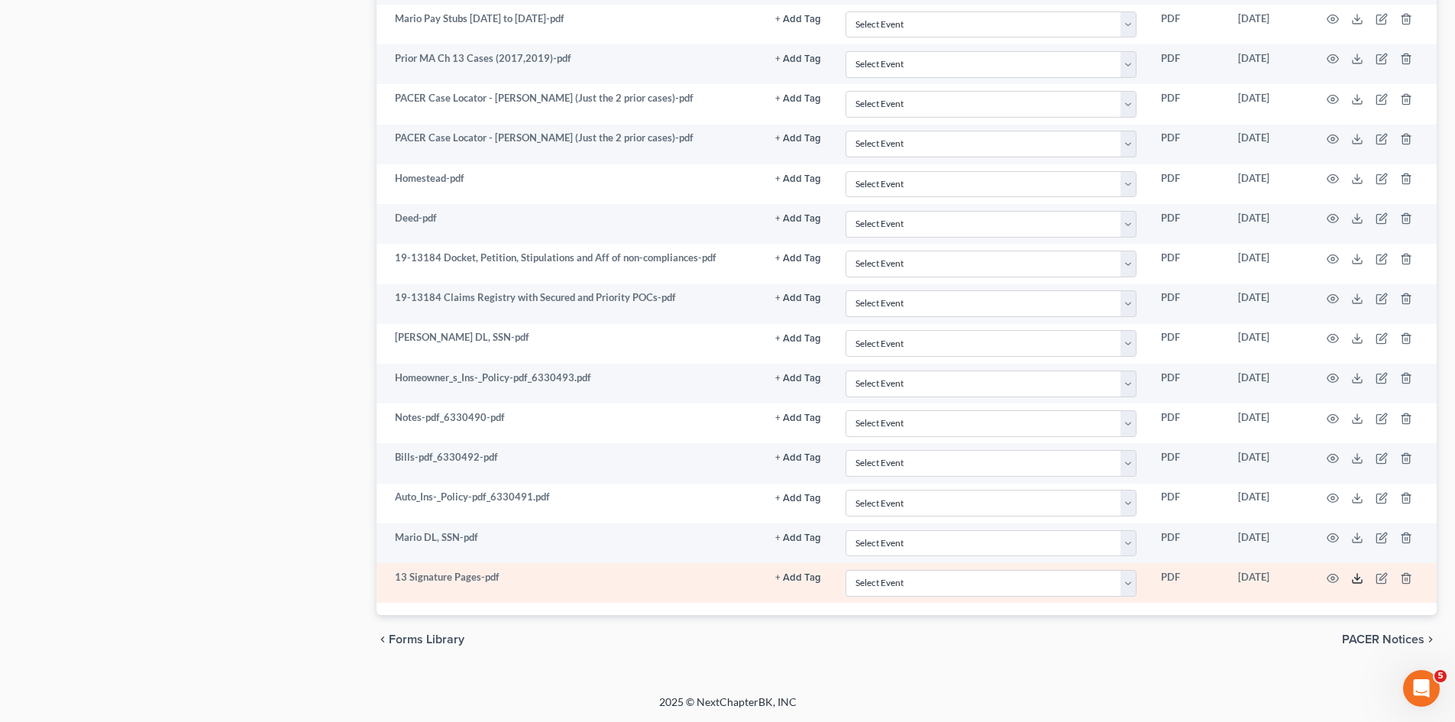
click at [1357, 577] on icon at bounding box center [1357, 578] width 12 height 12
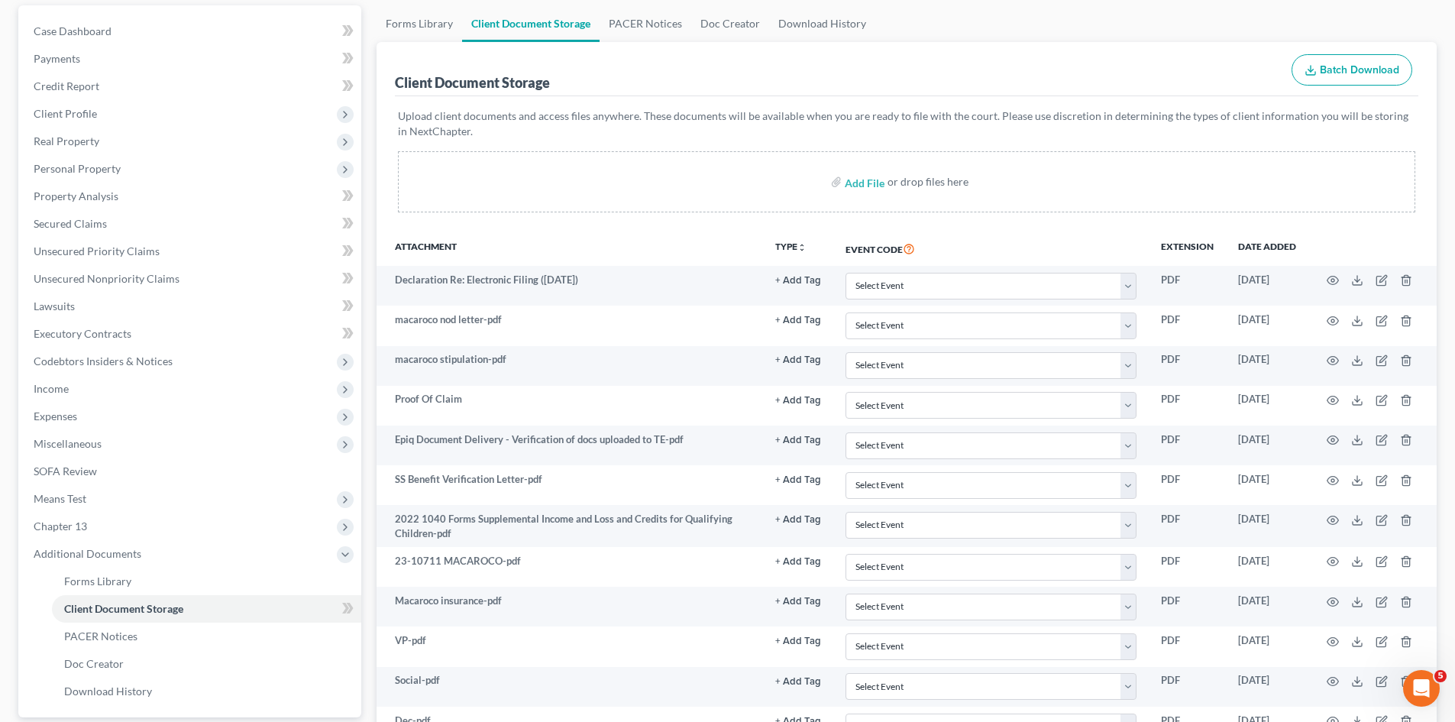
scroll to position [0, 0]
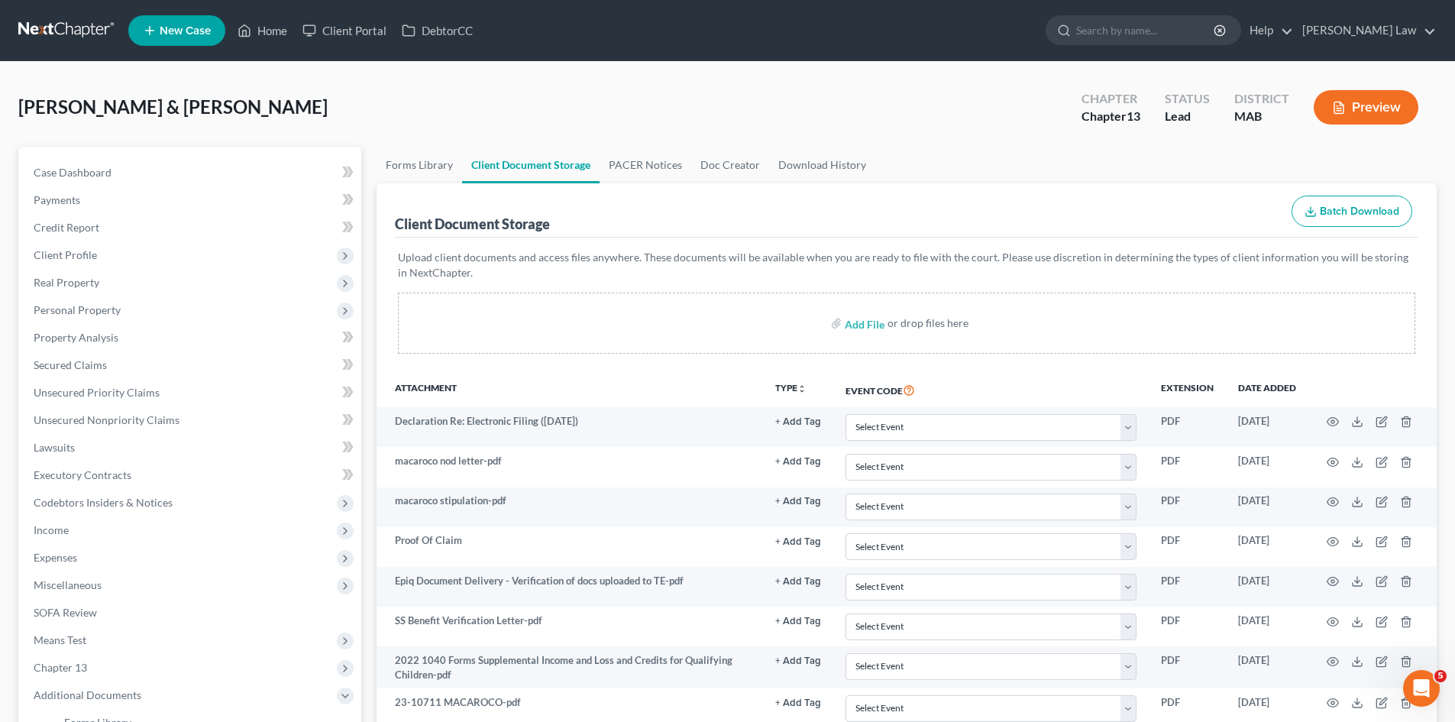
click at [96, 26] on link at bounding box center [67, 30] width 98 height 27
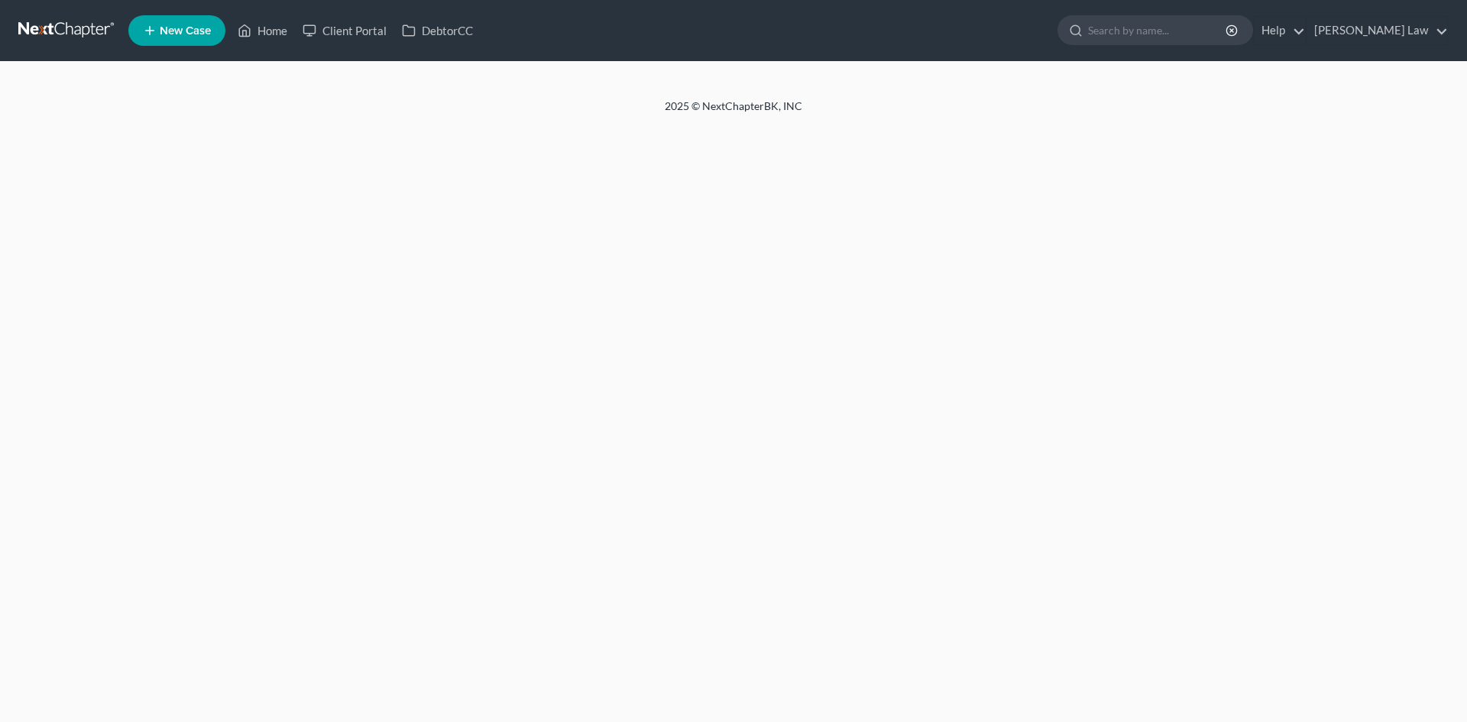
click at [732, 97] on div at bounding box center [733, 80] width 1467 height 37
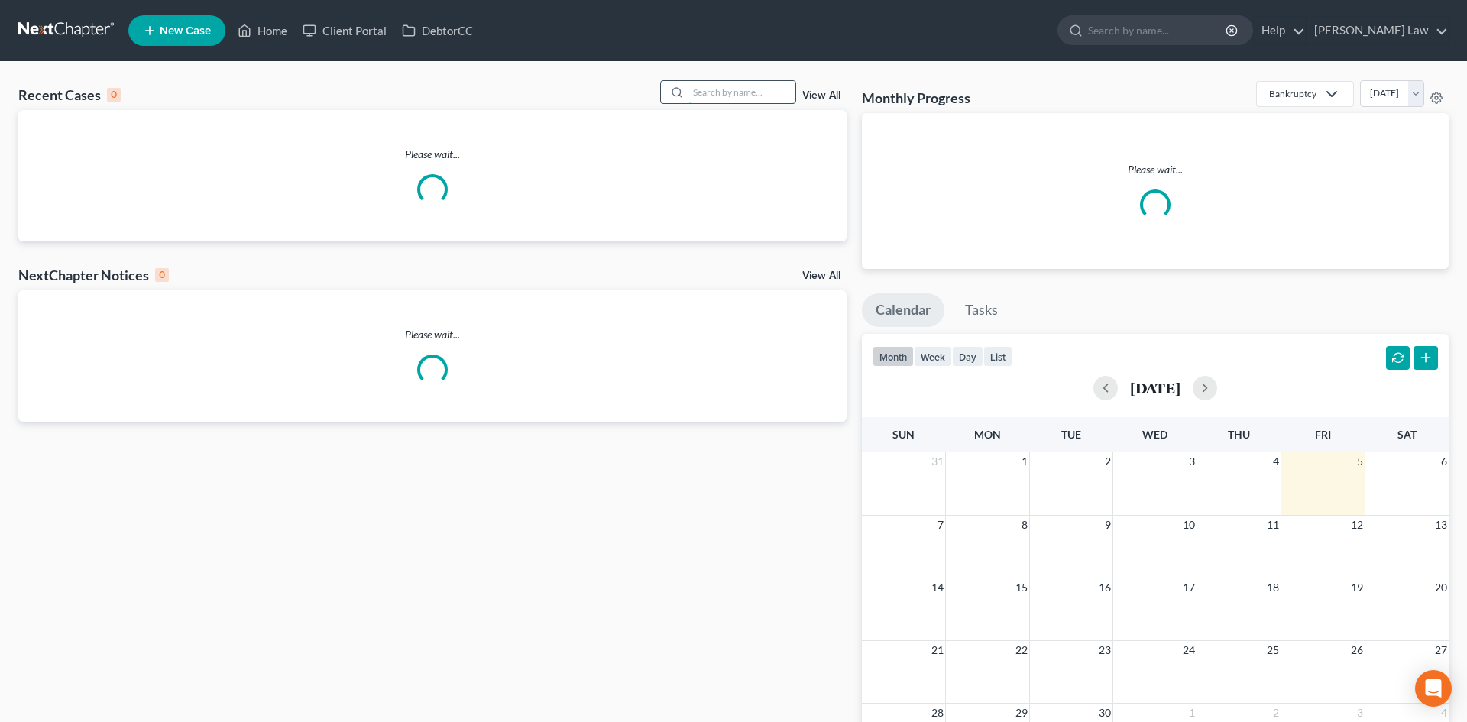
click at [729, 92] on input "search" at bounding box center [741, 92] width 107 height 22
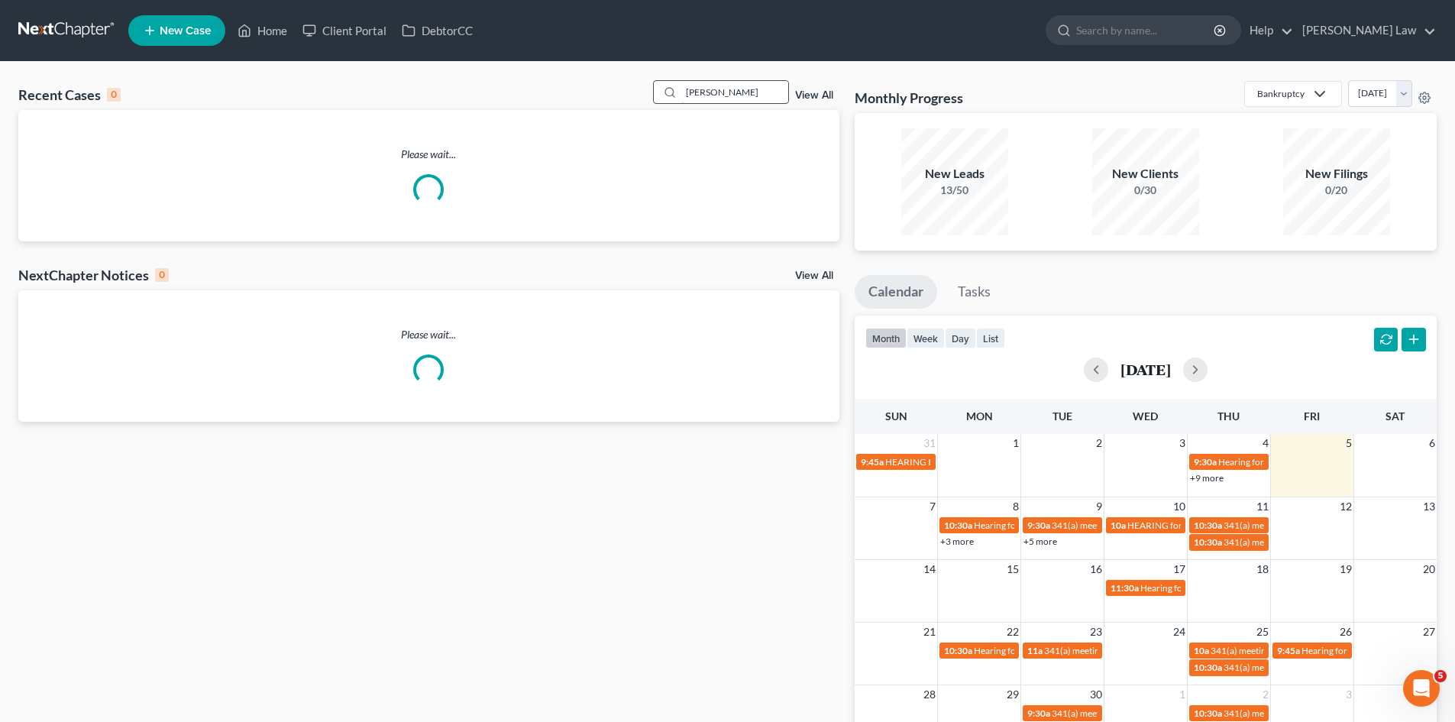
type input "[PERSON_NAME]"
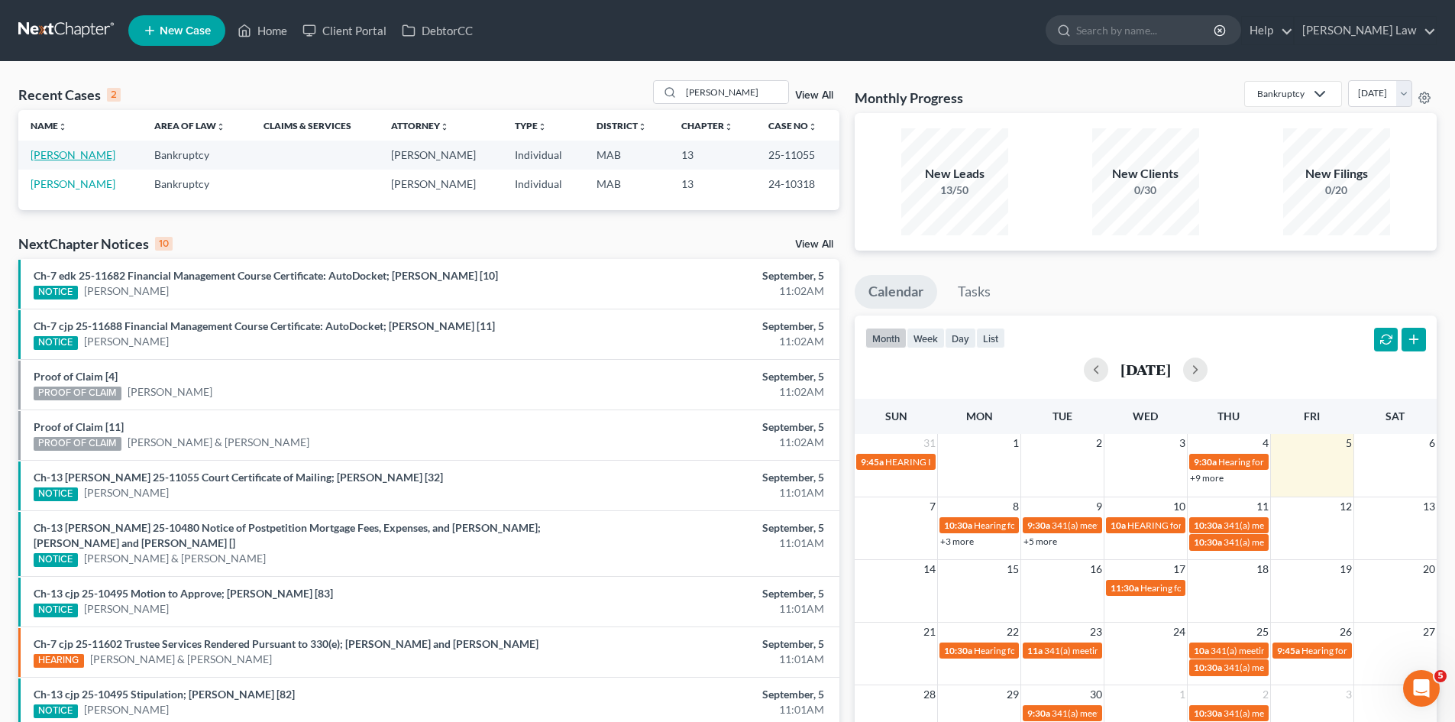
click at [50, 151] on link "[PERSON_NAME]" at bounding box center [73, 154] width 85 height 13
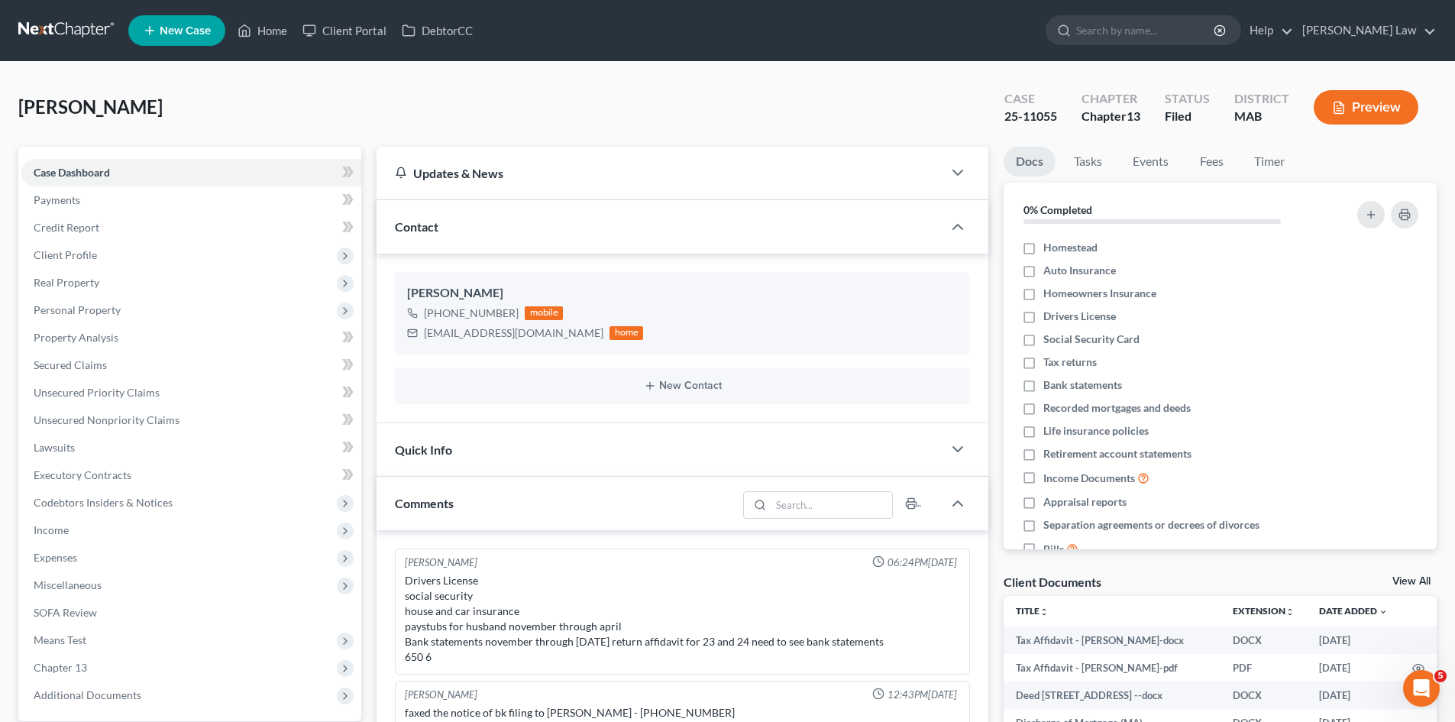
scroll to position [480, 0]
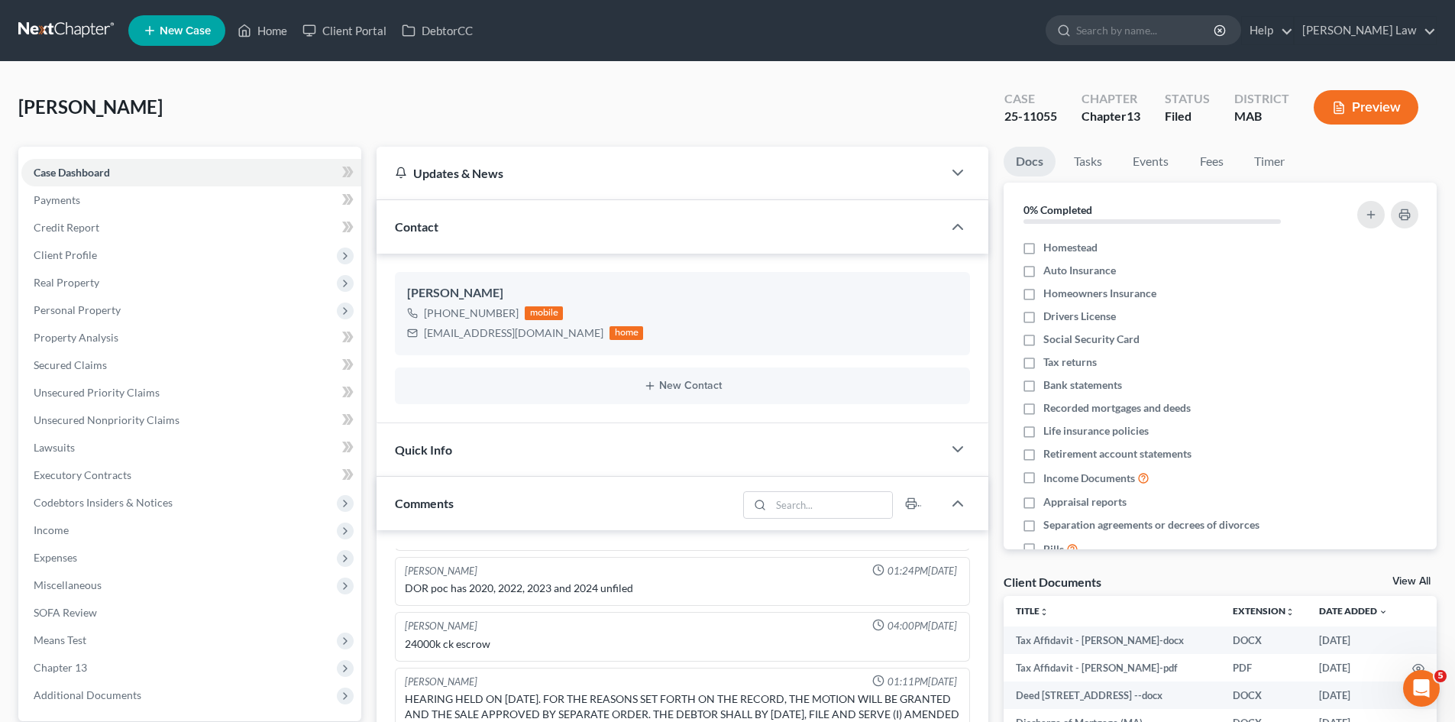
click at [72, 38] on link at bounding box center [67, 30] width 98 height 27
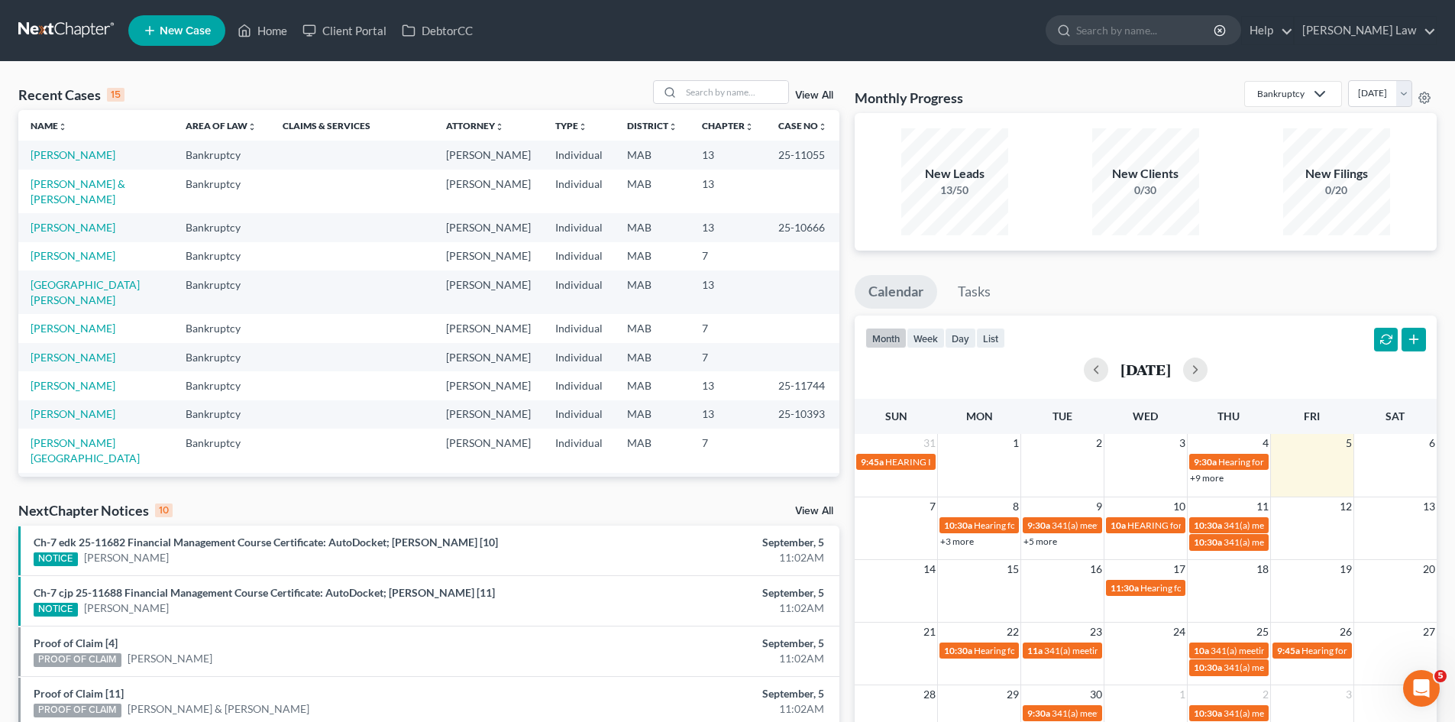
drag, startPoint x: 362, startPoint y: 88, endPoint x: 503, endPoint y: 103, distance: 142.1
click at [362, 88] on div "Recent Cases 15 View All" at bounding box center [428, 95] width 821 height 30
click at [732, 96] on input "search" at bounding box center [734, 92] width 107 height 22
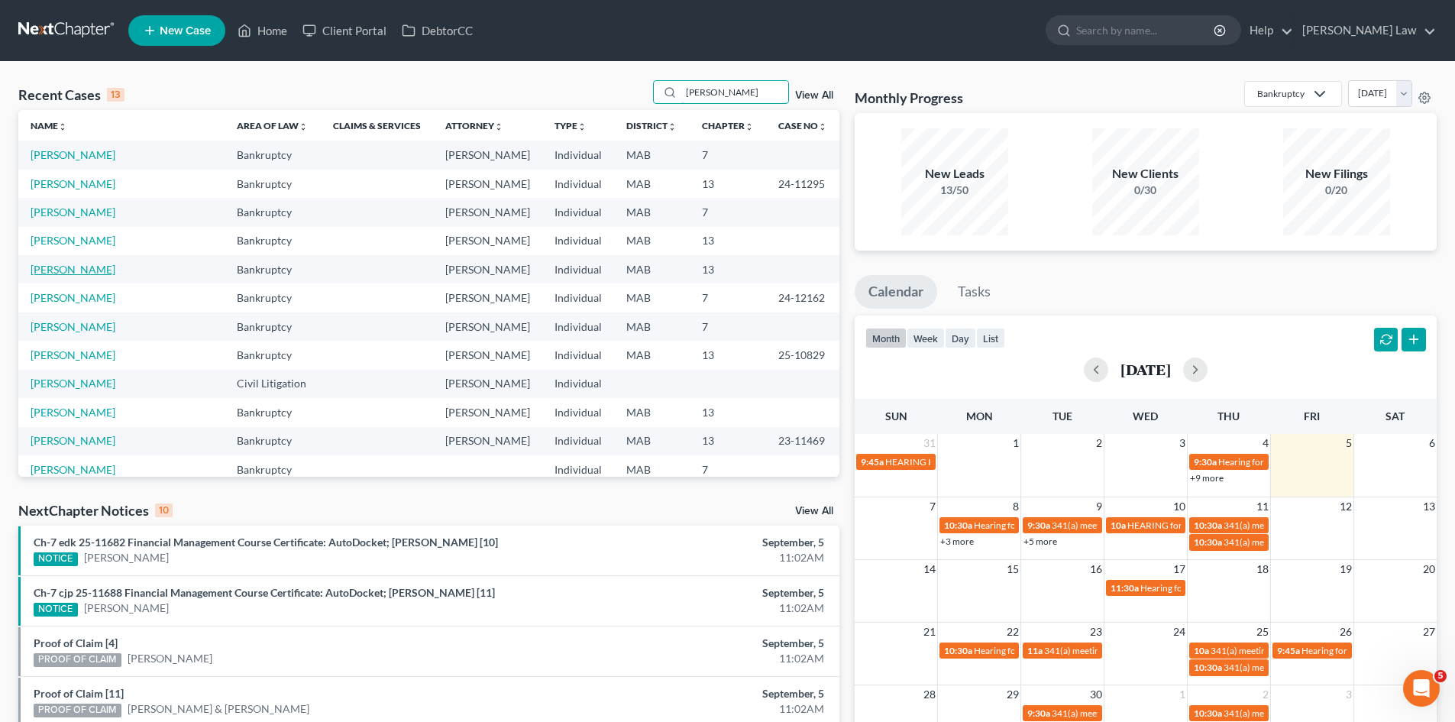
type input "[PERSON_NAME]"
click at [82, 267] on link "[PERSON_NAME]" at bounding box center [73, 269] width 85 height 13
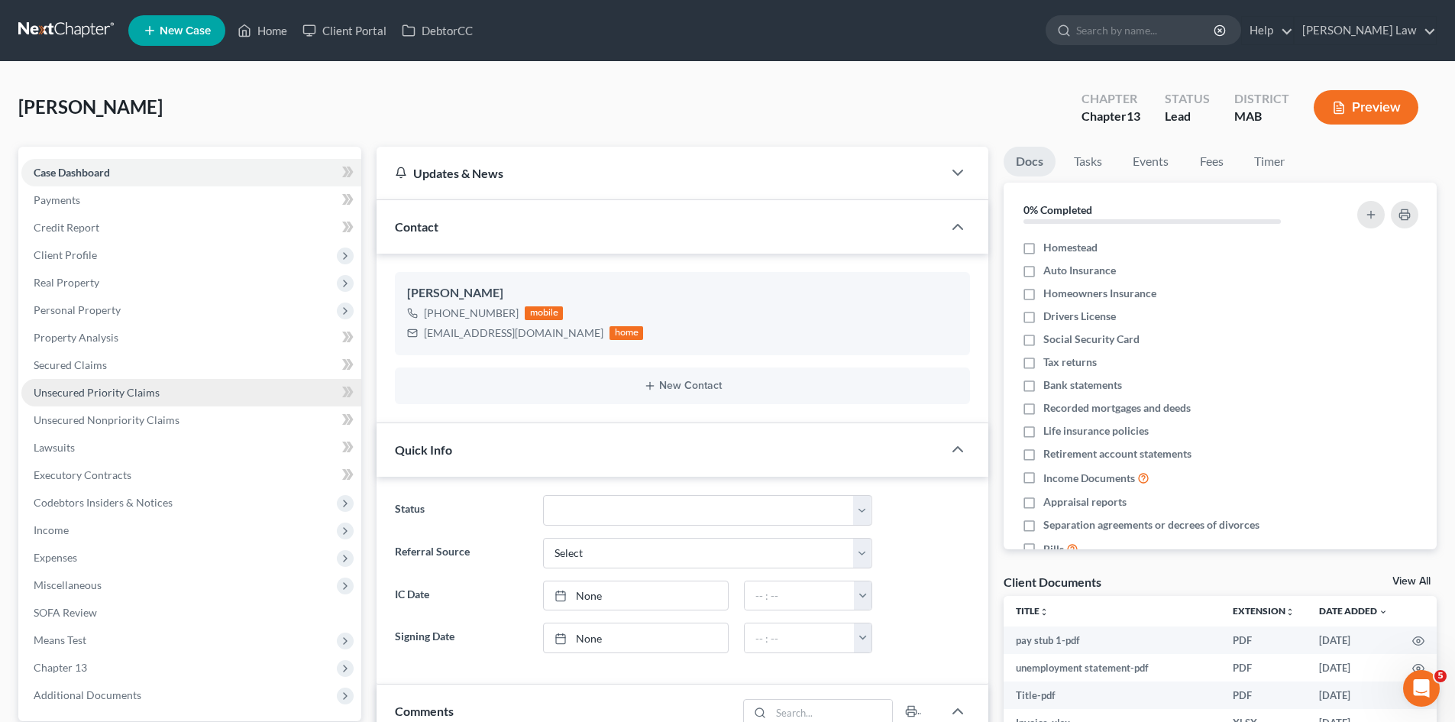
scroll to position [503, 0]
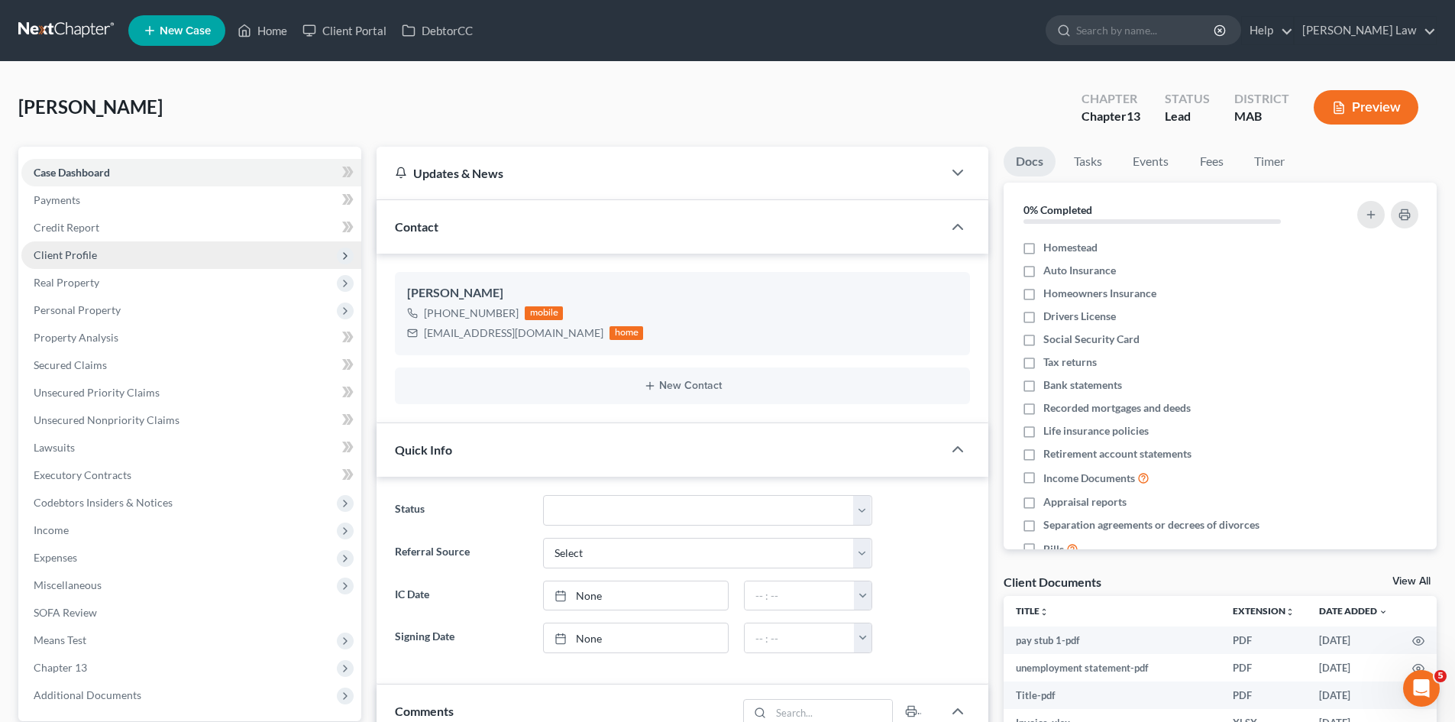
click at [70, 254] on span "Client Profile" at bounding box center [65, 254] width 63 height 13
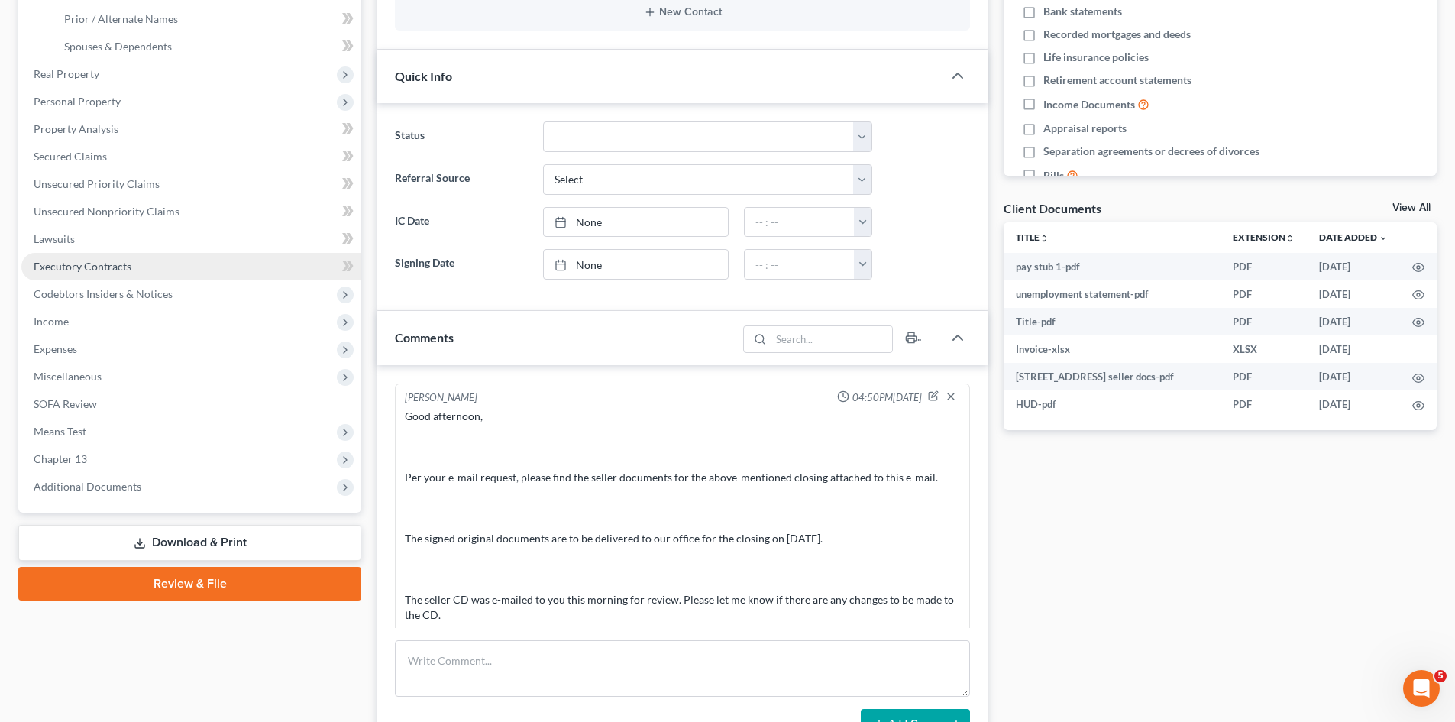
scroll to position [0, 0]
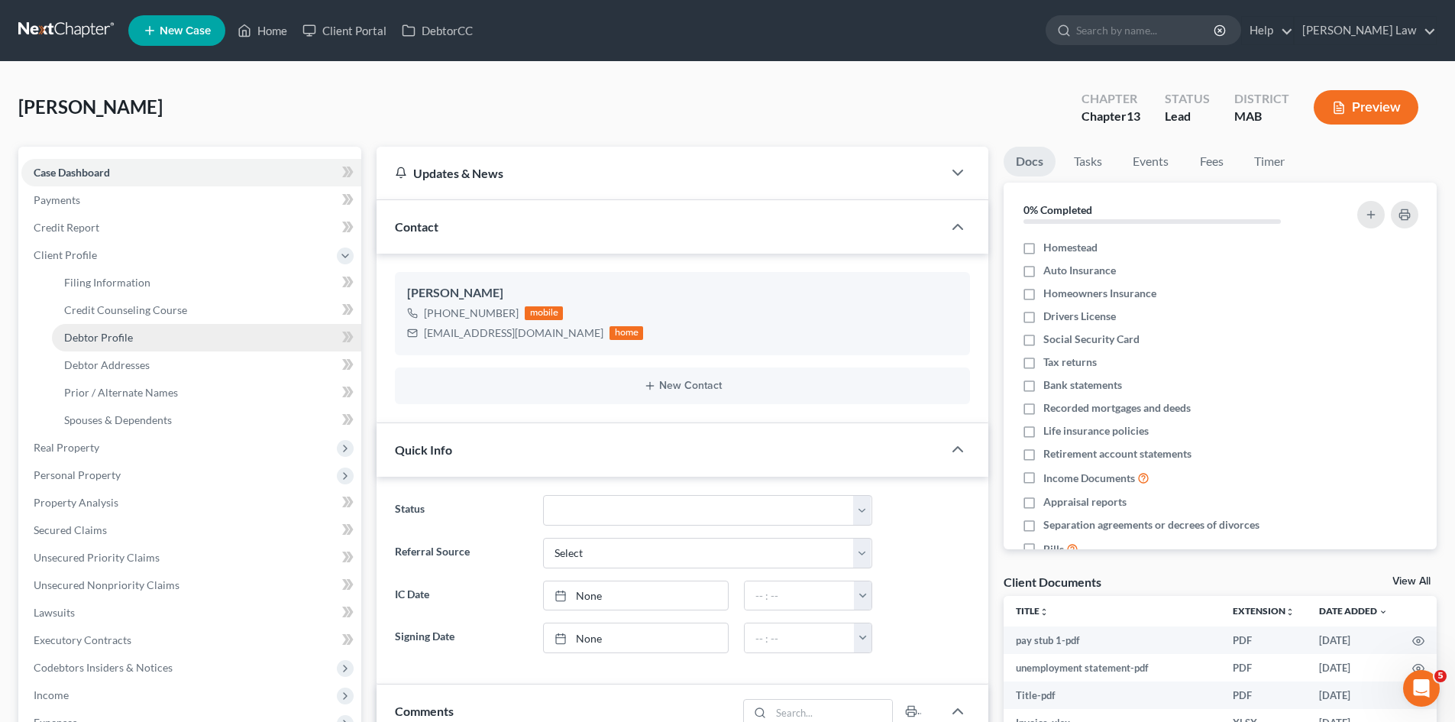
click at [88, 336] on span "Debtor Profile" at bounding box center [98, 337] width 69 height 13
select select "0"
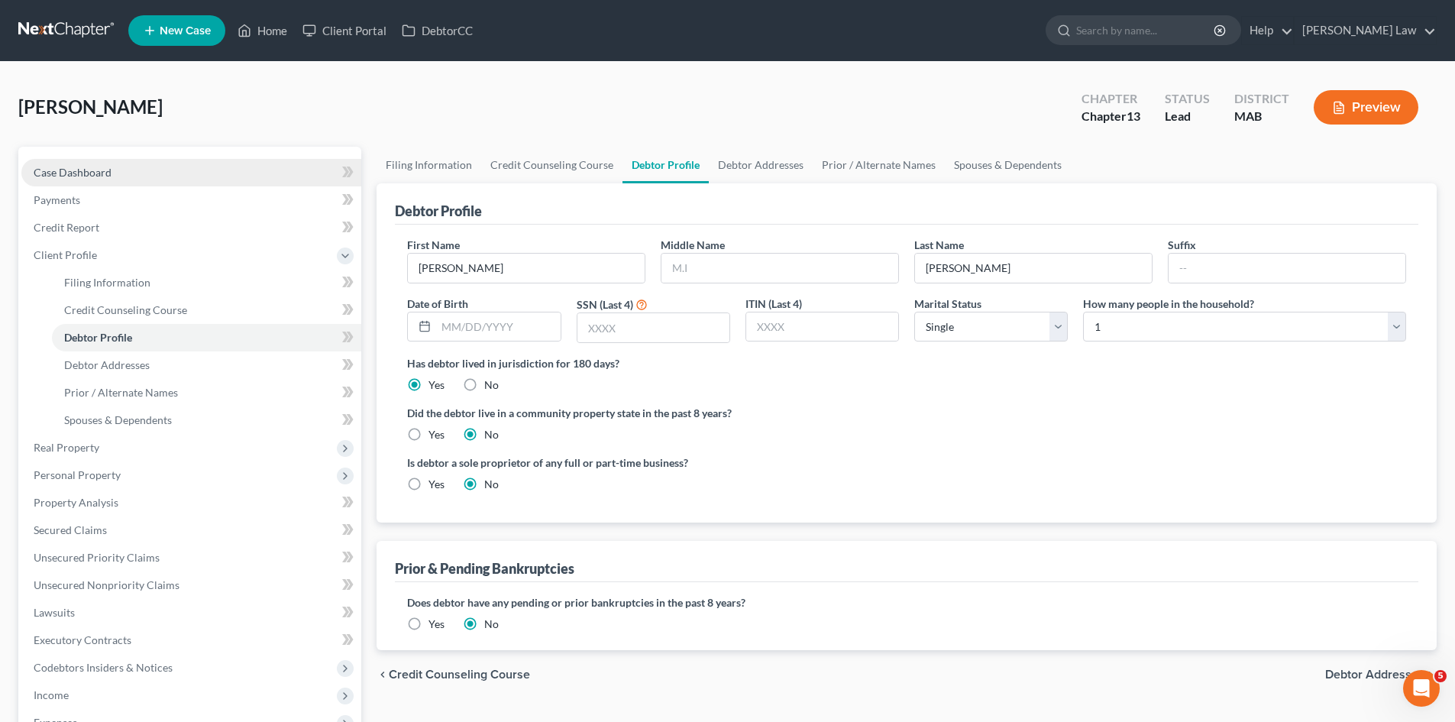
click at [121, 160] on link "Case Dashboard" at bounding box center [191, 172] width 340 height 27
select select "10"
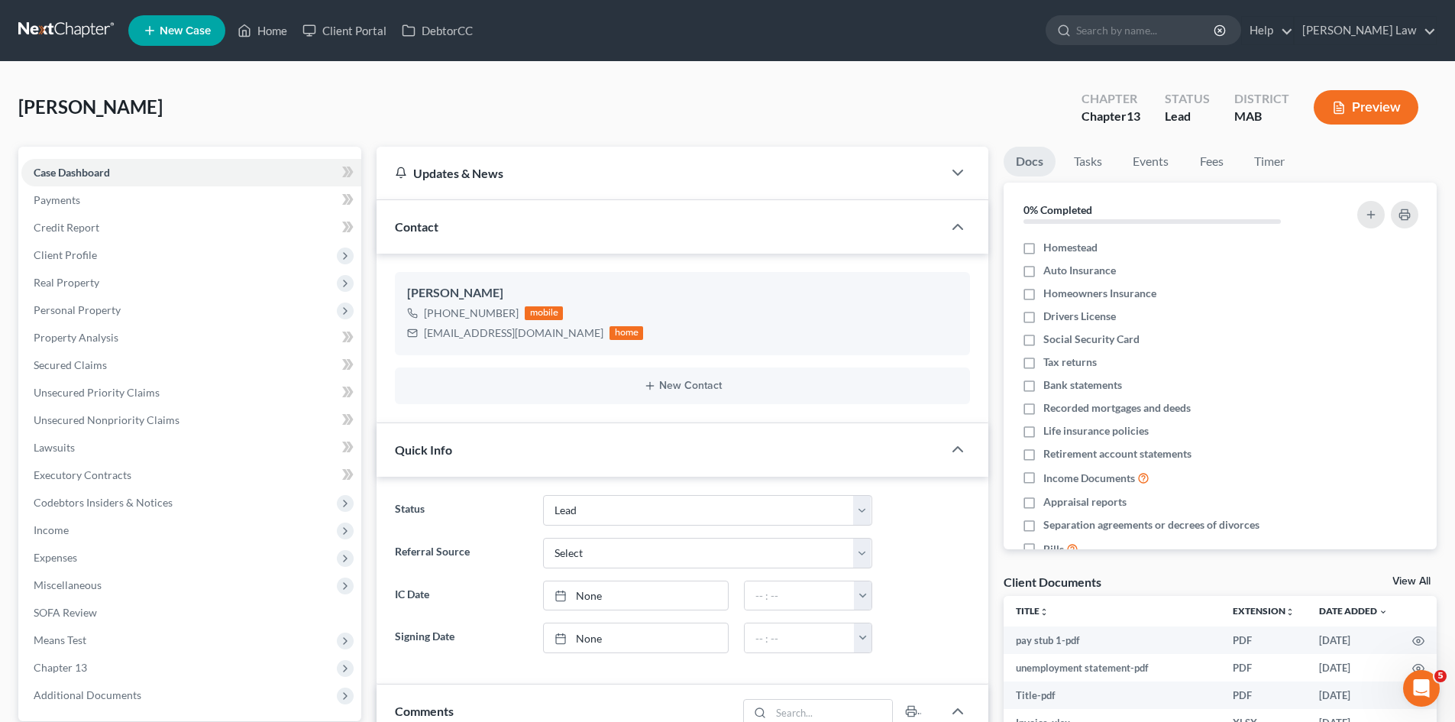
click at [46, 21] on link at bounding box center [67, 30] width 98 height 27
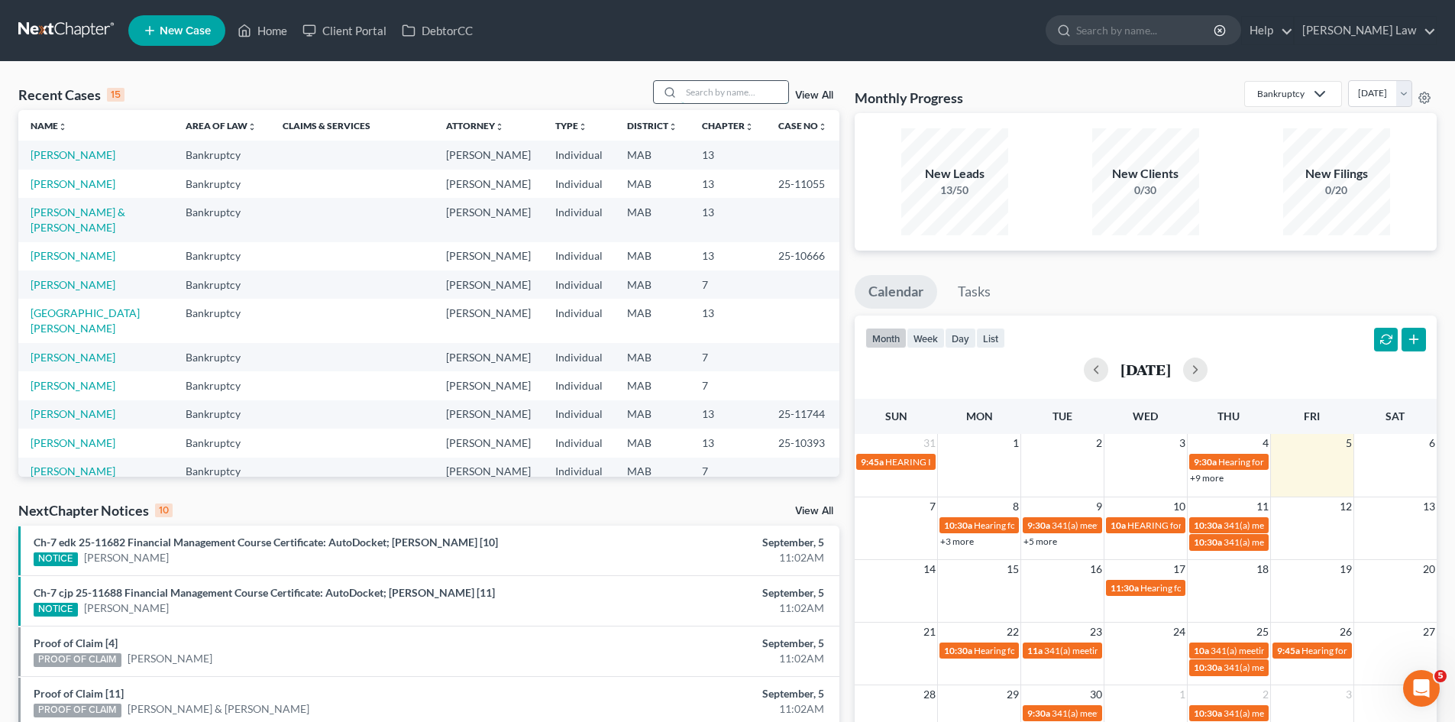
click at [701, 89] on input "search" at bounding box center [734, 92] width 107 height 22
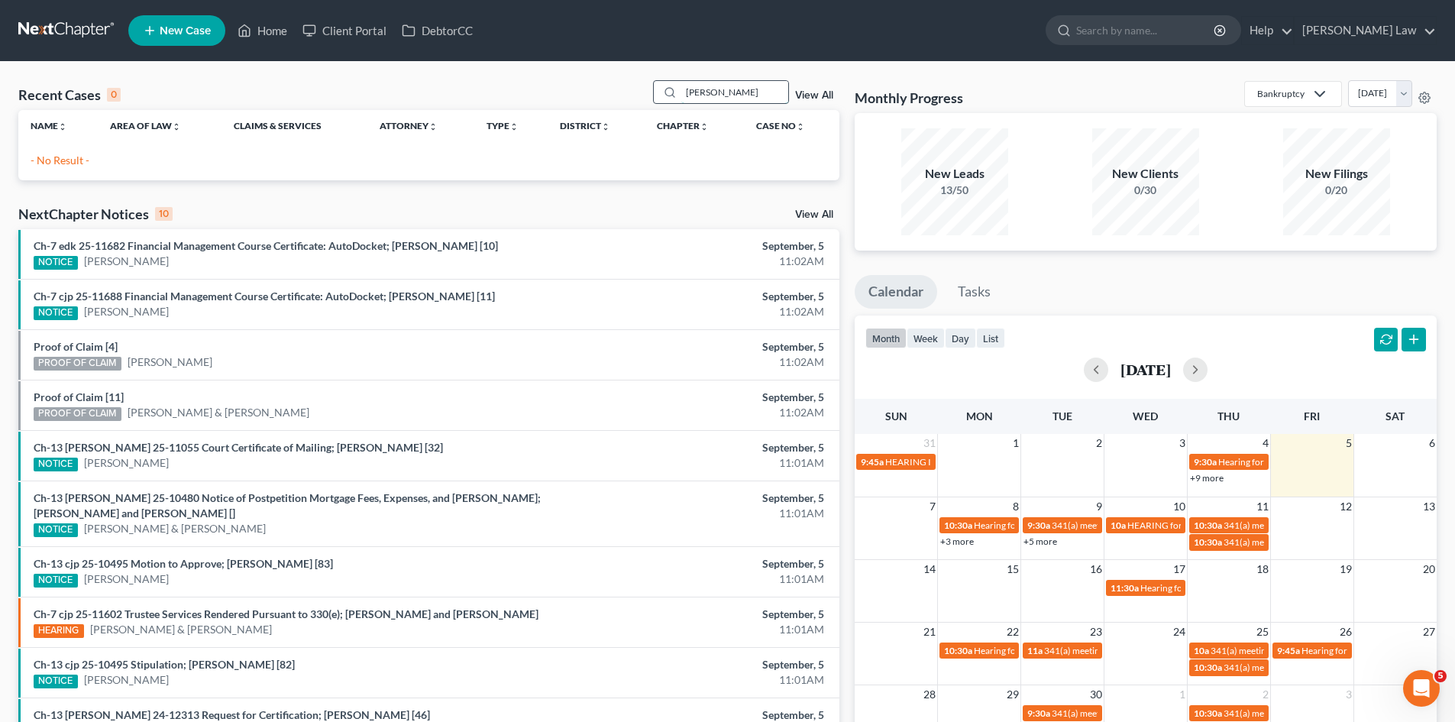
click at [719, 96] on input "[PERSON_NAME]" at bounding box center [734, 92] width 107 height 22
type input "[PERSON_NAME]"
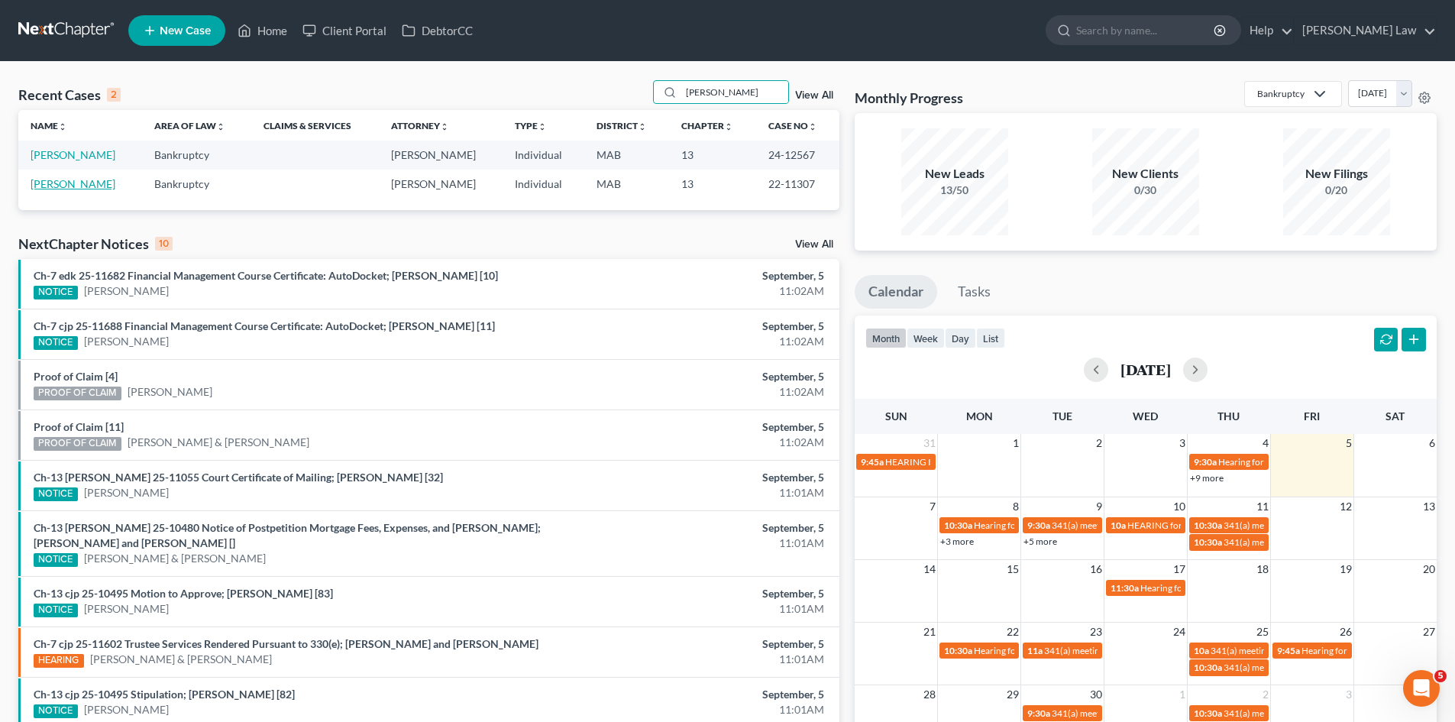
click at [75, 180] on link "[PERSON_NAME]" at bounding box center [73, 183] width 85 height 13
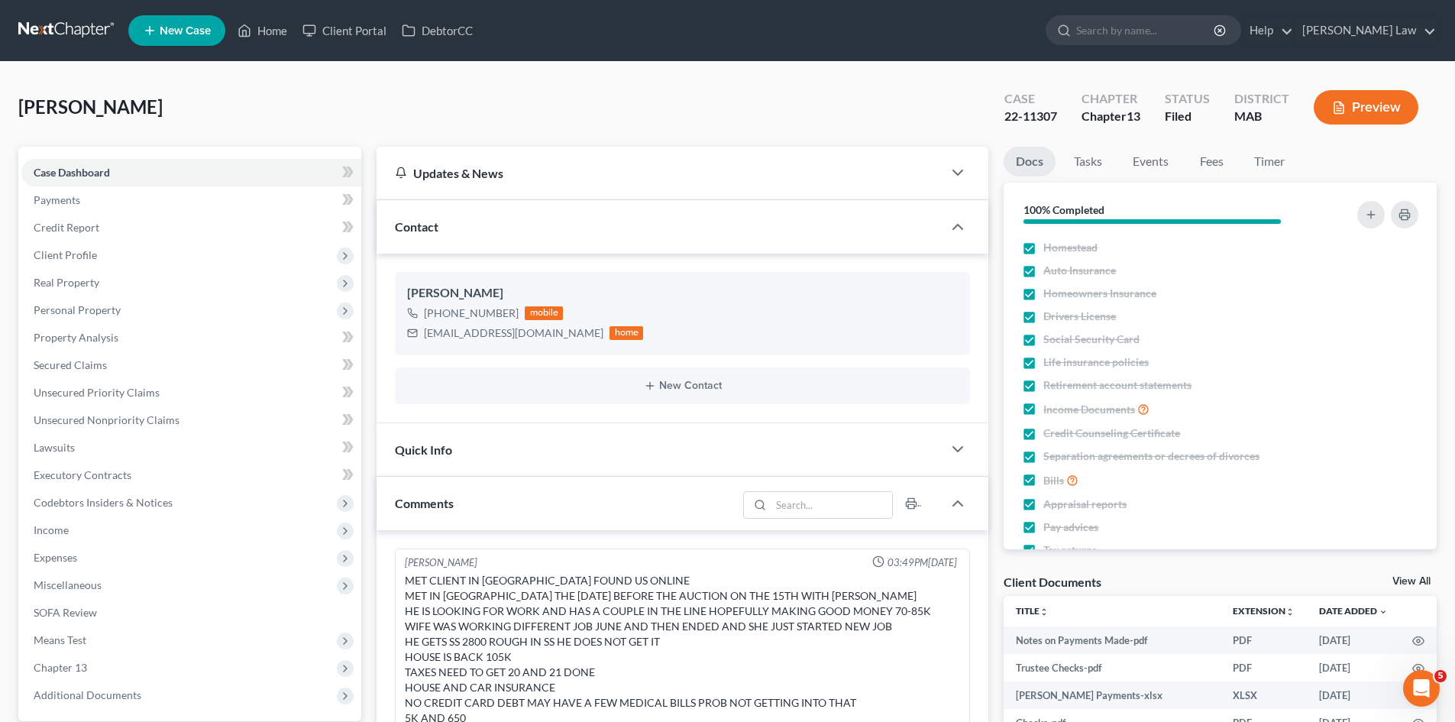
scroll to position [451, 0]
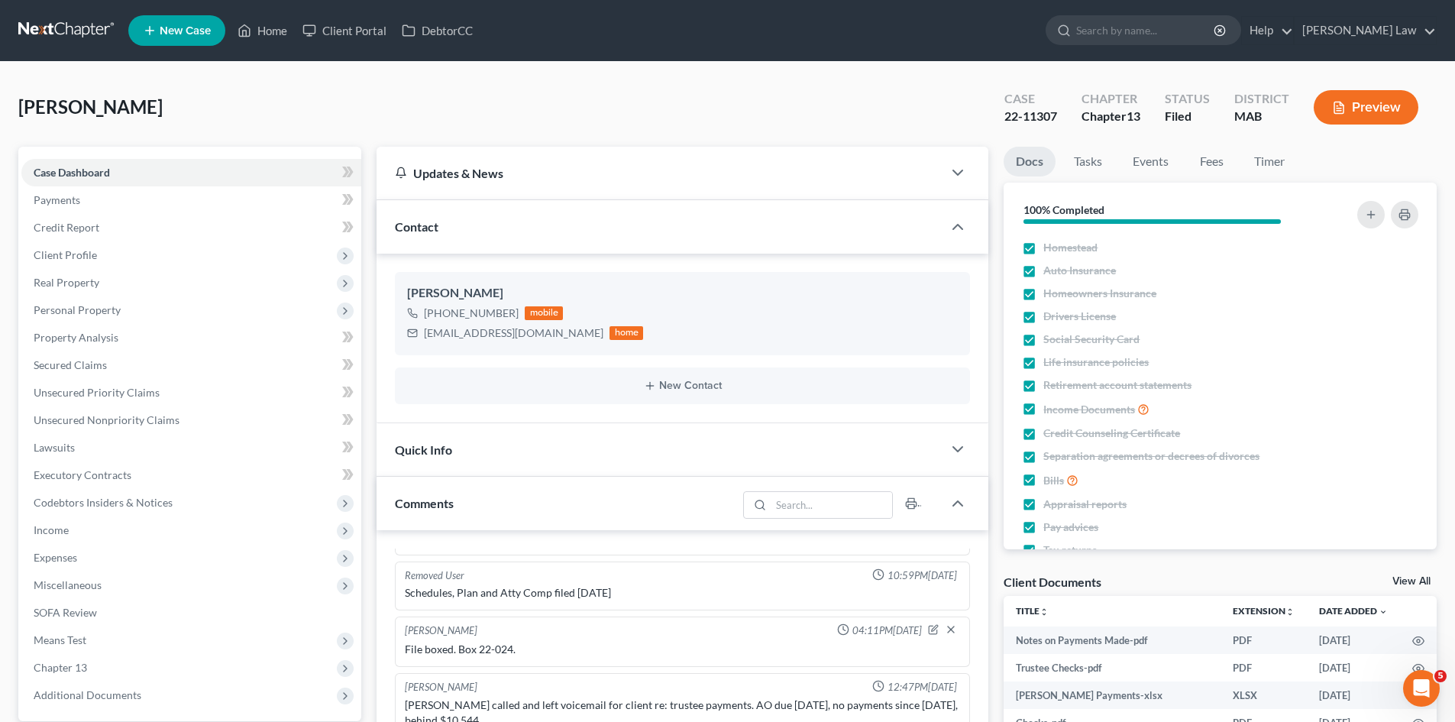
click at [1035, 116] on div "22-11307" at bounding box center [1031, 117] width 53 height 18
copy div "22-11307"
